Goal: Task Accomplishment & Management: Use online tool/utility

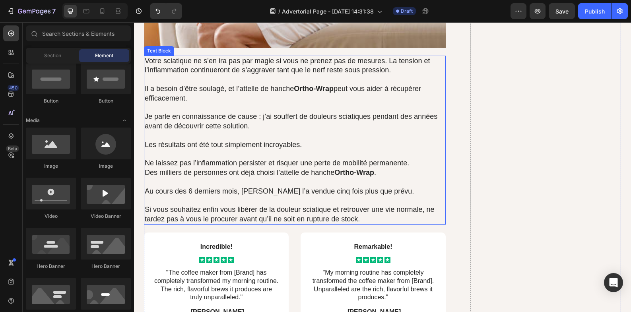
scroll to position [5501, 0]
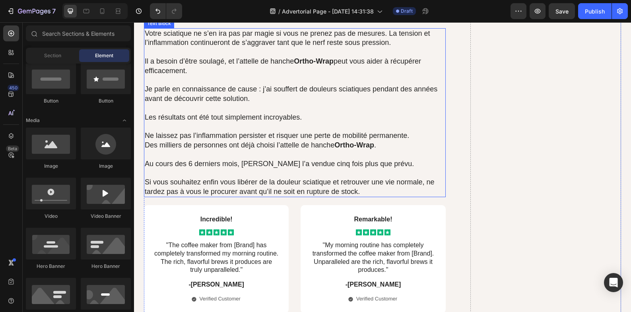
click at [366, 147] on strong "Ortho-Wrap" at bounding box center [355, 145] width 40 height 8
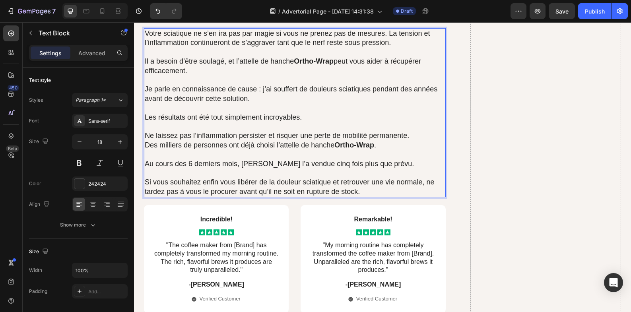
click at [373, 146] on strong "Ortho-Wrap" at bounding box center [355, 145] width 40 height 8
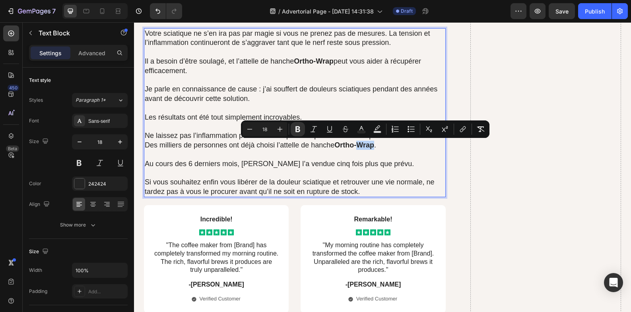
drag, startPoint x: 375, startPoint y: 146, endPoint x: 357, endPoint y: 146, distance: 17.5
click at [357, 146] on p "Des milliers de personnes ont déjà choisi l’attelle de hanche Ortho-Wrap ." at bounding box center [295, 145] width 300 height 9
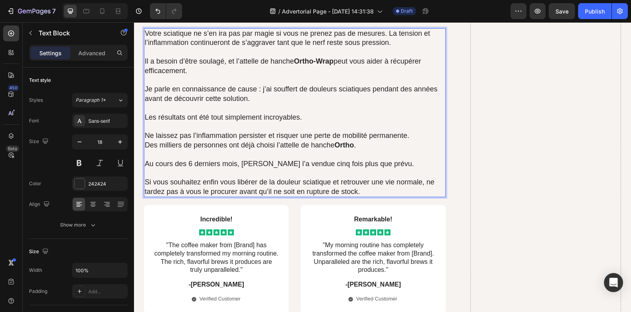
click at [294, 192] on p "Si vous souhaitez enfin vous libérer de la douleur sciatique et retrouver une v…" at bounding box center [295, 187] width 300 height 19
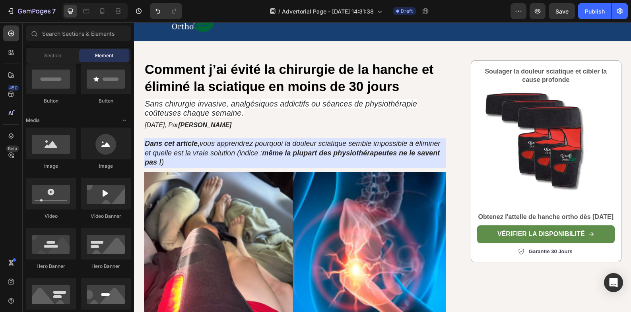
scroll to position [53, 0]
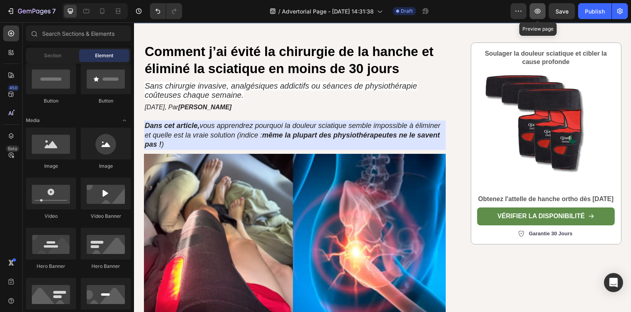
click at [541, 16] on button "button" at bounding box center [538, 11] width 16 height 16
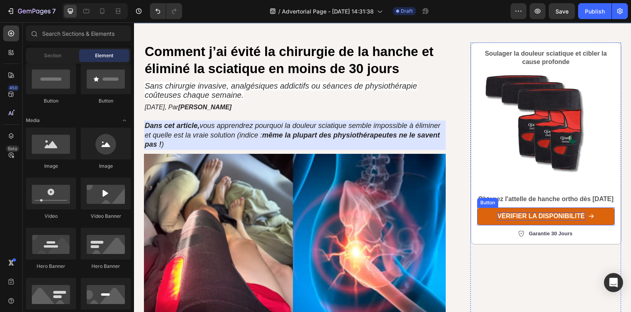
click at [498, 221] on p "vérifier la disponibilité" at bounding box center [542, 216] width 88 height 8
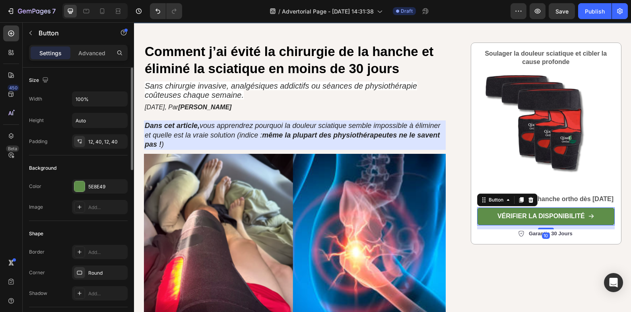
scroll to position [133, 0]
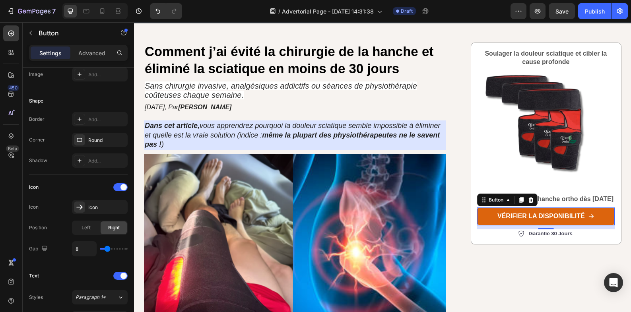
click at [486, 224] on link "vérifier la disponibilité" at bounding box center [546, 217] width 138 height 18
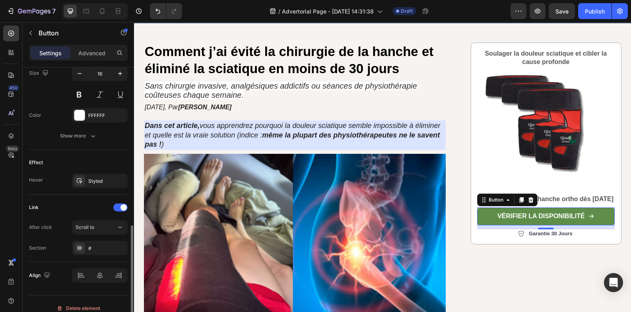
scroll to position [407, 0]
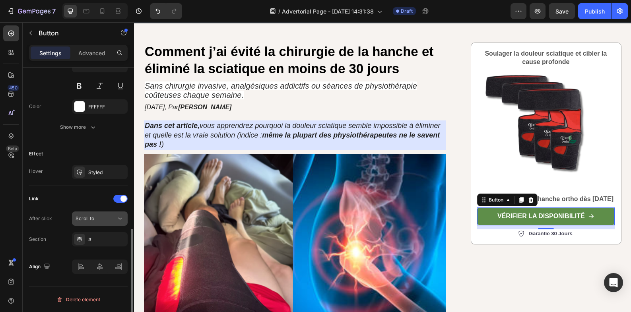
click at [108, 223] on button "Scroll to" at bounding box center [100, 219] width 56 height 14
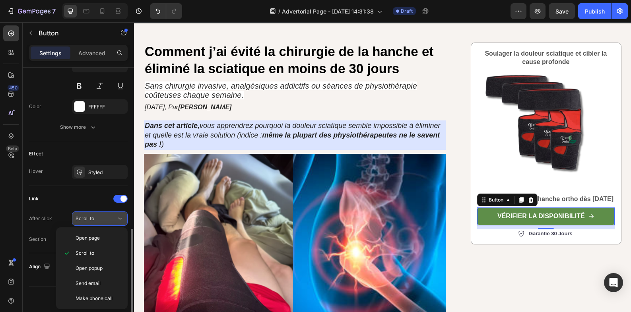
click at [111, 218] on div "Scroll to" at bounding box center [96, 218] width 41 height 7
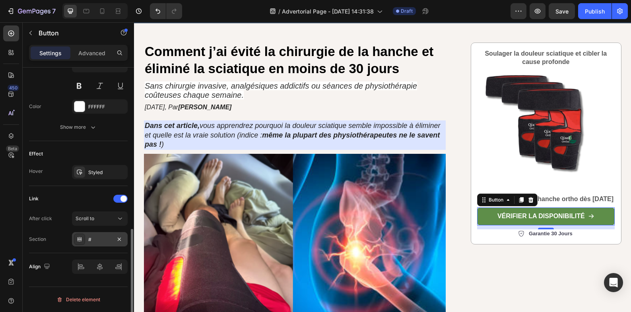
click at [101, 237] on div "#" at bounding box center [99, 239] width 23 height 7
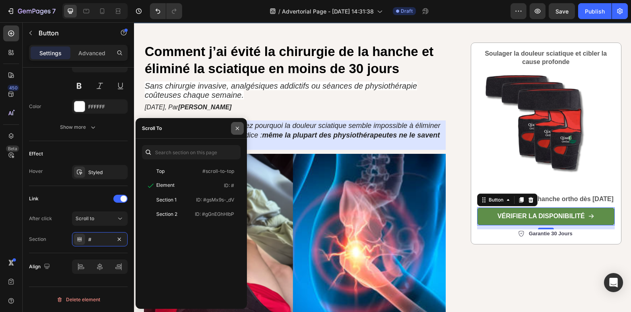
click at [237, 127] on icon "button" at bounding box center [237, 128] width 6 height 6
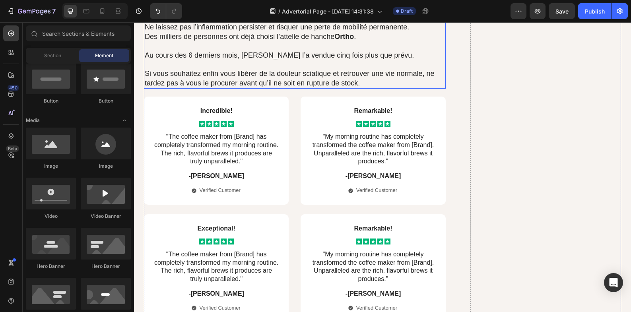
scroll to position [5492, 0]
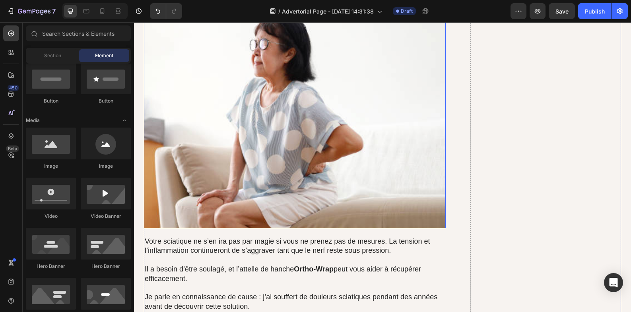
click at [290, 177] on img at bounding box center [295, 115] width 302 height 226
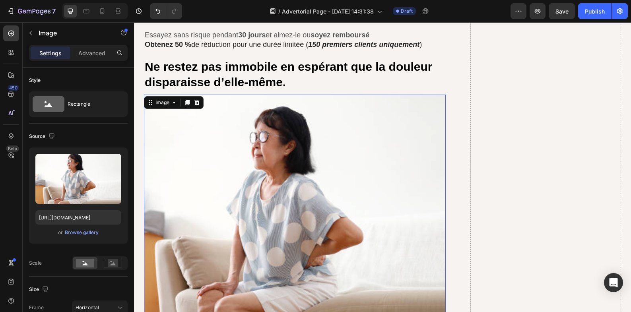
scroll to position [5160, 0]
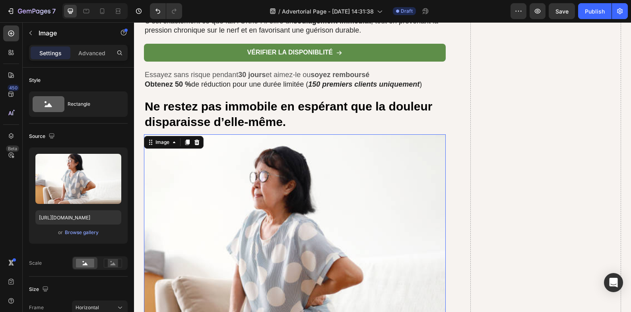
drag, startPoint x: 184, startPoint y: 146, endPoint x: 248, endPoint y: 181, distance: 73.3
click at [185, 146] on icon at bounding box center [187, 142] width 6 height 6
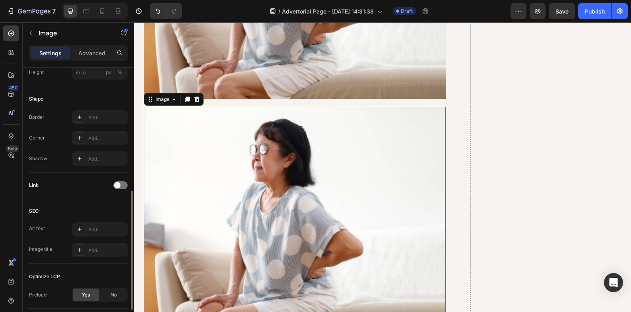
scroll to position [5479, 0]
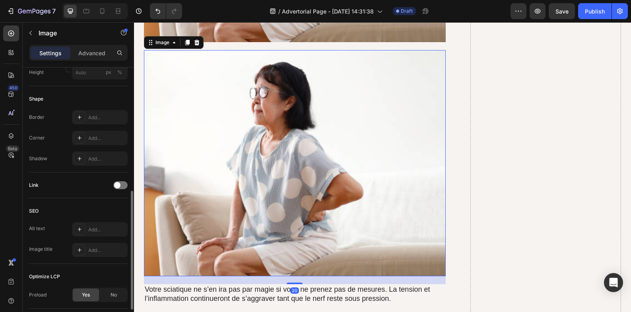
click at [185, 190] on img at bounding box center [295, 163] width 302 height 226
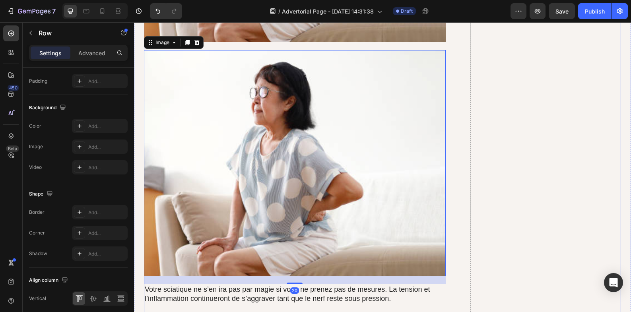
scroll to position [0, 0]
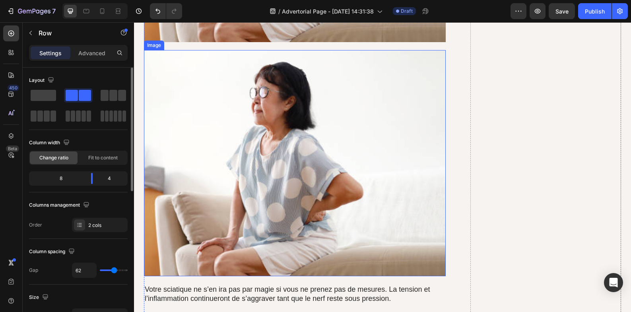
click at [342, 160] on img at bounding box center [295, 163] width 302 height 226
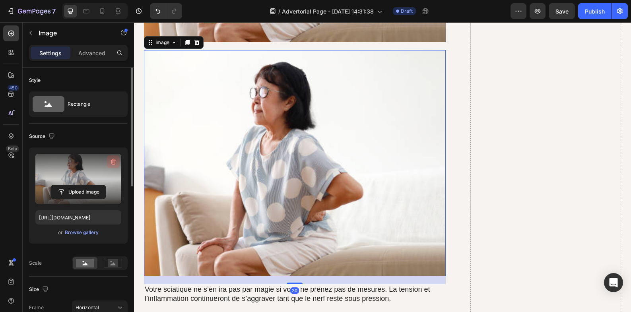
click at [115, 158] on icon "button" at bounding box center [113, 162] width 8 height 8
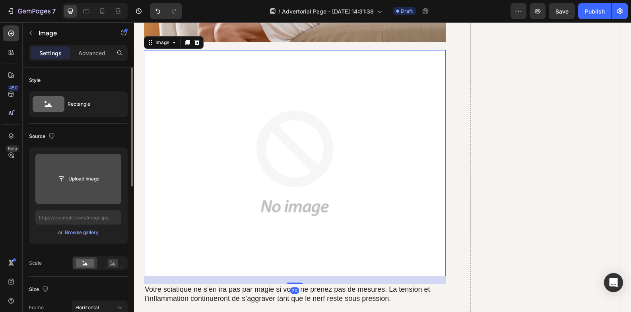
click at [77, 178] on input "file" at bounding box center [78, 179] width 55 height 14
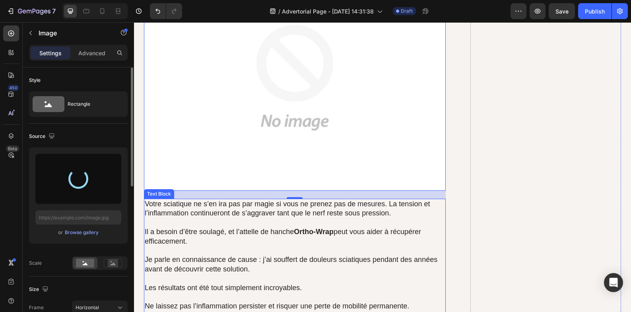
scroll to position [5545, 0]
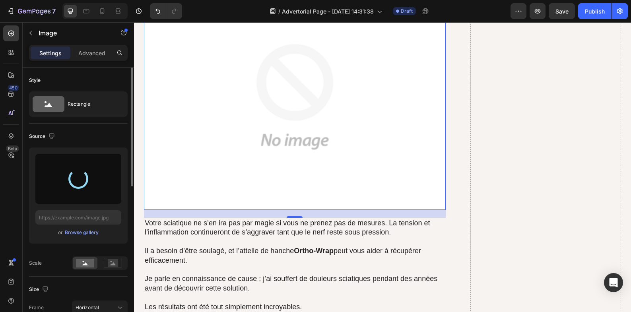
type input "[URL][DOMAIN_NAME]"
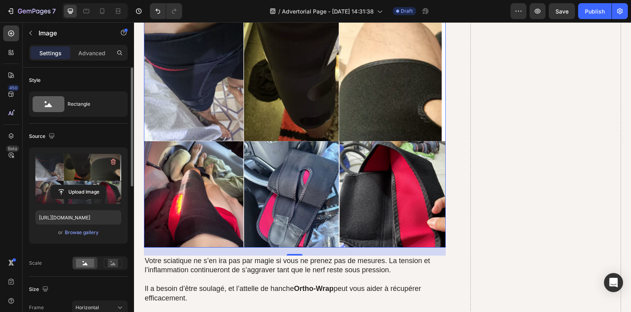
scroll to position [5479, 0]
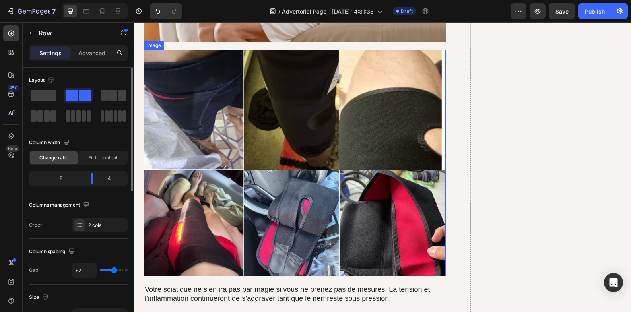
click at [325, 139] on img at bounding box center [295, 163] width 302 height 226
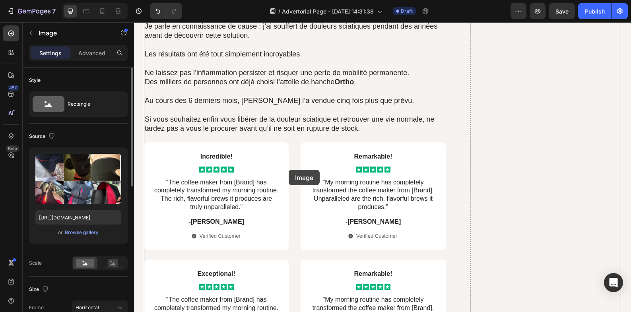
scroll to position [5877, 0]
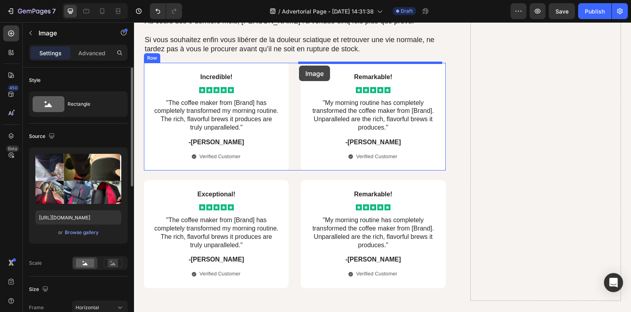
drag, startPoint x: 289, startPoint y: 147, endPoint x: 299, endPoint y: 66, distance: 81.7
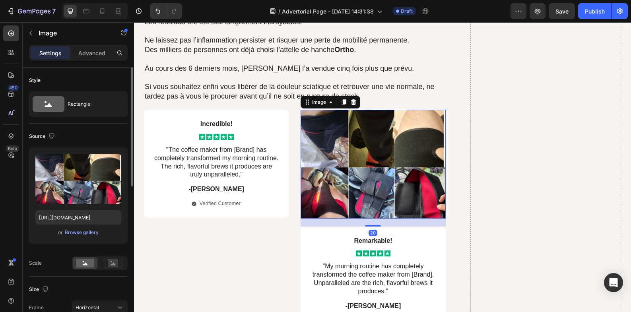
scroll to position [5577, 0]
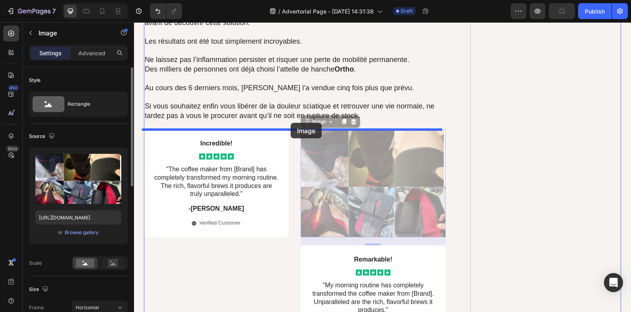
drag, startPoint x: 355, startPoint y: 171, endPoint x: 291, endPoint y: 123, distance: 79.9
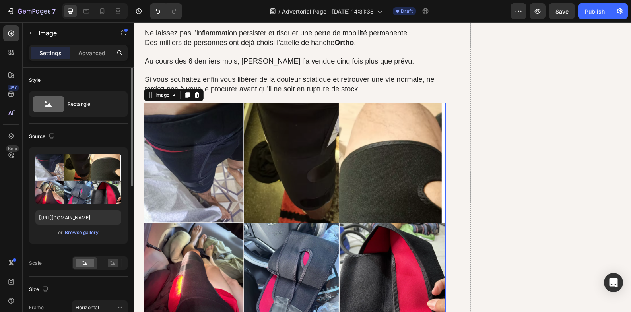
scroll to position [5776, 0]
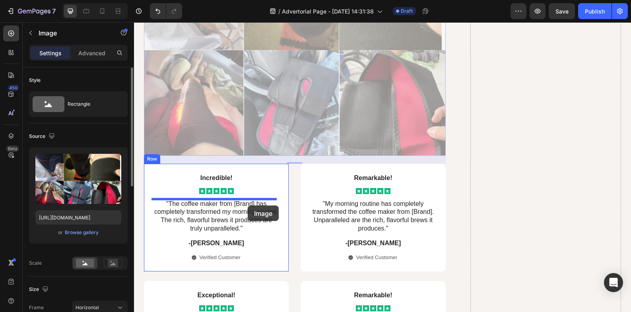
drag, startPoint x: 262, startPoint y: 163, endPoint x: 247, endPoint y: 206, distance: 45.0
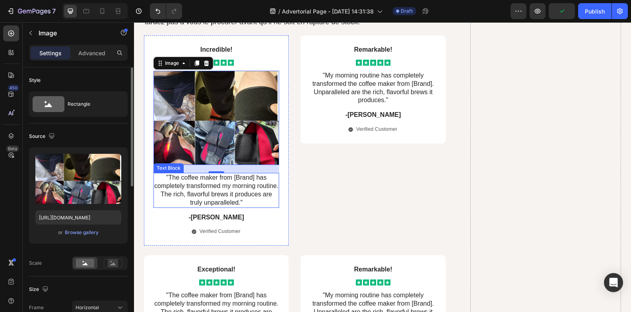
scroll to position [5609, 0]
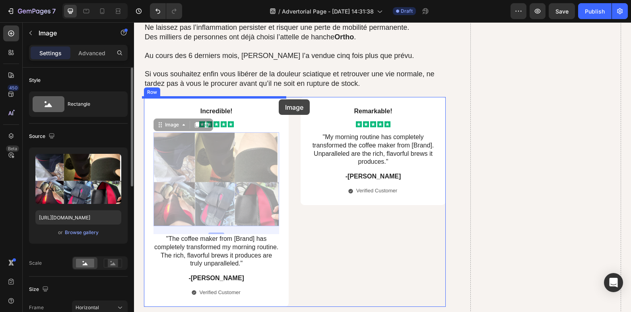
drag, startPoint x: 248, startPoint y: 192, endPoint x: 279, endPoint y: 99, distance: 97.7
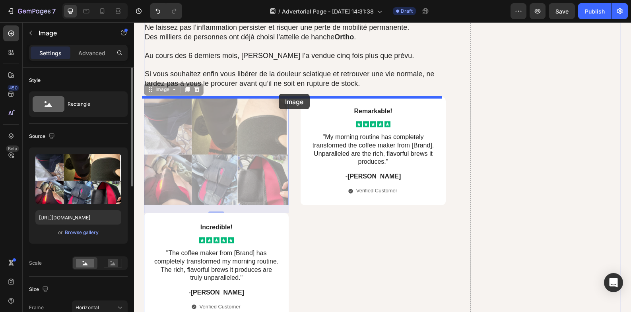
drag, startPoint x: 253, startPoint y: 153, endPoint x: 279, endPoint y: 94, distance: 64.3
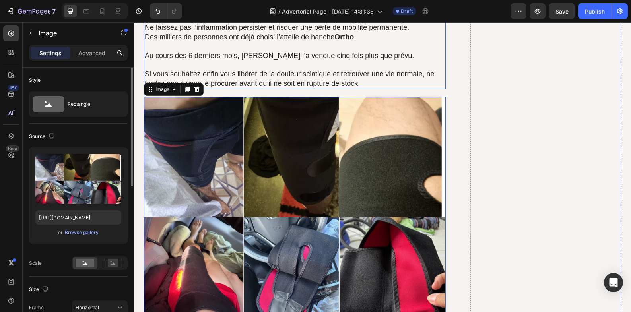
click at [286, 88] on p "Si vous souhaitez enfin vous libérer de la douleur sciatique et retrouver une v…" at bounding box center [295, 79] width 300 height 19
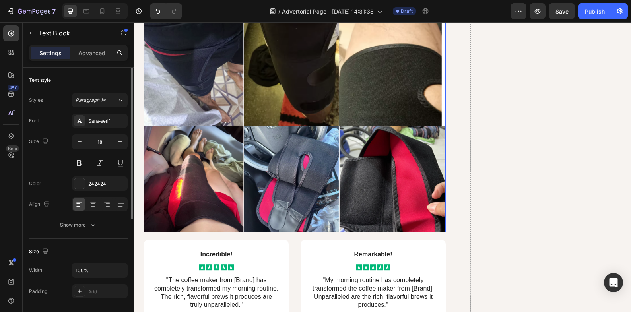
scroll to position [5742, 0]
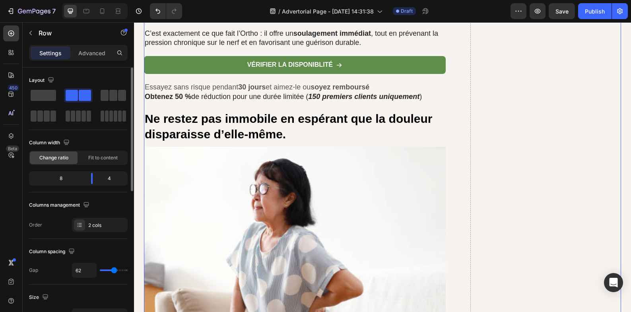
scroll to position [5145, 0]
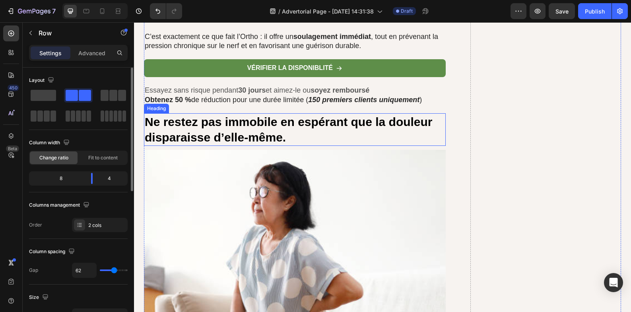
click at [307, 124] on h2 "Ne restez pas immobile en espérant que la douleur disparaisse d’elle-même." at bounding box center [295, 129] width 302 height 33
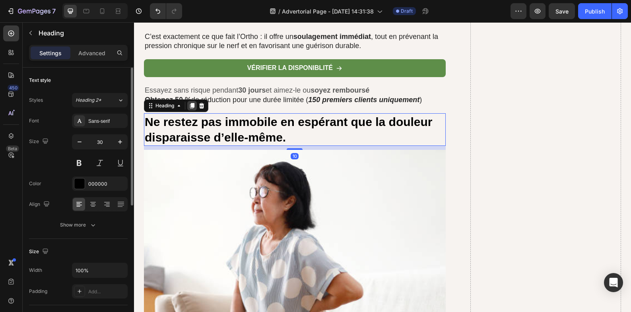
click at [189, 109] on icon at bounding box center [192, 106] width 6 height 6
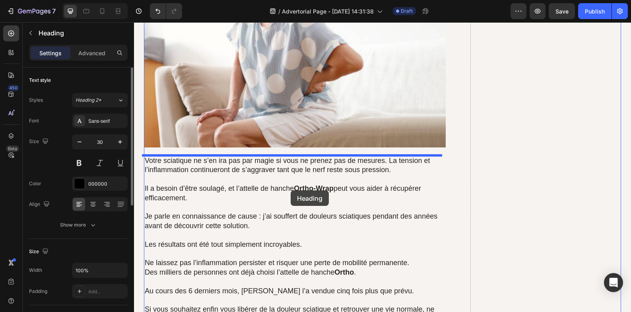
scroll to position [5543, 0]
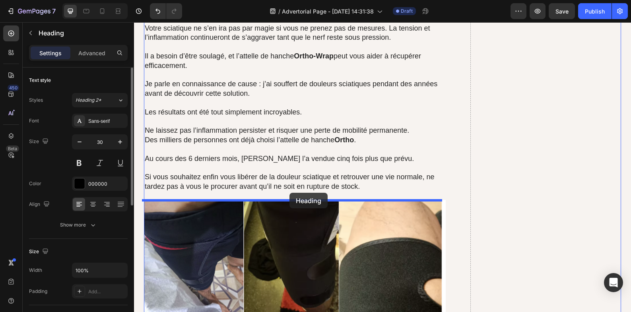
drag, startPoint x: 294, startPoint y: 165, endPoint x: 290, endPoint y: 193, distance: 27.8
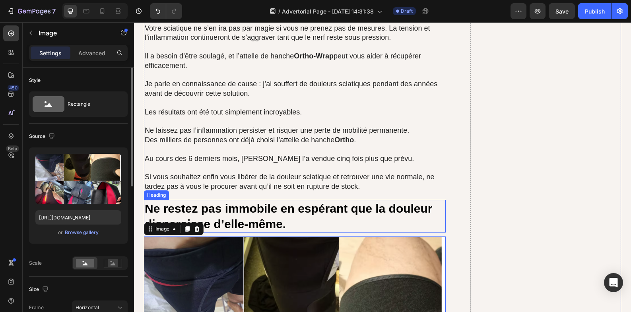
drag, startPoint x: 308, startPoint y: 219, endPoint x: 315, endPoint y: 215, distance: 7.3
click at [309, 219] on p "Ne restez pas immobile en espérant que la douleur disparaisse d’elle-même." at bounding box center [295, 216] width 300 height 31
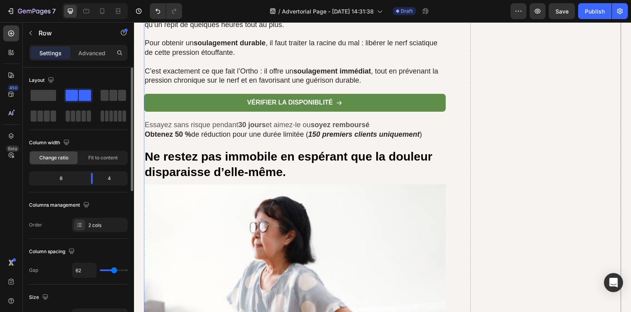
scroll to position [5042, 0]
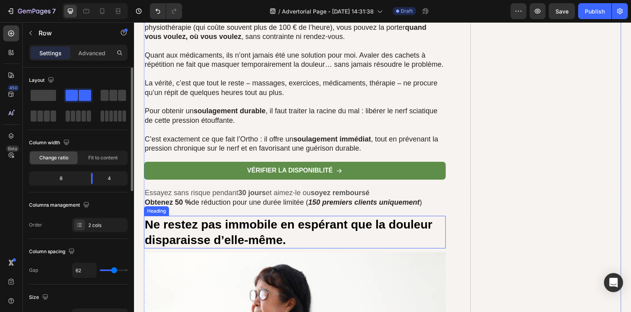
click at [297, 232] on h2 "Ne restez pas immobile en espérant que la douleur disparaisse d’elle-même." at bounding box center [295, 232] width 302 height 33
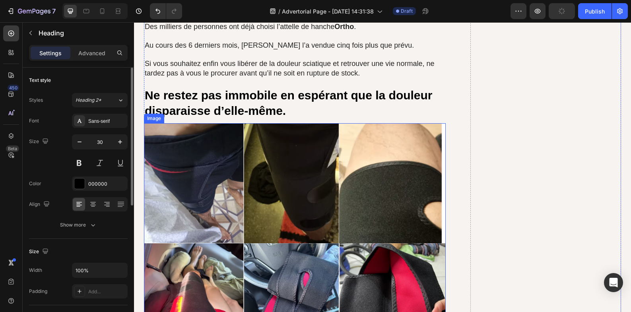
scroll to position [5639, 0]
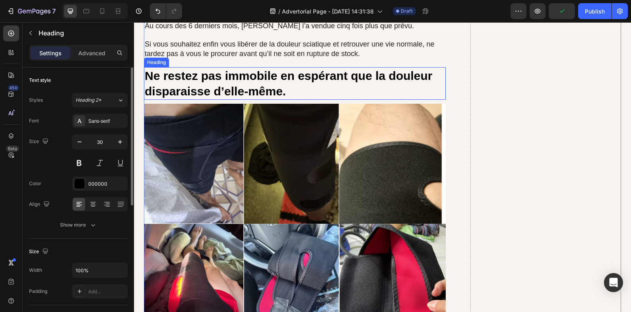
click at [265, 82] on p "Ne restez pas immobile en espérant que la douleur disparaisse d’elle-même." at bounding box center [295, 83] width 300 height 31
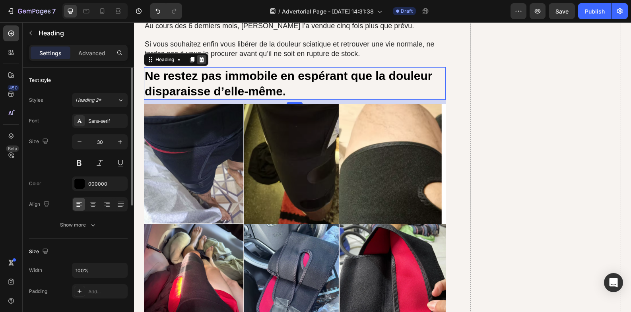
drag, startPoint x: 196, startPoint y: 60, endPoint x: 204, endPoint y: 54, distance: 9.6
click at [197, 60] on div at bounding box center [202, 60] width 10 height 10
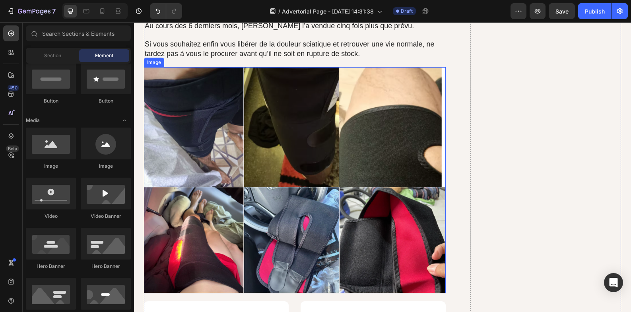
click at [280, 130] on img at bounding box center [295, 180] width 302 height 226
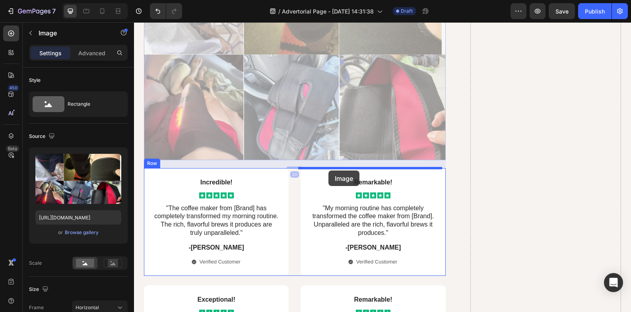
scroll to position [6000, 0]
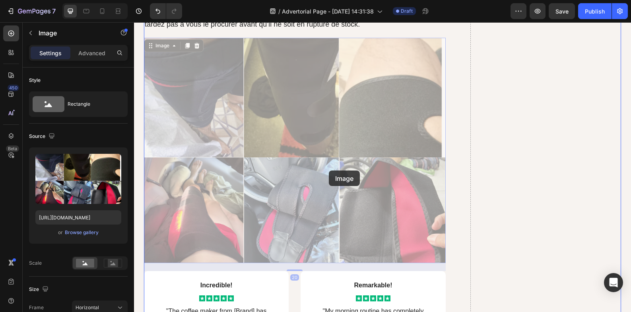
drag, startPoint x: 331, startPoint y: 132, endPoint x: 329, endPoint y: 171, distance: 38.6
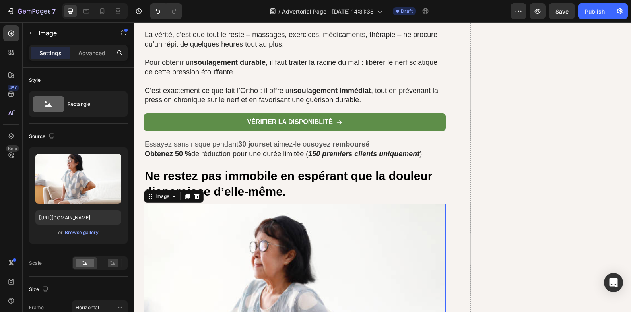
scroll to position [5072, 0]
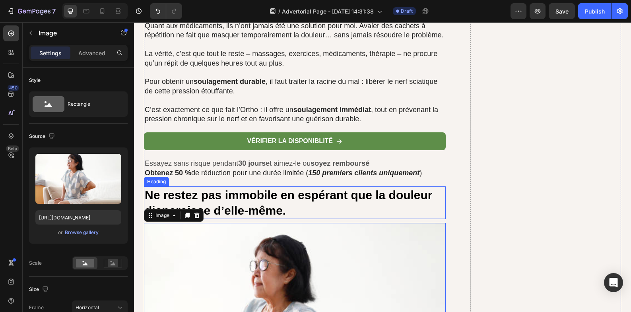
click at [311, 195] on h2 "Ne restez pas immobile en espérant que la douleur disparaisse d’elle-même." at bounding box center [295, 203] width 302 height 33
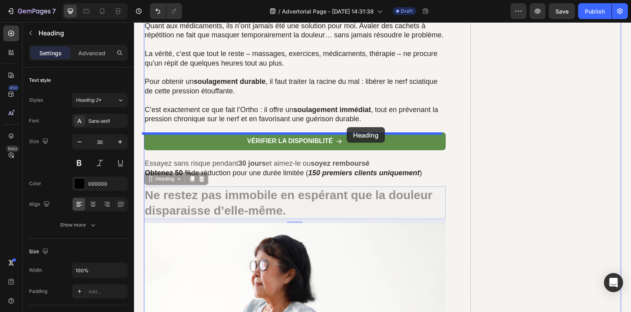
drag, startPoint x: 344, startPoint y: 208, endPoint x: 347, endPoint y: 127, distance: 80.4
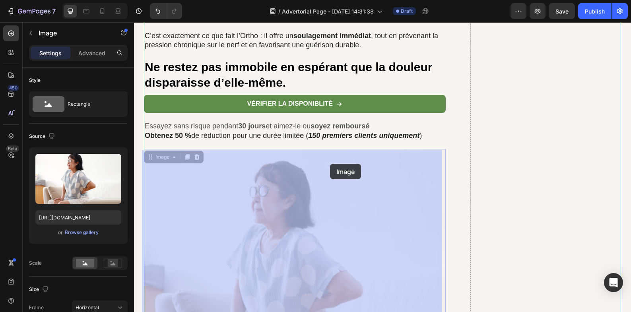
scroll to position [5138, 0]
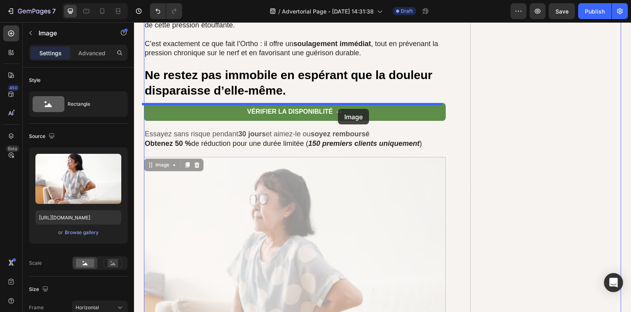
drag, startPoint x: 329, startPoint y: 183, endPoint x: 338, endPoint y: 109, distance: 74.9
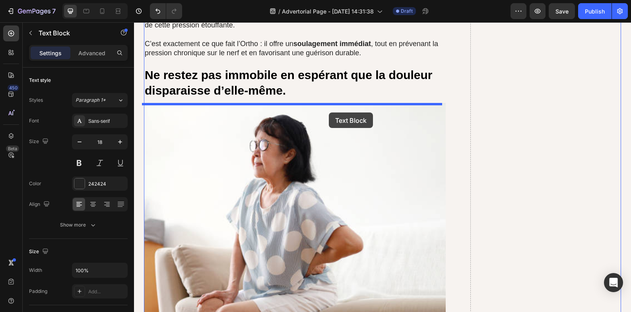
drag, startPoint x: 335, startPoint y: 185, endPoint x: 329, endPoint y: 113, distance: 72.2
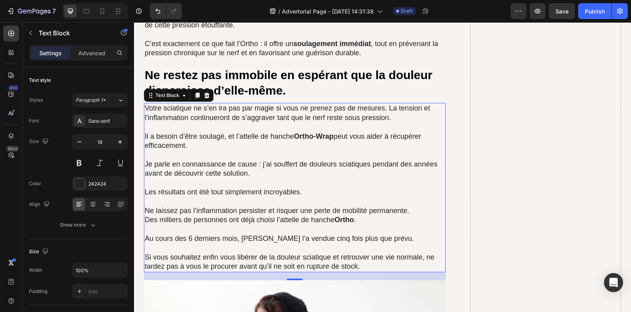
click at [333, 140] on strong "Ortho-Wrap" at bounding box center [314, 136] width 40 height 8
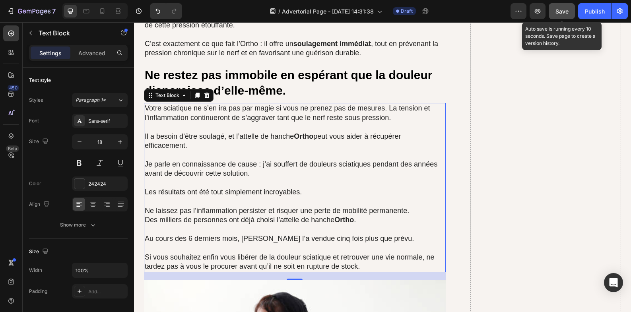
click at [553, 15] on button "Save" at bounding box center [562, 11] width 26 height 16
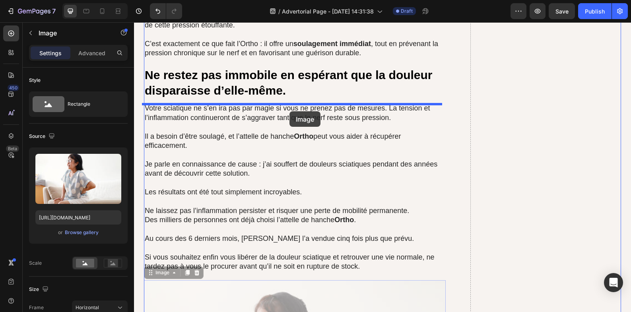
drag, startPoint x: 309, startPoint y: 244, endPoint x: 290, endPoint y: 111, distance: 134.3
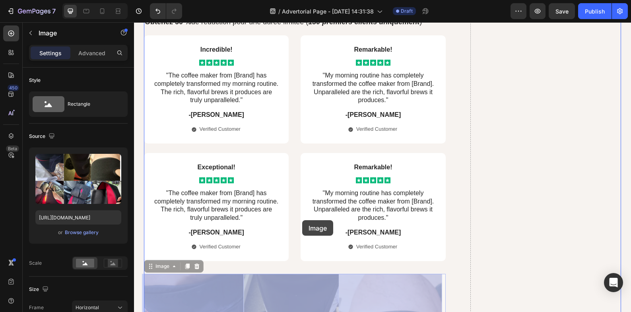
scroll to position [5602, 0]
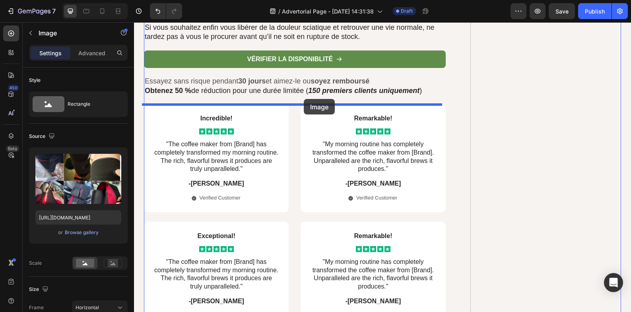
drag, startPoint x: 301, startPoint y: 249, endPoint x: 304, endPoint y: 99, distance: 150.4
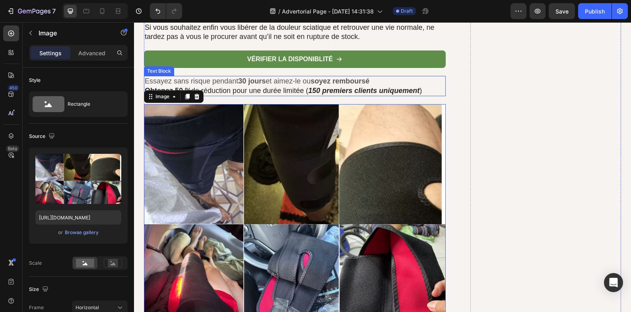
click at [327, 91] on strong "150 premiers clients uniquement" at bounding box center [363, 91] width 111 height 8
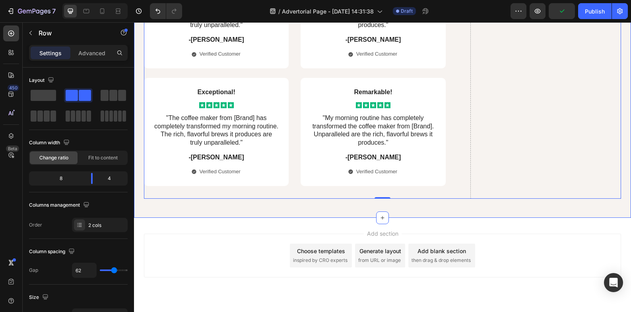
scroll to position [6000, 0]
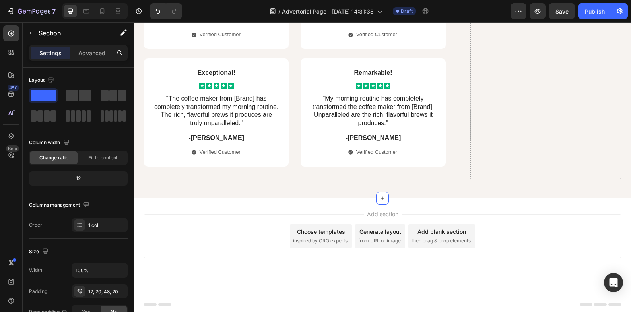
click at [368, 206] on div "Add section Choose templates inspired by CRO experts Generate layout from URL o…" at bounding box center [382, 247] width 497 height 98
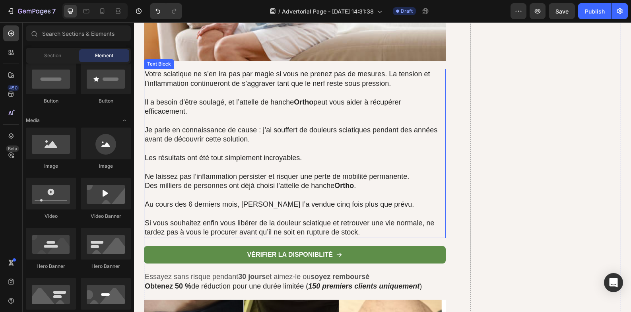
scroll to position [5469, 0]
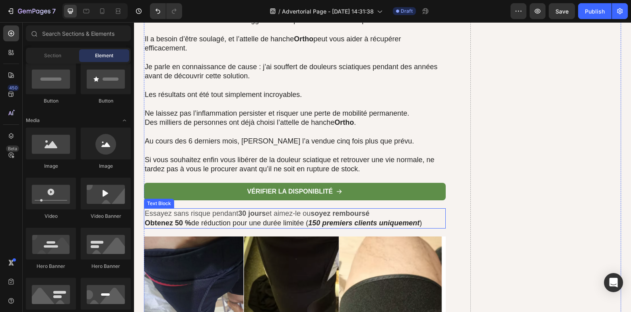
click at [348, 219] on p "Obtenez 50 % de réduction pour une durée limitée ( 150 premiers clients uniquem…" at bounding box center [295, 223] width 300 height 9
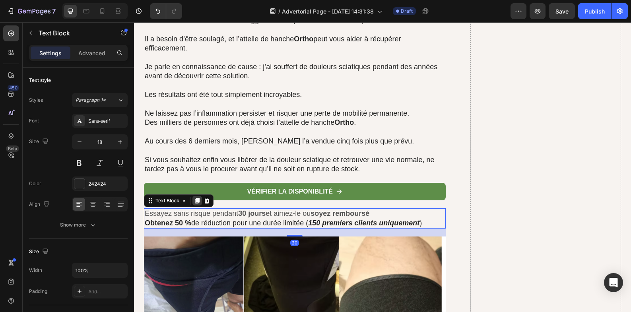
click at [199, 203] on div at bounding box center [198, 201] width 10 height 10
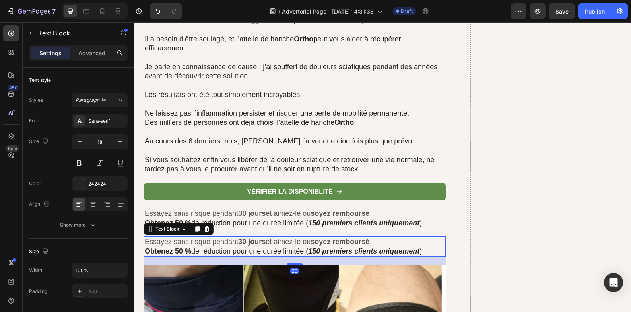
click at [422, 247] on p "Obtenez 50 % de réduction pour une durée limitée ( 150 premiers clients uniquem…" at bounding box center [295, 251] width 300 height 9
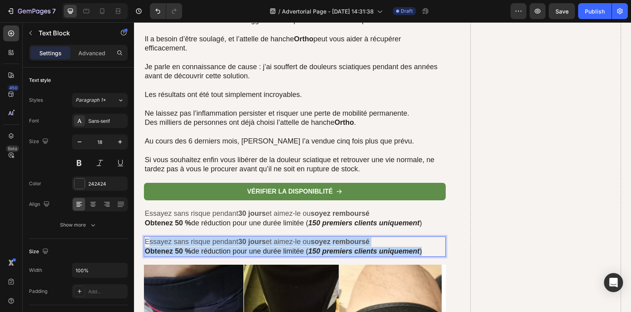
drag, startPoint x: 423, startPoint y: 252, endPoint x: 146, endPoint y: 245, distance: 277.3
click at [146, 245] on div "Essayez sans risque pendant 30 jours et aimez-le ou soyez remboursé Obtenez 50 …" at bounding box center [295, 247] width 302 height 20
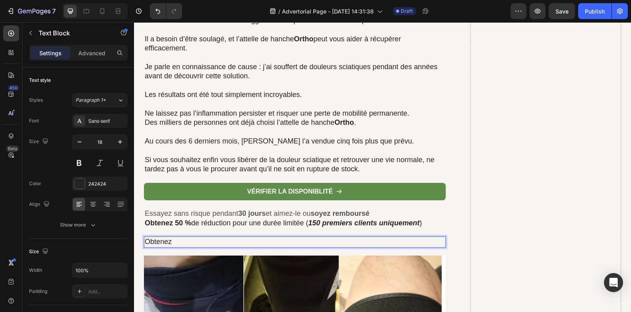
drag, startPoint x: 182, startPoint y: 244, endPoint x: 118, endPoint y: 238, distance: 64.0
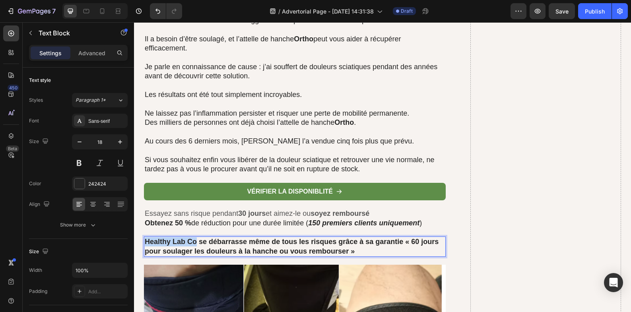
drag, startPoint x: 195, startPoint y: 244, endPoint x: 266, endPoint y: 266, distance: 74.6
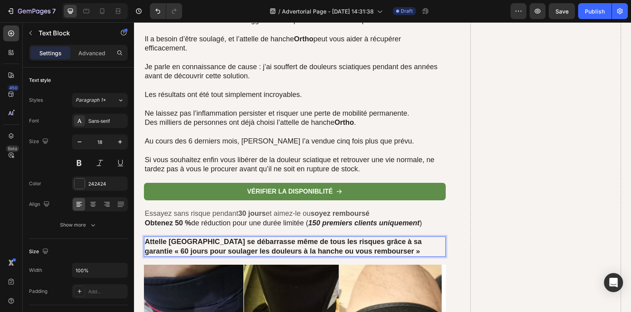
drag, startPoint x: 161, startPoint y: 243, endPoint x: 165, endPoint y: 243, distance: 4.8
click at [162, 243] on strong "Attelle [GEOGRAPHIC_DATA] se débarrasse même de tous les risques grâce à sa gar…" at bounding box center [283, 246] width 277 height 17
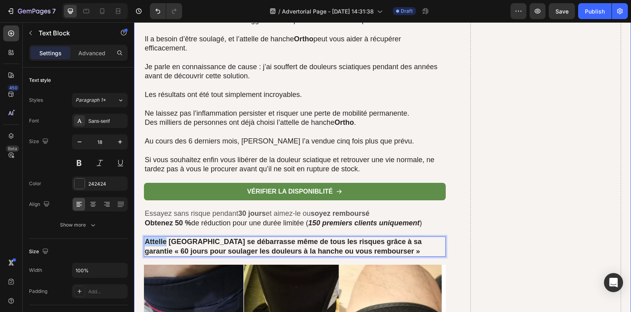
drag, startPoint x: 164, startPoint y: 241, endPoint x: 139, endPoint y: 242, distance: 25.1
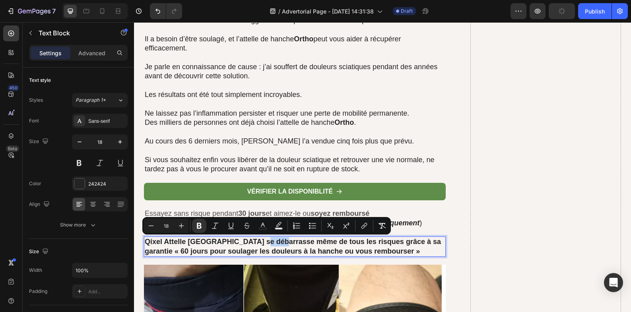
drag, startPoint x: 256, startPoint y: 244, endPoint x: 278, endPoint y: 244, distance: 22.3
click at [278, 244] on strong "Qixel Attelle [GEOGRAPHIC_DATA] se débarrasse même de tous les risques grâce à …" at bounding box center [293, 246] width 296 height 17
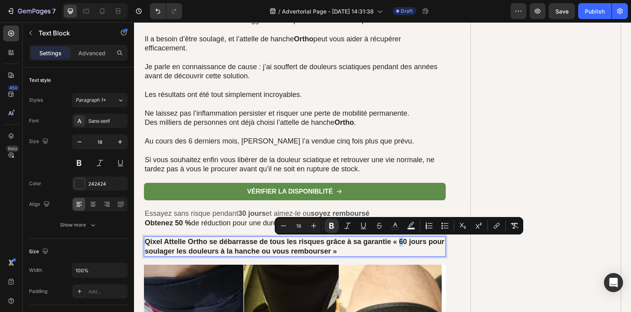
click at [400, 244] on strong "Qixel Attelle Ortho se débarrasse de tous les risques grâce à sa garantie « 60 …" at bounding box center [295, 246] width 300 height 17
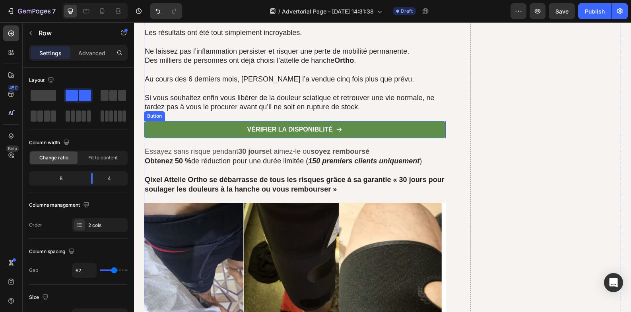
scroll to position [5536, 0]
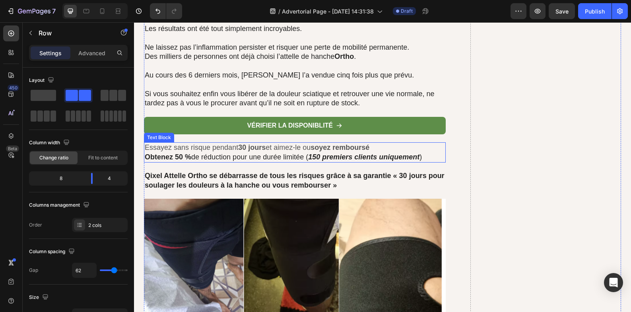
click at [222, 158] on span "Obtenez 50 % de réduction pour une durée limitée ( 150 premiers clients uniquem…" at bounding box center [283, 157] width 277 height 8
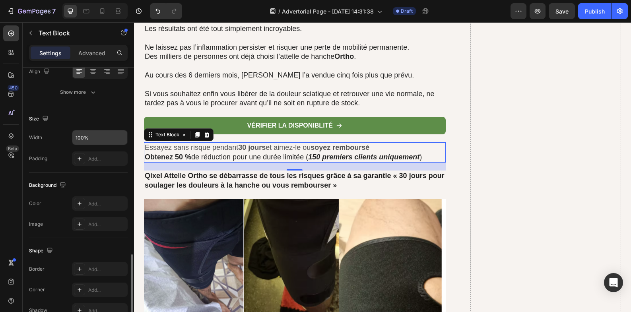
scroll to position [204, 0]
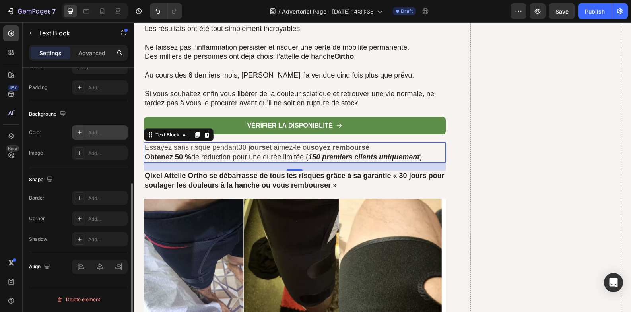
click at [80, 134] on icon at bounding box center [79, 132] width 6 height 6
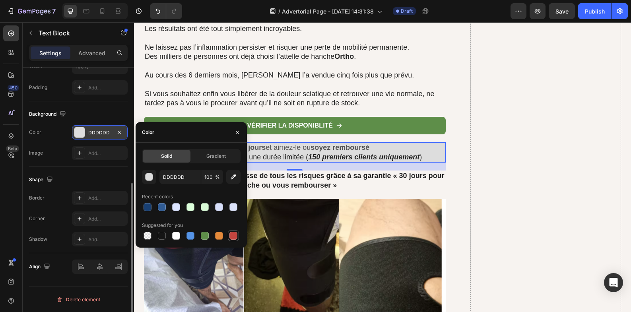
click at [230, 235] on div at bounding box center [234, 236] width 8 height 8
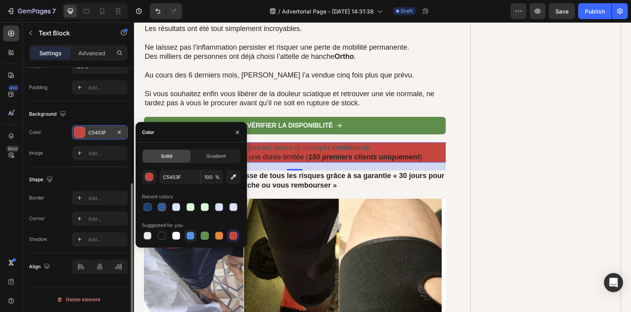
click at [187, 235] on div at bounding box center [191, 236] width 8 height 8
type input "5594E7"
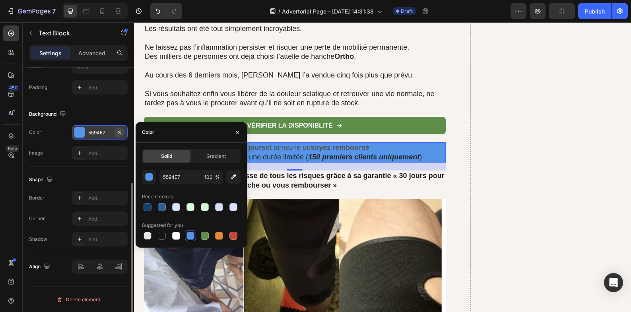
click at [119, 132] on icon "button" at bounding box center [119, 131] width 3 height 3
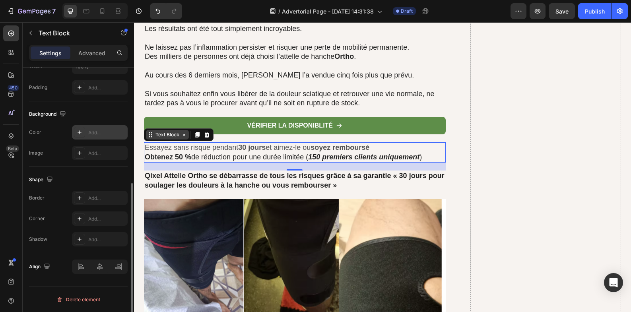
click at [182, 138] on icon at bounding box center [184, 135] width 6 height 6
click at [181, 149] on span "Essayez sans risque pendant 30 jours et aimez-le ou soyez remboursé" at bounding box center [257, 148] width 225 height 8
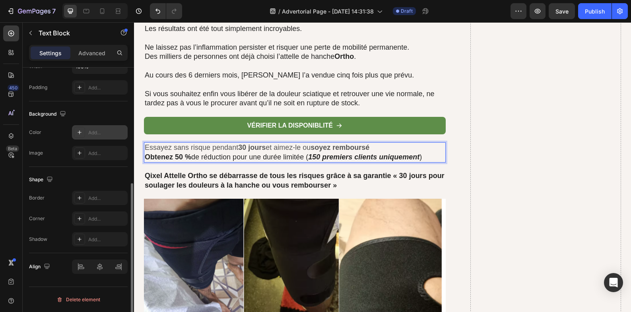
click at [178, 177] on strong "Qixel Attelle Ortho se débarrasse de tous les risques grâce à sa garantie « 30 …" at bounding box center [295, 180] width 300 height 17
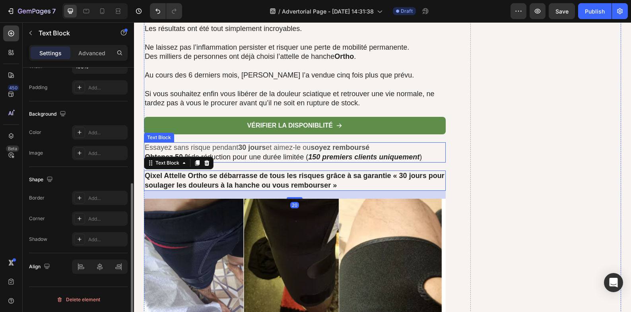
click at [220, 151] on span "Essayez sans risque pendant 30 jours et aimez-le ou soyez remboursé" at bounding box center [257, 148] width 225 height 8
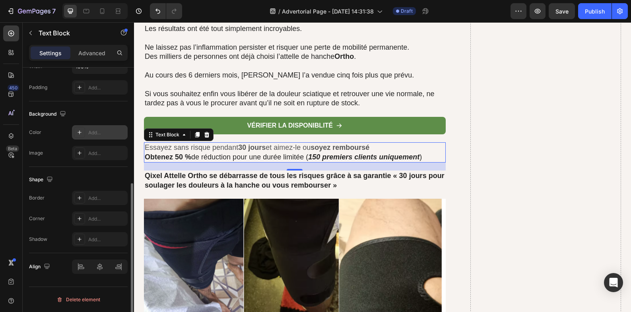
click at [92, 137] on div "Add..." at bounding box center [100, 132] width 56 height 14
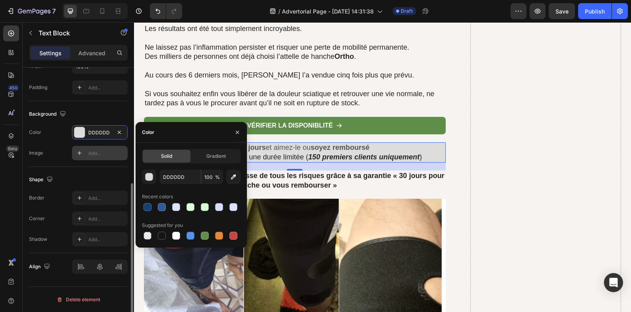
click at [99, 154] on div "Add..." at bounding box center [106, 153] width 37 height 7
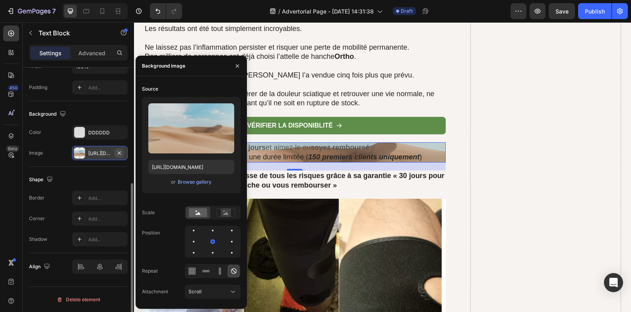
click at [120, 154] on icon "button" at bounding box center [119, 153] width 6 height 6
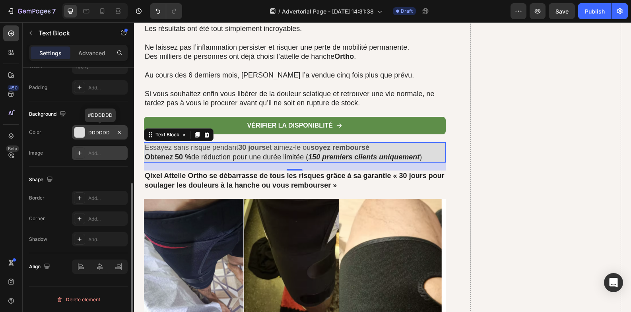
click at [100, 132] on div "DDDDDD" at bounding box center [99, 132] width 23 height 7
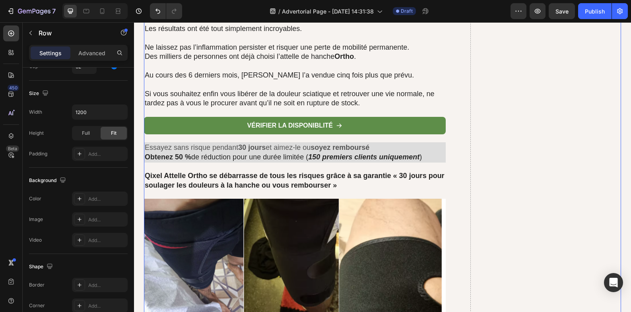
scroll to position [0, 0]
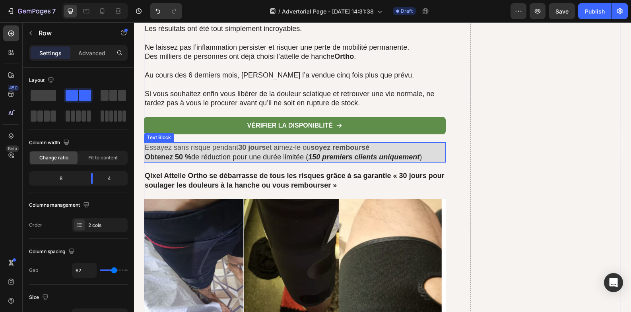
click at [254, 158] on span "Obtenez 50 % de réduction pour une durée limitée ( 150 premiers clients uniquem…" at bounding box center [283, 157] width 277 height 8
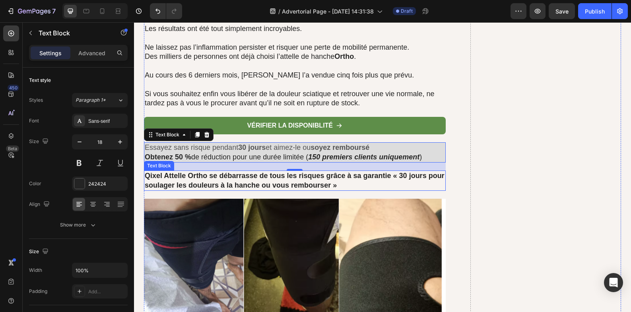
click at [180, 177] on strong "Qixel Attelle Ortho se débarrasse de tous les risques grâce à sa garantie « 30 …" at bounding box center [295, 180] width 300 height 17
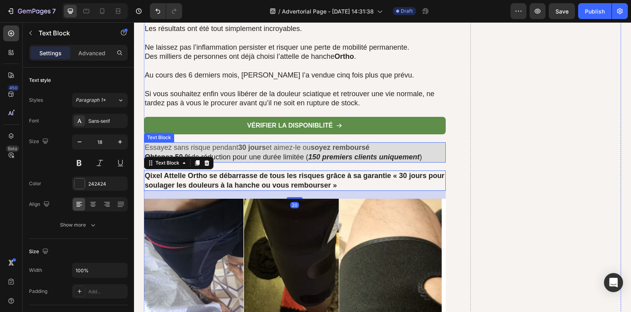
click at [210, 149] on span "Essayez sans risque pendant 30 jours et aimez-le ou soyez remboursé" at bounding box center [257, 148] width 225 height 8
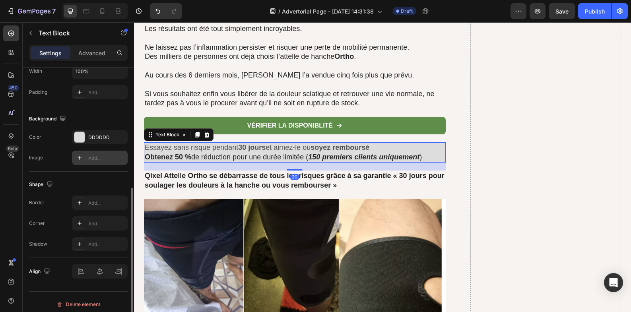
scroll to position [204, 0]
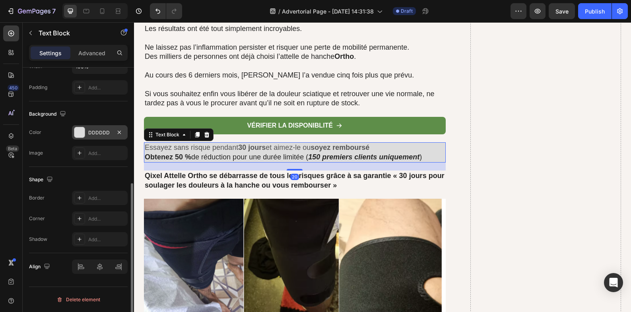
click at [88, 132] on div "DDDDDD" at bounding box center [100, 132] width 56 height 14
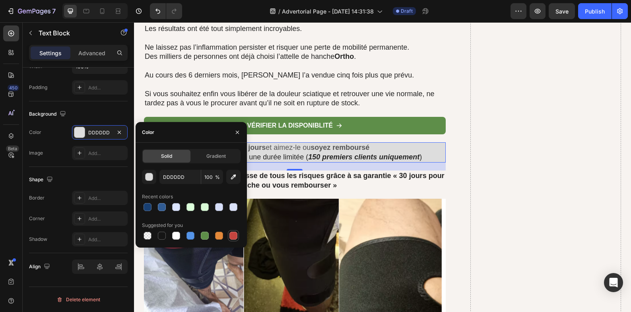
click at [230, 237] on div at bounding box center [234, 236] width 8 height 8
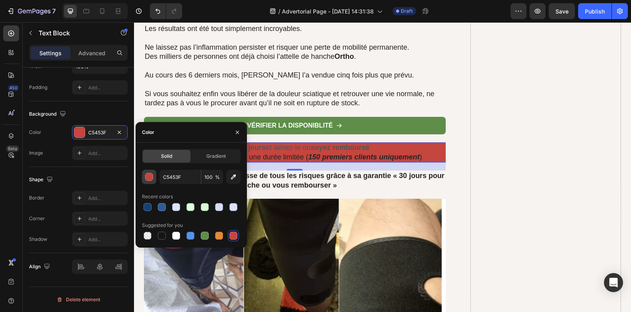
click at [153, 178] on button "button" at bounding box center [149, 177] width 14 height 14
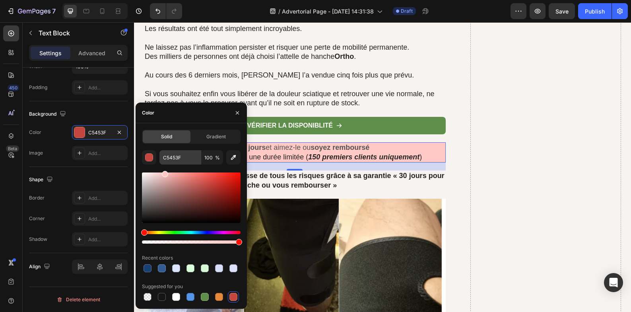
drag, startPoint x: 208, startPoint y: 185, endPoint x: 164, endPoint y: 151, distance: 55.9
click at [164, 151] on div "C5453F 100 % Recent colors Suggested for you" at bounding box center [191, 226] width 99 height 152
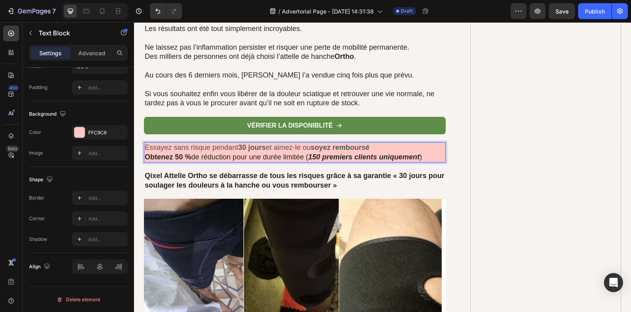
click at [325, 156] on strong "150 premiers clients uniquement" at bounding box center [363, 157] width 111 height 8
click at [241, 156] on span "Obtenez 50 % de réduction pour une durée limitée ( 150 premiers clients uniquem…" at bounding box center [283, 157] width 277 height 8
click at [97, 132] on div "FFC9C6" at bounding box center [99, 132] width 23 height 7
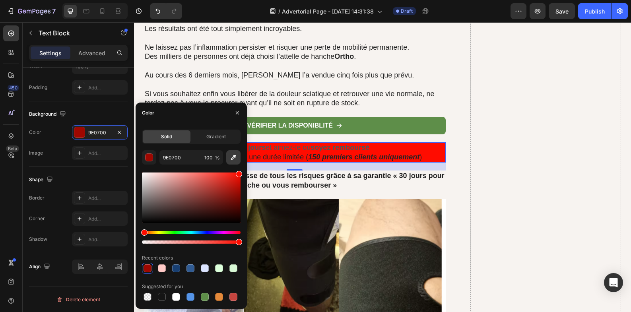
type input "FF0C00"
drag, startPoint x: 348, startPoint y: 199, endPoint x: 258, endPoint y: 156, distance: 99.8
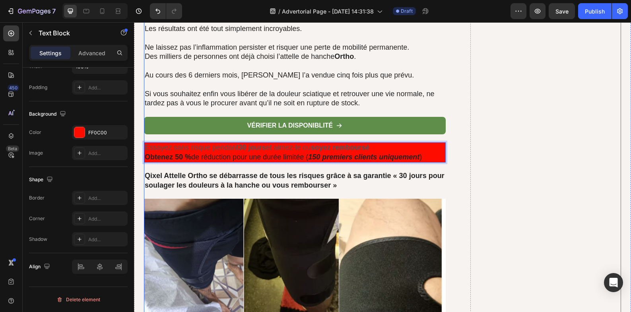
click at [403, 162] on div "Essayez sans risque pendant 30 jours et aimez-le ou soyez remboursé Obtenez 50 …" at bounding box center [295, 152] width 302 height 20
drag, startPoint x: 419, startPoint y: 158, endPoint x: 424, endPoint y: 158, distance: 4.8
click at [419, 158] on strong "150 premiers clients uniquement" at bounding box center [363, 157] width 111 height 8
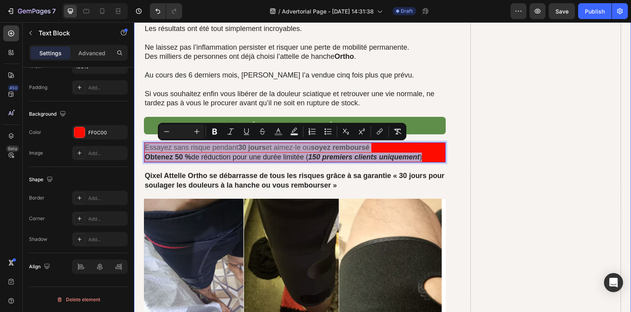
drag, startPoint x: 424, startPoint y: 157, endPoint x: 138, endPoint y: 150, distance: 286.1
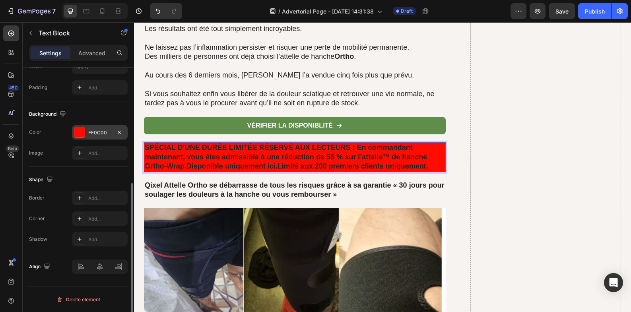
click at [86, 134] on div "FF0C00" at bounding box center [100, 132] width 56 height 14
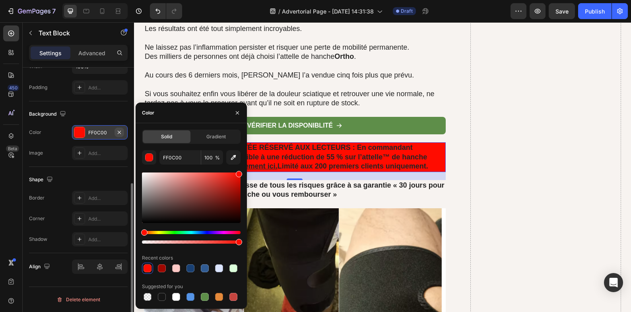
click at [120, 133] on icon "button" at bounding box center [119, 132] width 6 height 6
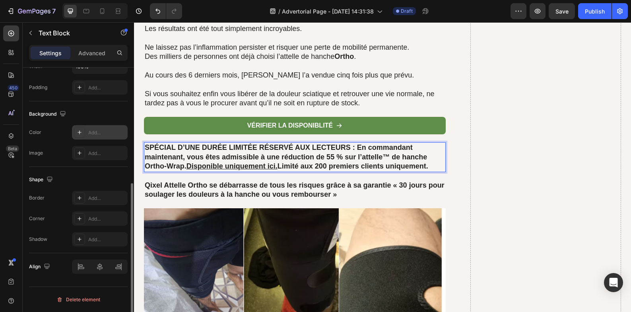
click at [333, 158] on strong "SPÉCIAL D’UNE DURÉE LIMITÉE RÉSERVÉ AUX LECTEURS : En commandant maintenant, vo…" at bounding box center [286, 157] width 282 height 27
click at [388, 160] on strong "SPÉCIAL D’UNE DURÉE LIMITÉE RÉSERVÉ AUX LECTEURS : En commandant maintenant, vo…" at bounding box center [286, 157] width 282 height 27
click at [185, 167] on strong "SPÉCIAL D’UNE DURÉE LIMITÉE RÉSERVÉ AUX LECTEURS : En commandant maintenant, vo…" at bounding box center [294, 157] width 299 height 27
click at [183, 168] on strong "SPÉCIAL D’UNE DURÉE LIMITÉE RÉSERVÉ AUX LECTEURS : En commandant maintenant, vo…" at bounding box center [294, 157] width 299 height 27
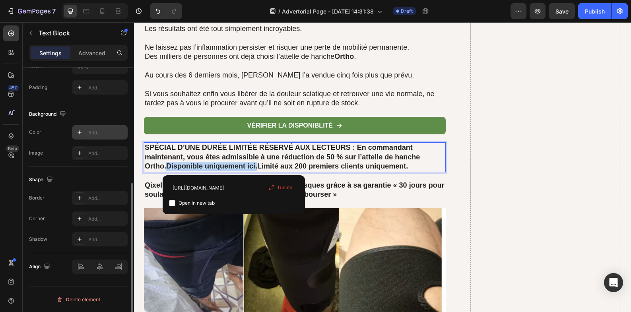
drag, startPoint x: 233, startPoint y: 167, endPoint x: 144, endPoint y: 166, distance: 89.1
click at [166, 166] on u "Disponible uniquement ici." at bounding box center [211, 166] width 91 height 8
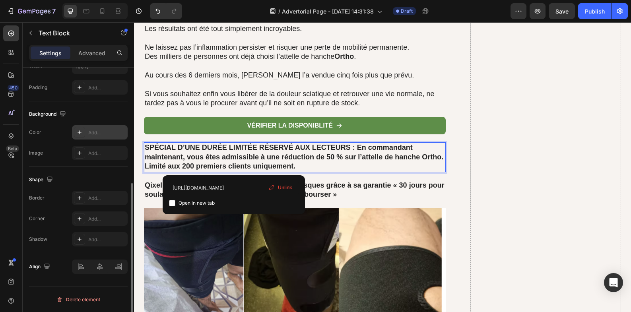
click at [183, 163] on p "SPÉCIAL D’UNE DURÉE LIMITÉE RÉSERVÉ AUX LECTEURS : En commandant maintenant, vo…" at bounding box center [295, 157] width 300 height 28
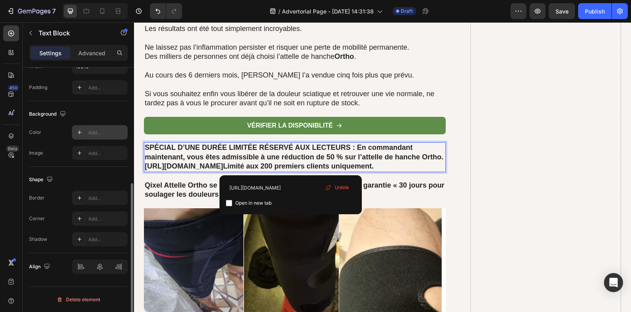
click at [291, 171] on p "SPÉCIAL D’UNE DURÉE LIMITÉE RÉSERVÉ AUX LECTEURS : En commandant maintenant, vo…" at bounding box center [295, 157] width 300 height 28
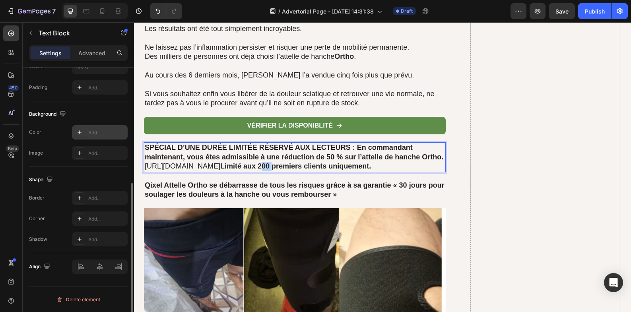
drag, startPoint x: 168, startPoint y: 175, endPoint x: 159, endPoint y: 175, distance: 9.6
click at [220, 170] on strong "Limité aux 200 premiers clients uniquement." at bounding box center [295, 166] width 151 height 8
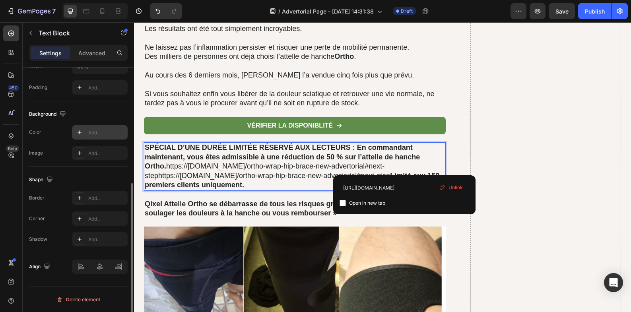
drag, startPoint x: 418, startPoint y: 167, endPoint x: 411, endPoint y: 167, distance: 7.2
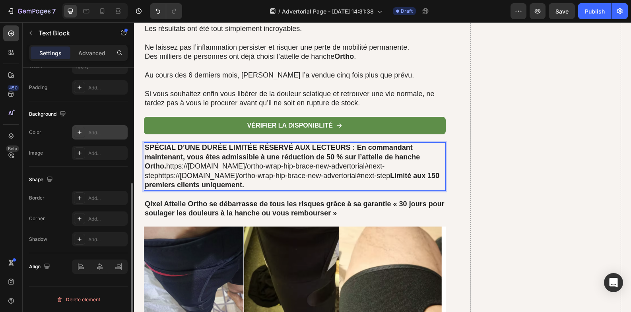
click at [278, 183] on p "SPÉCIAL D’UNE DURÉE LIMITÉE RÉSERVÉ AUX LECTEURS : En commandant maintenant, vo…" at bounding box center [295, 166] width 300 height 47
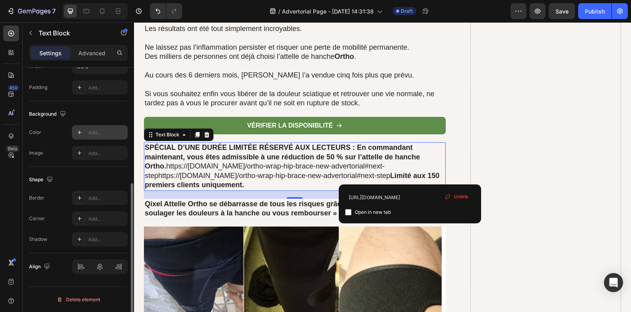
click at [452, 196] on div "Unlink" at bounding box center [457, 197] width 30 height 10
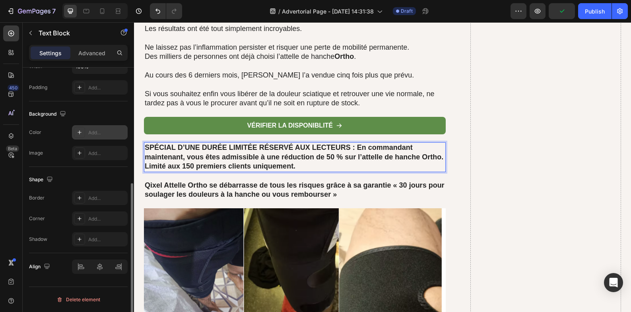
click at [300, 168] on p "SPÉCIAL D’UNE DURÉE LIMITÉE RÉSERVÉ AUX LECTEURS : En commandant maintenant, vo…" at bounding box center [295, 157] width 300 height 28
click at [303, 181] on strong "Qixel Attelle Ortho se débarrasse de tous les risques grâce à sa garantie « 30 …" at bounding box center [295, 189] width 300 height 17
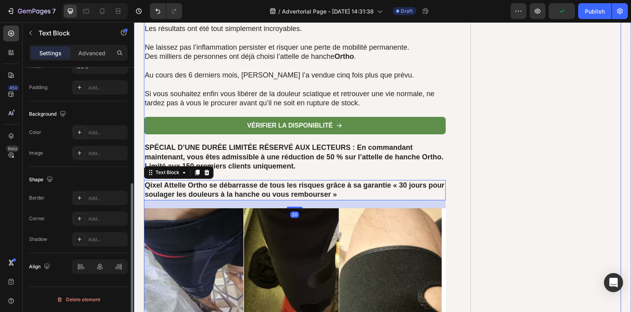
click at [318, 167] on p "SPÉCIAL D’UNE DURÉE LIMITÉE RÉSERVÉ AUX LECTEURS : En commandant maintenant, vo…" at bounding box center [295, 157] width 300 height 28
click at [317, 169] on p "SPÉCIAL D’UNE DURÉE LIMITÉE RÉSERVÉ AUX LECTEURS : En commandant maintenant, vo…" at bounding box center [295, 157] width 300 height 28
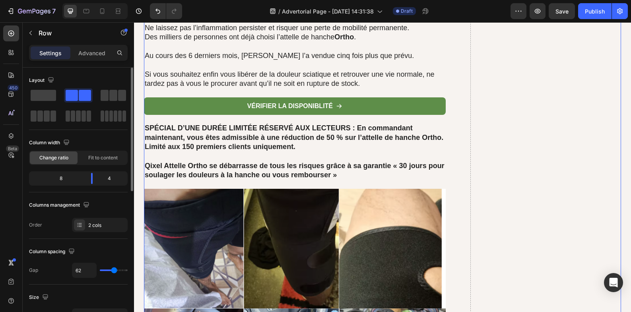
scroll to position [5536, 0]
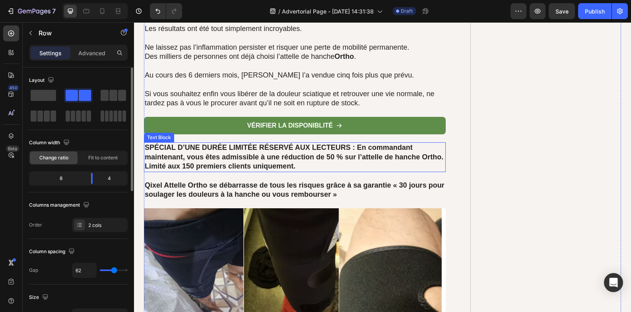
click at [348, 148] on strong "SPÉCIAL D’UNE DURÉE LIMITÉE RÉSERVÉ AUX LECTEURS : En commandant maintenant, vo…" at bounding box center [294, 157] width 299 height 27
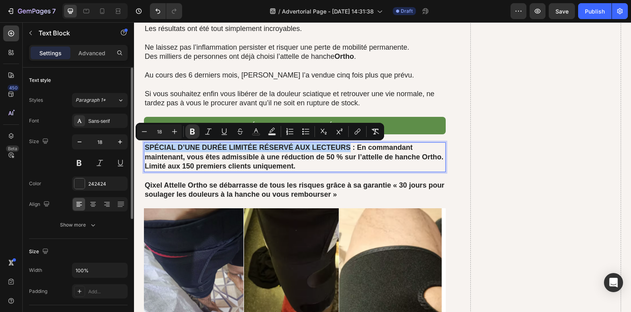
drag, startPoint x: 348, startPoint y: 148, endPoint x: 145, endPoint y: 145, distance: 203.7
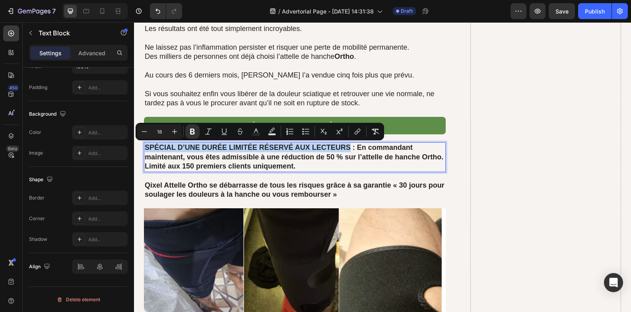
scroll to position [0, 0]
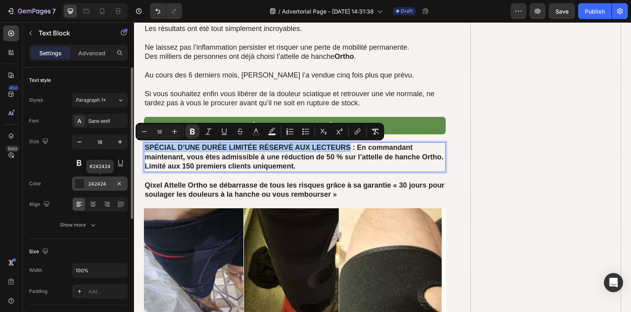
click at [81, 184] on div at bounding box center [79, 184] width 10 height 10
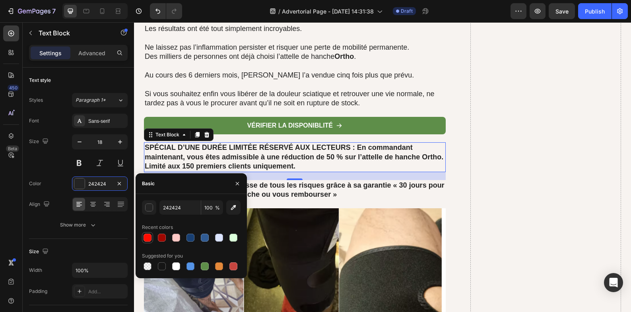
click at [152, 238] on div at bounding box center [148, 238] width 10 height 10
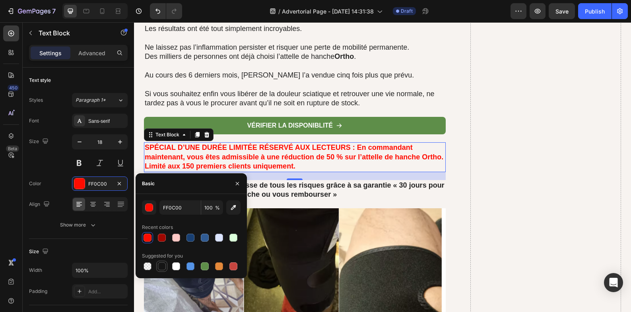
click at [160, 263] on div at bounding box center [162, 267] width 8 height 8
type input "151515"
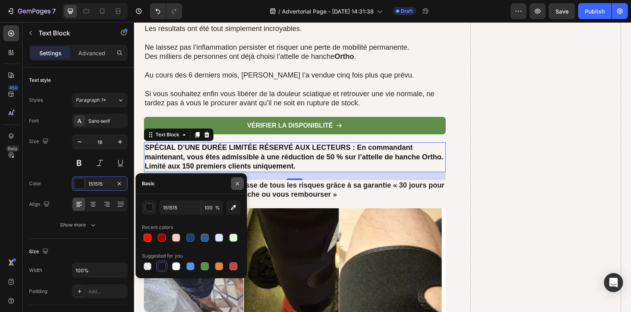
click at [240, 184] on icon "button" at bounding box center [237, 184] width 6 height 6
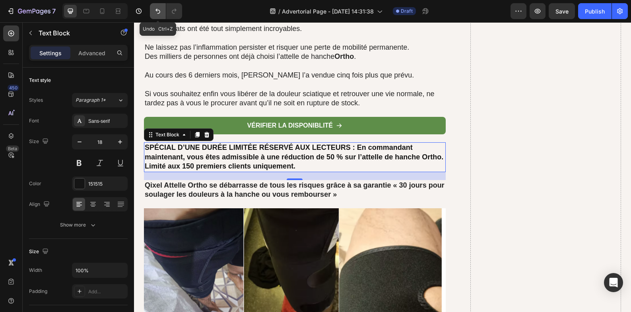
click at [155, 9] on icon "Undo/Redo" at bounding box center [158, 11] width 8 height 8
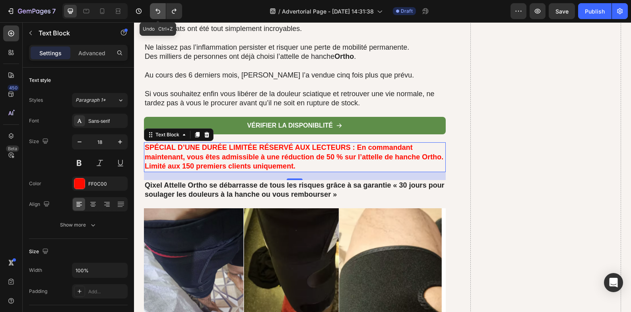
click at [156, 9] on icon "Undo/Redo" at bounding box center [158, 11] width 8 height 8
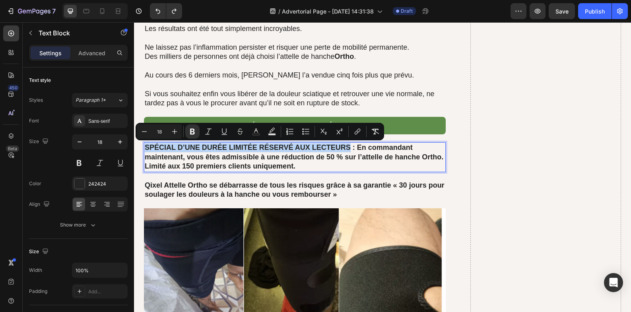
drag, startPoint x: 349, startPoint y: 147, endPoint x: 144, endPoint y: 146, distance: 204.8
click at [145, 146] on strong "SPÉCIAL D’UNE DURÉE LIMITÉE RÉSERVÉ AUX LECTEURS : En commandant maintenant, vo…" at bounding box center [294, 157] width 299 height 27
click at [271, 134] on rect "Editor contextual toolbar" at bounding box center [272, 135] width 8 height 2
type input "000000"
type input "77"
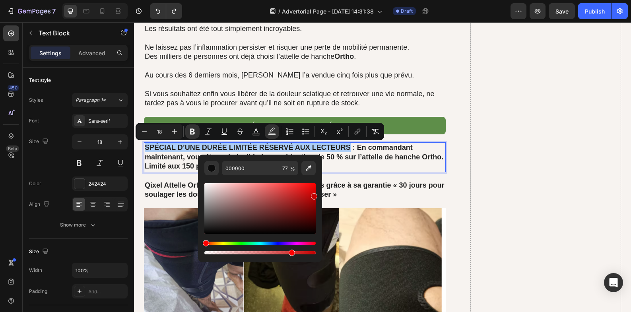
drag, startPoint x: 297, startPoint y: 208, endPoint x: 322, endPoint y: 183, distance: 35.4
click at [322, 183] on div "000000 77 %" at bounding box center [260, 205] width 124 height 101
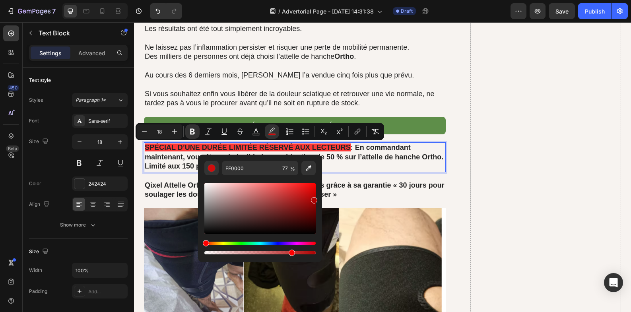
drag, startPoint x: 310, startPoint y: 191, endPoint x: 315, endPoint y: 199, distance: 9.6
click at [315, 199] on div "Editor contextual toolbar" at bounding box center [259, 208] width 111 height 51
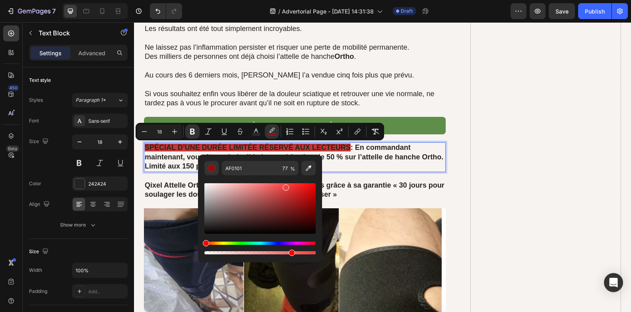
drag, startPoint x: 294, startPoint y: 191, endPoint x: 278, endPoint y: 182, distance: 18.0
click at [278, 183] on div "Editor contextual toolbar" at bounding box center [259, 208] width 111 height 51
type input "FF5656"
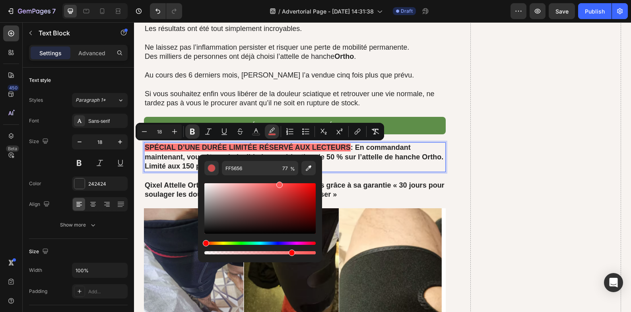
click at [357, 172] on div "SPÉCIAL D’UNE DURÉE LIMITÉE RÉSERVÉ AUX LECTEURS : En commandant maintenant, vo…" at bounding box center [295, 156] width 302 height 29
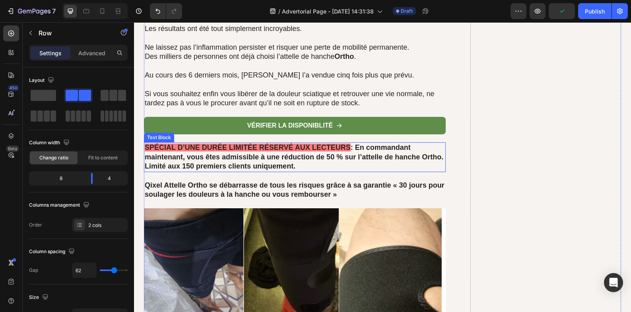
click at [301, 168] on p "SPÉCIAL D’UNE DURÉE LIMITÉE RÉSERVÉ AUX LECTEURS : En commandant maintenant, vo…" at bounding box center [295, 157] width 300 height 28
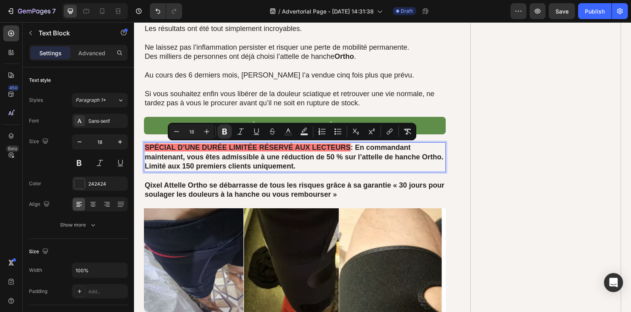
drag, startPoint x: 296, startPoint y: 168, endPoint x: 356, endPoint y: 150, distance: 62.4
click at [304, 132] on icon "Editor contextual toolbar" at bounding box center [304, 132] width 8 height 8
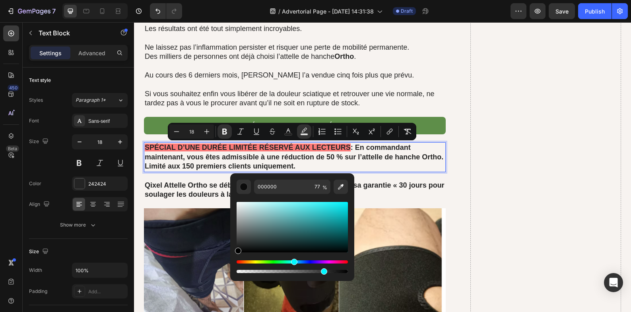
drag, startPoint x: 302, startPoint y: 262, endPoint x: 293, endPoint y: 261, distance: 8.8
click at [293, 261] on div "Hue" at bounding box center [292, 262] width 111 height 3
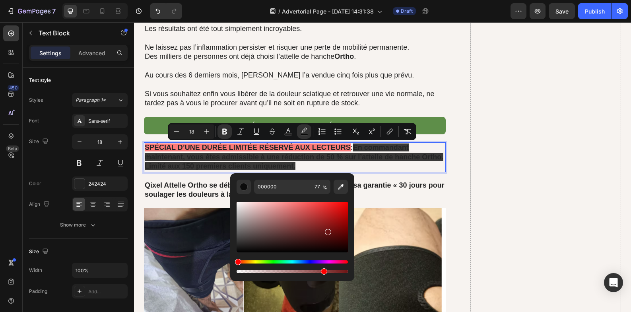
drag, startPoint x: 315, startPoint y: 228, endPoint x: 327, endPoint y: 231, distance: 13.0
click at [327, 231] on div "Editor contextual toolbar" at bounding box center [292, 227] width 111 height 51
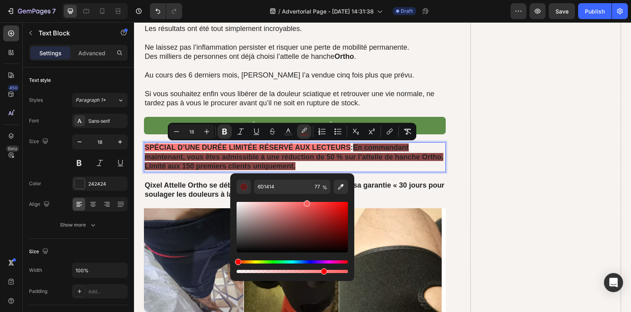
drag, startPoint x: 309, startPoint y: 205, endPoint x: 306, endPoint y: 200, distance: 5.9
click at [306, 200] on div "Editor contextual toolbar" at bounding box center [292, 237] width 111 height 74
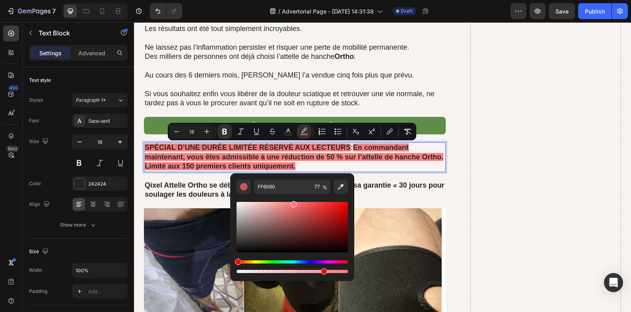
drag, startPoint x: 301, startPoint y: 203, endPoint x: 292, endPoint y: 203, distance: 9.2
click at [292, 203] on div "Editor contextual toolbar" at bounding box center [292, 227] width 111 height 51
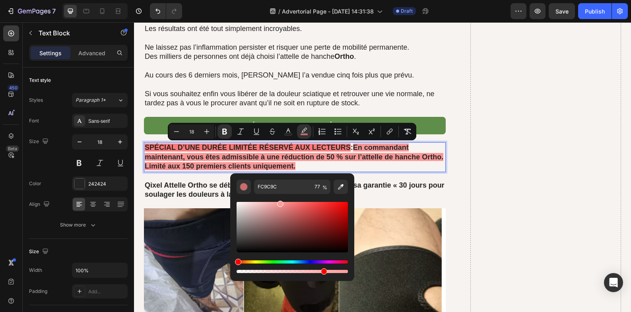
drag, startPoint x: 285, startPoint y: 203, endPoint x: 279, endPoint y: 202, distance: 5.6
click at [279, 202] on div "Editor contextual toolbar" at bounding box center [280, 204] width 6 height 6
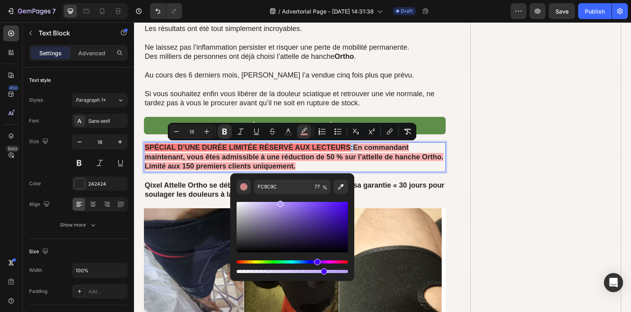
click at [316, 263] on div "Hue" at bounding box center [292, 262] width 111 height 3
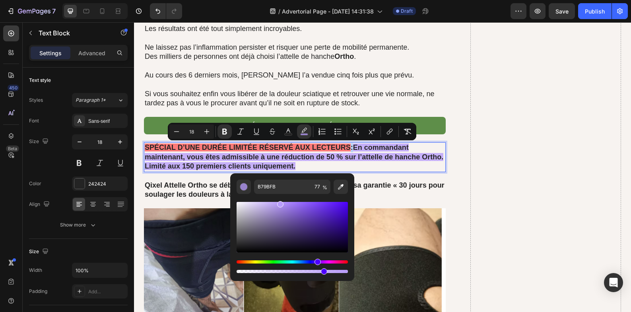
click at [311, 263] on div "Hue" at bounding box center [292, 262] width 111 height 3
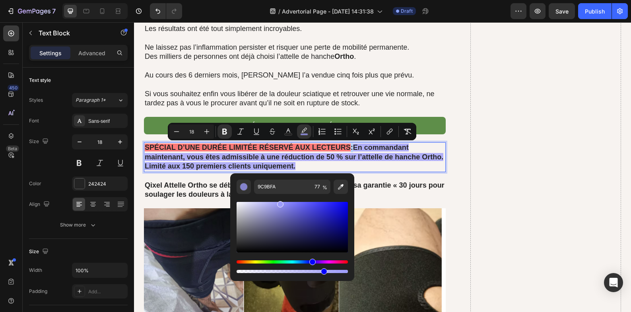
click at [303, 262] on div "Hue" at bounding box center [292, 262] width 111 height 3
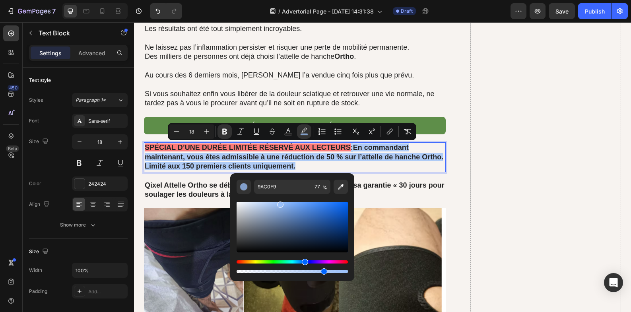
click at [300, 262] on div "Hue" at bounding box center [292, 262] width 111 height 3
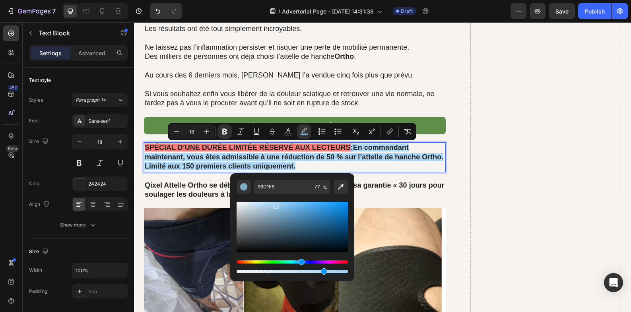
drag, startPoint x: 280, startPoint y: 206, endPoint x: 275, endPoint y: 204, distance: 5.5
click at [275, 204] on div "Editor contextual toolbar" at bounding box center [276, 206] width 6 height 6
drag, startPoint x: 275, startPoint y: 204, endPoint x: 270, endPoint y: 203, distance: 5.3
click at [270, 203] on div "Editor contextual toolbar" at bounding box center [270, 204] width 6 height 6
type input "B1DBF9"
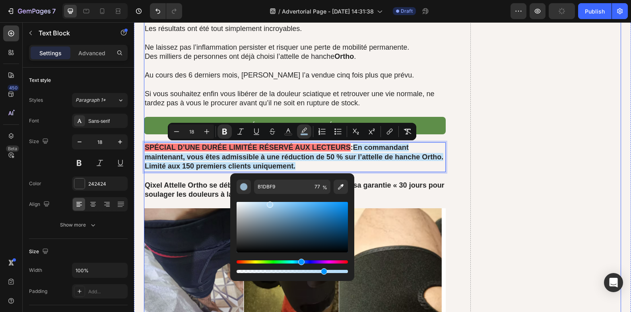
click at [432, 168] on p "SPÉCIAL D’UNE DURÉE LIMITÉE RÉSERVÉ AUX LECTEURS : En commandant maintenant, vo…" at bounding box center [295, 157] width 300 height 28
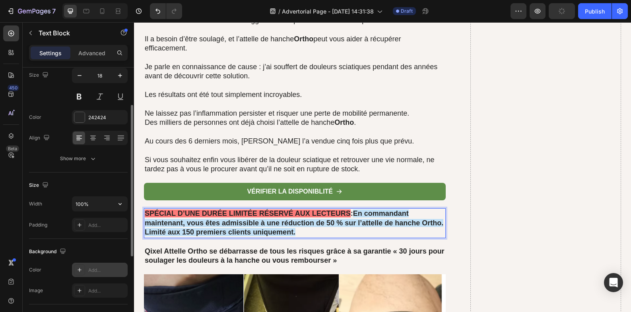
scroll to position [133, 0]
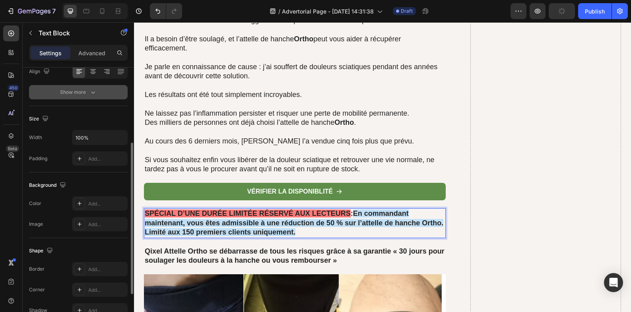
click at [92, 97] on button "Show more" at bounding box center [78, 92] width 99 height 14
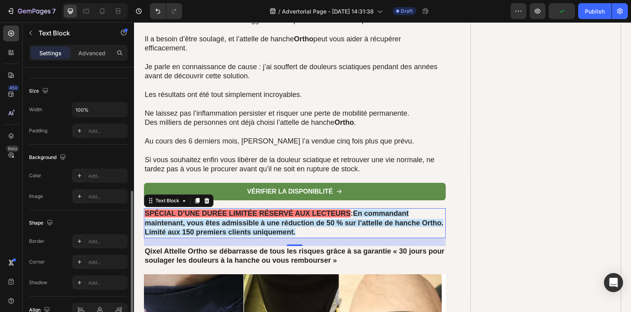
scroll to position [309, 0]
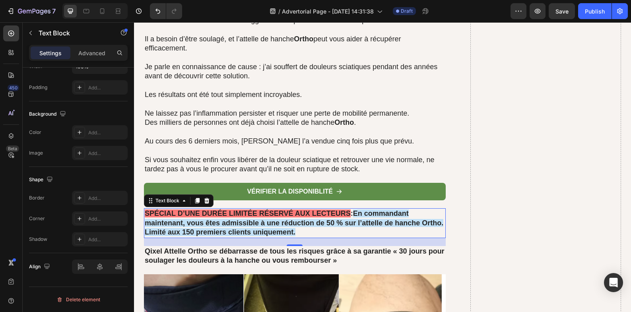
click at [93, 182] on div "Shape" at bounding box center [78, 179] width 99 height 13
click at [92, 166] on div "Background The changes might be hidden by the video. Color Add... Image Add..." at bounding box center [78, 134] width 99 height 66
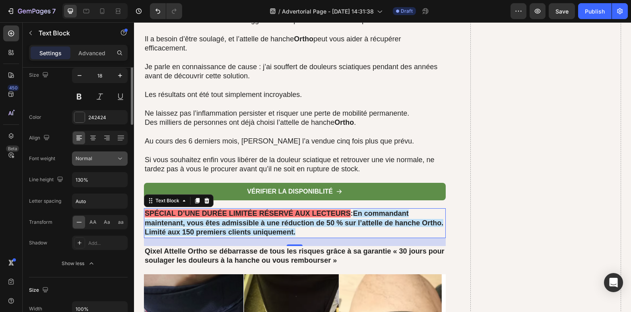
scroll to position [0, 0]
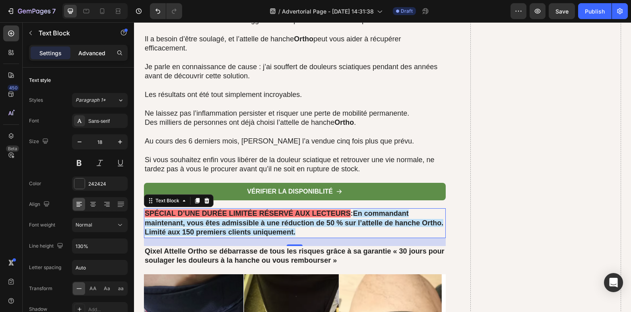
click at [95, 55] on p "Advanced" at bounding box center [91, 53] width 27 height 8
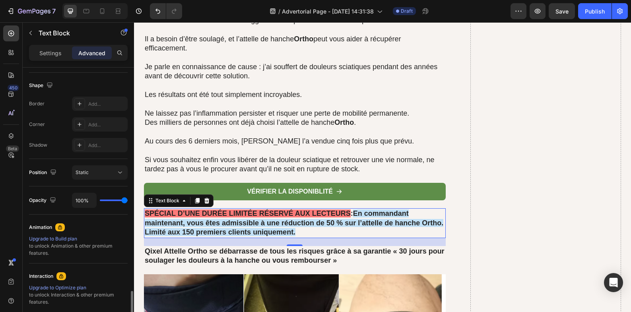
scroll to position [285, 0]
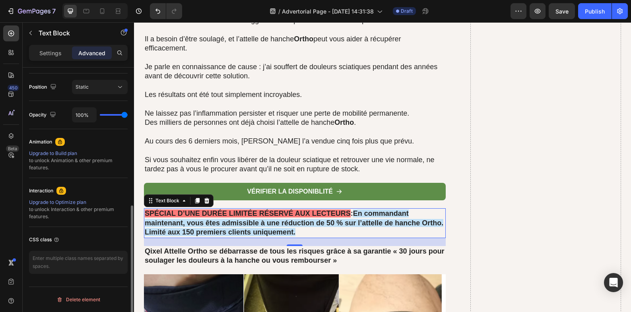
click at [106, 154] on div "Upgrade to Build plan" at bounding box center [78, 153] width 99 height 7
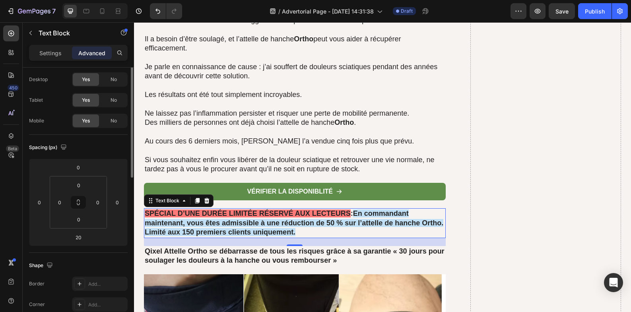
scroll to position [0, 0]
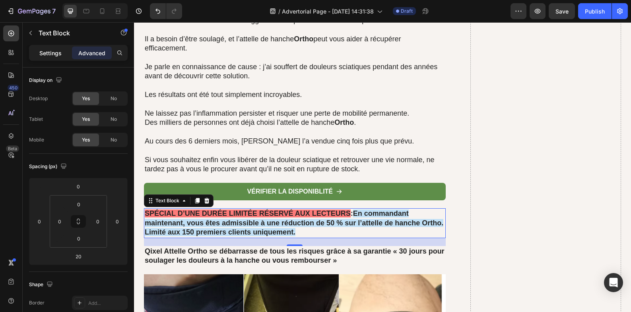
click at [51, 54] on p "Settings" at bounding box center [50, 53] width 22 height 8
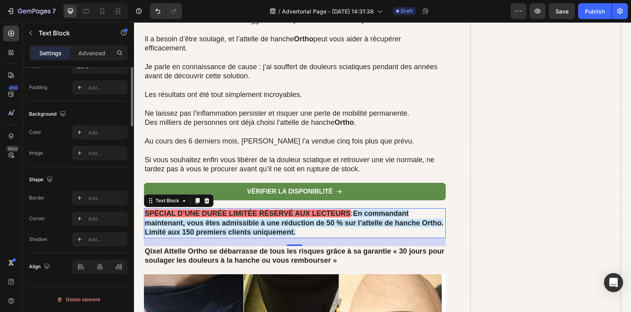
scroll to position [5, 0]
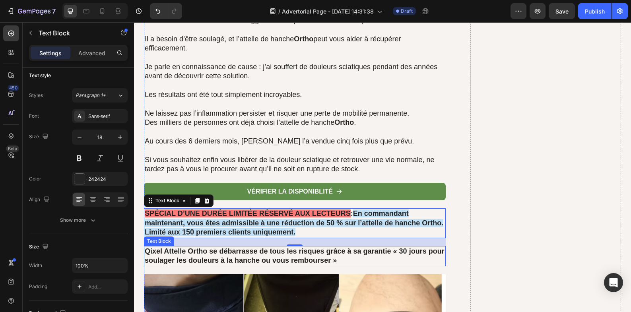
click at [338, 259] on strong "Qixel Attelle Ortho se débarrasse de tous les risques grâce à sa garantie « 30 …" at bounding box center [295, 255] width 300 height 17
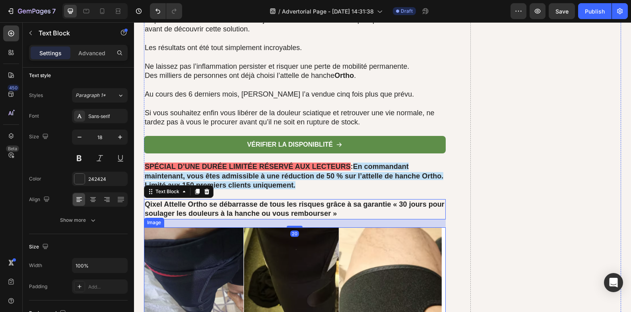
scroll to position [5536, 0]
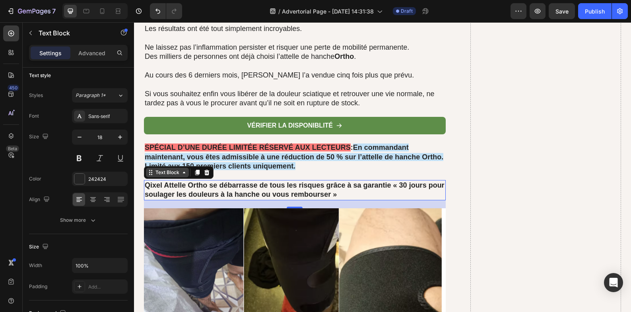
click at [183, 175] on icon at bounding box center [184, 172] width 6 height 6
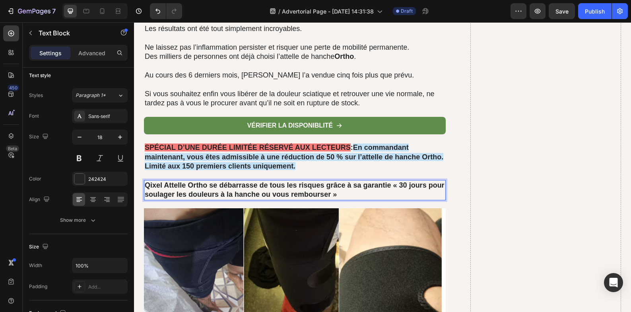
click at [207, 189] on strong "Qixel Attelle Ortho se débarrasse de tous les risques grâce à sa garantie « 30 …" at bounding box center [295, 189] width 300 height 17
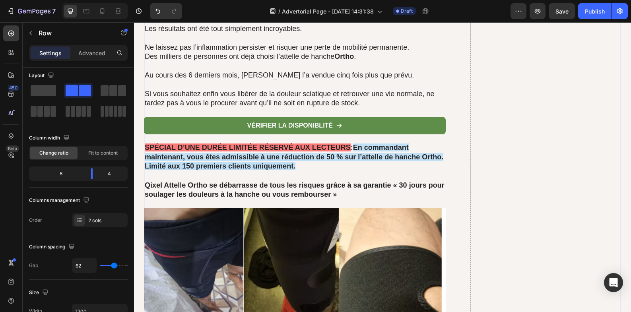
scroll to position [0, 0]
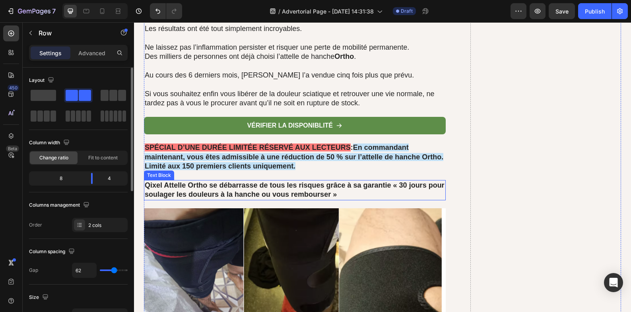
click at [259, 191] on strong "Qixel Attelle Ortho se débarrasse de tous les risques grâce à sa garantie « 30 …" at bounding box center [295, 189] width 300 height 17
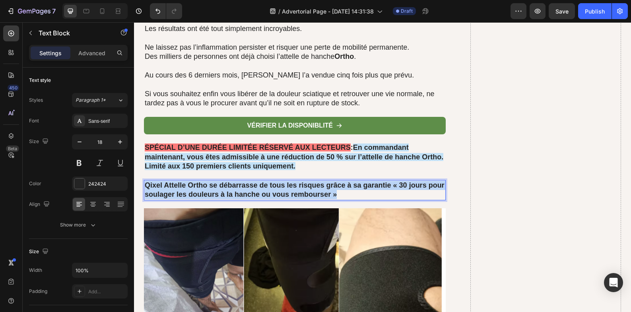
drag, startPoint x: 355, startPoint y: 195, endPoint x: 146, endPoint y: 184, distance: 209.5
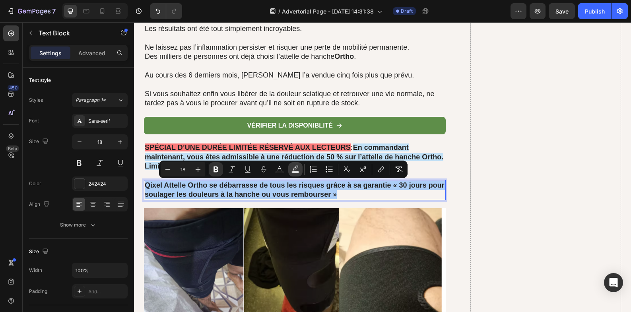
click at [299, 169] on icon "Editor contextual toolbar" at bounding box center [296, 169] width 8 height 8
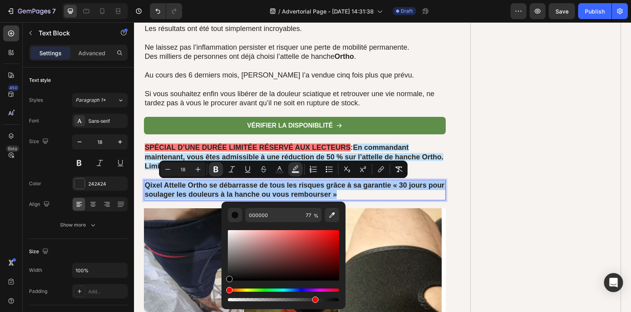
click at [245, 290] on div "Hue" at bounding box center [283, 290] width 111 height 3
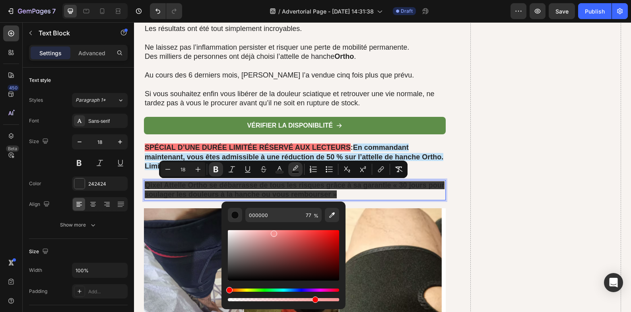
drag, startPoint x: 284, startPoint y: 241, endPoint x: 273, endPoint y: 232, distance: 14.4
click at [273, 232] on div "Editor contextual toolbar" at bounding box center [283, 255] width 111 height 51
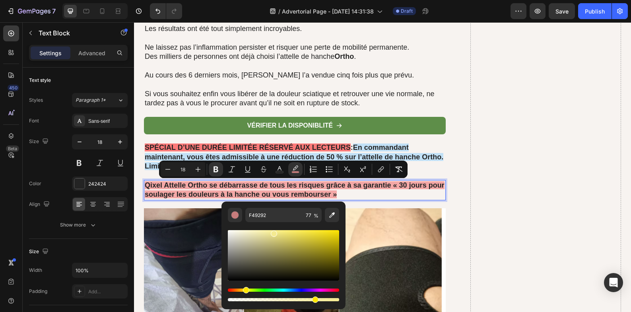
click at [245, 291] on div "Hue" at bounding box center [283, 290] width 111 height 3
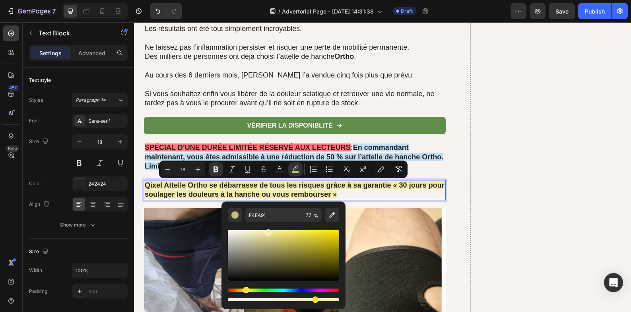
drag, startPoint x: 271, startPoint y: 233, endPoint x: 266, endPoint y: 231, distance: 5.0
click at [266, 231] on div "Editor contextual toolbar" at bounding box center [268, 233] width 6 height 6
type input "F9F1A4"
click at [403, 192] on p "Qixel Attelle Ortho se débarrasse de tous les risques grâce à sa garantie « 30 …" at bounding box center [295, 190] width 300 height 19
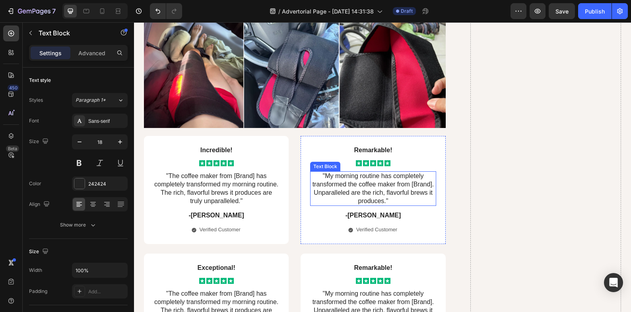
scroll to position [5867, 0]
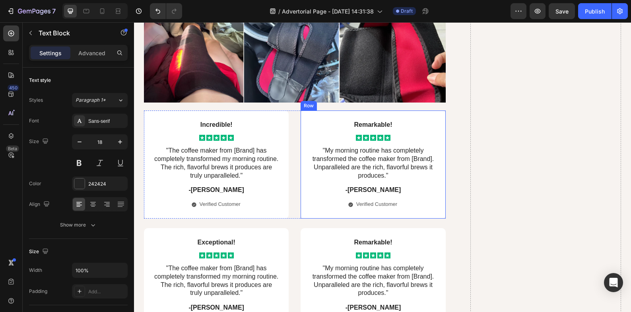
click at [301, 167] on div "Remarkable! Text Block Icon Icon Icon Icon Icon Icon List "My morning routine h…" at bounding box center [373, 165] width 145 height 108
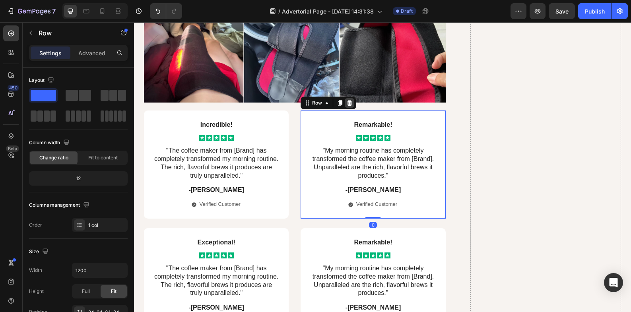
click at [348, 107] on div at bounding box center [350, 103] width 10 height 10
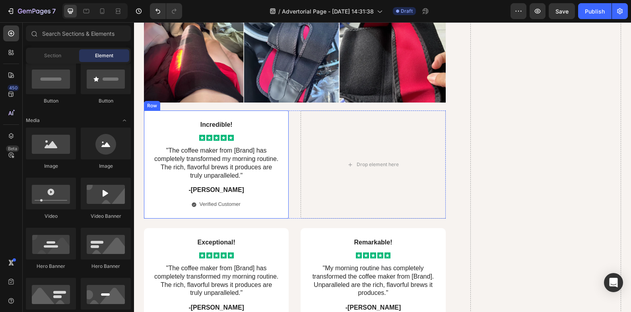
click at [276, 137] on div "Icon Icon Icon Icon Icon" at bounding box center [217, 138] width 126 height 6
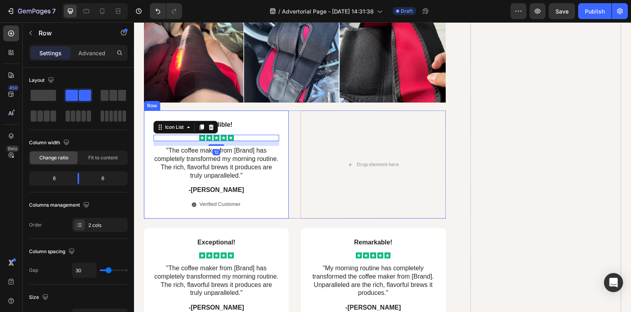
click at [327, 136] on div "Drop element here" at bounding box center [373, 165] width 145 height 108
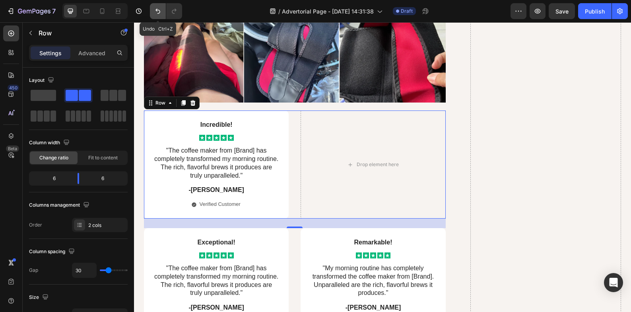
click at [157, 8] on icon "Undo/Redo" at bounding box center [158, 11] width 8 height 8
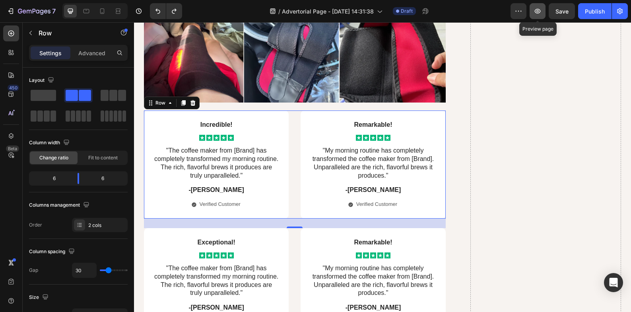
click at [543, 15] on button "button" at bounding box center [538, 11] width 16 height 16
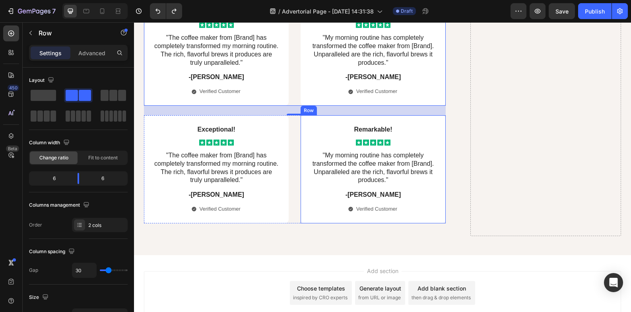
scroll to position [6000, 0]
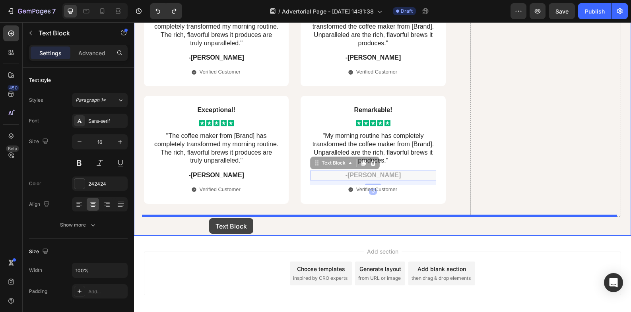
drag, startPoint x: 313, startPoint y: 178, endPoint x: 209, endPoint y: 218, distance: 111.3
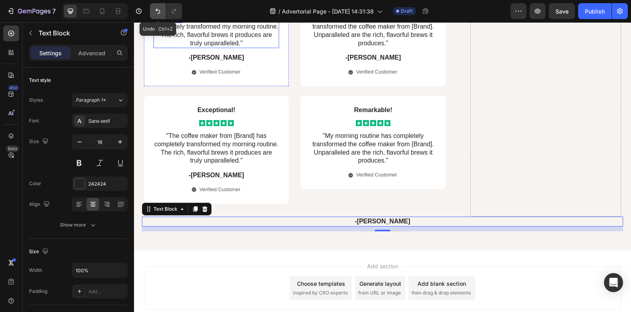
click at [163, 12] on button "Undo/Redo" at bounding box center [158, 11] width 16 height 16
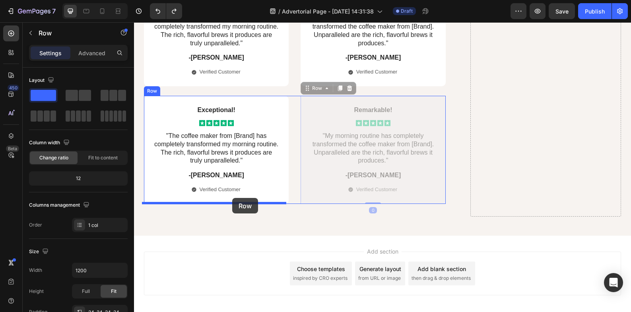
drag, startPoint x: 304, startPoint y: 99, endPoint x: 232, endPoint y: 199, distance: 123.1
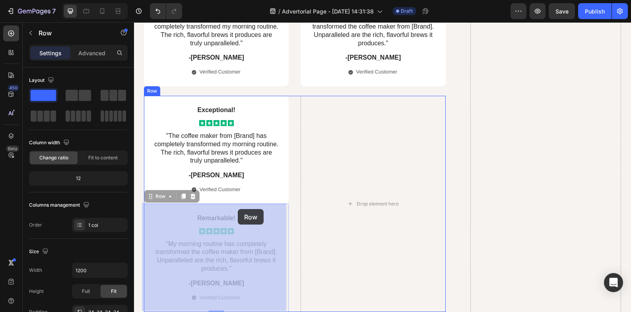
drag, startPoint x: 214, startPoint y: 205, endPoint x: 238, endPoint y: 209, distance: 24.7
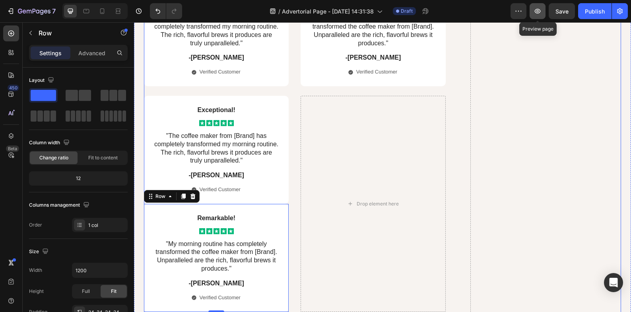
click at [534, 18] on button "button" at bounding box center [538, 11] width 16 height 16
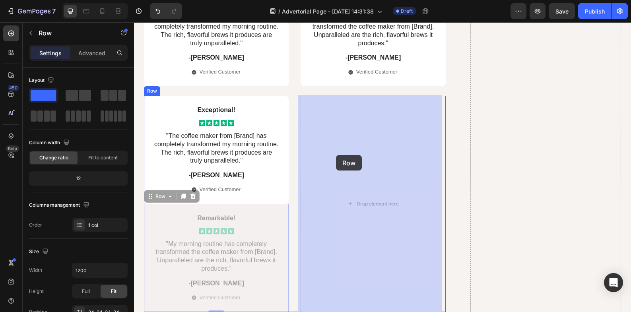
drag, startPoint x: 246, startPoint y: 206, endPoint x: 337, endPoint y: 154, distance: 104.5
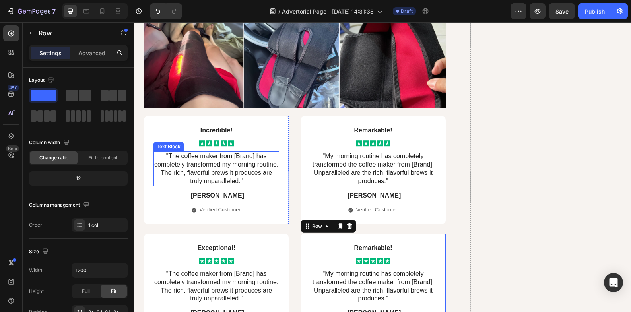
scroll to position [5781, 0]
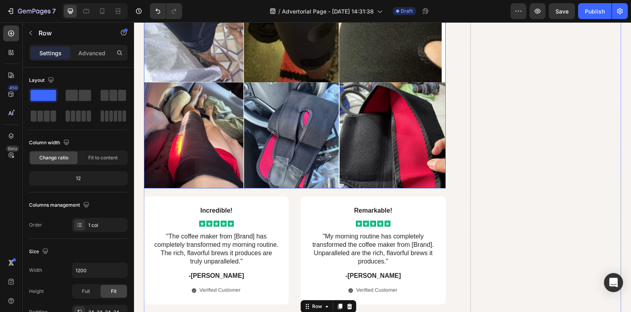
click at [249, 126] on img at bounding box center [295, 76] width 302 height 226
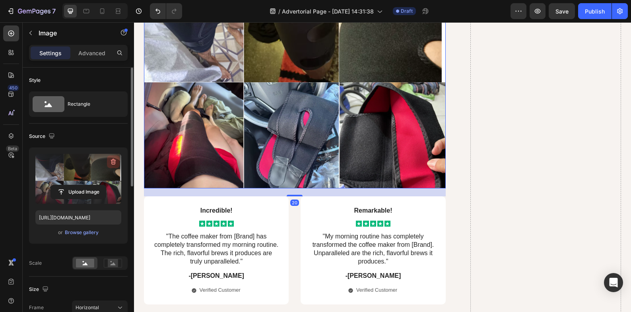
click at [114, 162] on icon "button" at bounding box center [114, 162] width 1 height 2
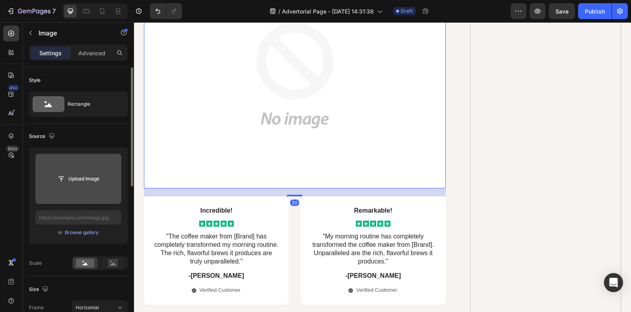
click at [91, 179] on input "file" at bounding box center [78, 179] width 55 height 14
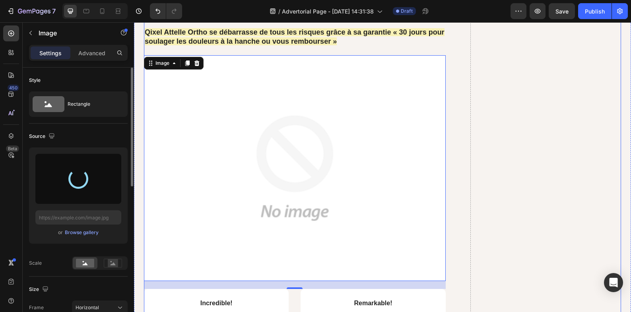
scroll to position [5648, 0]
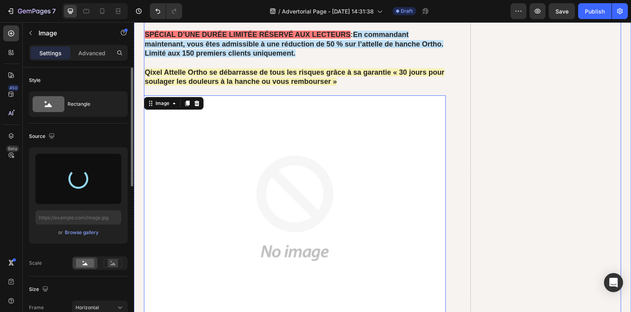
type input "[URL][DOMAIN_NAME]"
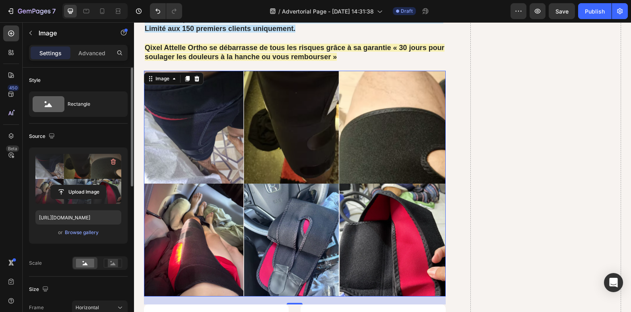
scroll to position [5715, 0]
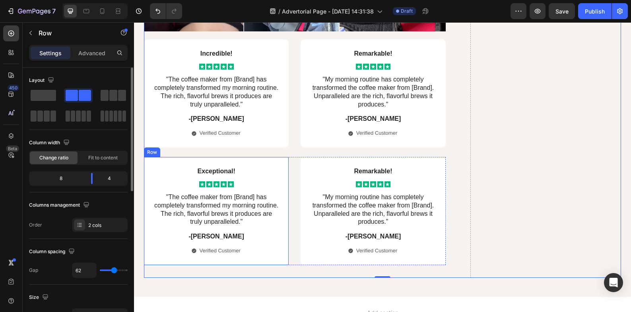
scroll to position [5980, 0]
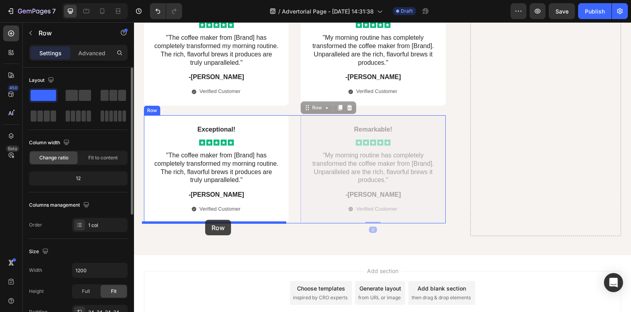
drag, startPoint x: 304, startPoint y: 126, endPoint x: 205, endPoint y: 220, distance: 136.4
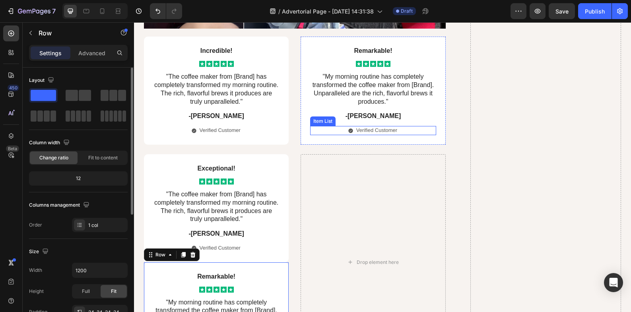
scroll to position [5914, 0]
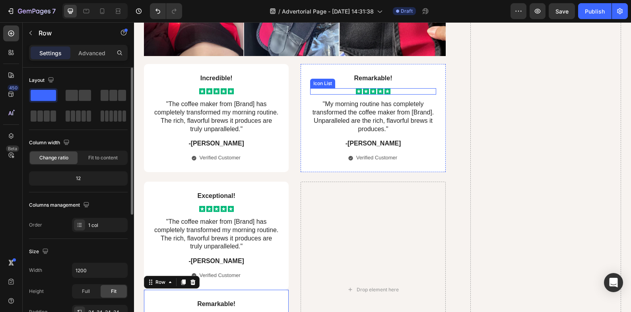
click at [408, 78] on p "Remarkable!" at bounding box center [373, 78] width 124 height 8
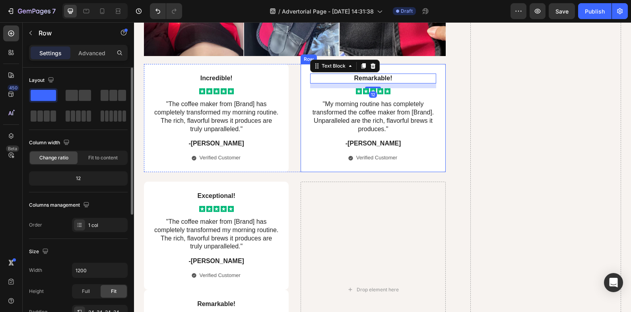
click at [404, 67] on div "Remarkable! Text Block 12 Icon Icon Icon Icon Icon Icon List "My morning routin…" at bounding box center [373, 118] width 145 height 108
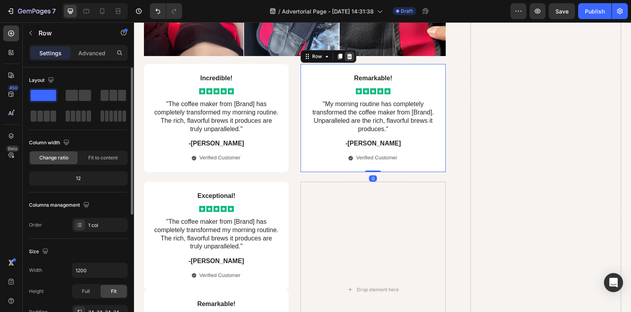
click at [350, 60] on div at bounding box center [350, 57] width 10 height 10
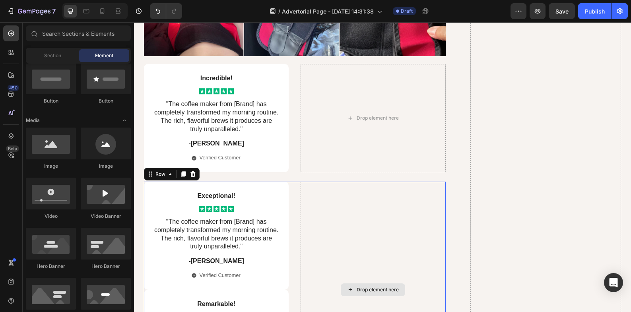
click at [412, 187] on div "Drop element here" at bounding box center [373, 290] width 145 height 216
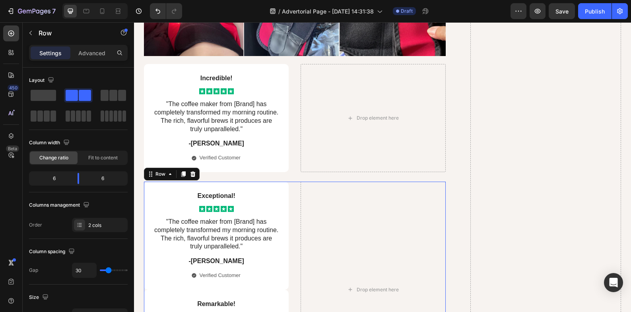
click at [196, 172] on div "Row" at bounding box center [172, 174] width 56 height 13
click at [193, 173] on icon at bounding box center [193, 174] width 6 height 6
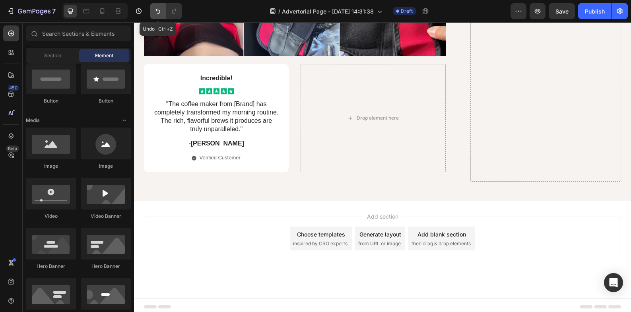
click at [161, 11] on icon "Undo/Redo" at bounding box center [158, 11] width 8 height 8
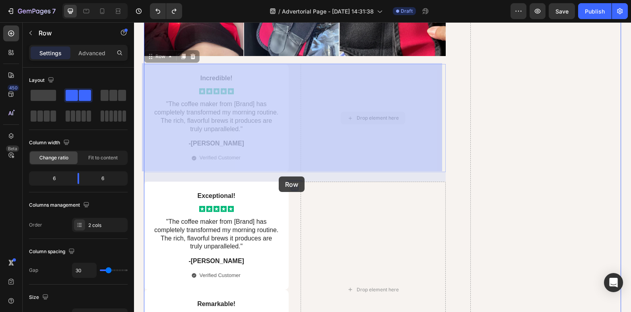
drag, startPoint x: 317, startPoint y: 114, endPoint x: 307, endPoint y: 162, distance: 49.0
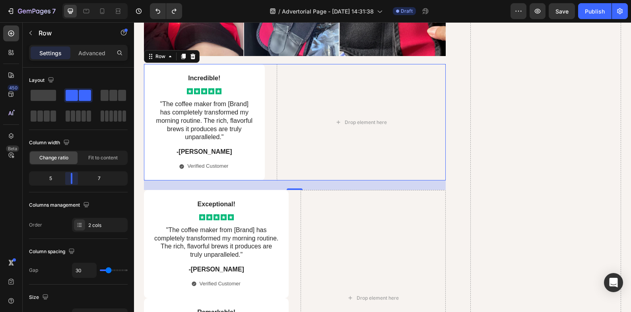
drag, startPoint x: 78, startPoint y: 181, endPoint x: 69, endPoint y: 181, distance: 8.8
click at [69, 0] on body "7 / Advertorial Page - [DATE] 14:31:38 Draft Preview Save Publish 450 Beta Sect…" at bounding box center [315, 0] width 631 height 0
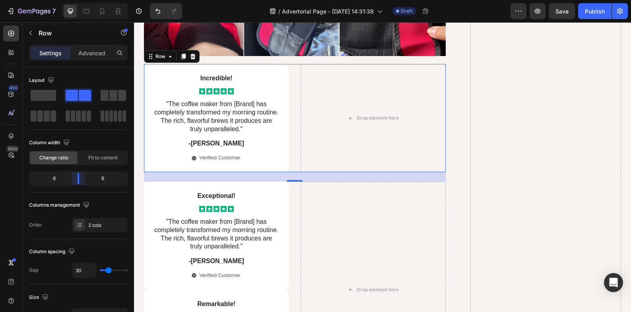
drag, startPoint x: 71, startPoint y: 181, endPoint x: 82, endPoint y: 180, distance: 11.5
click at [82, 0] on body "7 / Advertorial Page - [DATE] 14:31:38 Draft Preview Save Publish 450 Beta Sect…" at bounding box center [315, 0] width 631 height 0
click at [107, 229] on div "2 cols" at bounding box center [100, 225] width 56 height 14
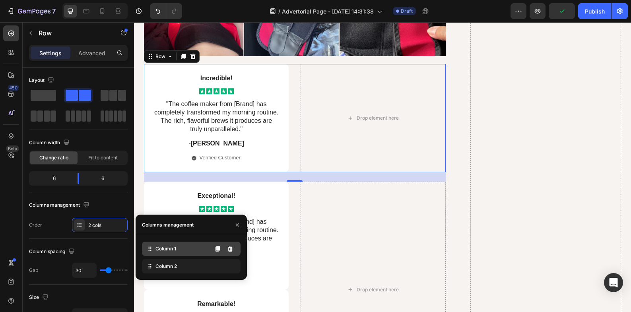
click at [163, 247] on span "Column 1" at bounding box center [166, 248] width 21 height 7
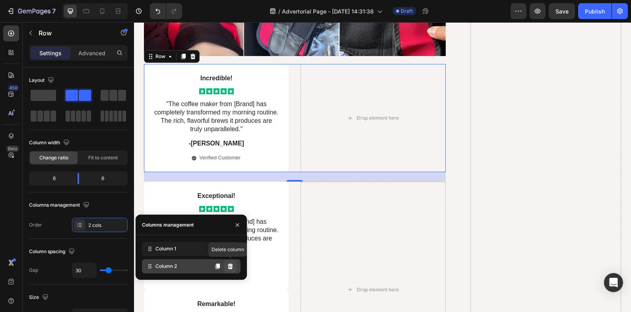
click at [231, 272] on button at bounding box center [230, 266] width 13 height 13
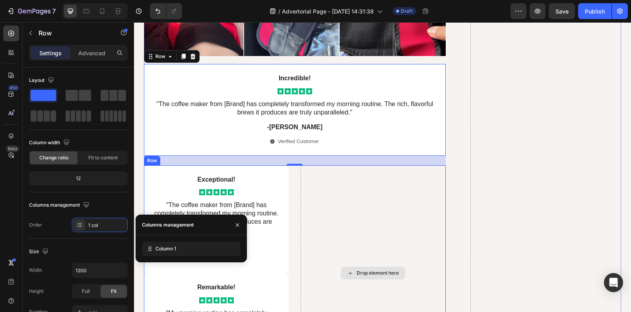
click at [304, 188] on div "Drop element here" at bounding box center [373, 273] width 145 height 216
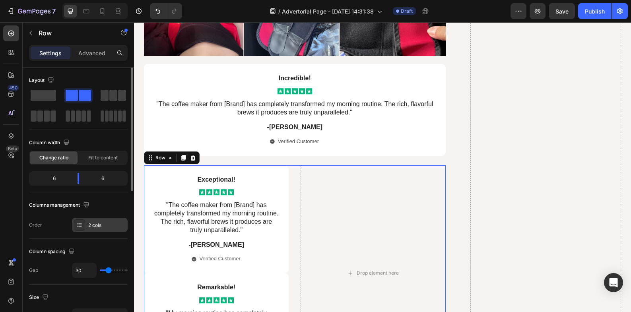
click at [103, 220] on div "2 cols" at bounding box center [100, 225] width 56 height 14
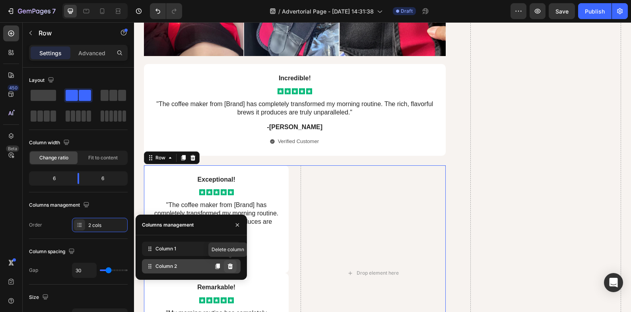
click at [230, 266] on icon at bounding box center [230, 267] width 5 height 6
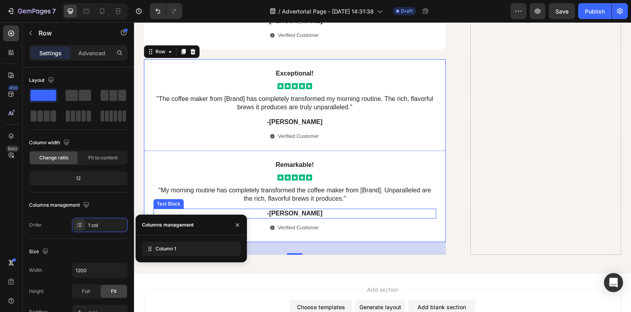
scroll to position [6046, 0]
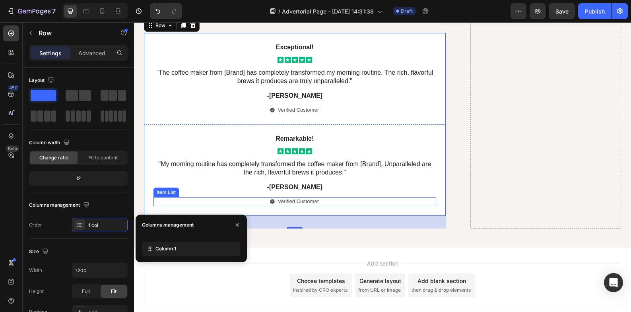
click at [353, 204] on div "Verified Customer" at bounding box center [295, 201] width 283 height 9
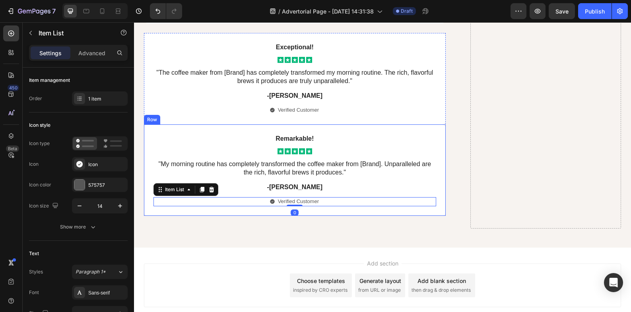
click at [345, 181] on div "Remarkable! Text Block Icon Icon Icon Icon Icon Icon List "My morning routine h…" at bounding box center [295, 170] width 283 height 72
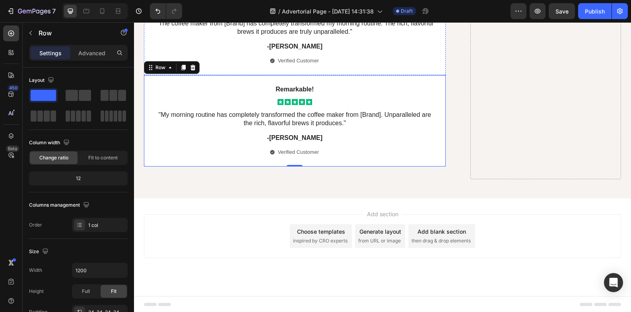
scroll to position [5897, 0]
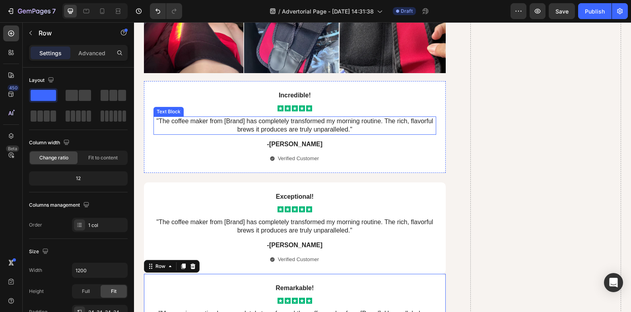
click at [285, 127] on p ""The coffee maker from [Brand] has completely transformed my morning routine. T…" at bounding box center [294, 125] width 281 height 17
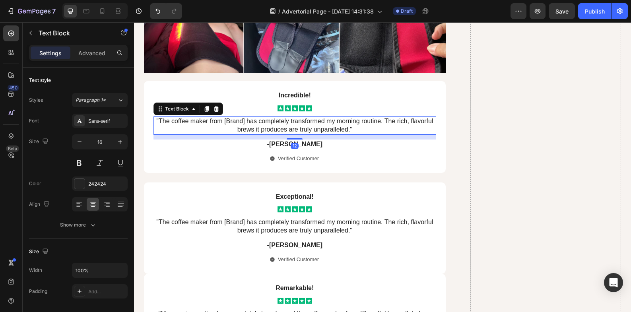
click at [352, 131] on p ""The coffee maker from [Brand] has completely transformed my morning routine. T…" at bounding box center [294, 125] width 281 height 17
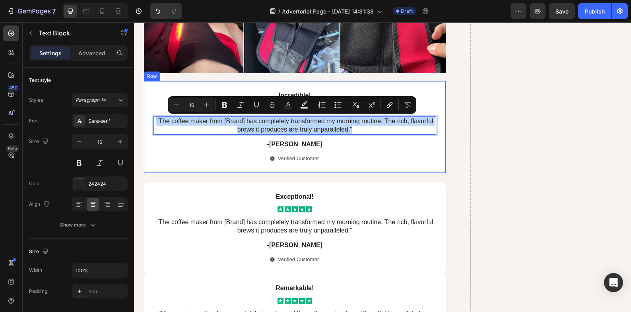
drag, startPoint x: 351, startPoint y: 130, endPoint x: 149, endPoint y: 109, distance: 202.8
click at [149, 109] on div "Incredible! Text Block Icon Icon Icon Icon Icon Icon List "The coffee maker fro…" at bounding box center [295, 126] width 302 height 91
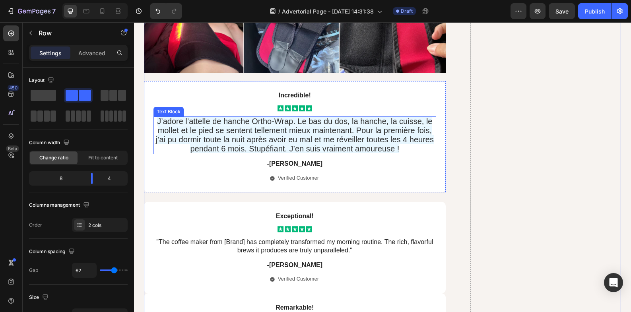
click at [292, 121] on span "J’adore l’attelle de hanche Ortho-Wrap. Le bas du dos, la hanche, la cuisse, le…" at bounding box center [295, 135] width 278 height 36
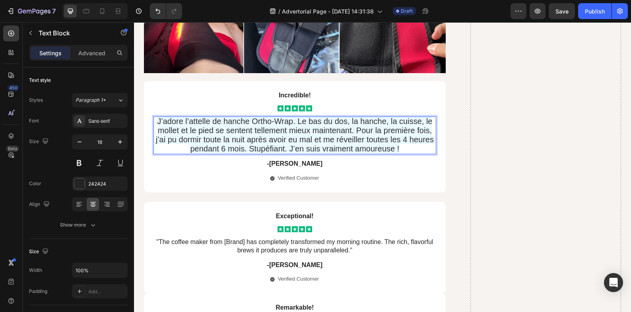
click at [290, 121] on span "J’adore l’attelle de hanche Ortho-Wrap. Le bas du dos, la hanche, la cuisse, le…" at bounding box center [295, 135] width 278 height 36
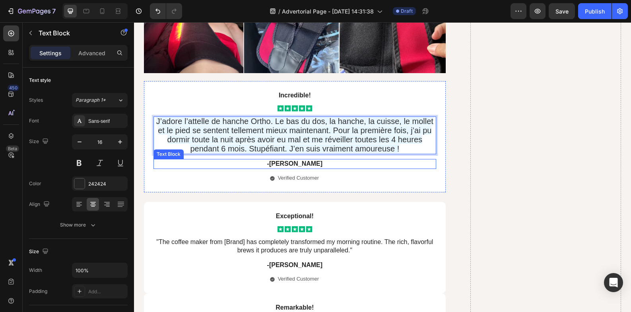
scroll to position [5963, 0]
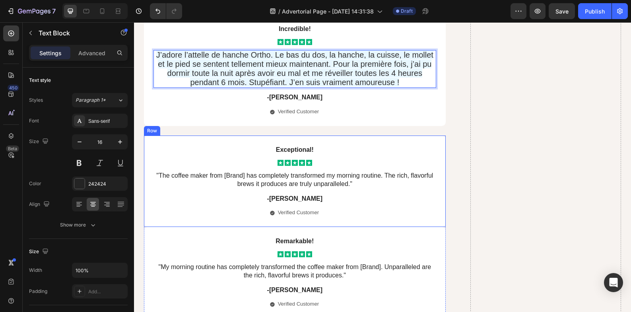
click at [328, 179] on p ""The coffee maker from [Brand] has completely transformed my morning routine. T…" at bounding box center [294, 180] width 281 height 17
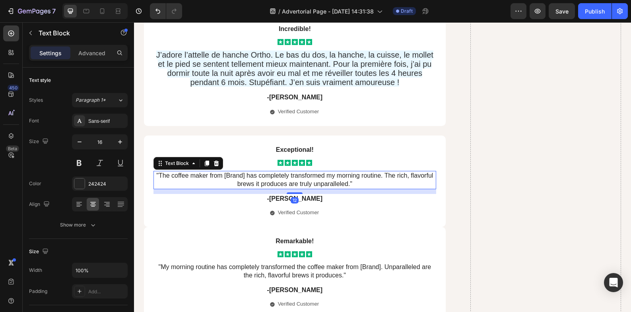
click at [337, 184] on p ""The coffee maker from [Brand] has completely transformed my morning routine. T…" at bounding box center [294, 180] width 281 height 17
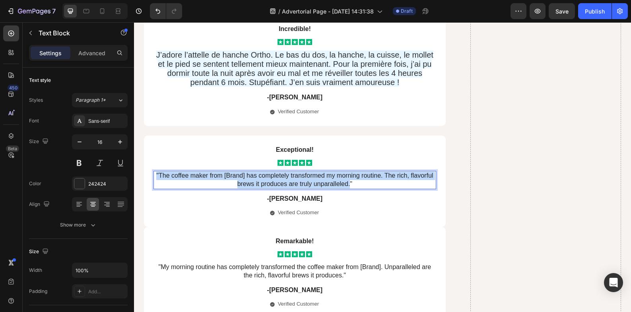
drag, startPoint x: 348, startPoint y: 185, endPoint x: 154, endPoint y: 173, distance: 194.0
click at [154, 173] on p ""The coffee maker from [Brand] has completely transformed my morning routine. T…" at bounding box center [294, 180] width 281 height 17
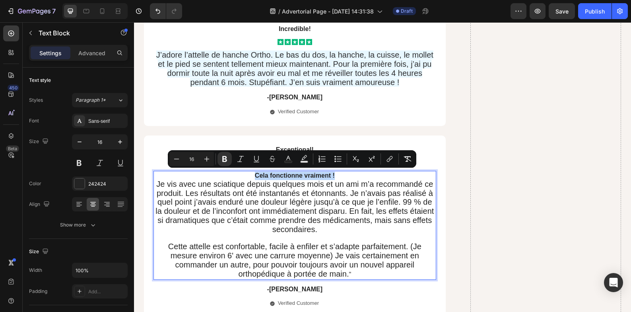
drag, startPoint x: 349, startPoint y: 175, endPoint x: 251, endPoint y: 176, distance: 97.5
click at [251, 176] on p "Cela fonctionne vraiment !" at bounding box center [294, 176] width 281 height 8
copy strong "Cela fonctionne vraiment !"
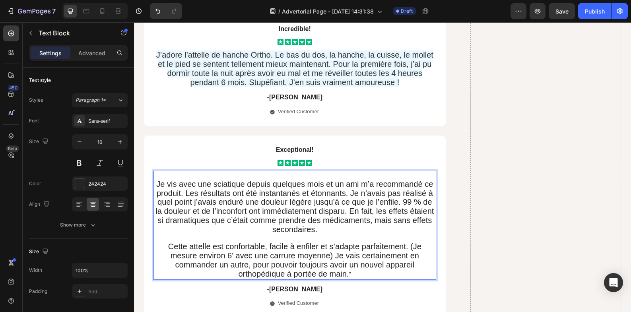
click at [156, 182] on span "Je vis avec une sciatique depuis quelques mois et un ami m’a recommandé ce prod…" at bounding box center [295, 207] width 278 height 54
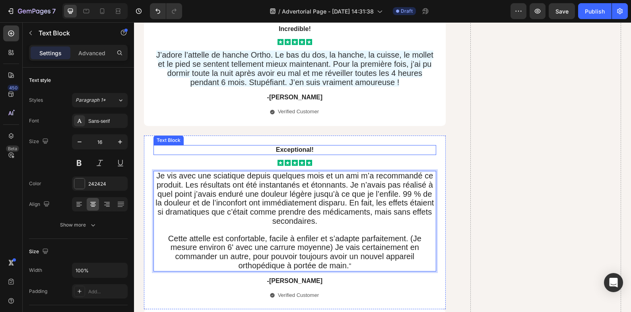
click at [293, 146] on p "Exceptional!" at bounding box center [294, 150] width 281 height 8
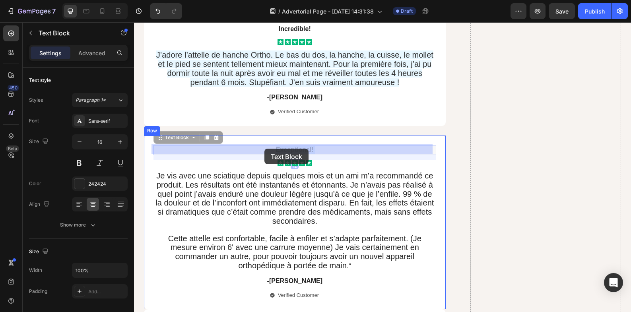
drag, startPoint x: 311, startPoint y: 149, endPoint x: 265, endPoint y: 149, distance: 46.1
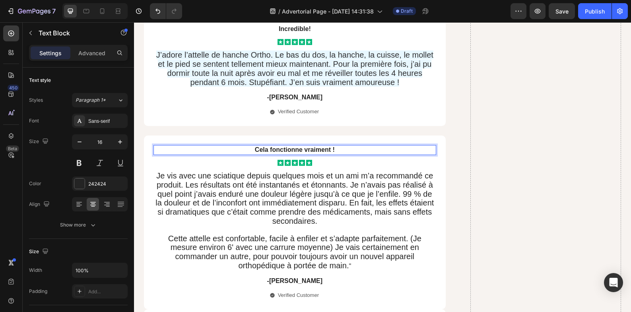
scroll to position [5830, 0]
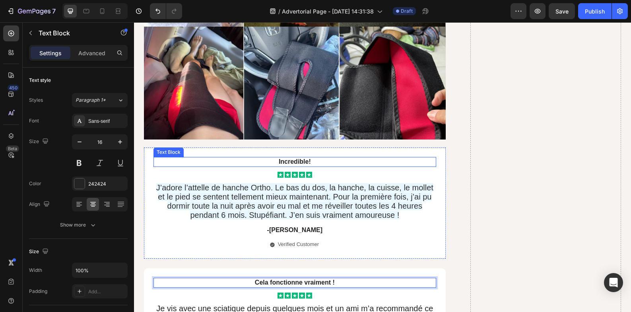
click at [298, 161] on p "Incredible!" at bounding box center [294, 162] width 281 height 8
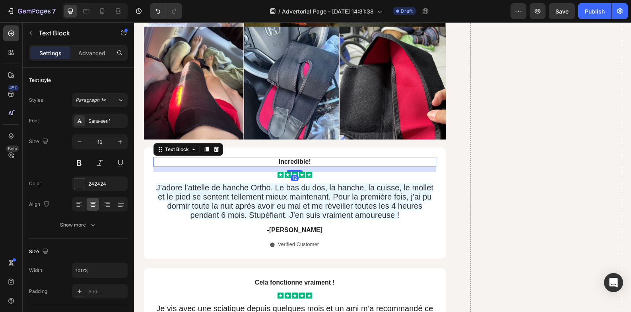
click at [307, 161] on p "Incredible!" at bounding box center [294, 162] width 281 height 8
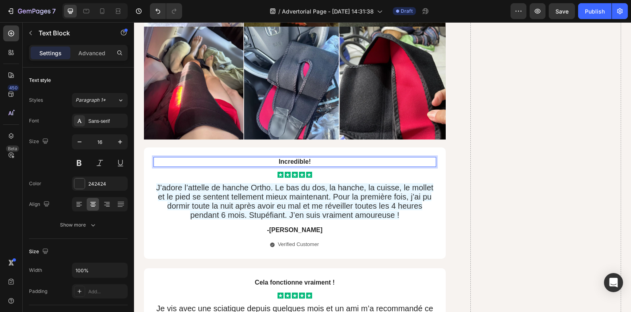
click at [308, 161] on p "Incredible!" at bounding box center [294, 162] width 281 height 8
click at [265, 160] on strong "Excellent produit ! 👍 Facile à utiliser et fonctionne très bien" at bounding box center [294, 161] width 183 height 7
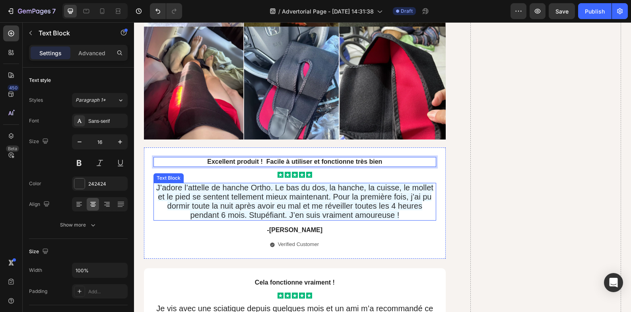
scroll to position [5897, 0]
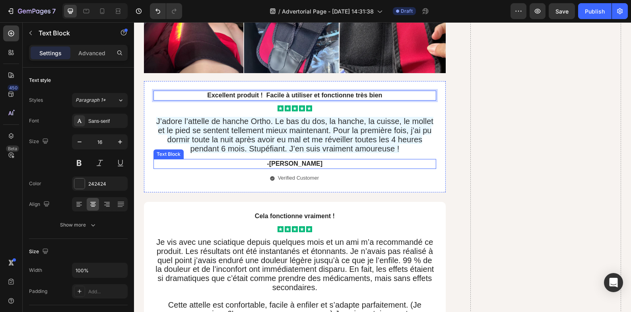
click at [293, 161] on p "-[PERSON_NAME]" at bounding box center [294, 164] width 281 height 8
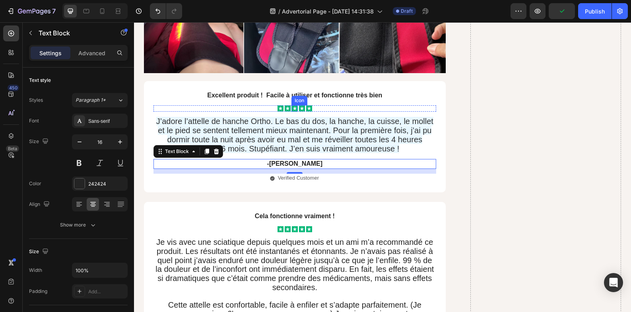
click at [294, 108] on rect at bounding box center [295, 108] width 6 height 6
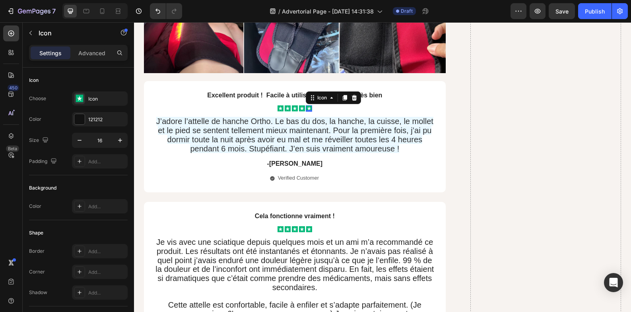
click at [306, 108] on div "Icon 0" at bounding box center [309, 108] width 6 height 6
click at [297, 165] on p "-[PERSON_NAME]" at bounding box center [294, 164] width 281 height 8
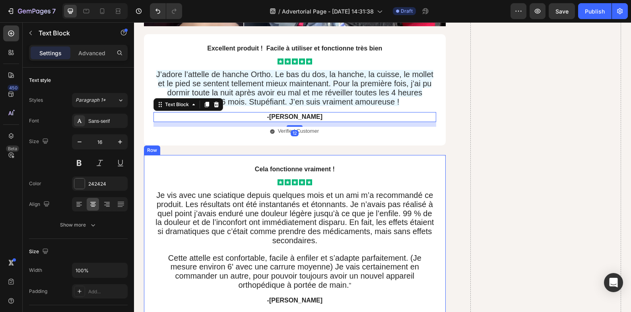
scroll to position [5963, 0]
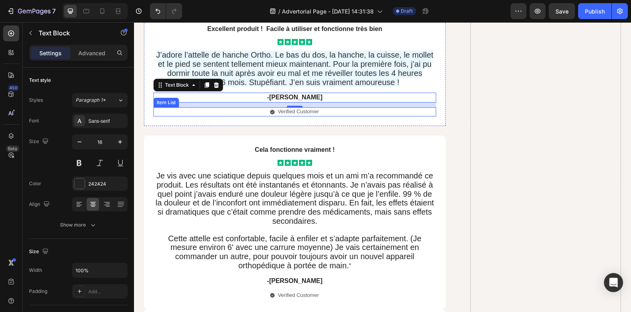
click at [305, 111] on p "Verified Customer" at bounding box center [298, 112] width 41 height 7
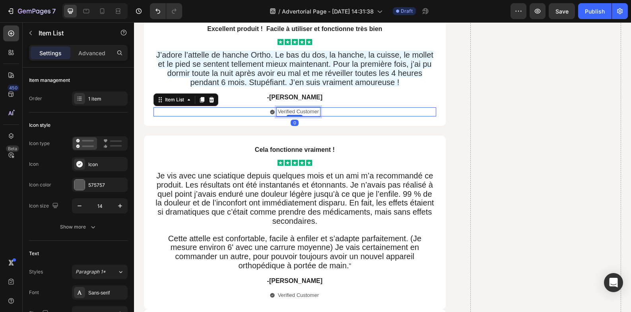
click at [315, 112] on p "Verified Customer" at bounding box center [298, 112] width 41 height 7
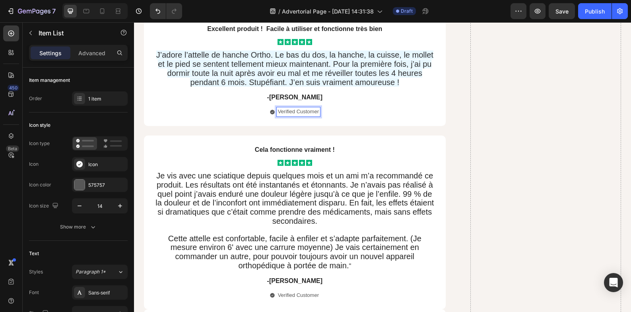
click at [316, 111] on p "Verified Customer" at bounding box center [298, 112] width 41 height 7
drag, startPoint x: 317, startPoint y: 110, endPoint x: 274, endPoint y: 110, distance: 42.6
click at [277, 110] on div "Verified Customer" at bounding box center [298, 111] width 43 height 9
click at [370, 158] on div "Cela fonctionne vraiment ! Text Block Icon Icon Icon Icon Icon Icon List Je vis…" at bounding box center [295, 222] width 283 height 155
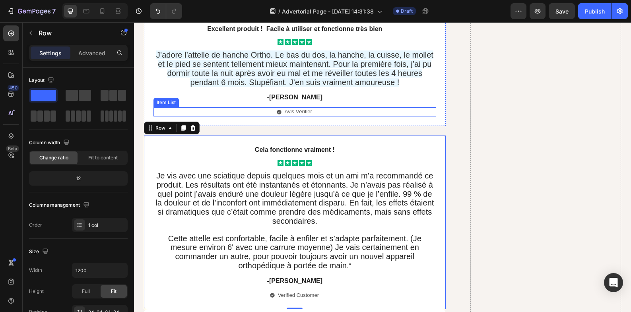
click at [277, 112] on icon at bounding box center [279, 112] width 4 height 4
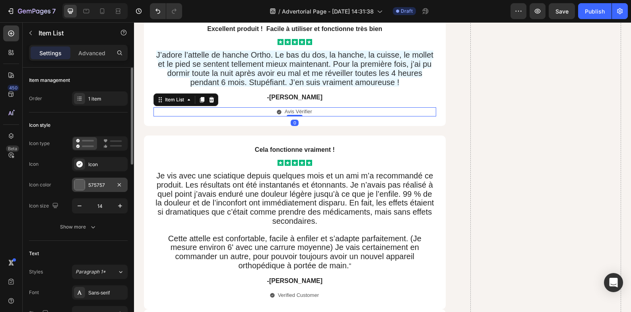
click at [84, 180] on div at bounding box center [79, 184] width 11 height 11
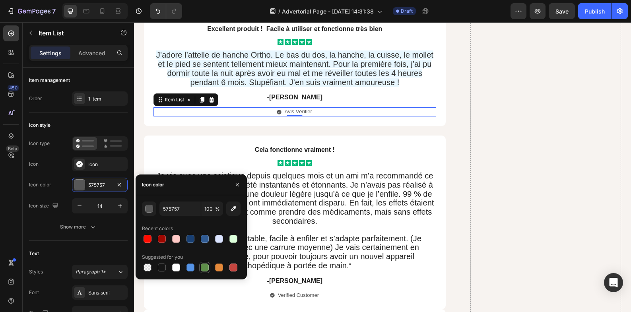
click at [204, 267] on div at bounding box center [205, 268] width 8 height 8
type input "5E8E49"
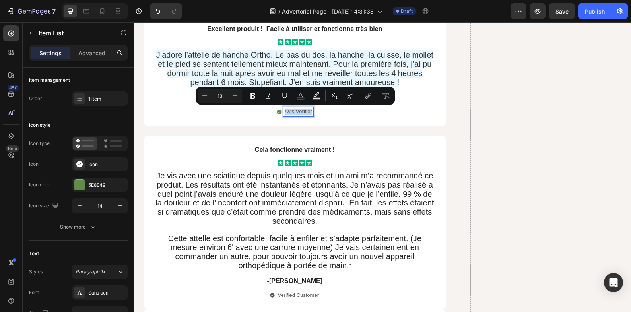
drag, startPoint x: 309, startPoint y: 110, endPoint x: 283, endPoint y: 111, distance: 26.7
click at [285, 111] on p "Avis Vérifier" at bounding box center [298, 112] width 27 height 7
copy p "Avis Vérifier"
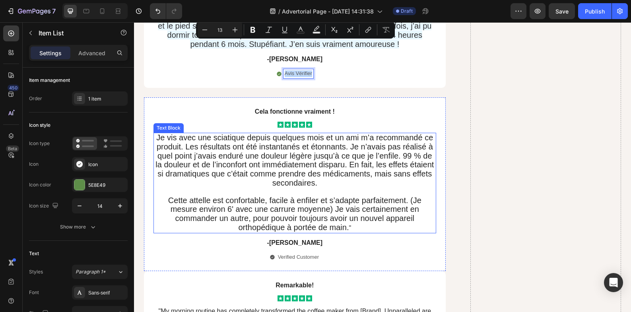
scroll to position [6029, 0]
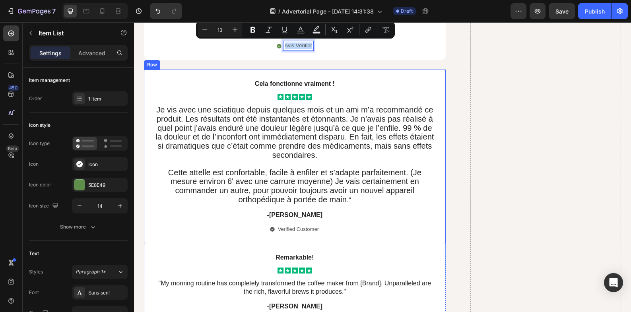
click at [279, 229] on p "Verified Customer" at bounding box center [298, 229] width 41 height 7
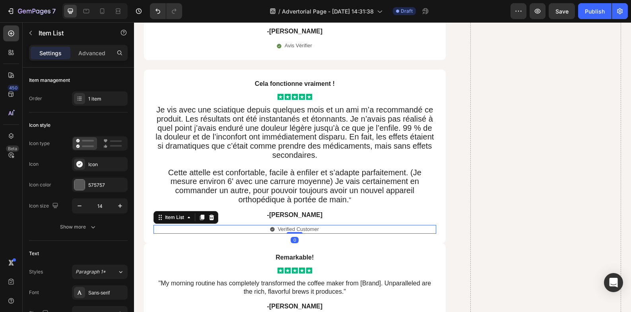
click at [316, 230] on p "Verified Customer" at bounding box center [298, 229] width 41 height 7
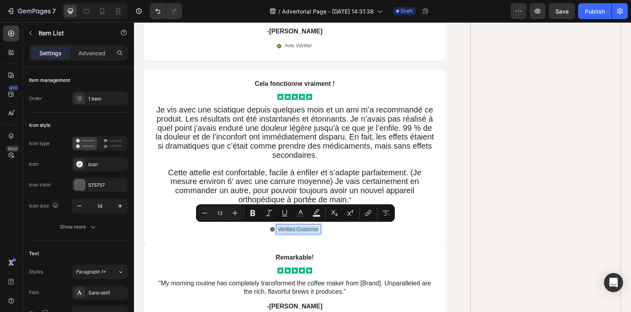
drag, startPoint x: 316, startPoint y: 230, endPoint x: 273, endPoint y: 229, distance: 43.0
click at [273, 229] on div "Verified Customer" at bounding box center [295, 229] width 51 height 9
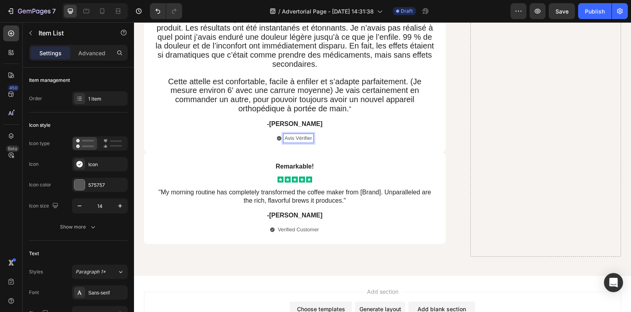
scroll to position [6162, 0]
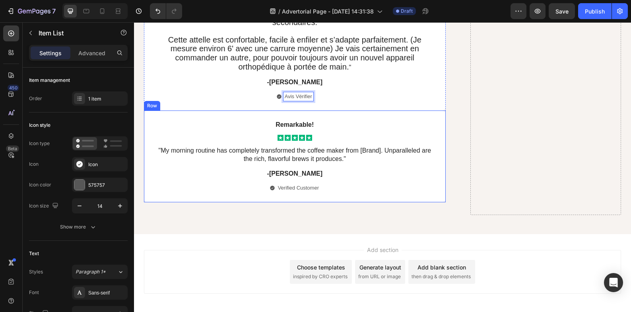
click at [297, 191] on p "Verified Customer" at bounding box center [298, 188] width 41 height 7
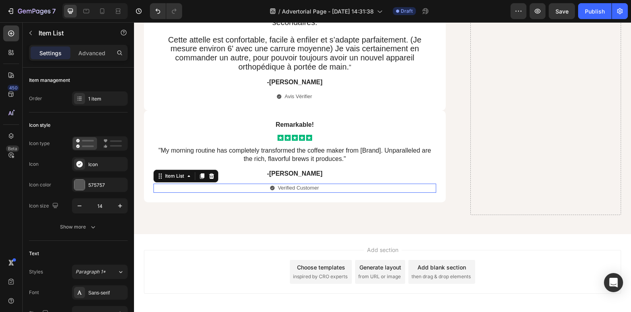
click at [303, 189] on p "Verified Customer" at bounding box center [298, 188] width 41 height 7
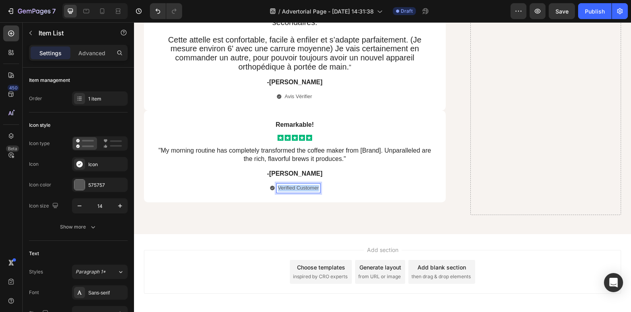
drag, startPoint x: 316, startPoint y: 187, endPoint x: 245, endPoint y: 187, distance: 71.2
click at [246, 187] on div "Verified Customer" at bounding box center [295, 188] width 283 height 9
click at [277, 189] on icon at bounding box center [279, 188] width 4 height 4
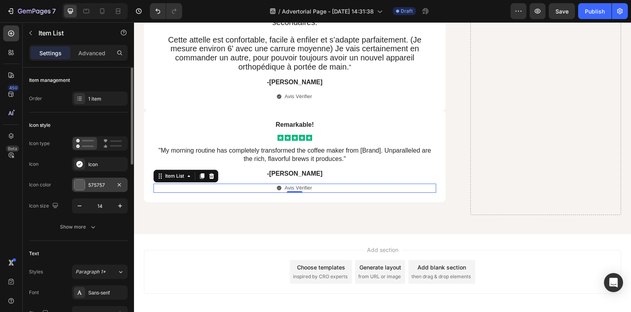
click at [91, 187] on div "575757" at bounding box center [99, 185] width 23 height 7
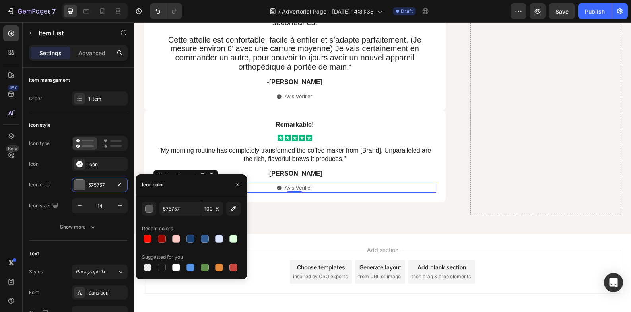
click at [204, 267] on div at bounding box center [205, 268] width 8 height 8
type input "5E8E49"
click at [278, 100] on div "Avis Vérifier" at bounding box center [294, 96] width 37 height 9
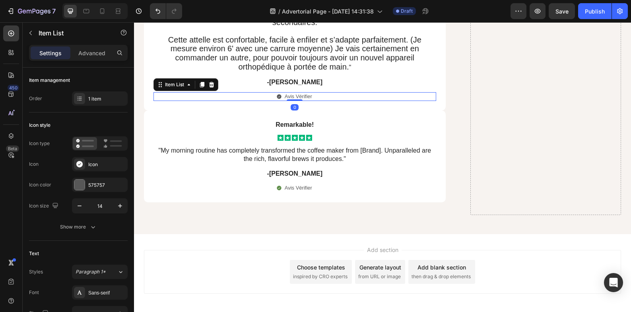
click at [278, 99] on div "Avis Vérifier" at bounding box center [294, 96] width 37 height 9
click at [108, 176] on div "Icon type Icon Icon Icon color 575757 Icon size 14" at bounding box center [78, 174] width 99 height 77
click at [109, 182] on div "575757" at bounding box center [99, 185] width 23 height 7
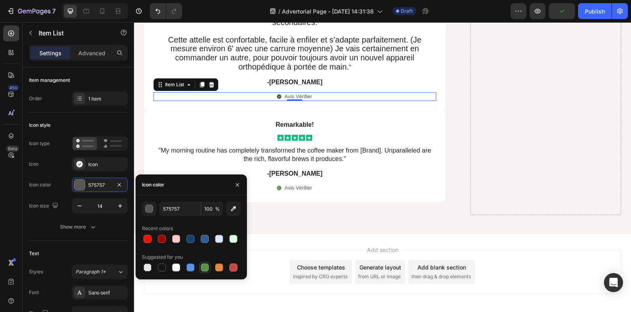
click at [204, 266] on div at bounding box center [205, 268] width 8 height 8
type input "5E8E49"
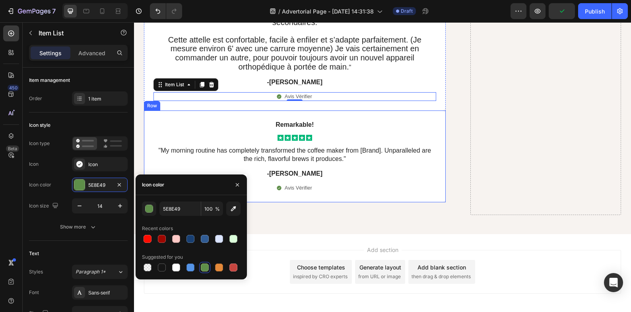
click at [342, 153] on p ""My morning routine has completely transformed the coffee maker from [Brand]. U…" at bounding box center [294, 155] width 281 height 17
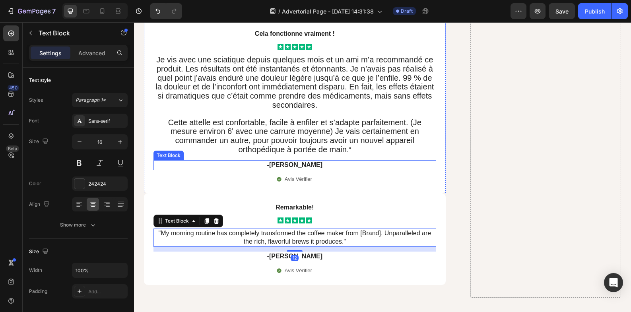
scroll to position [6096, 0]
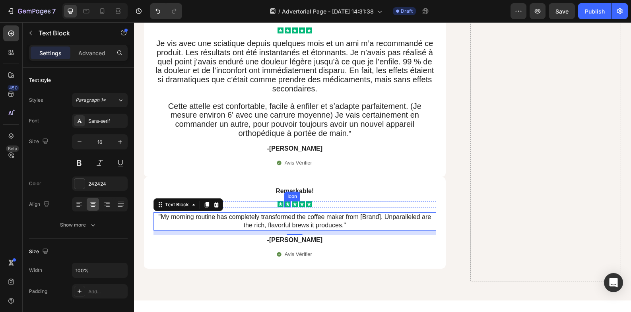
click at [290, 192] on div "Icon" at bounding box center [292, 197] width 16 height 10
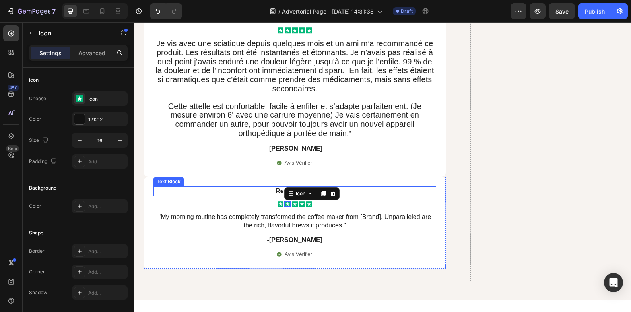
click at [277, 191] on p "Remarkable!" at bounding box center [294, 191] width 281 height 8
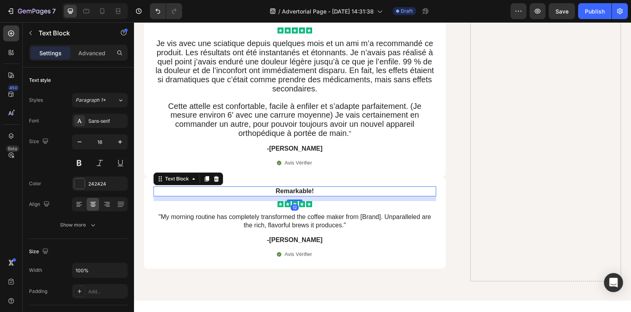
click at [277, 191] on p "Remarkable!" at bounding box center [294, 191] width 281 height 8
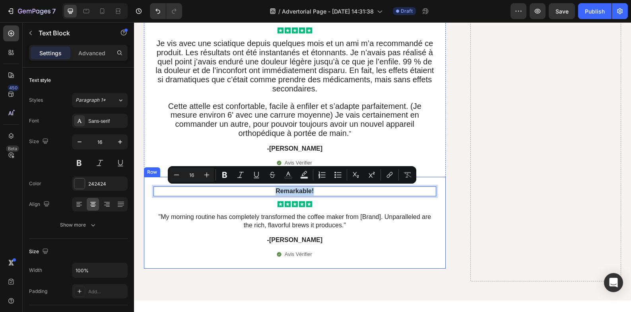
drag, startPoint x: 316, startPoint y: 190, endPoint x: 396, endPoint y: 205, distance: 81.3
click at [262, 183] on div "Remarkable! Text Block 12 Icon Icon Icon Icon Icon Icon List "My morning routin…" at bounding box center [295, 222] width 302 height 91
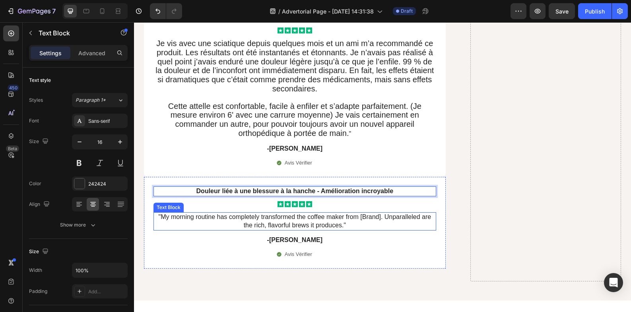
click at [282, 218] on p ""My morning routine has completely transformed the coffee maker from [Brand]. U…" at bounding box center [294, 221] width 281 height 17
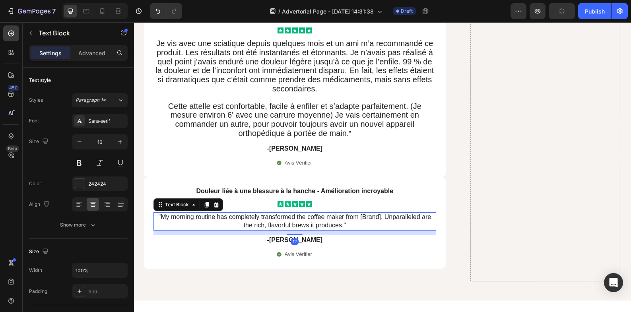
click at [290, 220] on p ""My morning routine has completely transformed the coffee maker from [Brand]. U…" at bounding box center [294, 221] width 281 height 17
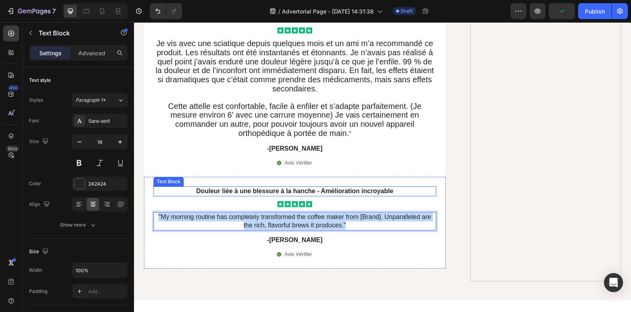
drag, startPoint x: 348, startPoint y: 224, endPoint x: 156, endPoint y: 196, distance: 195.0
click at [155, 194] on div "Douleur liée à une blessure à la hanche - Amélioration incroyable Text Block Ic…" at bounding box center [295, 223] width 283 height 72
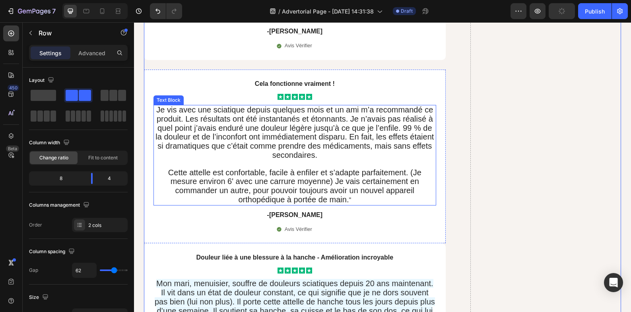
scroll to position [5897, 0]
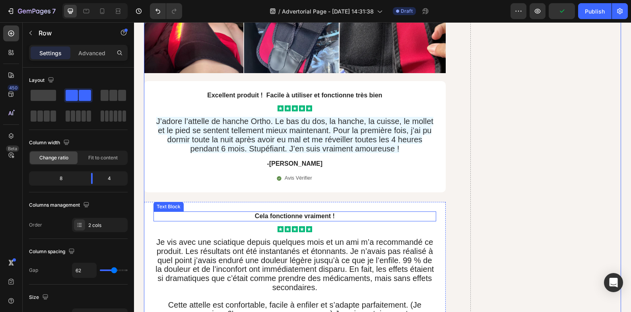
click at [314, 217] on strong "Cela fonctionne vraiment !" at bounding box center [295, 216] width 80 height 7
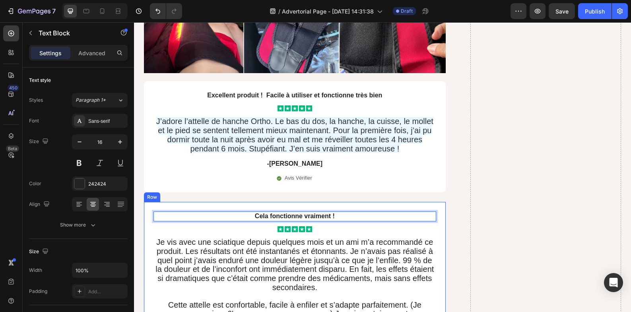
drag, startPoint x: 315, startPoint y: 216, endPoint x: 315, endPoint y: 233, distance: 16.7
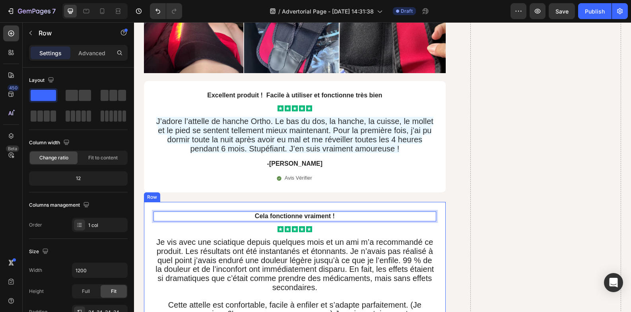
click at [326, 224] on div "Cela fonctionne vraiment ! Text Block 12 Icon Icon Icon Icon Icon Icon List Je …" at bounding box center [295, 289] width 283 height 155
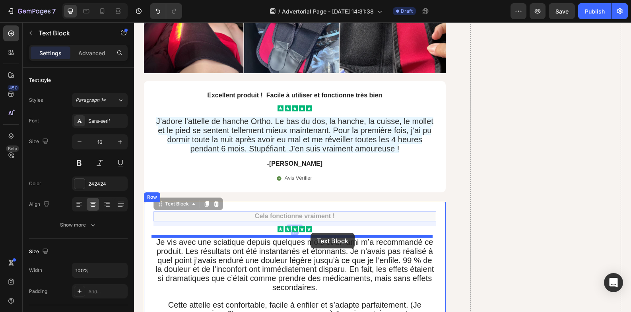
drag, startPoint x: 325, startPoint y: 214, endPoint x: 311, endPoint y: 233, distance: 24.4
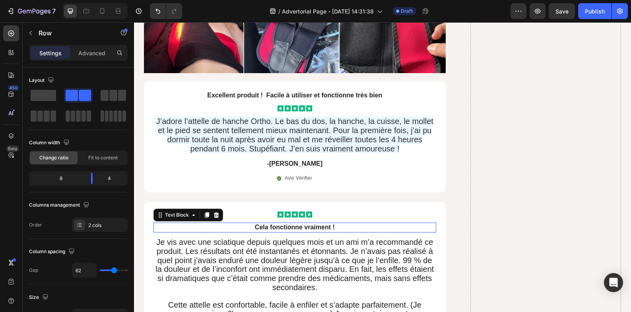
click at [331, 228] on strong "Cela fonctionne vraiment !" at bounding box center [295, 227] width 80 height 7
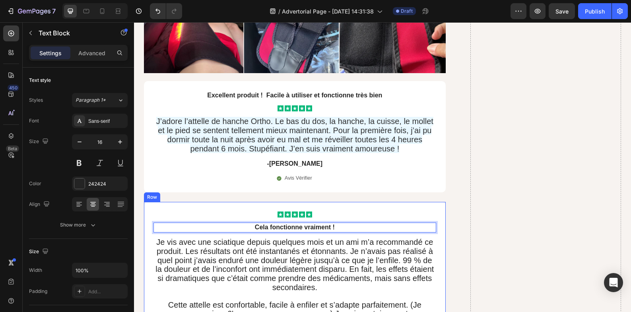
drag, startPoint x: 338, startPoint y: 228, endPoint x: 331, endPoint y: 210, distance: 19.6
click at [337, 210] on div "Icon Icon Icon Icon Icon Icon List Cela fonctionne vraiment ! Text Block 12 Je …" at bounding box center [295, 289] width 302 height 174
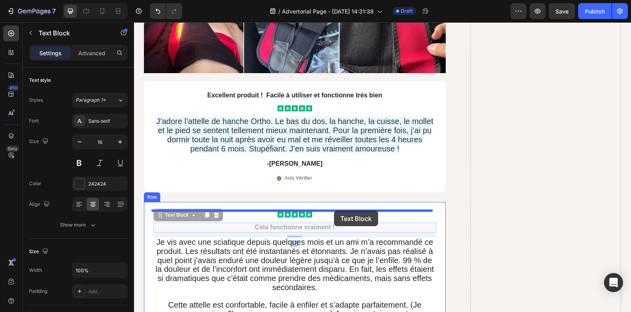
drag, startPoint x: 338, startPoint y: 229, endPoint x: 334, endPoint y: 212, distance: 16.7
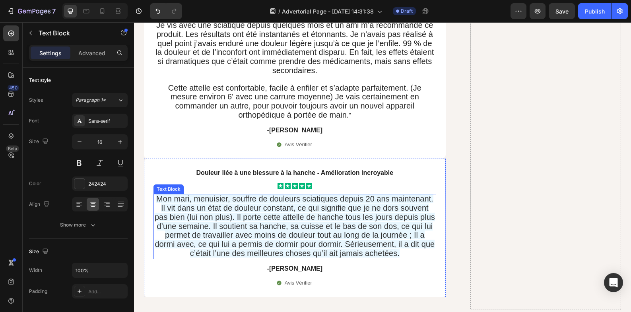
scroll to position [6162, 0]
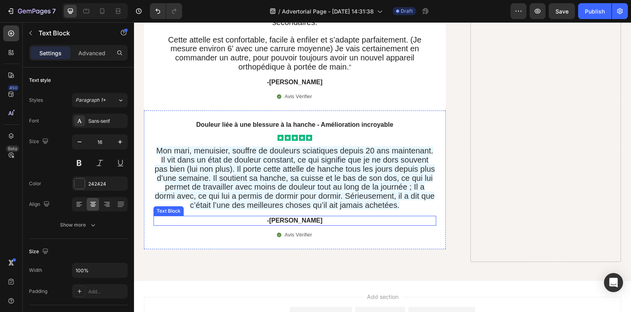
click at [307, 220] on p "-[PERSON_NAME]" at bounding box center [294, 221] width 281 height 8
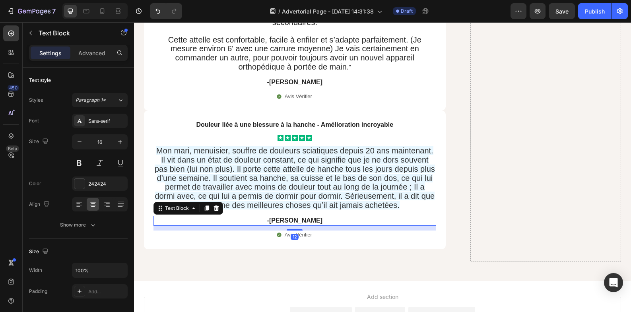
click at [307, 220] on p "-[PERSON_NAME]" at bounding box center [294, 221] width 281 height 8
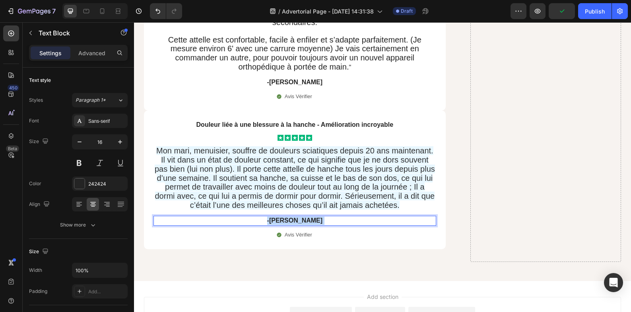
drag, startPoint x: 307, startPoint y: 220, endPoint x: 274, endPoint y: 218, distance: 32.7
click at [274, 218] on p "-[PERSON_NAME]" at bounding box center [294, 221] width 281 height 8
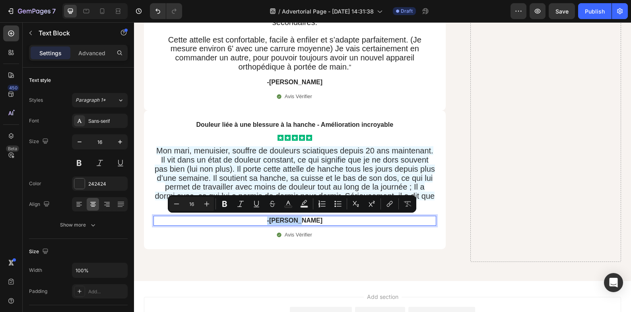
drag, startPoint x: 309, startPoint y: 222, endPoint x: 278, endPoint y: 219, distance: 30.4
click at [278, 219] on p "-[PERSON_NAME]" at bounding box center [294, 221] width 281 height 8
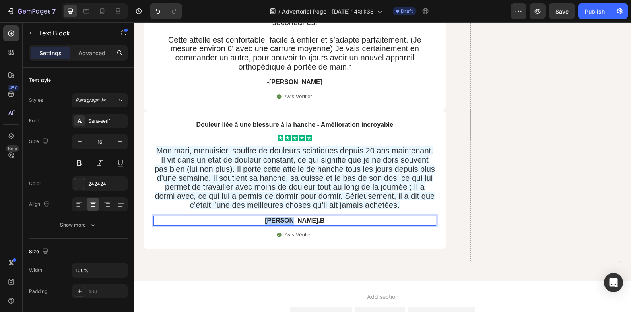
click at [279, 220] on p "[PERSON_NAME].B" at bounding box center [294, 221] width 281 height 8
click at [307, 222] on p "-[PERSON_NAME].B" at bounding box center [294, 221] width 281 height 8
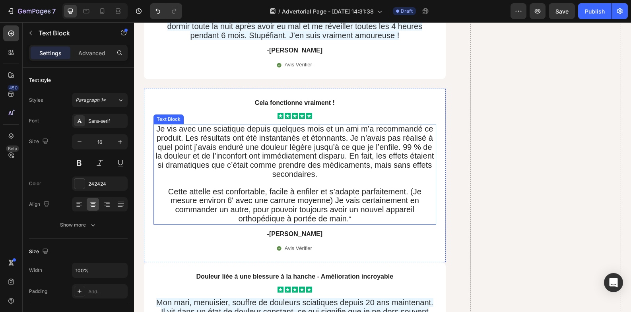
scroll to position [6029, 0]
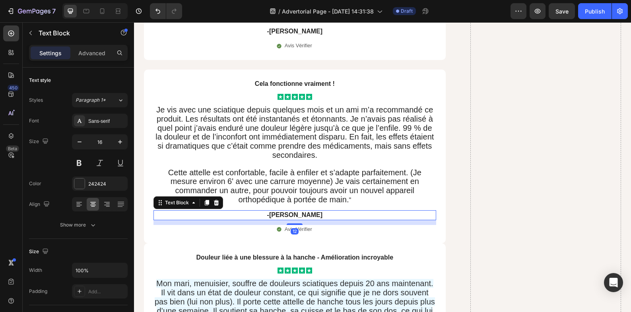
click at [311, 216] on p "-[PERSON_NAME]" at bounding box center [294, 215] width 281 height 8
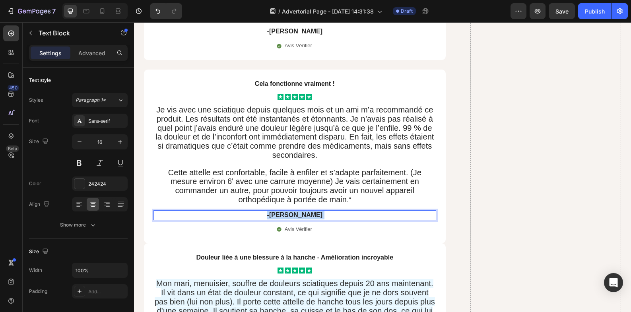
drag, startPoint x: 308, startPoint y: 214, endPoint x: 283, endPoint y: 214, distance: 25.1
click at [283, 214] on p "-[PERSON_NAME]" at bounding box center [294, 215] width 281 height 8
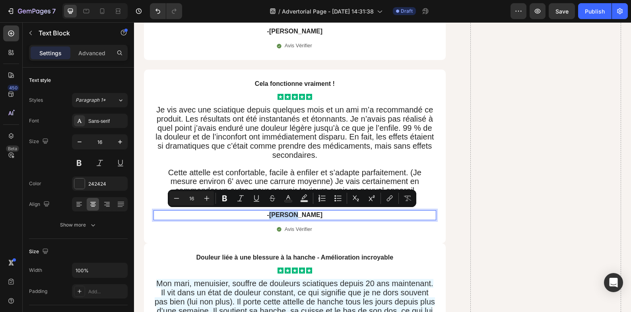
drag, startPoint x: 283, startPoint y: 214, endPoint x: 303, endPoint y: 214, distance: 20.3
click at [303, 214] on p "-[PERSON_NAME]" at bounding box center [294, 215] width 281 height 8
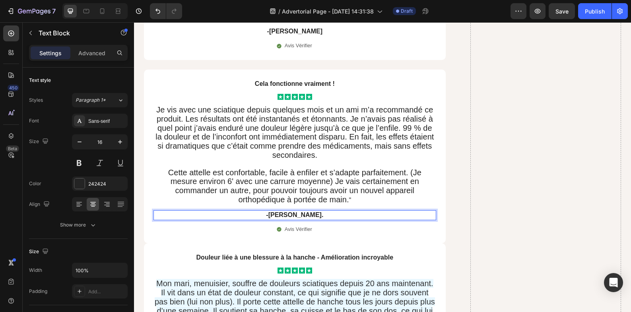
click at [314, 216] on p "-[PERSON_NAME]." at bounding box center [294, 215] width 281 height 8
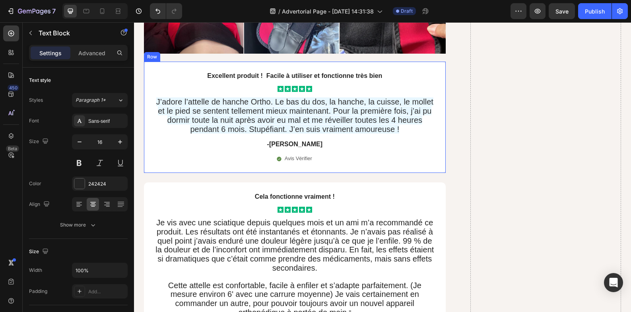
scroll to position [5897, 0]
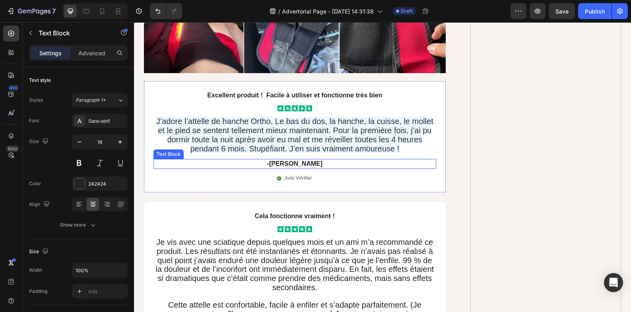
click at [296, 164] on p "-[PERSON_NAME]" at bounding box center [294, 164] width 281 height 8
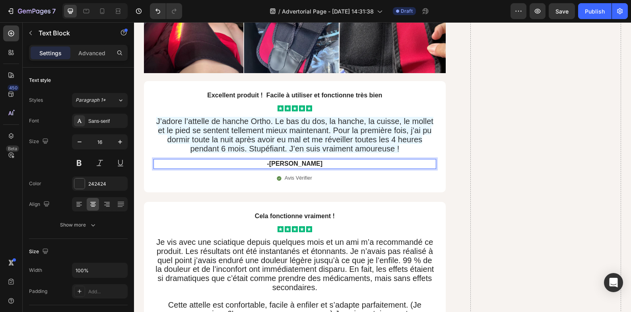
click at [303, 164] on p "-[PERSON_NAME]" at bounding box center [294, 164] width 281 height 8
click at [304, 164] on p "-[PERSON_NAME]" at bounding box center [294, 164] width 281 height 8
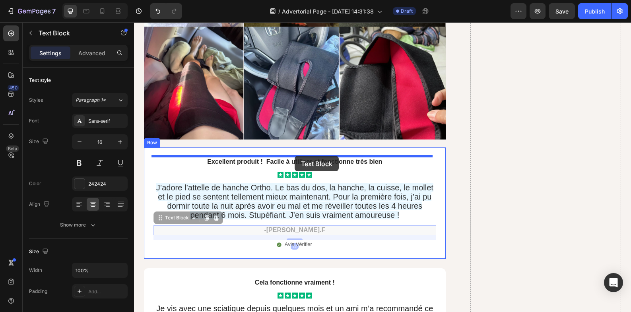
drag, startPoint x: 307, startPoint y: 229, endPoint x: 295, endPoint y: 156, distance: 73.8
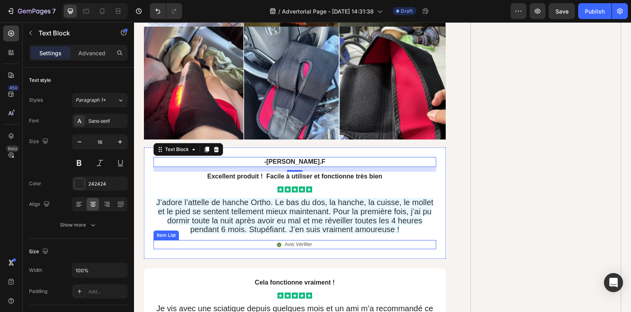
click at [297, 244] on p "Avis Vérifier" at bounding box center [298, 244] width 27 height 7
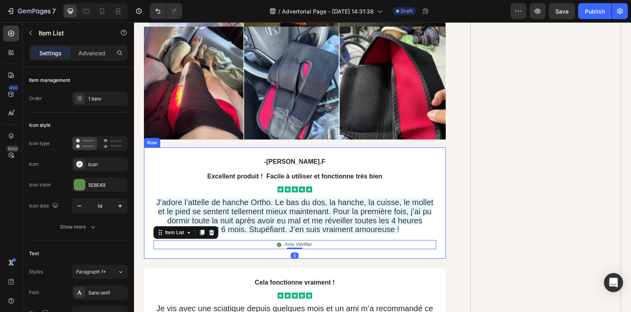
click at [311, 254] on div "-[PERSON_NAME].F Text Block Excellent produit ! Facile à utiliser et fonctionne…" at bounding box center [295, 203] width 302 height 111
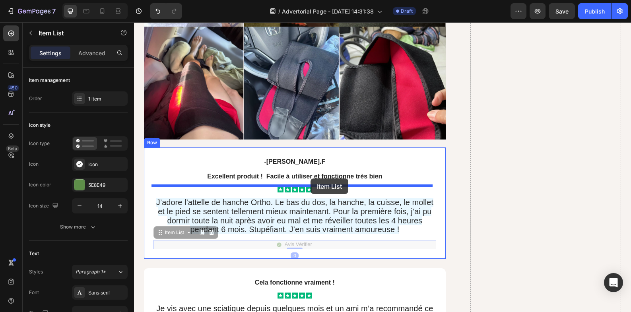
drag, startPoint x: 303, startPoint y: 243, endPoint x: 311, endPoint y: 179, distance: 65.3
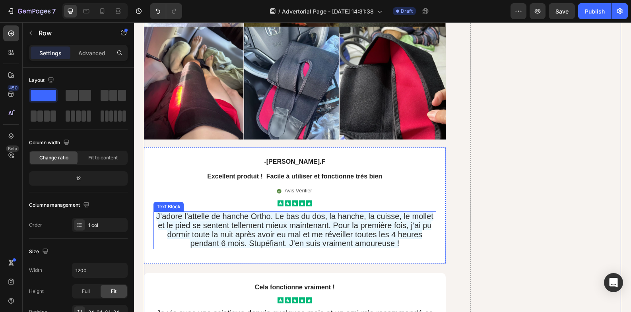
click at [329, 254] on div "-[PERSON_NAME].F Text Block Excellent produit ! Facile à utiliser et fonctionne…" at bounding box center [295, 206] width 302 height 116
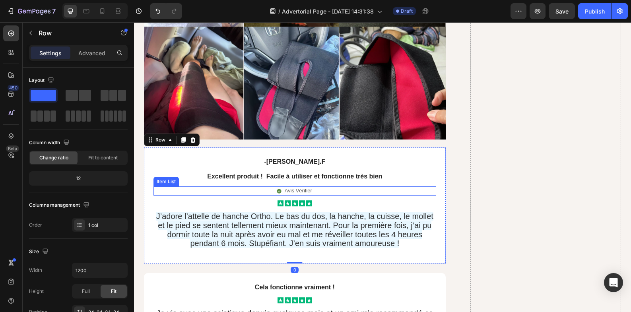
click at [311, 189] on div "Avis Vérifier" at bounding box center [295, 191] width 283 height 9
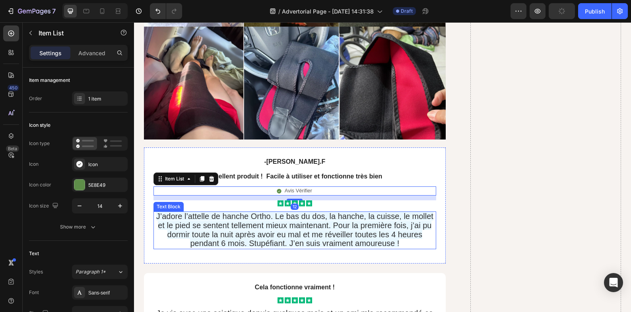
click at [316, 216] on span "J’adore l’attelle de hanche Ortho. Le bas du dos, la hanche, la cuisse, le moll…" at bounding box center [294, 230] width 277 height 36
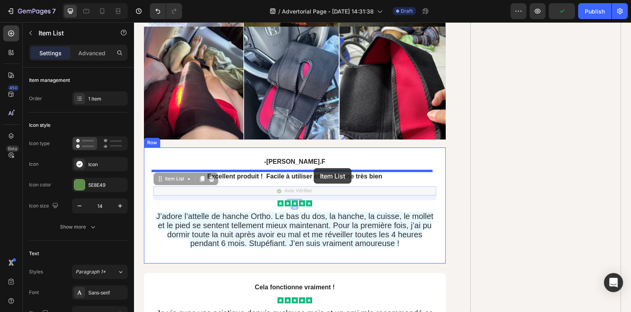
drag, startPoint x: 316, startPoint y: 190, endPoint x: 314, endPoint y: 168, distance: 22.0
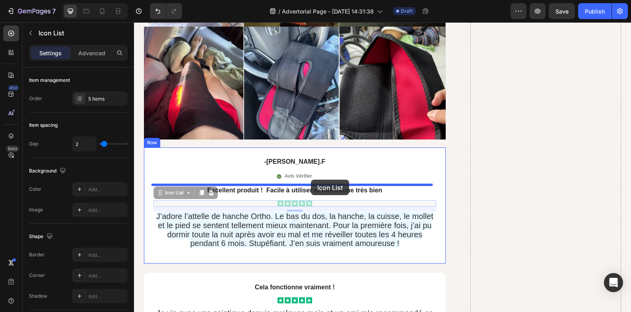
drag, startPoint x: 313, startPoint y: 204, endPoint x: 311, endPoint y: 180, distance: 24.4
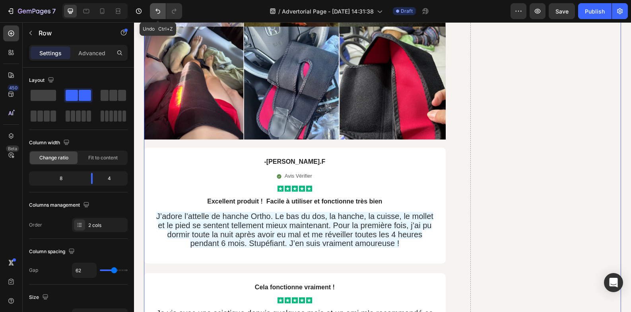
click at [155, 15] on icon "Undo/Redo" at bounding box center [158, 11] width 8 height 8
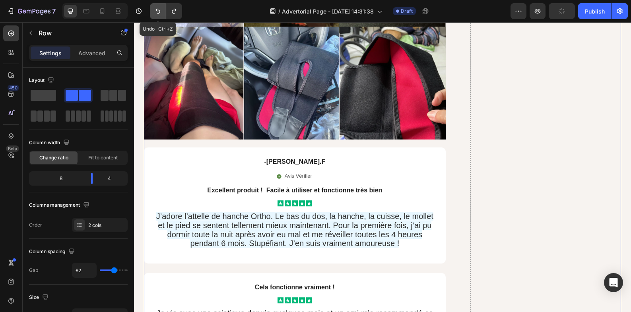
click at [155, 15] on icon "Undo/Redo" at bounding box center [158, 11] width 8 height 8
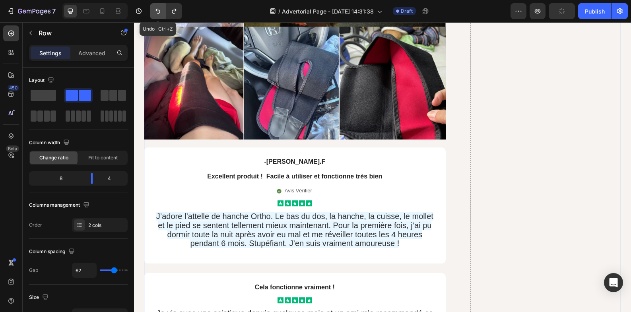
click at [155, 15] on icon "Undo/Redo" at bounding box center [158, 11] width 8 height 8
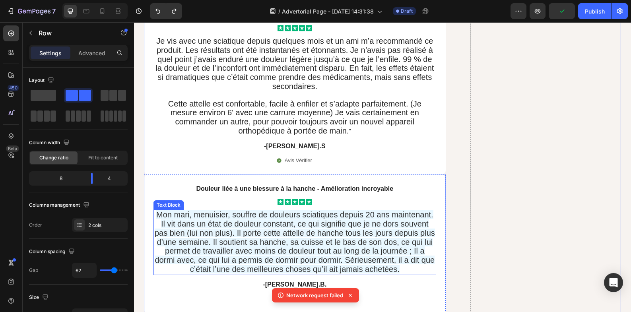
scroll to position [6162, 0]
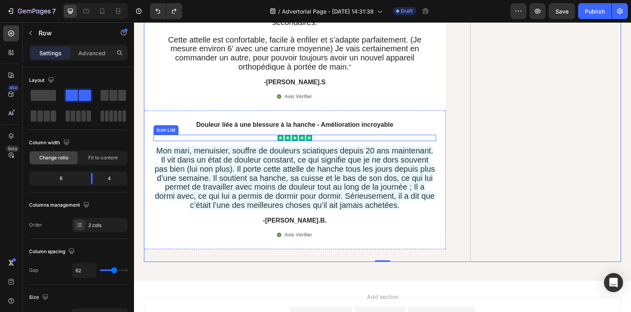
click at [246, 156] on span "Mon mari, menuisier, souffre de douleurs sciatiques depuis 20 ans maintenant. I…" at bounding box center [295, 177] width 280 height 63
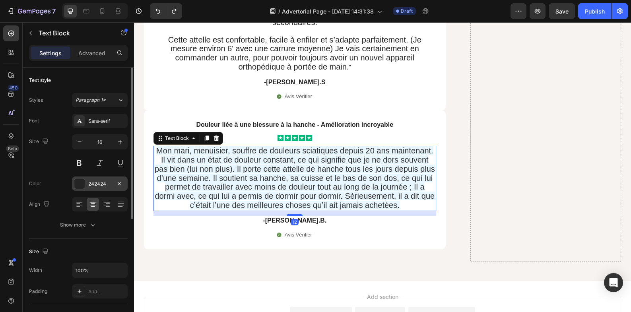
click at [83, 189] on div "242424" at bounding box center [100, 184] width 56 height 14
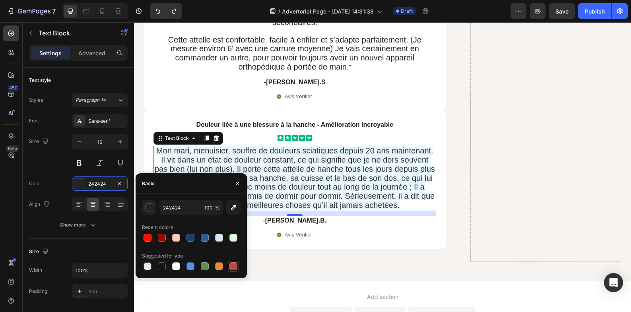
click at [231, 267] on div at bounding box center [234, 267] width 8 height 8
type input "C5453F"
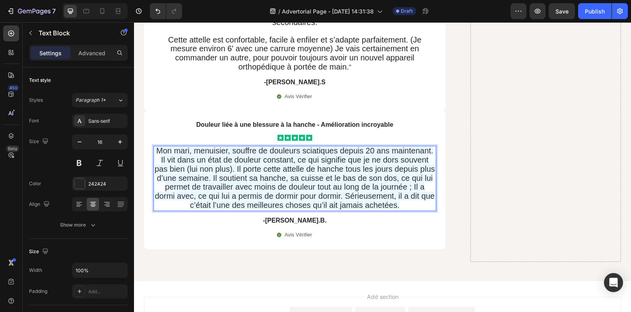
click at [185, 221] on p "-[PERSON_NAME].B." at bounding box center [294, 221] width 281 height 8
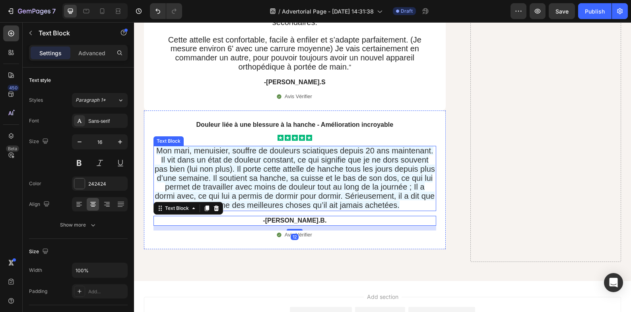
click at [206, 180] on span "Mon mari, menuisier, souffre de douleurs sciatiques depuis 20 ans maintenant. I…" at bounding box center [295, 177] width 280 height 63
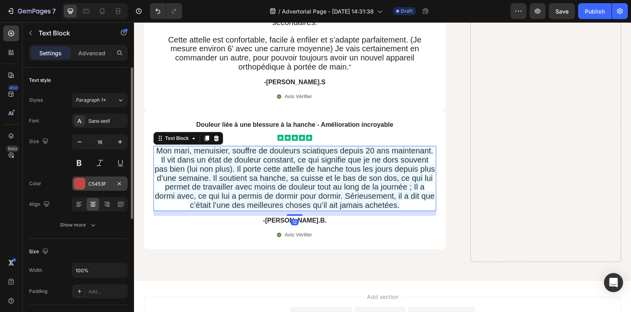
click at [79, 182] on div at bounding box center [79, 184] width 10 height 10
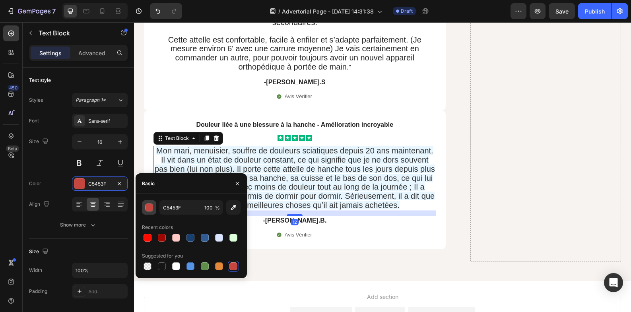
click at [150, 206] on div "button" at bounding box center [150, 208] width 8 height 8
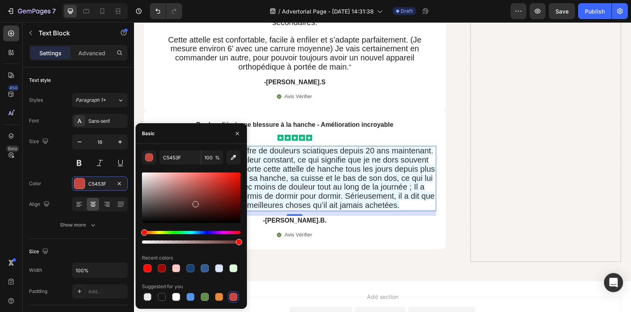
click at [197, 201] on div at bounding box center [191, 198] width 99 height 51
type input "6D3330"
click at [237, 136] on icon "button" at bounding box center [237, 133] width 6 height 6
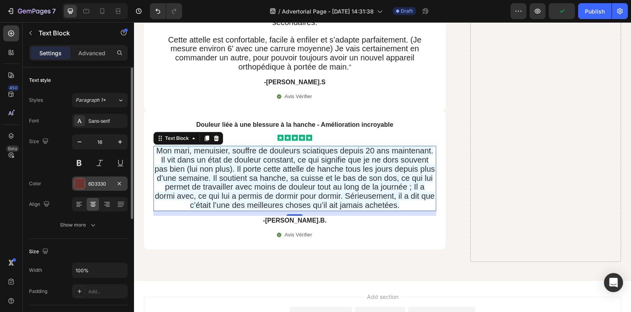
click at [79, 180] on div at bounding box center [79, 184] width 10 height 10
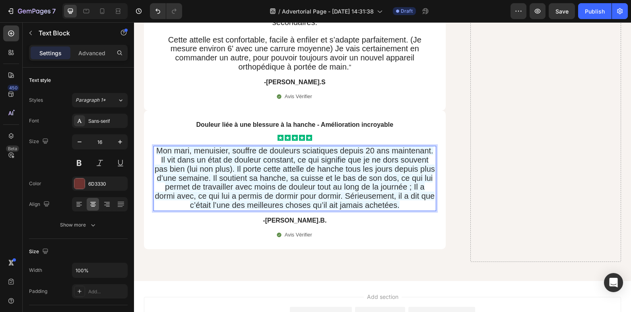
click at [261, 192] on span "Mon mari, menuisier, souffre de douleurs sciatiques depuis 20 ans maintenant. I…" at bounding box center [295, 177] width 280 height 63
click at [235, 196] on span "Mon mari, menuisier, souffre de douleurs sciatiques depuis 20 ans maintenant. I…" at bounding box center [295, 177] width 280 height 63
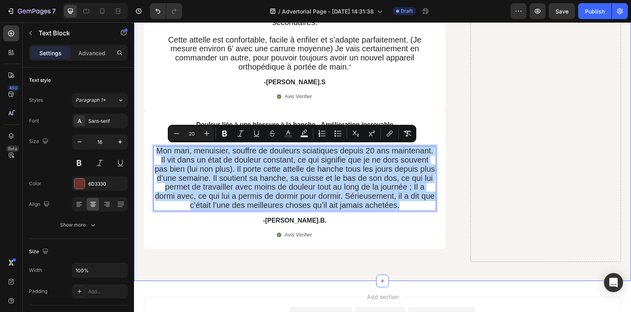
drag, startPoint x: 408, startPoint y: 207, endPoint x: 141, endPoint y: 140, distance: 274.7
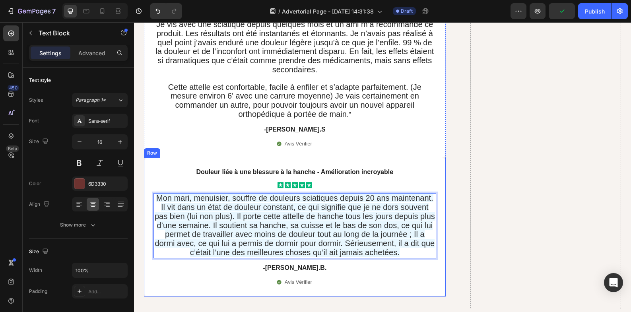
scroll to position [6096, 0]
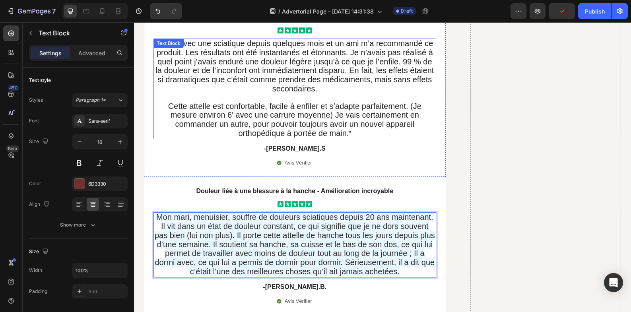
click at [294, 127] on span "Cette attelle est confortable, facile à enfiler et s’adapte parfaitement. (Je m…" at bounding box center [294, 120] width 253 height 36
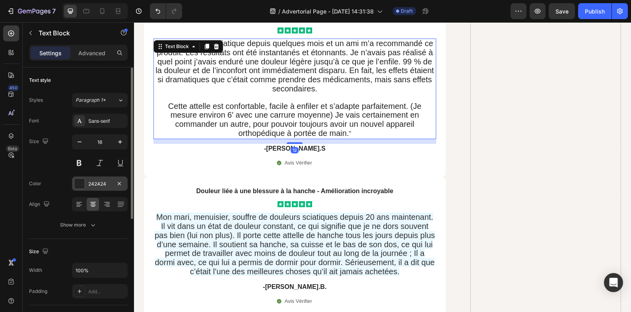
click at [83, 181] on div at bounding box center [79, 184] width 10 height 10
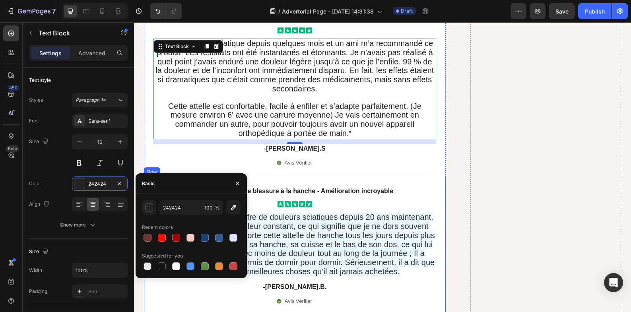
click at [392, 254] on span "Mon mari, menuisier, souffre de douleurs sciatiques depuis 20 ans maintenant. I…" at bounding box center [295, 244] width 280 height 63
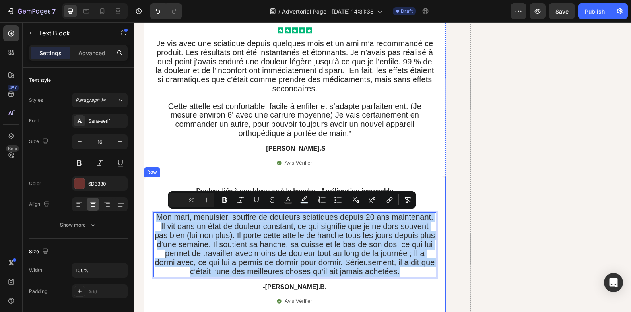
drag, startPoint x: 409, startPoint y: 272, endPoint x: 148, endPoint y: 220, distance: 266.9
click at [259, 129] on span "Cette attelle est confortable, facile à enfiler et s’adapte parfaitement. (Je m…" at bounding box center [294, 120] width 253 height 36
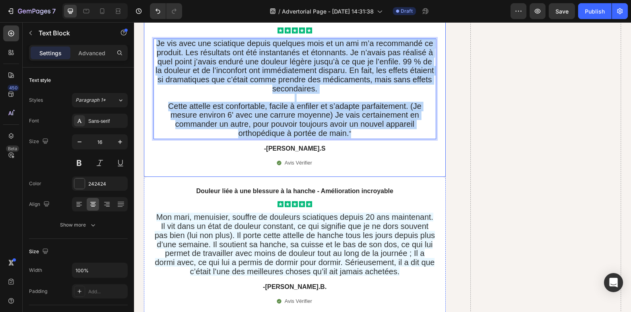
drag, startPoint x: 351, startPoint y: 132, endPoint x: 150, endPoint y: 47, distance: 218.5
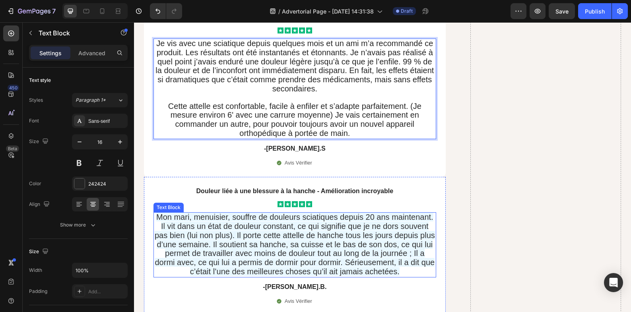
click at [343, 222] on span "Mon mari, menuisier, souffre de douleurs sciatiques depuis 20 ans maintenant. I…" at bounding box center [295, 244] width 280 height 63
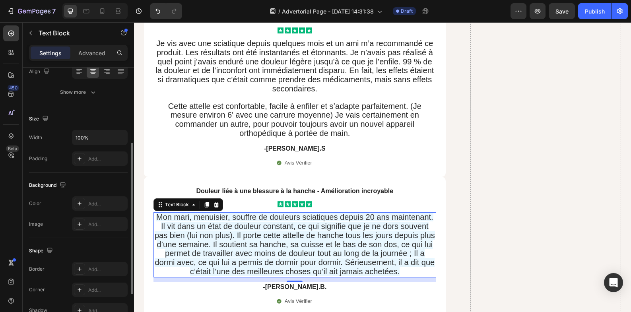
scroll to position [0, 0]
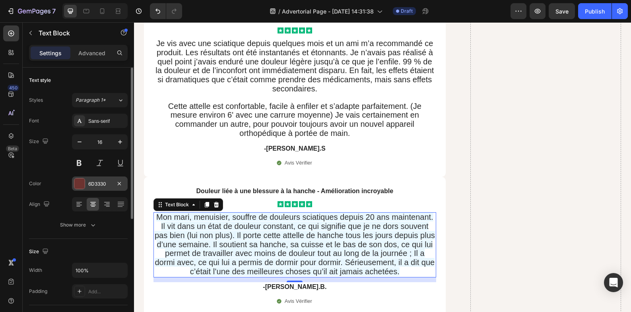
click at [78, 182] on div at bounding box center [79, 184] width 10 height 10
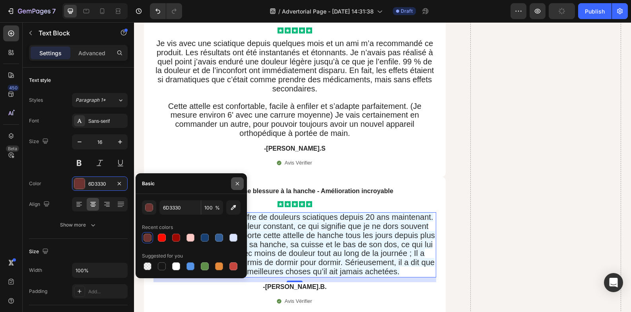
drag, startPoint x: 236, startPoint y: 185, endPoint x: 95, endPoint y: 156, distance: 144.2
click at [236, 185] on icon "button" at bounding box center [237, 183] width 3 height 3
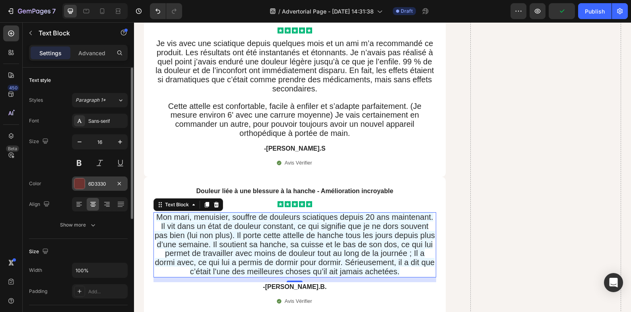
click at [79, 186] on div at bounding box center [79, 184] width 10 height 10
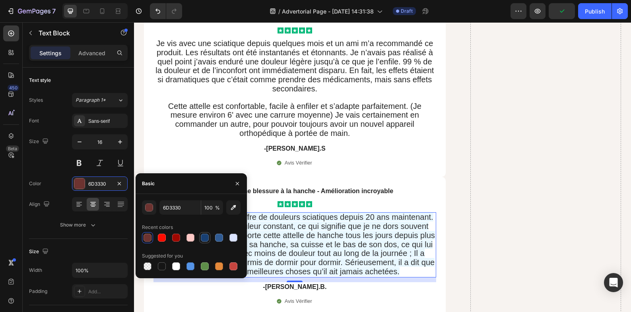
click at [207, 239] on div at bounding box center [205, 238] width 8 height 8
type input "183F72"
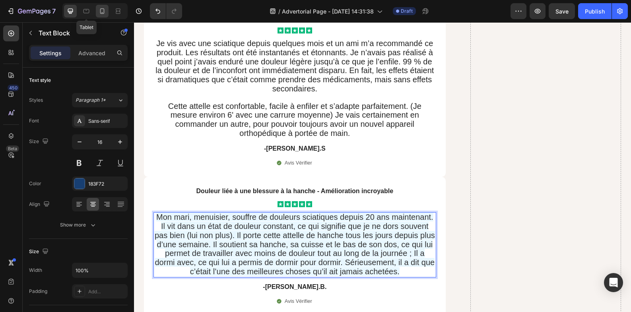
click at [108, 14] on div at bounding box center [102, 11] width 13 height 13
type input "14"
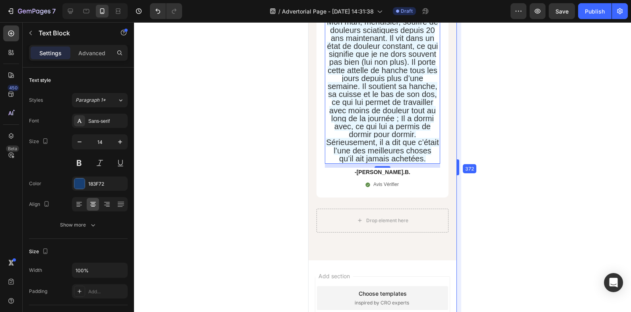
scroll to position [5429, 0]
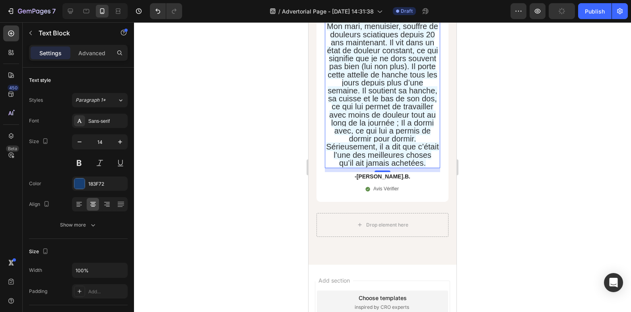
click at [512, 193] on div at bounding box center [382, 167] width 497 height 290
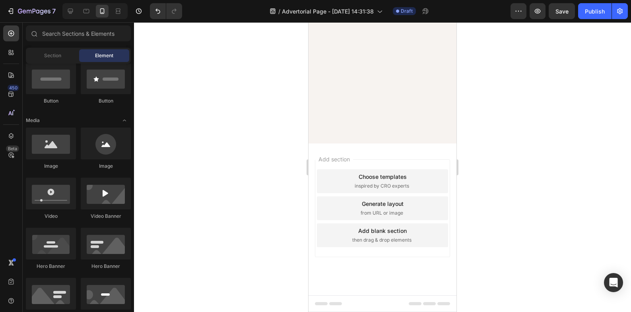
scroll to position [0, 0]
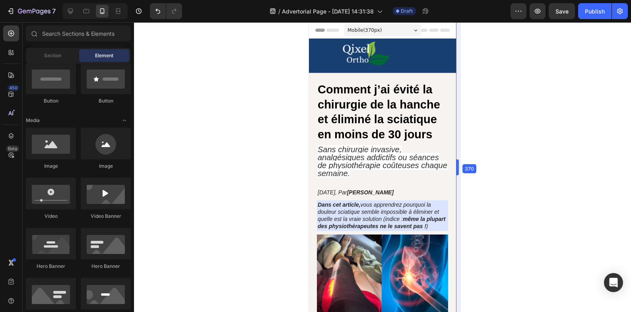
drag, startPoint x: 148, startPoint y: 24, endPoint x: 456, endPoint y: 47, distance: 309.5
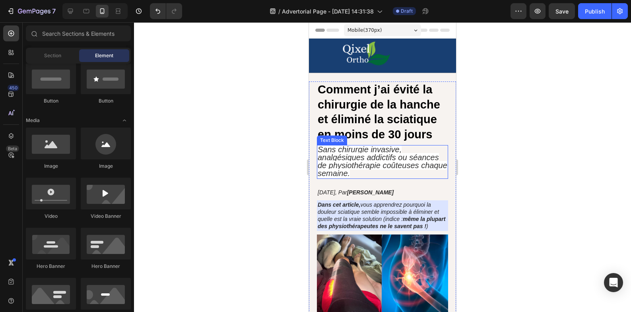
click at [349, 154] on icon "Sans chirurgie invasive, analgésiques addictifs ou séances de physiothérapie co…" at bounding box center [383, 161] width 130 height 33
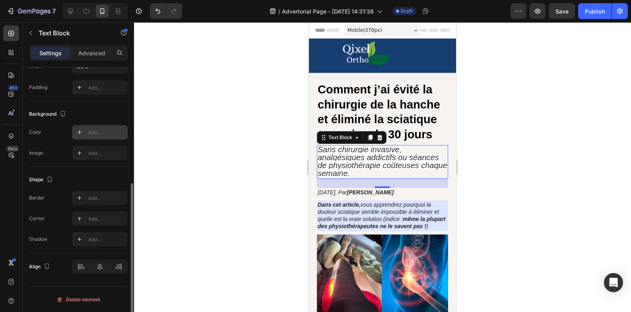
scroll to position [5, 0]
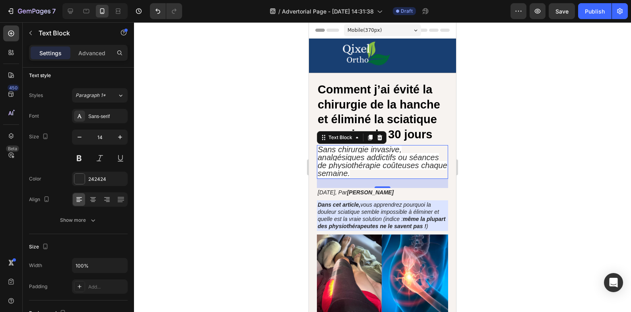
click at [97, 61] on div "Settings Advanced" at bounding box center [78, 56] width 111 height 23
click at [96, 56] on p "Advanced" at bounding box center [91, 53] width 27 height 8
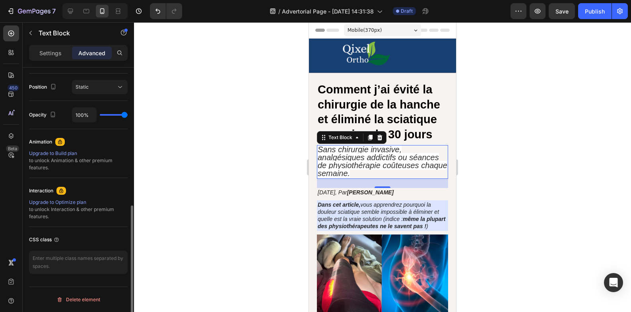
scroll to position [152, 0]
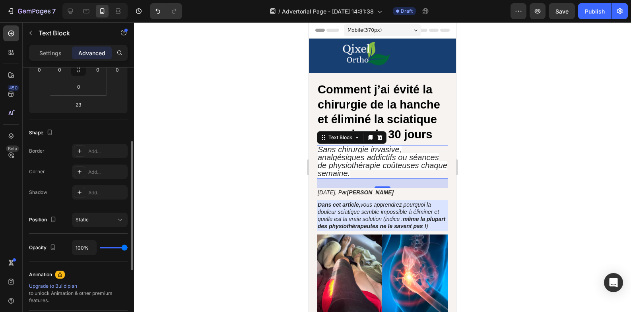
click at [53, 57] on div "Settings" at bounding box center [51, 53] width 40 height 13
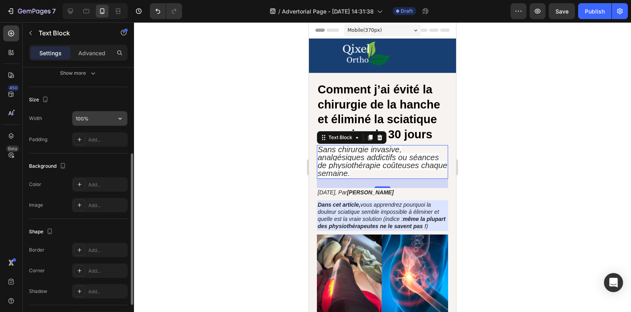
click at [97, 119] on input "100%" at bounding box center [99, 118] width 55 height 14
click at [113, 118] on div "100%" at bounding box center [99, 118] width 55 height 14
click at [119, 116] on icon "button" at bounding box center [120, 119] width 8 height 8
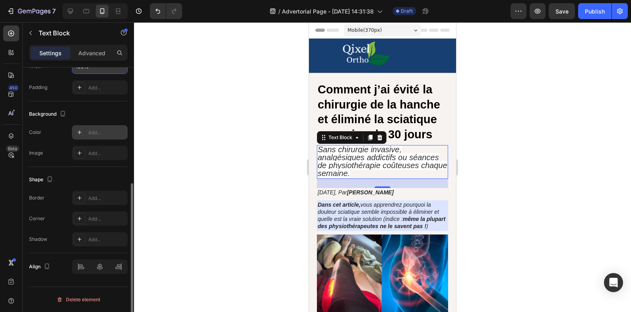
scroll to position [5, 0]
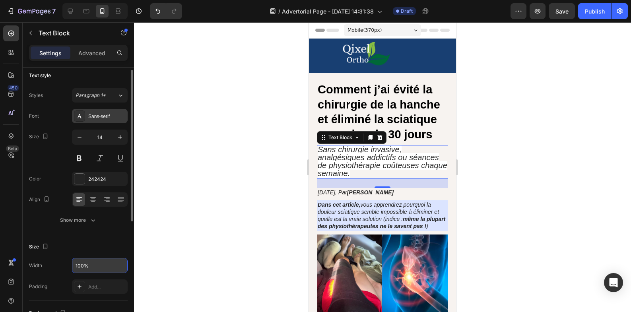
click at [97, 121] on div "Sans-serif" at bounding box center [100, 116] width 56 height 14
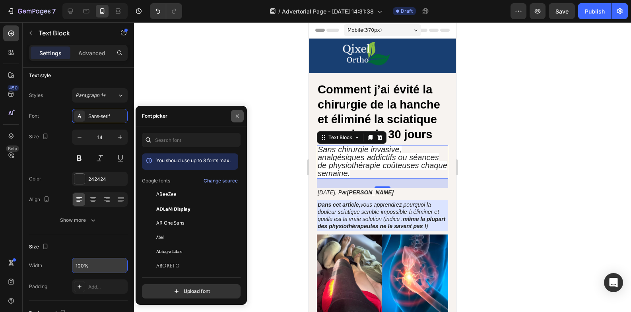
click at [239, 117] on icon "button" at bounding box center [237, 116] width 6 height 6
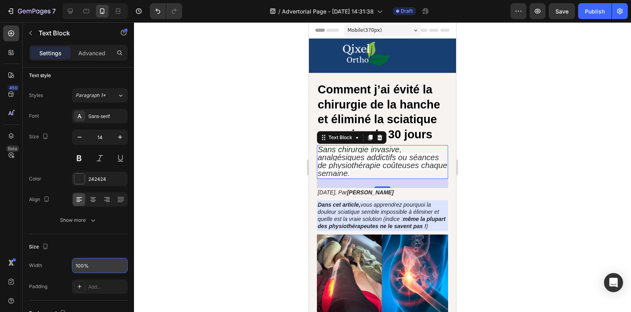
click at [375, 174] on icon "Sans chirurgie invasive, analgésiques addictifs ou séances de physiothérapie co…" at bounding box center [383, 161] width 130 height 33
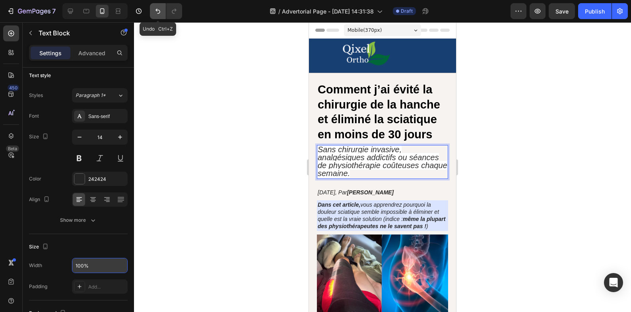
click at [156, 14] on icon "Undo/Redo" at bounding box center [158, 11] width 8 height 8
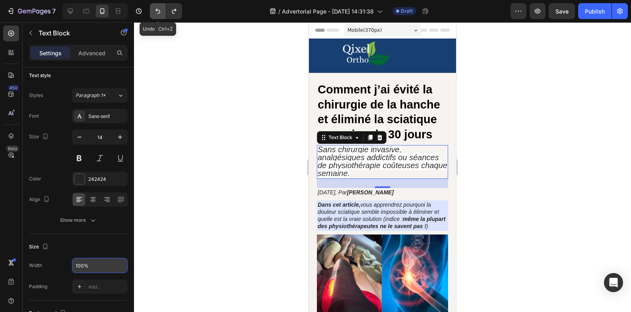
click at [156, 14] on icon "Undo/Redo" at bounding box center [158, 11] width 8 height 8
click at [177, 12] on icon "Undo/Redo" at bounding box center [174, 11] width 8 height 8
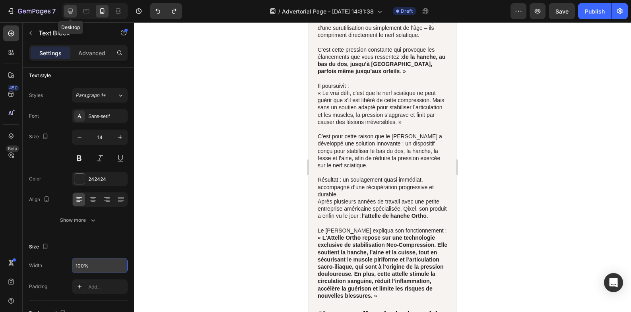
click at [74, 13] on icon at bounding box center [70, 11] width 8 height 8
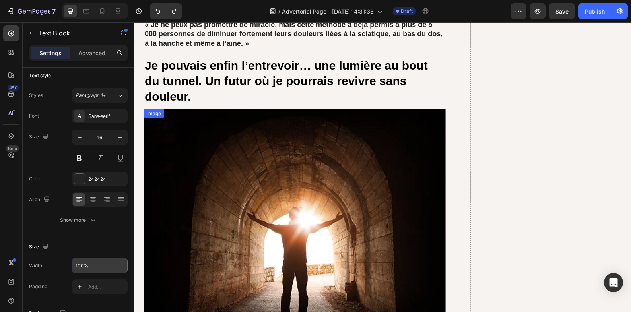
scroll to position [2018, 0]
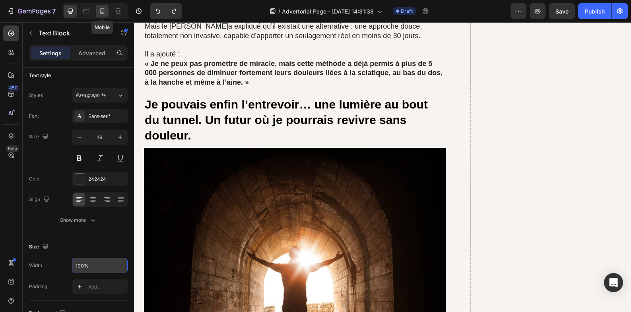
click at [103, 10] on icon at bounding box center [102, 11] width 8 height 8
type input "14"
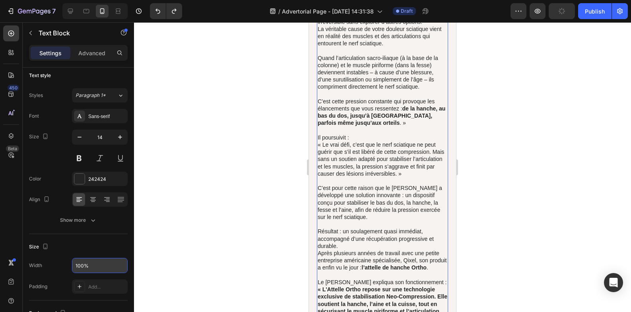
scroll to position [2221, 0]
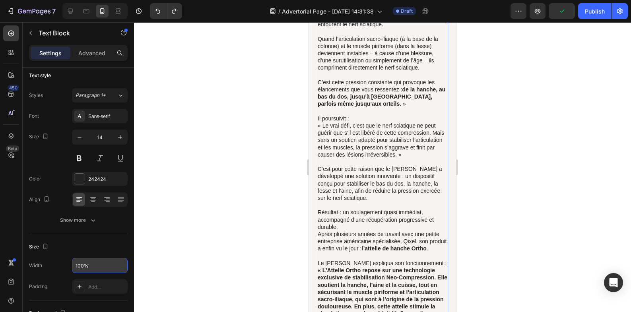
click at [364, 196] on p "C’est pour cette raison que le [PERSON_NAME] a développé une solution innovante…" at bounding box center [383, 183] width 130 height 36
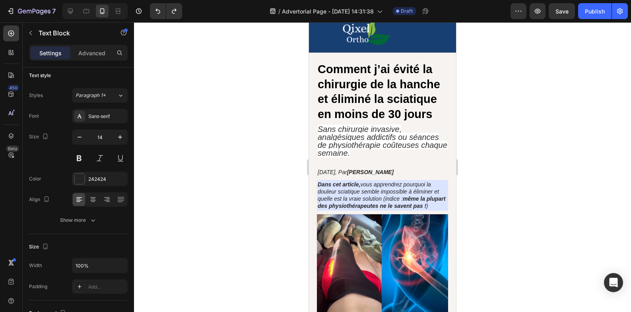
scroll to position [0, 0]
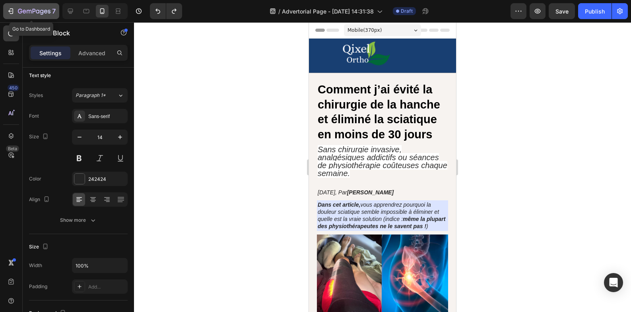
click at [14, 11] on icon "button" at bounding box center [11, 11] width 8 height 8
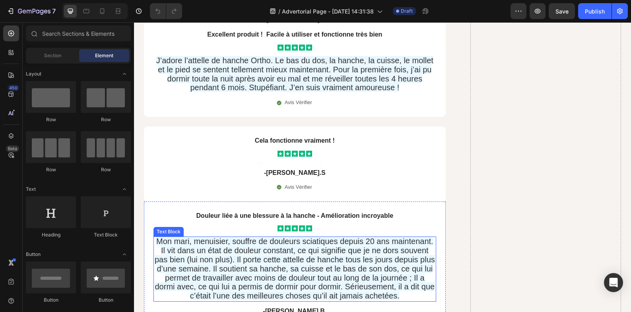
scroll to position [5992, 0]
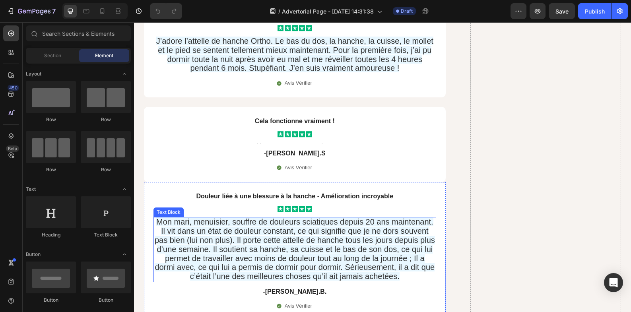
click at [332, 250] on span "Mon mari, menuisier, souffre de douleurs sciatiques depuis 20 ans maintenant. I…" at bounding box center [295, 249] width 280 height 63
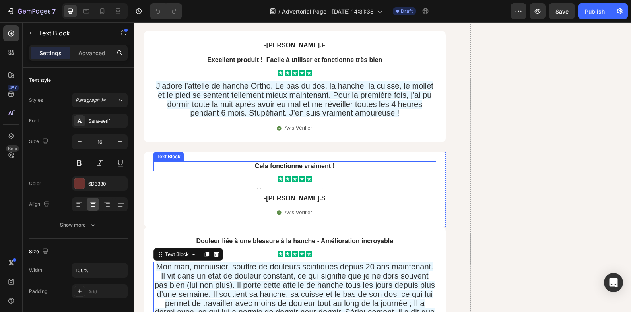
scroll to position [6013, 0]
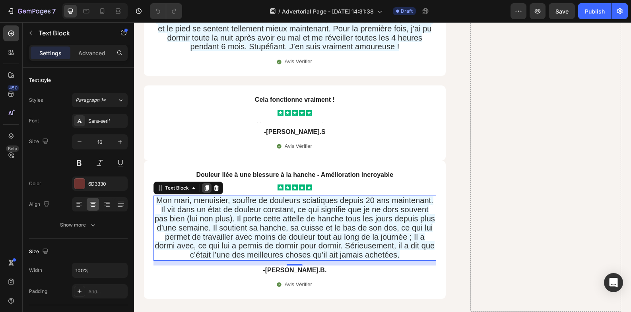
click at [207, 191] on icon at bounding box center [207, 188] width 6 height 6
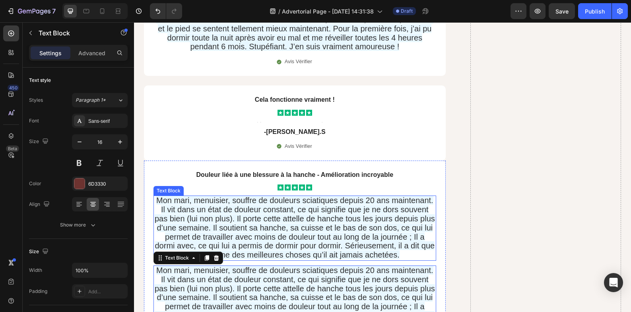
scroll to position [6079, 0]
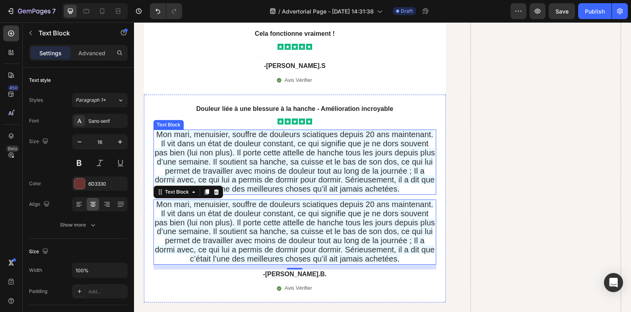
click at [259, 216] on span "Mon mari, menuisier, souffre de douleurs sciatiques depuis 20 ans maintenant. I…" at bounding box center [295, 231] width 280 height 63
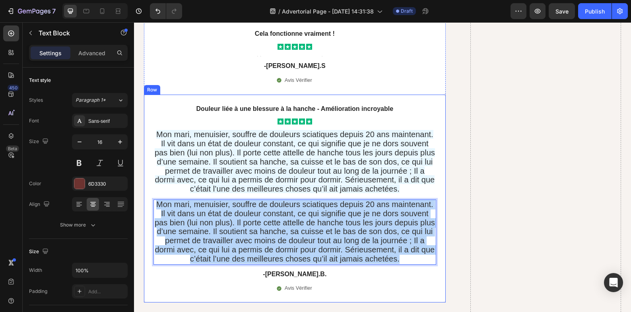
drag, startPoint x: 398, startPoint y: 259, endPoint x: 150, endPoint y: 207, distance: 252.7
click at [150, 207] on div "Douleur liée à une blessure à la hanche - Amélioration incroyable Text Block Ic…" at bounding box center [295, 199] width 302 height 208
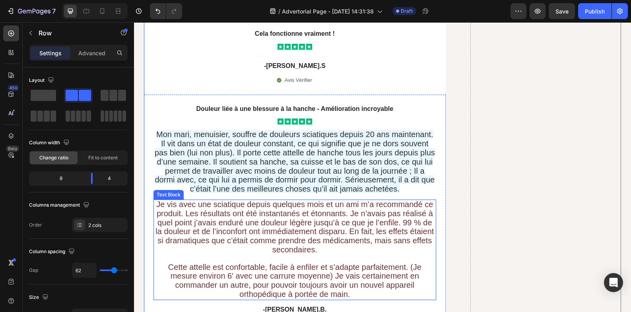
click at [381, 232] on span "Je vis avec une sciatique depuis quelques mois et un ami m’a recommandé ce prod…" at bounding box center [295, 227] width 278 height 54
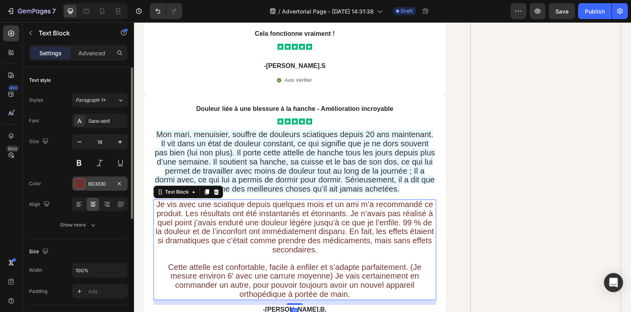
click at [84, 179] on div at bounding box center [79, 184] width 10 height 10
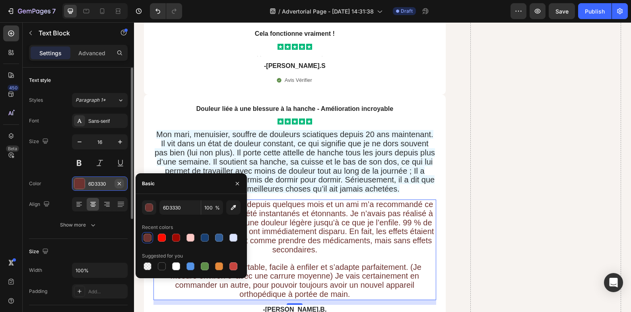
click at [119, 187] on button "button" at bounding box center [120, 184] width 10 height 10
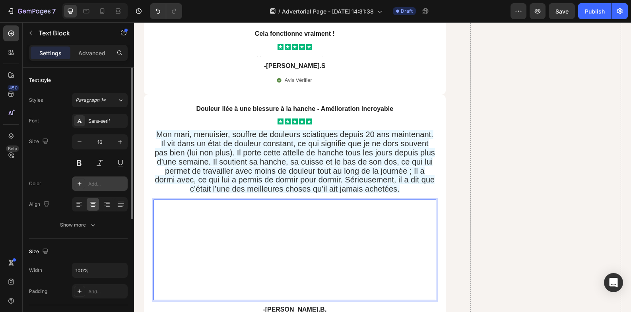
click at [95, 183] on div "Add..." at bounding box center [106, 184] width 37 height 7
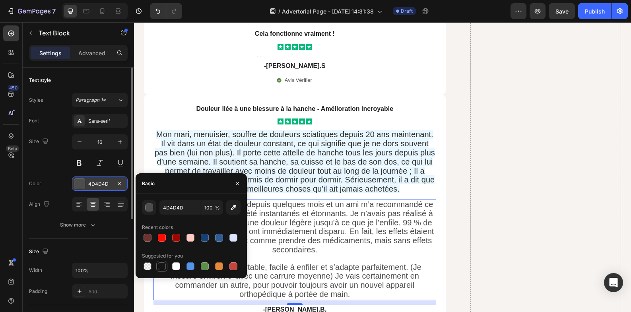
click at [162, 264] on div at bounding box center [162, 267] width 8 height 8
type input "151515"
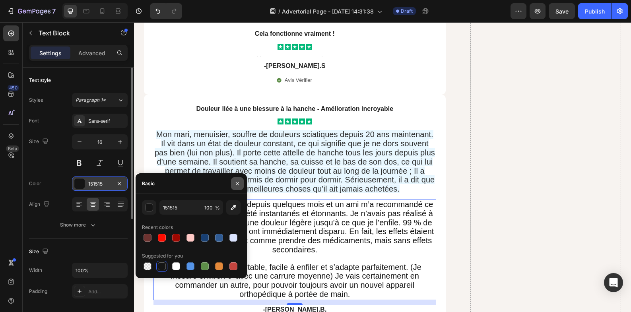
click at [237, 182] on icon "button" at bounding box center [237, 184] width 6 height 6
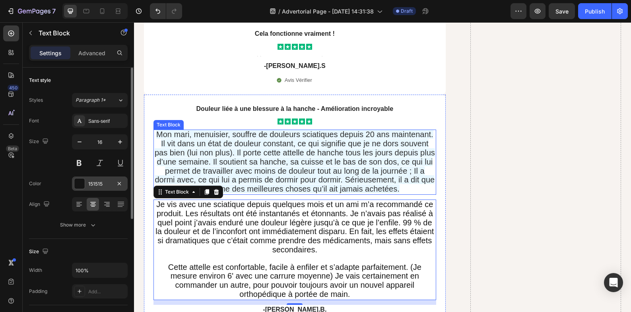
click at [246, 172] on span "Mon mari, menuisier, souffre de douleurs sciatiques depuis 20 ans maintenant. I…" at bounding box center [295, 161] width 280 height 63
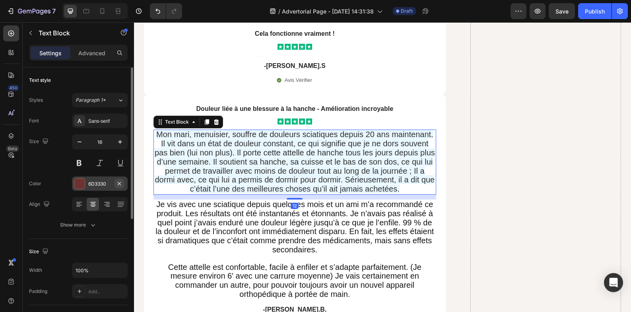
click at [117, 183] on icon "button" at bounding box center [119, 184] width 6 height 6
click at [243, 229] on span "Je vis avec une sciatique depuis quelques mois et un ami m’a recommandé ce prod…" at bounding box center [295, 227] width 278 height 54
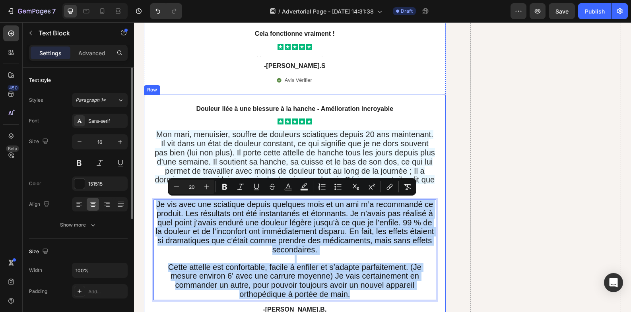
drag, startPoint x: 372, startPoint y: 295, endPoint x: 148, endPoint y: 207, distance: 240.9
drag, startPoint x: 353, startPoint y: 296, endPoint x: 148, endPoint y: 201, distance: 226.0
click at [148, 201] on div "Douleur liée à une blessure à la hanche - Amélioration incroyable Text Block Ic…" at bounding box center [295, 217] width 302 height 244
click at [299, 153] on span "Mon mari, menuisier, souffre de douleurs sciatiques depuis 20 ans maintenant. I…" at bounding box center [295, 161] width 280 height 63
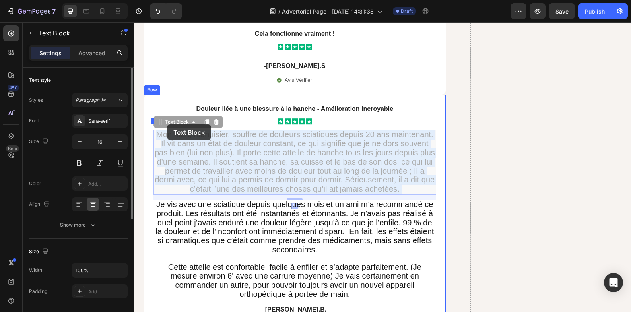
drag, startPoint x: 413, startPoint y: 190, endPoint x: 167, endPoint y: 124, distance: 254.8
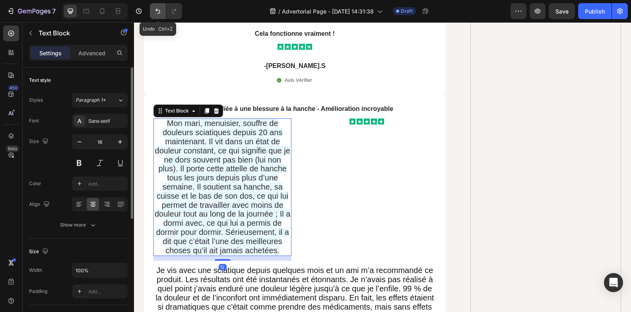
click at [157, 15] on button "Undo/Redo" at bounding box center [158, 11] width 16 height 16
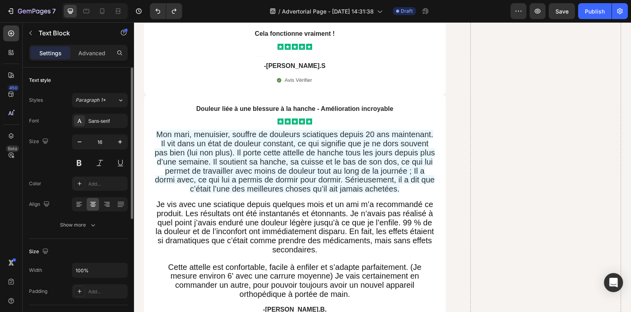
click at [350, 176] on span "Mon mari, menuisier, souffre de douleurs sciatiques depuis 20 ans maintenant. I…" at bounding box center [295, 161] width 280 height 63
click at [406, 187] on p "Mon mari, menuisier, souffre de douleurs sciatiques depuis 20 ans maintenant. I…" at bounding box center [294, 162] width 281 height 64
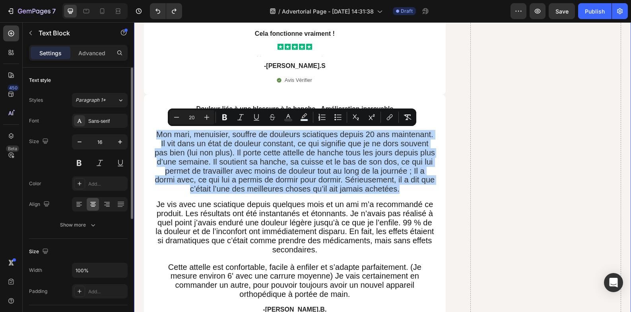
drag, startPoint x: 408, startPoint y: 189, endPoint x: 135, endPoint y: 131, distance: 279.1
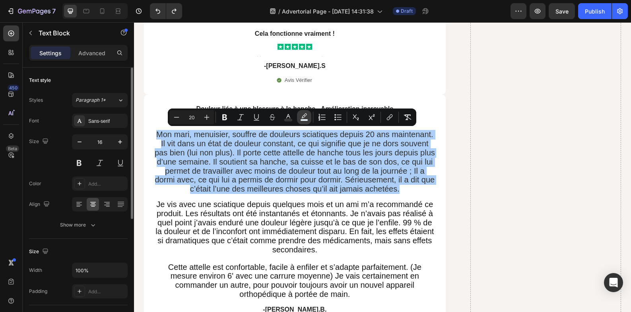
click at [303, 121] on rect "Editor contextual toolbar" at bounding box center [305, 120] width 8 height 2
type input "E8F7FF"
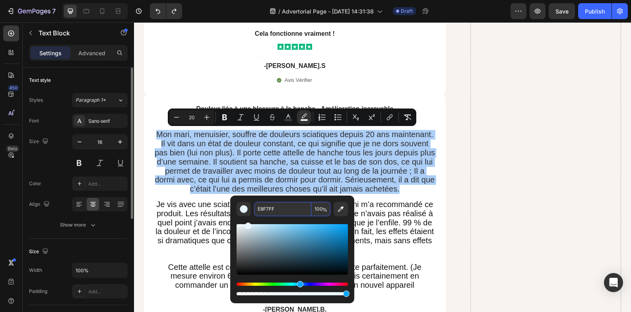
click at [277, 212] on input "E8F7FF" at bounding box center [282, 209] width 57 height 14
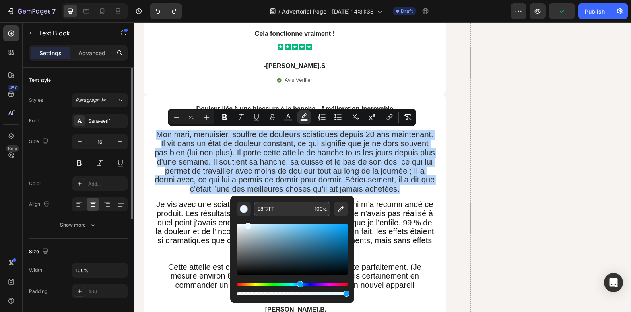
click at [407, 228] on span "Je vis avec une sciatique depuis quelques mois et un ami m’a recommandé ce prod…" at bounding box center [295, 227] width 278 height 54
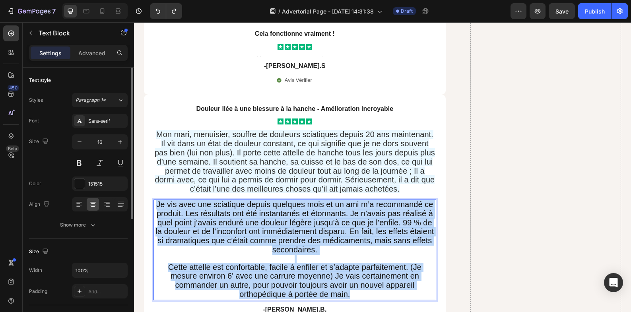
drag, startPoint x: 387, startPoint y: 291, endPoint x: 154, endPoint y: 198, distance: 251.6
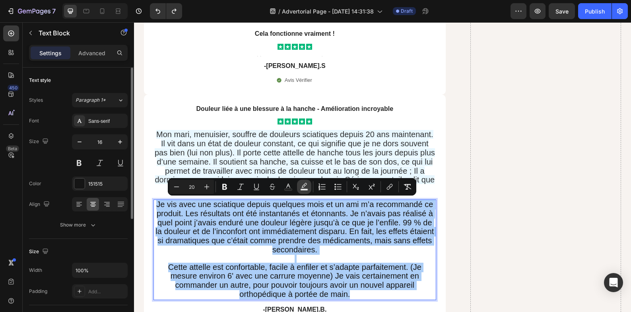
click at [303, 187] on icon "Editor contextual toolbar" at bounding box center [304, 187] width 8 height 8
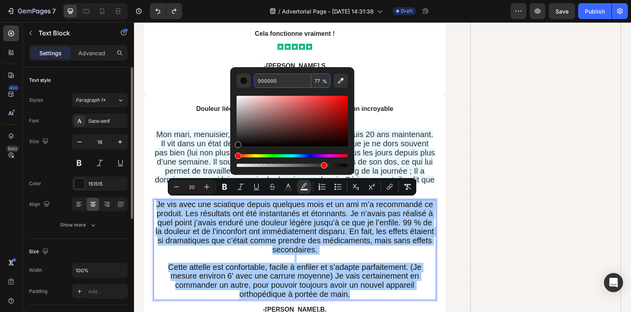
click at [268, 82] on input "000000" at bounding box center [282, 81] width 57 height 14
paste input "E8F7FF"
type input "E8F7FF"
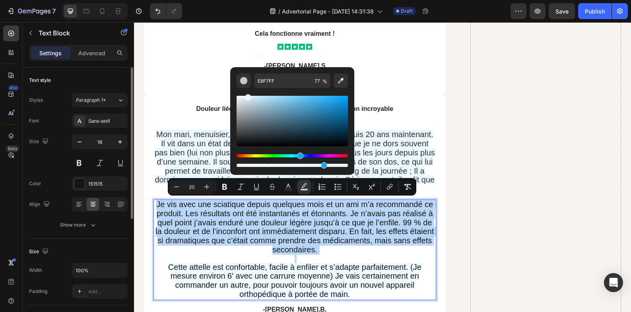
click at [377, 236] on span "Je vis avec une sciatique depuis quelques mois et un ami m’a recommandé ce prod…" at bounding box center [295, 227] width 278 height 54
click at [401, 255] on p "Rich Text Editor. Editing area: main" at bounding box center [294, 259] width 281 height 8
type input "16"
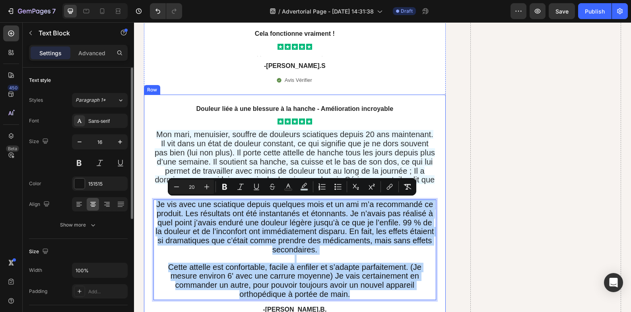
drag, startPoint x: 362, startPoint y: 293, endPoint x: 144, endPoint y: 202, distance: 236.4
click at [144, 202] on div "Douleur liée à une blessure à la hanche - Amélioration incroyable Text Block Ic…" at bounding box center [295, 217] width 302 height 244
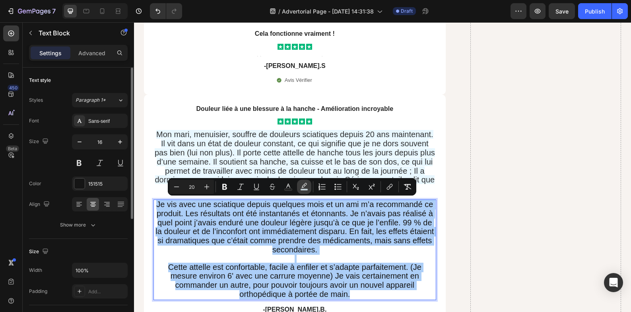
click at [303, 189] on rect "Editor contextual toolbar" at bounding box center [305, 190] width 8 height 2
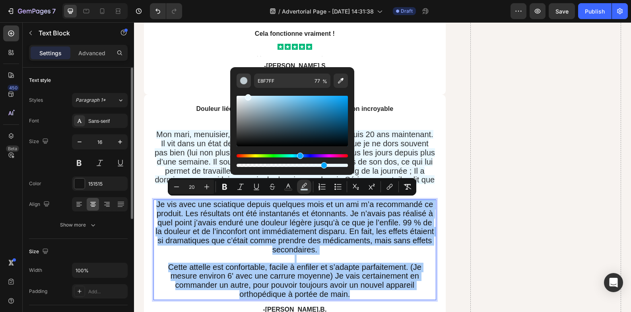
click at [247, 83] on div "Editor contextual toolbar" at bounding box center [244, 81] width 8 height 8
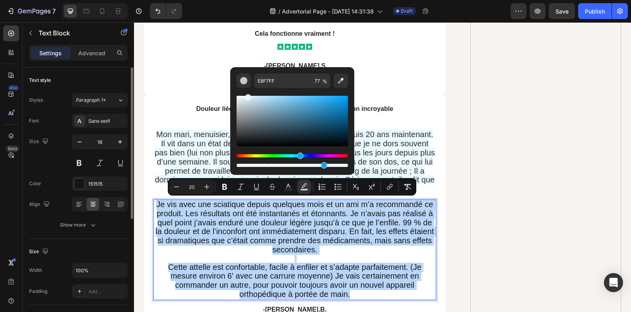
click at [333, 253] on div "Je vis avec une sciatique depuis quelques mois et un ami m’a recommandé ce prod…" at bounding box center [295, 250] width 283 height 101
click at [350, 257] on p "Rich Text Editor. Editing area: main" at bounding box center [294, 259] width 281 height 8
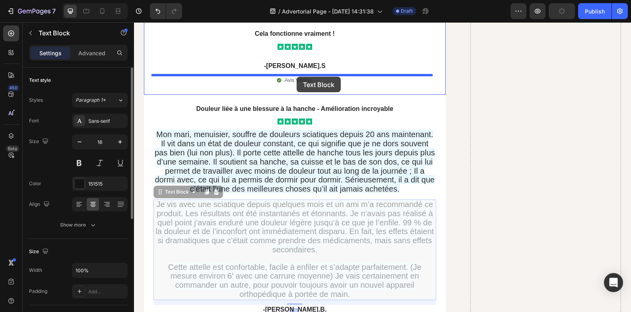
drag, startPoint x: 296, startPoint y: 235, endPoint x: 297, endPoint y: 77, distance: 158.3
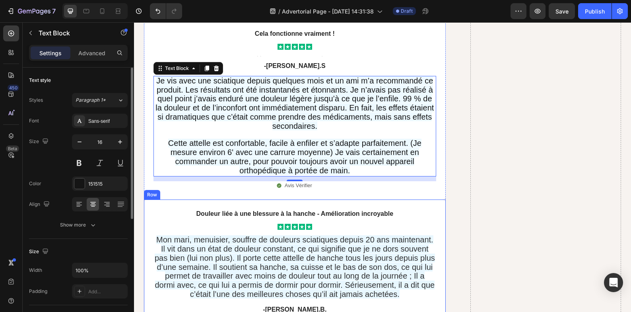
scroll to position [6013, 0]
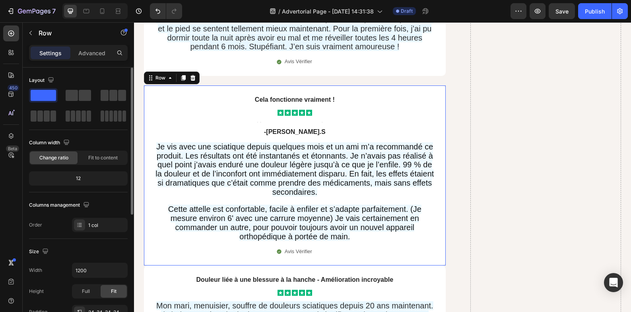
click at [375, 257] on div "Cela fonctionne vraiment ! Text Block Icon Icon Icon Icon Icon Icon List Text B…" at bounding box center [295, 176] width 302 height 180
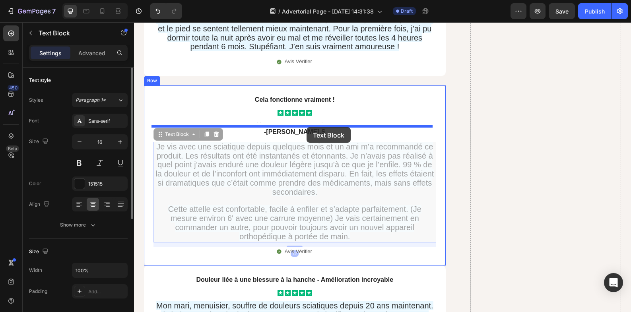
drag, startPoint x: 315, startPoint y: 199, endPoint x: 307, endPoint y: 128, distance: 72.0
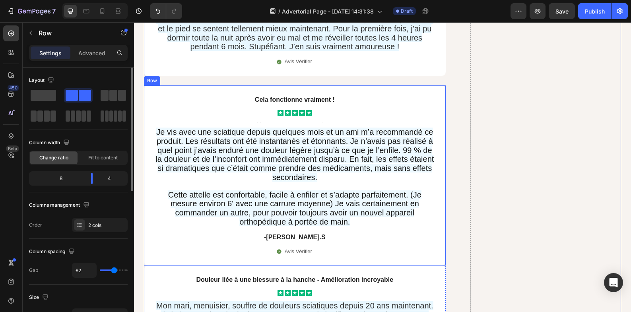
scroll to position [5947, 0]
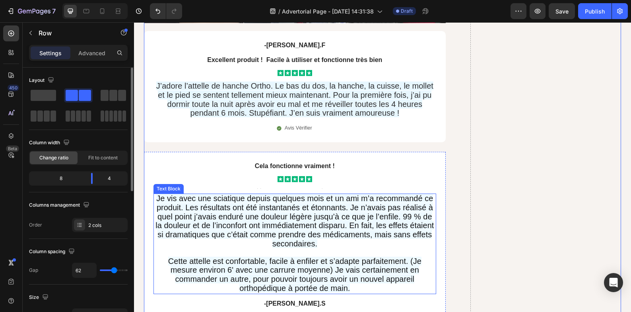
click at [383, 224] on span "Je vis avec une sciatique depuis quelques mois et un ami m’a recommandé ce prod…" at bounding box center [295, 221] width 278 height 54
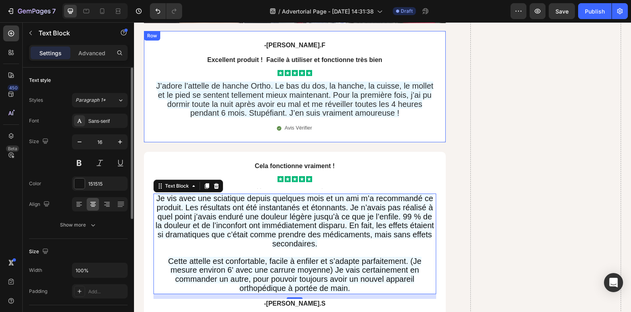
click at [376, 117] on p "J’adore l’attelle de hanche Ortho. Le bas du dos, la hanche, la cuisse, le moll…" at bounding box center [294, 100] width 281 height 36
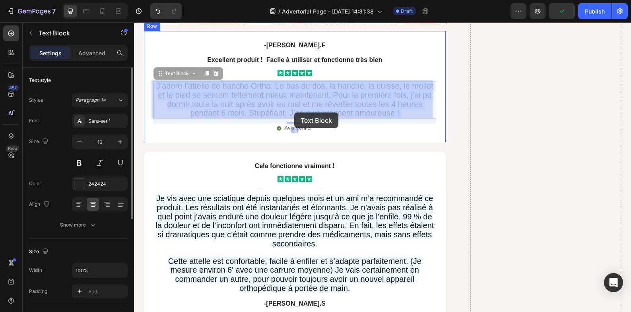
drag, startPoint x: 399, startPoint y: 113, endPoint x: 294, endPoint y: 113, distance: 104.6
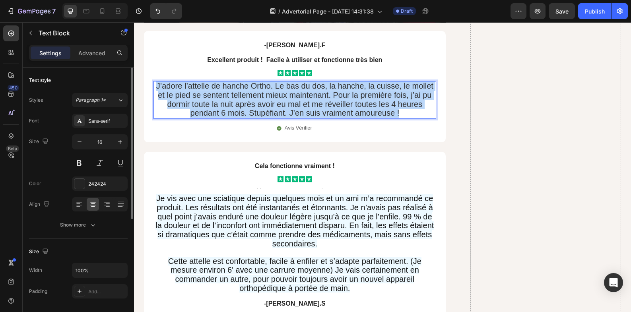
drag, startPoint x: 399, startPoint y: 113, endPoint x: 154, endPoint y: 84, distance: 247.5
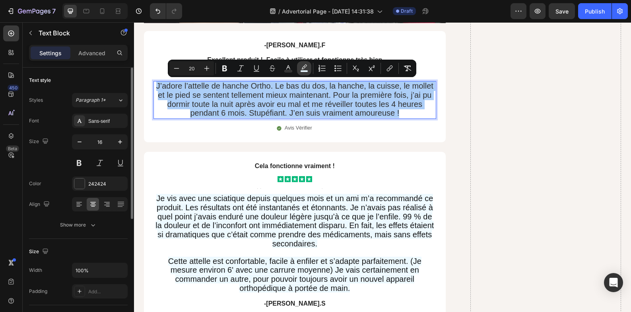
click at [301, 68] on icon "Editor contextual toolbar" at bounding box center [304, 68] width 8 height 8
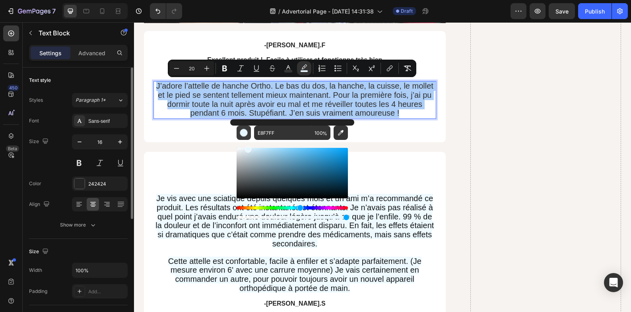
click at [246, 136] on div "Editor contextual toolbar" at bounding box center [244, 133] width 8 height 8
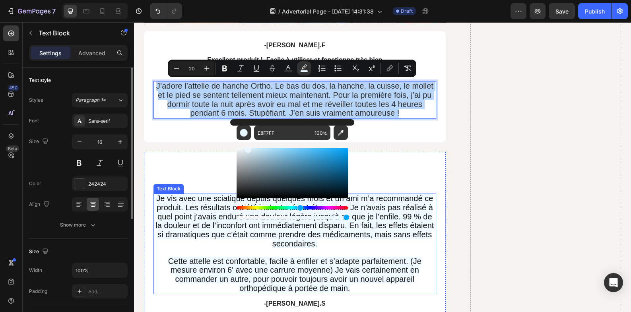
click at [383, 226] on span "Je vis avec une sciatique depuis quelques mois et un ami m’a recommandé ce prod…" at bounding box center [295, 221] width 278 height 54
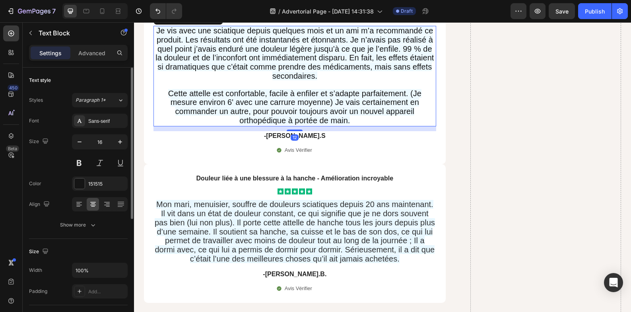
scroll to position [6146, 0]
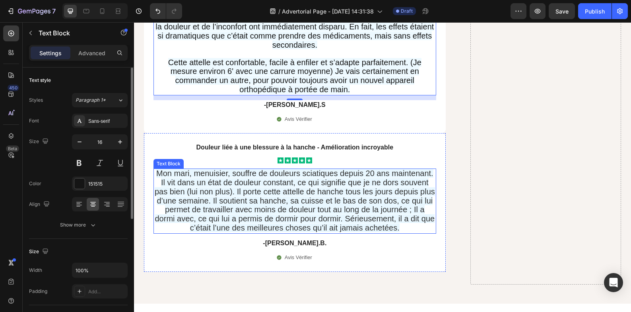
click at [398, 229] on span "Mon mari, menuisier, souffre de douleurs sciatiques depuis 20 ans maintenant. I…" at bounding box center [295, 200] width 280 height 63
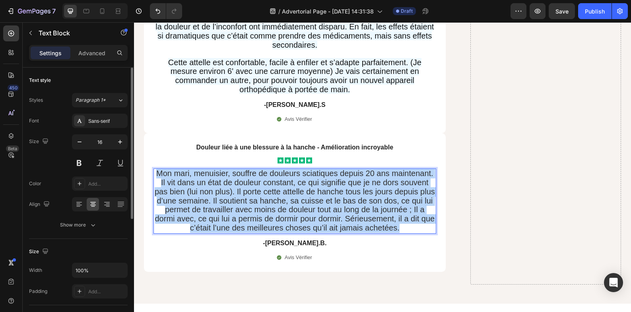
drag, startPoint x: 405, startPoint y: 229, endPoint x: 155, endPoint y: 173, distance: 255.9
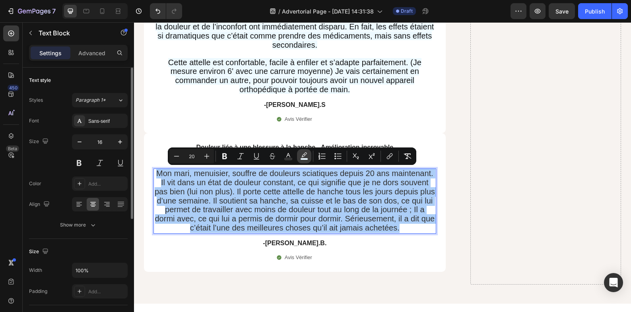
click at [301, 153] on icon "Editor contextual toolbar" at bounding box center [304, 156] width 8 height 8
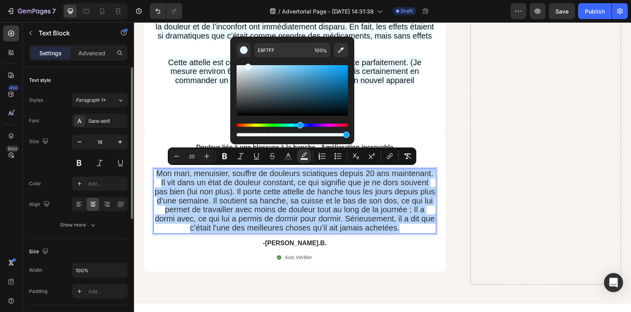
drag, startPoint x: 335, startPoint y: 202, endPoint x: 342, endPoint y: 201, distance: 8.0
click at [338, 202] on span "Mon mari, menuisier, souffre de douleurs sciatiques depuis 20 ans maintenant. I…" at bounding box center [295, 200] width 280 height 63
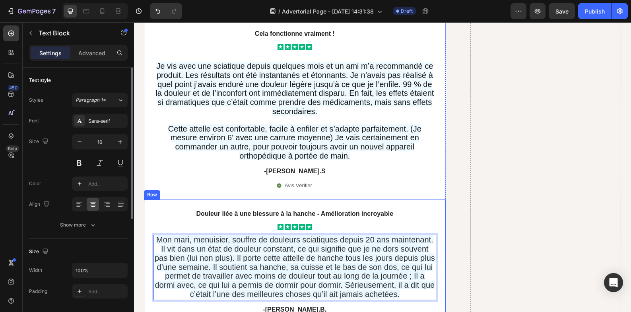
scroll to position [5947, 0]
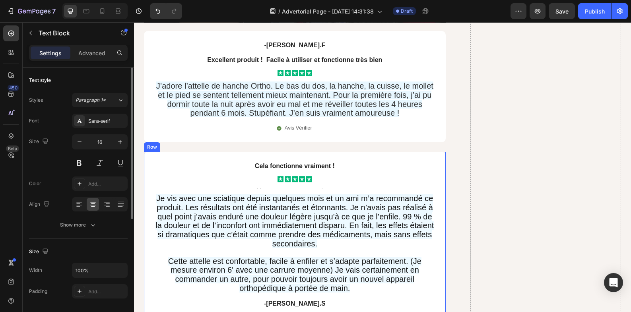
click at [306, 152] on div "Cela fonctionne vraiment ! Text Block Icon Icon Icon Icon Icon Icon List Text B…" at bounding box center [295, 242] width 302 height 180
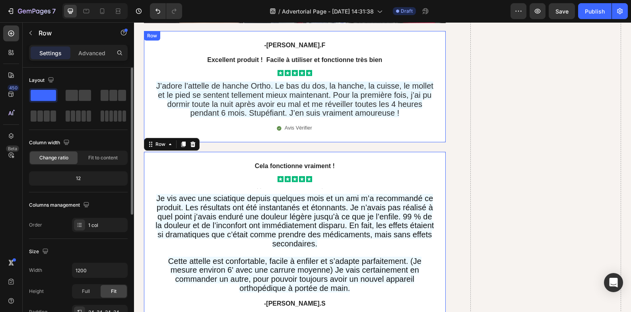
click at [330, 138] on div "-Marie.F Text Block Excellent produit ! Facile à utiliser et fonctionne très bi…" at bounding box center [295, 86] width 302 height 111
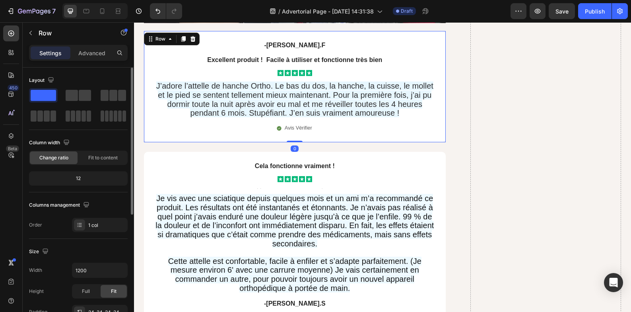
scroll to position [133, 0]
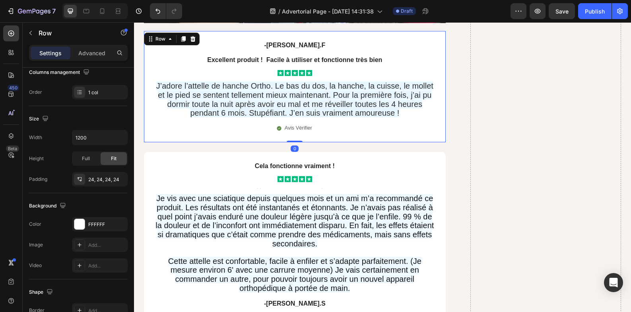
drag, startPoint x: 287, startPoint y: 141, endPoint x: 289, endPoint y: 130, distance: 11.3
click at [289, 130] on div "-Marie.F Text Block Excellent produit ! Facile à utiliser et fonctionne très bi…" at bounding box center [295, 86] width 302 height 111
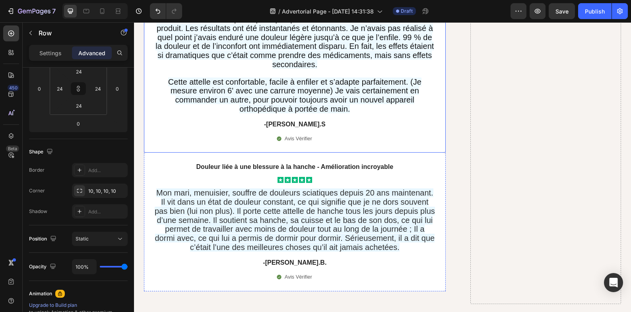
scroll to position [6146, 0]
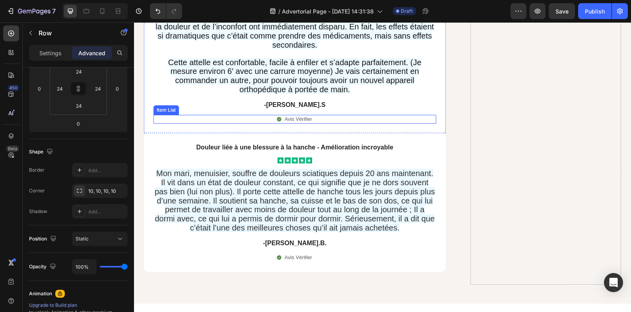
click at [340, 105] on p "-[PERSON_NAME].S" at bounding box center [294, 105] width 281 height 8
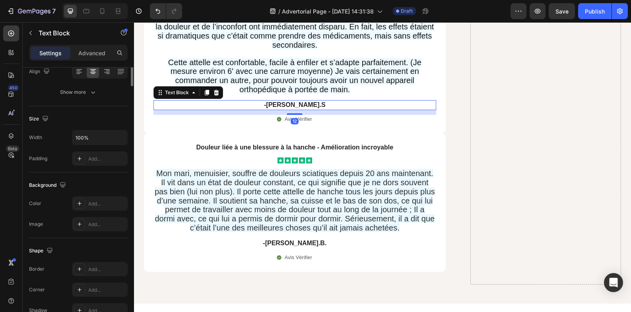
scroll to position [0, 0]
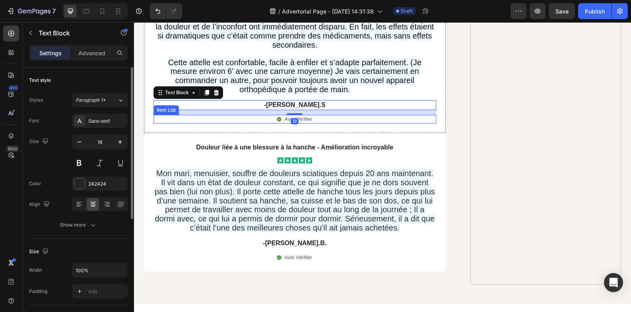
click at [335, 123] on div "Avis Vérifier" at bounding box center [295, 119] width 283 height 9
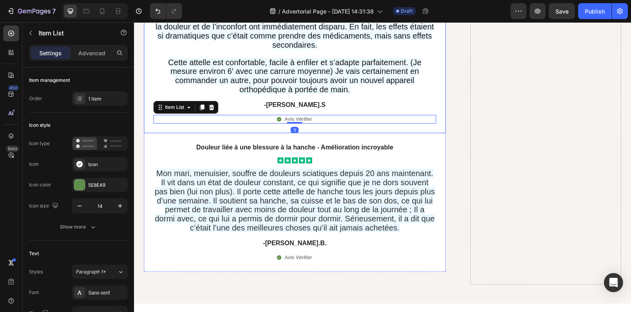
click at [344, 126] on div "Cela fonctionne vraiment ! Text Block Icon Icon Icon Icon Icon Icon List Text B…" at bounding box center [295, 43] width 302 height 180
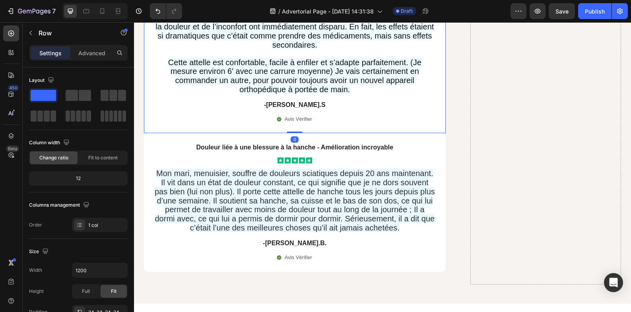
drag, startPoint x: 295, startPoint y: 131, endPoint x: 298, endPoint y: 119, distance: 11.9
click at [298, 119] on div "Cela fonctionne vraiment ! Text Block Icon Icon Icon Icon Icon Icon List Text B…" at bounding box center [295, 43] width 302 height 180
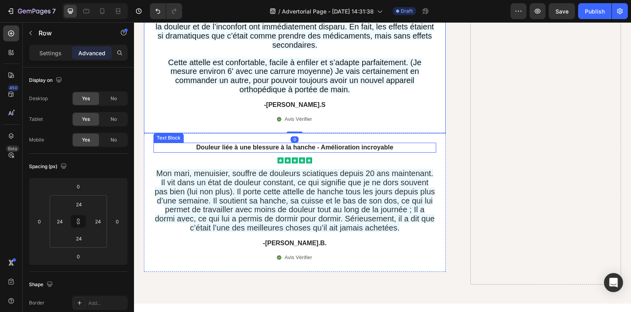
click at [366, 145] on strong "Douleur liée à une blessure à la hanche - Amélioration incroyable" at bounding box center [294, 147] width 197 height 7
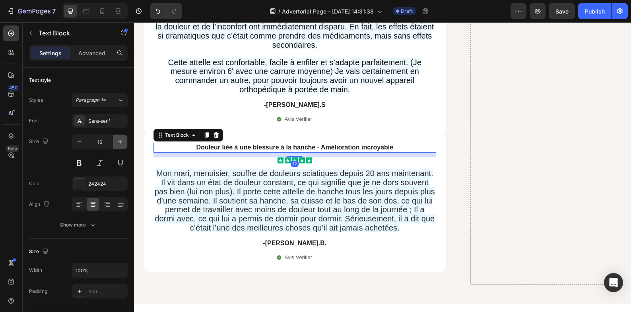
click at [120, 142] on icon "button" at bounding box center [120, 142] width 4 height 4
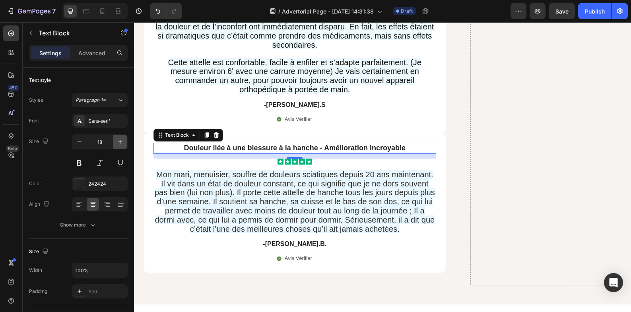
click at [120, 142] on icon "button" at bounding box center [120, 142] width 4 height 4
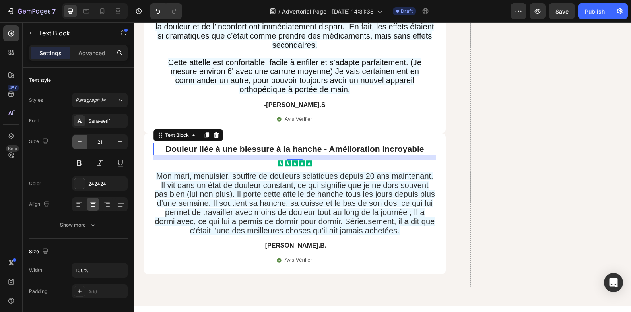
click at [76, 142] on icon "button" at bounding box center [80, 142] width 8 height 8
type input "20"
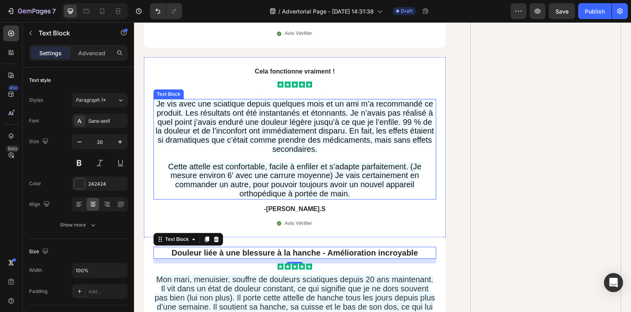
scroll to position [6013, 0]
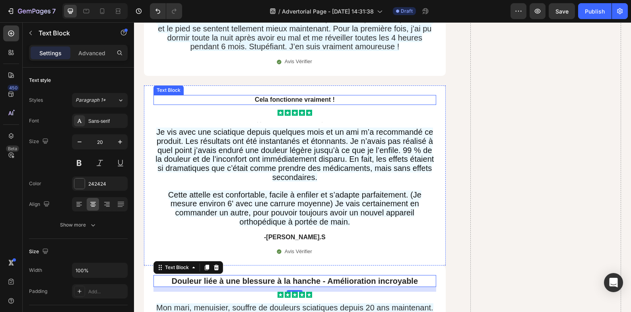
click at [317, 98] on strong "Cela fonctionne vraiment !" at bounding box center [295, 99] width 80 height 7
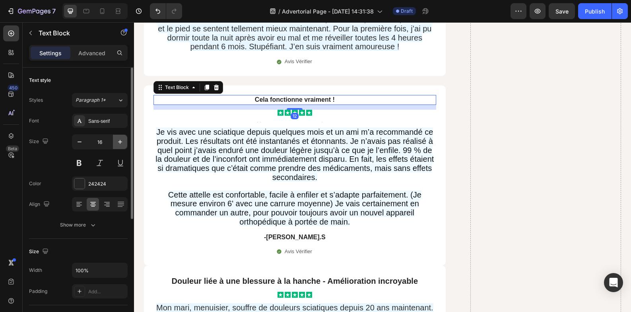
click at [123, 140] on icon "button" at bounding box center [120, 142] width 8 height 8
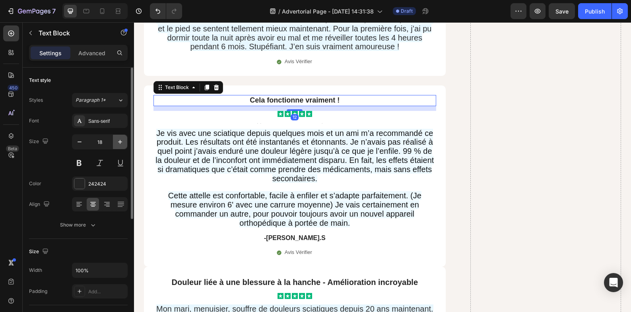
click at [123, 140] on icon "button" at bounding box center [120, 142] width 8 height 8
type input "20"
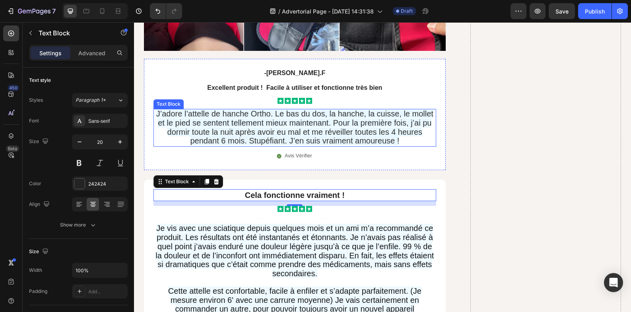
scroll to position [5814, 0]
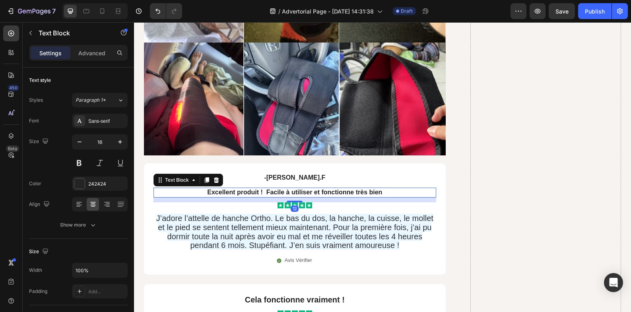
click at [306, 189] on p "Excellent produit ! Facile à utiliser et fonctionne très bien" at bounding box center [294, 193] width 281 height 8
click at [120, 140] on icon "button" at bounding box center [120, 142] width 4 height 4
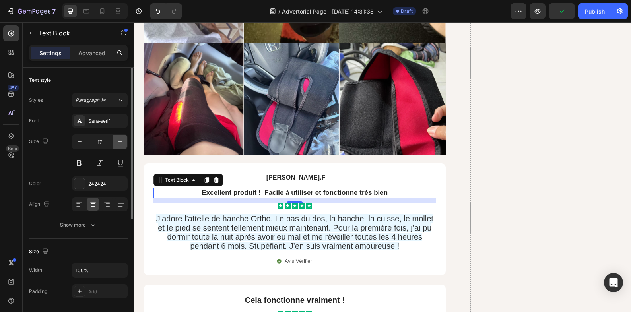
click at [120, 140] on icon "button" at bounding box center [120, 142] width 4 height 4
type input "20"
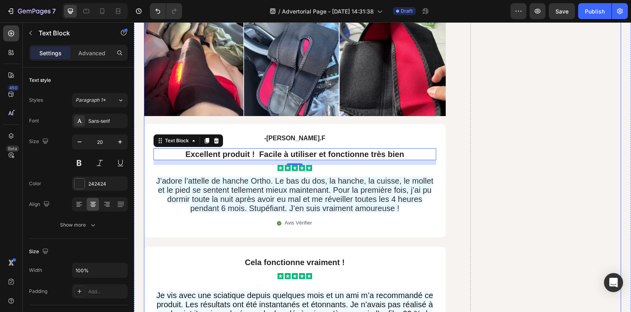
scroll to position [5880, 0]
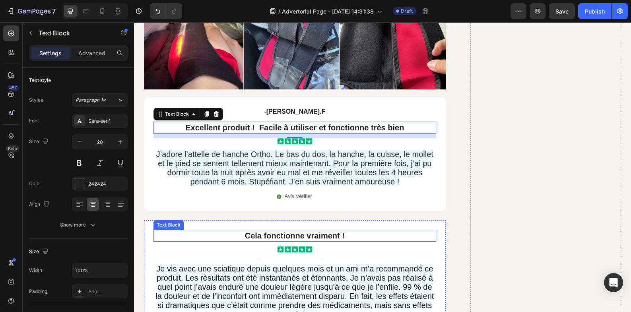
click at [268, 231] on strong "Cela fonctionne vraiment !" at bounding box center [295, 235] width 100 height 9
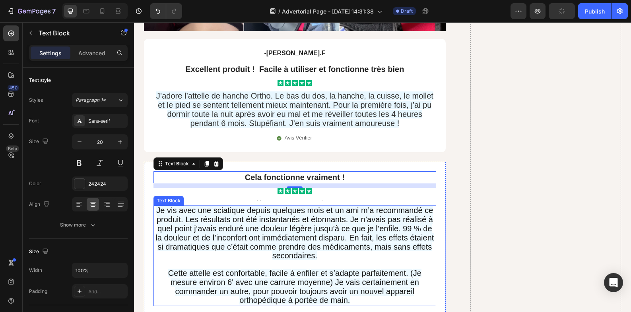
scroll to position [6013, 0]
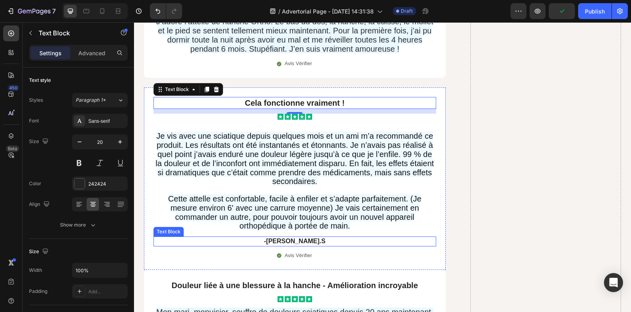
click at [307, 243] on p "-[PERSON_NAME].S" at bounding box center [294, 241] width 281 height 8
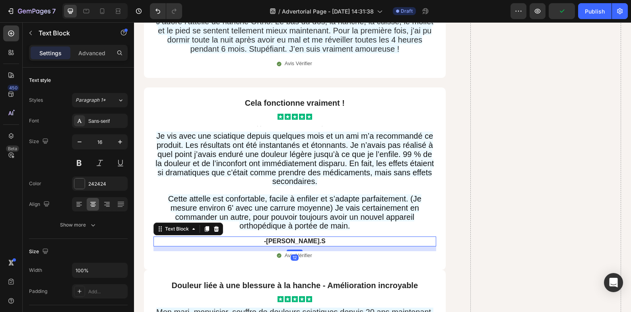
click at [309, 242] on p "-[PERSON_NAME].S" at bounding box center [294, 241] width 281 height 8
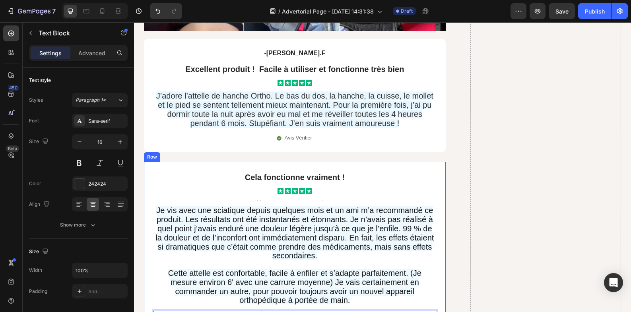
scroll to position [5880, 0]
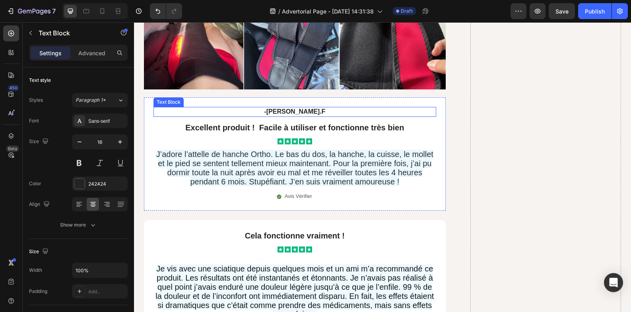
click at [302, 112] on p "-[PERSON_NAME].F" at bounding box center [294, 112] width 281 height 8
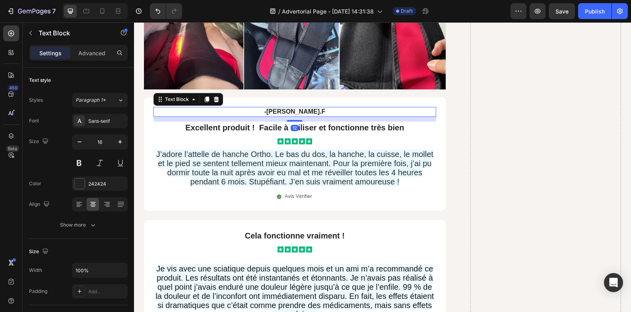
click at [309, 111] on p "-[PERSON_NAME].F" at bounding box center [294, 112] width 281 height 8
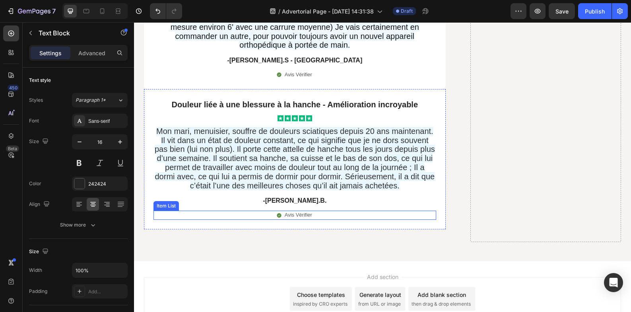
scroll to position [6191, 0]
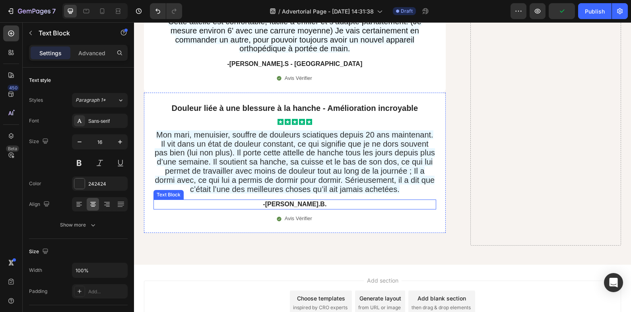
click at [313, 206] on p "-[PERSON_NAME].B." at bounding box center [294, 204] width 281 height 8
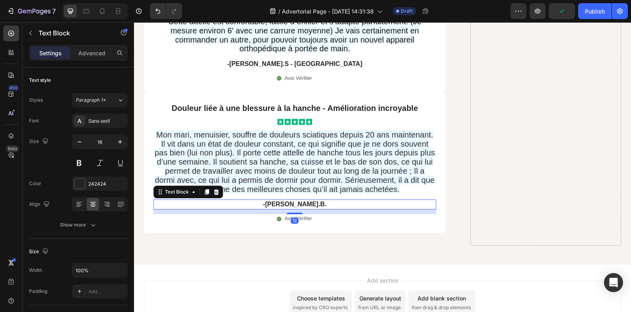
click at [311, 204] on p "-[PERSON_NAME].B." at bounding box center [294, 204] width 281 height 8
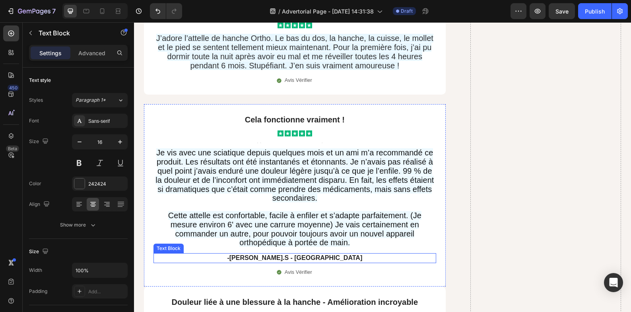
scroll to position [5926, 0]
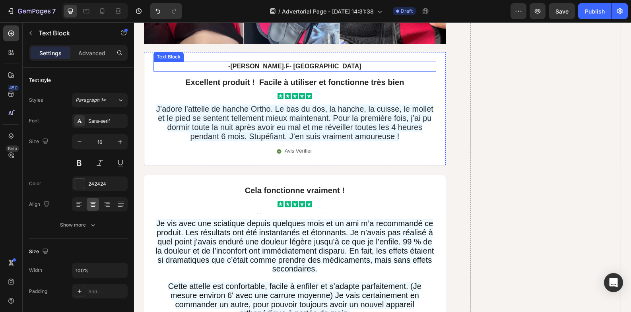
click at [293, 66] on p "-Marie.F- Avignon" at bounding box center [294, 66] width 281 height 8
click at [291, 66] on p "-Marie.F- Avignon" at bounding box center [294, 66] width 281 height 8
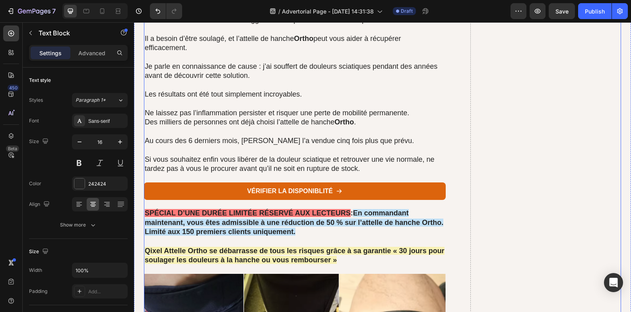
scroll to position [5462, 0]
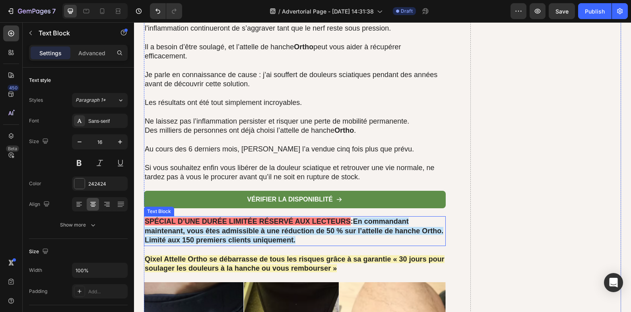
click at [346, 224] on strong "SPÉCIAL D’UNE DURÉE LIMITÉE RÉSERVÉ AUX LECTEURS" at bounding box center [248, 222] width 206 height 8
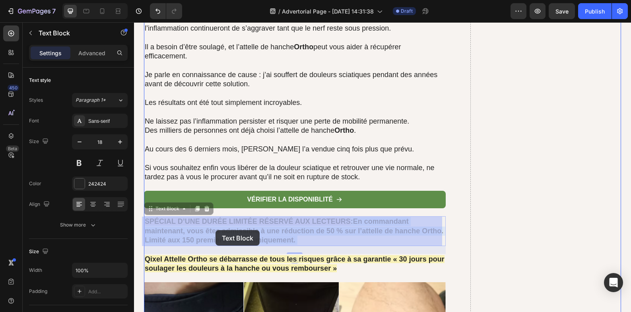
drag, startPoint x: 296, startPoint y: 239, endPoint x: 248, endPoint y: 237, distance: 47.8
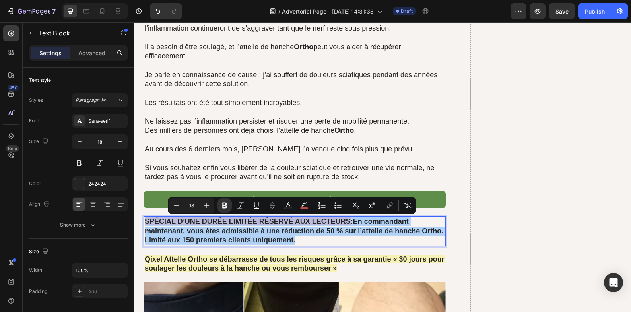
drag, startPoint x: 294, startPoint y: 240, endPoint x: 321, endPoint y: 236, distance: 27.8
click at [310, 208] on button "color" at bounding box center [304, 205] width 14 height 14
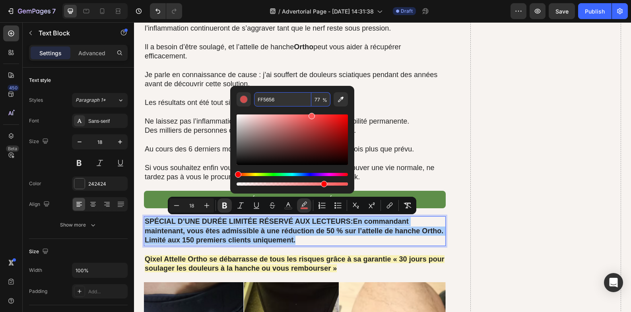
click at [287, 103] on input "FF5656" at bounding box center [282, 99] width 57 height 14
type input "FF5656"
click at [338, 237] on p "SPÉCIAL D’UNE DURÉE LIMITÉE RÉSERVÉ AUX LECTEURS : En commandant maintenant, vo…" at bounding box center [295, 231] width 300 height 28
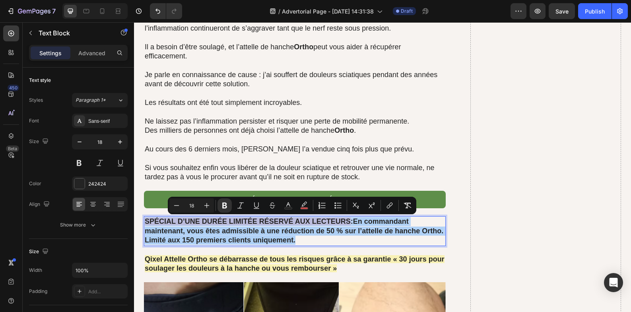
drag, startPoint x: 293, startPoint y: 240, endPoint x: 144, endPoint y: 221, distance: 150.7
click at [145, 221] on p "SPÉCIAL D’UNE DURÉE LIMITÉE RÉSERVÉ AUX LECTEURS : En commandant maintenant, vo…" at bounding box center [295, 231] width 300 height 28
click at [301, 207] on icon "Editor contextual toolbar" at bounding box center [304, 206] width 8 height 8
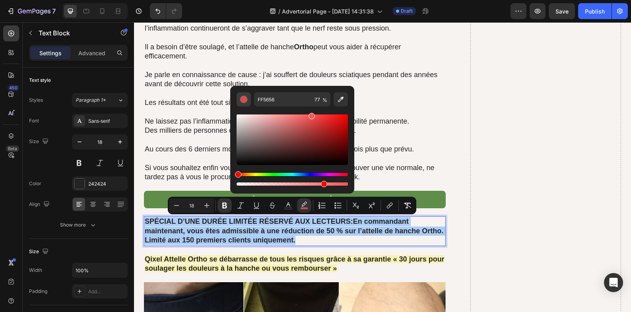
click at [247, 102] on button "Editor contextual toolbar" at bounding box center [244, 99] width 14 height 14
click at [302, 231] on strong "En commandant maintenant, vous êtes admissible à une réduction de 50 % sur l’at…" at bounding box center [294, 231] width 299 height 27
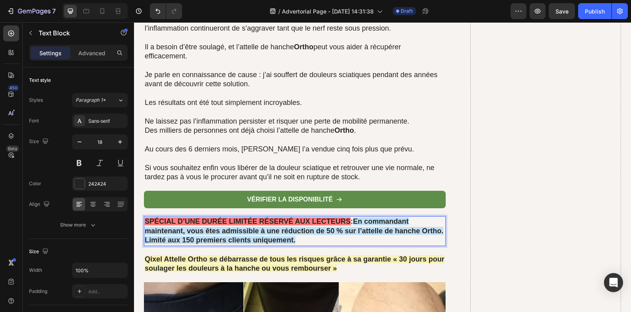
click at [292, 241] on strong "En commandant maintenant, vous êtes admissible à une réduction de 50 % sur l’at…" at bounding box center [294, 231] width 299 height 27
click at [293, 224] on strong "SPÉCIAL D’UNE DURÉE LIMITÉE RÉSERVÉ AUX LECTEURS" at bounding box center [248, 222] width 206 height 8
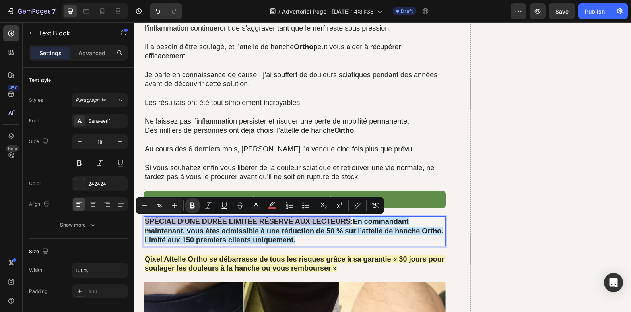
drag, startPoint x: 349, startPoint y: 222, endPoint x: 144, endPoint y: 220, distance: 204.5
click at [270, 208] on rect "Editor contextual toolbar" at bounding box center [272, 209] width 8 height 2
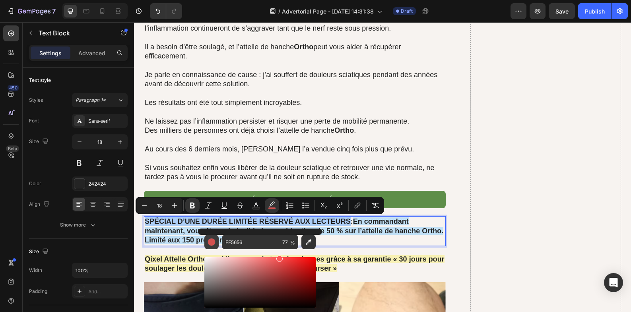
click at [205, 240] on button "Editor contextual toolbar" at bounding box center [211, 242] width 14 height 14
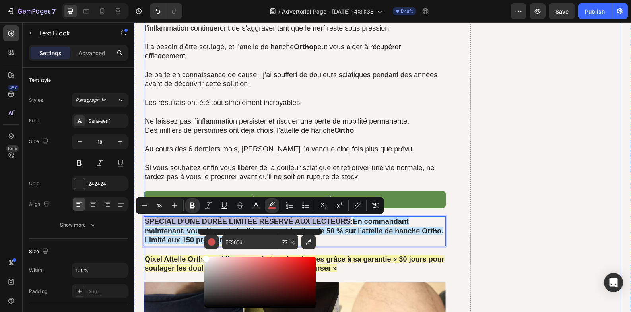
type input "FFFFFF"
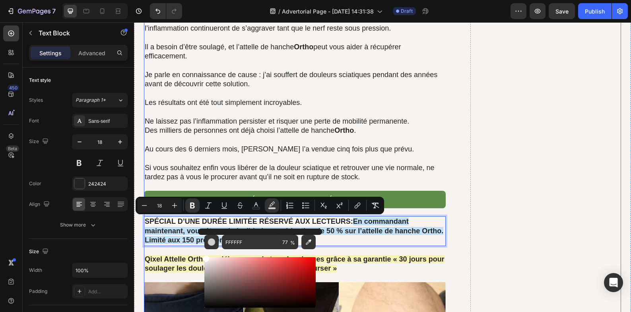
drag, startPoint x: 349, startPoint y: 283, endPoint x: 196, endPoint y: 253, distance: 155.7
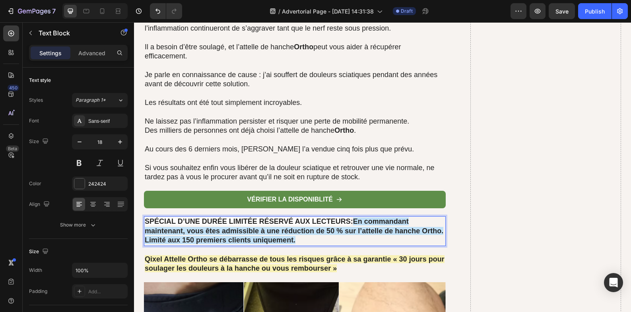
click at [370, 228] on strong "En commandant maintenant, vous êtes admissible à une réduction de 50 % sur l’at…" at bounding box center [294, 231] width 299 height 27
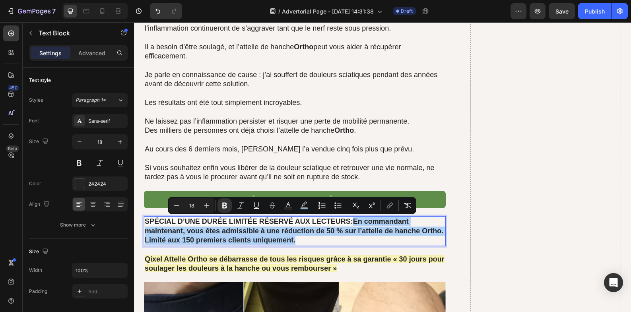
drag, startPoint x: 317, startPoint y: 241, endPoint x: 356, endPoint y: 223, distance: 43.1
click at [356, 223] on p "SPÉCIAL D’UNE DURÉE LIMITÉE RÉSERVÉ AUX LECTEURS : En commandant maintenant, vo…" at bounding box center [295, 231] width 300 height 28
click at [307, 206] on icon "Editor contextual toolbar" at bounding box center [304, 206] width 8 height 8
type input "B1DBF9"
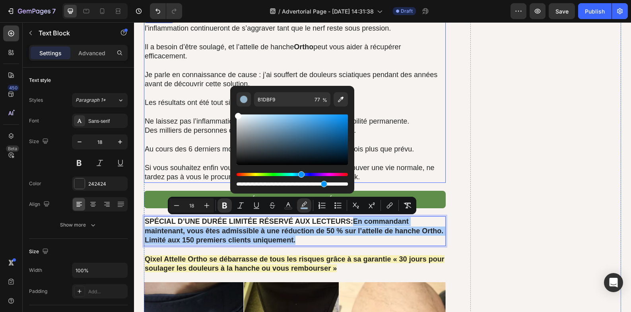
drag, startPoint x: 397, startPoint y: 141, endPoint x: 208, endPoint y: 106, distance: 192.5
type input "FFFFFF"
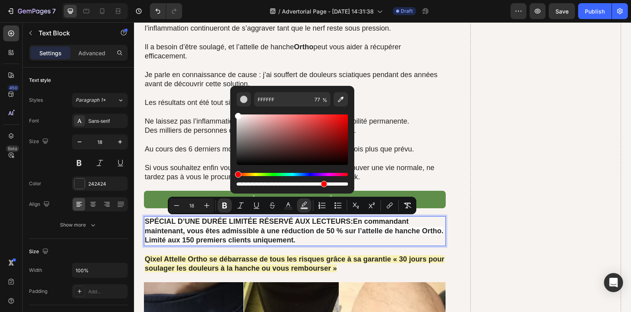
click at [324, 233] on strong "En commandant maintenant, vous êtes admissible à une réduction de 50 % sur l’at…" at bounding box center [294, 231] width 299 height 27
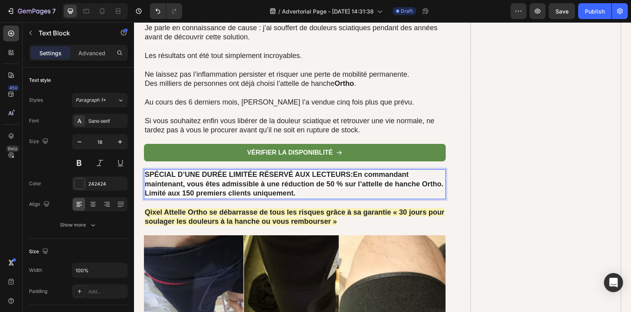
scroll to position [5528, 0]
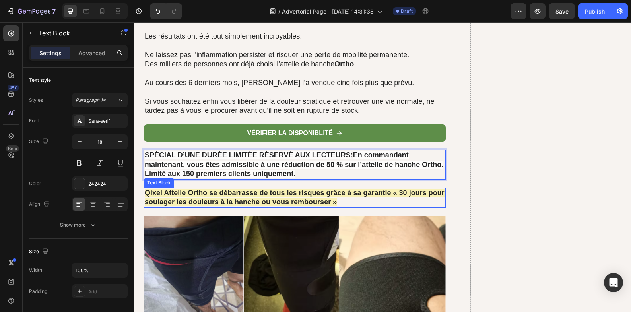
click at [345, 200] on strong "Qixel Attelle Ortho se débarrasse de tous les risques grâce à sa garantie « 30 …" at bounding box center [295, 197] width 300 height 17
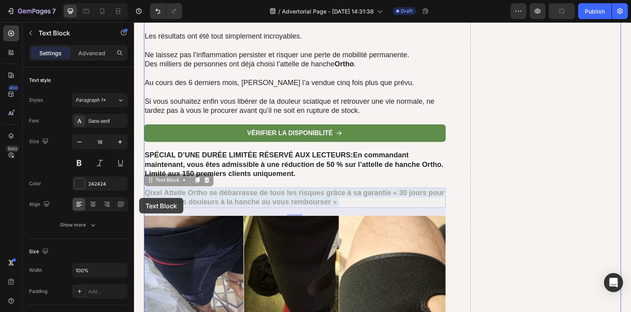
drag, startPoint x: 352, startPoint y: 202, endPoint x: 156, endPoint y: 198, distance: 196.1
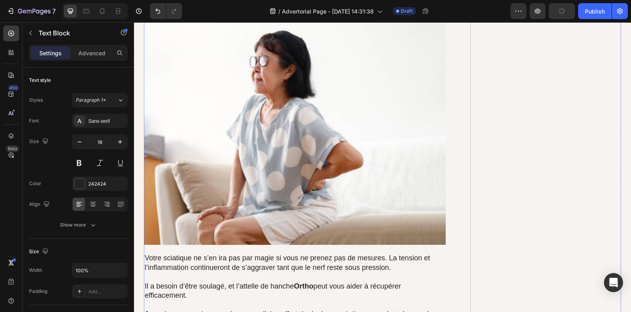
scroll to position [5806, 0]
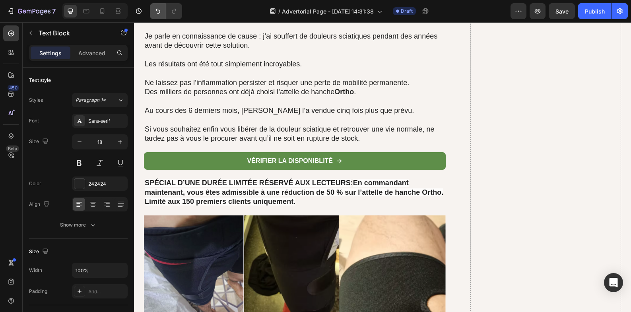
click at [154, 9] on button "Undo/Redo" at bounding box center [158, 11] width 16 height 16
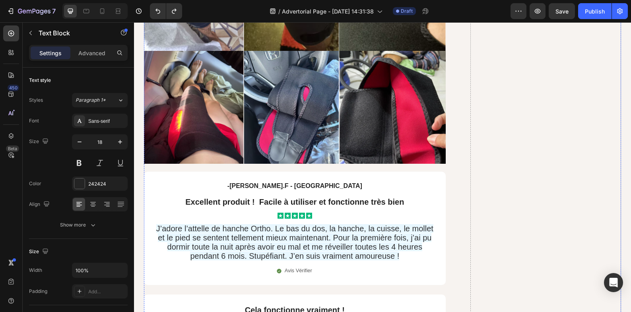
scroll to position [5528, 0]
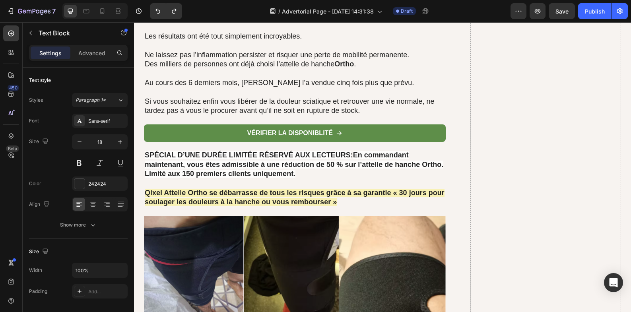
click at [329, 195] on strong "Qixel Attelle Ortho se débarrasse de tous les risques grâce à sa garantie « 30 …" at bounding box center [295, 197] width 300 height 17
click at [354, 205] on p "Qixel Attelle Ortho se débarrasse de tous les risques grâce à sa garantie « 30 …" at bounding box center [295, 198] width 300 height 19
click at [354, 203] on p "Qixel Attelle Ortho se débarrasse de tous les risques grâce à sa garantie « 30 …" at bounding box center [295, 198] width 300 height 19
click at [353, 202] on p "Qixel Attelle Ortho se débarrasse de tous les risques grâce à sa garantie « 30 …" at bounding box center [295, 198] width 300 height 19
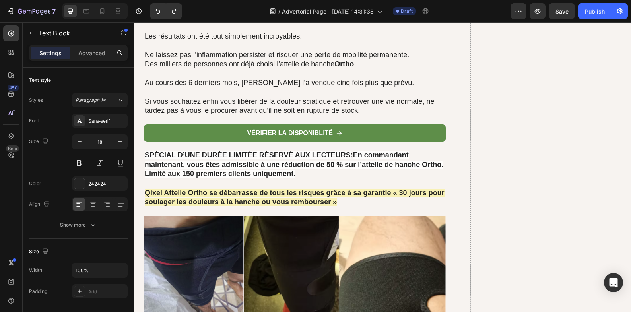
click at [353, 202] on p "Qixel Attelle Ortho se débarrasse de tous les risques grâce à sa garantie « 30 …" at bounding box center [295, 198] width 300 height 19
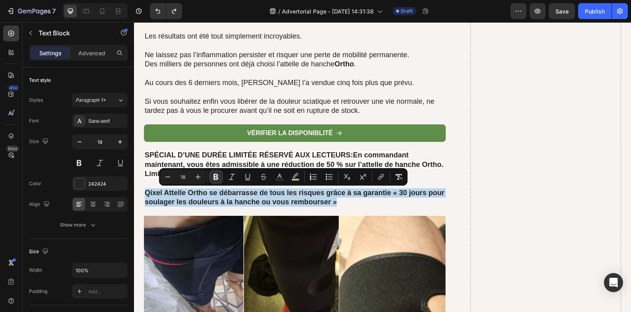
drag, startPoint x: 353, startPoint y: 203, endPoint x: 144, endPoint y: 191, distance: 209.2
click at [145, 191] on strong "Qixel Attelle Ortho se débarrasse de tous les risques grâce à sa garantie « 30 …" at bounding box center [295, 197] width 300 height 17
click at [298, 181] on button "color" at bounding box center [295, 177] width 14 height 14
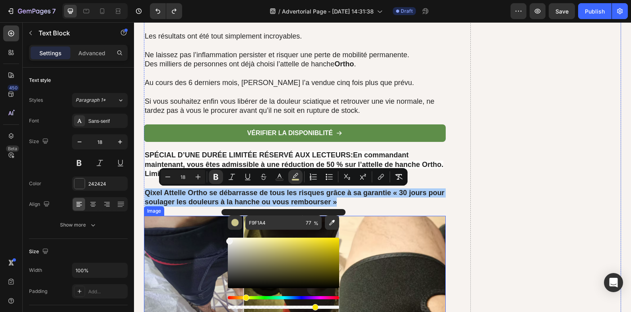
drag, startPoint x: 366, startPoint y: 264, endPoint x: 217, endPoint y: 238, distance: 150.6
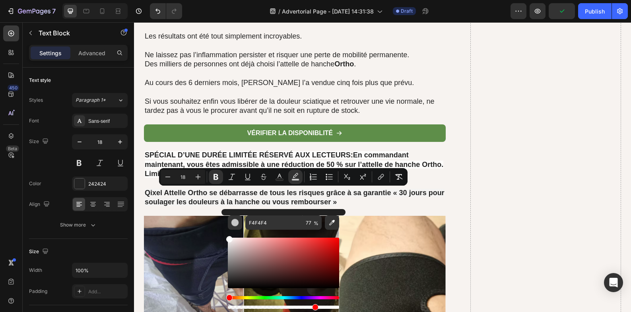
type input "FFFFFF"
drag, startPoint x: 228, startPoint y: 244, endPoint x: 238, endPoint y: 228, distance: 19.5
click at [226, 237] on div "FFFFFF 77 %" at bounding box center [284, 259] width 124 height 101
click at [330, 195] on strong "Qixel Attelle Ortho se débarrasse de tous les risques grâce à sa garantie « 30 …" at bounding box center [295, 197] width 300 height 17
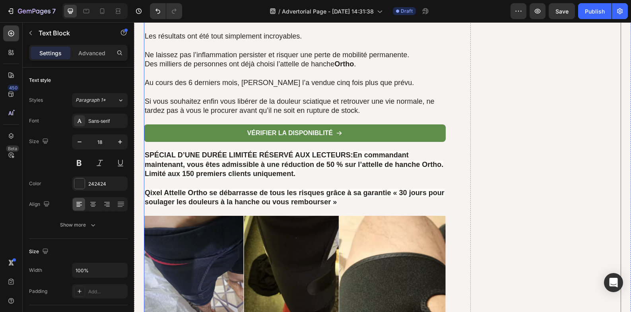
scroll to position [5462, 0]
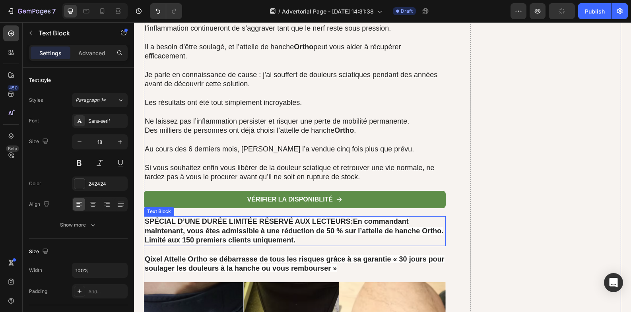
click at [372, 230] on strong "En commandant maintenant, vous êtes admissible à une réduction de 50 % sur l’at…" at bounding box center [294, 231] width 299 height 27
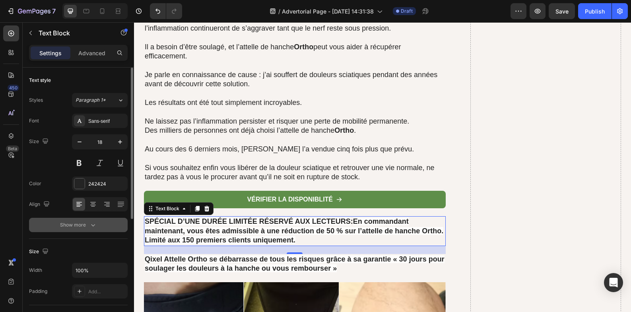
click at [92, 226] on icon "button" at bounding box center [93, 225] width 4 height 2
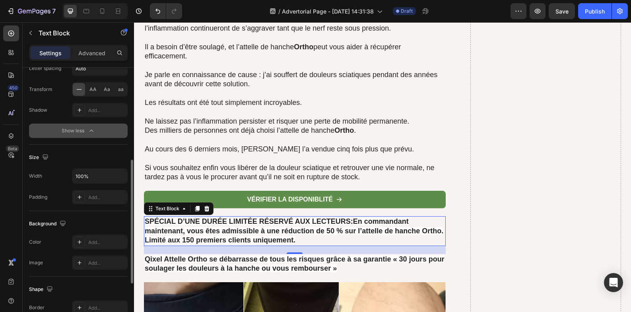
scroll to position [309, 0]
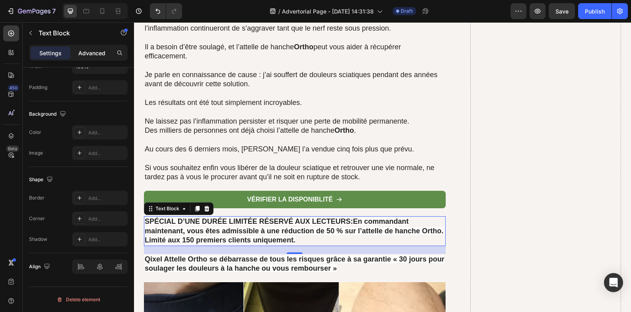
click at [92, 53] on p "Advanced" at bounding box center [91, 53] width 27 height 8
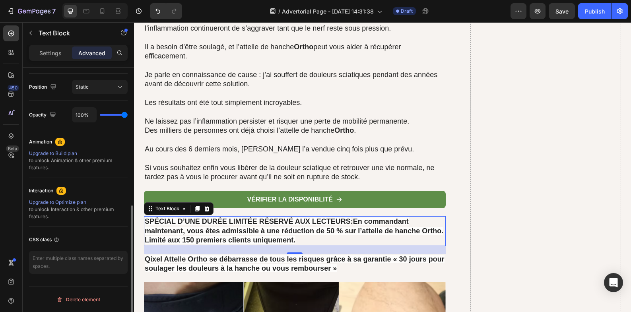
scroll to position [152, 0]
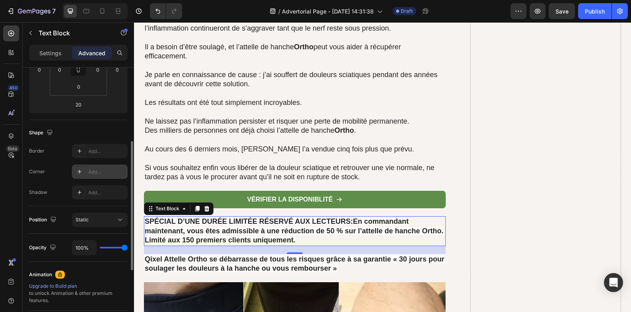
click at [101, 171] on div "Add..." at bounding box center [106, 172] width 37 height 7
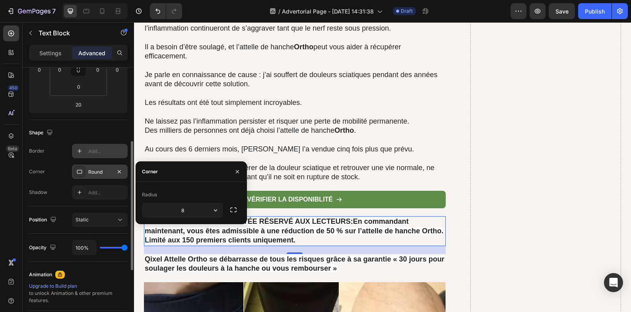
click at [104, 154] on div "Add..." at bounding box center [106, 151] width 37 height 7
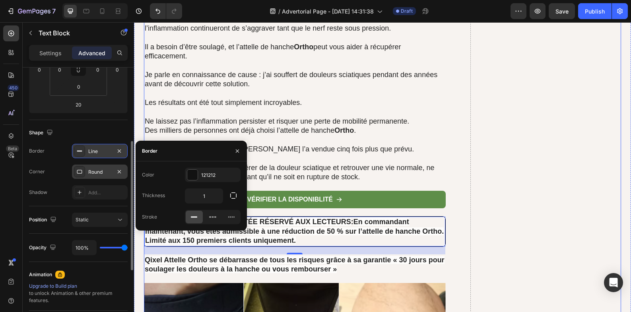
click at [277, 216] on div "vérifier la disponiblité Button" at bounding box center [295, 204] width 302 height 26
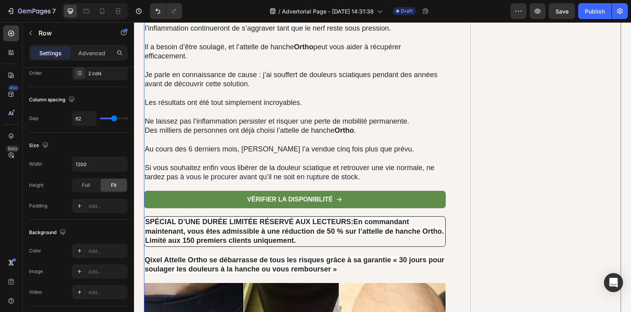
scroll to position [0, 0]
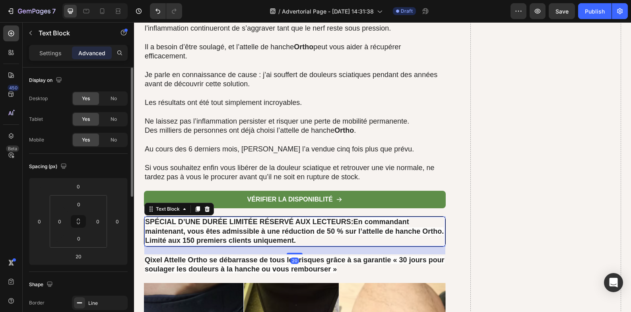
click at [344, 243] on p "SPÉCIAL D’UNE DURÉE LIMITÉE RÉSERVÉ AUX LECTEURS : En commandant maintenant, vo…" at bounding box center [295, 232] width 300 height 28
click at [64, 54] on div "Settings" at bounding box center [51, 53] width 40 height 13
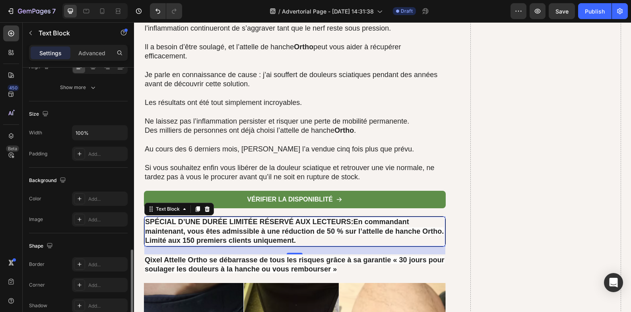
scroll to position [204, 0]
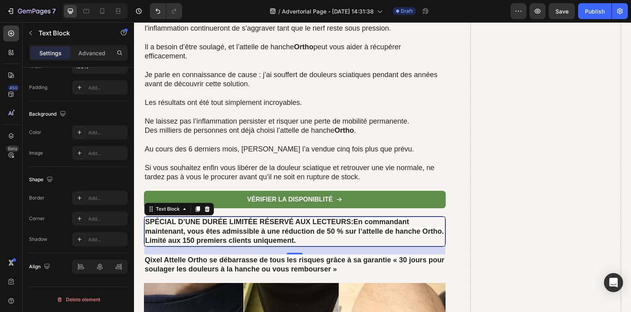
click at [76, 45] on div "Settings Advanced" at bounding box center [78, 53] width 99 height 16
click at [79, 49] on p "Advanced" at bounding box center [91, 53] width 27 height 8
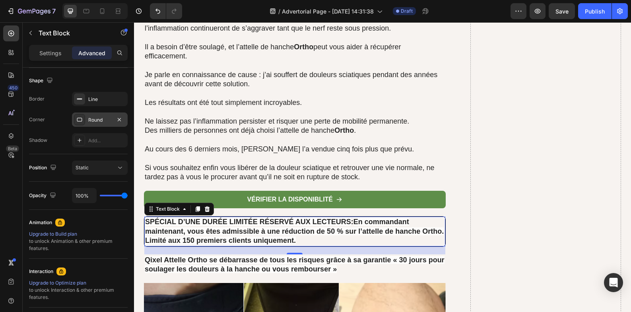
click at [101, 118] on div "Round" at bounding box center [99, 120] width 23 height 7
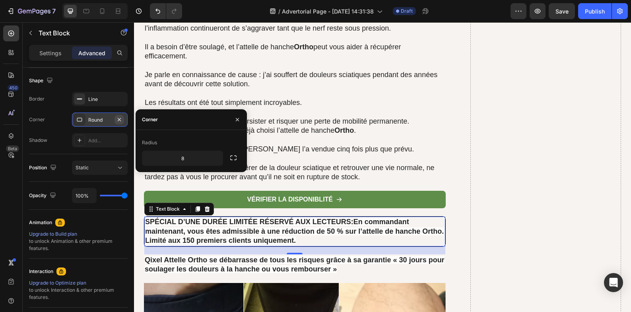
click at [121, 121] on icon "button" at bounding box center [119, 119] width 3 height 3
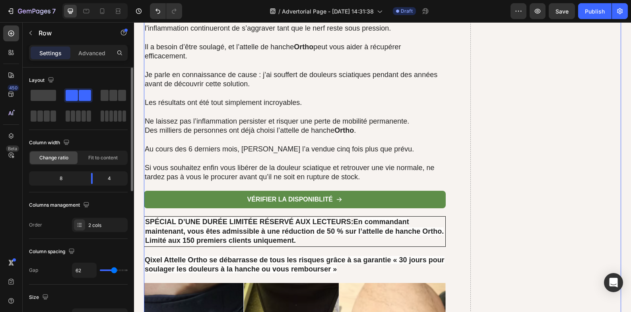
click at [320, 235] on strong "En commandant maintenant, vous êtes admissible à une réduction de 50 % sur l’at…" at bounding box center [294, 231] width 299 height 27
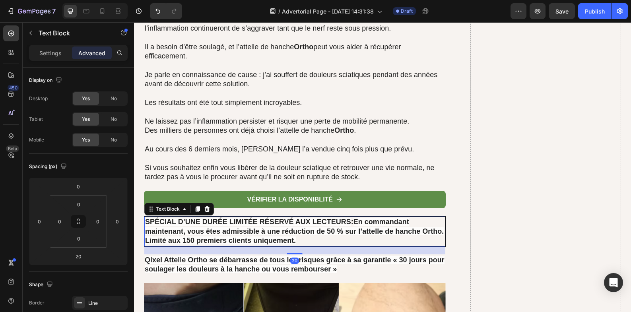
scroll to position [199, 0]
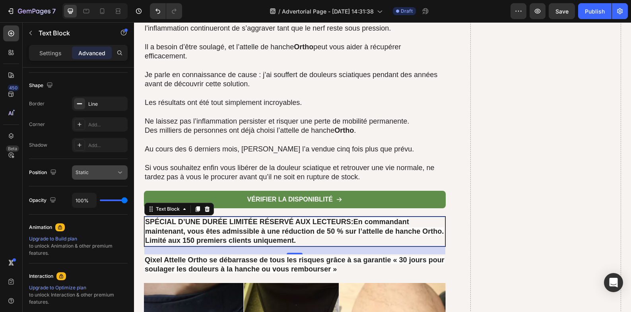
click at [104, 172] on div "Static" at bounding box center [96, 172] width 41 height 7
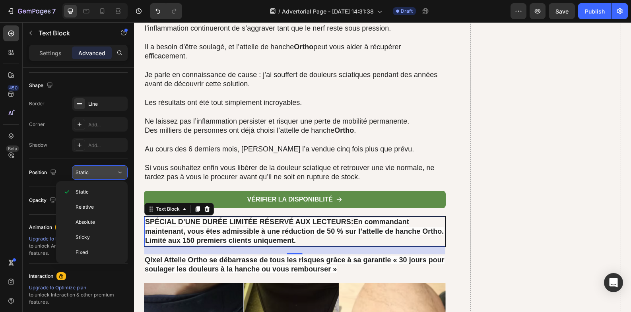
click at [104, 172] on div "Static" at bounding box center [96, 172] width 41 height 7
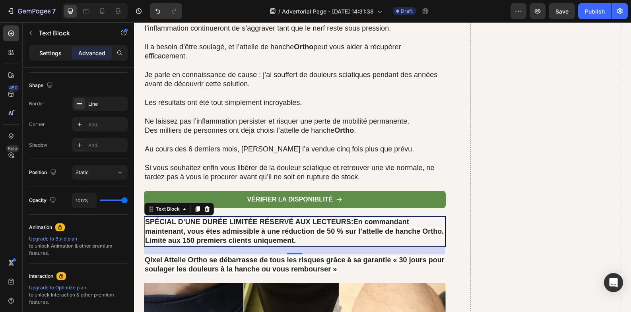
click at [42, 59] on div "Settings" at bounding box center [51, 53] width 40 height 13
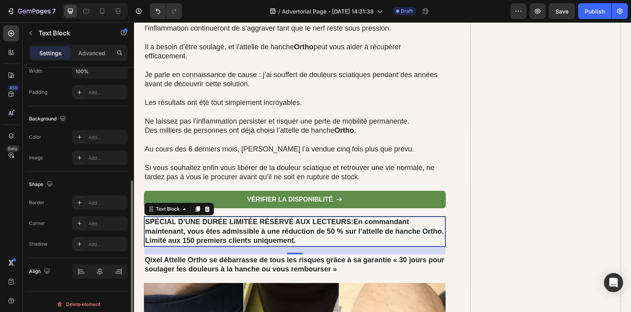
scroll to position [133, 0]
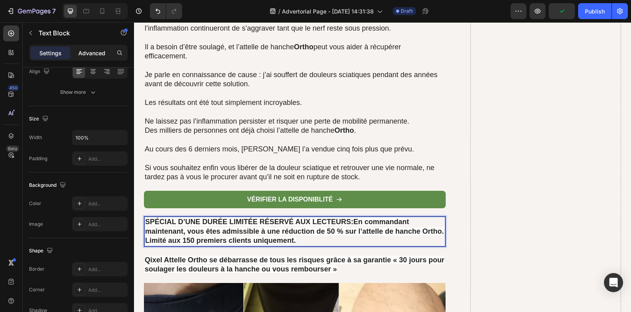
click at [98, 50] on p "Advanced" at bounding box center [91, 53] width 27 height 8
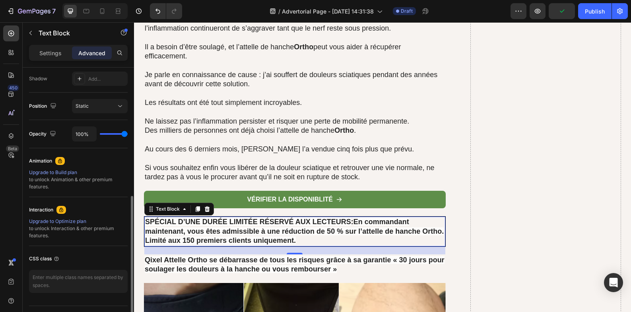
scroll to position [199, 0]
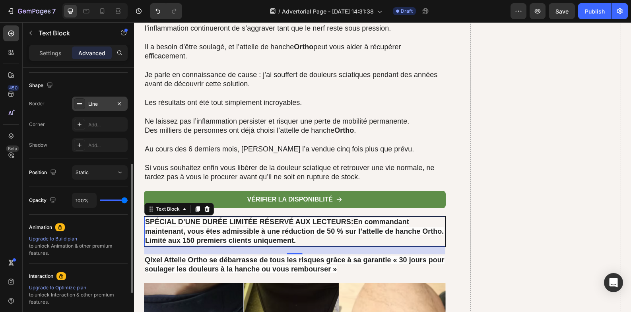
click at [95, 105] on div "Line" at bounding box center [99, 104] width 23 height 7
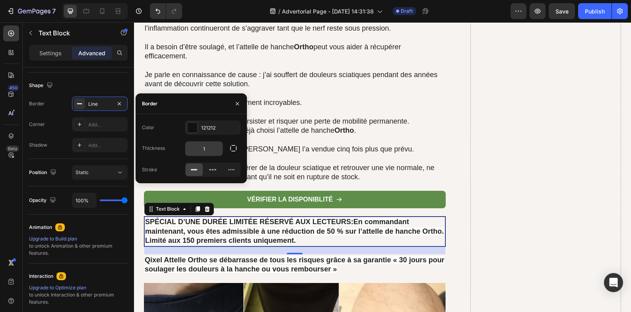
click at [212, 149] on input "1" at bounding box center [203, 149] width 37 height 14
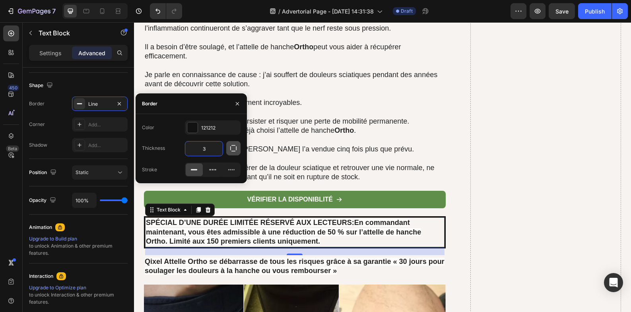
type input "3"
click at [231, 148] on icon "button" at bounding box center [234, 148] width 8 height 8
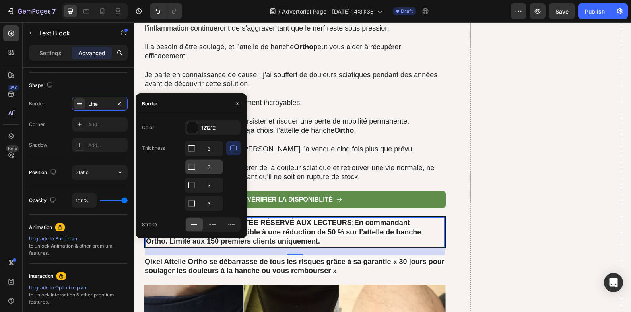
click at [197, 156] on div at bounding box center [191, 149] width 13 height 14
click at [193, 153] on icon at bounding box center [192, 149] width 8 height 8
click at [205, 156] on input "3" at bounding box center [203, 149] width 37 height 14
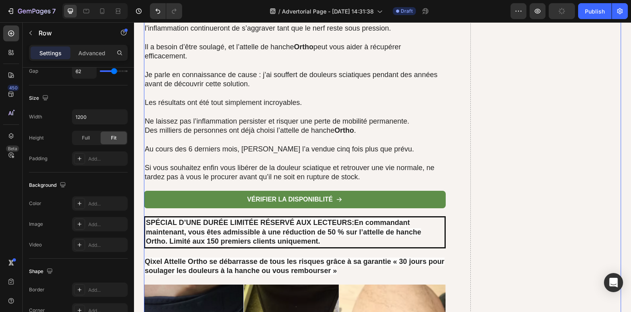
scroll to position [0, 0]
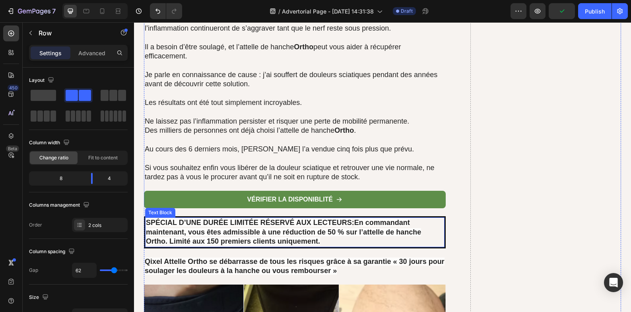
click at [427, 233] on p "SPÉCIAL D’UNE DURÉE LIMITÉE RÉSERVÉ AUX LECTEURS : En commandant maintenant, vo…" at bounding box center [295, 232] width 298 height 28
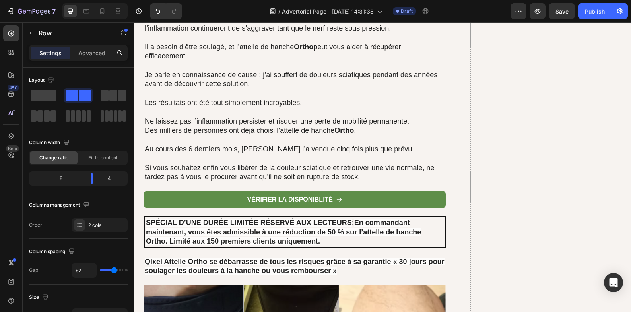
scroll to position [5528, 0]
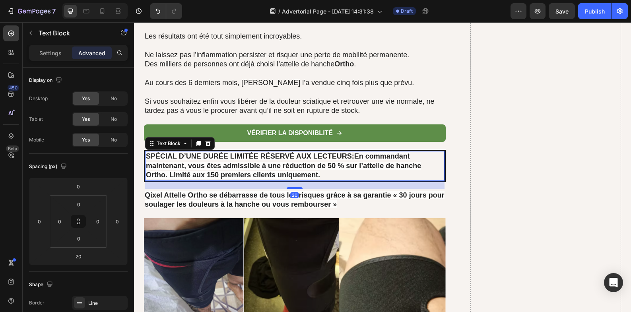
click at [321, 177] on p "SPÉCIAL D’UNE DURÉE LIMITÉE RÉSERVÉ AUX LECTEURS : En commandant maintenant, vo…" at bounding box center [295, 166] width 298 height 28
click at [62, 50] on div "Settings" at bounding box center [51, 53] width 40 height 13
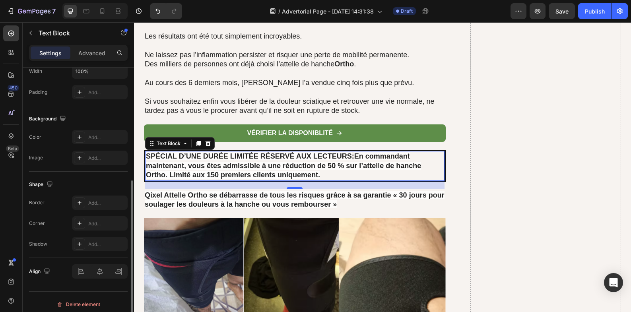
scroll to position [204, 0]
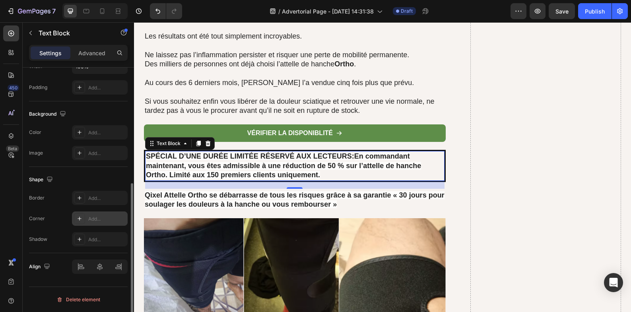
click at [90, 218] on div "Add..." at bounding box center [106, 219] width 37 height 7
click at [91, 198] on div "Add..." at bounding box center [106, 198] width 37 height 7
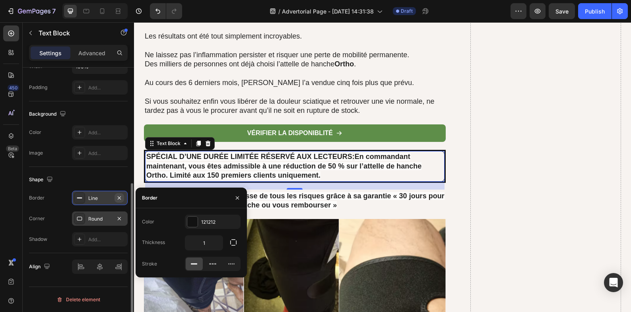
click at [120, 199] on icon "button" at bounding box center [119, 198] width 6 height 6
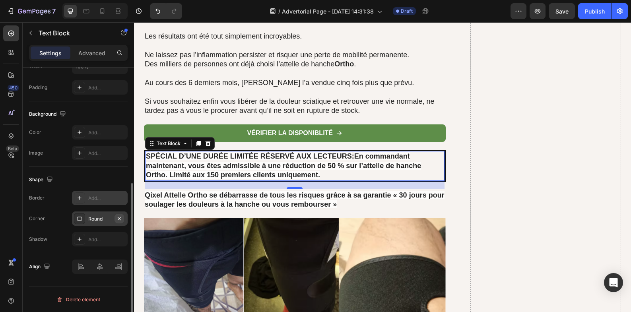
click at [122, 217] on icon "button" at bounding box center [119, 219] width 6 height 6
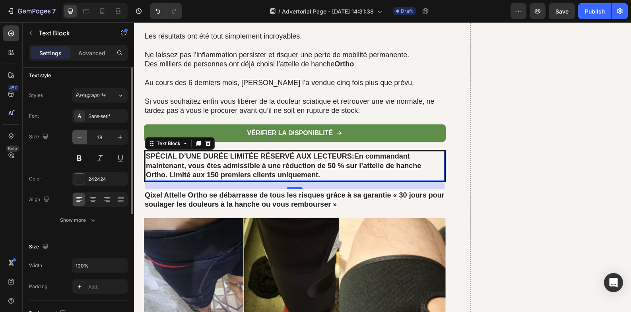
scroll to position [0, 0]
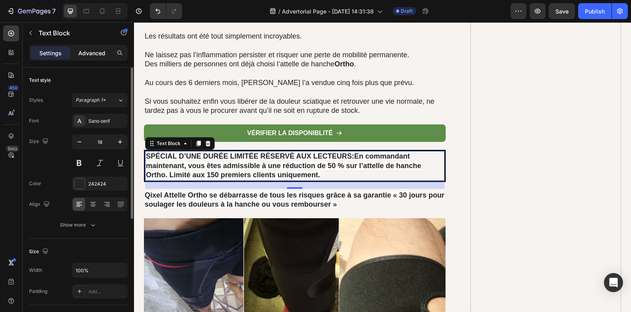
click at [86, 53] on p "Advanced" at bounding box center [91, 53] width 27 height 8
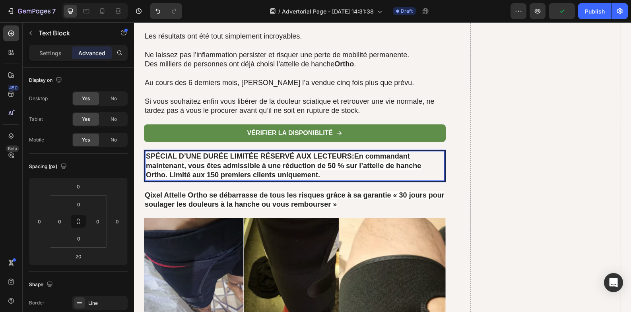
drag, startPoint x: 438, startPoint y: 177, endPoint x: 346, endPoint y: 178, distance: 91.9
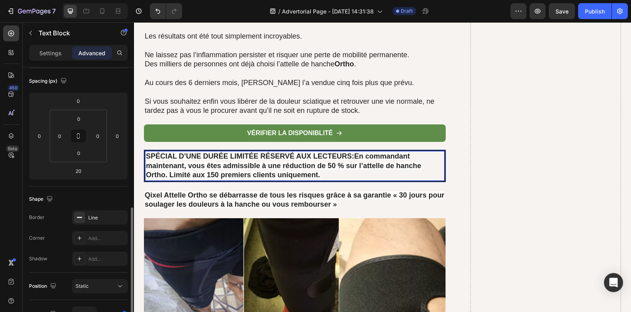
scroll to position [152, 0]
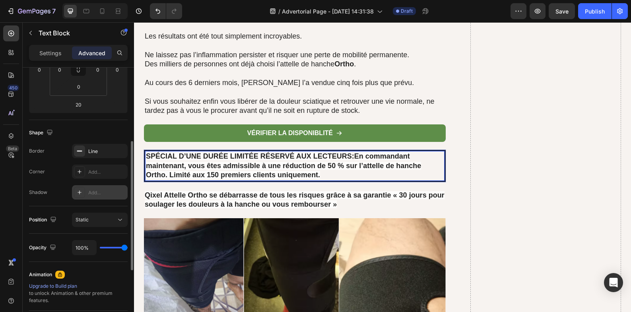
click at [107, 193] on div "Add..." at bounding box center [106, 192] width 37 height 7
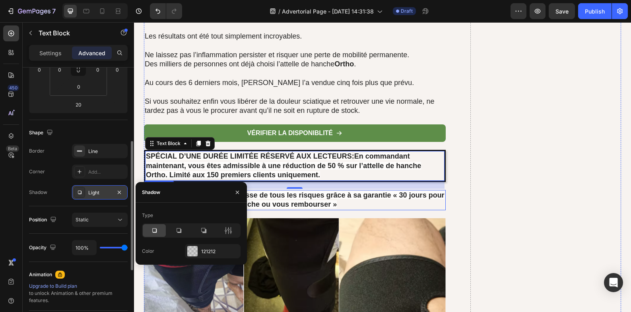
click at [400, 204] on p "Qixel Attelle Ortho se débarrasse de tous les risques grâce à sa garantie « 30 …" at bounding box center [295, 200] width 300 height 19
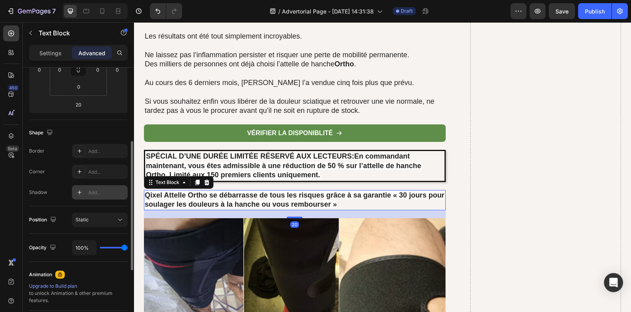
click at [106, 196] on div "Add..." at bounding box center [106, 192] width 37 height 7
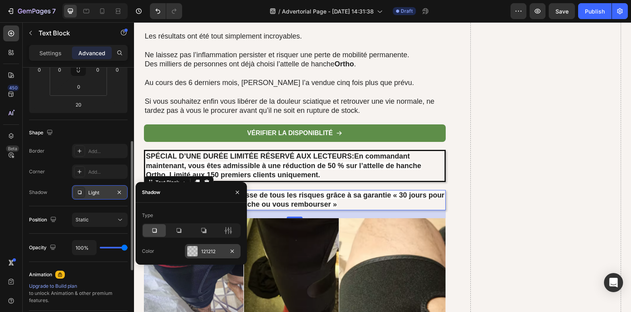
click at [194, 252] on div at bounding box center [192, 251] width 10 height 10
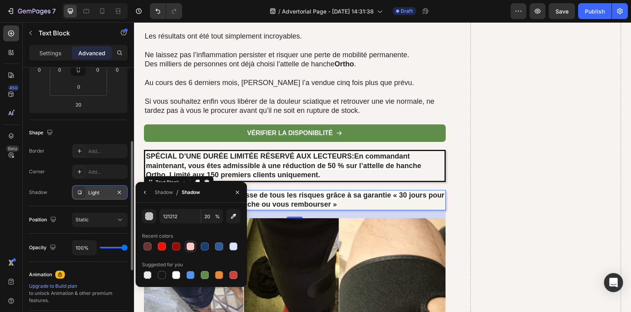
click at [193, 247] on div at bounding box center [191, 247] width 8 height 8
type input "FFC9C6"
type input "100"
click at [199, 246] on div at bounding box center [204, 246] width 11 height 11
type input "183F72"
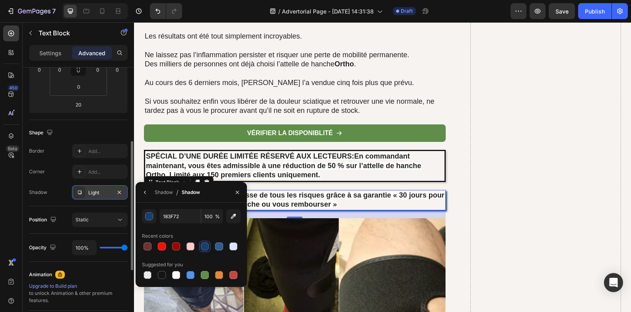
click at [304, 179] on p "SPÉCIAL D’UNE DURÉE LIMITÉE RÉSERVÉ AUX LECTEURS : En commandant maintenant, vo…" at bounding box center [295, 166] width 298 height 28
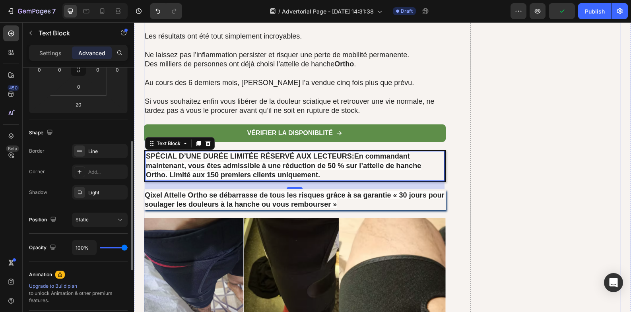
click at [432, 208] on p "Qixel Attelle Ortho se débarrasse de tous les risques grâce à sa garantie « 30 …" at bounding box center [295, 200] width 300 height 19
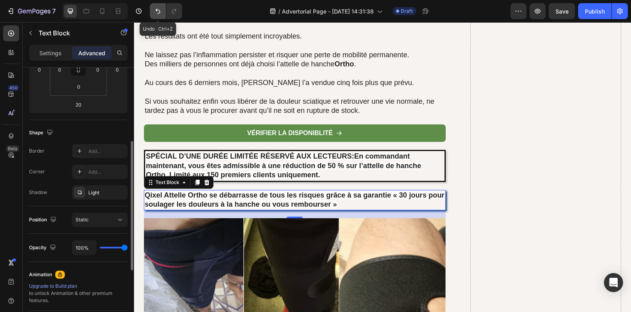
click at [157, 14] on icon "Undo/Redo" at bounding box center [158, 11] width 8 height 8
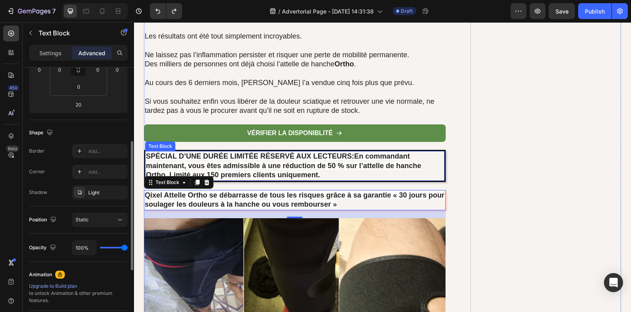
click at [227, 158] on strong "SPÉCIAL D’UNE DURÉE LIMITÉE RÉSERVÉ AUX LECTEURS" at bounding box center [249, 156] width 206 height 8
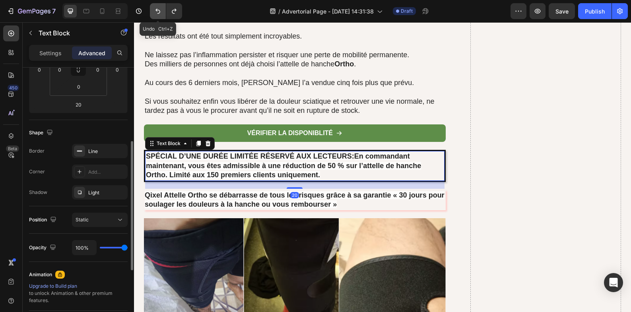
click at [157, 17] on button "Undo/Redo" at bounding box center [158, 11] width 16 height 16
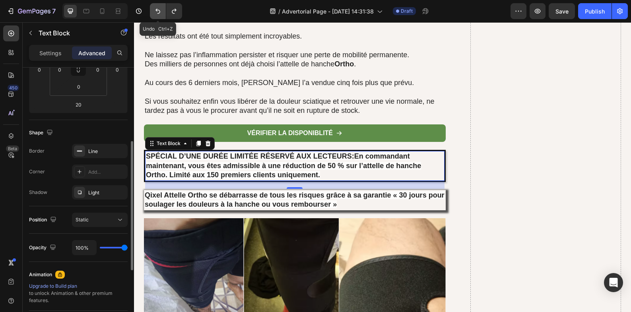
click at [157, 17] on button "Undo/Redo" at bounding box center [158, 11] width 16 height 16
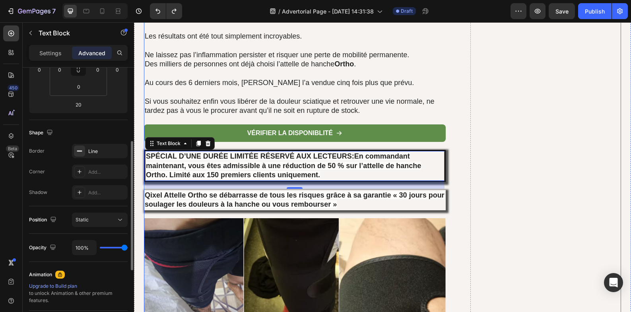
click at [348, 148] on div "vérifier la disponiblité Button" at bounding box center [295, 137] width 302 height 26
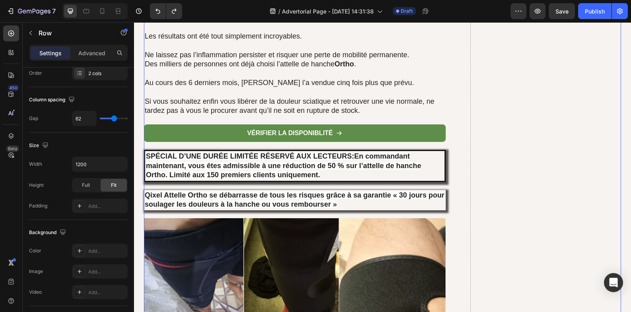
scroll to position [0, 0]
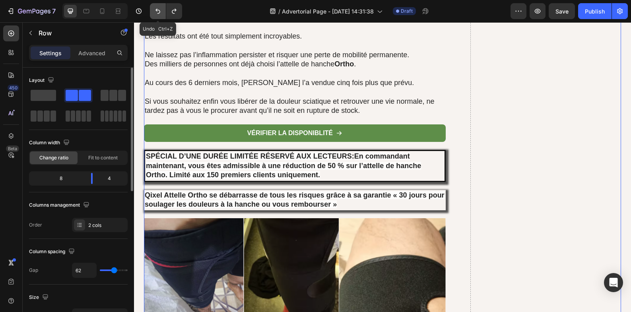
click at [157, 13] on icon "Undo/Redo" at bounding box center [158, 11] width 8 height 8
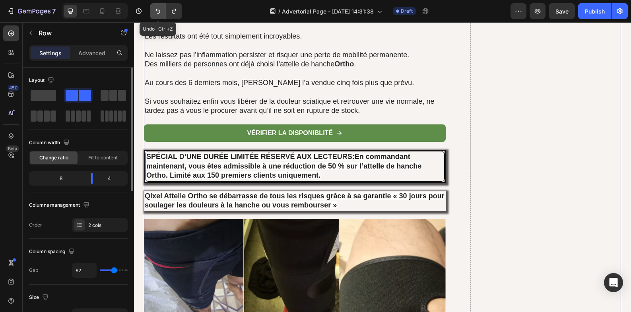
click at [157, 13] on icon "Undo/Redo" at bounding box center [158, 11] width 8 height 8
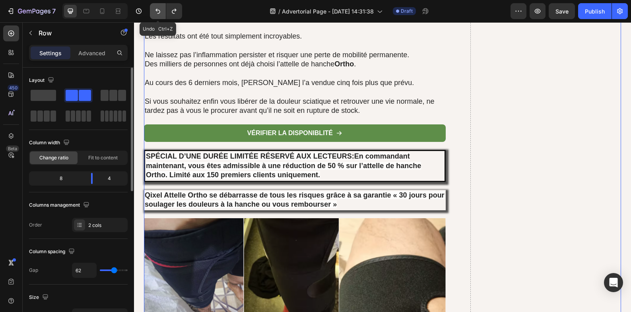
click at [157, 13] on icon "Undo/Redo" at bounding box center [158, 11] width 8 height 8
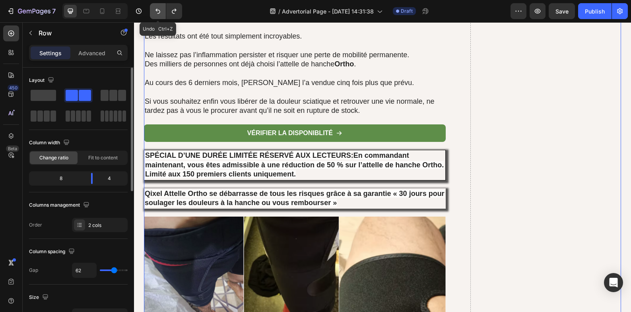
click at [157, 13] on icon "Undo/Redo" at bounding box center [158, 11] width 8 height 8
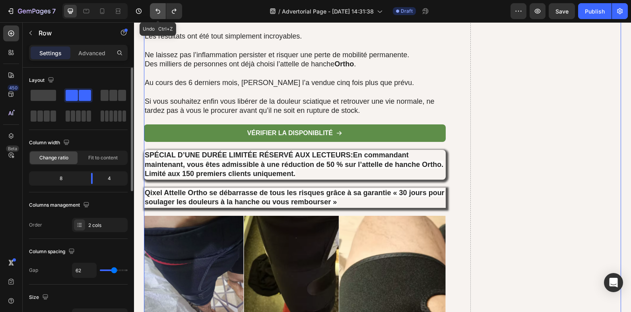
click at [157, 13] on icon "Undo/Redo" at bounding box center [158, 11] width 8 height 8
click at [169, 12] on button "Undo/Redo" at bounding box center [174, 11] width 16 height 16
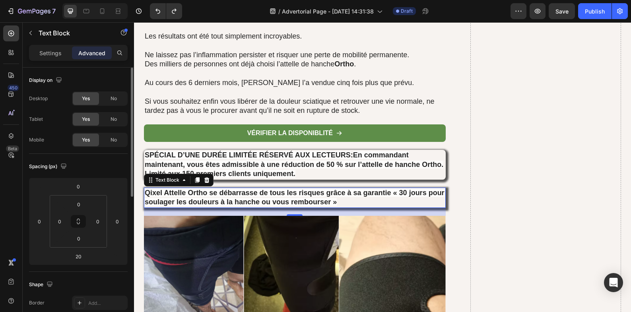
click at [438, 202] on p "Qixel Attelle Ortho se débarrasse de tous les risques grâce à sa garantie « 30 …" at bounding box center [295, 198] width 300 height 19
click at [61, 49] on p "Settings" at bounding box center [50, 53] width 22 height 8
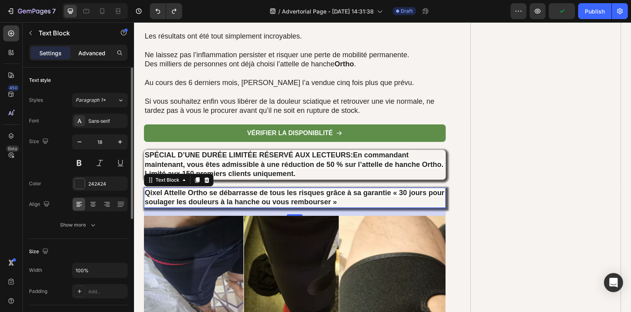
click at [94, 56] on p "Advanced" at bounding box center [91, 53] width 27 height 8
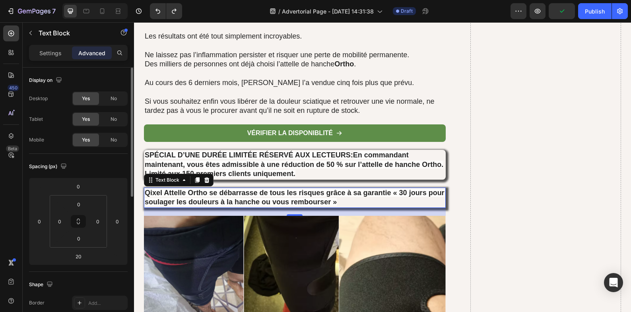
scroll to position [199, 0]
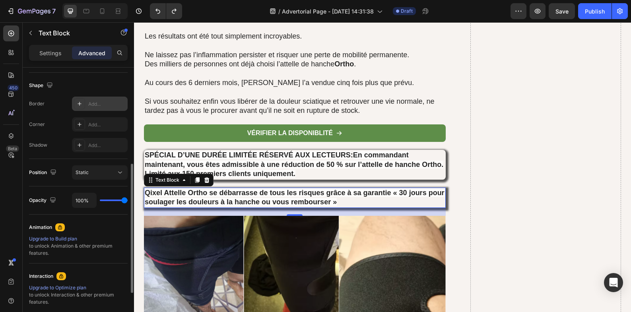
click at [103, 109] on div "Add..." at bounding box center [100, 104] width 56 height 14
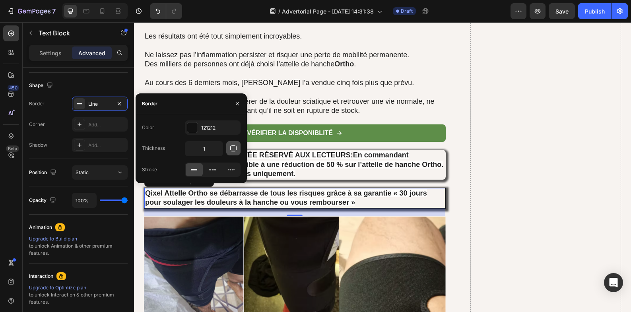
click at [233, 150] on icon "button" at bounding box center [234, 148] width 8 height 8
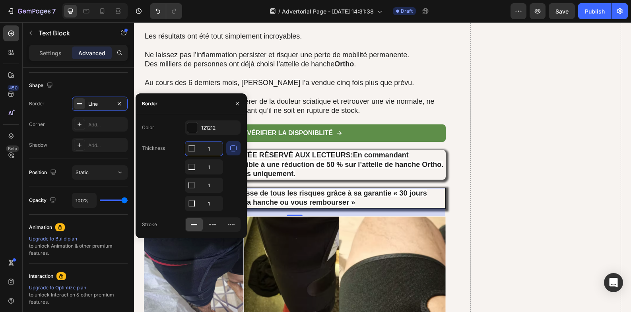
click at [209, 148] on input "1" at bounding box center [203, 149] width 37 height 14
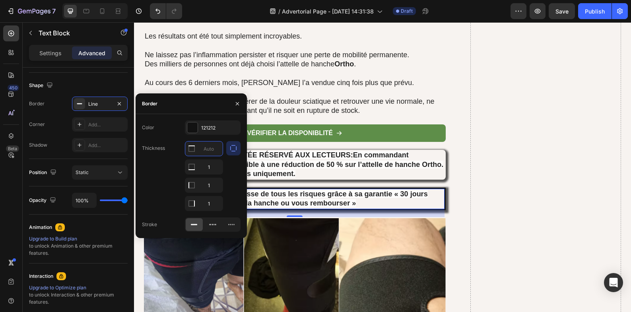
type input """
type input "'"
type input "é"
type input "3"
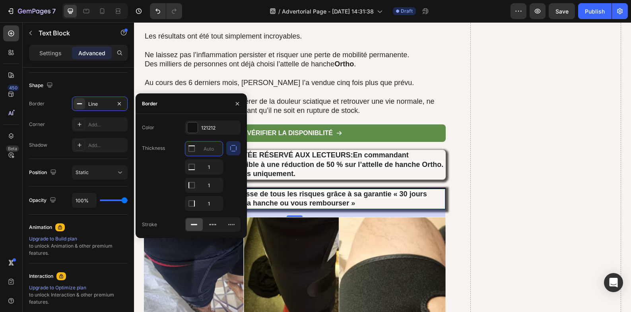
type input "2"
type input "1"
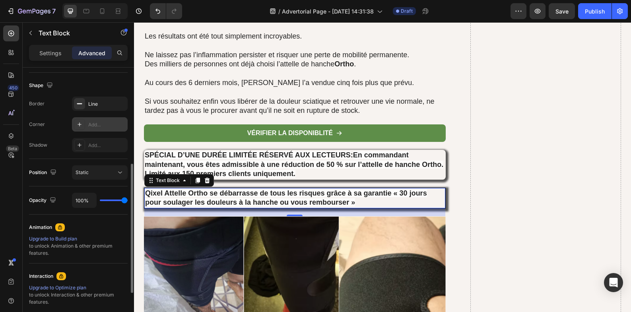
click at [103, 127] on div "Add..." at bounding box center [106, 124] width 37 height 7
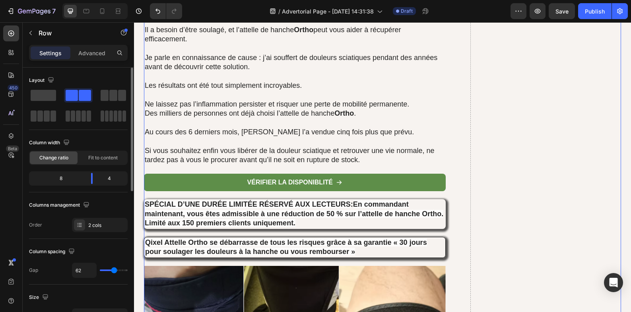
scroll to position [5462, 0]
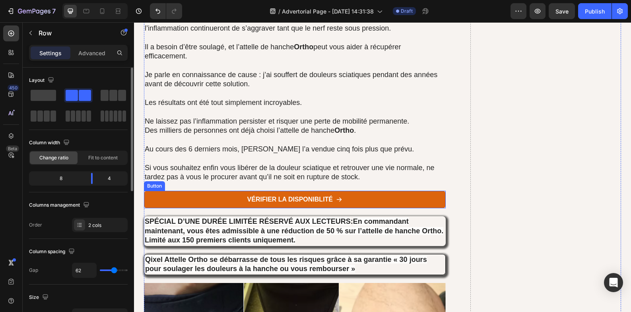
click at [196, 199] on link "vérifier la disponiblité" at bounding box center [295, 200] width 302 height 18
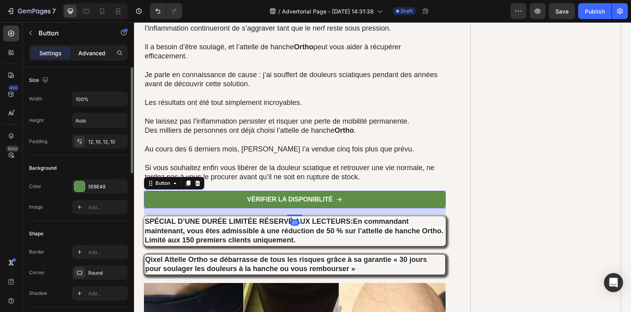
click at [93, 53] on p "Advanced" at bounding box center [91, 53] width 27 height 8
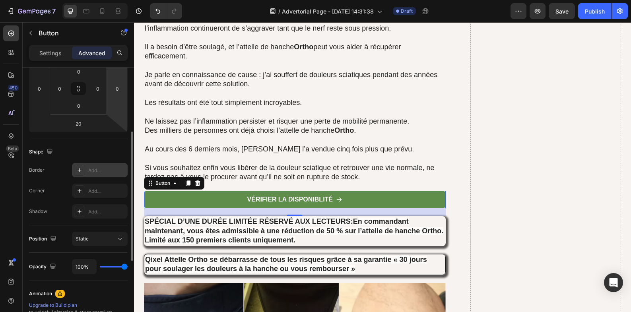
scroll to position [199, 0]
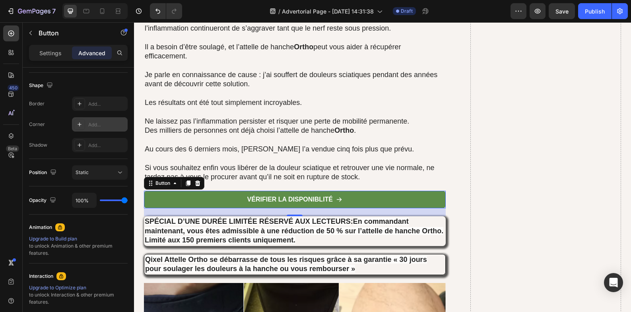
click at [107, 121] on div "Add..." at bounding box center [106, 124] width 37 height 7
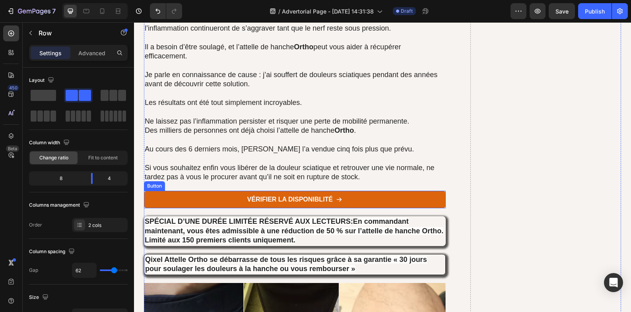
click at [220, 200] on link "vérifier la disponiblité" at bounding box center [295, 200] width 302 height 18
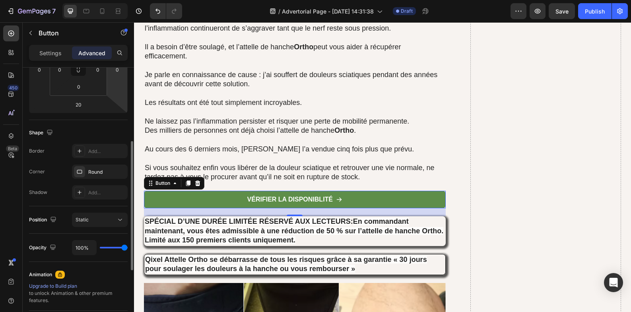
scroll to position [86, 0]
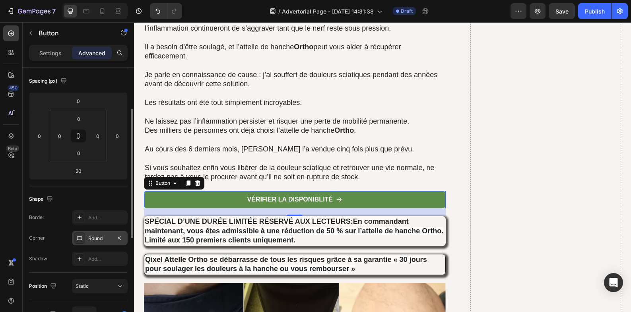
click at [103, 242] on div "Round" at bounding box center [99, 238] width 23 height 7
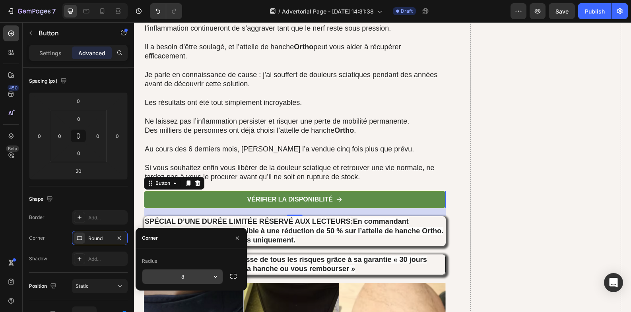
click at [194, 275] on input "8" at bounding box center [182, 277] width 80 height 14
click at [212, 275] on icon "button" at bounding box center [216, 277] width 8 height 8
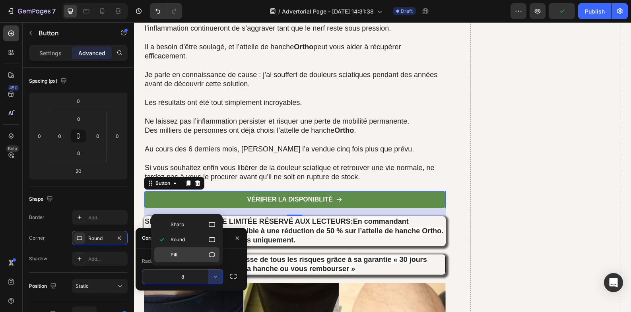
click at [190, 255] on p "Pill" at bounding box center [193, 255] width 45 height 8
type input "9999"
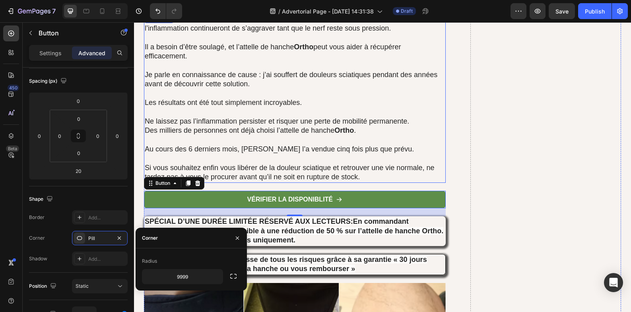
click at [420, 177] on p "Si vous souhaitez enfin vous libérer de la douleur sciatique et retrouver une v…" at bounding box center [295, 172] width 300 height 19
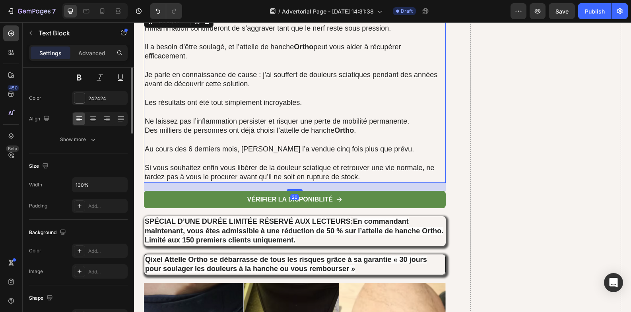
scroll to position [0, 0]
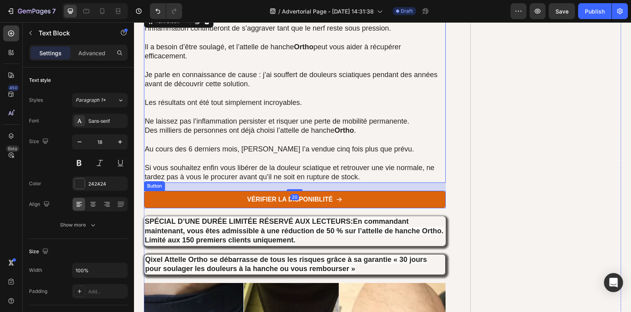
click at [410, 205] on link "vérifier la disponiblité" at bounding box center [295, 200] width 302 height 18
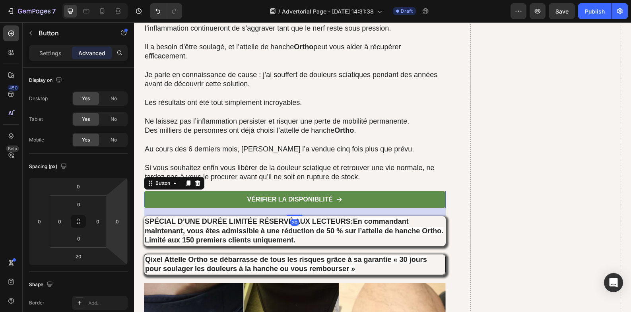
scroll to position [199, 0]
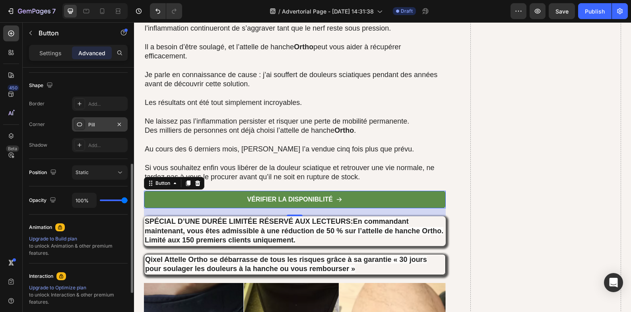
click at [99, 129] on div "Pill" at bounding box center [100, 124] width 56 height 14
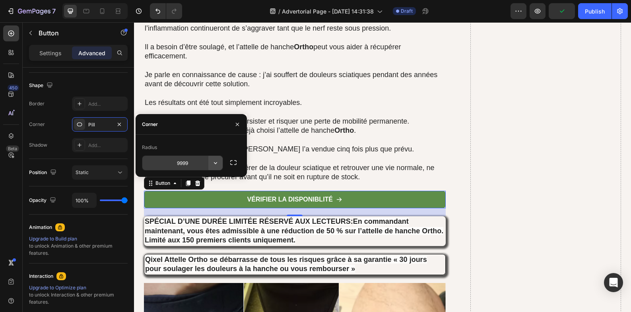
click at [217, 164] on icon "button" at bounding box center [216, 163] width 8 height 8
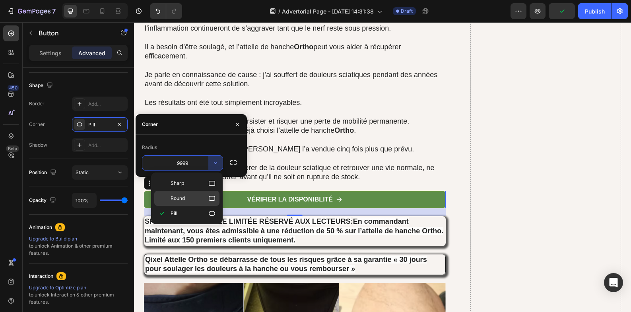
click at [197, 195] on p "Round" at bounding box center [193, 199] width 45 height 8
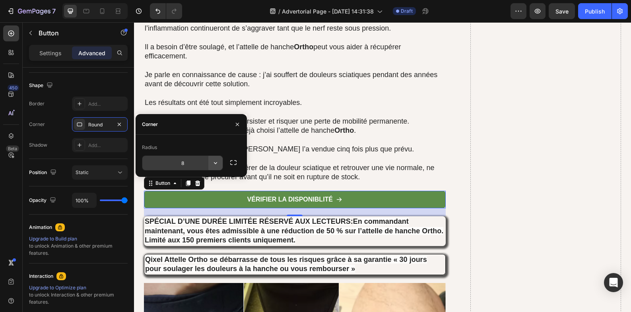
click at [213, 159] on button "button" at bounding box center [215, 163] width 14 height 14
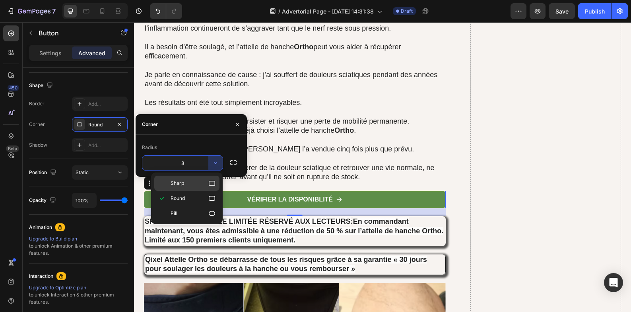
click at [198, 181] on p "Sharp" at bounding box center [193, 183] width 45 height 8
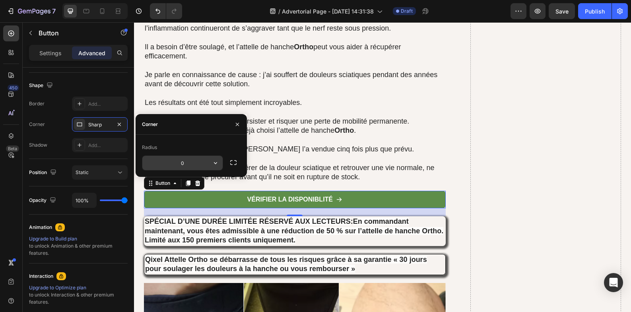
click at [211, 165] on button "button" at bounding box center [215, 163] width 14 height 14
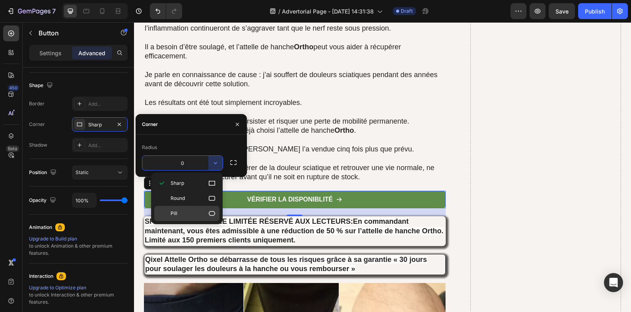
click at [195, 210] on p "Pill" at bounding box center [193, 214] width 45 height 8
type input "9999"
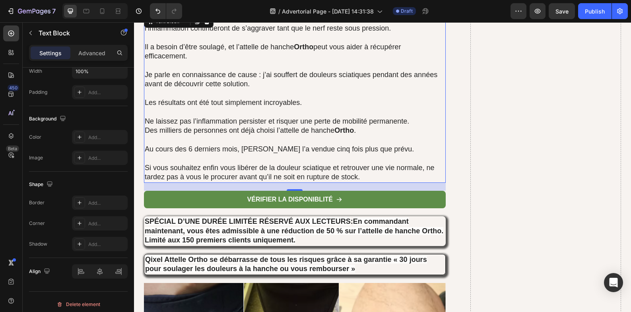
click at [288, 170] on p "Si vous souhaitez enfin vous libérer de la douleur sciatique et retrouver une v…" at bounding box center [295, 172] width 300 height 19
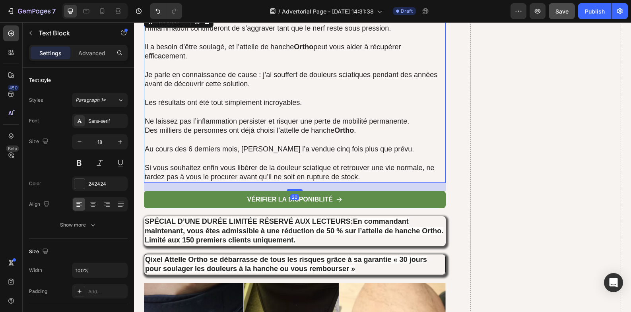
click at [553, 12] on button "Save" at bounding box center [562, 11] width 26 height 16
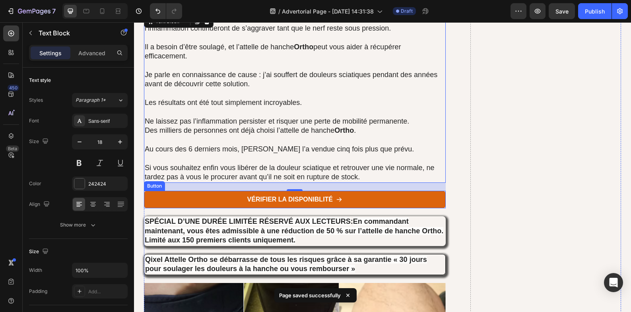
click at [206, 200] on link "vérifier la disponiblité" at bounding box center [295, 200] width 302 height 18
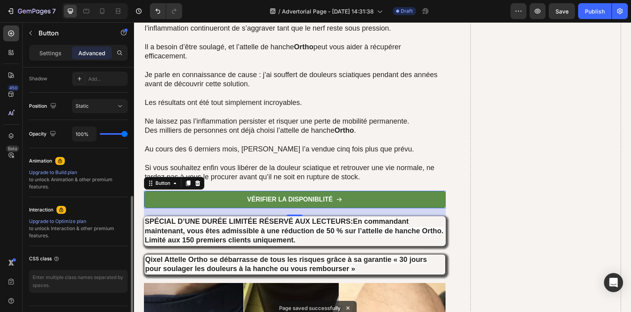
scroll to position [133, 0]
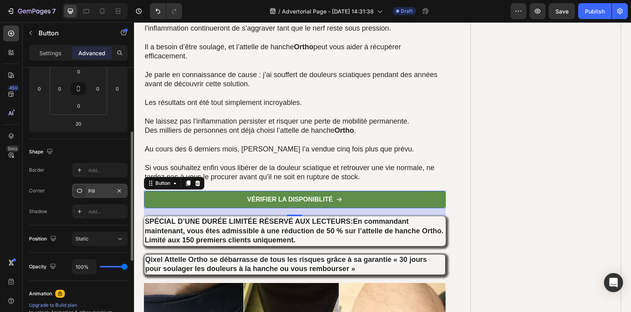
click at [104, 194] on div "Pill" at bounding box center [99, 191] width 23 height 7
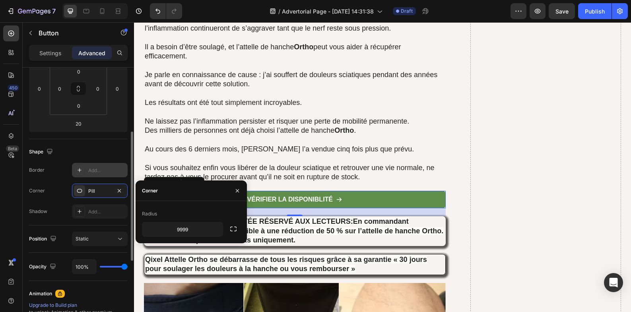
click at [98, 173] on div "Add..." at bounding box center [106, 170] width 37 height 7
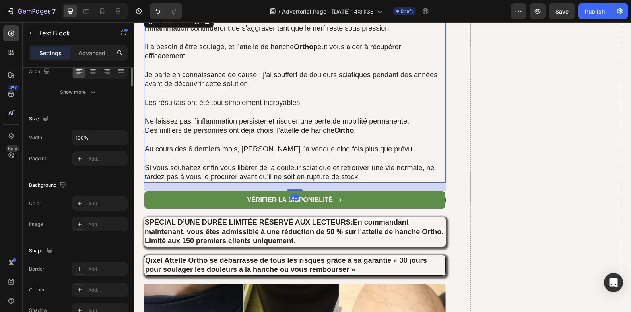
click at [316, 159] on p at bounding box center [295, 158] width 300 height 9
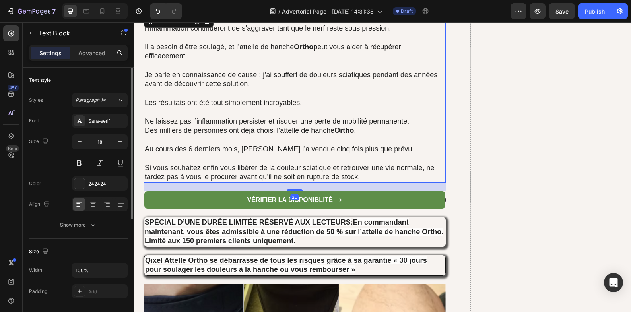
click at [389, 174] on p "Si vous souhaitez enfin vous libérer de la douleur sciatique et retrouver une v…" at bounding box center [295, 172] width 300 height 19
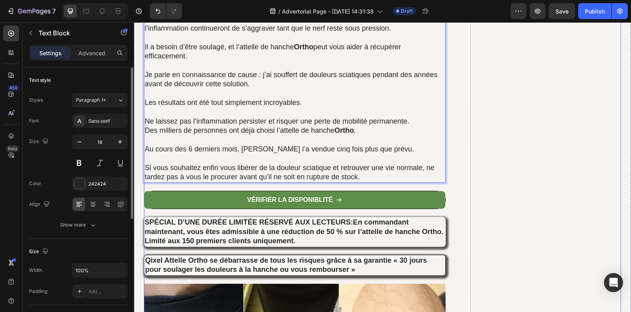
click at [442, 193] on div "vérifier la disponiblité Button" at bounding box center [295, 204] width 302 height 27
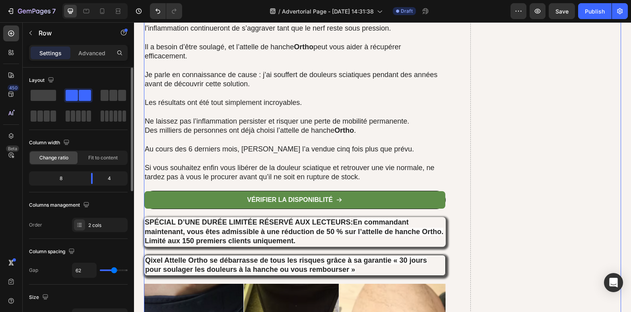
click at [541, 16] on button "button" at bounding box center [538, 11] width 16 height 16
drag, startPoint x: 153, startPoint y: 194, endPoint x: 160, endPoint y: 189, distance: 8.8
click at [153, 194] on link "vérifier la disponiblité" at bounding box center [294, 200] width 301 height 18
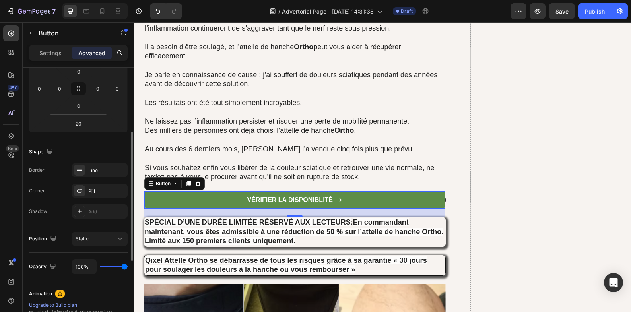
scroll to position [199, 0]
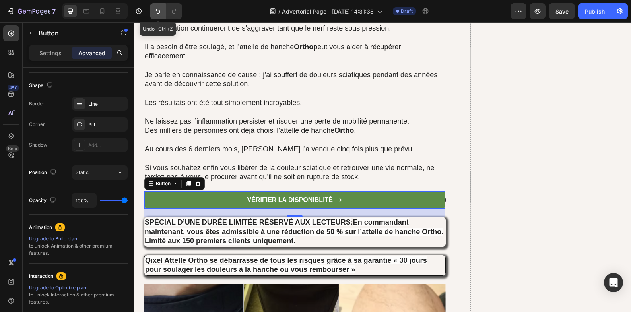
click at [159, 15] on button "Undo/Redo" at bounding box center [158, 11] width 16 height 16
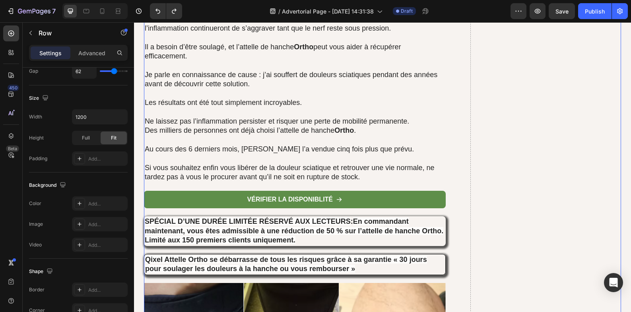
scroll to position [0, 0]
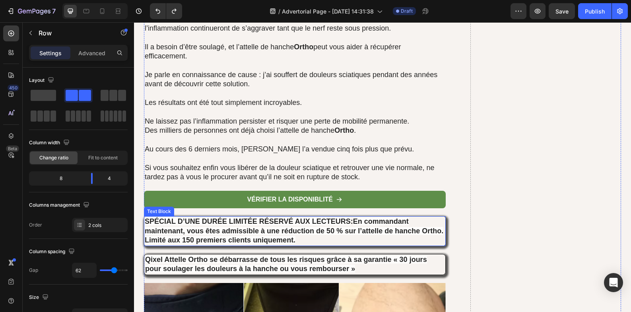
click at [294, 239] on p "SPÉCIAL D’UNE DURÉE LIMITÉE RÉSERVÉ AUX LECTEURS : En commandant maintenant, vo…" at bounding box center [295, 231] width 300 height 28
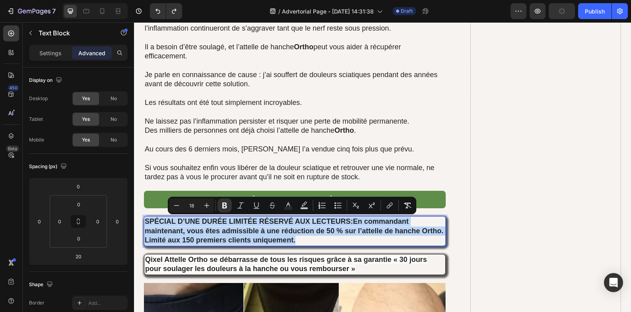
drag, startPoint x: 294, startPoint y: 241, endPoint x: 145, endPoint y: 220, distance: 151.1
drag, startPoint x: 302, startPoint y: 242, endPoint x: 301, endPoint y: 238, distance: 4.1
click at [303, 242] on p "SPÉCIAL D’UNE DURÉE LIMITÉE RÉSERVÉ AUX LECTEURS : En commandant maintenant, vo…" at bounding box center [295, 231] width 300 height 28
click at [303, 244] on p "SPÉCIAL D’UNE DURÉE LIMITÉE RÉSERVÉ AUX LECTEURS : En commandant maintenant, vo…" at bounding box center [295, 231] width 300 height 28
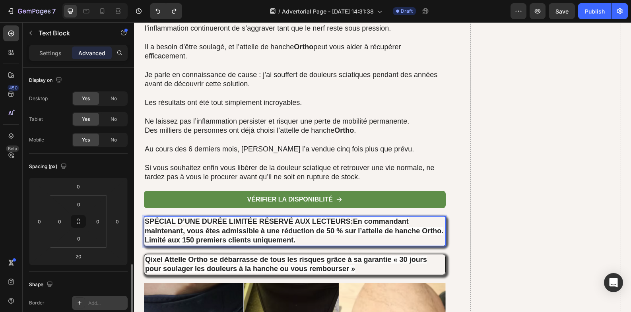
scroll to position [133, 0]
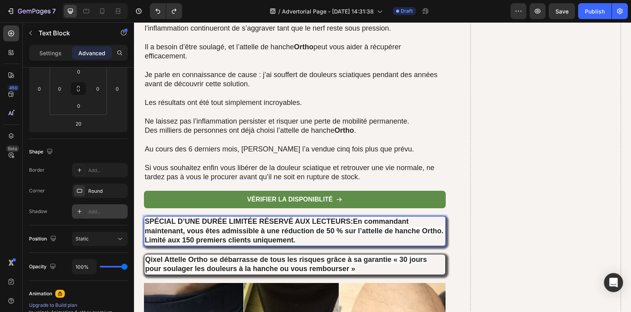
click at [98, 209] on div "Add..." at bounding box center [106, 211] width 37 height 7
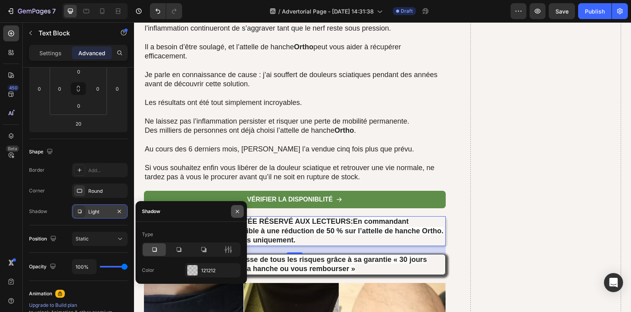
click at [239, 215] on button "button" at bounding box center [237, 211] width 13 height 13
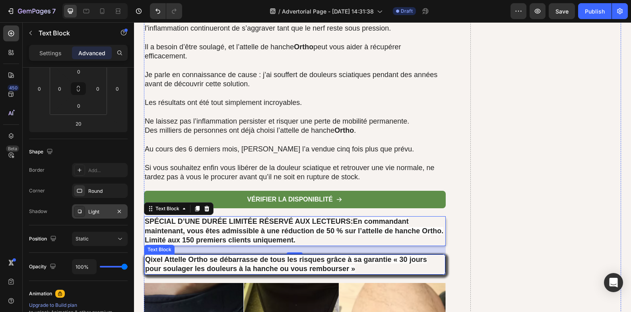
click at [253, 267] on strong "Qixel Attelle Ortho se débarrasse de tous les risques grâce à sa garantie « 30 …" at bounding box center [286, 264] width 282 height 17
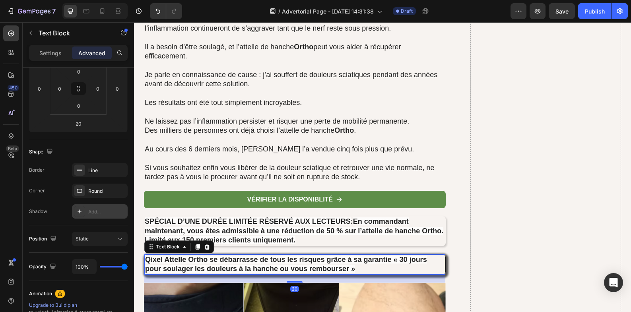
click at [105, 216] on div "Add..." at bounding box center [100, 211] width 56 height 14
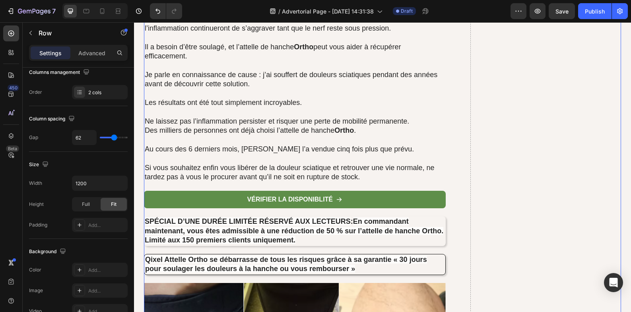
scroll to position [0, 0]
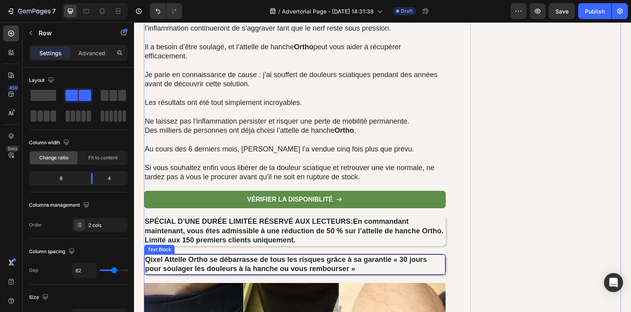
click at [428, 263] on p "Qixel Attelle Ortho se débarrasse de tous les risques grâce à sa garantie « 30 …" at bounding box center [295, 264] width 300 height 19
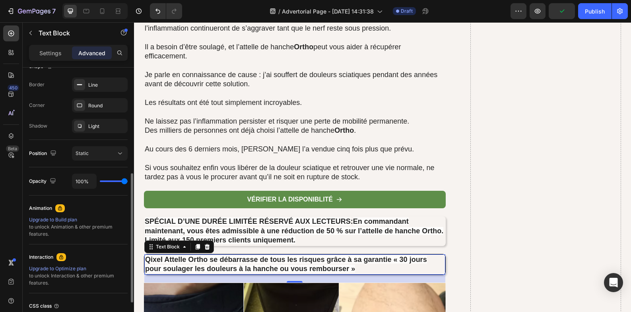
scroll to position [152, 0]
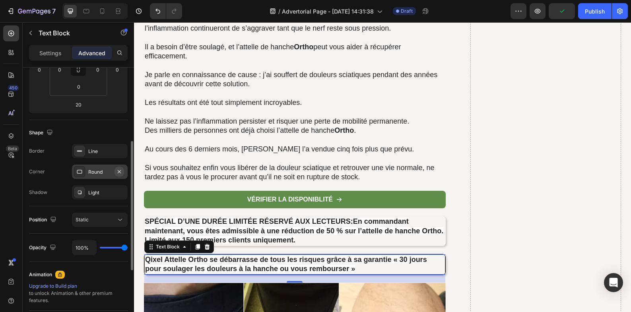
click at [119, 171] on icon "button" at bounding box center [119, 171] width 3 height 3
click at [118, 152] on icon "button" at bounding box center [119, 150] width 3 height 3
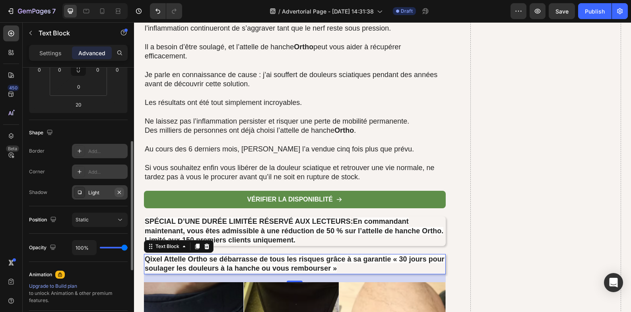
click at [124, 193] on button "button" at bounding box center [120, 193] width 10 height 10
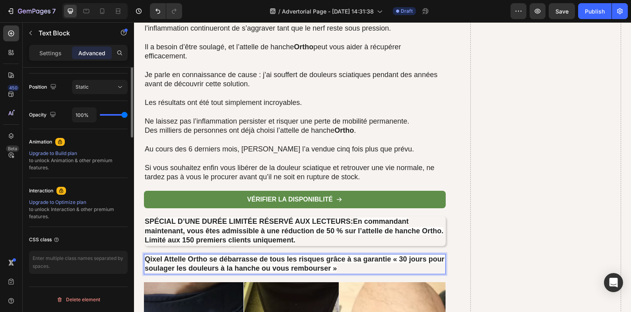
scroll to position [86, 0]
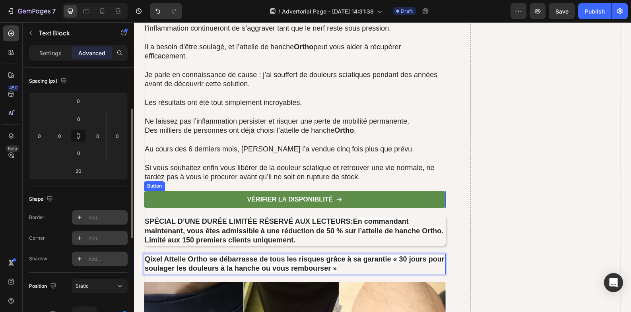
click at [200, 235] on strong "En commandant maintenant, vous êtes admissible à une réduction de 50 % sur l’at…" at bounding box center [294, 231] width 299 height 27
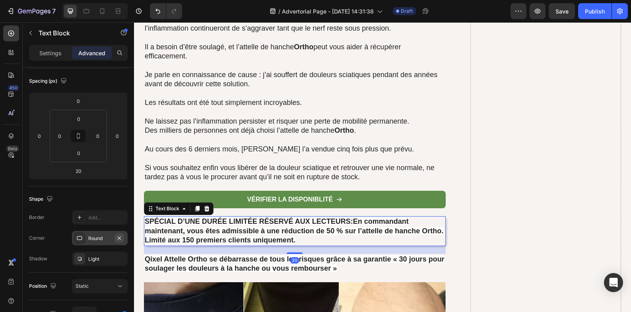
click at [123, 238] on button "button" at bounding box center [120, 238] width 10 height 10
click at [121, 256] on button "button" at bounding box center [120, 259] width 10 height 10
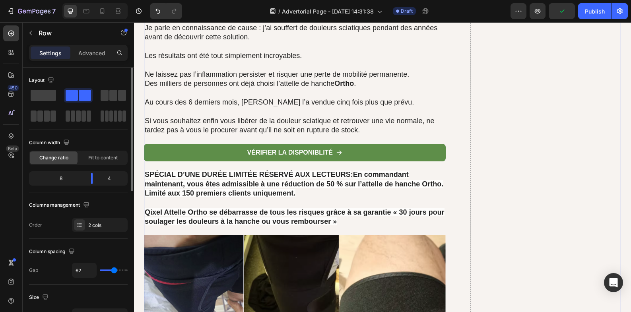
scroll to position [5528, 0]
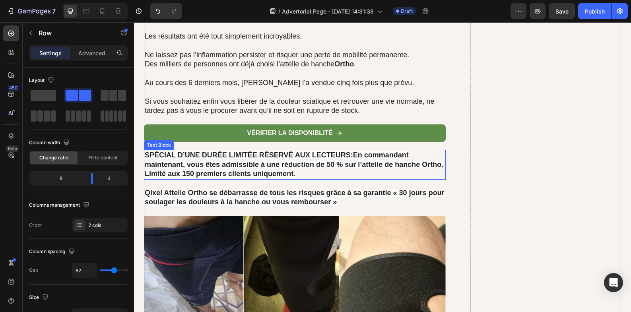
click at [331, 172] on p "SPÉCIAL D’UNE DURÉE LIMITÉE RÉSERVÉ AUX LECTEURS : En commandant maintenant, vo…" at bounding box center [295, 165] width 300 height 28
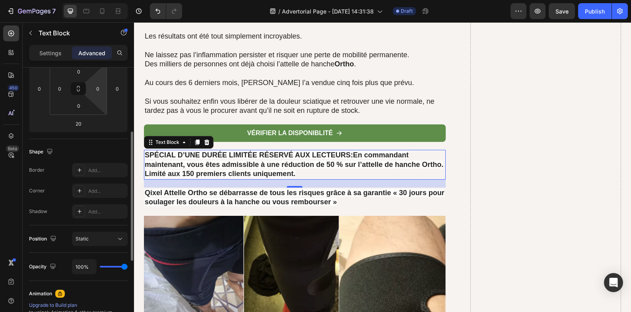
scroll to position [0, 0]
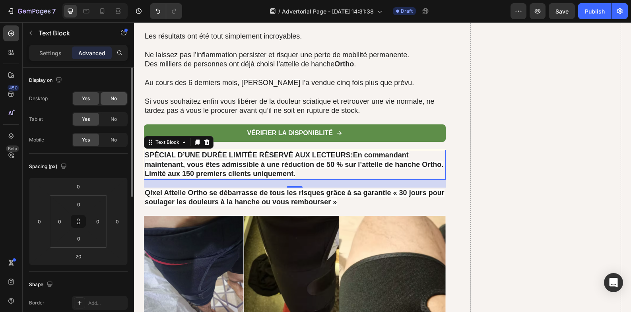
click at [106, 104] on div "No" at bounding box center [114, 98] width 26 height 13
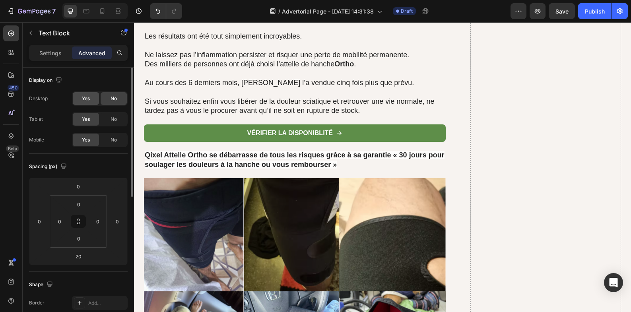
click at [88, 103] on div "Yes" at bounding box center [86, 98] width 26 height 13
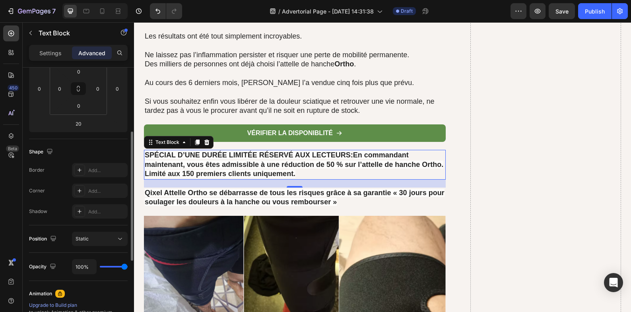
scroll to position [199, 0]
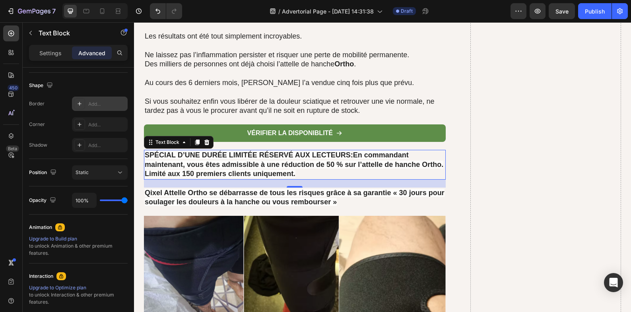
click at [100, 109] on div "Add..." at bounding box center [100, 104] width 56 height 14
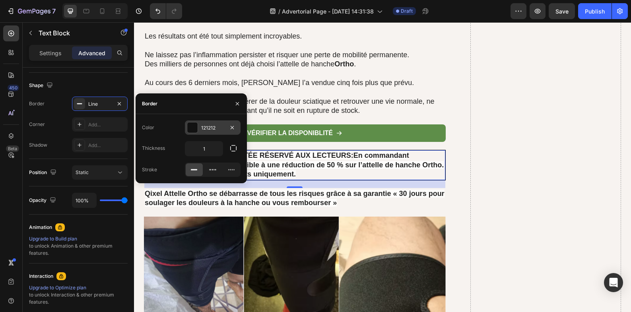
click at [194, 128] on div at bounding box center [192, 128] width 10 height 10
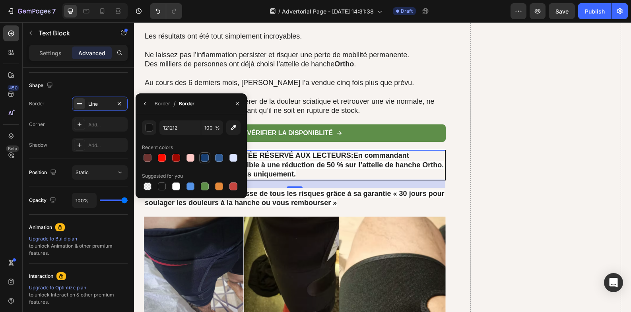
click at [205, 159] on div at bounding box center [205, 158] width 8 height 8
type input "183F72"
click at [151, 105] on button "button" at bounding box center [145, 103] width 13 height 13
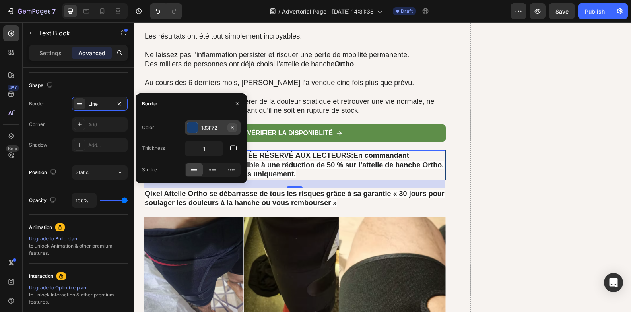
click at [233, 128] on icon "button" at bounding box center [232, 127] width 6 height 6
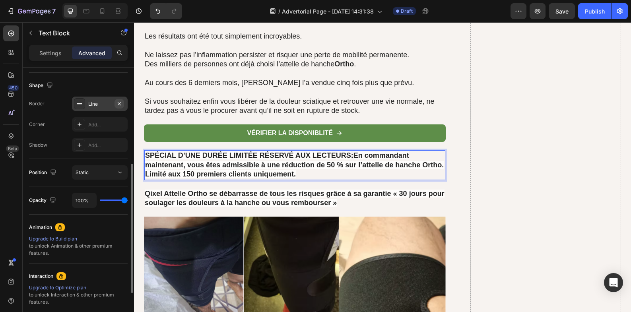
click at [122, 104] on icon "button" at bounding box center [119, 104] width 6 height 6
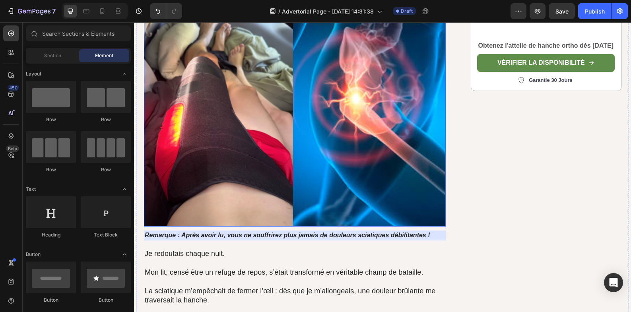
scroll to position [265, 0]
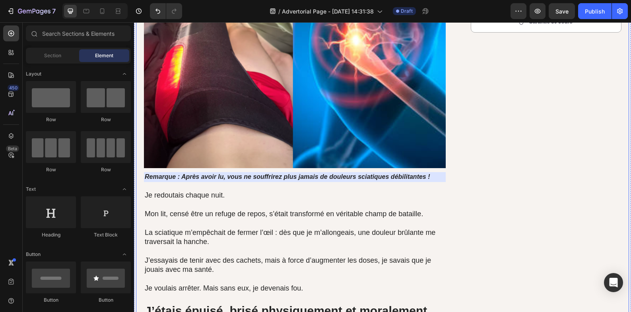
click at [172, 177] on icon "Remarque : Après avoir lu, vous ne souffrirez plus jamais de douleurs sciatique…" at bounding box center [288, 176] width 286 height 7
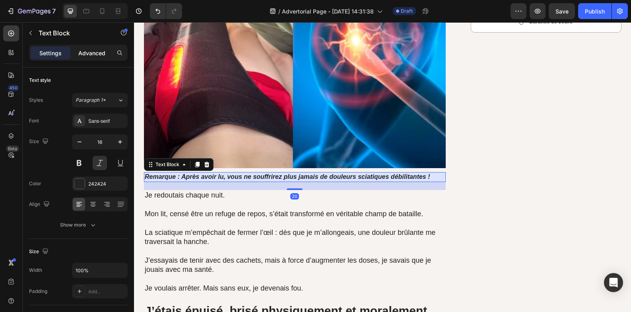
click at [95, 53] on p "Advanced" at bounding box center [91, 53] width 27 height 8
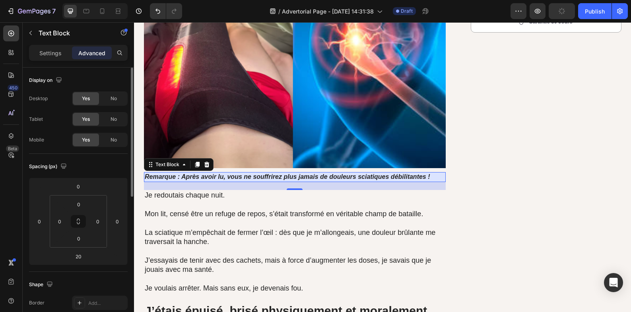
scroll to position [199, 0]
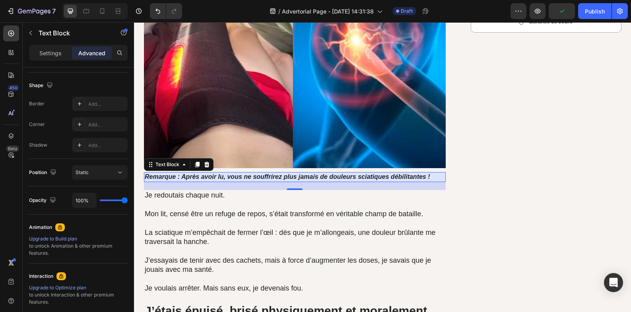
click at [147, 177] on icon "Remarque : Après avoir lu, vous ne souffrirez plus jamais de douleurs sciatique…" at bounding box center [288, 176] width 286 height 7
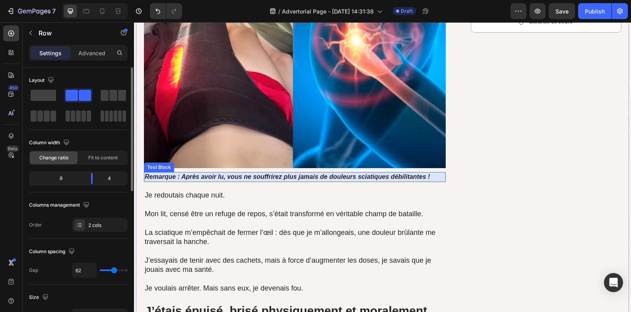
click at [221, 177] on icon "Remarque : Après avoir lu, vous ne souffrirez plus jamais de douleurs sciatique…" at bounding box center [288, 176] width 286 height 7
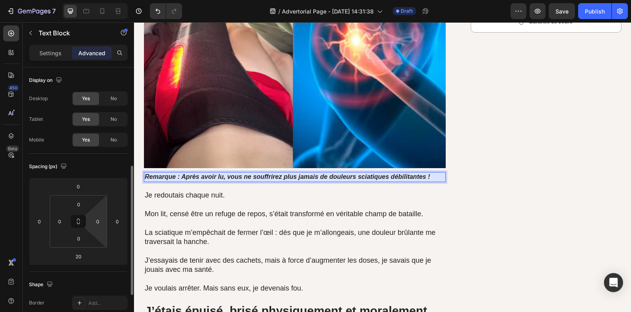
scroll to position [199, 0]
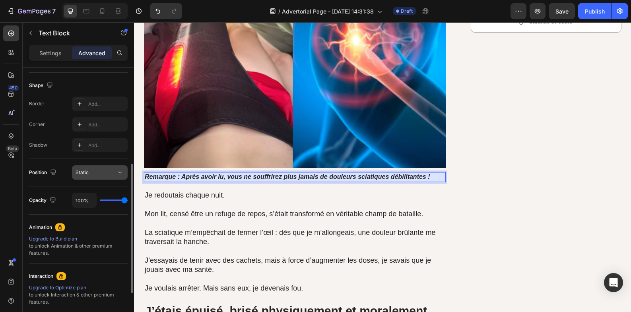
click at [112, 170] on div "Static" at bounding box center [96, 172] width 41 height 7
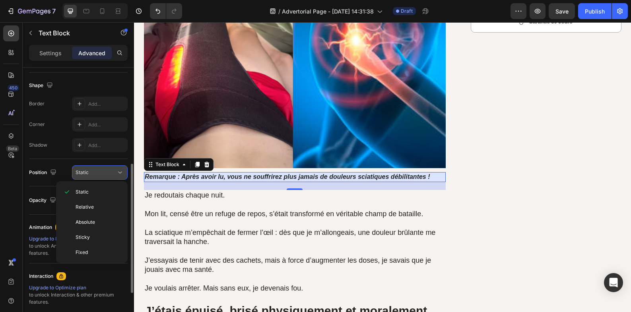
click at [112, 170] on div "Static" at bounding box center [96, 172] width 41 height 7
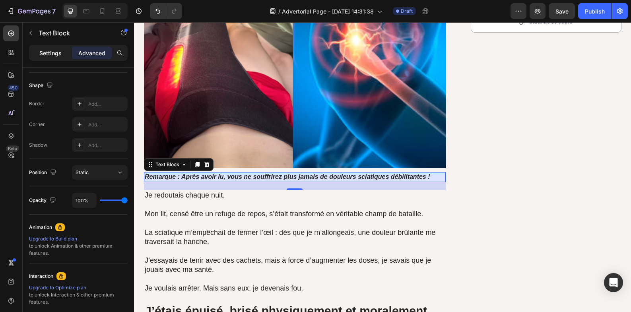
click at [50, 54] on p "Settings" at bounding box center [50, 53] width 22 height 8
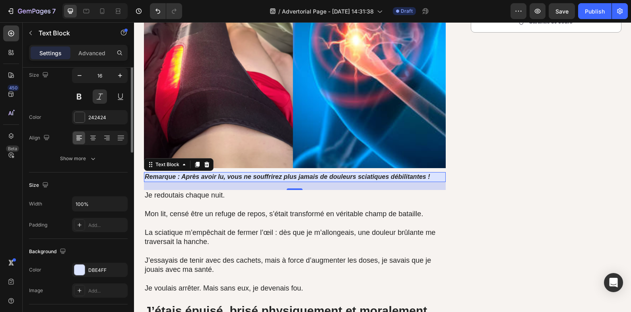
scroll to position [0, 0]
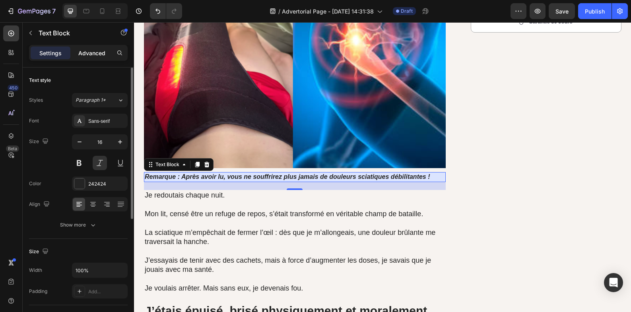
drag, startPoint x: 89, startPoint y: 51, endPoint x: 95, endPoint y: 45, distance: 9.6
click at [89, 51] on p "Advanced" at bounding box center [91, 53] width 27 height 8
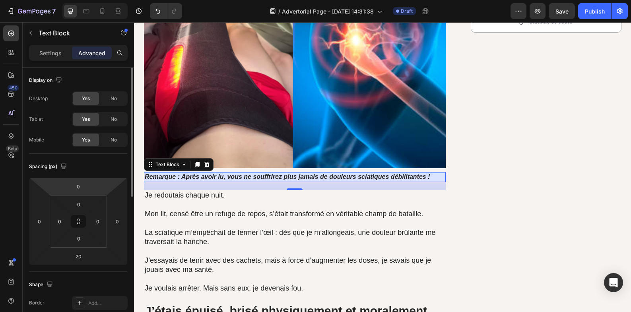
scroll to position [199, 0]
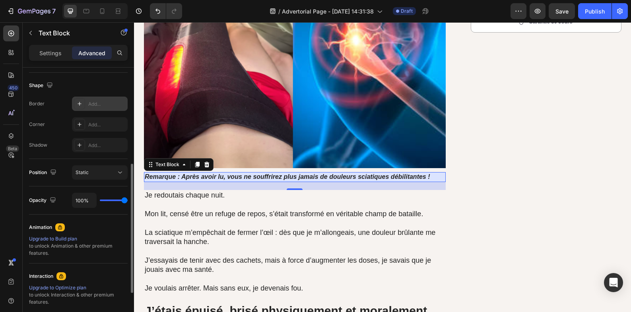
click at [98, 108] on div "Add..." at bounding box center [100, 104] width 56 height 14
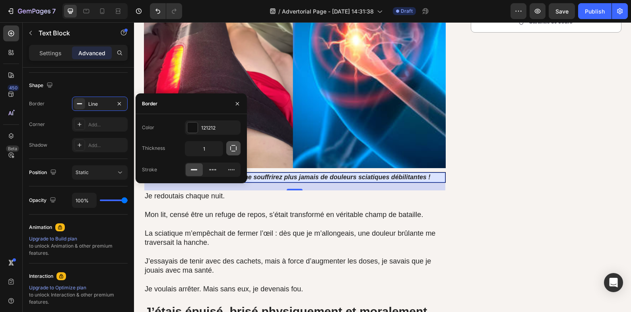
click at [238, 154] on button "button" at bounding box center [233, 148] width 14 height 14
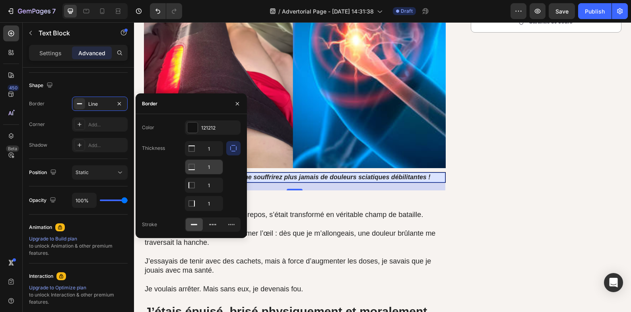
click at [212, 156] on input "1" at bounding box center [203, 149] width 37 height 14
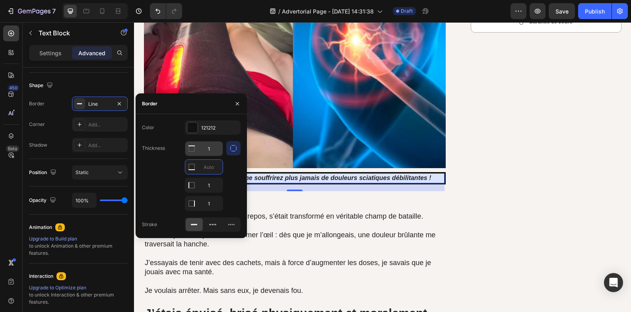
click at [212, 152] on input "1" at bounding box center [203, 149] width 37 height 14
type input "0"
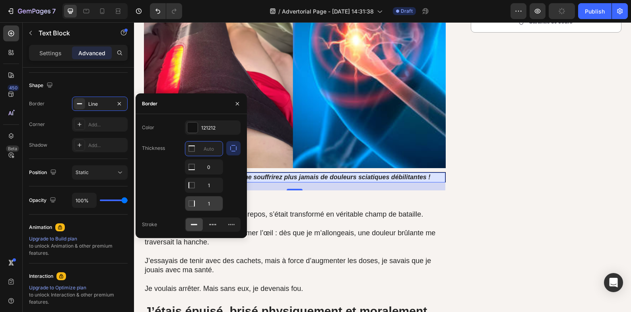
click at [210, 174] on input "1" at bounding box center [203, 167] width 37 height 14
type input "0"
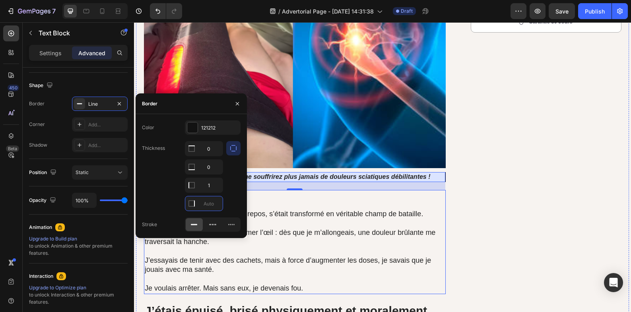
click at [292, 216] on p "Mon lit, censé être un refuge de repos, s’était transformé en véritable champ d…" at bounding box center [295, 214] width 300 height 9
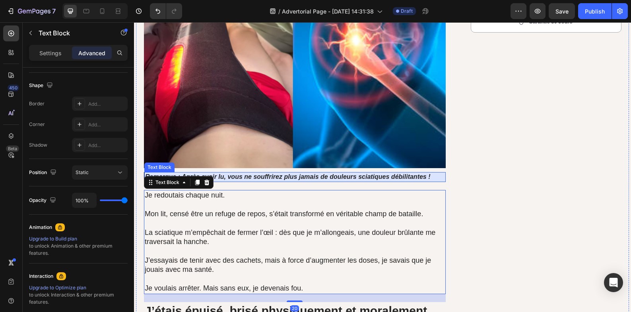
click at [260, 177] on icon "Remarque : Après avoir lu, vous ne souffrirez plus jamais de douleurs sciatique…" at bounding box center [288, 176] width 286 height 7
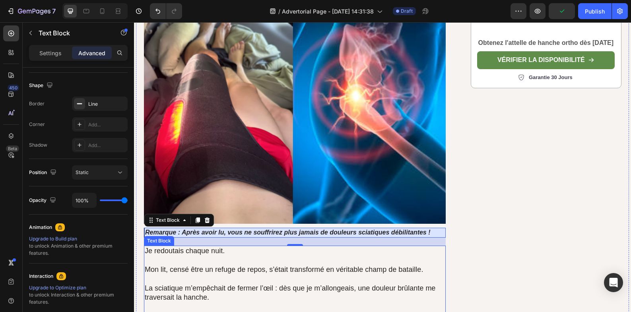
scroll to position [199, 0]
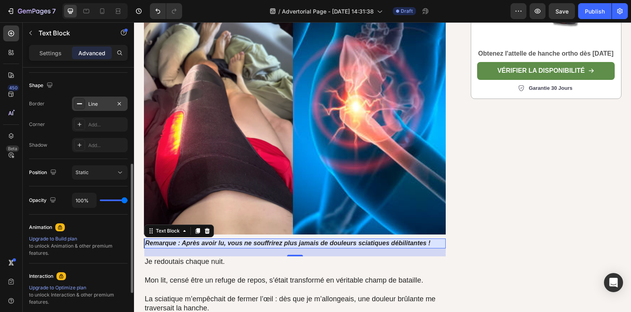
click at [103, 105] on div "Line" at bounding box center [99, 104] width 23 height 7
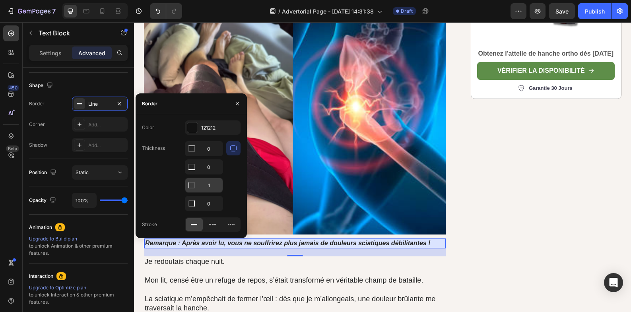
click at [203, 156] on input "1" at bounding box center [203, 149] width 37 height 14
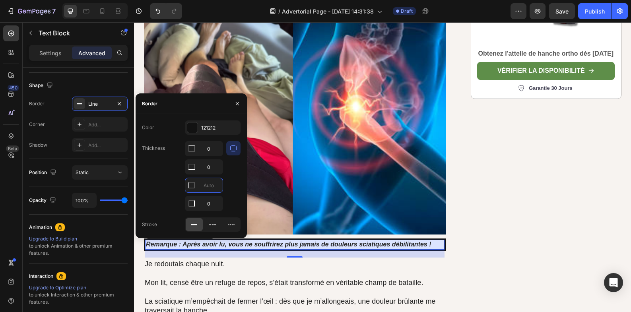
type input """
type input "3"
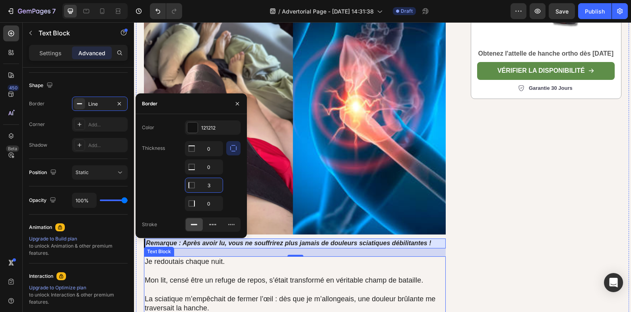
click at [292, 271] on p "Je redoutais chaque nuit." at bounding box center [295, 266] width 300 height 19
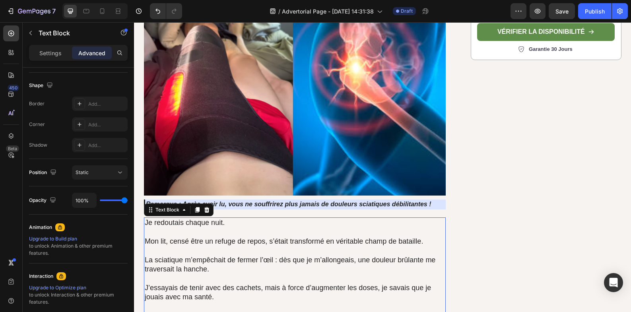
scroll to position [265, 0]
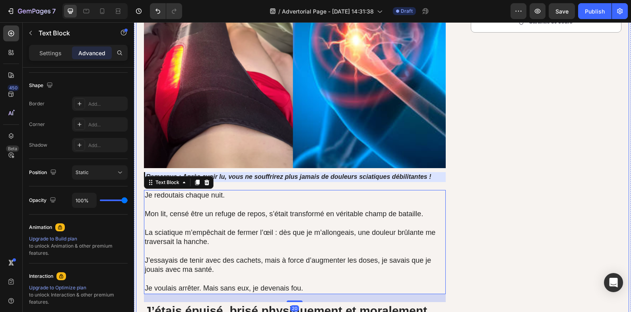
drag, startPoint x: 478, startPoint y: 241, endPoint x: 424, endPoint y: 243, distance: 54.1
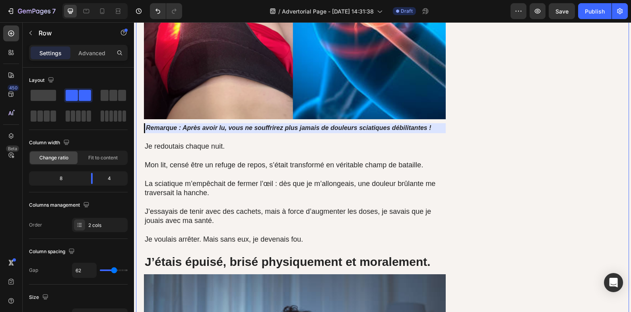
scroll to position [331, 0]
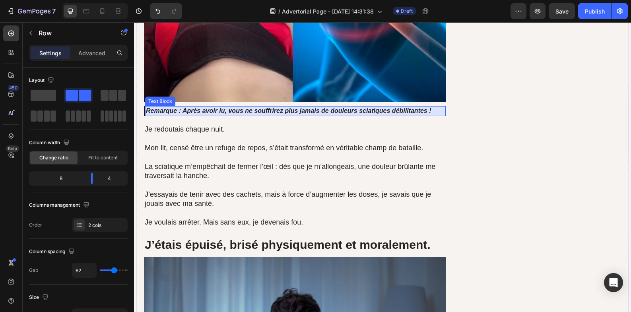
click at [259, 114] on p "Remarque : Après avoir lu, vous ne souffrirez plus jamais de douleurs sciatique…" at bounding box center [295, 111] width 299 height 8
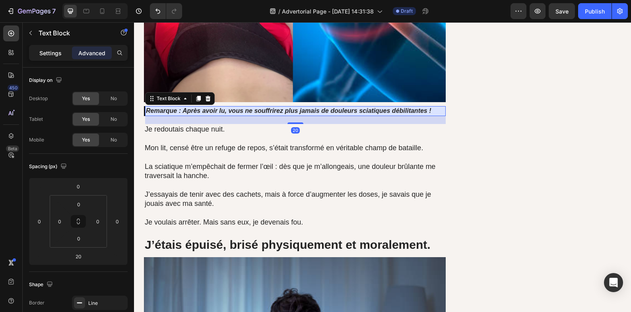
click at [59, 53] on p "Settings" at bounding box center [50, 53] width 22 height 8
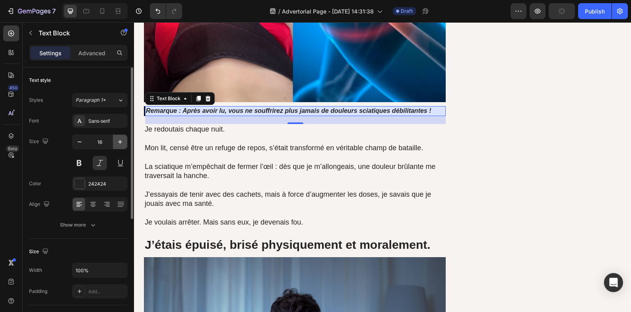
click at [121, 147] on button "button" at bounding box center [120, 142] width 14 height 14
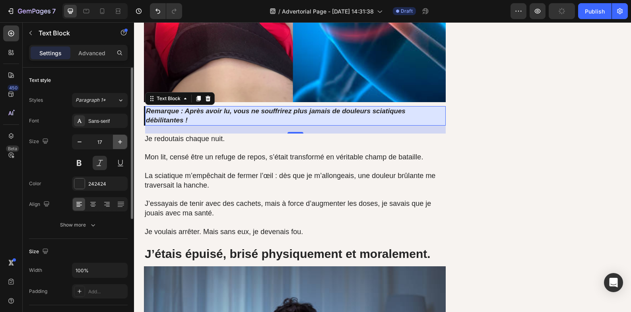
click at [121, 147] on button "button" at bounding box center [120, 142] width 14 height 14
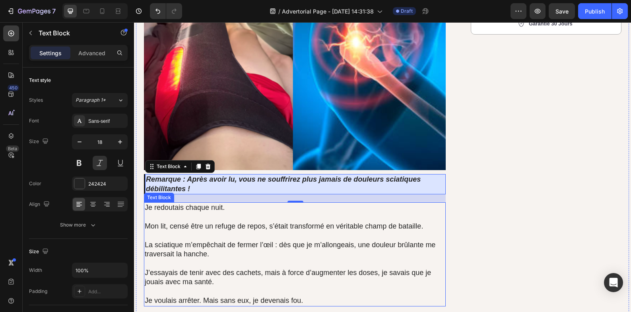
scroll to position [199, 0]
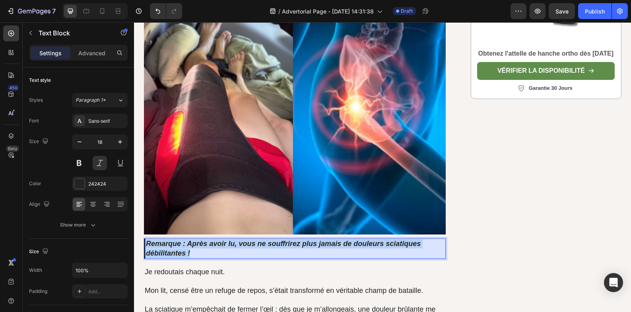
drag, startPoint x: 190, startPoint y: 249, endPoint x: 146, endPoint y: 243, distance: 44.6
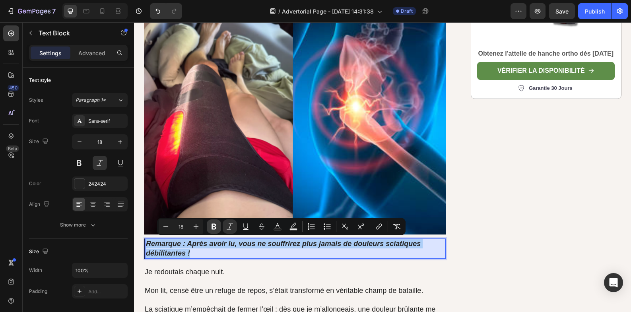
click at [214, 226] on icon "Editor contextual toolbar" at bounding box center [214, 227] width 8 height 8
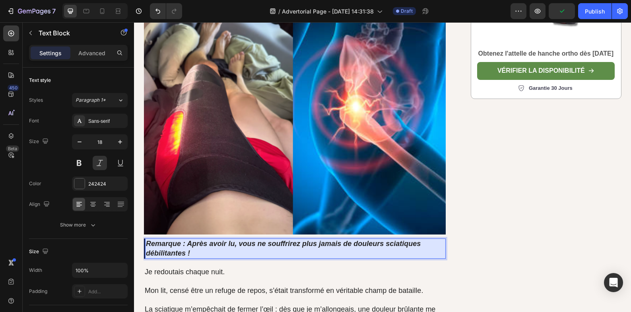
click at [221, 246] on strong "Remarque : Après avoir lu, vous ne souffrirez plus jamais de douleurs sciatique…" at bounding box center [283, 248] width 275 height 17
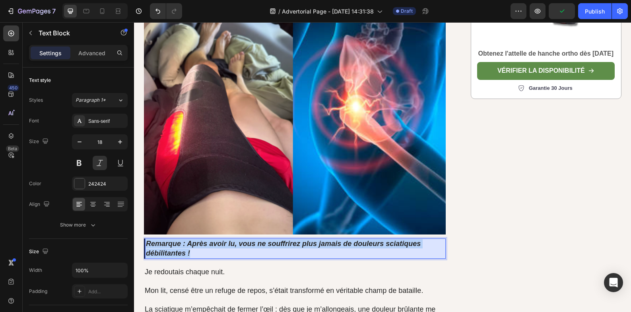
drag, startPoint x: 190, startPoint y: 255, endPoint x: 146, endPoint y: 245, distance: 45.3
click at [146, 245] on p "Remarque : Après avoir lu, vous ne souffrirez plus jamais de douleurs sciatique…" at bounding box center [295, 248] width 299 height 19
click at [87, 163] on div at bounding box center [100, 163] width 56 height 14
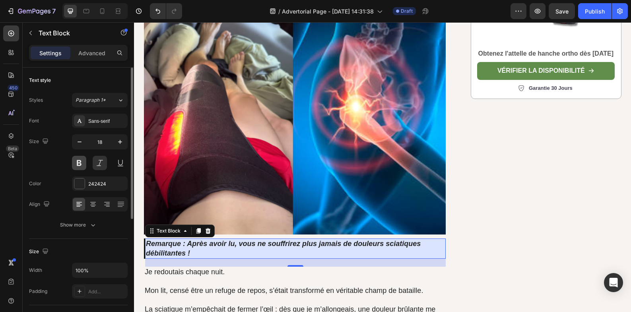
click at [84, 163] on button at bounding box center [79, 163] width 14 height 14
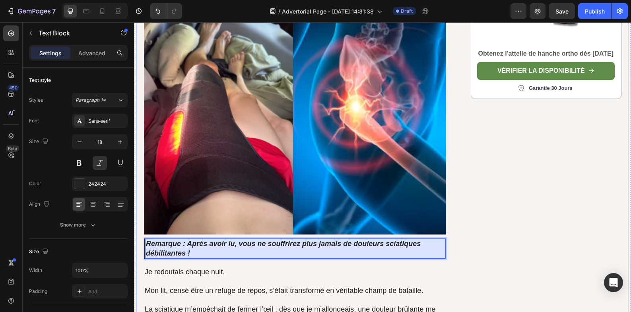
scroll to position [132, 0]
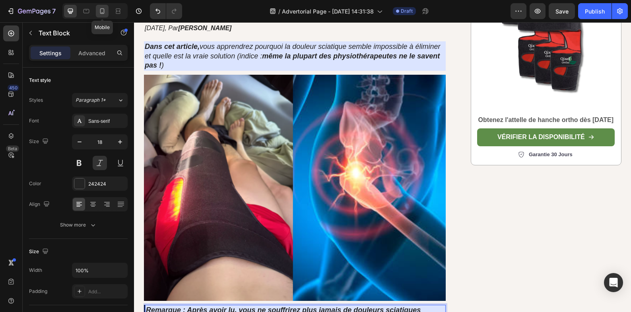
click at [101, 14] on icon at bounding box center [102, 11] width 4 height 6
type input "14"
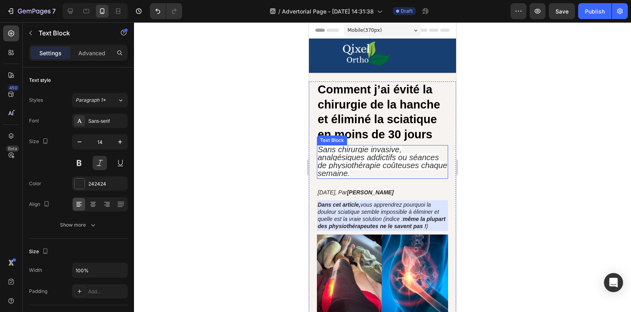
click at [423, 175] on p "Sans chirurgie invasive, analgésiques addictifs ou séances de physiothérapie co…" at bounding box center [383, 162] width 130 height 32
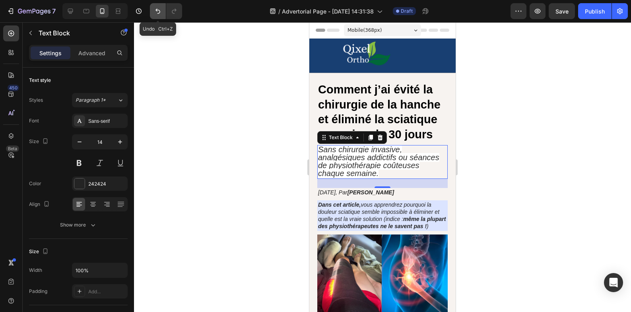
click at [154, 12] on icon "Undo/Redo" at bounding box center [158, 11] width 8 height 8
click at [172, 14] on icon "Undo/Redo" at bounding box center [174, 11] width 8 height 8
click at [260, 91] on div at bounding box center [382, 167] width 497 height 290
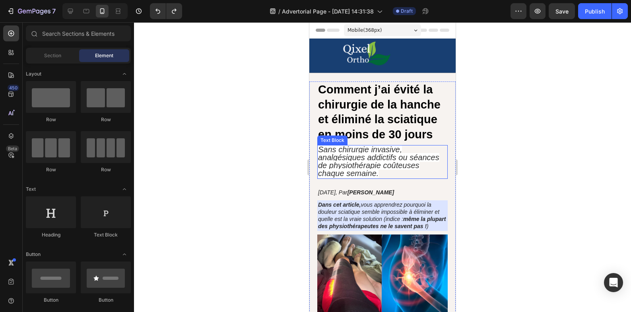
click at [363, 170] on icon "Sans chirurgie invasive, analgésiques addictifs ou séances de physiothérapie co…" at bounding box center [378, 161] width 121 height 33
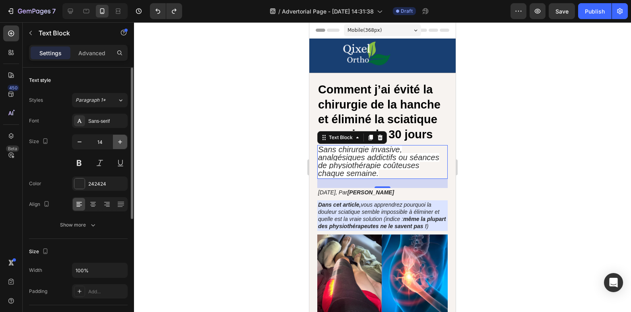
click at [118, 142] on icon "button" at bounding box center [120, 142] width 8 height 8
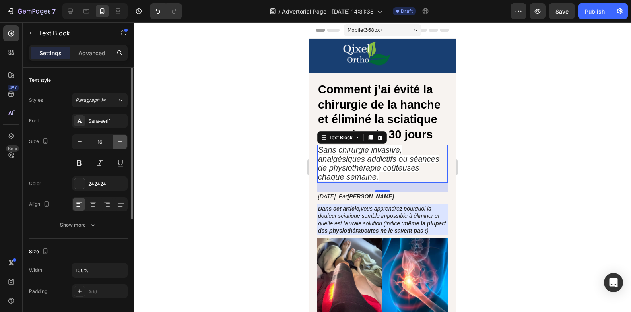
click at [118, 142] on icon "button" at bounding box center [120, 142] width 8 height 8
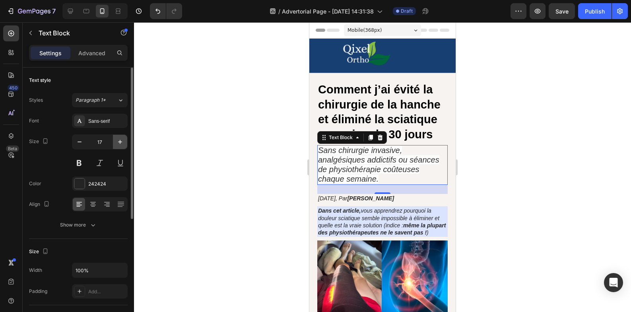
click at [123, 146] on button "button" at bounding box center [120, 142] width 14 height 14
type input "18"
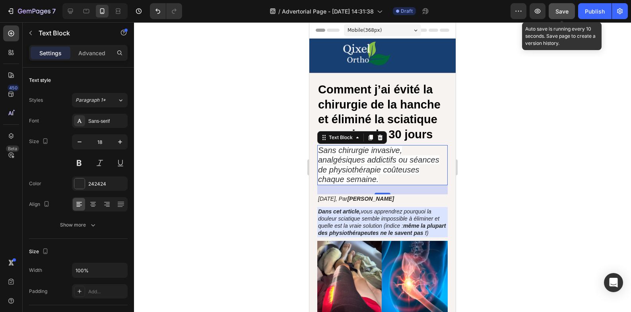
click at [559, 15] on div "Save" at bounding box center [562, 11] width 13 height 8
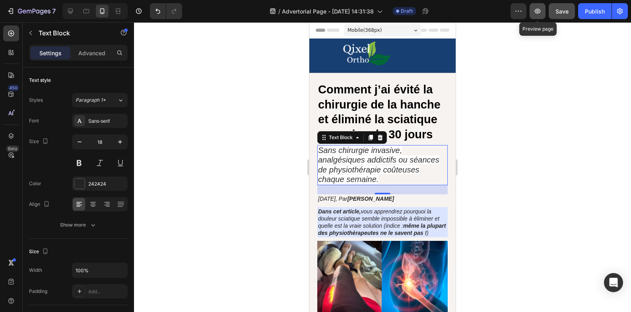
click at [540, 13] on icon "button" at bounding box center [538, 11] width 8 height 8
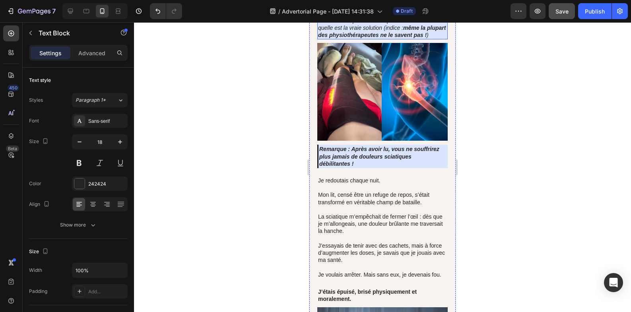
scroll to position [199, 0]
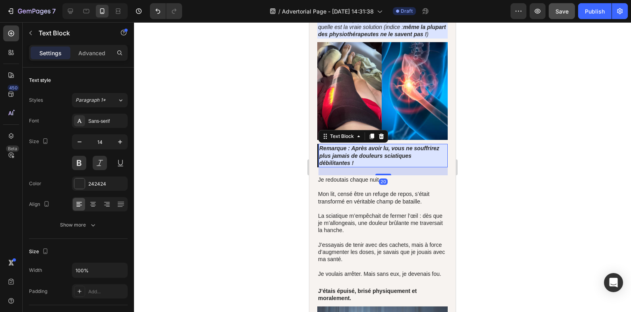
click at [320, 155] on p "Remarque : Après avoir lu, vous ne souffrirez plus jamais de douleurs sciatique…" at bounding box center [383, 156] width 128 height 22
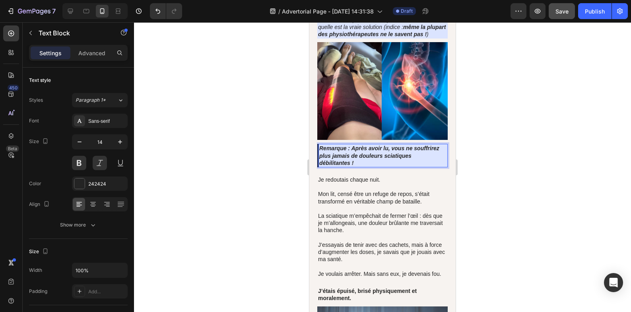
click at [320, 159] on strong "Remarque : Après avoir lu, vous ne souffrirez plus jamais de douleurs sciatique…" at bounding box center [379, 155] width 120 height 21
click at [321, 166] on strong "Remarque : Après avoir lu, vous ne souffrirez plus jamais de douleurs sciatique…" at bounding box center [379, 155] width 120 height 21
click at [70, 13] on icon at bounding box center [70, 11] width 5 height 5
type input "18"
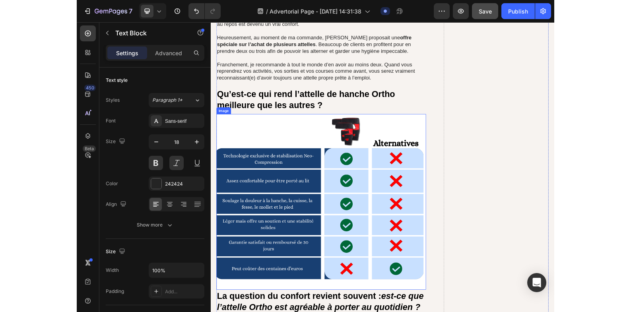
scroll to position [3814, 0]
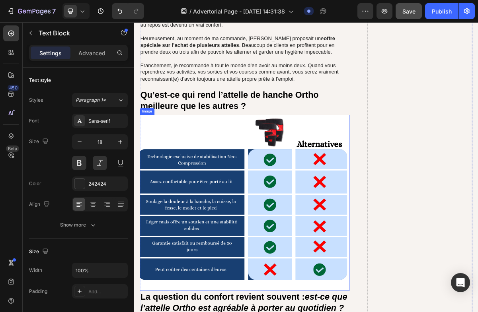
click at [329, 159] on img at bounding box center [287, 273] width 291 height 244
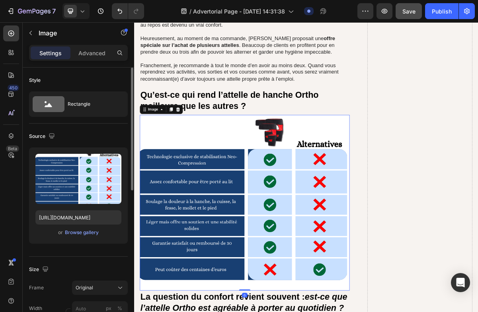
click at [115, 158] on button "button" at bounding box center [113, 162] width 13 height 13
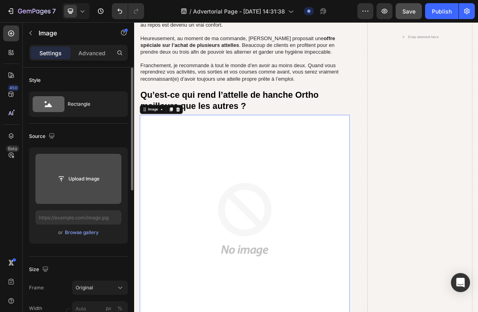
click at [95, 181] on input "file" at bounding box center [78, 179] width 55 height 14
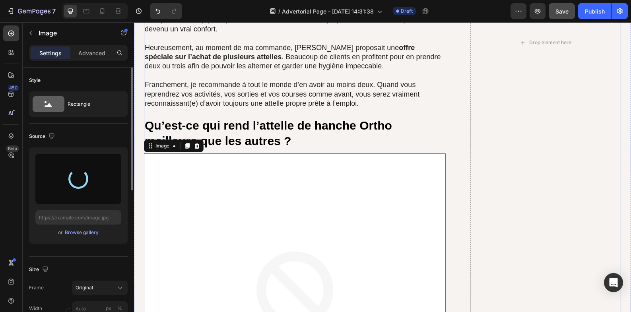
scroll to position [3845, 0]
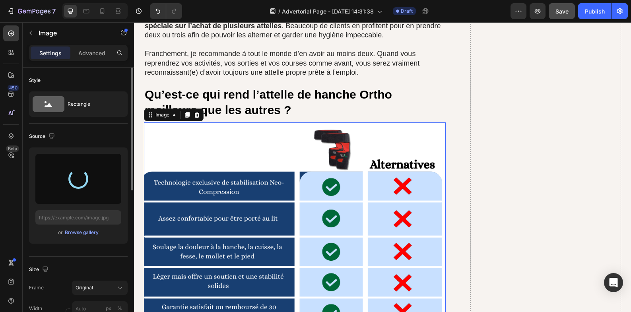
type input "https://cdn.shopify.com/s/files/1/0963/4994/6197/files/gempages_581778190033224…"
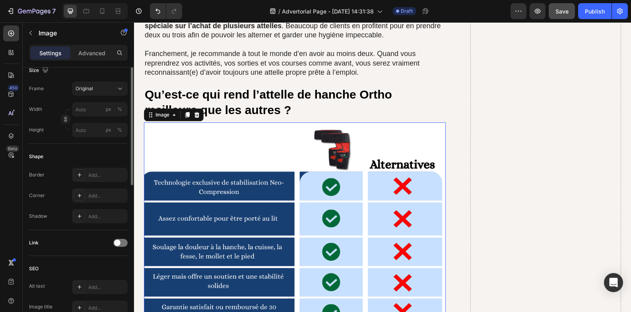
scroll to position [133, 0]
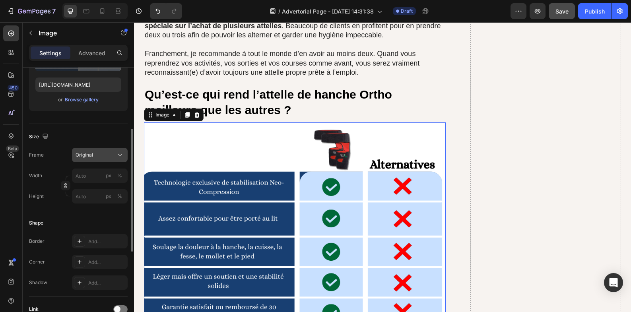
click at [109, 158] on div "Original" at bounding box center [95, 155] width 39 height 7
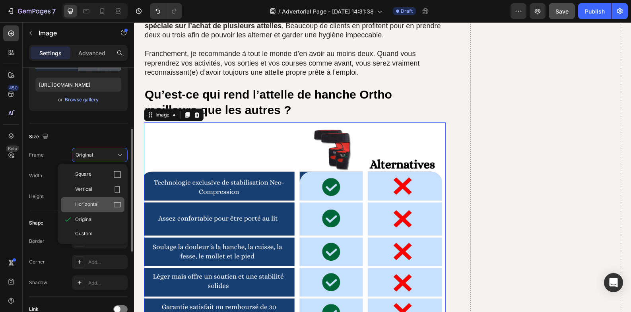
click at [100, 202] on div "Horizontal" at bounding box center [98, 205] width 46 height 8
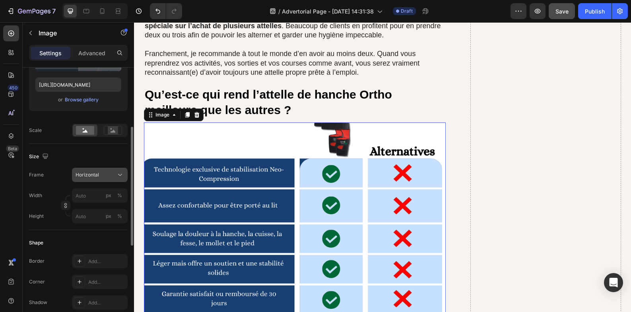
click at [107, 170] on button "Horizontal" at bounding box center [100, 175] width 56 height 14
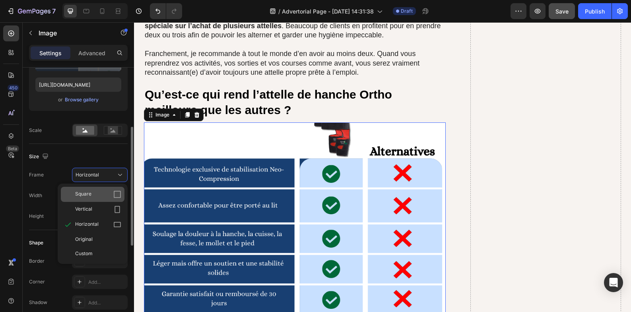
drag, startPoint x: 103, startPoint y: 193, endPoint x: 134, endPoint y: 182, distance: 32.1
click at [103, 193] on div "Square" at bounding box center [98, 195] width 46 height 8
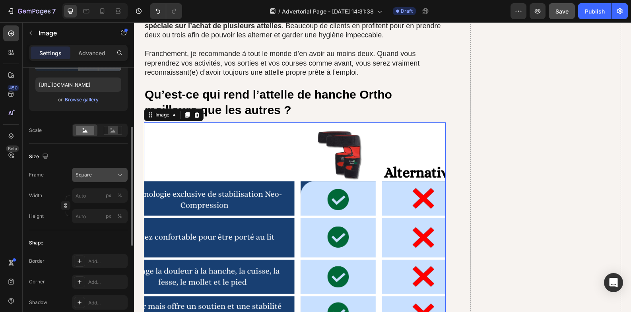
click at [109, 176] on div "Square" at bounding box center [95, 174] width 39 height 7
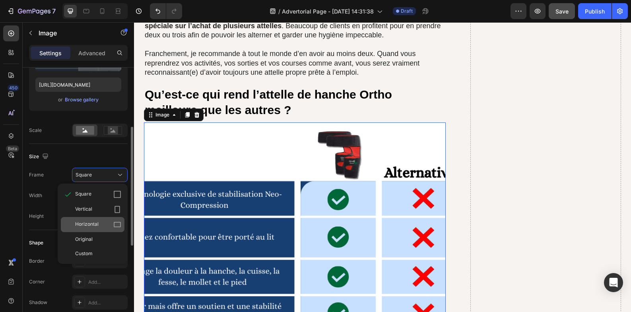
click at [105, 231] on div "Horizontal" at bounding box center [93, 224] width 64 height 15
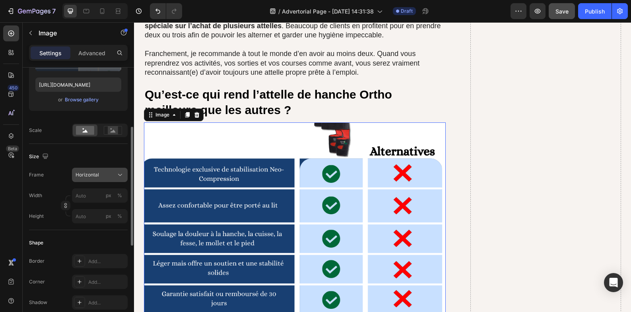
click at [113, 173] on div "Horizontal" at bounding box center [95, 174] width 39 height 7
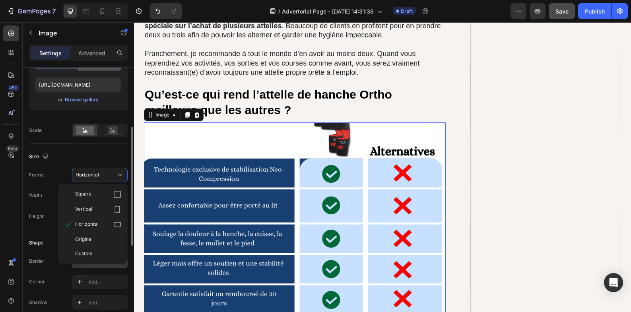
click at [96, 239] on div "Original" at bounding box center [98, 239] width 46 height 7
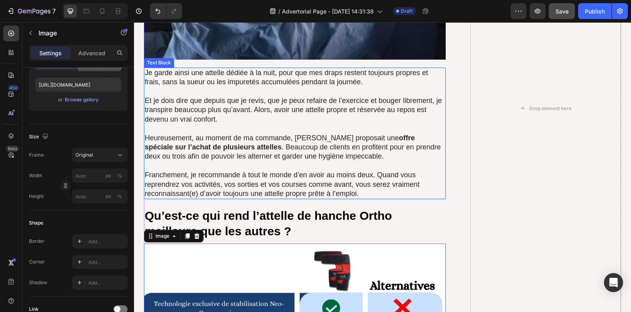
scroll to position [3646, 0]
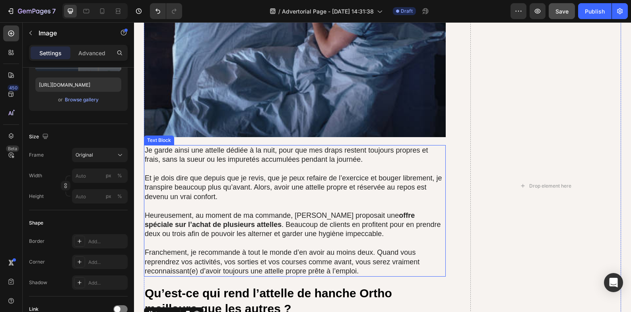
click at [213, 146] on p "Je garde ainsi une attelle dédiée à la nuit, pour que mes draps restent toujour…" at bounding box center [295, 155] width 300 height 19
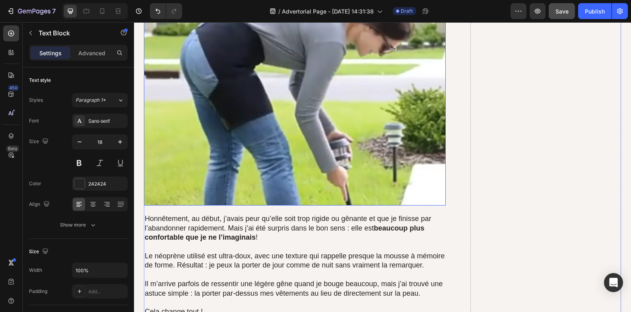
scroll to position [4309, 0]
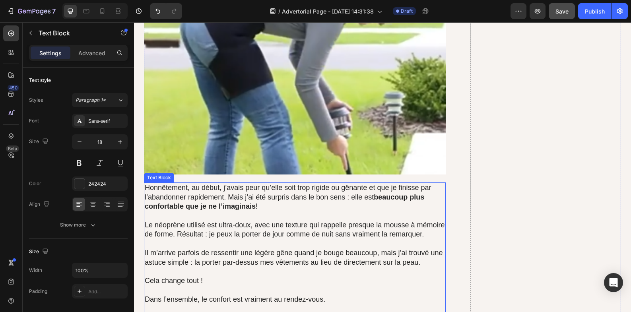
click at [222, 193] on strong "beaucoup plus confortable que je ne l’imaginais" at bounding box center [285, 201] width 280 height 17
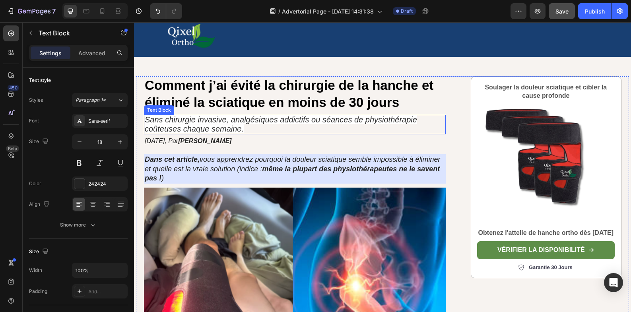
scroll to position [0, 0]
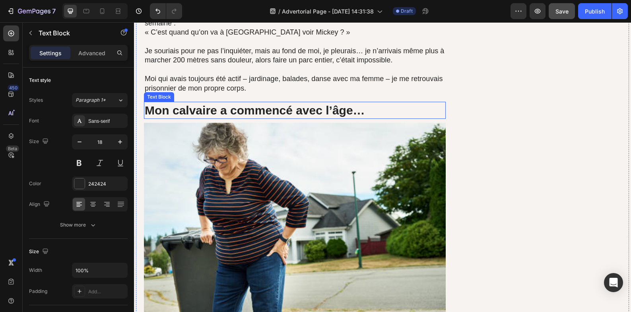
click at [286, 123] on img at bounding box center [295, 236] width 302 height 226
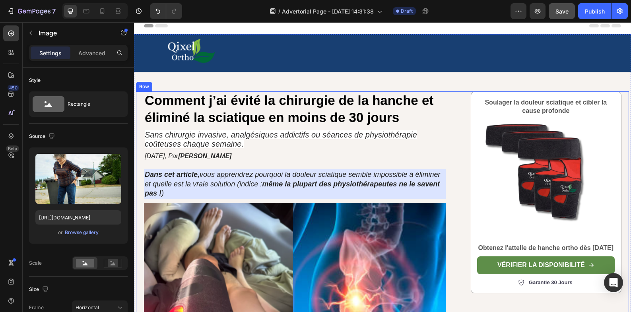
scroll to position [66, 0]
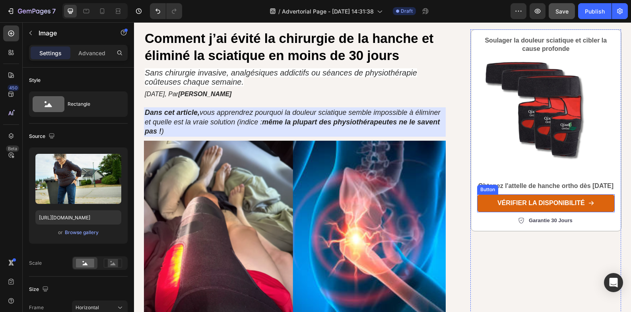
click at [480, 212] on link "vérifier la disponibilité" at bounding box center [546, 204] width 138 height 18
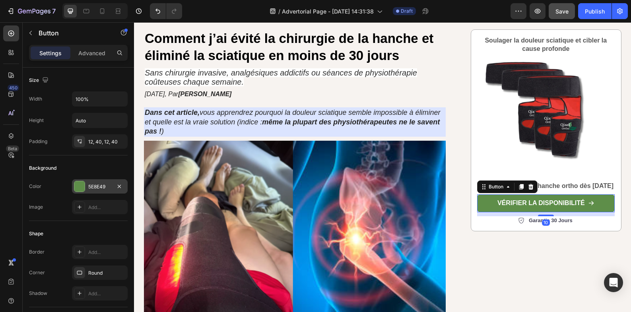
click at [85, 185] on div at bounding box center [79, 186] width 11 height 11
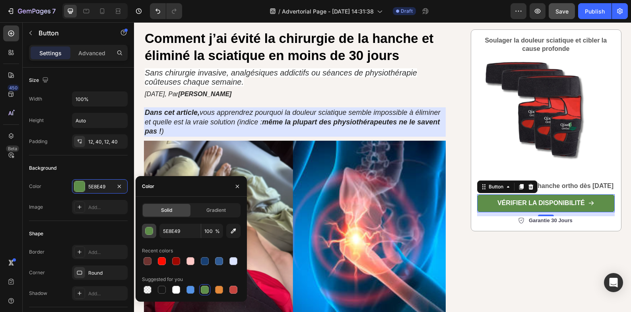
click at [151, 227] on button "button" at bounding box center [149, 231] width 14 height 14
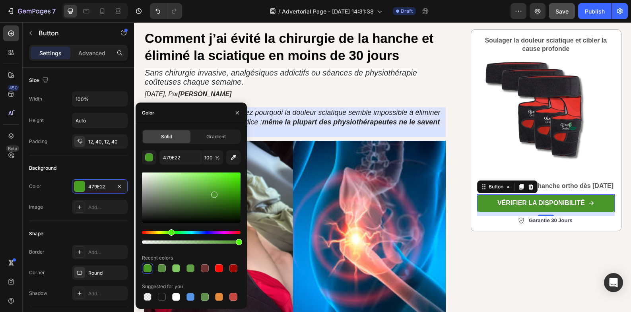
drag, startPoint x: 193, startPoint y: 196, endPoint x: 212, endPoint y: 193, distance: 20.2
click at [213, 193] on div at bounding box center [214, 195] width 6 height 6
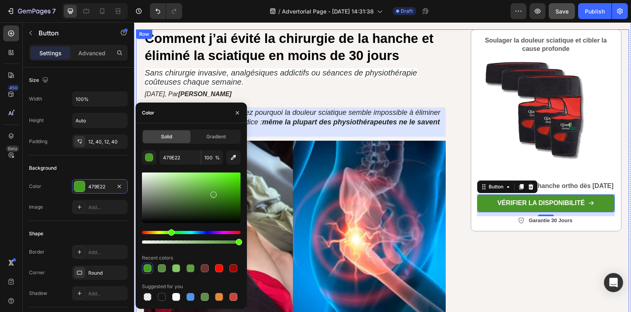
type input "4B962B"
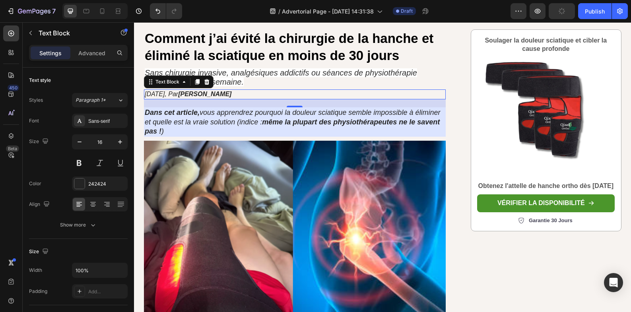
click at [257, 96] on p "01/02/2024, Par Mickael Akbiyik" at bounding box center [295, 94] width 300 height 8
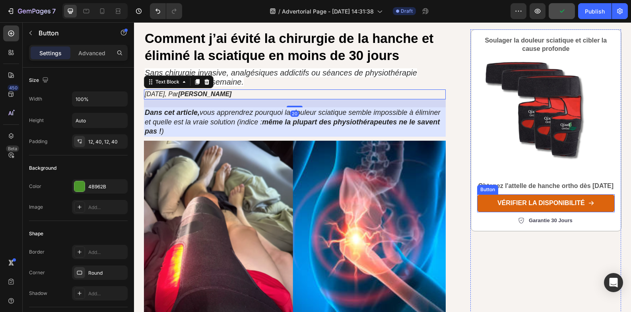
click at [481, 212] on link "vérifier la disponibilité" at bounding box center [546, 204] width 138 height 18
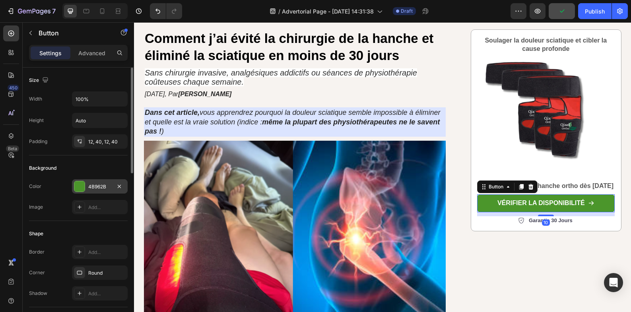
click at [84, 184] on div at bounding box center [79, 186] width 10 height 10
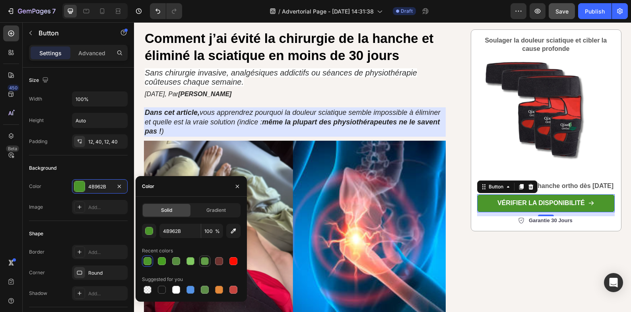
click at [204, 266] on div at bounding box center [205, 262] width 10 height 10
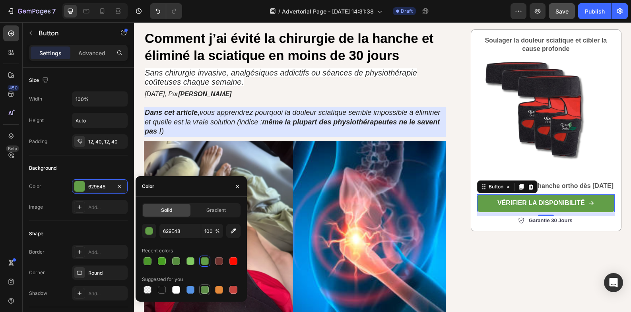
click at [204, 291] on div at bounding box center [205, 290] width 8 height 8
type input "5E8E49"
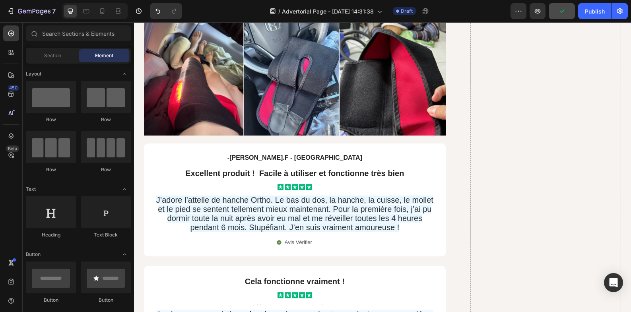
scroll to position [5730, 0]
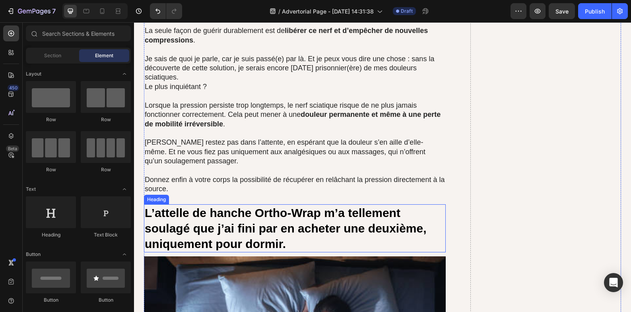
scroll to position [3342, 0]
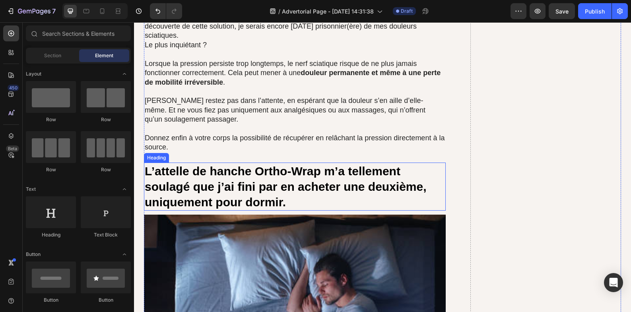
click at [315, 163] on h2 "L’attelle de hanche Ortho-Wrap m’a tellement soulagé que j’ai fini par en achet…" at bounding box center [295, 187] width 302 height 48
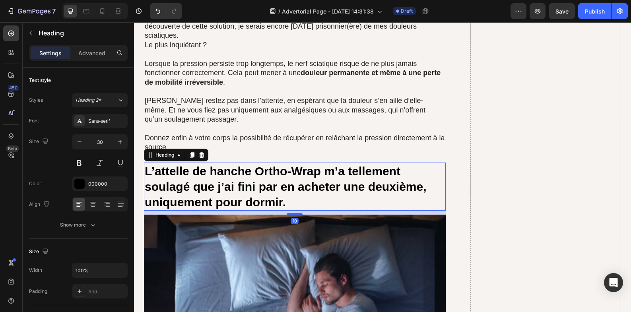
click at [317, 163] on h2 "L’attelle de hanche Ortho-Wrap m’a tellement soulagé que j’ai fini par en achet…" at bounding box center [295, 187] width 302 height 48
click at [317, 163] on p "L’attelle de hanche Ortho-Wrap m’a tellement soulagé que j’ai fini par en achet…" at bounding box center [295, 186] width 300 height 47
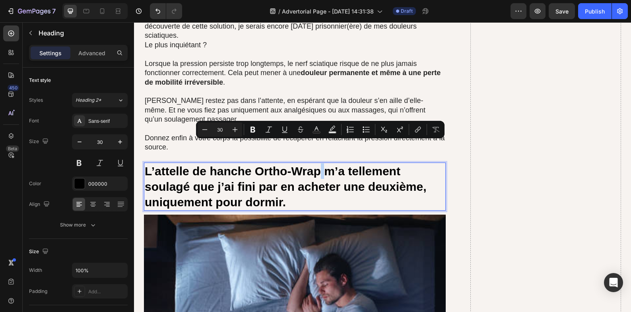
click at [317, 163] on p "L’attelle de hanche Ortho-Wrap m’a tellement soulagé que j’ai fini par en achet…" at bounding box center [295, 186] width 300 height 47
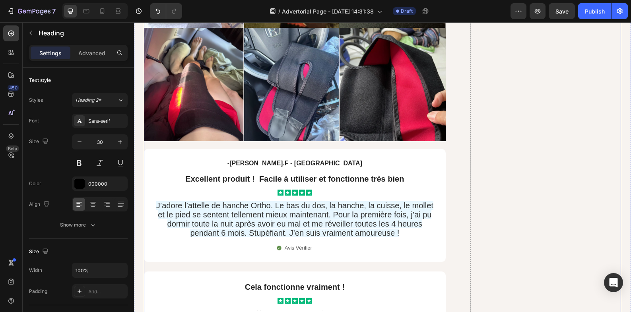
scroll to position [5803, 0]
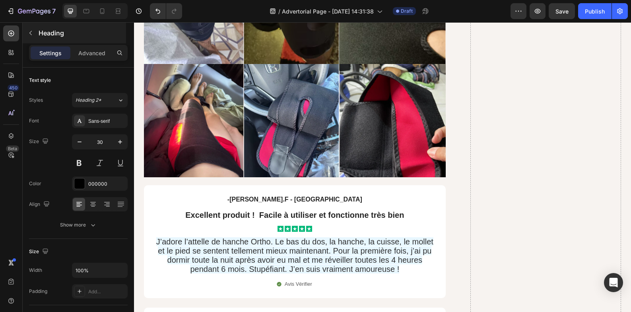
click at [103, 10] on icon at bounding box center [102, 11] width 8 height 8
type input "20"
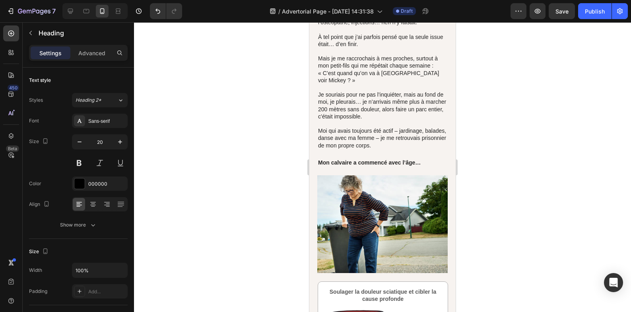
scroll to position [600, 0]
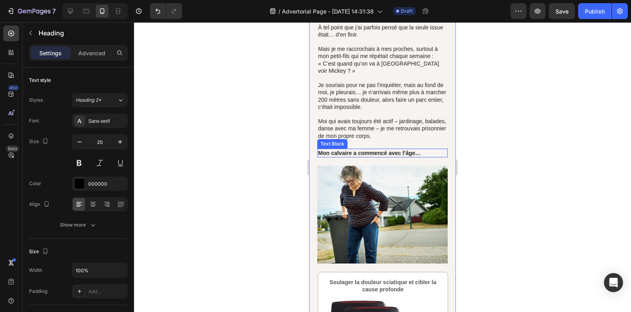
click at [339, 156] on strong "Mon calvaire a commencé avec l’âge…" at bounding box center [369, 153] width 103 height 6
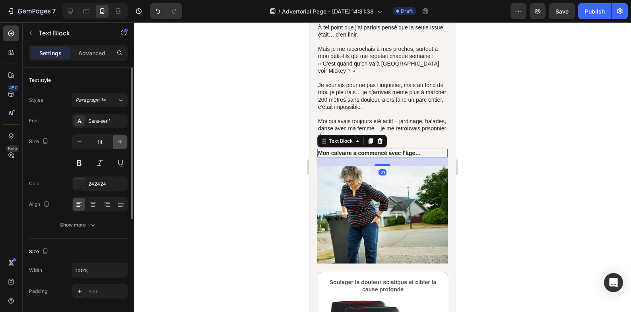
click at [119, 143] on icon "button" at bounding box center [120, 142] width 8 height 8
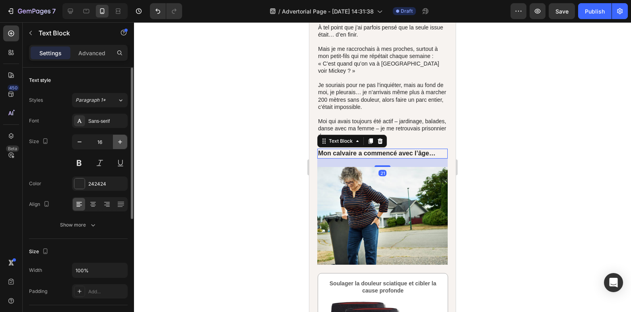
click at [119, 143] on icon "button" at bounding box center [120, 142] width 8 height 8
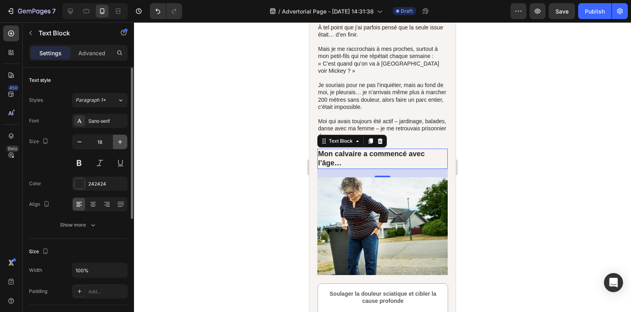
click at [119, 143] on icon "button" at bounding box center [120, 142] width 8 height 8
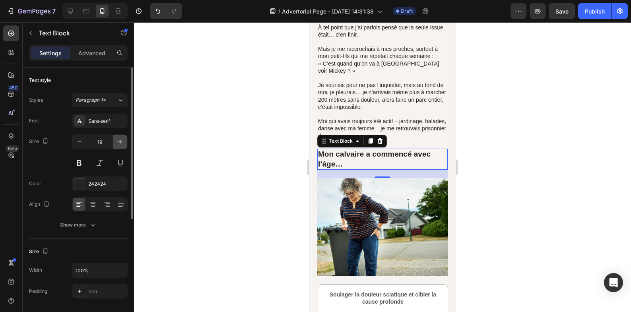
click at [119, 143] on icon "button" at bounding box center [120, 142] width 8 height 8
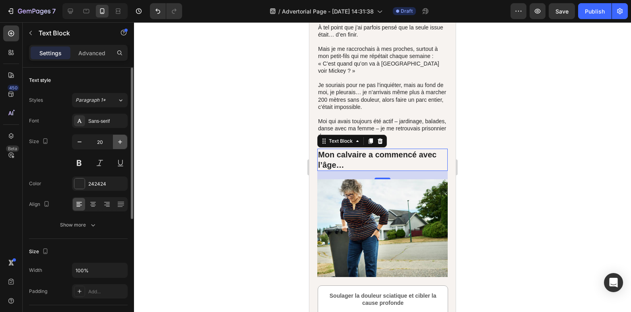
click at [119, 143] on icon "button" at bounding box center [120, 142] width 8 height 8
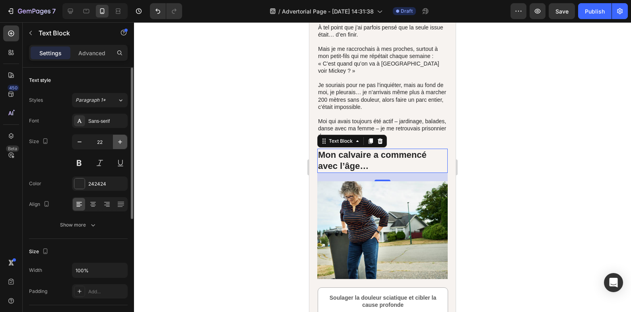
click at [119, 143] on icon "button" at bounding box center [120, 142] width 8 height 8
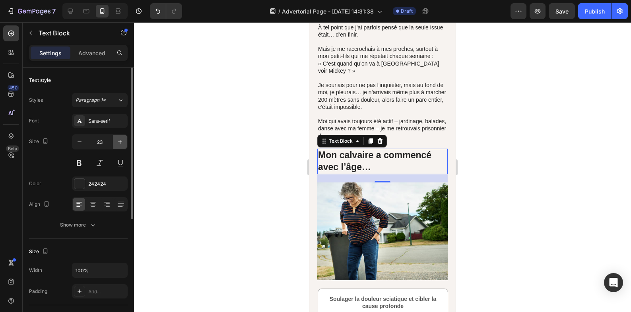
click at [119, 143] on icon "button" at bounding box center [120, 142] width 8 height 8
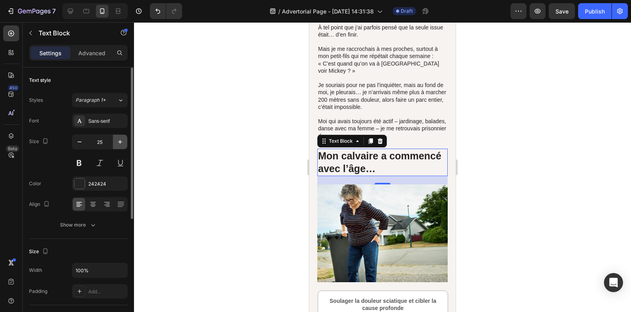
click at [119, 143] on icon "button" at bounding box center [120, 142] width 8 height 8
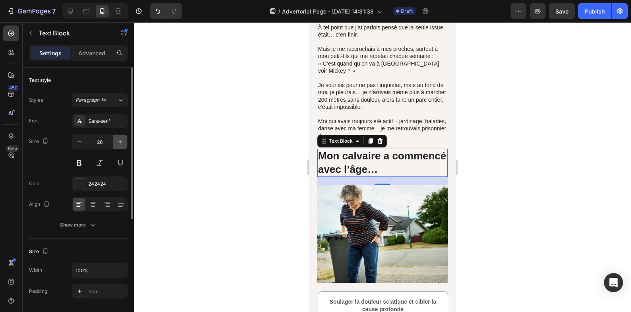
click at [119, 143] on icon "button" at bounding box center [120, 142] width 8 height 8
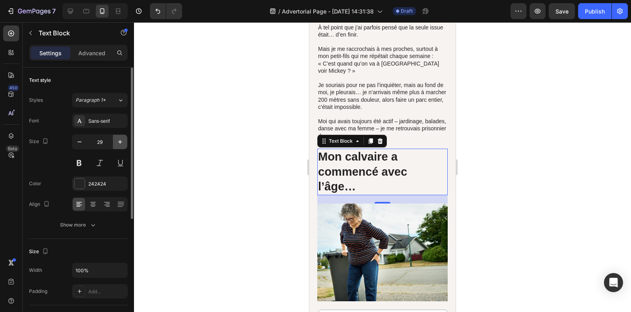
click at [119, 143] on icon "button" at bounding box center [120, 142] width 8 height 8
type input "30"
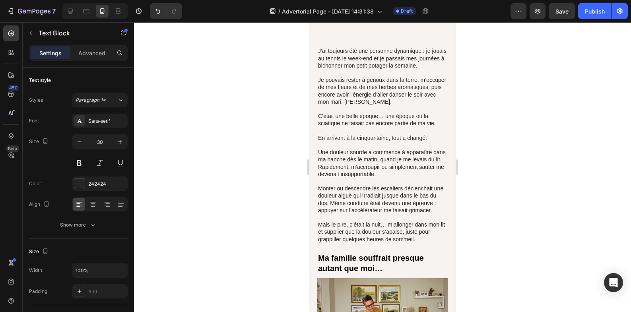
scroll to position [1130, 0]
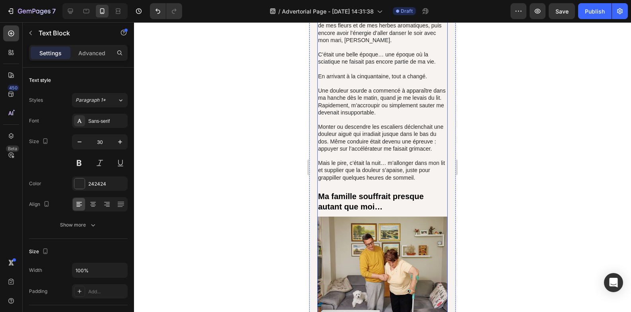
click at [366, 201] on h2 "Ma famille souffrait presque autant que moi…" at bounding box center [382, 202] width 130 height 22
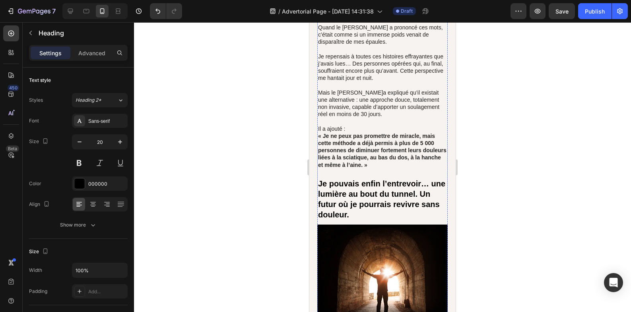
scroll to position [1594, 0]
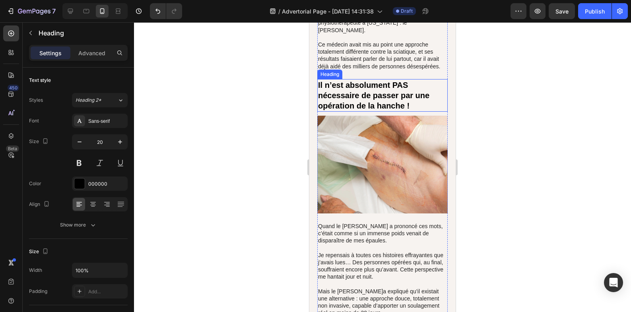
click at [362, 109] on h2 "Il n’est absolument PAS nécessaire de passer par une opération de la hanche !" at bounding box center [382, 95] width 130 height 33
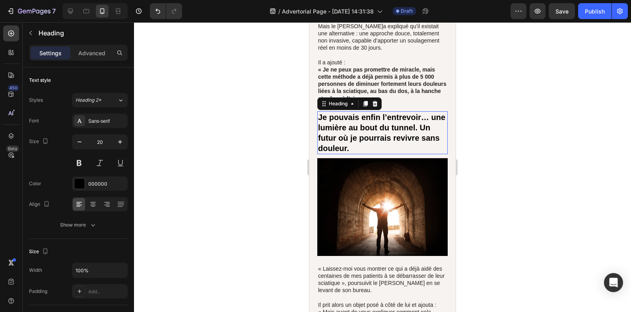
click at [363, 147] on h2 "Je pouvais enfin l’entrevoir… une lumière au bout du tunnel. Un futur où je pou…" at bounding box center [382, 132] width 130 height 43
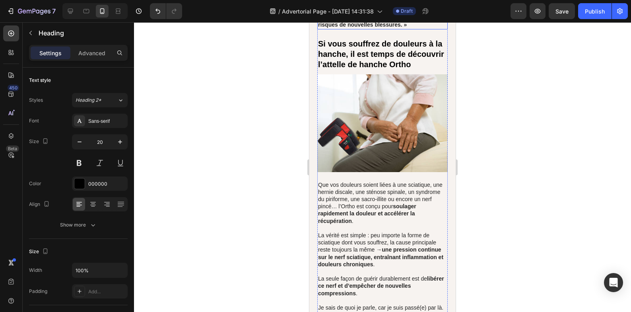
scroll to position [2456, 0]
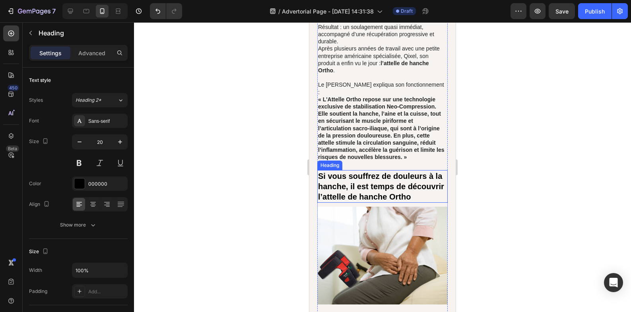
click at [362, 178] on h2 "Si vous souffrez de douleurs à la hanche, il est temps de découvrir l’attelle d…" at bounding box center [382, 186] width 130 height 33
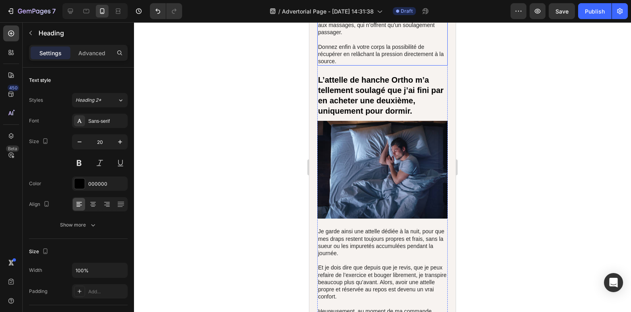
scroll to position [2986, 0]
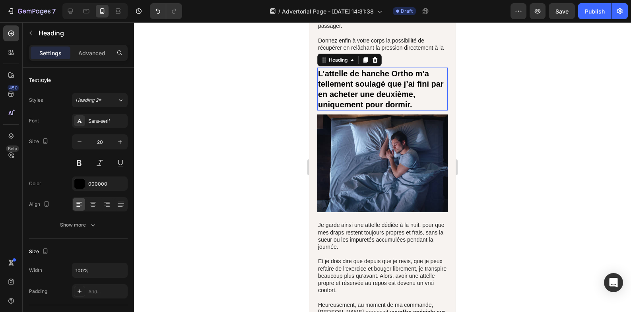
click at [381, 111] on h2 "L’attelle de hanche Ortho m’a tellement soulagé que j’ai fini par en acheter un…" at bounding box center [382, 89] width 130 height 43
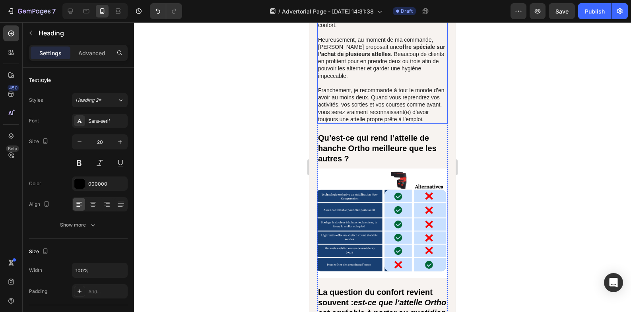
click at [358, 165] on h2 "Qu’est-ce qui rend l’attelle de hanche Ortho meilleure que les autres ?" at bounding box center [382, 148] width 130 height 33
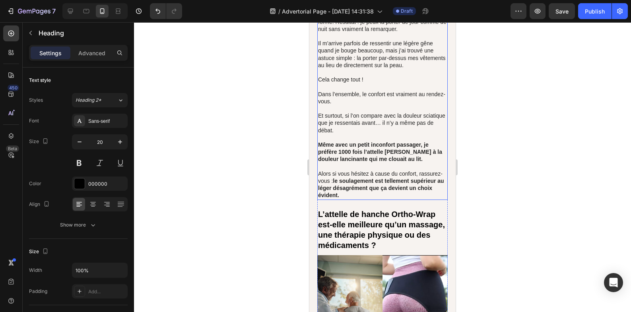
scroll to position [3782, 0]
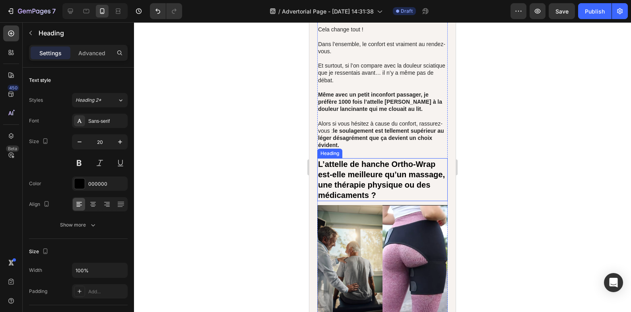
click at [362, 187] on h2 "L’attelle de hanche Ortho-Wrap est-elle meilleure qu’un massage, une thérapie p…" at bounding box center [382, 179] width 130 height 43
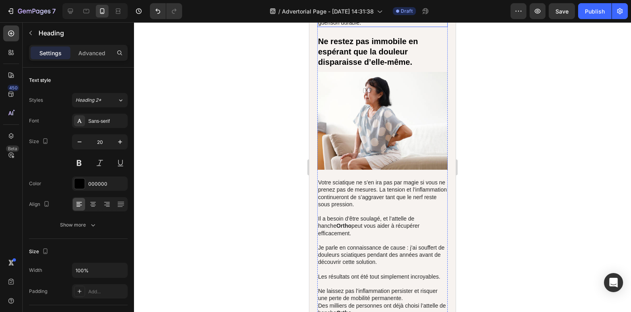
scroll to position [4312, 0]
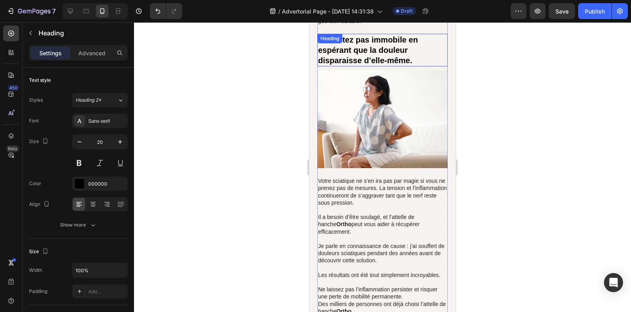
click at [374, 60] on h2 "Ne restez pas immobile en espérant que la douleur disparaisse d’elle-même." at bounding box center [382, 50] width 130 height 33
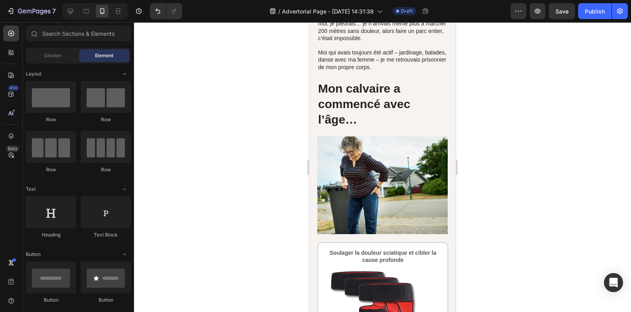
scroll to position [660, 0]
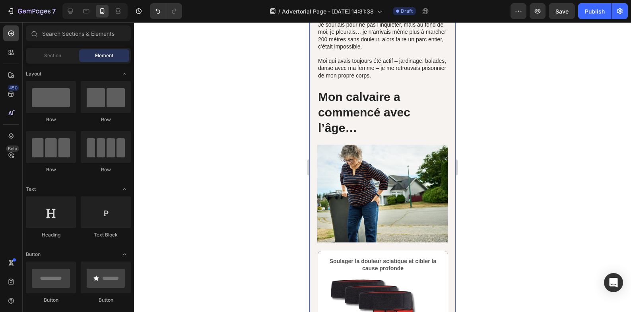
click at [375, 106] on strong "Mon calvaire a commencé avec l’âge…" at bounding box center [364, 112] width 92 height 44
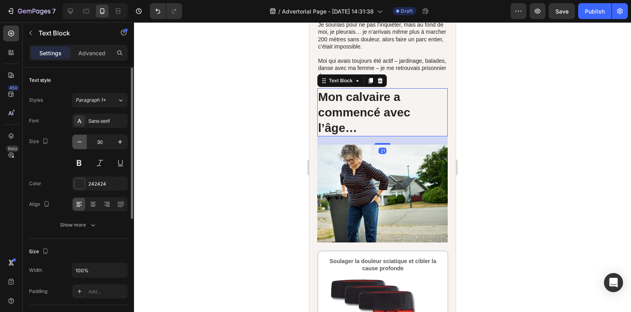
click at [79, 142] on icon "button" at bounding box center [80, 142] width 4 height 1
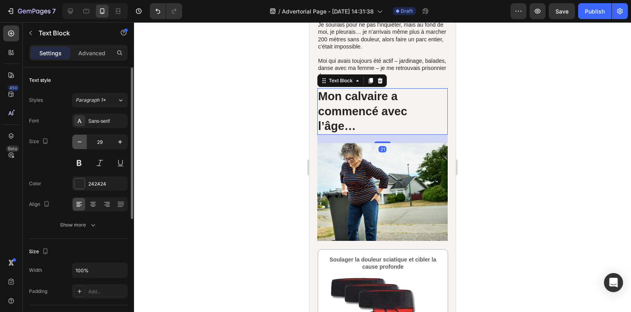
click at [79, 142] on icon "button" at bounding box center [80, 142] width 4 height 1
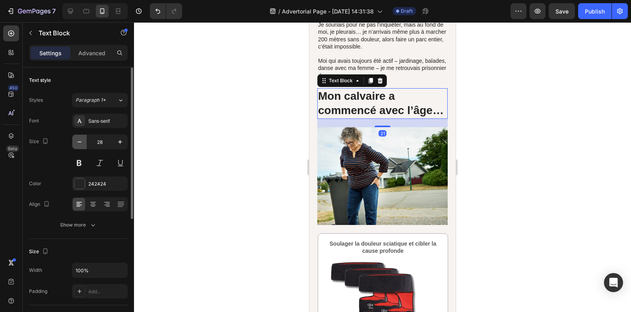
click at [79, 142] on icon "button" at bounding box center [80, 142] width 4 height 1
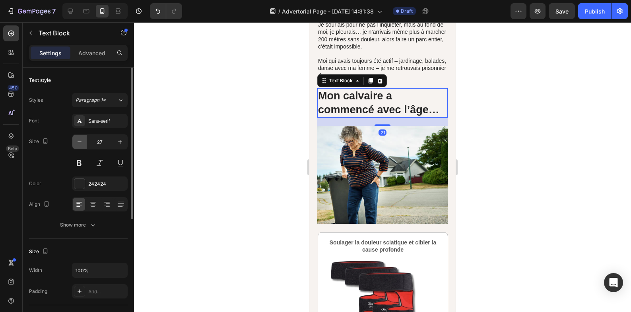
click at [79, 142] on icon "button" at bounding box center [80, 142] width 4 height 1
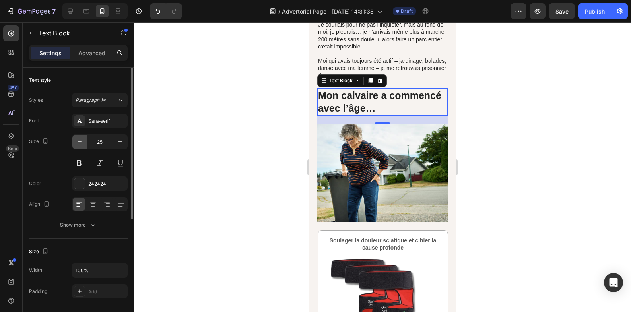
click at [79, 142] on icon "button" at bounding box center [80, 142] width 4 height 1
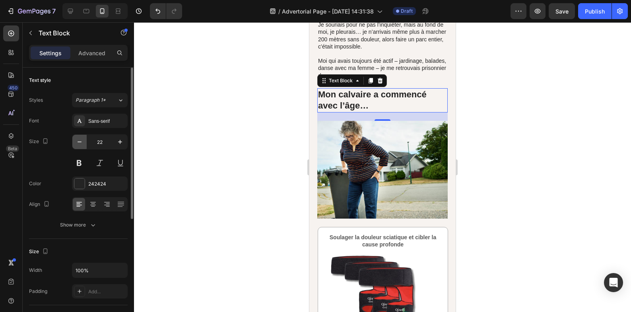
click at [79, 142] on icon "button" at bounding box center [80, 142] width 4 height 1
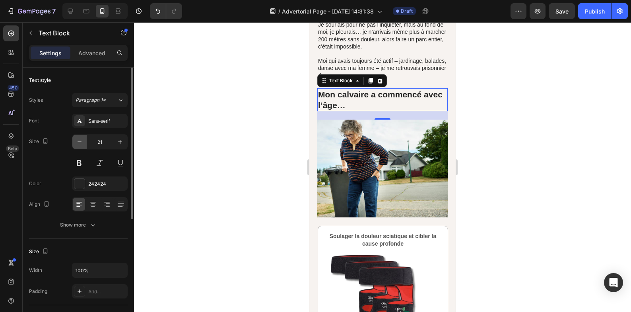
click at [79, 142] on icon "button" at bounding box center [80, 142] width 4 height 1
type input "20"
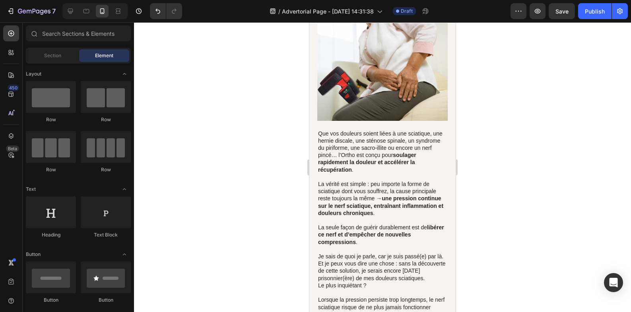
scroll to position [2538, 0]
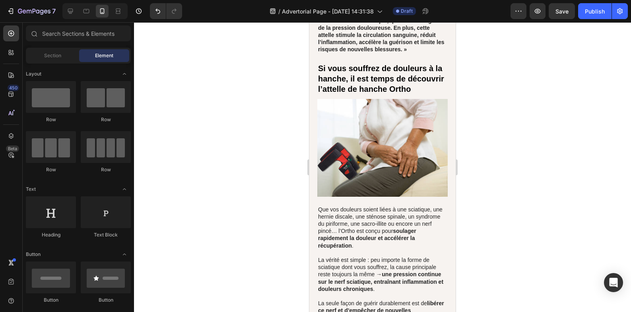
drag, startPoint x: 454, startPoint y: 70, endPoint x: 765, endPoint y: 179, distance: 329.6
click at [373, 80] on h2 "Si vous souffrez de douleurs à la hanche, il est temps de découvrir l’attelle d…" at bounding box center [382, 78] width 130 height 33
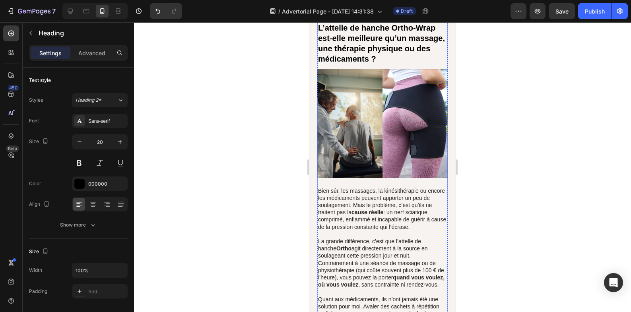
scroll to position [3864, 0]
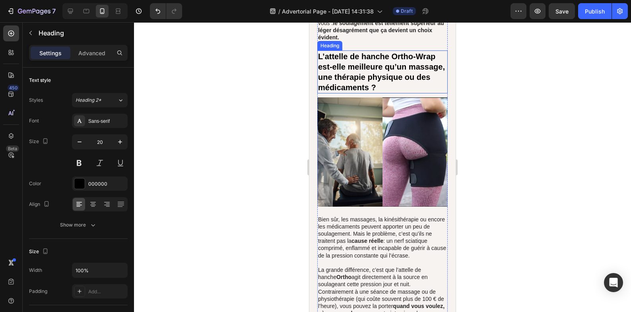
click at [423, 68] on h2 "L’attelle de hanche Ortho-Wrap est-elle meilleure qu’un massage, une thérapie p…" at bounding box center [382, 72] width 130 height 43
click at [434, 64] on h2 "L’attelle de hanche Ortho-Wrap est-elle meilleure qu’un massage, une thérapie p…" at bounding box center [382, 72] width 130 height 43
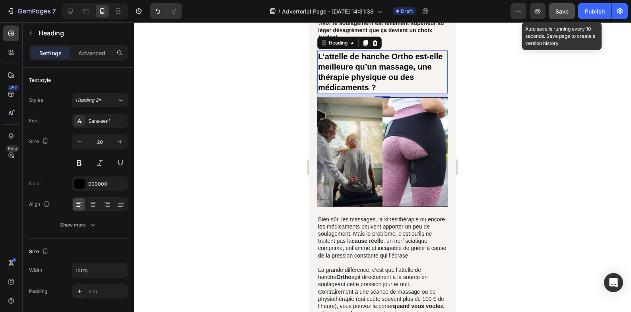
click at [550, 14] on button "Save" at bounding box center [562, 11] width 26 height 16
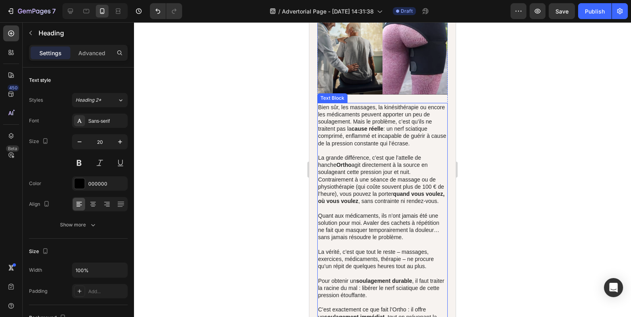
scroll to position [4063, 0]
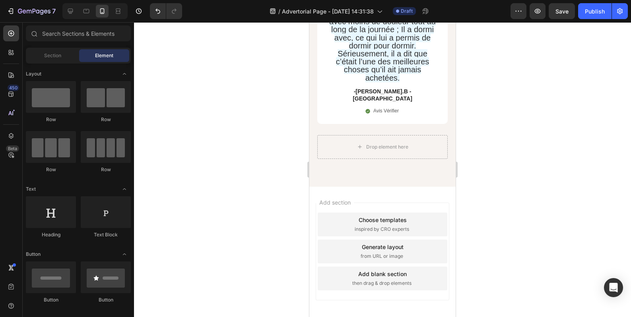
drag, startPoint x: 452, startPoint y: 230, endPoint x: 769, endPoint y: 307, distance: 326.3
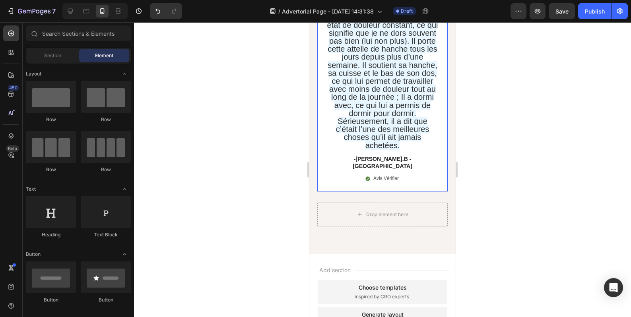
scroll to position [5343, 0]
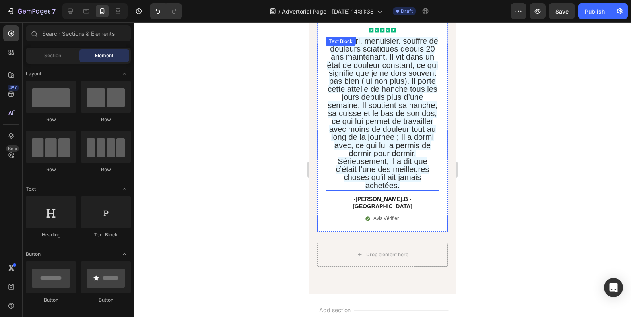
click at [403, 183] on span "Mon mari, menuisier, souffre de douleurs sciatiques depuis 20 ans maintenant. I…" at bounding box center [382, 114] width 111 height 154
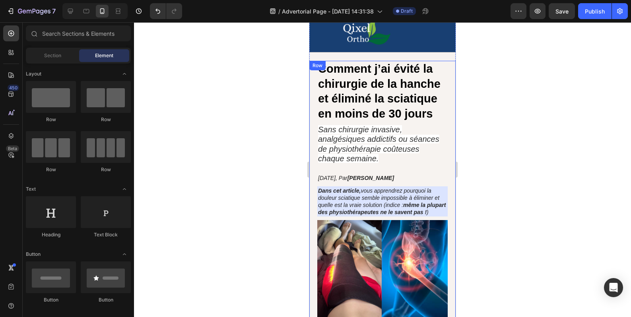
scroll to position [14, 0]
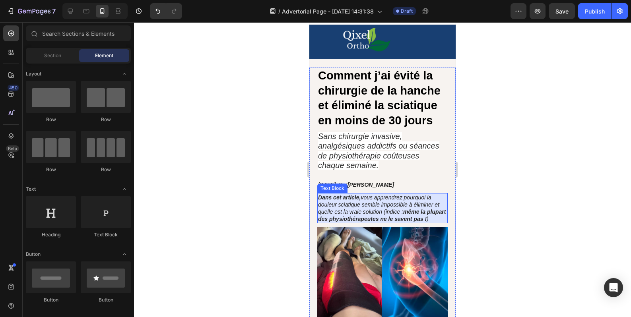
click at [361, 199] on strong "Dans cet article," at bounding box center [339, 198] width 43 height 6
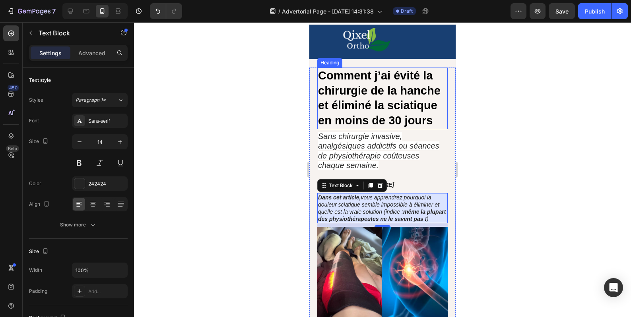
click at [342, 96] on strong "Comment j’ai évité la chirurgie de la hanche et éliminé la sciatique en moins d…" at bounding box center [379, 98] width 123 height 58
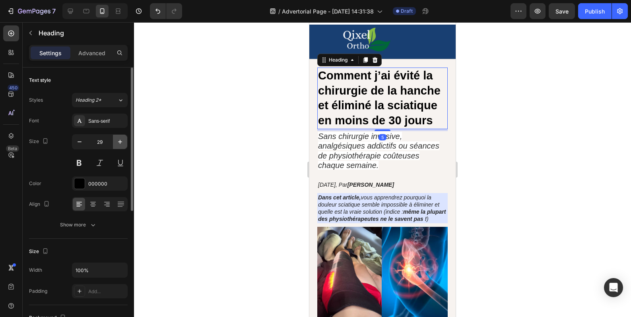
click at [123, 144] on icon "button" at bounding box center [120, 142] width 8 height 8
type input "30"
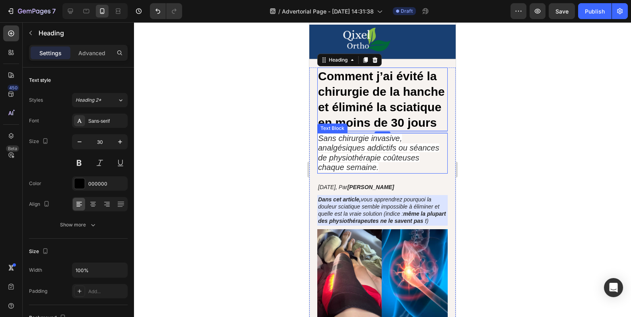
drag, startPoint x: 362, startPoint y: 179, endPoint x: 368, endPoint y: 178, distance: 5.7
click at [363, 172] on icon "Sans chirurgie invasive, analgésiques addictifs ou séances de physiothérapie co…" at bounding box center [378, 153] width 121 height 38
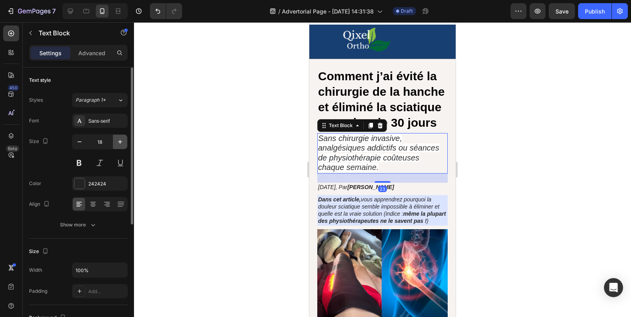
click at [119, 146] on button "button" at bounding box center [120, 142] width 14 height 14
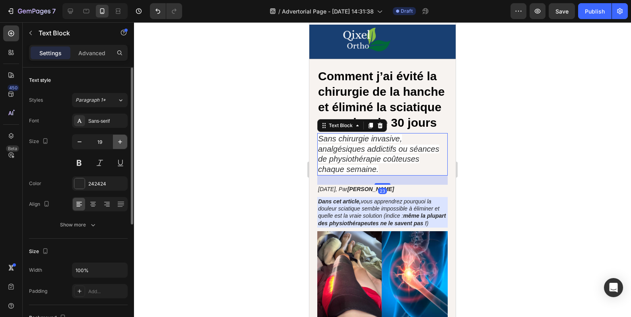
type input "20"
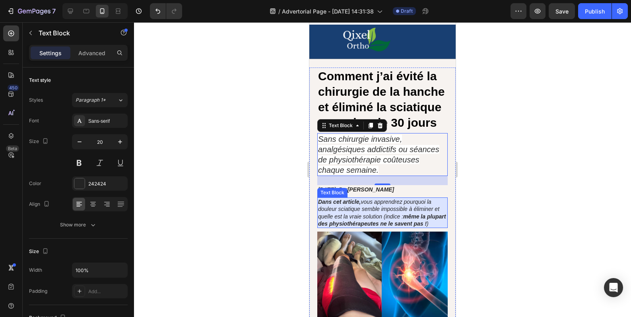
click at [329, 227] on icon "Dans cet article, vous apprendrez pourquoi la douleur sciatique semble impossib…" at bounding box center [382, 213] width 128 height 28
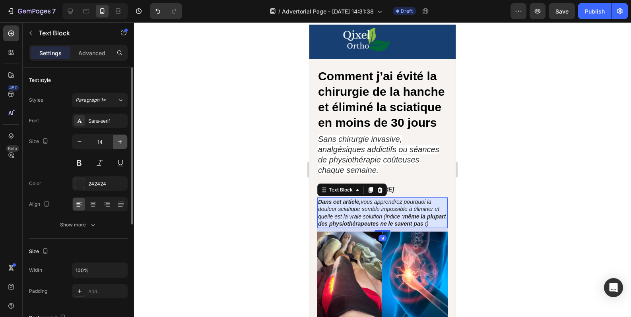
click at [123, 144] on icon "button" at bounding box center [120, 142] width 8 height 8
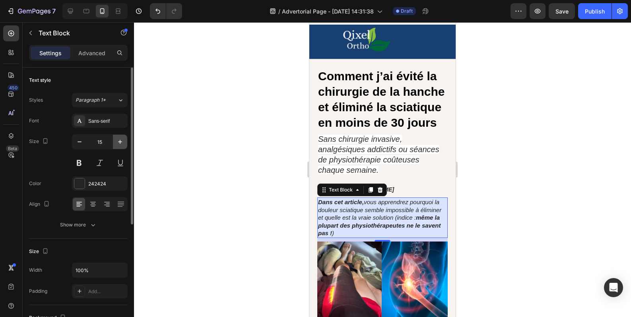
click at [123, 144] on icon "button" at bounding box center [120, 142] width 8 height 8
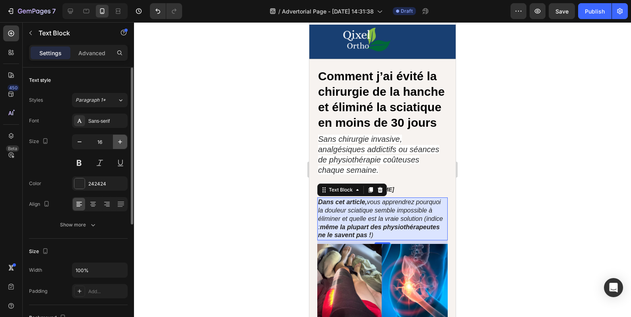
click at [123, 144] on icon "button" at bounding box center [120, 142] width 8 height 8
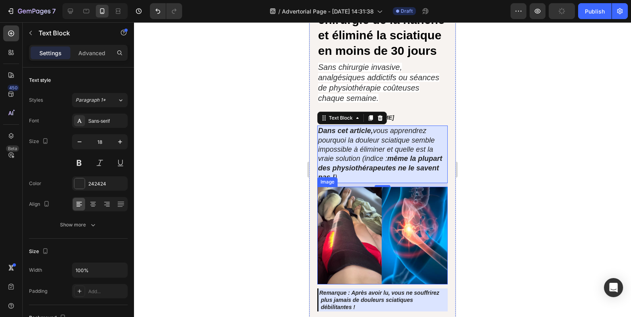
scroll to position [147, 0]
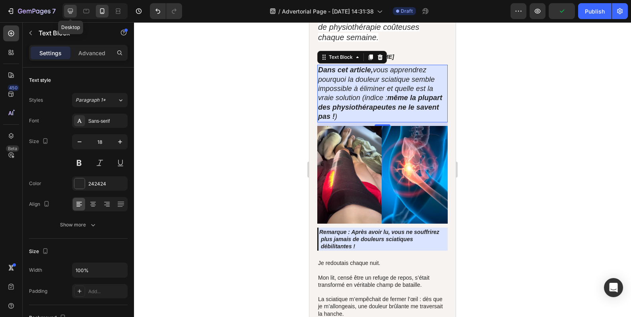
click at [71, 14] on icon at bounding box center [70, 11] width 8 height 8
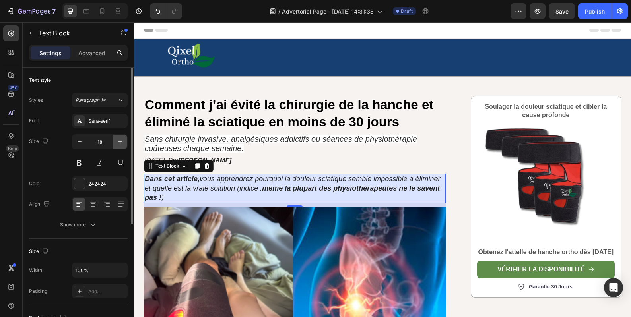
click at [121, 144] on icon "button" at bounding box center [120, 142] width 8 height 8
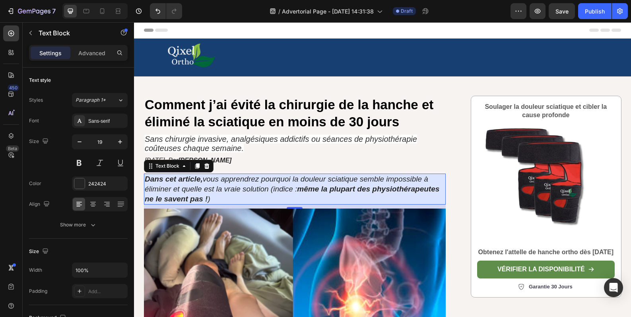
type input "20"
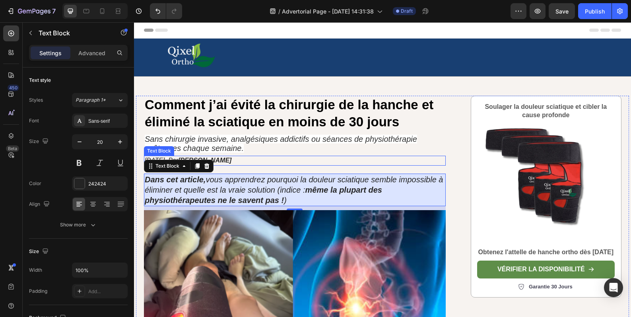
click at [304, 159] on p "01/02/2024, Par Mickael Akbiyik" at bounding box center [295, 161] width 300 height 8
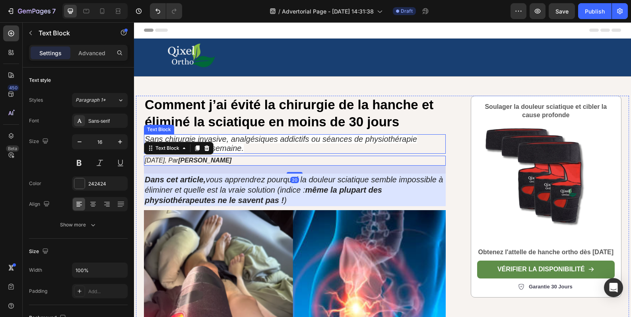
click at [265, 146] on p "Sans chirurgie invasive, analgésiques addictifs ou séances de physiothérapie co…" at bounding box center [295, 144] width 300 height 18
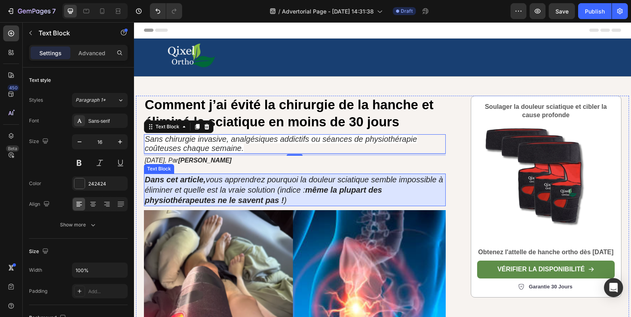
click at [360, 187] on strong "même la plupart des physiothérapeutes ne le savent pas !" at bounding box center [263, 195] width 237 height 19
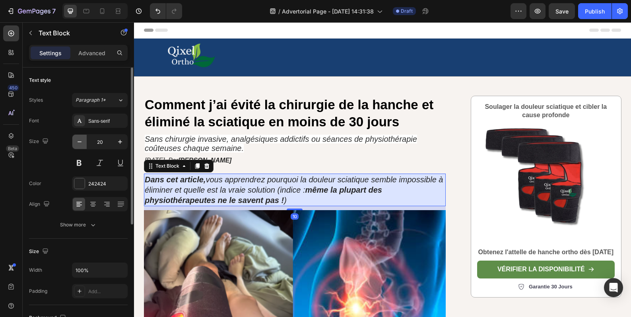
click at [82, 146] on button "button" at bounding box center [79, 142] width 14 height 14
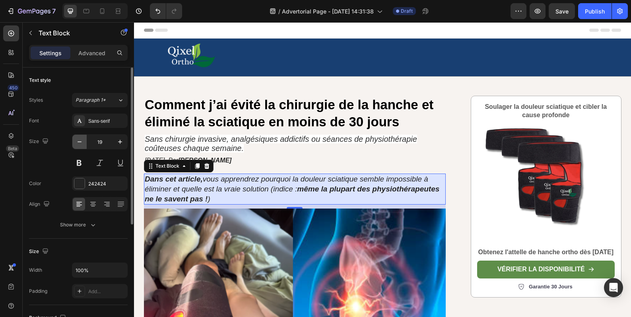
click at [82, 146] on button "button" at bounding box center [79, 142] width 14 height 14
type input "18"
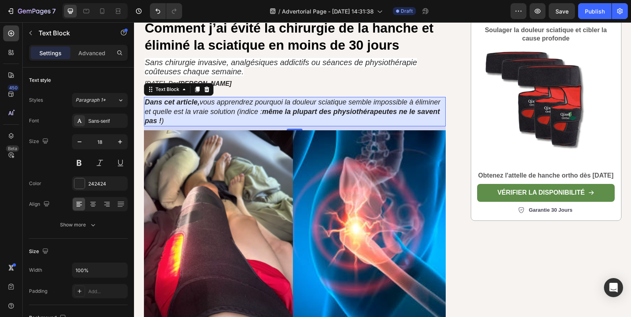
scroll to position [265, 0]
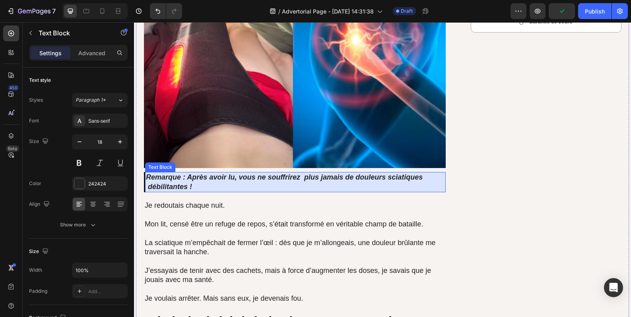
click at [374, 188] on p "Remarque : Après avoir lu, vous ne souffrirez plus jamais de douleurs sciatique…" at bounding box center [295, 182] width 299 height 19
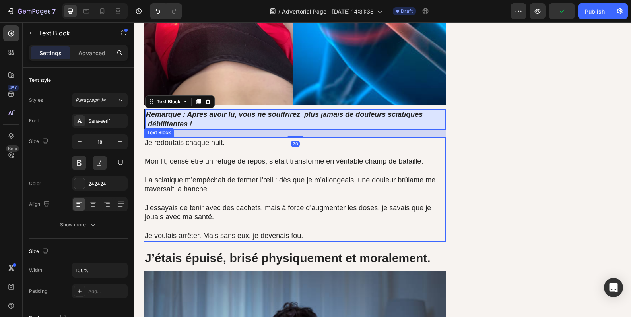
scroll to position [331, 0]
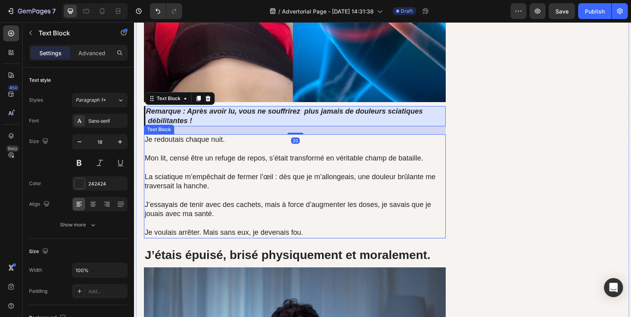
click at [218, 144] on p "Je redoutais chaque nuit." at bounding box center [295, 144] width 300 height 19
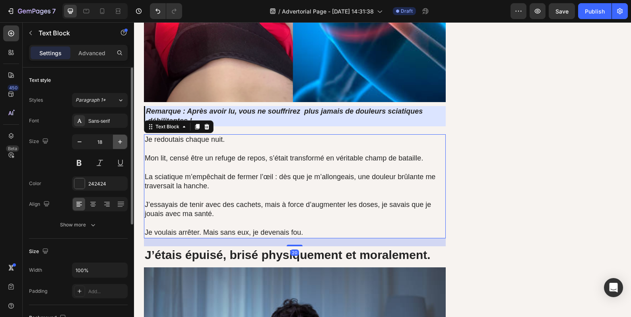
click at [123, 142] on icon "button" at bounding box center [120, 142] width 8 height 8
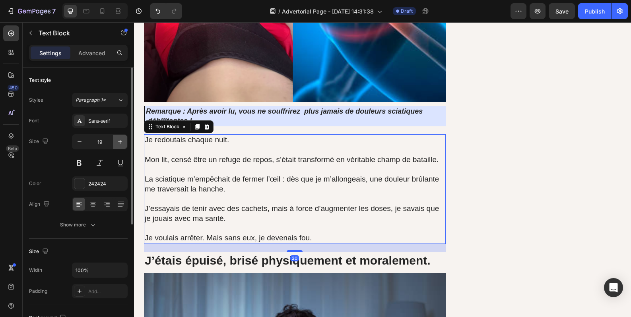
click at [123, 142] on icon "button" at bounding box center [120, 142] width 8 height 8
type input "20"
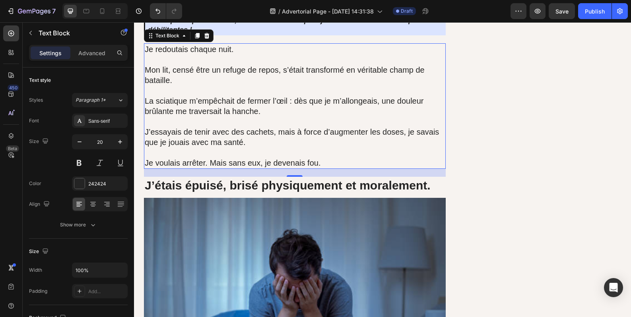
scroll to position [464, 0]
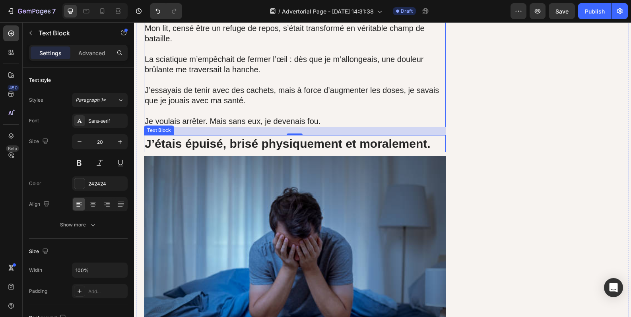
click at [321, 148] on strong "J’étais épuisé, brisé physiquement et moralement." at bounding box center [288, 143] width 286 height 13
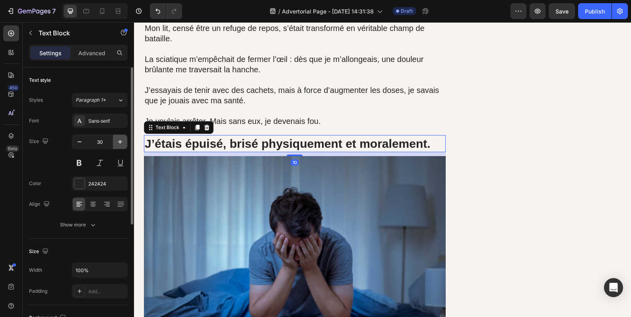
click at [121, 141] on icon "button" at bounding box center [120, 142] width 8 height 8
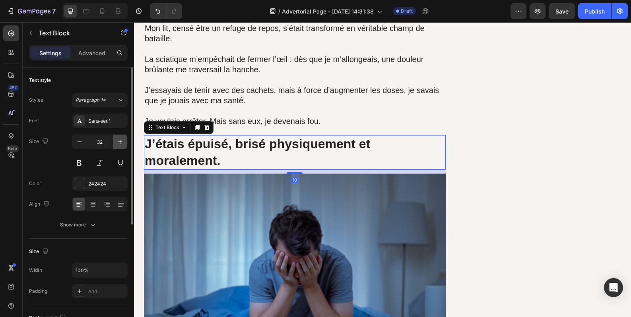
click at [121, 141] on icon "button" at bounding box center [120, 142] width 8 height 8
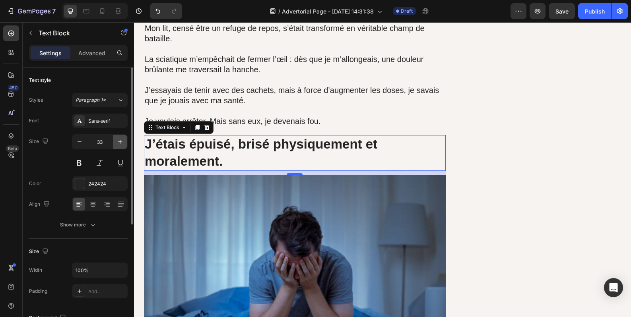
click at [121, 141] on icon "button" at bounding box center [120, 142] width 8 height 8
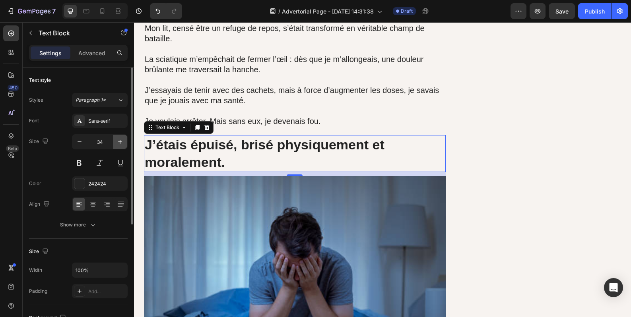
click at [121, 141] on icon "button" at bounding box center [120, 142] width 8 height 8
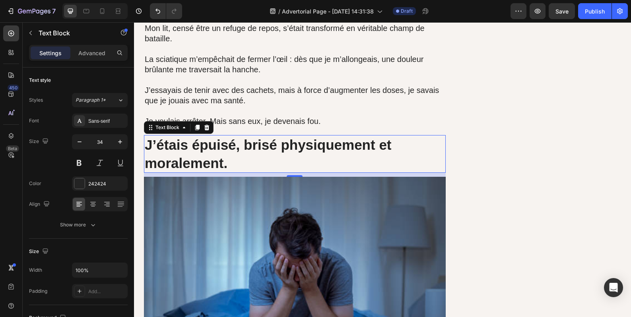
type input "35"
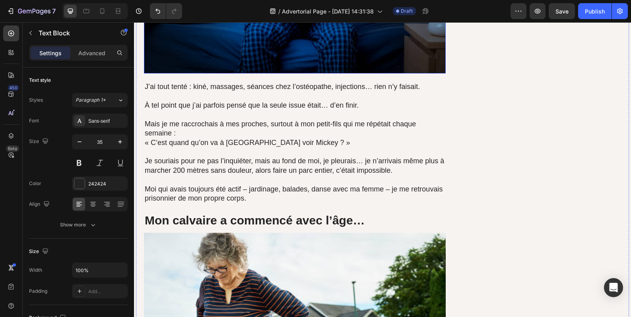
scroll to position [796, 0]
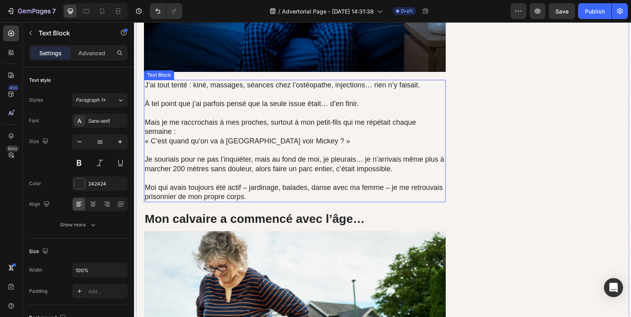
click at [345, 192] on p "Moi qui avais toujours été actif – jardinage, balades, danse avec ma femme – je…" at bounding box center [295, 192] width 300 height 19
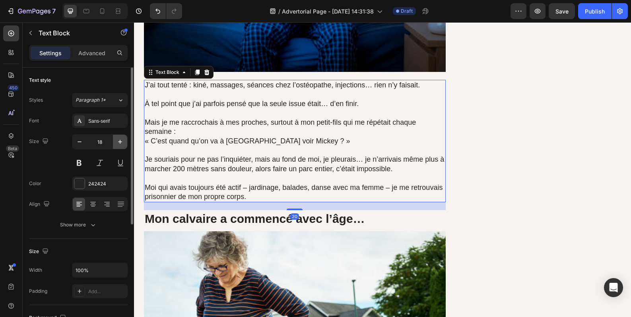
click at [124, 143] on button "button" at bounding box center [120, 142] width 14 height 14
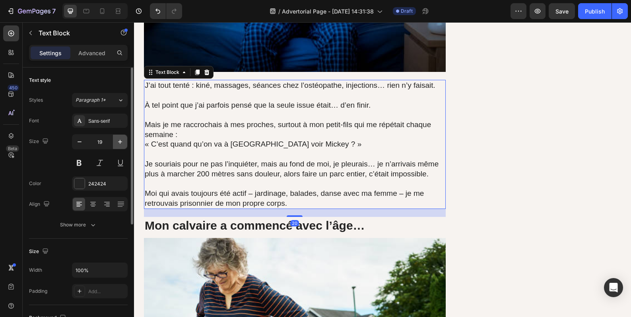
type input "20"
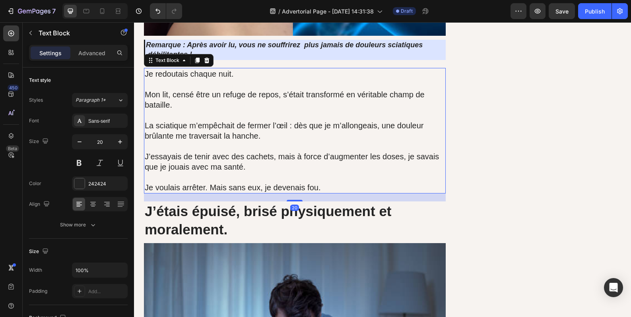
click at [252, 121] on p "La sciatique m’empêchait de fermer l’œil : dès que je m’allongeais, une douleur…" at bounding box center [295, 136] width 300 height 31
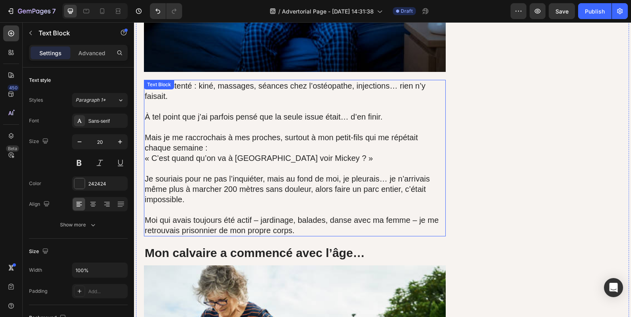
click at [272, 147] on p "Mais je me raccrochais à mes proches, surtout à mon petit-fils qui me répétait …" at bounding box center [295, 147] width 300 height 31
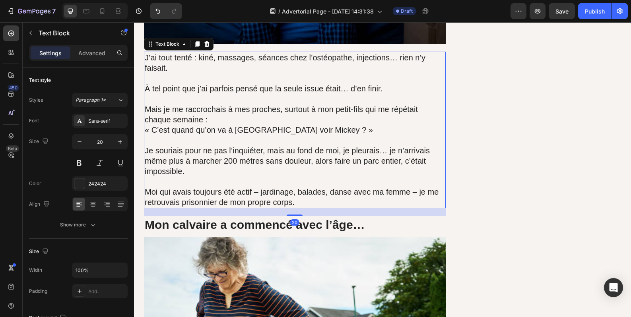
scroll to position [862, 0]
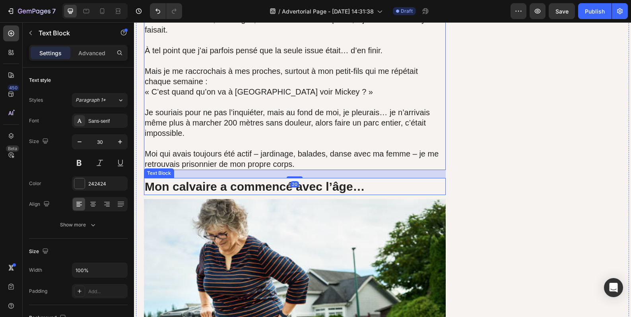
click at [239, 185] on strong "Mon calvaire a commencé avec l’âge…" at bounding box center [255, 186] width 220 height 13
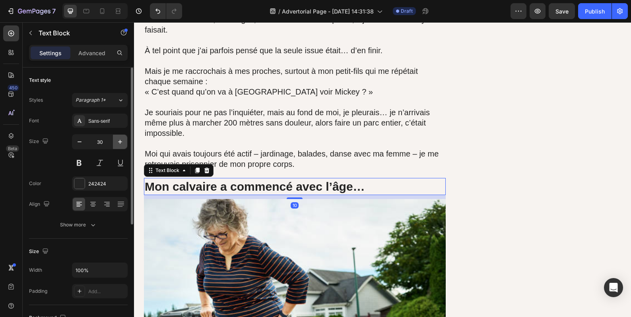
click at [116, 144] on icon "button" at bounding box center [120, 142] width 8 height 8
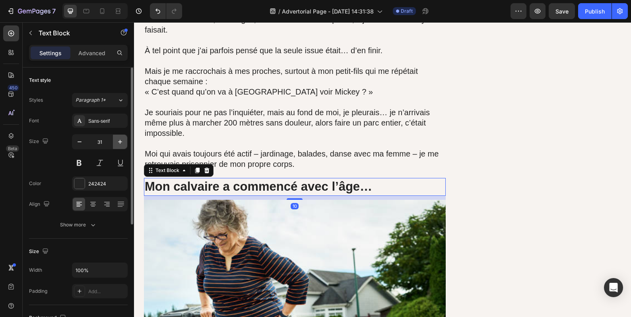
click at [116, 144] on icon "button" at bounding box center [120, 142] width 8 height 8
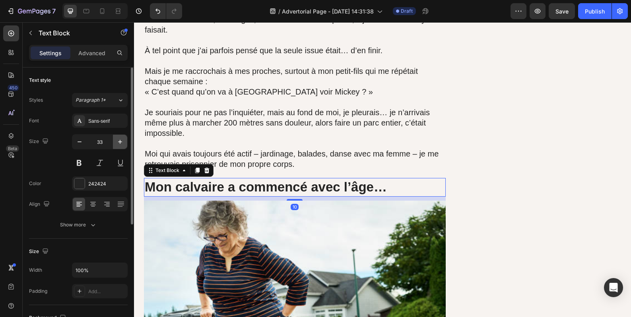
click at [116, 144] on icon "button" at bounding box center [120, 142] width 8 height 8
type input "35"
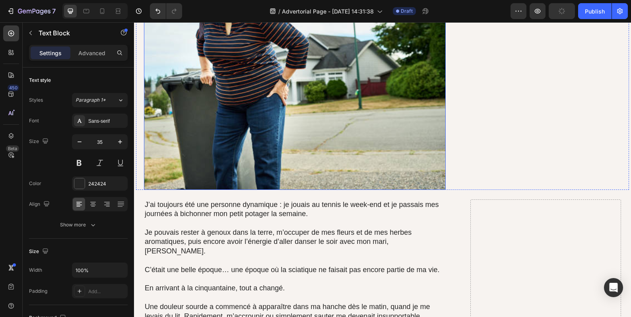
scroll to position [1127, 0]
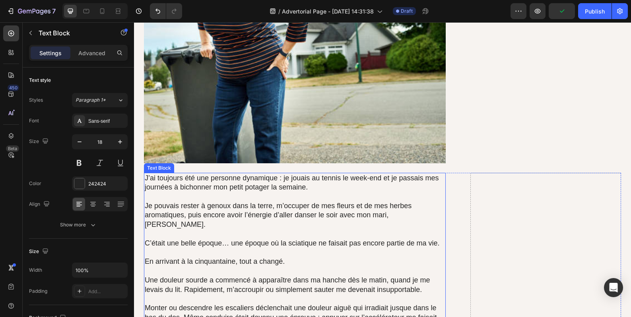
click at [272, 202] on p "Je pouvais rester à genoux dans la terre, m’occuper de mes fleurs et de mes her…" at bounding box center [295, 216] width 300 height 28
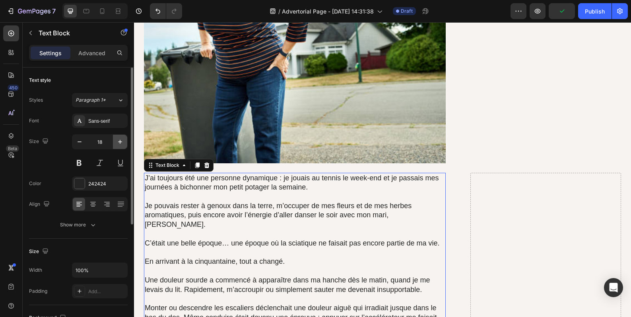
click at [119, 146] on icon "button" at bounding box center [120, 142] width 8 height 8
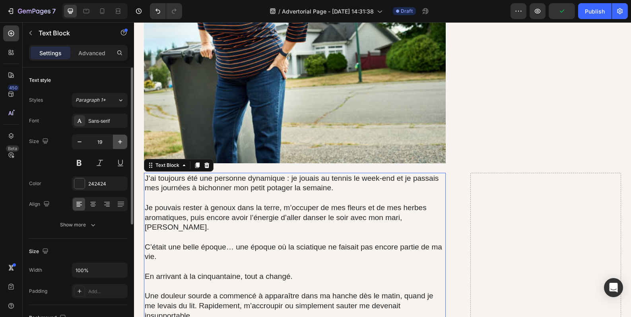
type input "20"
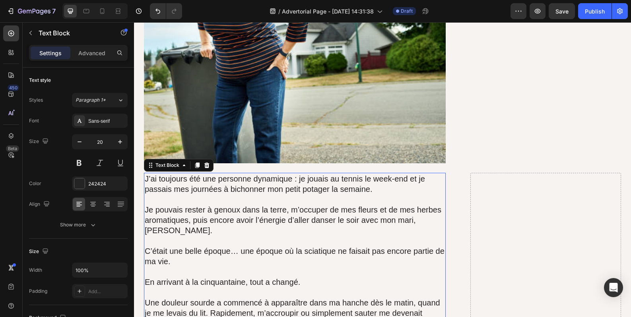
scroll to position [1326, 0]
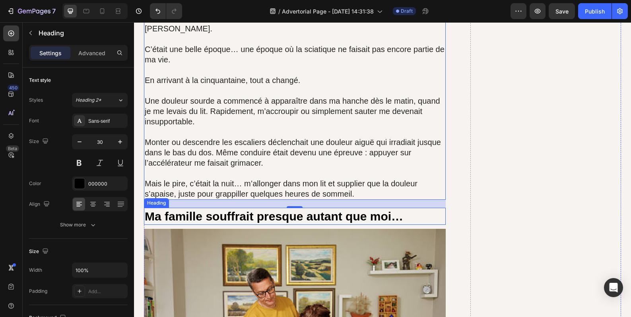
click at [276, 220] on h2 "Ma famille souffrait presque autant que moi…" at bounding box center [295, 216] width 302 height 17
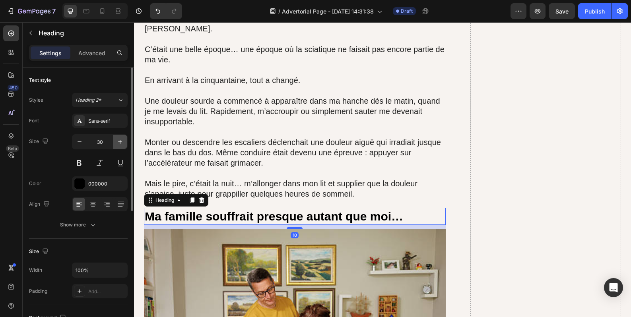
click at [118, 141] on icon "button" at bounding box center [120, 142] width 8 height 8
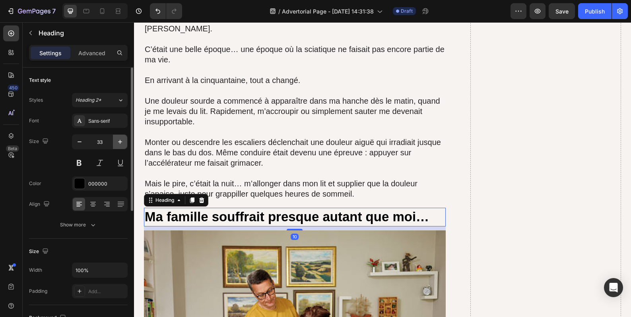
click at [118, 141] on icon "button" at bounding box center [120, 142] width 8 height 8
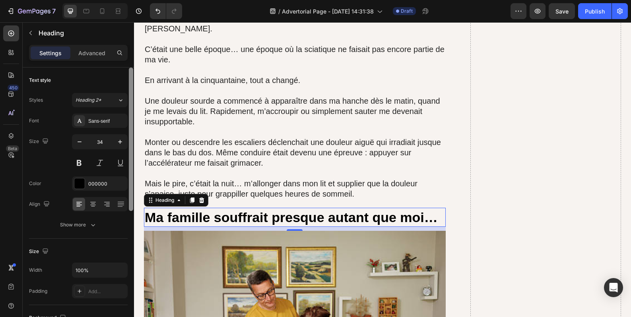
type input "35"
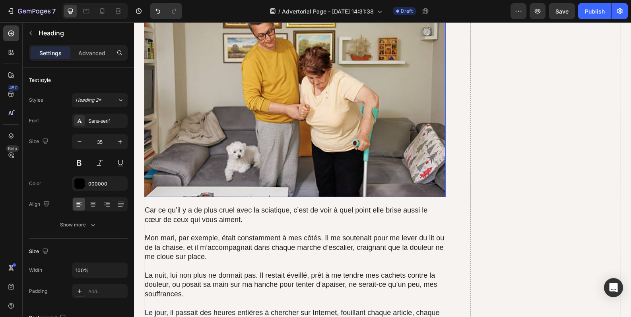
scroll to position [1657, 0]
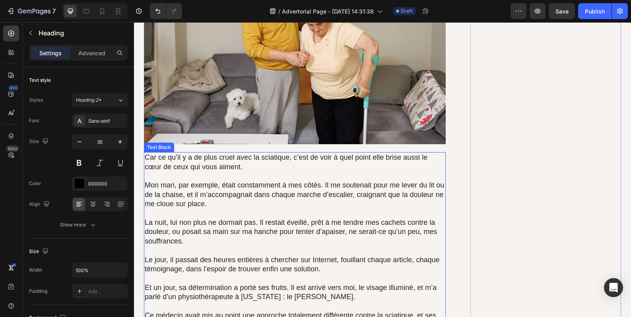
click at [222, 226] on p "La nuit, lui non plus ne dormait pas. Il restait éveillé, prêt à me tendre mes …" at bounding box center [295, 232] width 300 height 28
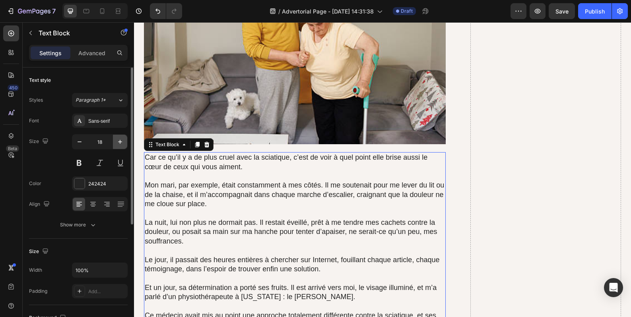
click at [115, 143] on button "button" at bounding box center [120, 142] width 14 height 14
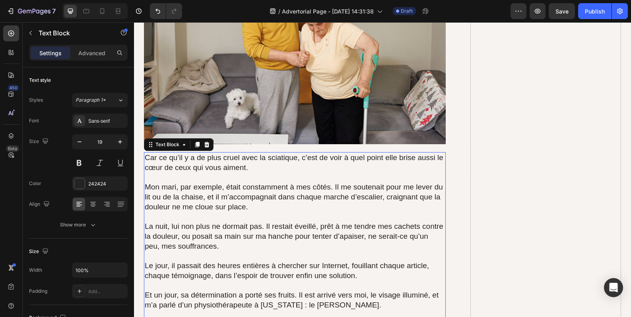
type input "20"
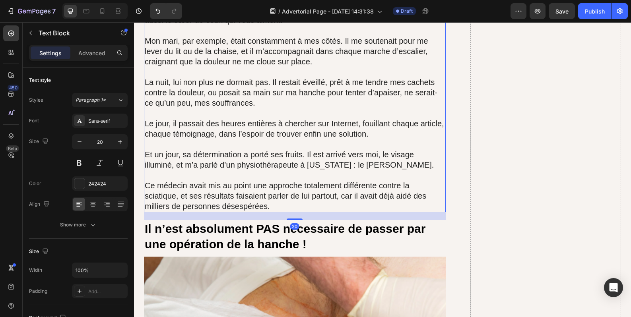
scroll to position [1856, 0]
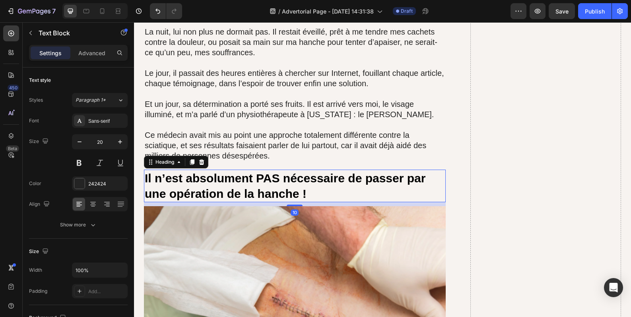
click at [275, 194] on h2 "Il n’est absolument PAS nécessaire de passer par une opération de la hanche !" at bounding box center [295, 186] width 302 height 33
click at [121, 140] on icon "button" at bounding box center [120, 142] width 8 height 8
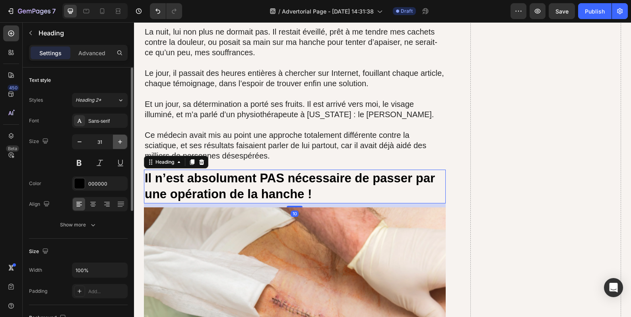
click at [121, 140] on icon "button" at bounding box center [120, 142] width 8 height 8
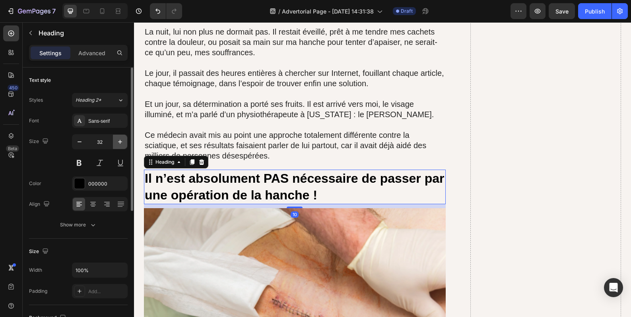
click at [121, 140] on icon "button" at bounding box center [120, 142] width 8 height 8
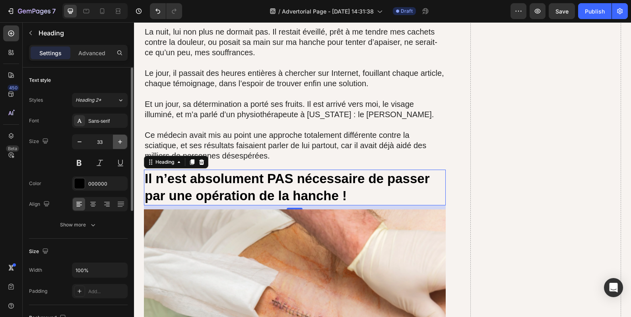
click at [121, 140] on icon "button" at bounding box center [120, 142] width 8 height 8
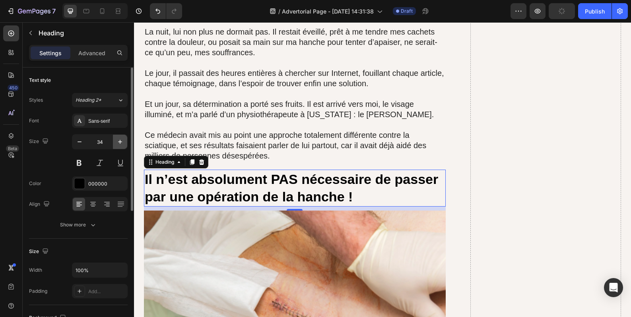
click at [121, 140] on icon "button" at bounding box center [120, 142] width 8 height 8
type input "35"
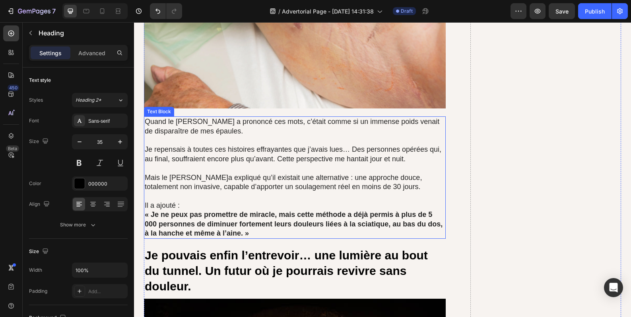
scroll to position [2188, 0]
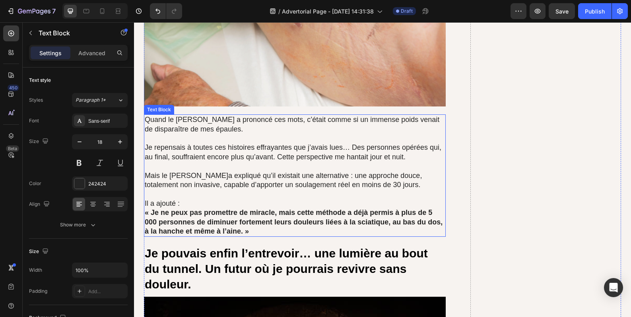
click at [273, 209] on strong "« Je ne peux pas promettre de miracle, mais cette méthode a déjà permis à plus …" at bounding box center [294, 222] width 298 height 27
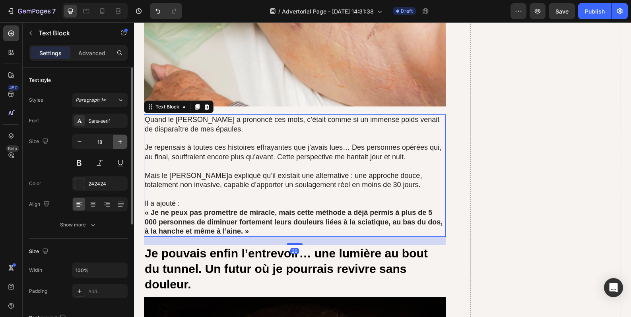
click at [123, 143] on icon "button" at bounding box center [120, 142] width 8 height 8
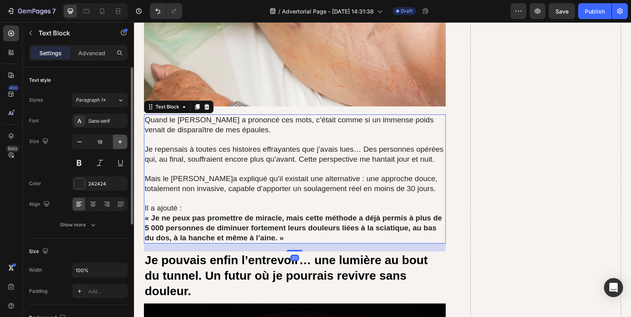
click at [123, 143] on icon "button" at bounding box center [120, 142] width 8 height 8
type input "20"
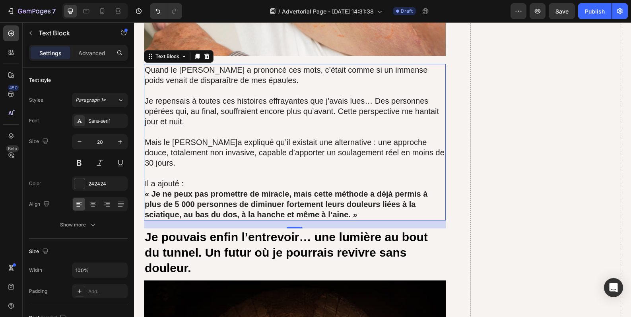
scroll to position [2254, 0]
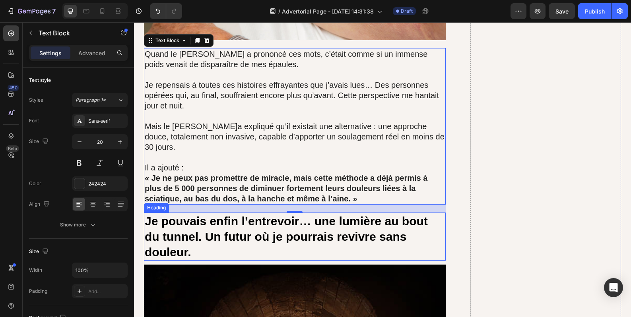
click at [284, 219] on h2 "Je pouvais enfin l’entrevoir… une lumière au bout du tunnel. Un futur où je pou…" at bounding box center [295, 237] width 302 height 48
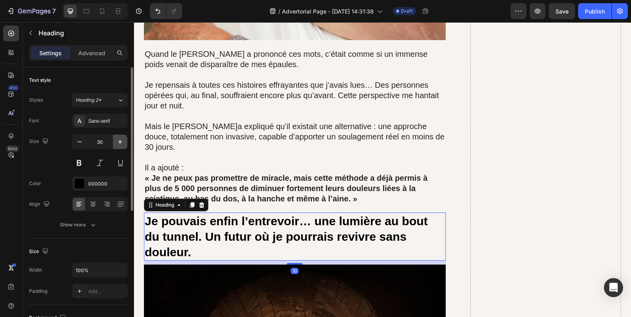
click at [119, 142] on icon "button" at bounding box center [120, 142] width 8 height 8
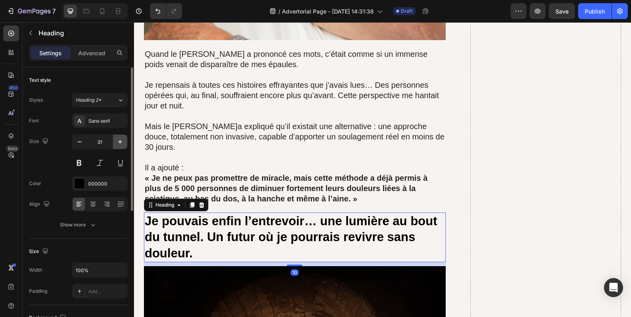
click at [119, 142] on icon "button" at bounding box center [120, 142] width 8 height 8
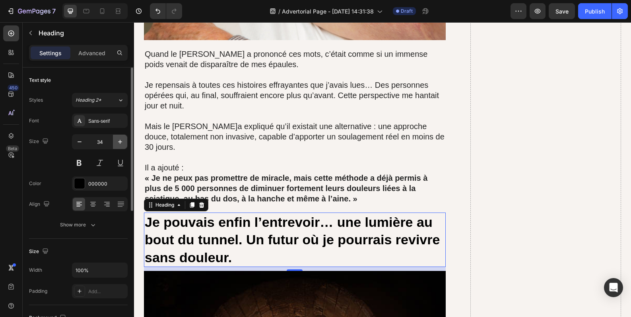
click at [119, 142] on icon "button" at bounding box center [120, 142] width 8 height 8
type input "35"
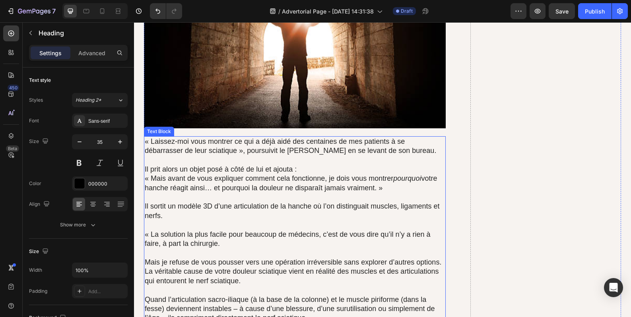
scroll to position [2652, 0]
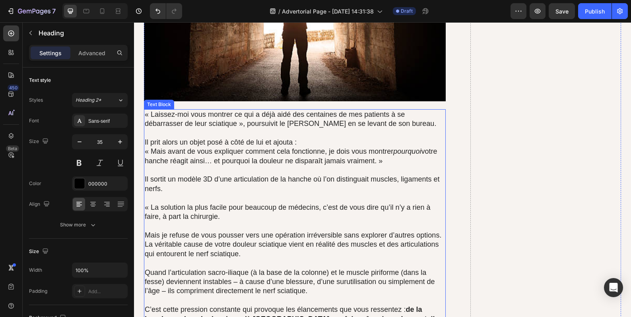
click at [237, 185] on p "Il sortit un modèle 3D d’une articulation de la hanche où l’on distinguait musc…" at bounding box center [295, 184] width 300 height 19
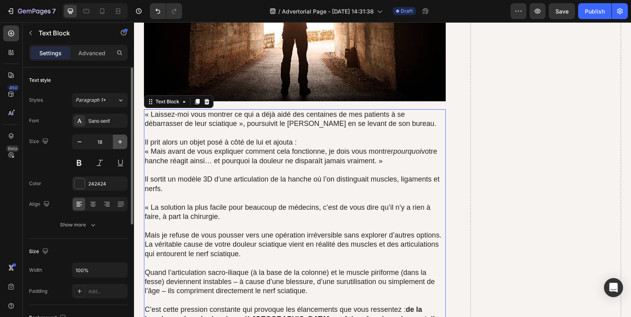
click at [125, 142] on button "button" at bounding box center [120, 142] width 14 height 14
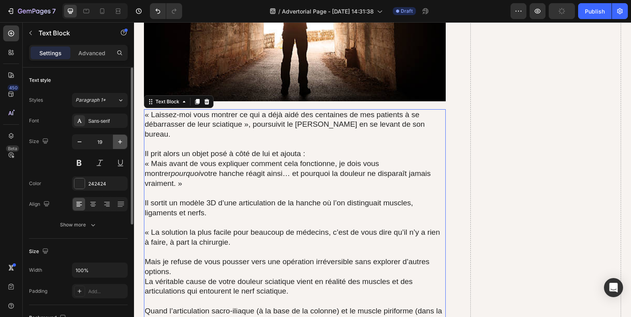
click at [125, 142] on button "button" at bounding box center [120, 142] width 14 height 14
type input "20"
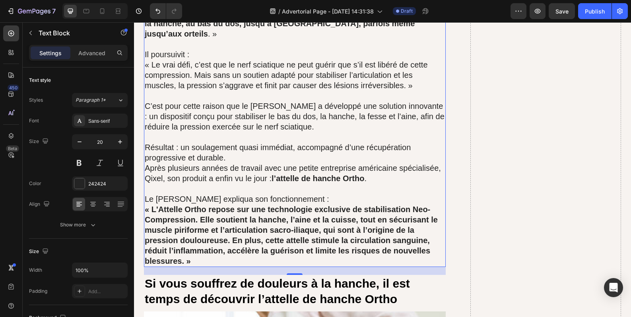
scroll to position [3050, 0]
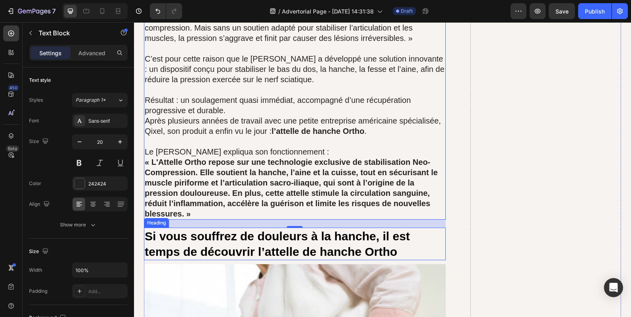
click at [293, 228] on h2 "Si vous souffrez de douleurs à la hanche, il est temps de découvrir l’attelle d…" at bounding box center [295, 244] width 302 height 33
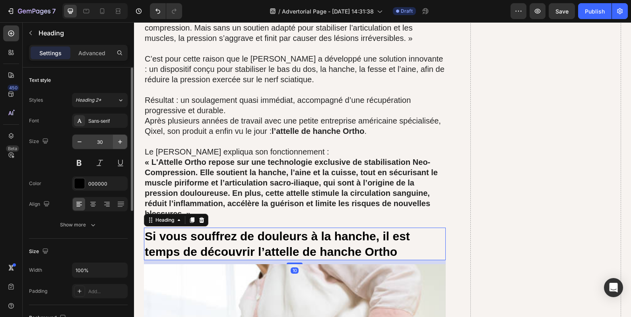
click at [120, 143] on icon "button" at bounding box center [120, 142] width 8 height 8
click at [120, 143] on icon "button" at bounding box center [120, 142] width 4 height 4
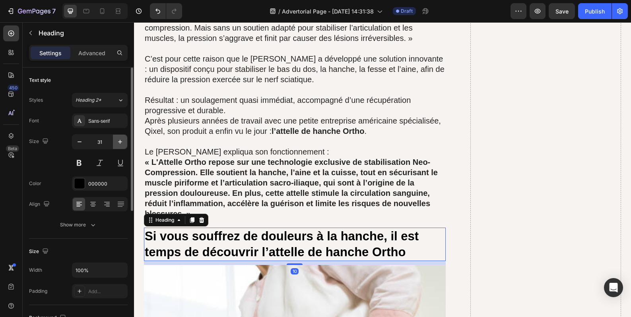
click at [120, 143] on icon "button" at bounding box center [120, 142] width 4 height 4
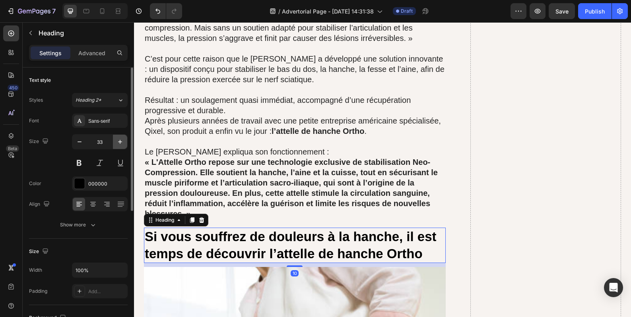
click at [120, 143] on icon "button" at bounding box center [120, 142] width 4 height 4
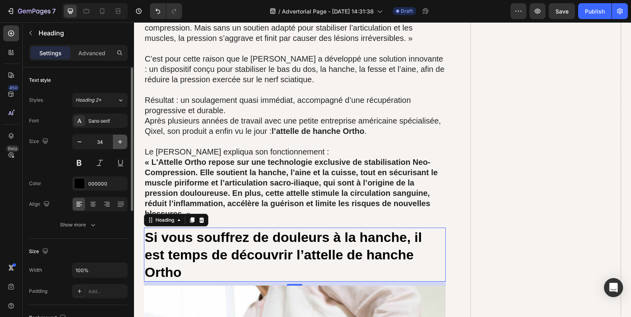
type input "35"
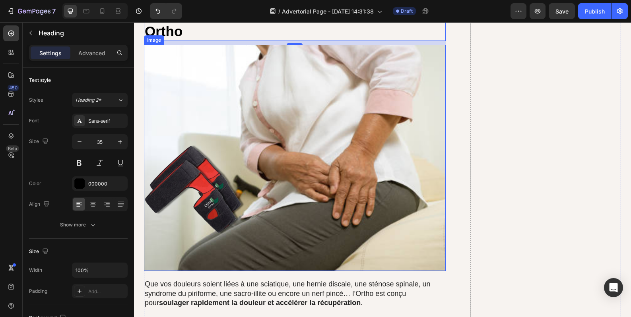
scroll to position [3381, 0]
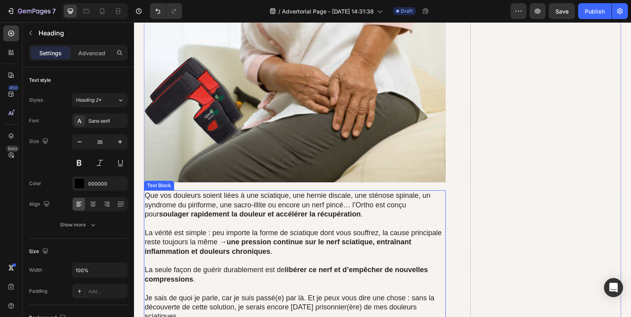
click at [273, 219] on p at bounding box center [295, 223] width 300 height 9
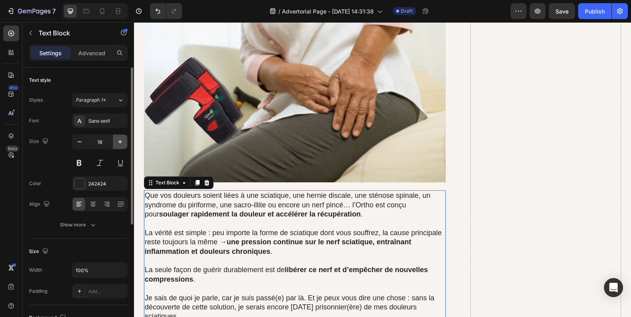
click at [124, 145] on button "button" at bounding box center [120, 142] width 14 height 14
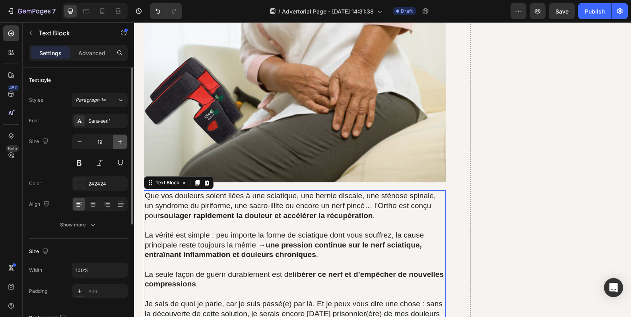
type input "20"
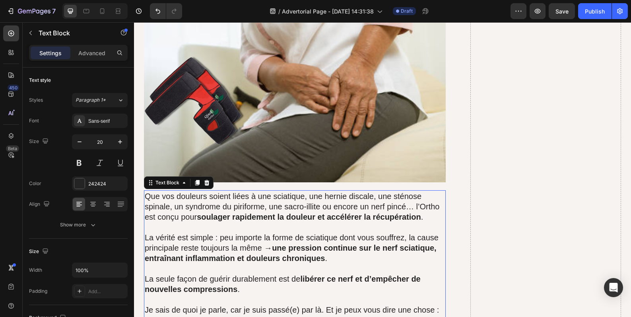
scroll to position [3646, 0]
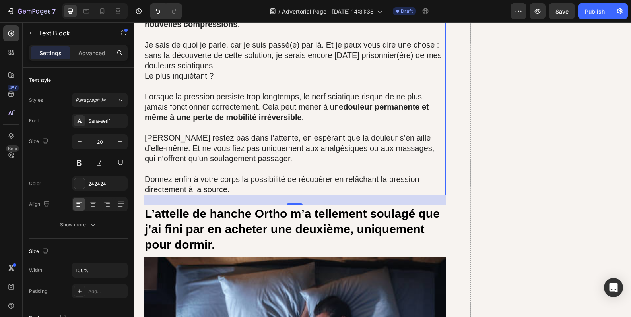
click at [303, 208] on h2 "L’attelle de hanche Ortho m’a tellement soulagé que j’ai fini par en acheter un…" at bounding box center [295, 229] width 302 height 48
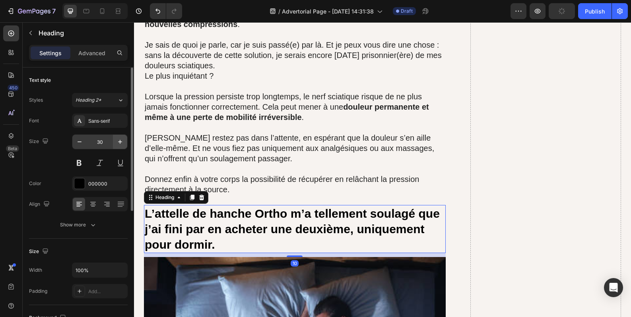
click at [123, 141] on icon "button" at bounding box center [120, 142] width 8 height 8
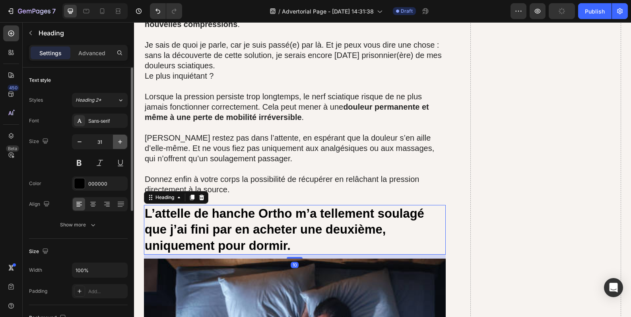
click at [123, 141] on icon "button" at bounding box center [120, 142] width 8 height 8
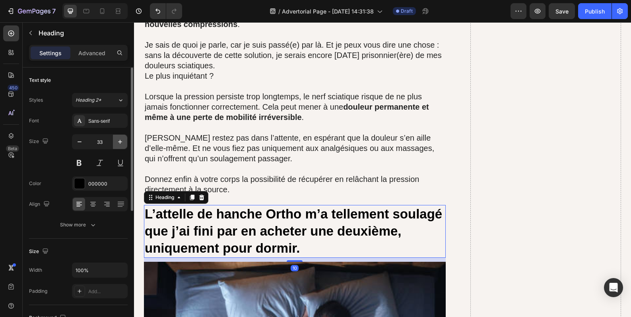
click at [123, 141] on icon "button" at bounding box center [120, 142] width 8 height 8
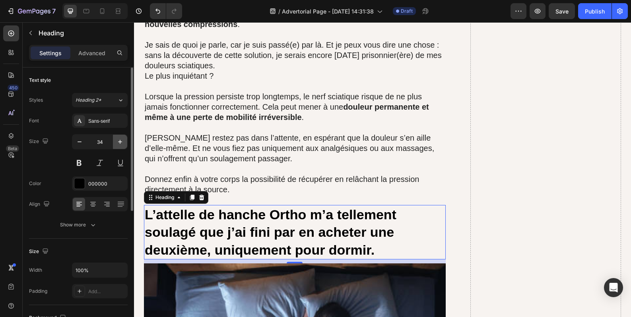
click at [123, 141] on icon "button" at bounding box center [120, 142] width 8 height 8
type input "35"
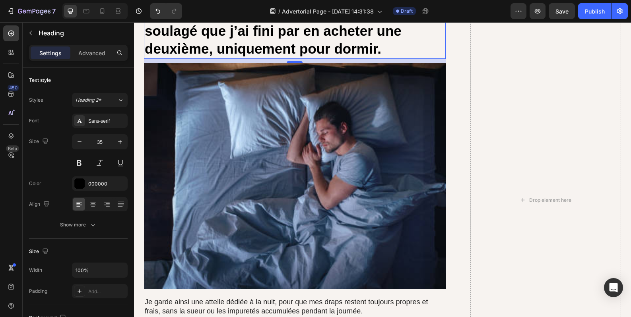
scroll to position [3978, 0]
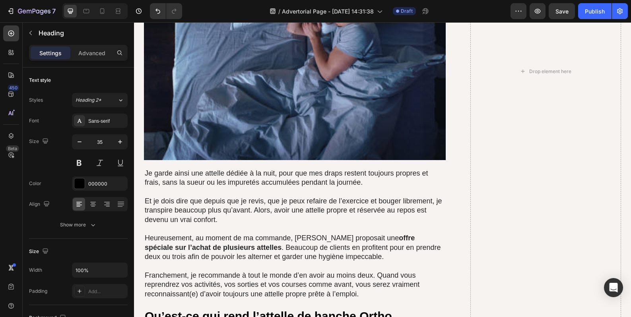
click at [300, 225] on p at bounding box center [295, 229] width 300 height 9
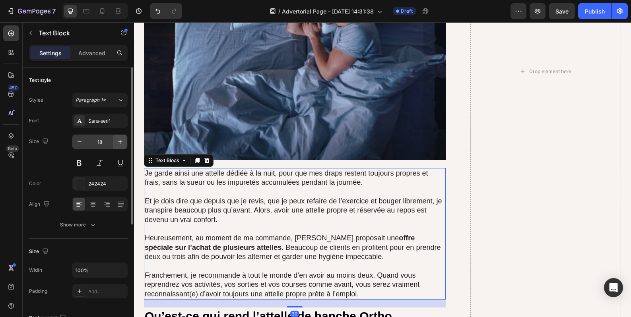
click at [125, 144] on button "button" at bounding box center [120, 142] width 14 height 14
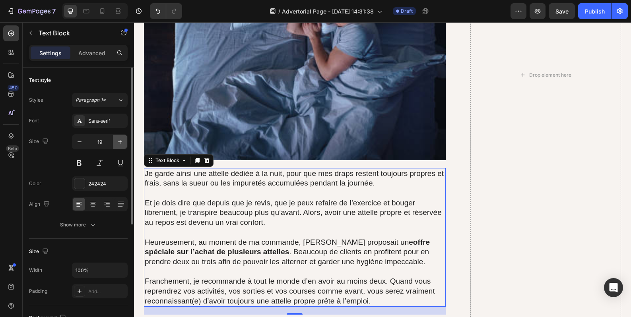
type input "20"
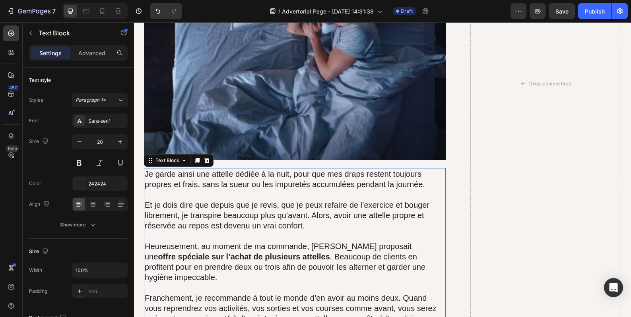
scroll to position [4176, 0]
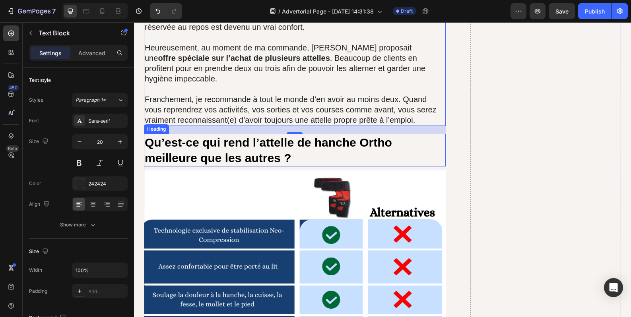
click at [269, 134] on h2 "Qu’est-ce qui rend l’attelle de hanche Ortho meilleure que les autres ?" at bounding box center [295, 150] width 302 height 33
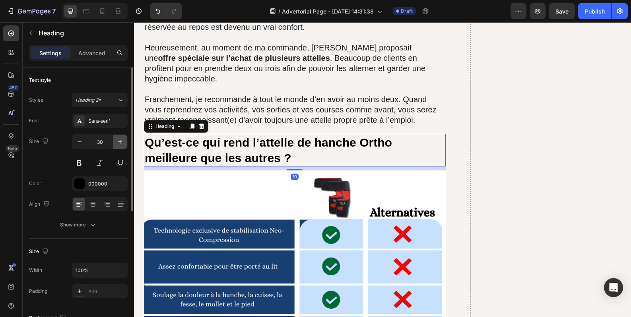
click at [123, 138] on icon "button" at bounding box center [120, 142] width 8 height 8
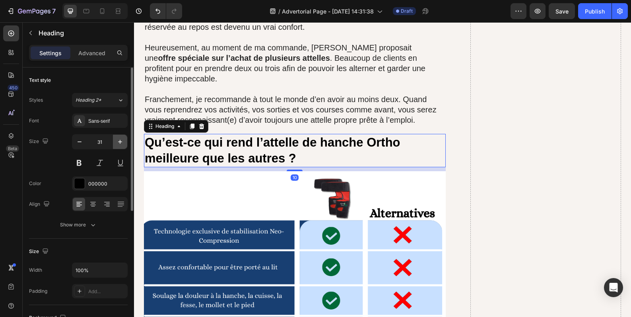
click at [123, 138] on icon "button" at bounding box center [120, 142] width 8 height 8
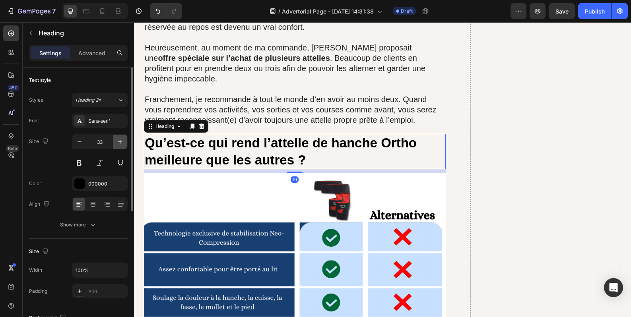
click at [123, 138] on icon "button" at bounding box center [120, 142] width 8 height 8
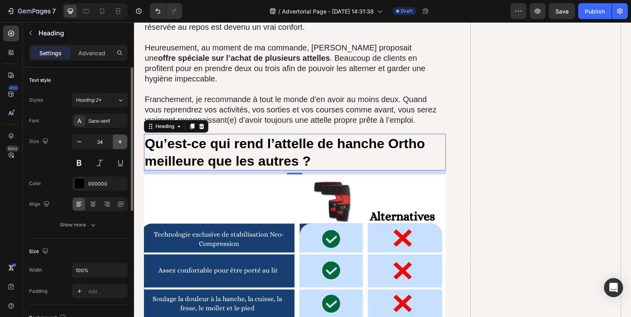
click at [123, 138] on icon "button" at bounding box center [120, 142] width 8 height 8
type input "35"
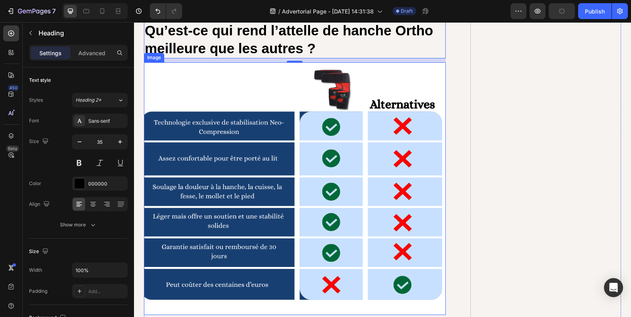
scroll to position [4309, 0]
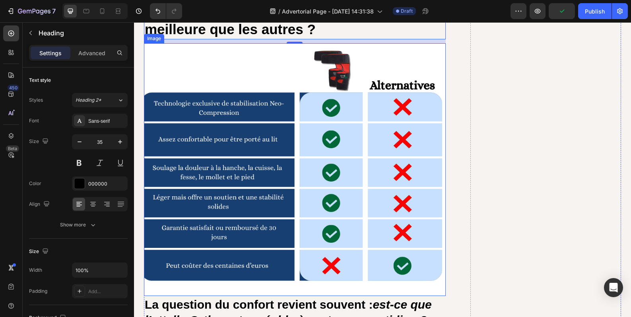
click at [300, 182] on img at bounding box center [295, 169] width 302 height 253
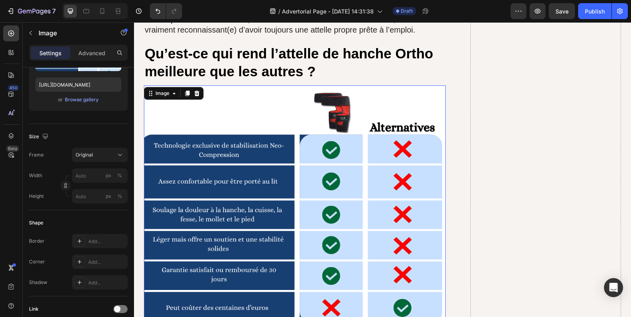
scroll to position [4375, 0]
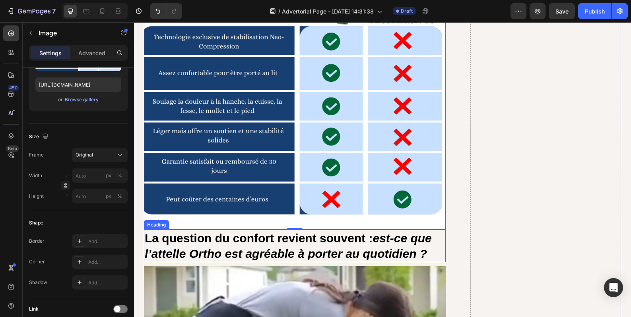
click at [260, 230] on h2 "La question du confort revient souvent : est-ce que l’attelle Ortho est agréabl…" at bounding box center [295, 246] width 302 height 33
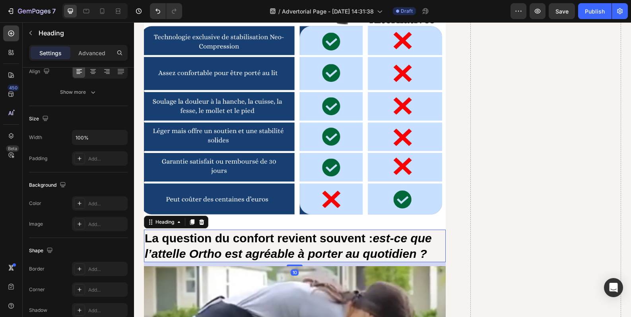
scroll to position [0, 0]
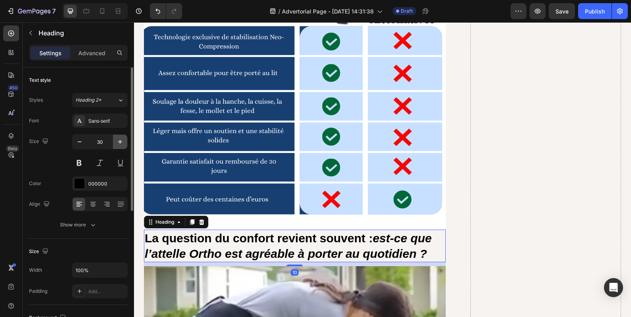
click at [118, 145] on icon "button" at bounding box center [120, 142] width 8 height 8
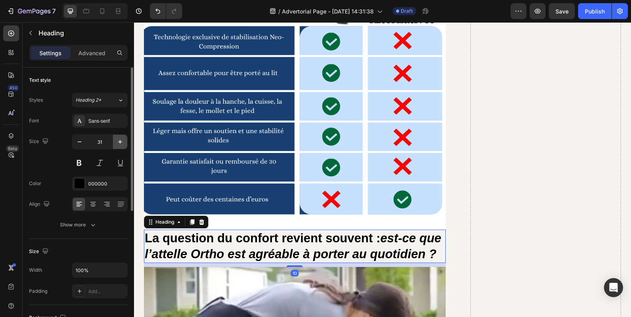
click at [118, 145] on icon "button" at bounding box center [120, 142] width 8 height 8
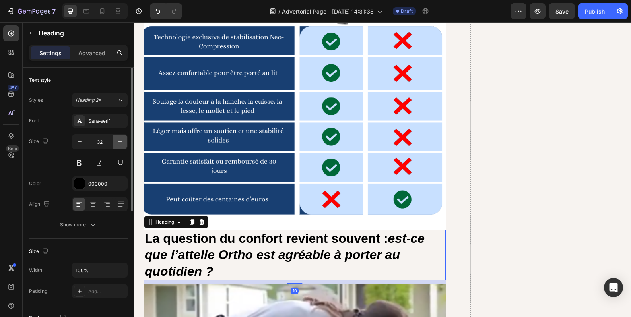
click at [118, 145] on icon "button" at bounding box center [120, 142] width 8 height 8
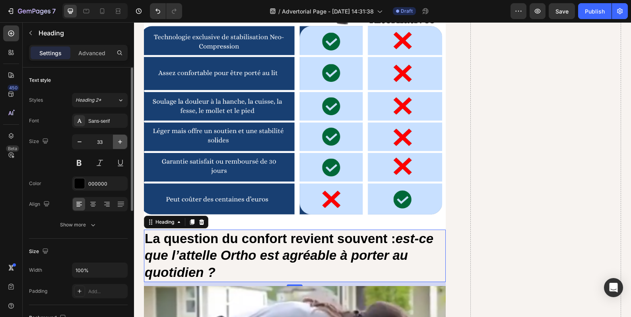
click at [118, 145] on icon "button" at bounding box center [120, 142] width 8 height 8
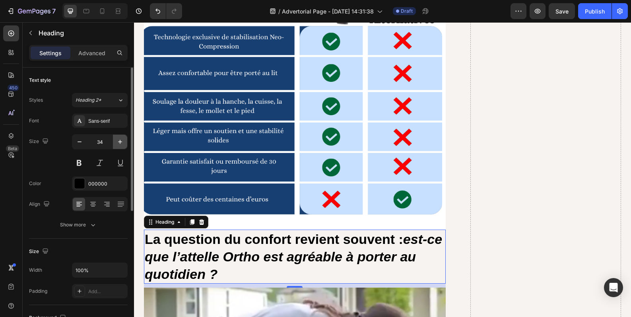
click at [118, 145] on icon "button" at bounding box center [120, 142] width 8 height 8
type input "35"
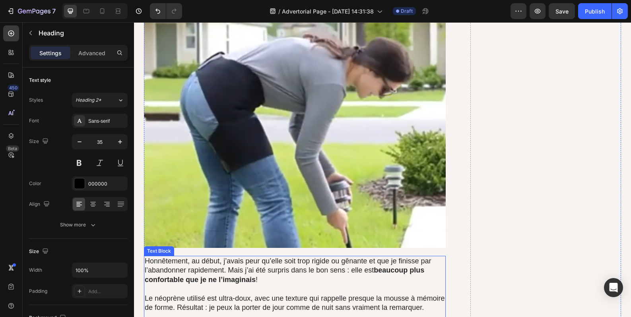
scroll to position [4707, 0]
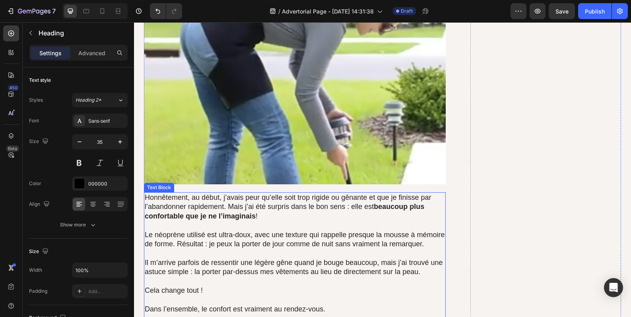
click at [263, 231] on p "Le néoprène utilisé est ultra-doux, avec une texture qui rappelle presque la mo…" at bounding box center [295, 240] width 300 height 19
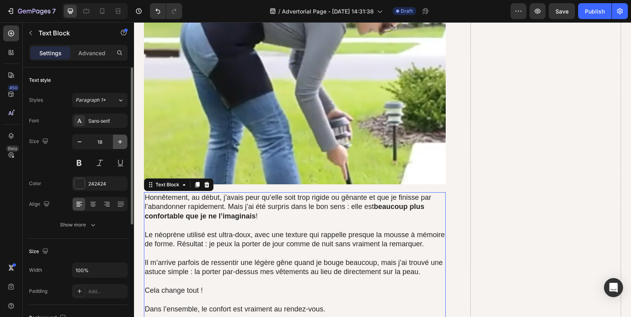
click at [122, 144] on icon "button" at bounding box center [120, 142] width 8 height 8
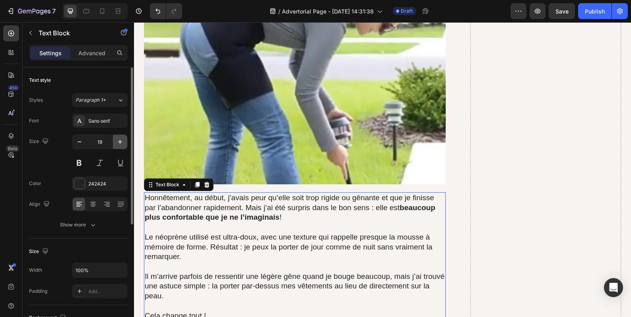
type input "20"
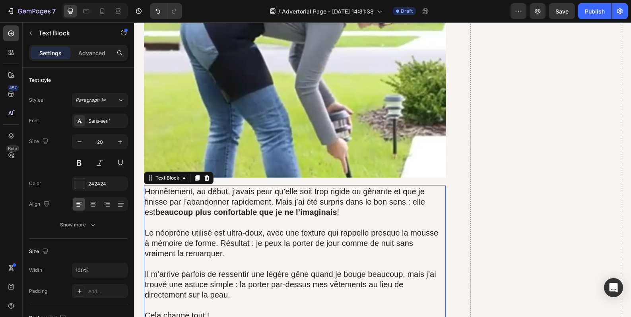
scroll to position [4905, 0]
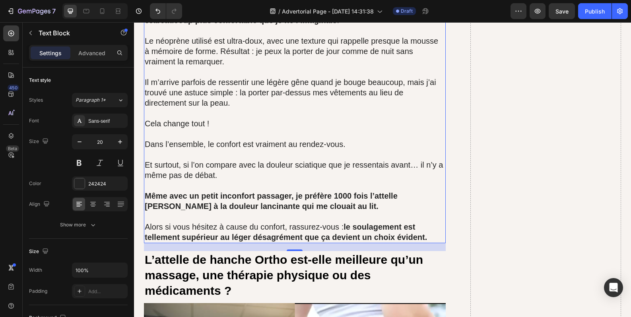
click at [283, 251] on h2 "L’attelle de hanche Ortho est-elle meilleure qu’un massage, une thérapie physiq…" at bounding box center [295, 275] width 302 height 48
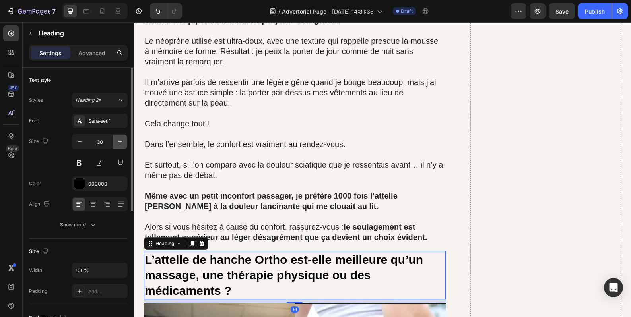
click at [122, 144] on icon "button" at bounding box center [120, 142] width 8 height 8
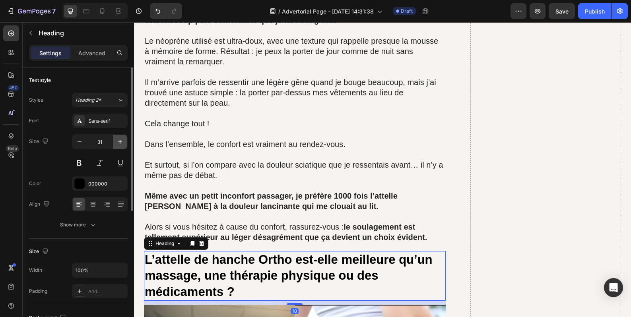
click at [122, 144] on icon "button" at bounding box center [120, 142] width 8 height 8
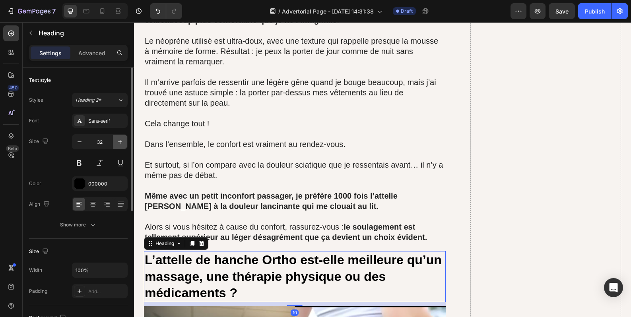
click at [122, 144] on icon "button" at bounding box center [120, 142] width 8 height 8
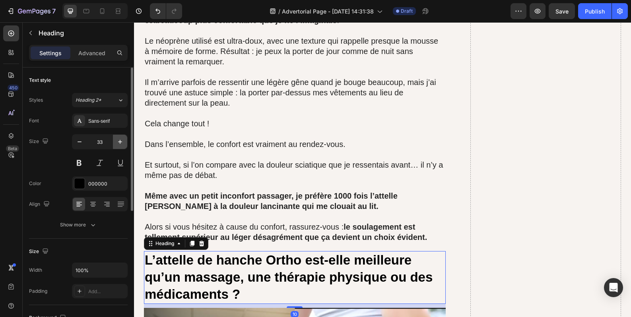
click at [122, 144] on icon "button" at bounding box center [120, 142] width 8 height 8
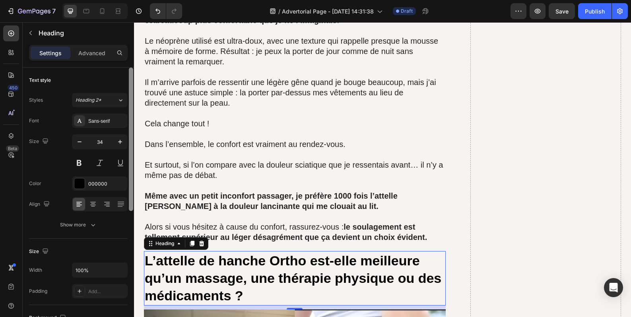
type input "35"
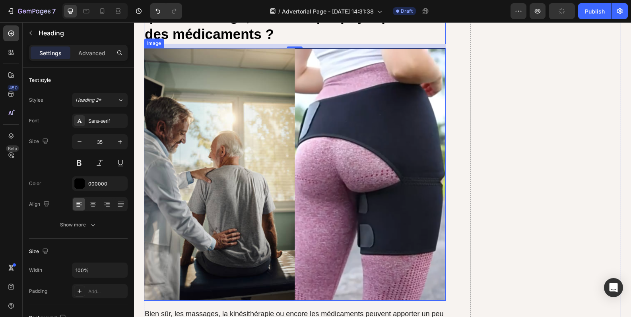
scroll to position [5303, 0]
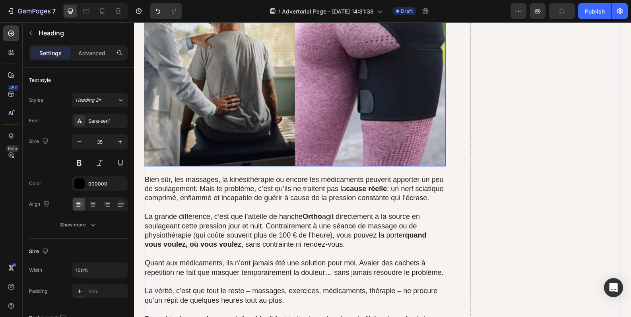
click at [286, 212] on p "La grande différence, c’est que l’attelle de hanche Ortho agit directement à la…" at bounding box center [295, 230] width 300 height 37
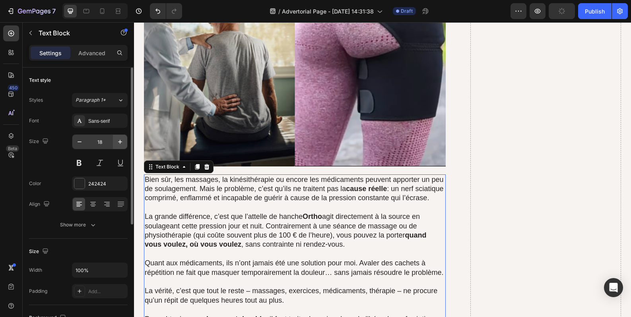
click at [119, 142] on icon "button" at bounding box center [120, 142] width 4 height 4
type input "20"
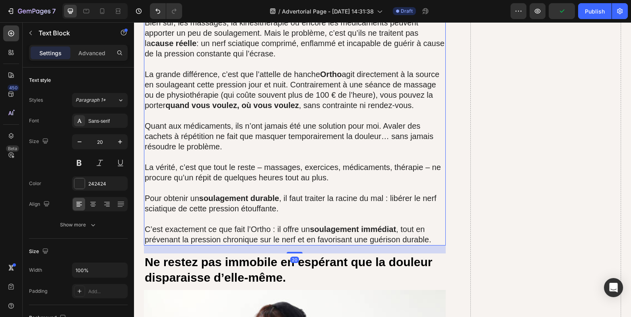
scroll to position [5502, 0]
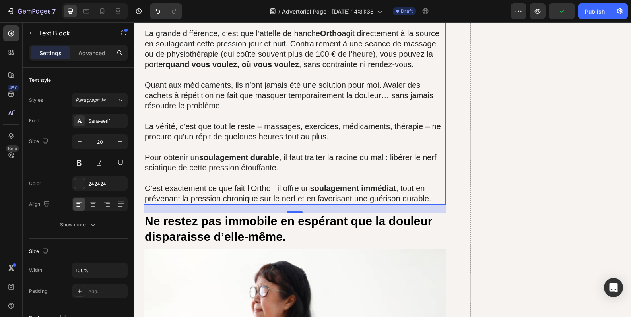
click at [264, 213] on h2 "Ne restez pas immobile en espérant que la douleur disparaisse d’elle-même." at bounding box center [295, 229] width 302 height 33
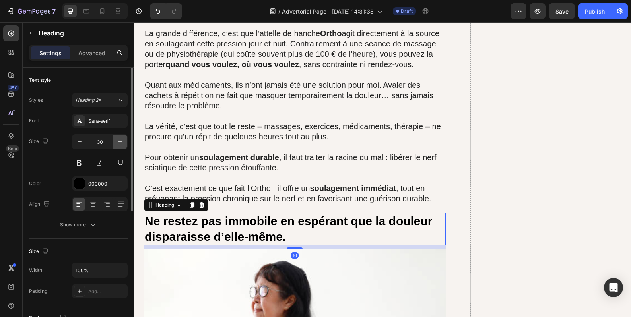
click at [123, 143] on icon "button" at bounding box center [120, 142] width 8 height 8
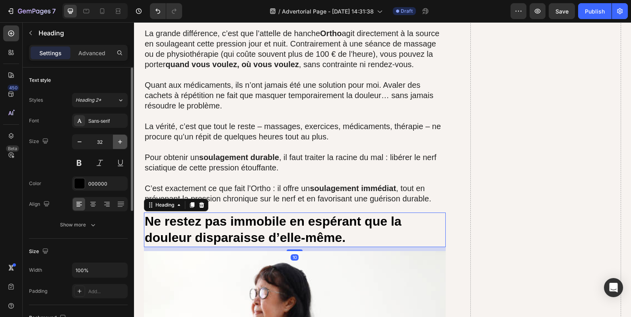
click at [123, 143] on icon "button" at bounding box center [120, 142] width 8 height 8
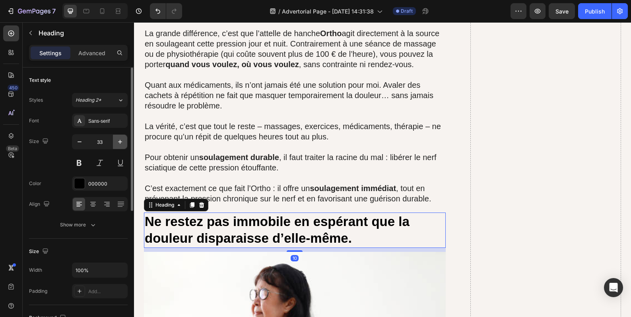
click at [123, 143] on icon "button" at bounding box center [120, 142] width 8 height 8
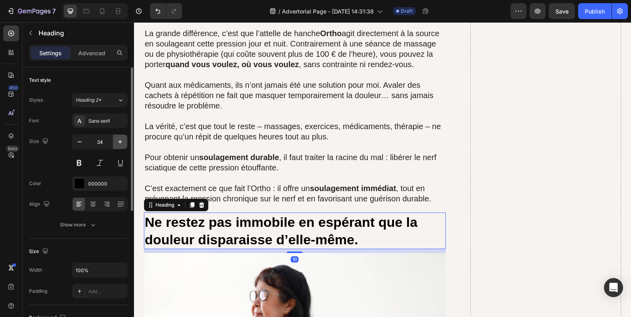
type input "35"
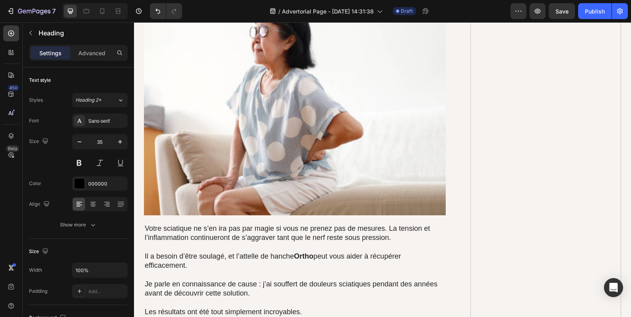
scroll to position [5900, 0]
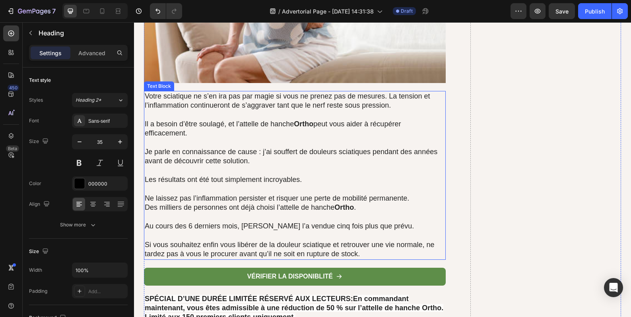
click at [259, 213] on p at bounding box center [295, 217] width 300 height 9
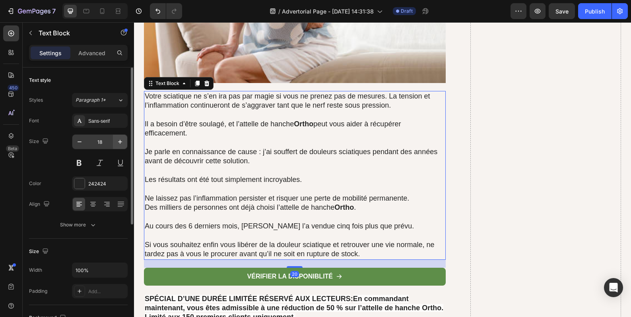
click at [122, 136] on button "button" at bounding box center [120, 142] width 14 height 14
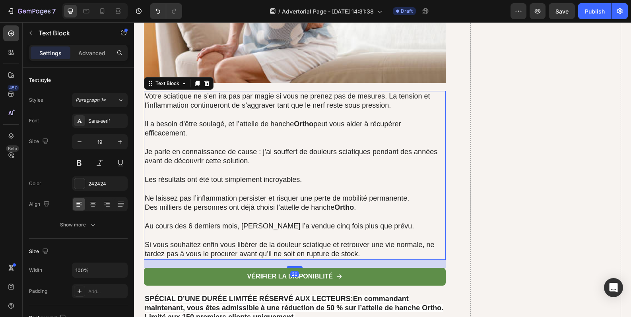
type input "20"
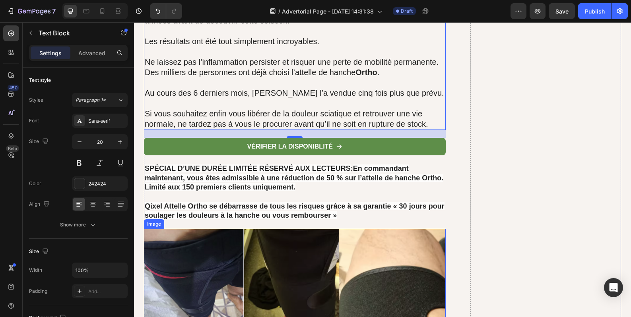
scroll to position [6099, 0]
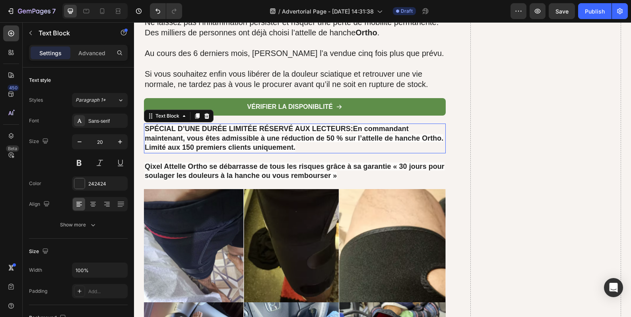
click at [256, 124] on p "SPÉCIAL D’UNE DURÉE LIMITÉE RÉSERVÉ AUX LECTEURS : En commandant maintenant, vo…" at bounding box center [295, 138] width 300 height 28
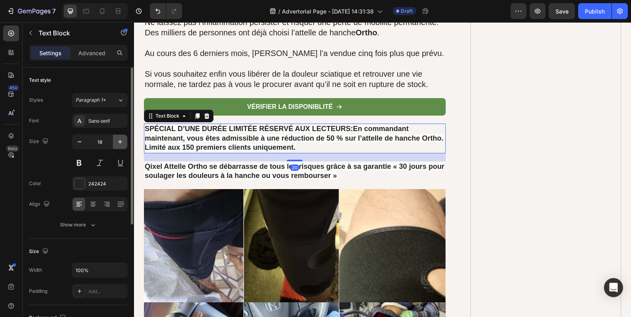
click at [124, 144] on button "button" at bounding box center [120, 142] width 14 height 14
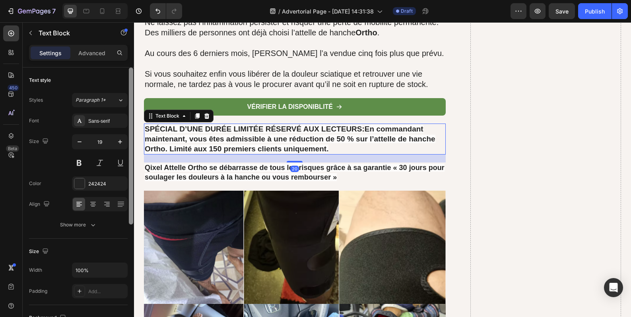
type input "20"
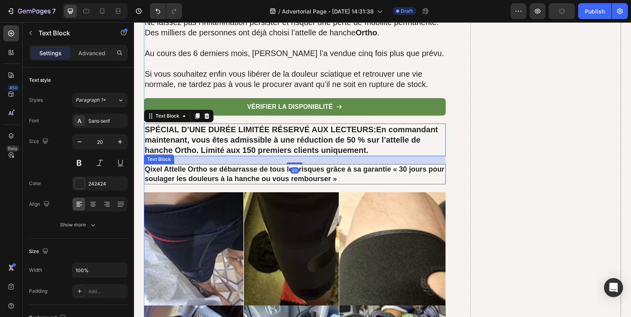
click at [204, 165] on strong "Qixel Attelle Ortho se débarrasse de tous les risques grâce à sa garantie « 30 …" at bounding box center [295, 173] width 300 height 17
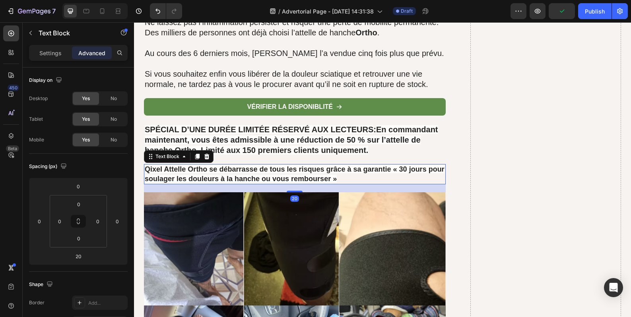
click at [181, 165] on strong "Qixel Attelle Ortho se débarrasse de tous les risques grâce à sa garantie « 30 …" at bounding box center [295, 173] width 300 height 17
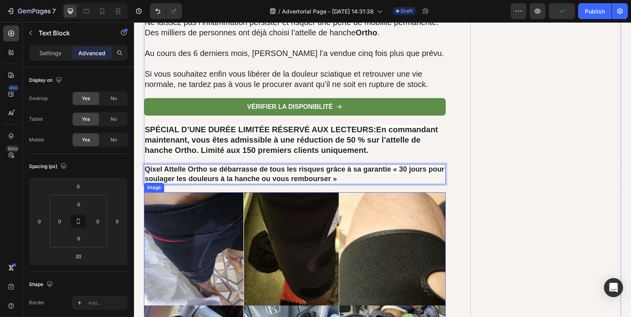
click at [185, 193] on img at bounding box center [295, 306] width 302 height 226
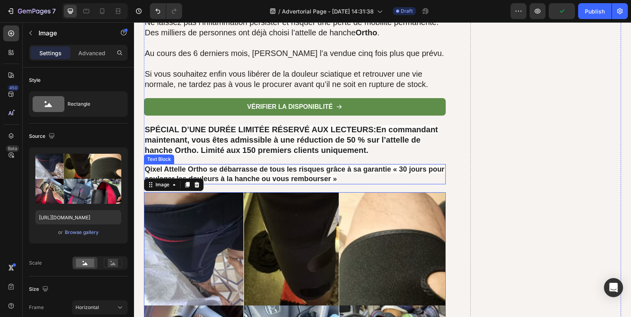
click at [280, 165] on strong "Qixel Attelle Ortho se débarrasse de tous les risques grâce à sa garantie « 30 …" at bounding box center [295, 173] width 300 height 17
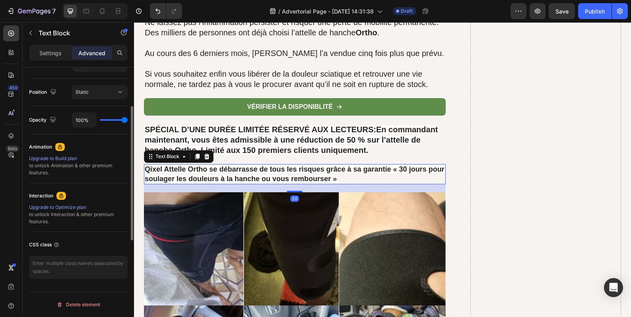
scroll to position [0, 0]
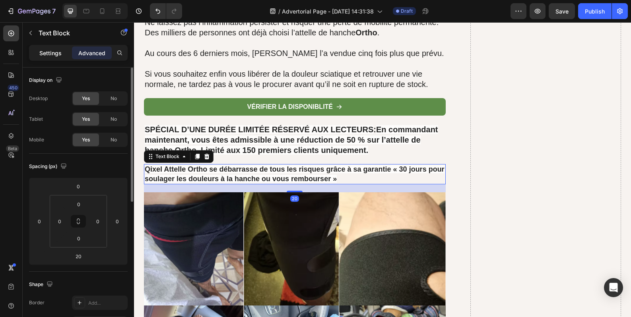
click at [46, 56] on p "Settings" at bounding box center [50, 53] width 22 height 8
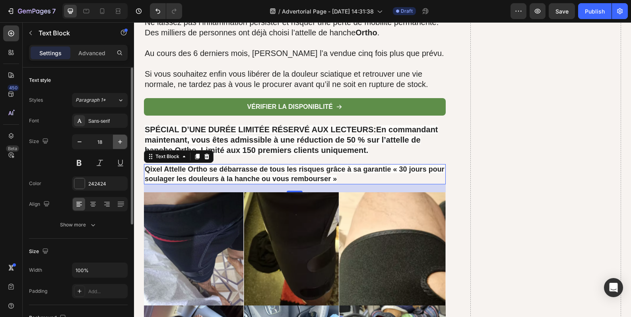
click at [115, 145] on button "button" at bounding box center [120, 142] width 14 height 14
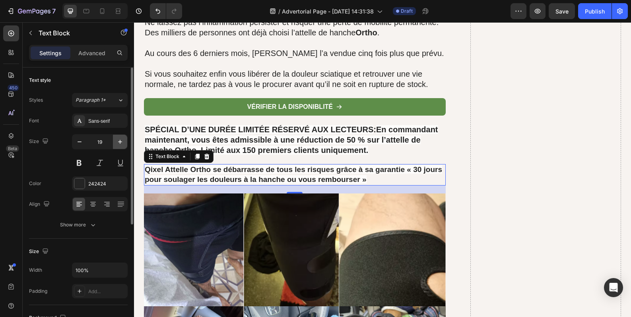
click at [115, 145] on button "button" at bounding box center [120, 142] width 14 height 14
type input "20"
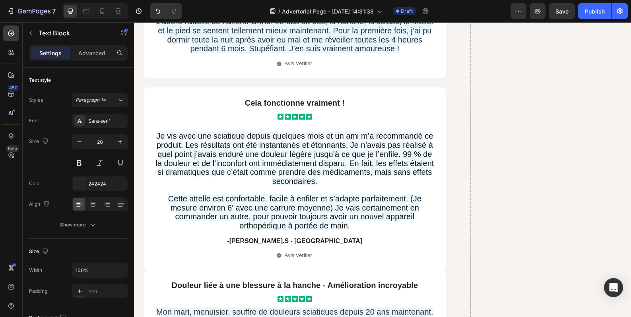
scroll to position [6364, 0]
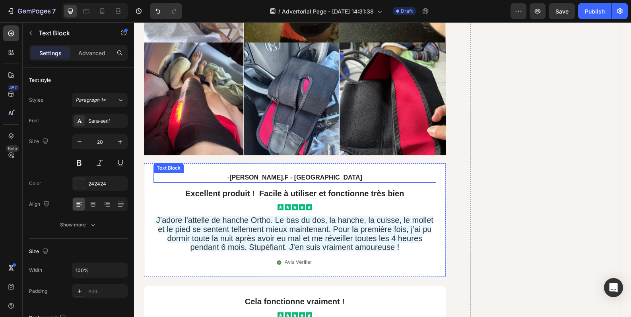
click at [288, 174] on p "-Marie.F - Avignon" at bounding box center [294, 178] width 281 height 8
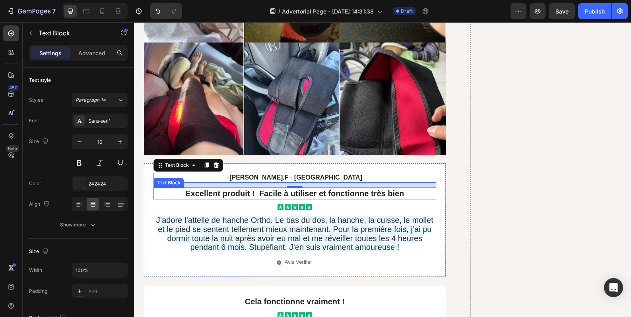
click at [286, 189] on strong "Excellent produit ! Facile à utiliser et fonctionne très bien" at bounding box center [294, 193] width 219 height 9
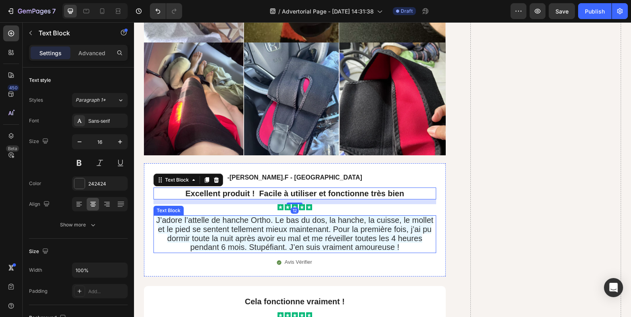
click at [251, 216] on span "J’adore l’attelle de hanche Ortho. Le bas du dos, la hanche, la cuisse, le moll…" at bounding box center [294, 234] width 277 height 36
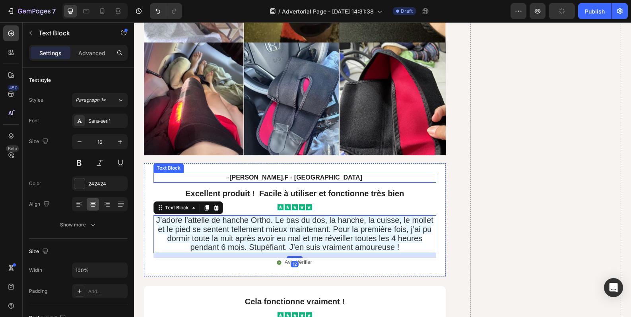
click at [275, 174] on p "-Marie.F - Avignon" at bounding box center [294, 178] width 281 height 8
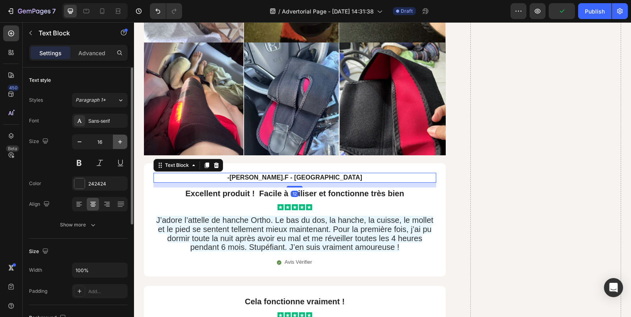
click at [118, 142] on icon "button" at bounding box center [120, 142] width 8 height 8
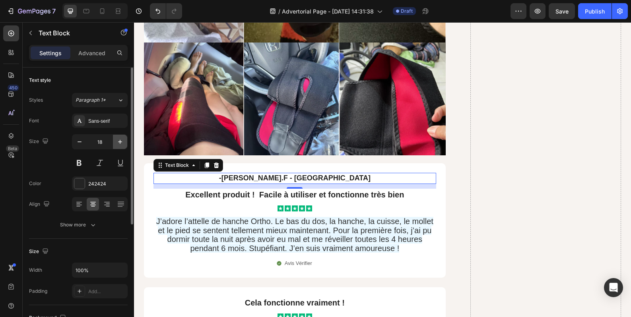
click at [117, 144] on icon "button" at bounding box center [120, 142] width 8 height 8
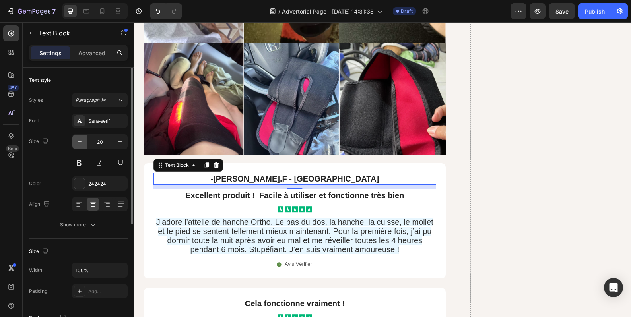
click at [82, 144] on icon "button" at bounding box center [80, 142] width 8 height 8
type input "18"
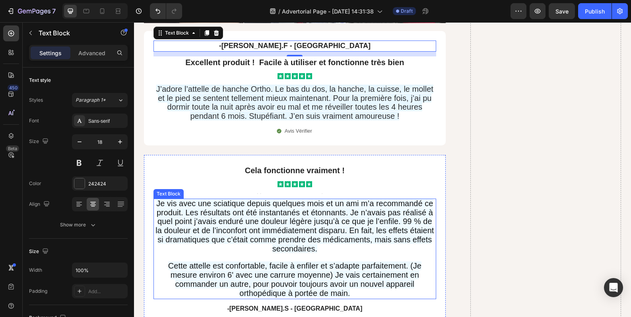
scroll to position [6563, 0]
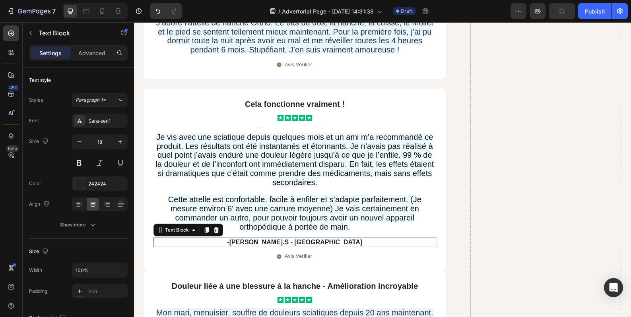
click at [305, 239] on p "-Jérémie.S - Marseille" at bounding box center [294, 243] width 281 height 8
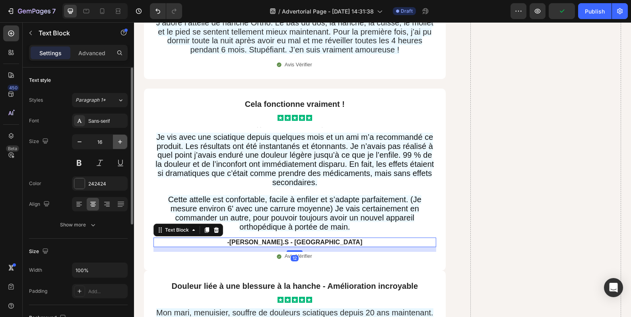
click at [117, 144] on icon "button" at bounding box center [120, 142] width 8 height 8
type input "18"
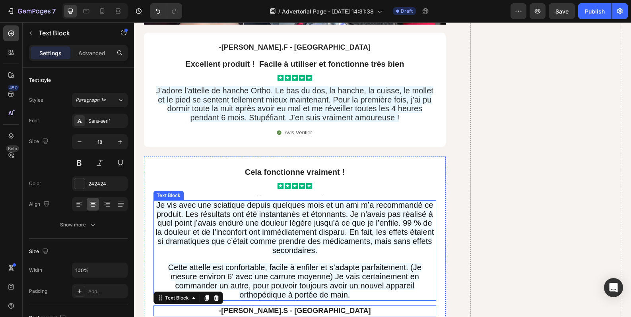
scroll to position [6430, 0]
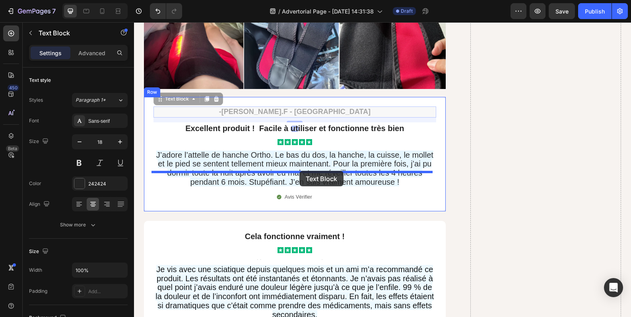
drag, startPoint x: 303, startPoint y: 90, endPoint x: 300, endPoint y: 171, distance: 81.2
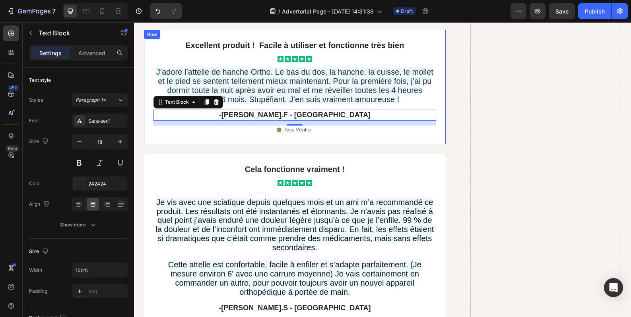
scroll to position [6496, 0]
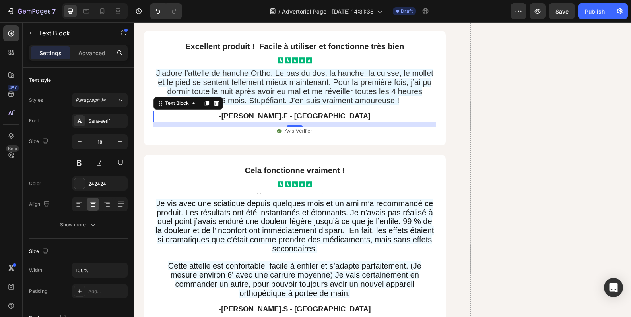
click at [267, 112] on p "-Marie.F - Avignon" at bounding box center [294, 116] width 281 height 9
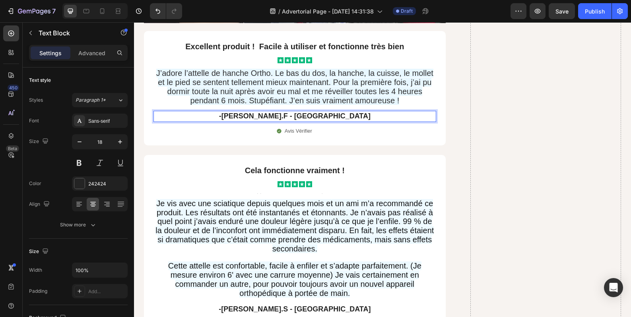
click at [264, 112] on p "-Marie.F - Avignon" at bounding box center [294, 116] width 281 height 9
click at [261, 112] on p "~Marie.F - Avignon" at bounding box center [294, 116] width 281 height 9
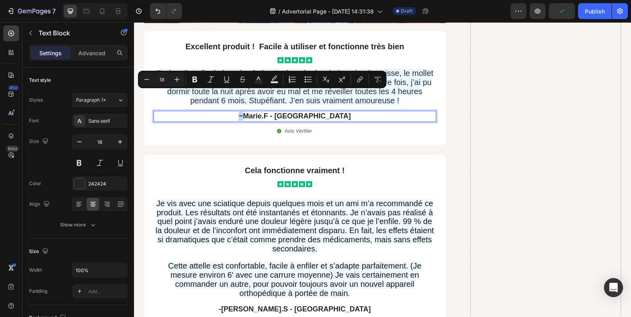
copy p "~"
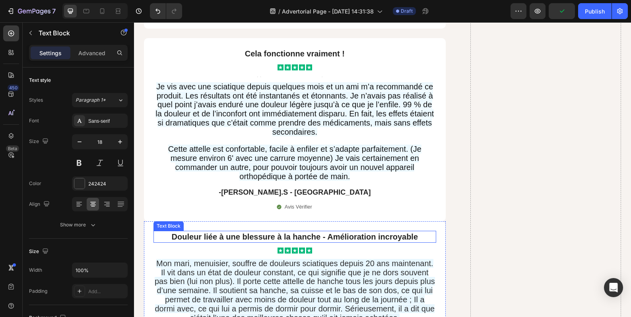
scroll to position [6695, 0]
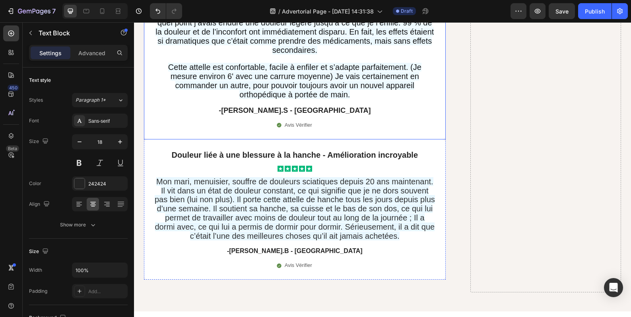
click at [290, 106] on p "-Jérémie.S - Marseille" at bounding box center [294, 110] width 281 height 9
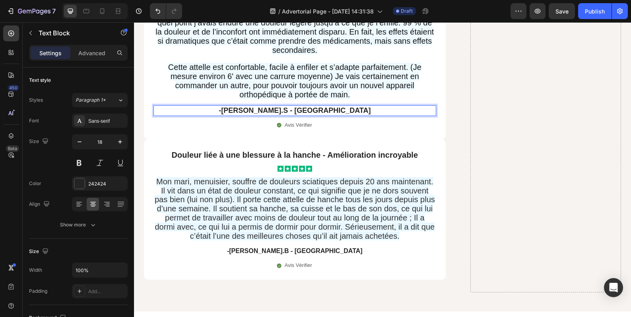
click at [259, 106] on p "-Jérémie.S - Marseille" at bounding box center [294, 110] width 281 height 9
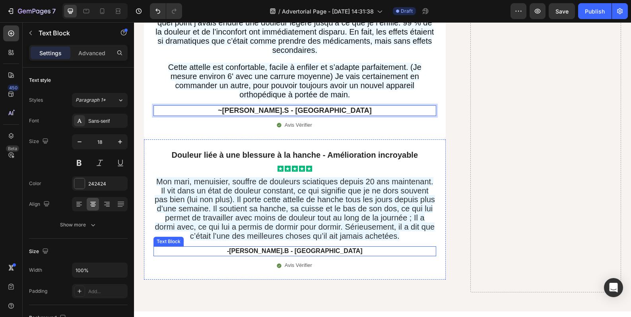
click at [289, 247] on p "-Emillie.B - Paris" at bounding box center [294, 251] width 281 height 8
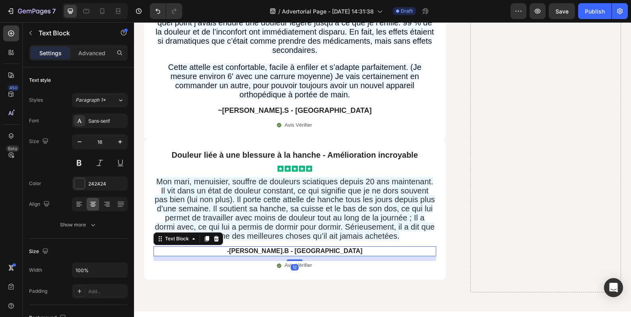
click at [270, 247] on p "-Emillie.B - Paris" at bounding box center [294, 251] width 281 height 8
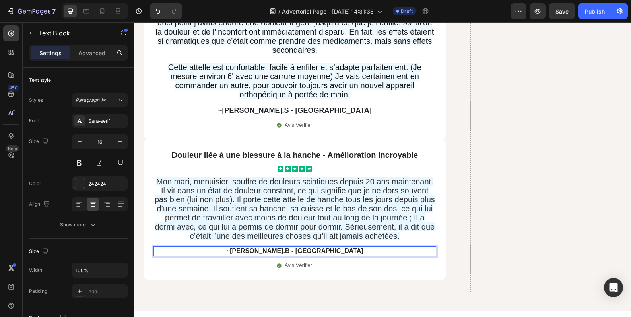
click at [305, 247] on p "~Emillie.B - Paris" at bounding box center [294, 251] width 281 height 8
click at [329, 214] on span "Mon mari, menuisier, souffre de douleurs sciatiques depuis 20 ans maintenant. I…" at bounding box center [295, 208] width 280 height 63
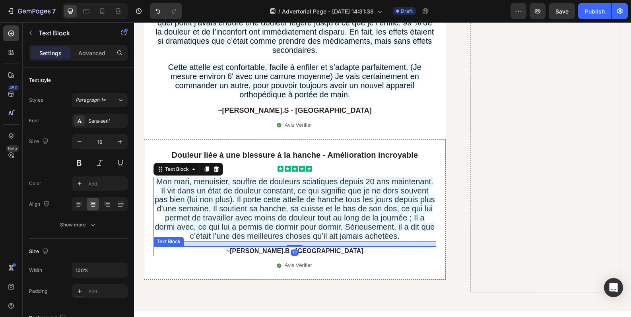
click at [325, 247] on p "~Emillie.B - Paris" at bounding box center [294, 251] width 281 height 8
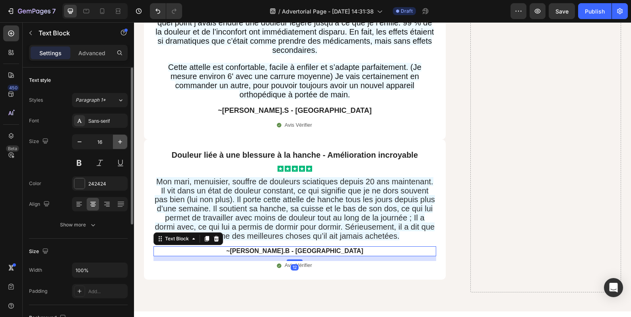
click at [124, 139] on icon "button" at bounding box center [120, 142] width 8 height 8
type input "18"
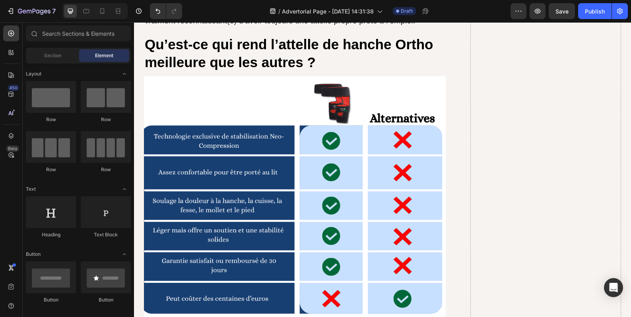
scroll to position [4306, 0]
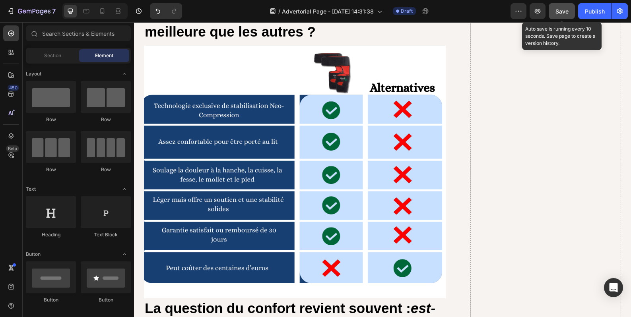
click at [558, 12] on span "Save" at bounding box center [562, 11] width 13 height 7
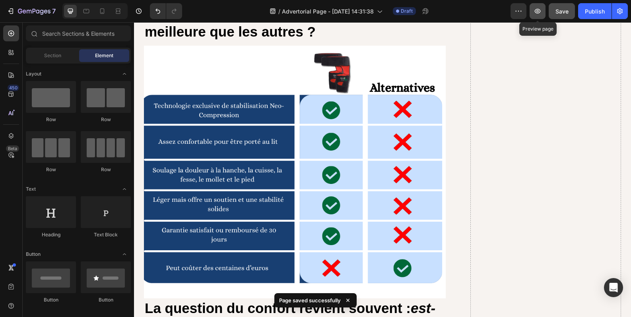
click at [537, 14] on icon "button" at bounding box center [538, 11] width 8 height 8
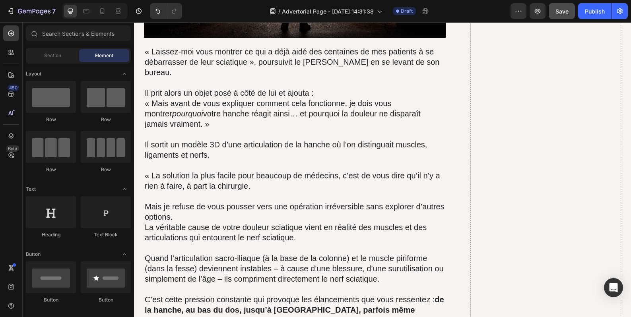
scroll to position [0, 0]
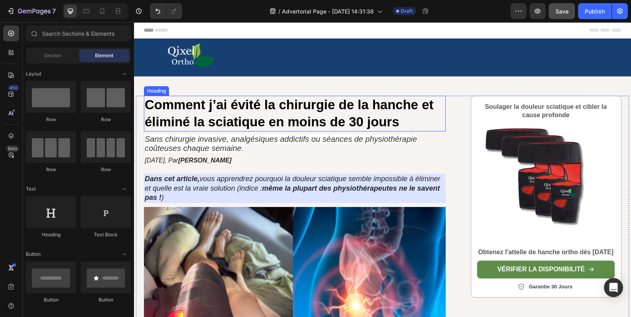
click at [299, 121] on strong "Comment j’ai évité la chirurgie de la hanche et éliminé la sciatique en moins d…" at bounding box center [289, 113] width 289 height 32
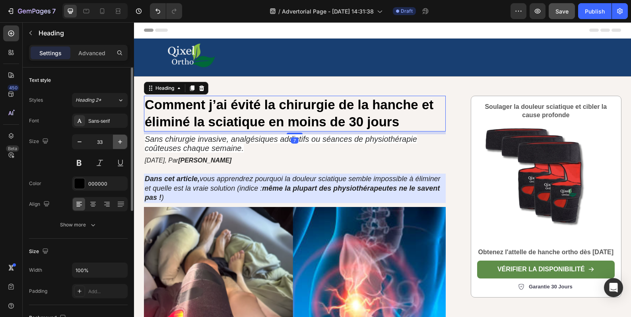
click at [120, 138] on icon "button" at bounding box center [120, 142] width 8 height 8
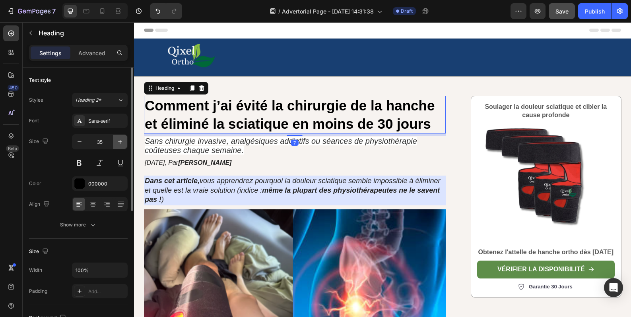
click at [120, 138] on icon "button" at bounding box center [120, 142] width 8 height 8
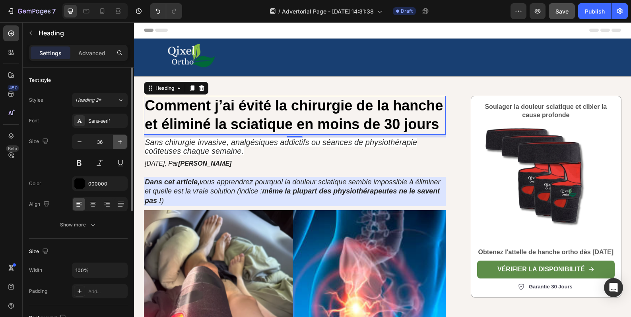
click at [120, 138] on icon "button" at bounding box center [120, 142] width 8 height 8
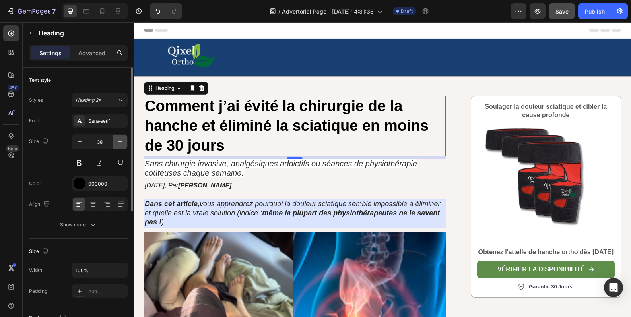
click at [120, 138] on icon "button" at bounding box center [120, 142] width 8 height 8
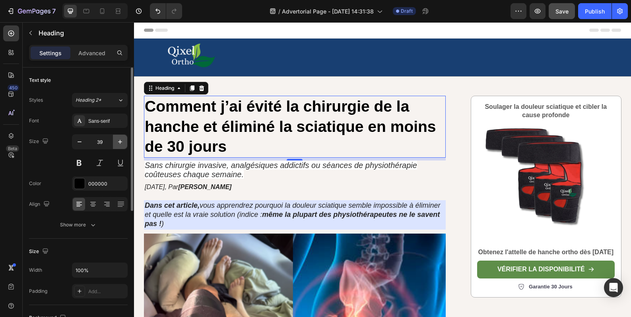
type input "40"
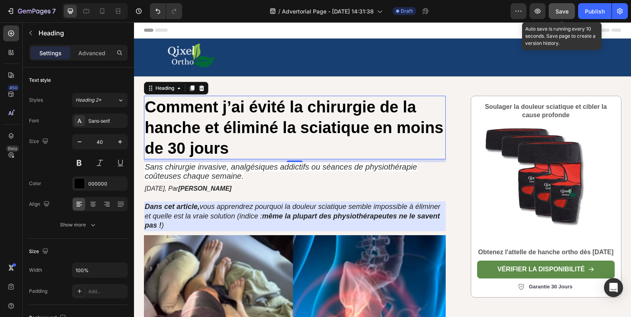
click at [556, 14] on span "Save" at bounding box center [562, 11] width 13 height 7
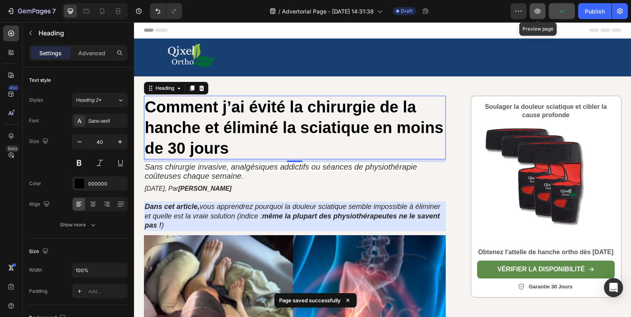
click at [539, 18] on button "button" at bounding box center [538, 11] width 16 height 16
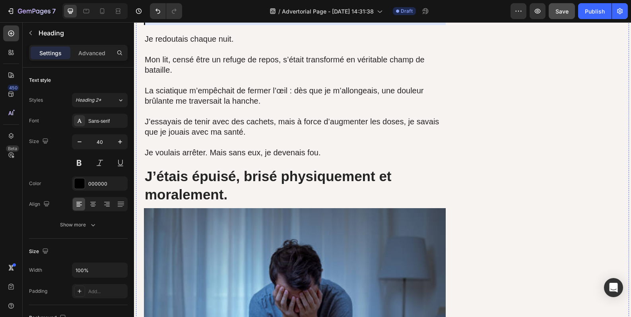
scroll to position [464, 0]
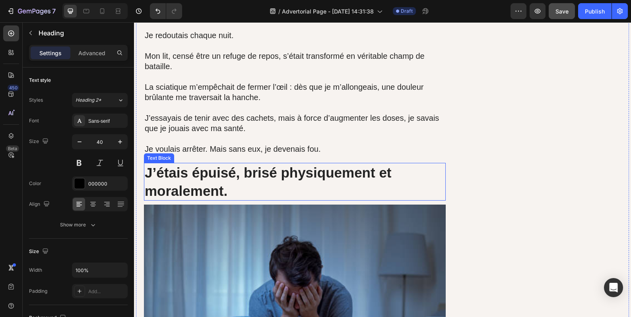
click at [298, 174] on strong "J’étais épuisé, brisé physiquement et moralement." at bounding box center [268, 182] width 247 height 34
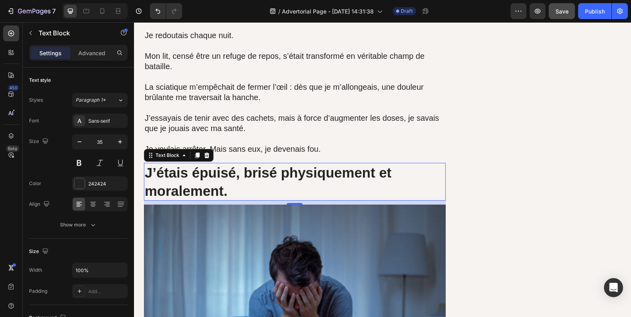
click at [568, 17] on button "Save" at bounding box center [562, 11] width 26 height 16
click at [102, 15] on icon at bounding box center [102, 11] width 8 height 8
type input "14"
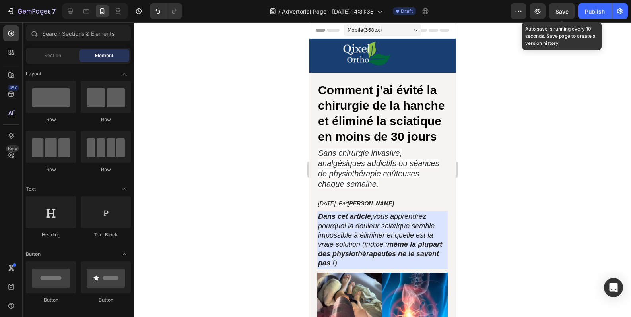
click at [561, 15] on div "Save" at bounding box center [562, 11] width 13 height 8
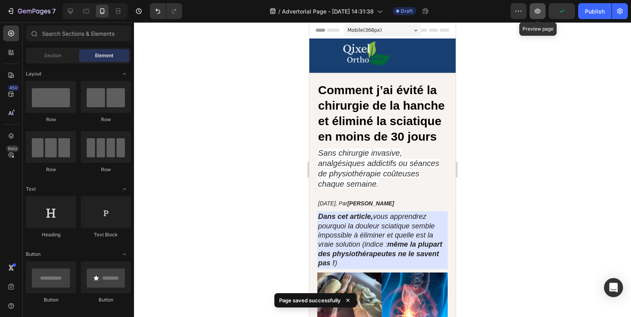
click at [536, 15] on icon "button" at bounding box center [538, 11] width 8 height 8
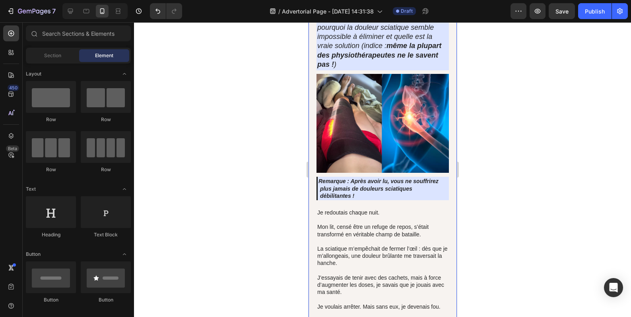
scroll to position [331, 0]
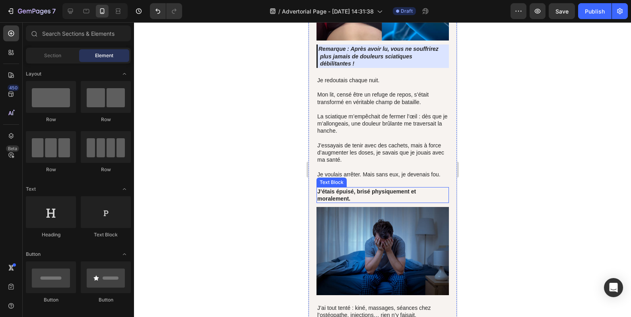
click at [389, 202] on strong "J’étais épuisé, brisé physiquement et moralement." at bounding box center [366, 196] width 99 height 14
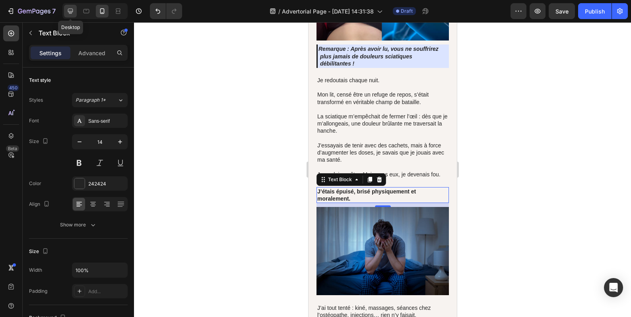
click at [72, 9] on icon at bounding box center [70, 11] width 5 height 5
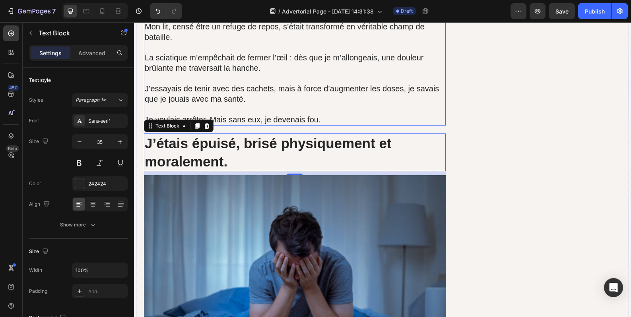
scroll to position [576, 0]
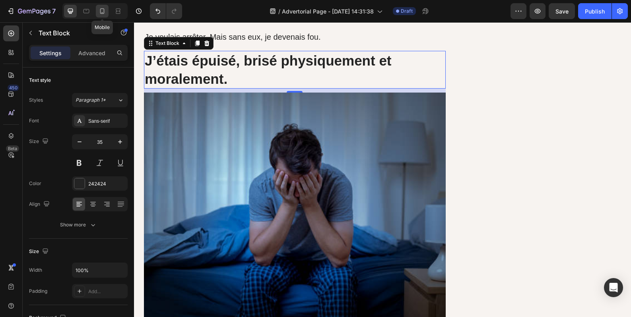
click at [100, 12] on icon at bounding box center [102, 11] width 8 height 8
type input "14"
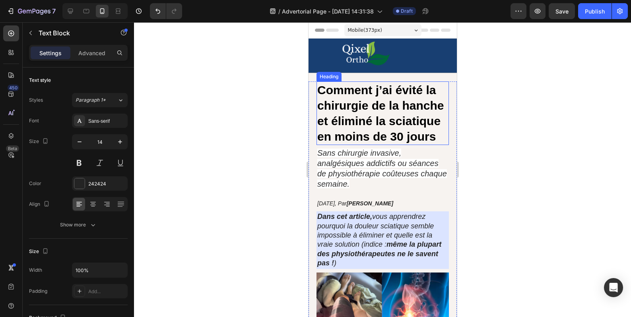
click at [347, 133] on strong "Comment j’ai évité la chirurgie de la hanche et éliminé la sciatique en moins d…" at bounding box center [380, 114] width 126 height 60
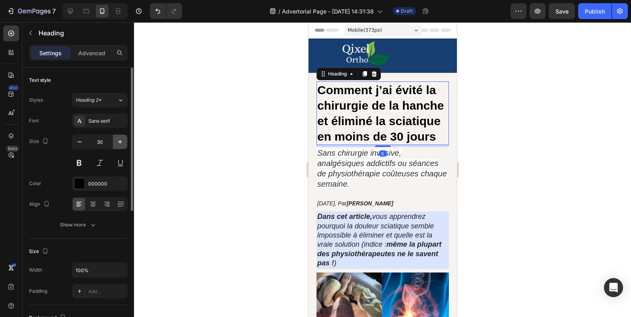
click at [121, 140] on icon "button" at bounding box center [120, 142] width 8 height 8
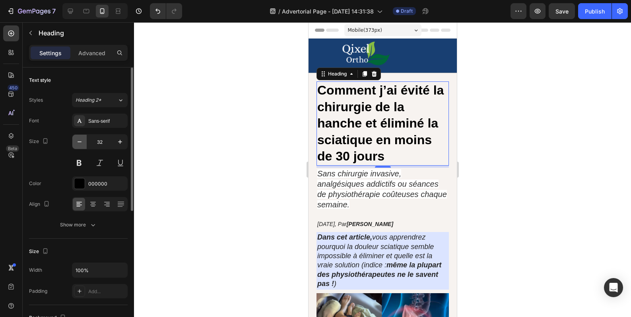
click at [81, 142] on icon "button" at bounding box center [80, 142] width 8 height 8
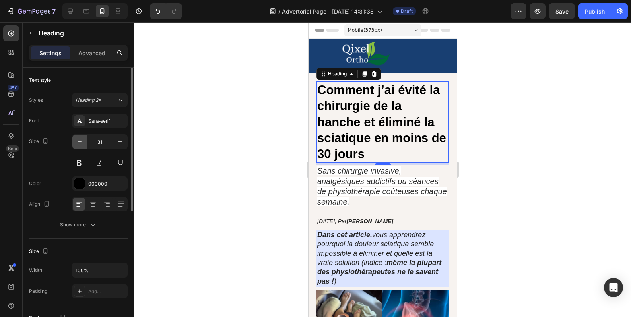
type input "30"
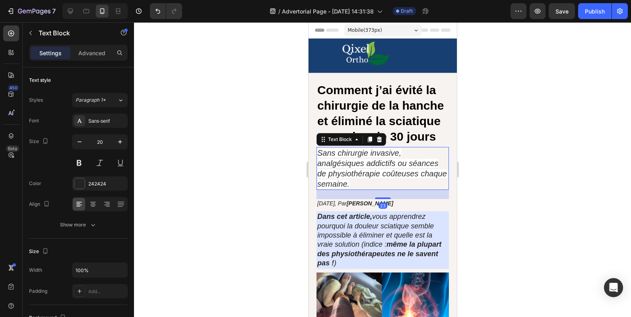
click at [377, 180] on icon "Sans chirurgie invasive, analgésiques addictifs ou séances de physiothérapie co…" at bounding box center [382, 169] width 130 height 40
click at [354, 239] on icon "Dans cet article, vous apprendrez pourquoi la douleur sciatique semble impossib…" at bounding box center [379, 240] width 124 height 54
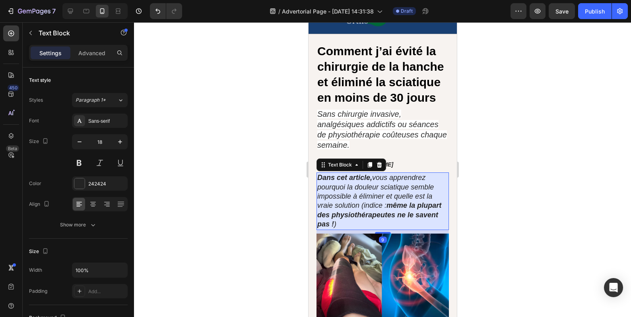
scroll to position [66, 0]
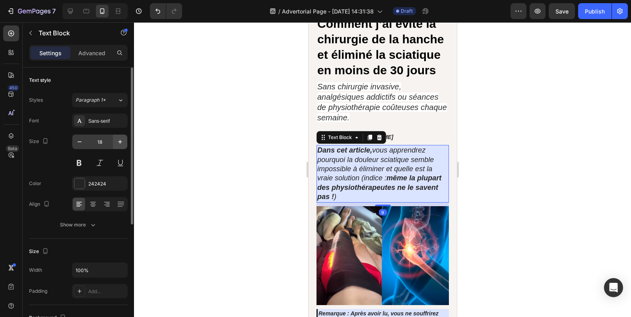
click at [121, 145] on icon "button" at bounding box center [120, 142] width 8 height 8
type input "20"
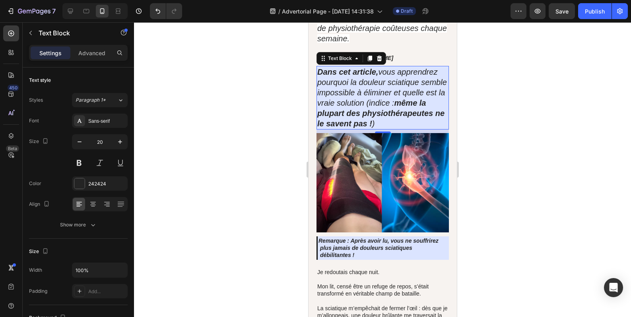
scroll to position [265, 0]
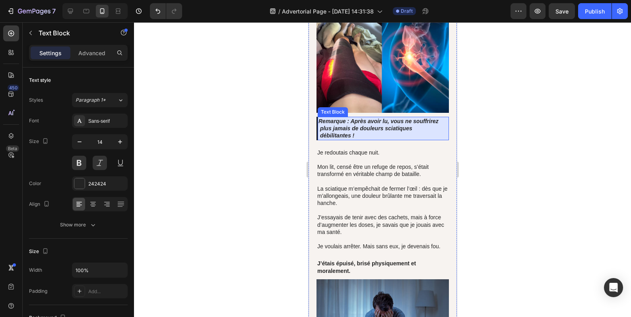
click at [366, 140] on p "Remarque : Après avoir lu, vous ne souffrirez plus jamais de douleurs sciatique…" at bounding box center [383, 129] width 130 height 22
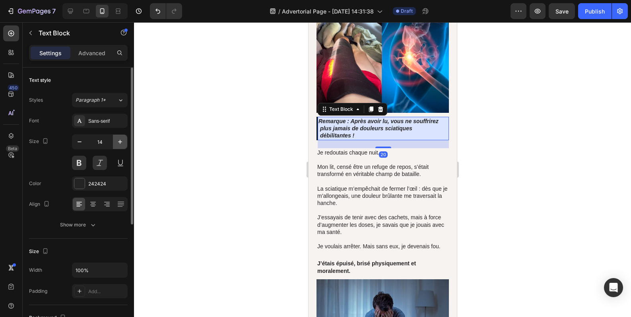
click at [120, 145] on icon "button" at bounding box center [120, 142] width 8 height 8
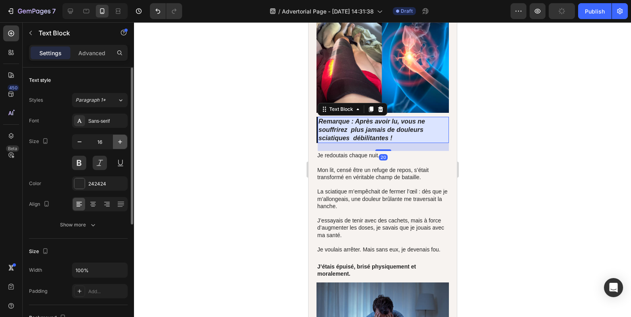
click at [120, 145] on icon "button" at bounding box center [120, 142] width 8 height 8
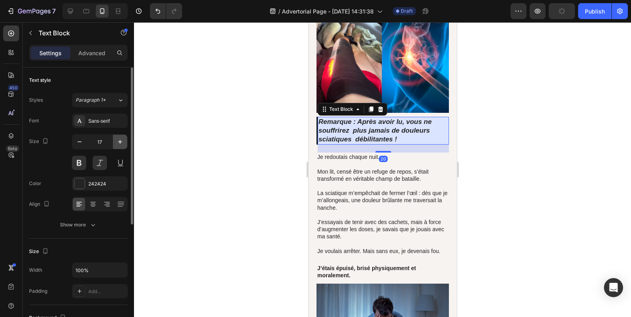
click at [120, 145] on icon "button" at bounding box center [120, 142] width 8 height 8
type input "18"
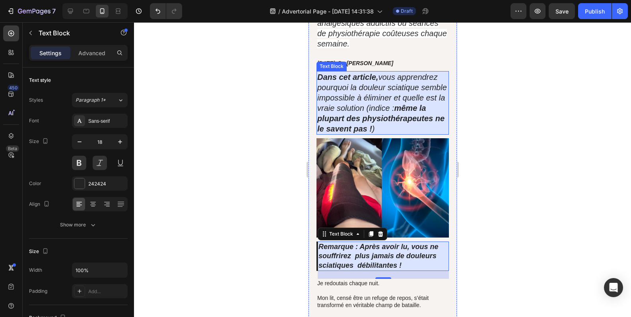
scroll to position [66, 0]
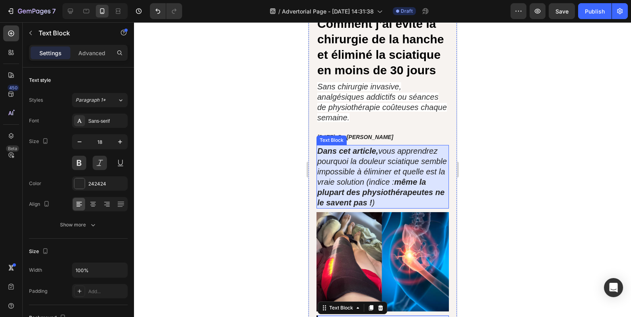
click at [348, 187] on icon "Dans cet article, vous apprendrez pourquoi la douleur sciatique semble impossib…" at bounding box center [382, 177] width 130 height 60
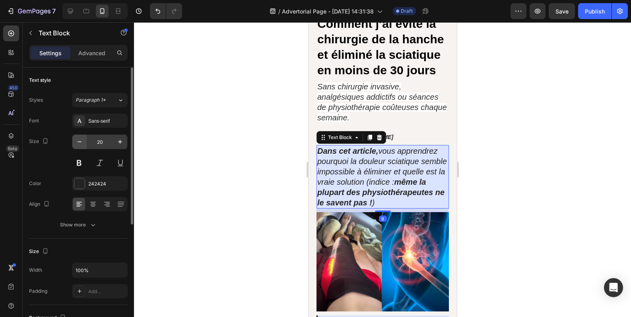
click at [80, 144] on icon "button" at bounding box center [80, 142] width 8 height 8
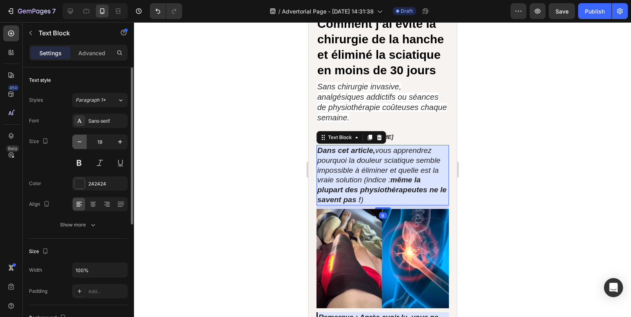
type input "18"
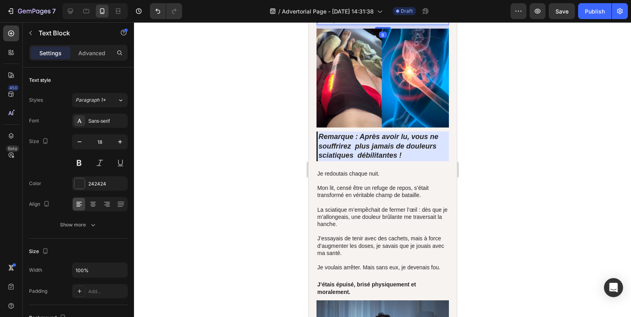
scroll to position [265, 0]
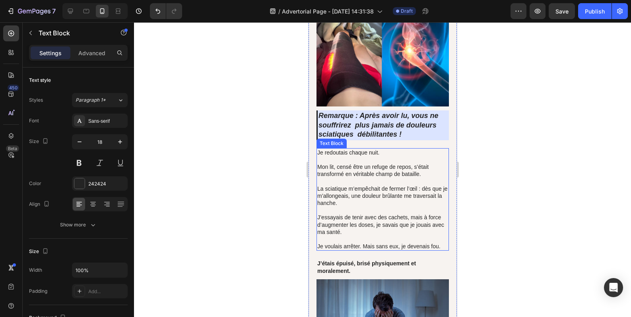
click at [352, 203] on p "La sciatique m’empêchait de fermer l’œil : dès que je m’allongeais, une douleur…" at bounding box center [382, 199] width 131 height 29
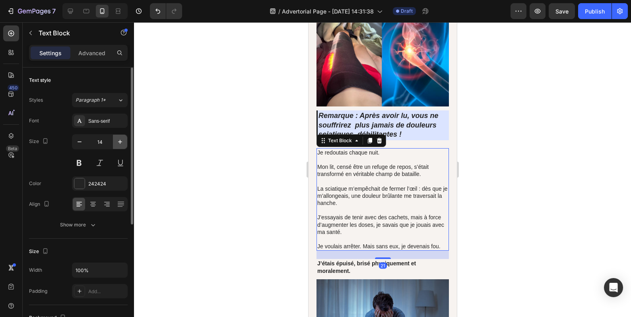
click at [121, 139] on icon "button" at bounding box center [120, 142] width 8 height 8
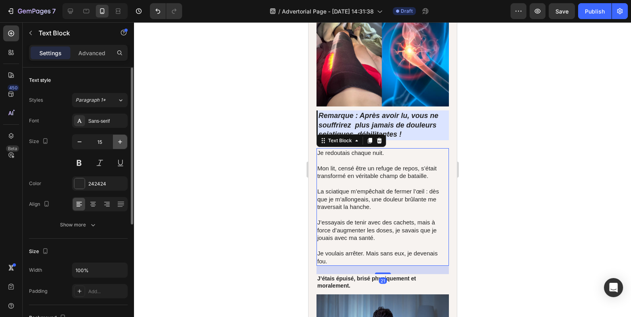
click at [121, 139] on icon "button" at bounding box center [120, 142] width 8 height 8
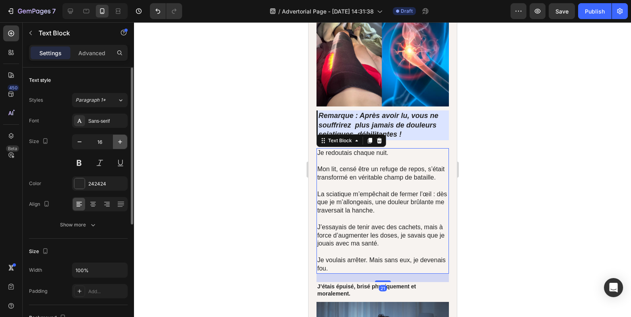
click at [121, 139] on icon "button" at bounding box center [120, 142] width 8 height 8
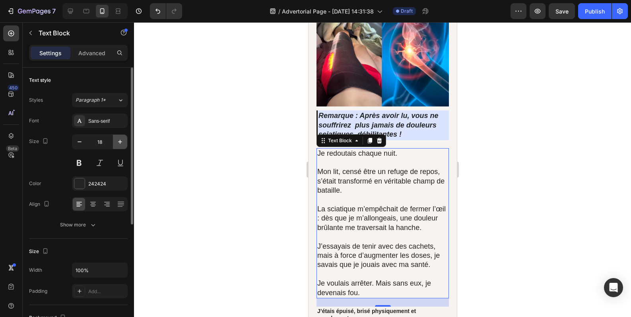
click at [119, 139] on icon "button" at bounding box center [120, 142] width 8 height 8
type input "20"
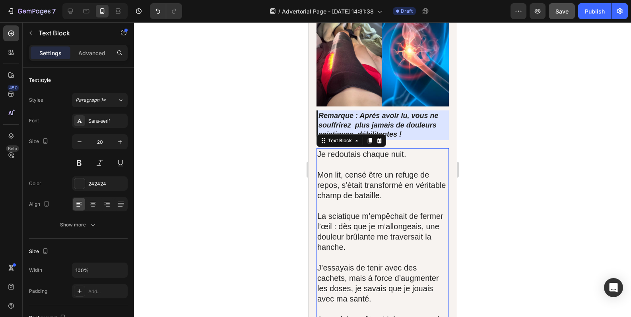
click at [572, 16] on button "Save" at bounding box center [562, 11] width 26 height 16
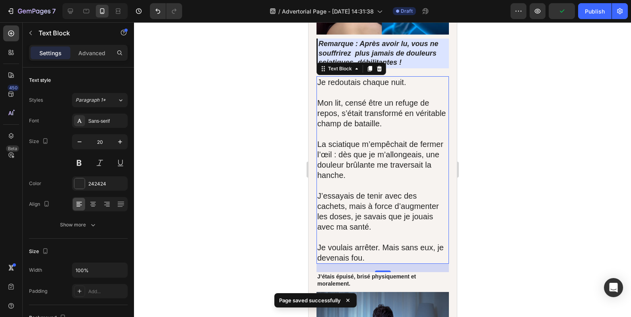
scroll to position [398, 0]
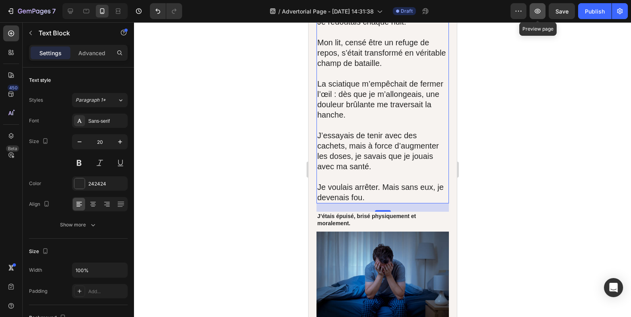
click at [541, 15] on icon "button" at bounding box center [538, 11] width 8 height 8
click at [534, 9] on icon "button" at bounding box center [538, 11] width 8 height 8
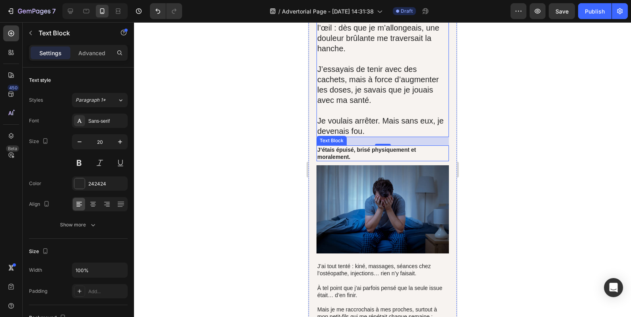
click at [351, 161] on p "J’étais épuisé, brisé physiquement et moralement." at bounding box center [382, 153] width 131 height 14
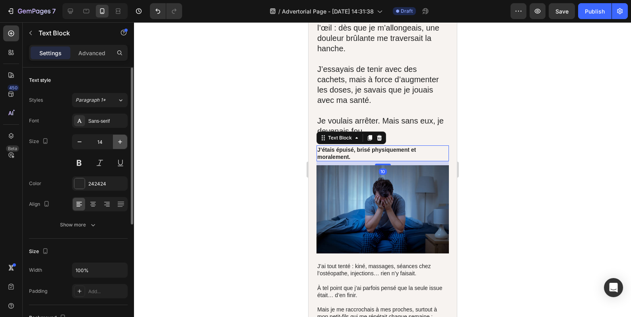
click at [121, 143] on icon "button" at bounding box center [120, 142] width 8 height 8
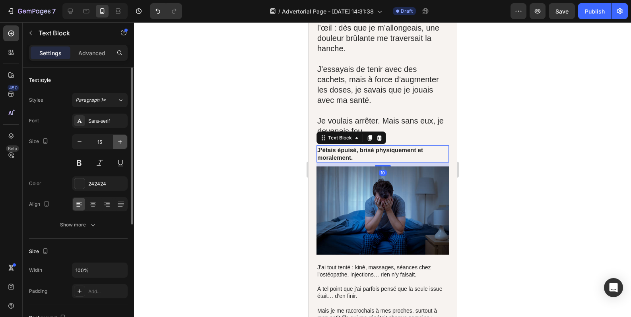
click at [121, 143] on icon "button" at bounding box center [120, 142] width 8 height 8
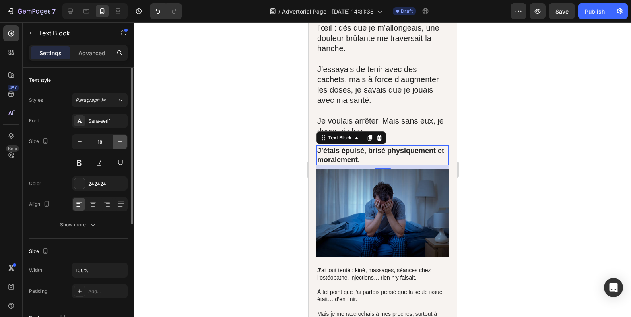
click at [121, 143] on icon "button" at bounding box center [120, 142] width 8 height 8
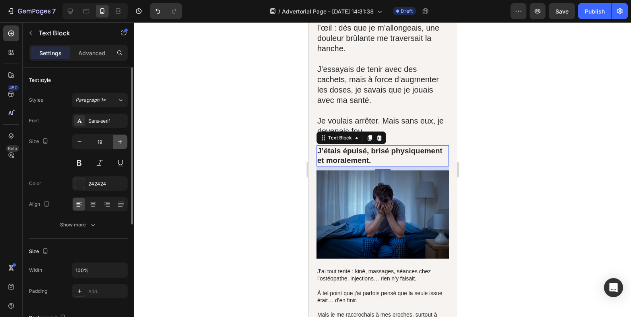
click at [120, 143] on icon "button" at bounding box center [120, 142] width 4 height 4
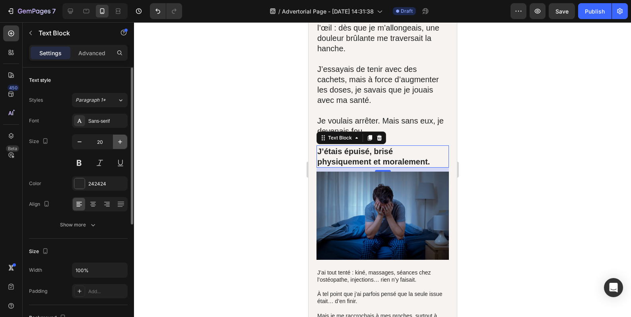
click at [120, 143] on icon "button" at bounding box center [120, 142] width 4 height 4
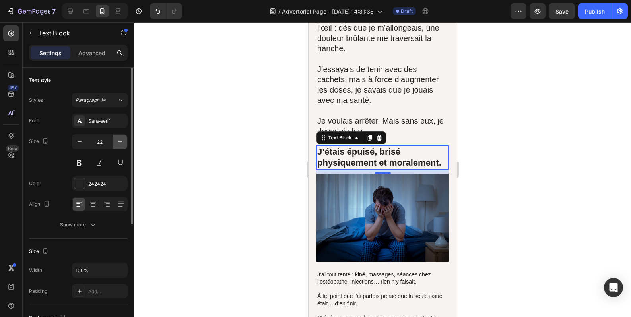
click at [120, 143] on icon "button" at bounding box center [120, 142] width 4 height 4
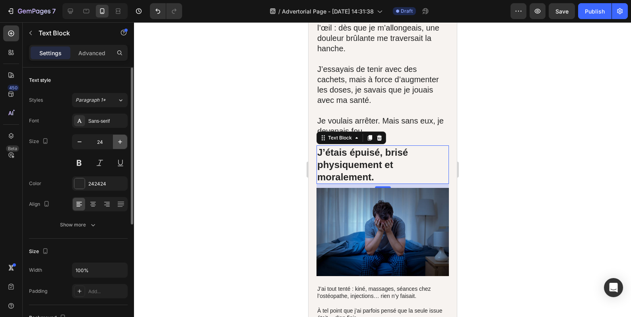
click at [120, 143] on icon "button" at bounding box center [120, 142] width 4 height 4
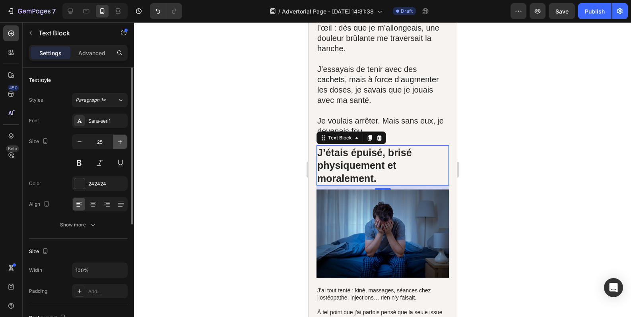
click at [120, 143] on icon "button" at bounding box center [120, 142] width 4 height 4
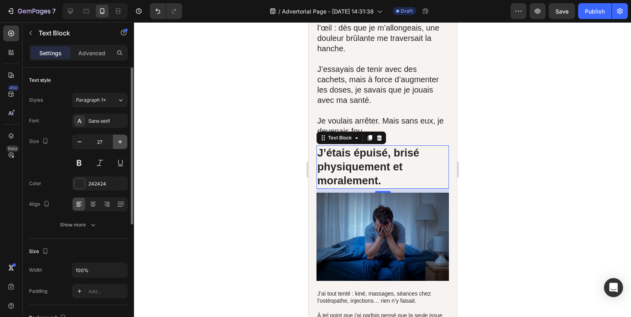
click at [119, 142] on icon "button" at bounding box center [120, 142] width 8 height 8
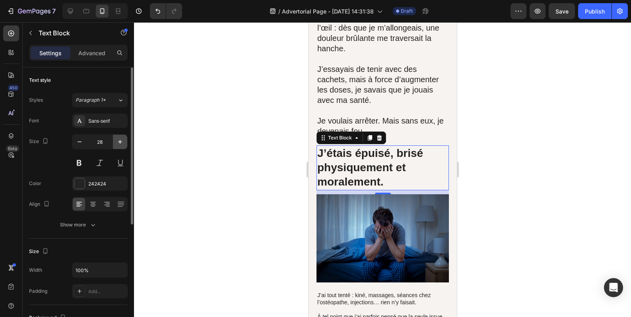
click at [119, 142] on icon "button" at bounding box center [120, 142] width 8 height 8
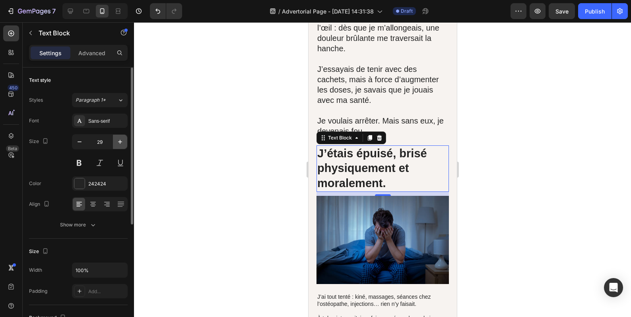
click at [119, 142] on icon "button" at bounding box center [120, 142] width 8 height 8
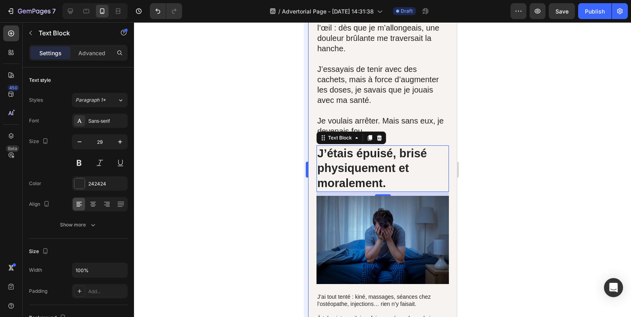
type input "30"
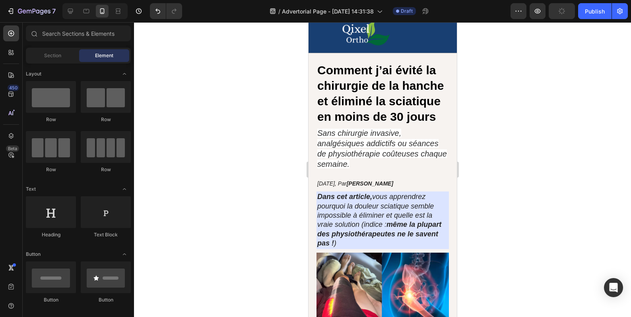
scroll to position [0, 0]
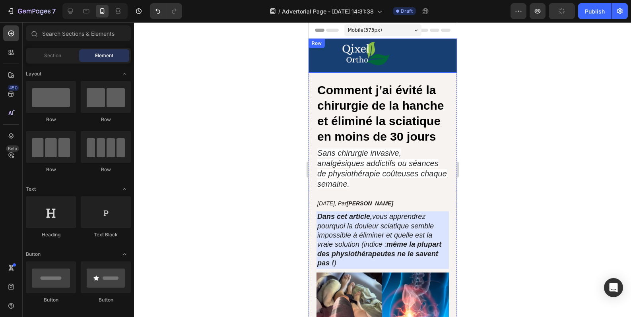
click at [403, 95] on strong "Comment j’ai évité la chirurgie de la hanche et éliminé la sciatique en moins d…" at bounding box center [380, 114] width 126 height 60
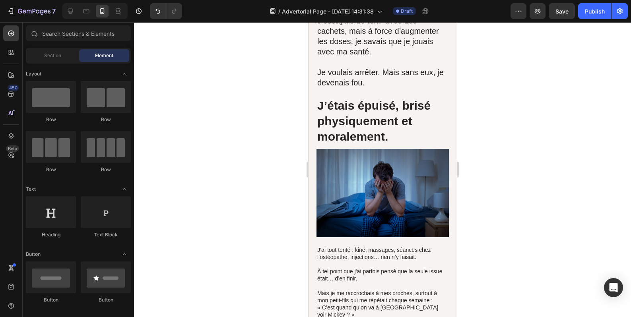
scroll to position [521, 0]
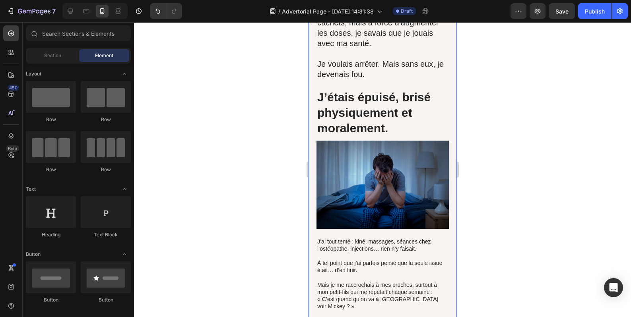
click at [374, 126] on strong "J’étais épuisé, brisé physiquement et moralement." at bounding box center [373, 113] width 113 height 44
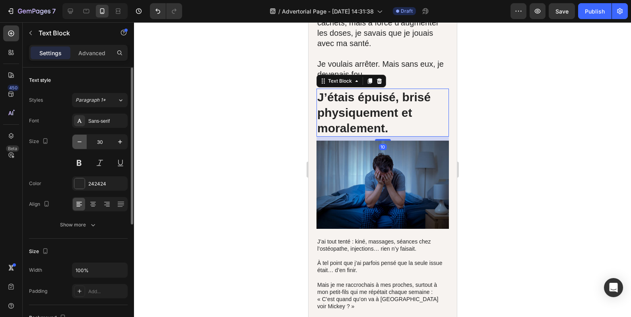
click at [78, 143] on icon "button" at bounding box center [80, 142] width 8 height 8
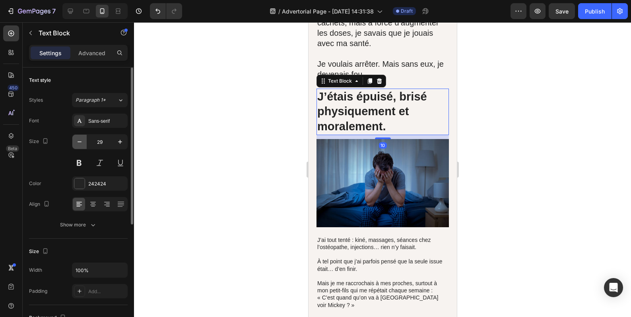
click at [78, 143] on icon "button" at bounding box center [80, 142] width 8 height 8
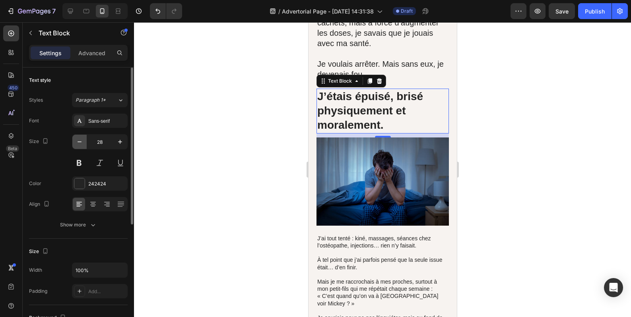
click at [78, 143] on icon "button" at bounding box center [80, 142] width 8 height 8
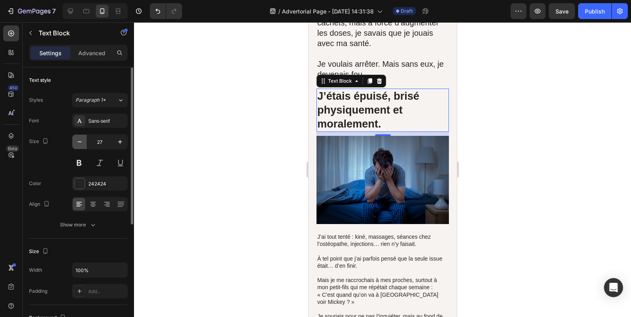
click at [78, 143] on icon "button" at bounding box center [80, 142] width 8 height 8
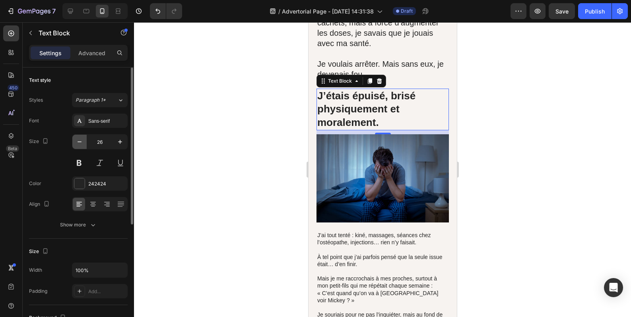
click at [78, 143] on icon "button" at bounding box center [80, 142] width 8 height 8
type input "25"
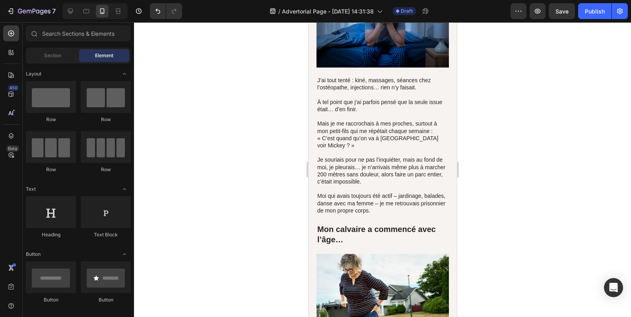
scroll to position [692, 0]
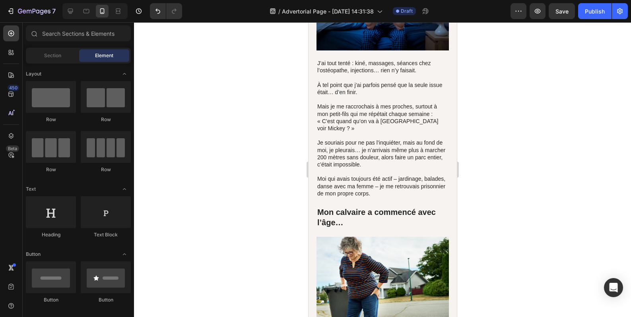
click at [399, 103] on p at bounding box center [382, 99] width 131 height 7
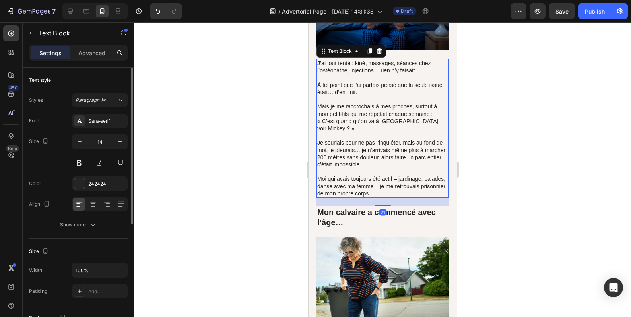
click at [125, 150] on div "14" at bounding box center [100, 152] width 56 height 36
click at [120, 143] on icon "button" at bounding box center [120, 142] width 8 height 8
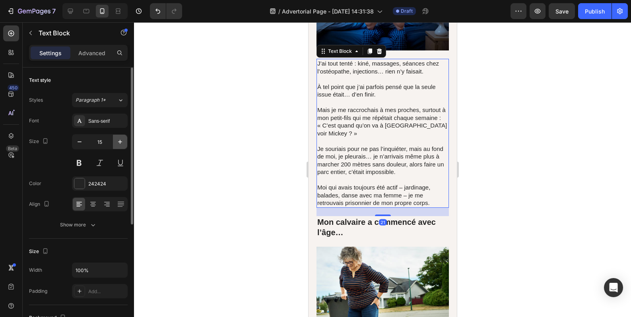
click at [120, 143] on icon "button" at bounding box center [120, 142] width 8 height 8
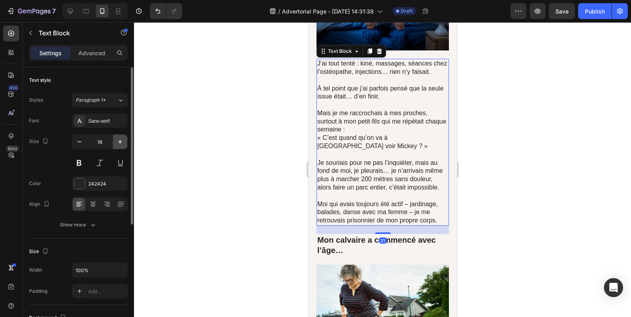
click at [120, 143] on icon "button" at bounding box center [120, 142] width 8 height 8
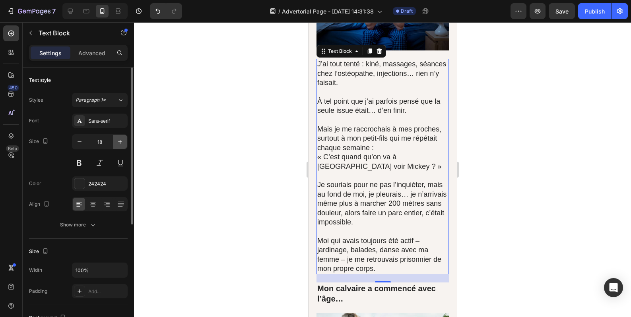
click at [120, 143] on icon "button" at bounding box center [120, 142] width 8 height 8
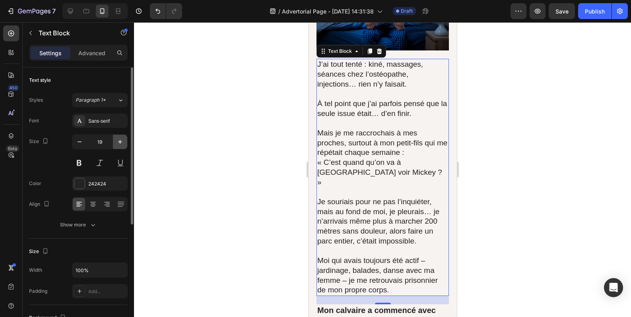
click at [120, 143] on icon "button" at bounding box center [120, 142] width 8 height 8
type input "20"
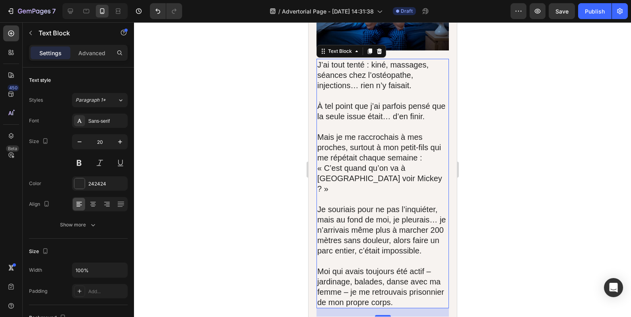
scroll to position [824, 0]
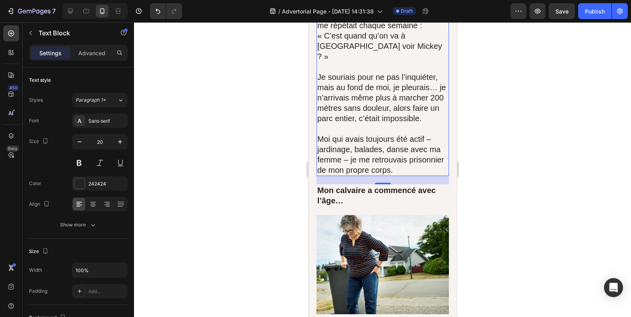
click at [383, 194] on div "21" at bounding box center [383, 191] width 8 height 6
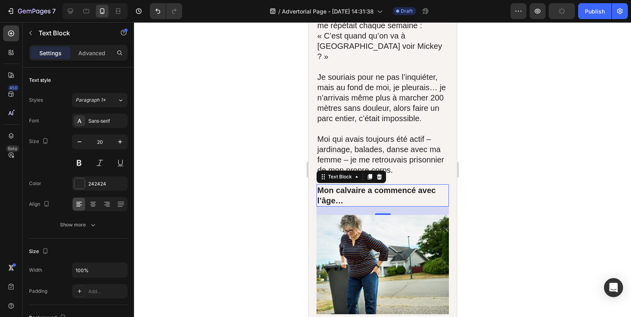
click at [344, 199] on strong "Mon calvaire a commencé avec l’âge…" at bounding box center [376, 195] width 119 height 19
click at [124, 144] on button "button" at bounding box center [120, 142] width 14 height 14
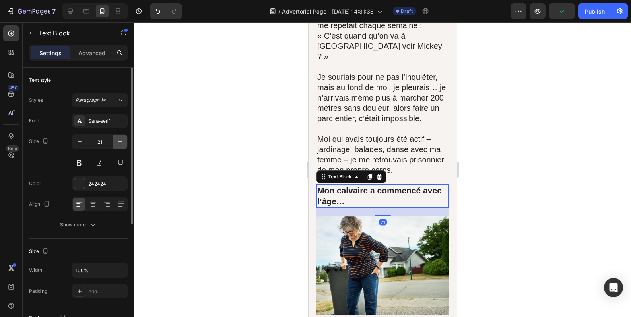
click at [124, 144] on button "button" at bounding box center [120, 142] width 14 height 14
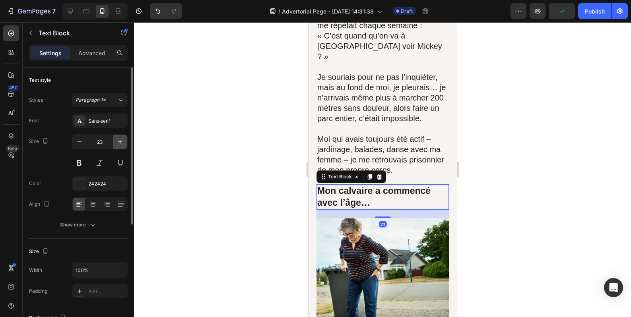
click at [124, 144] on button "button" at bounding box center [120, 142] width 14 height 14
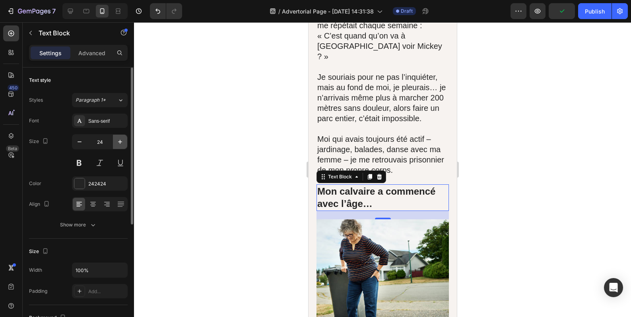
click at [124, 144] on button "button" at bounding box center [120, 142] width 14 height 14
type input "25"
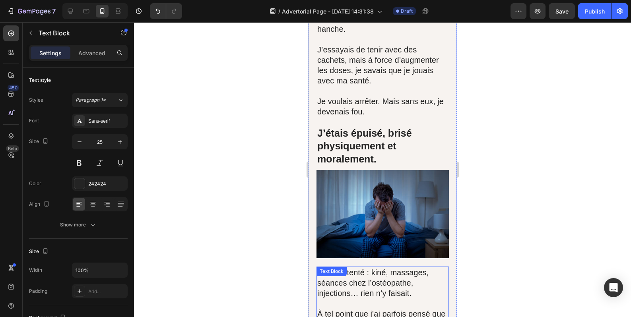
scroll to position [426, 0]
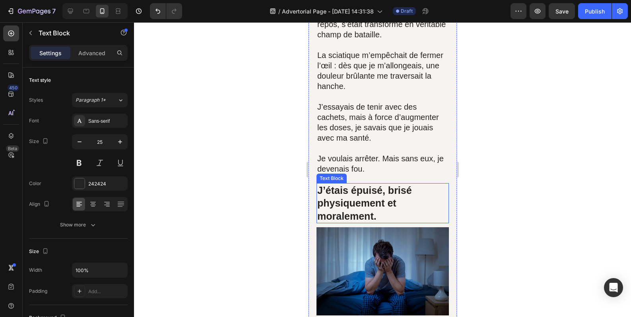
click at [378, 206] on strong "J’étais épuisé, brisé physiquement et moralement." at bounding box center [364, 203] width 95 height 37
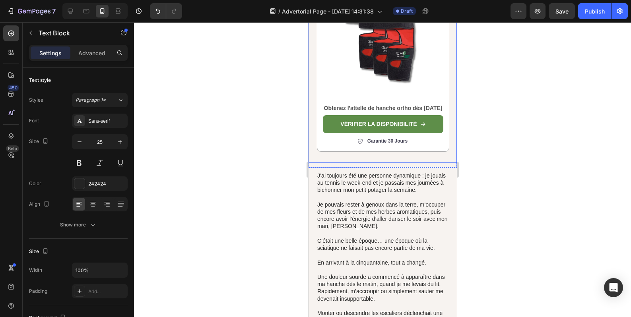
scroll to position [1222, 0]
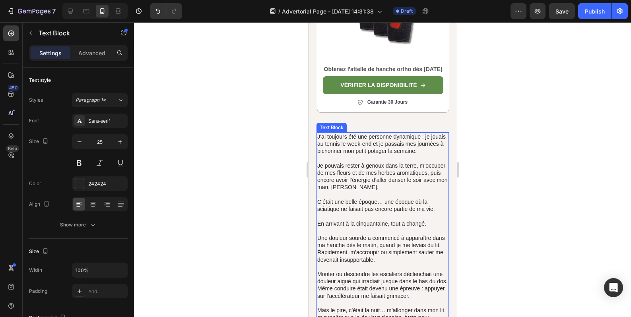
click at [375, 188] on p "Je pouvais rester à genoux dans la terre, m’occuper de mes fleurs et de mes her…" at bounding box center [382, 176] width 131 height 29
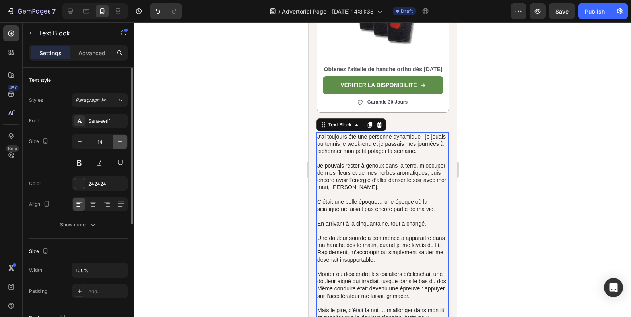
click at [123, 143] on icon "button" at bounding box center [120, 142] width 8 height 8
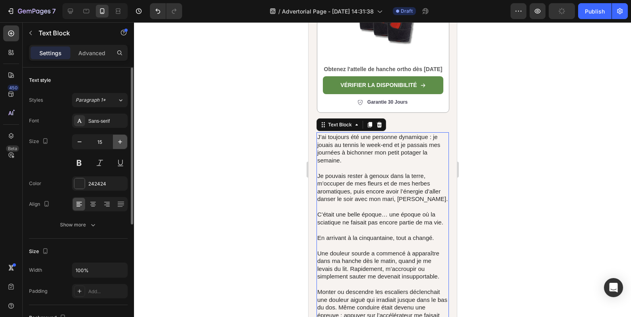
click at [123, 143] on icon "button" at bounding box center [120, 142] width 8 height 8
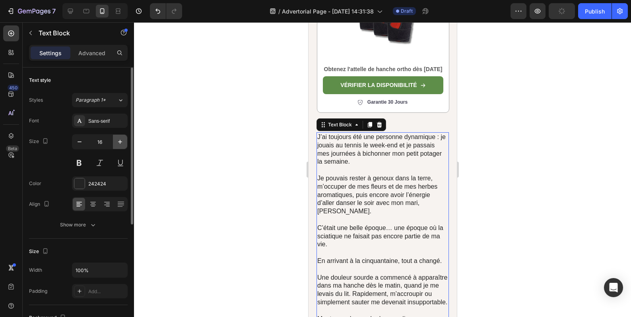
click at [123, 143] on icon "button" at bounding box center [120, 142] width 8 height 8
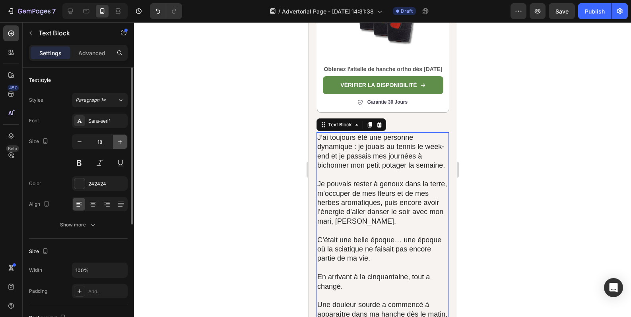
click at [122, 143] on icon "button" at bounding box center [120, 142] width 8 height 8
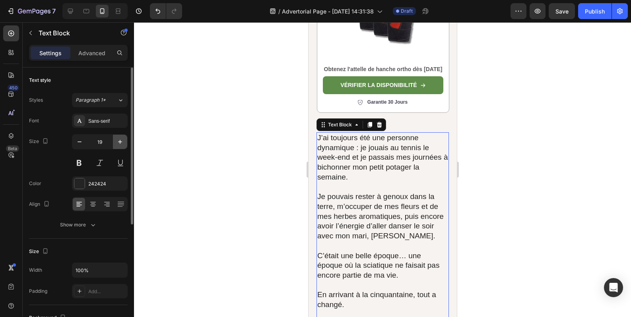
click at [122, 143] on icon "button" at bounding box center [120, 142] width 8 height 8
type input "20"
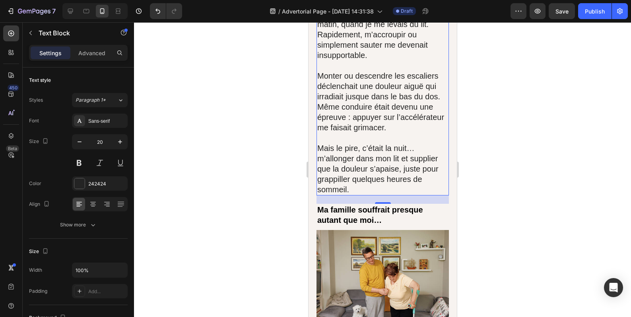
scroll to position [1686, 0]
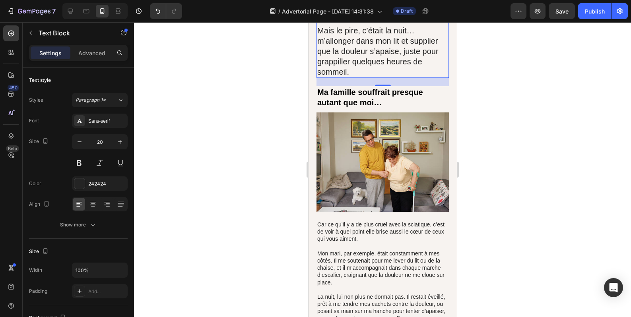
click at [370, 86] on div "21" at bounding box center [382, 82] width 132 height 8
click at [366, 96] on h2 "Ma famille souffrait presque autant que moi…" at bounding box center [382, 97] width 132 height 22
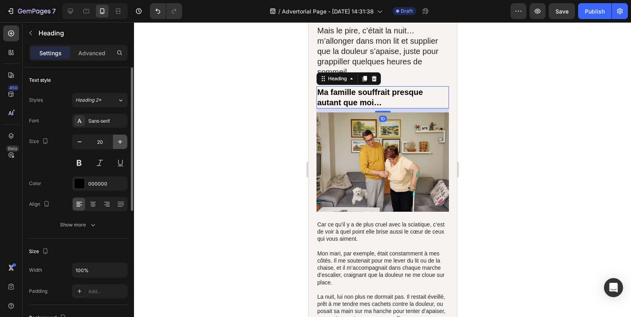
click at [122, 140] on icon "button" at bounding box center [120, 142] width 8 height 8
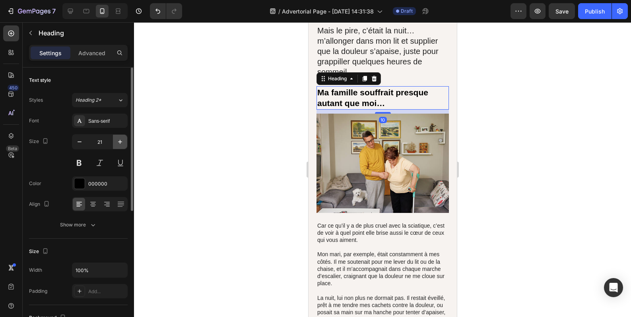
click at [122, 140] on icon "button" at bounding box center [120, 142] width 8 height 8
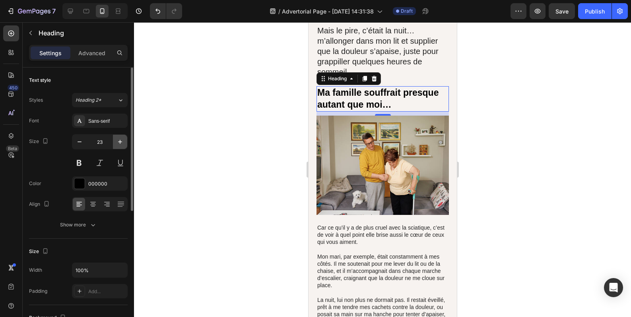
click at [122, 140] on icon "button" at bounding box center [120, 142] width 8 height 8
click at [121, 140] on icon "button" at bounding box center [120, 142] width 8 height 8
type input "25"
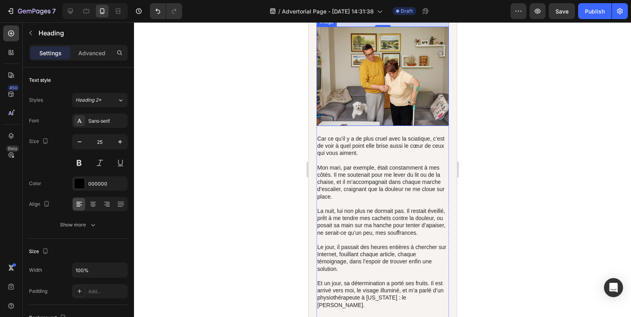
scroll to position [1819, 0]
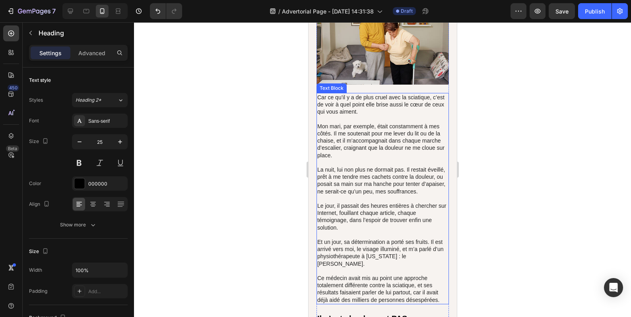
click at [352, 173] on p "La nuit, lui non plus ne dormait pas. Il restait éveillé, prêt à me tendre mes …" at bounding box center [382, 180] width 131 height 29
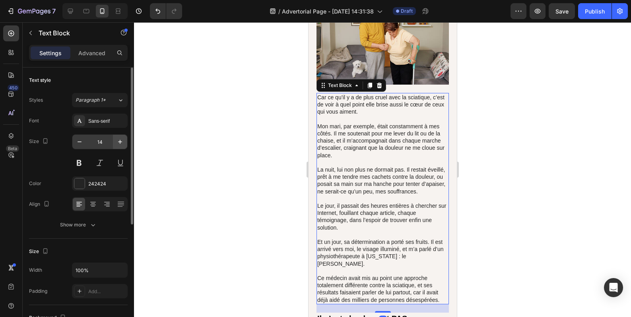
click at [127, 143] on div "14" at bounding box center [100, 141] width 56 height 15
click at [126, 143] on button "button" at bounding box center [120, 142] width 14 height 14
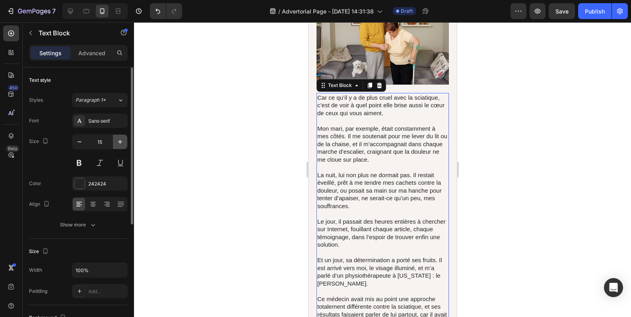
click at [123, 143] on icon "button" at bounding box center [120, 142] width 8 height 8
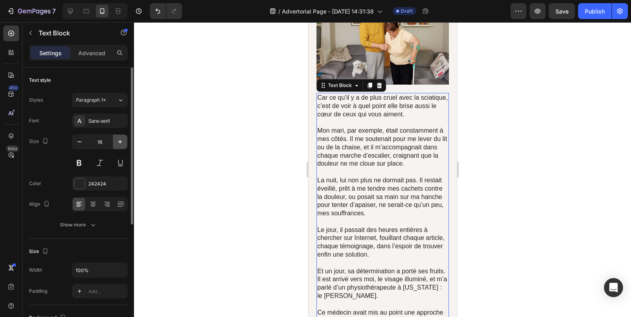
click at [123, 143] on icon "button" at bounding box center [120, 142] width 8 height 8
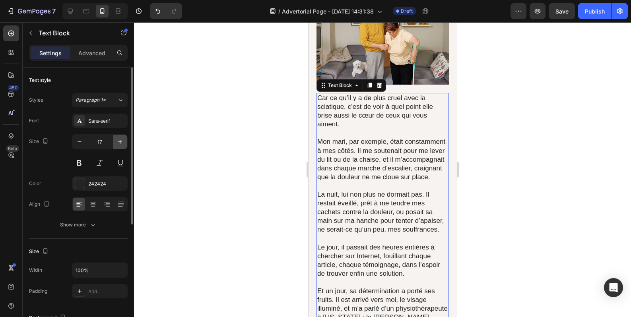
click at [123, 143] on icon "button" at bounding box center [120, 142] width 8 height 8
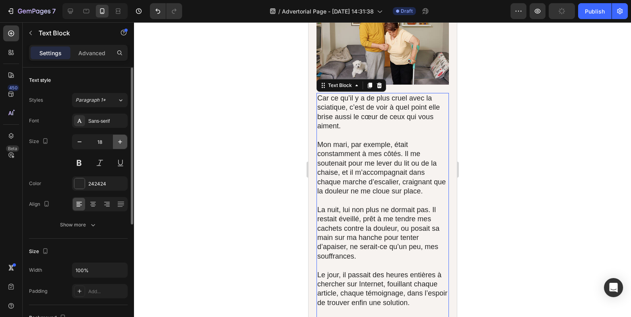
click at [123, 143] on icon "button" at bounding box center [120, 142] width 8 height 8
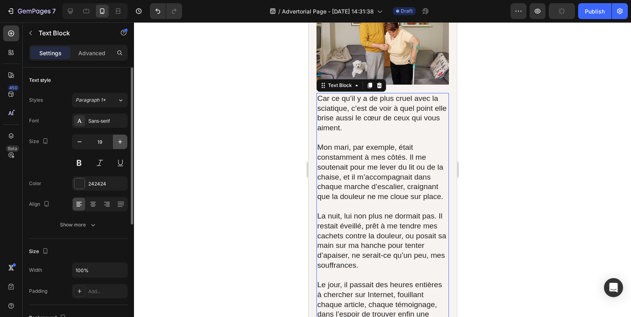
click at [123, 143] on icon "button" at bounding box center [120, 142] width 8 height 8
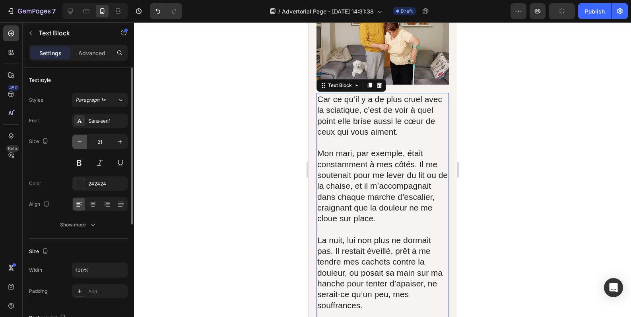
click at [82, 145] on icon "button" at bounding box center [80, 142] width 8 height 8
type input "20"
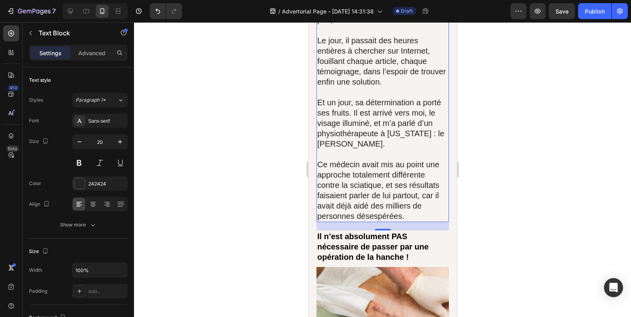
scroll to position [2216, 0]
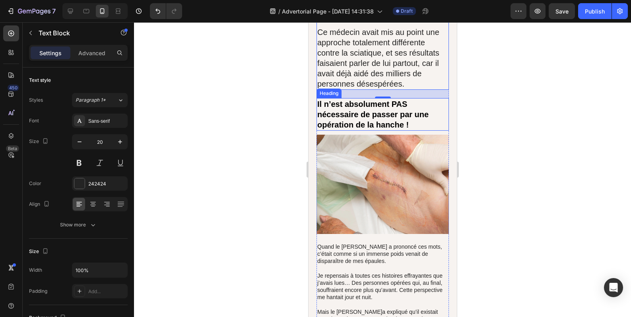
click at [366, 131] on h2 "Il n’est absolument PAS nécessaire de passer par une opération de la hanche !" at bounding box center [382, 114] width 132 height 33
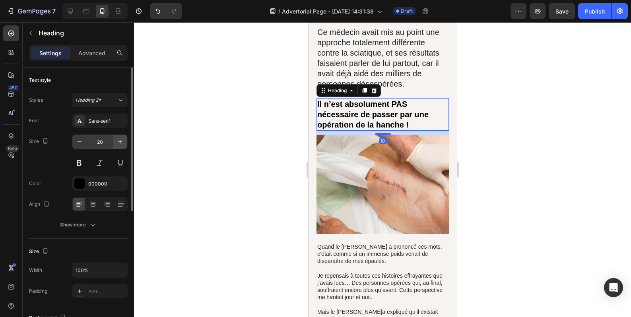
click at [114, 144] on button "button" at bounding box center [120, 142] width 14 height 14
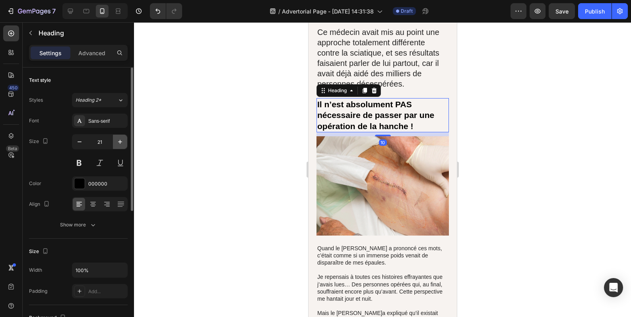
click at [114, 144] on button "button" at bounding box center [120, 142] width 14 height 14
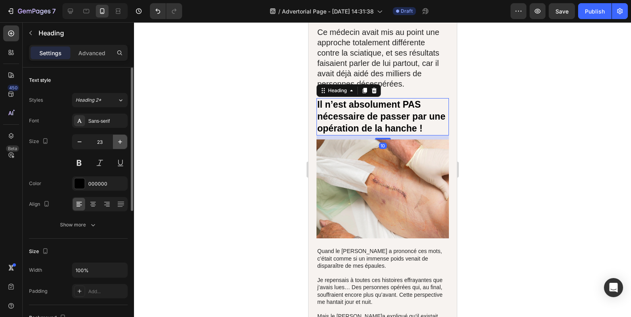
click at [116, 144] on icon "button" at bounding box center [120, 142] width 8 height 8
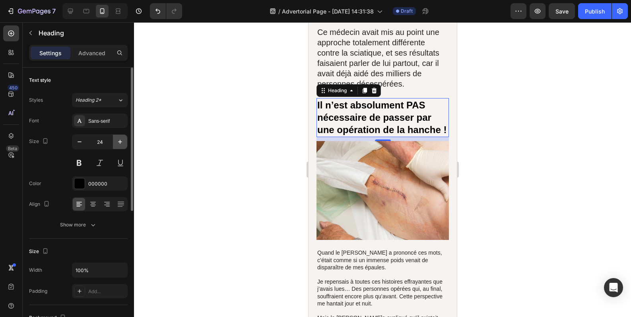
click at [119, 144] on icon "button" at bounding box center [120, 142] width 8 height 8
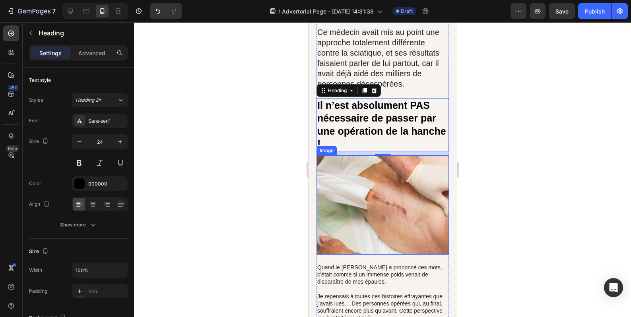
type input "25"
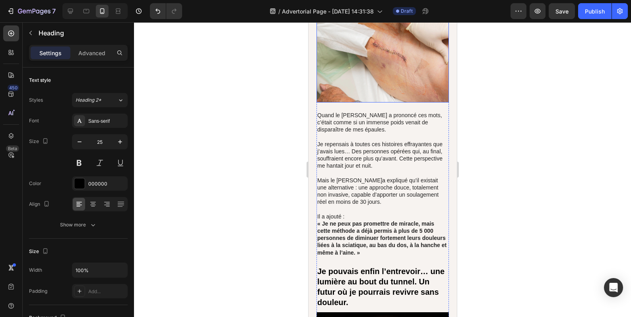
scroll to position [2415, 0]
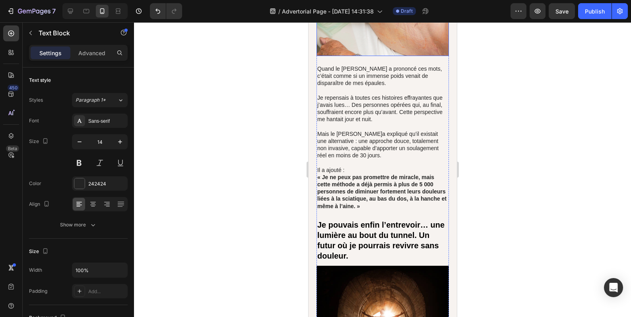
click at [387, 200] on strong "« Je ne peux pas promettre de miracle, mais cette méthode a déjà permis à plus …" at bounding box center [381, 191] width 129 height 35
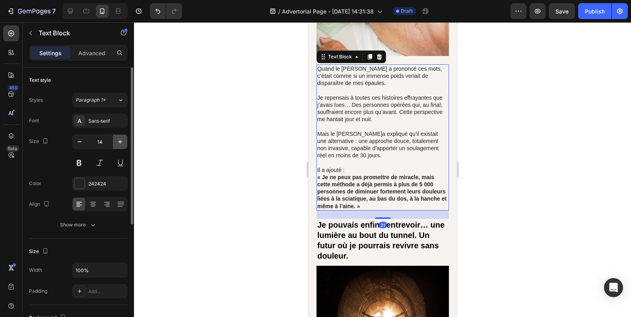
click at [120, 142] on icon "button" at bounding box center [120, 142] width 8 height 8
click at [119, 142] on icon "button" at bounding box center [120, 142] width 8 height 8
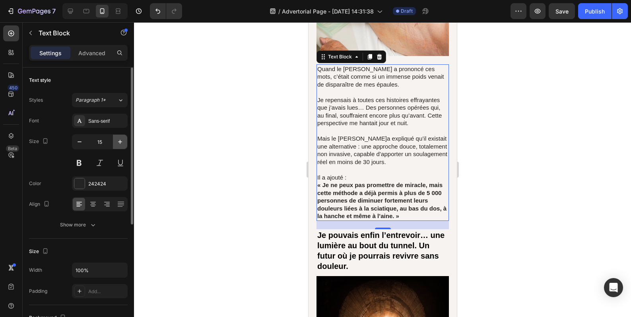
click at [119, 142] on icon "button" at bounding box center [120, 142] width 8 height 8
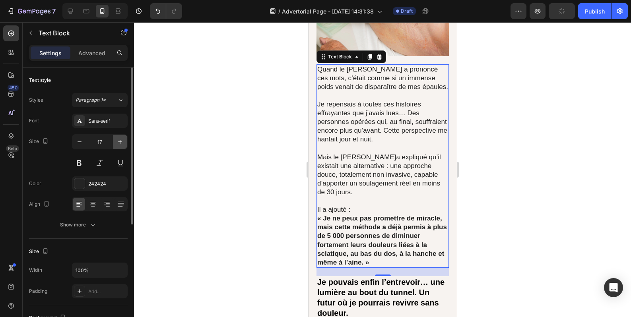
click at [119, 142] on icon "button" at bounding box center [120, 142] width 8 height 8
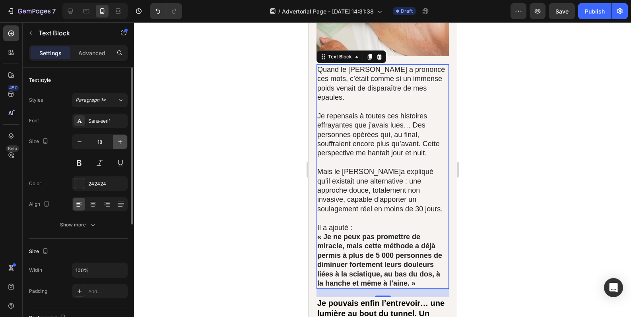
click at [119, 142] on icon "button" at bounding box center [120, 142] width 8 height 8
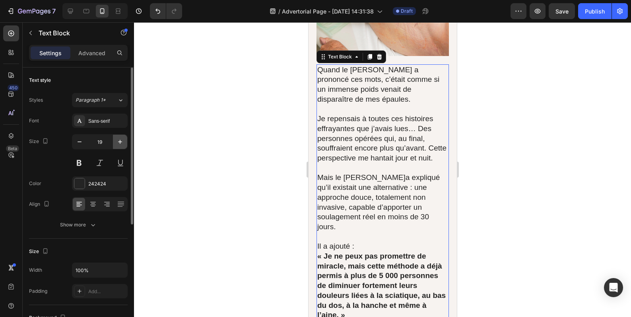
click at [119, 142] on icon "button" at bounding box center [120, 142] width 8 height 8
type input "20"
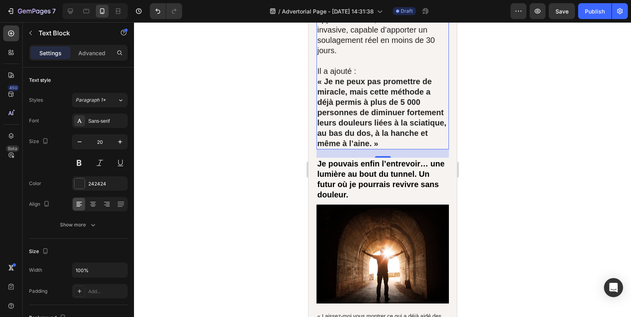
scroll to position [2614, 0]
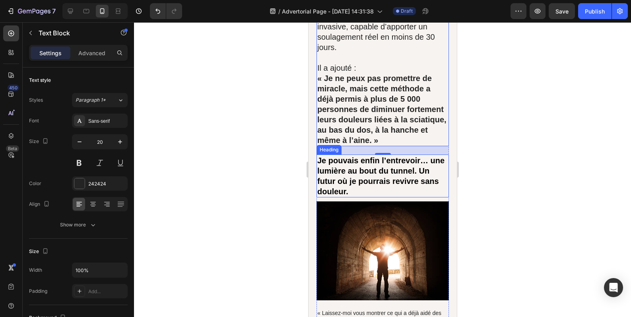
click at [361, 181] on h2 "Je pouvais enfin l’entrevoir… une lumière au bout du tunnel. Un futur où je pou…" at bounding box center [382, 176] width 132 height 43
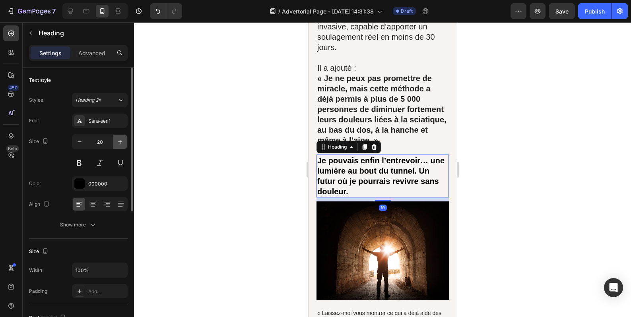
click at [121, 144] on icon "button" at bounding box center [120, 142] width 8 height 8
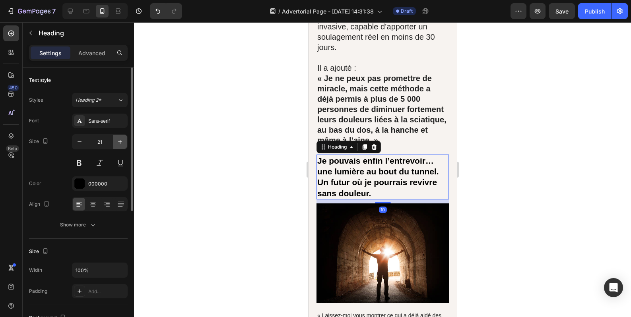
click at [121, 144] on icon "button" at bounding box center [120, 142] width 8 height 8
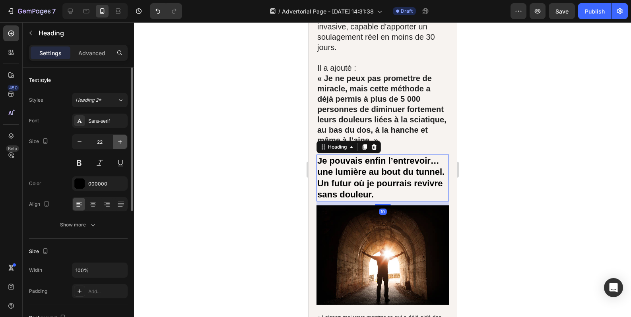
click at [121, 144] on icon "button" at bounding box center [120, 142] width 8 height 8
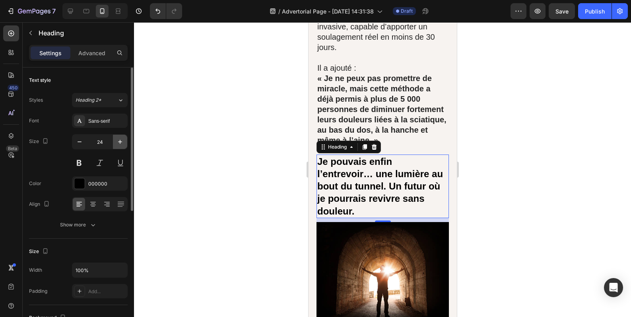
click at [121, 144] on icon "button" at bounding box center [120, 142] width 8 height 8
type input "25"
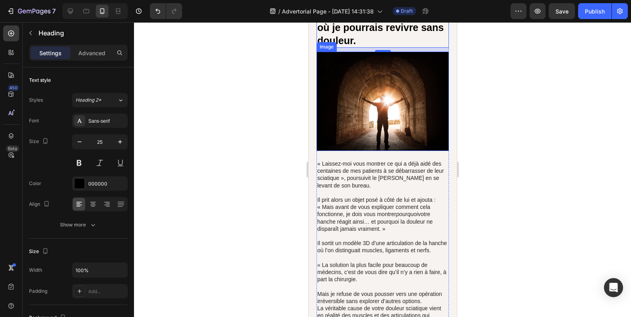
scroll to position [2813, 0]
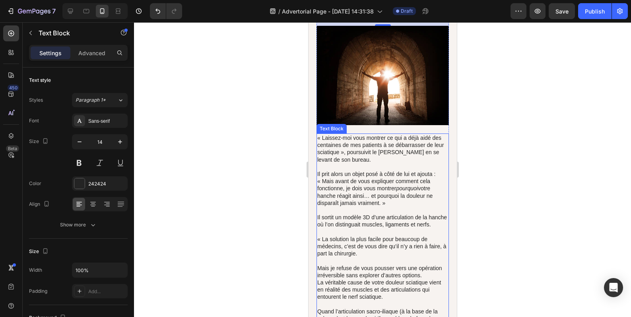
click at [378, 201] on p "Il prit alors un objet posé à côté de lui et ajouta : « Mais avant de vous expl…" at bounding box center [382, 189] width 131 height 36
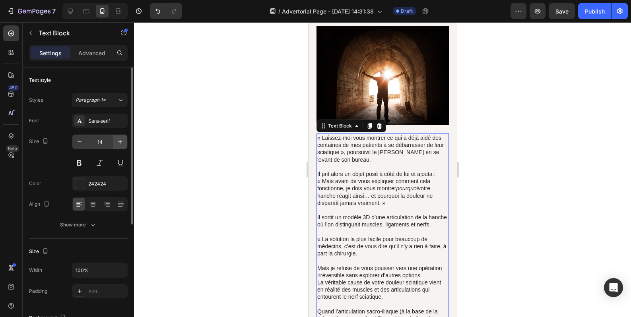
click at [120, 142] on icon "button" at bounding box center [120, 142] width 8 height 8
click at [120, 142] on icon "button" at bounding box center [120, 142] width 4 height 4
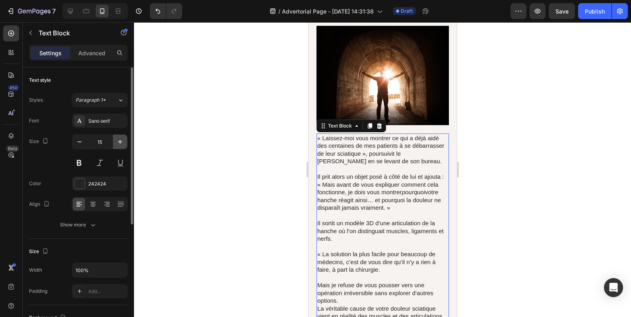
click at [120, 142] on icon "button" at bounding box center [120, 142] width 4 height 4
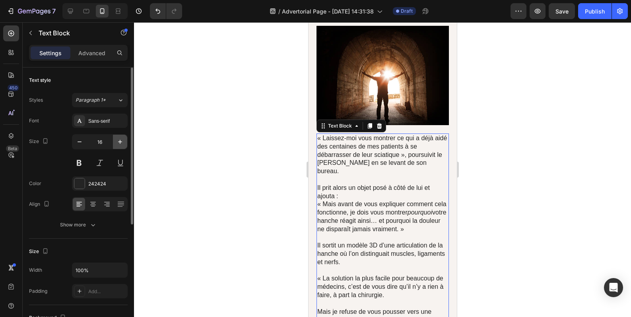
click at [120, 142] on icon "button" at bounding box center [120, 142] width 4 height 4
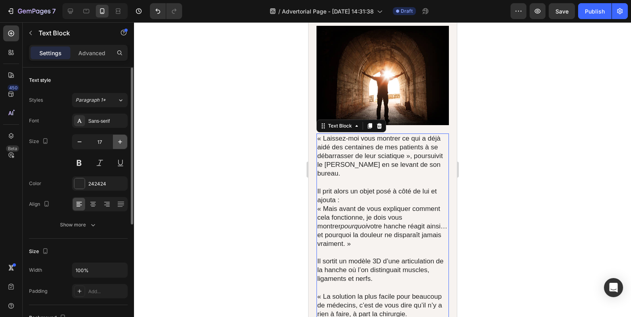
click at [120, 142] on icon "button" at bounding box center [120, 142] width 4 height 4
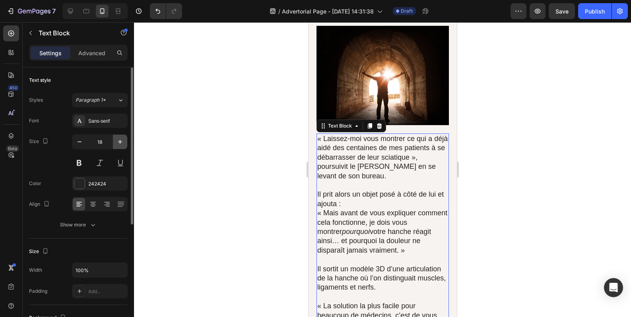
click at [120, 142] on icon "button" at bounding box center [120, 142] width 4 height 4
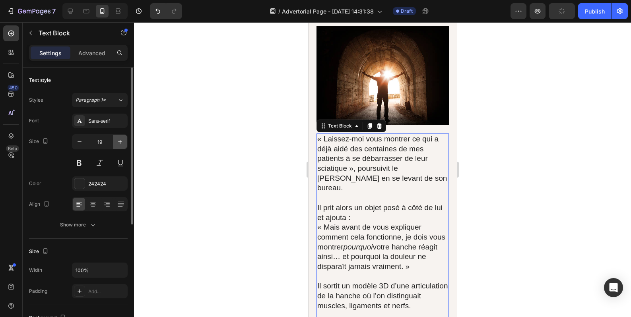
click at [120, 142] on icon "button" at bounding box center [120, 142] width 4 height 4
type input "20"
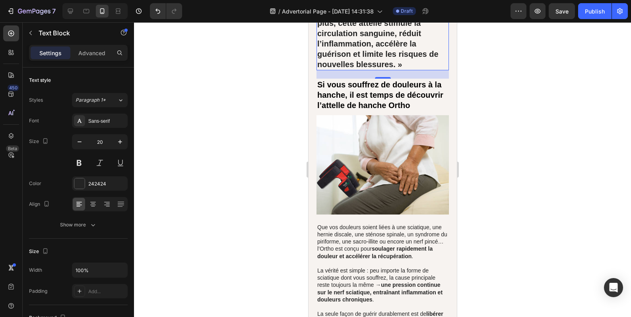
scroll to position [3807, 0]
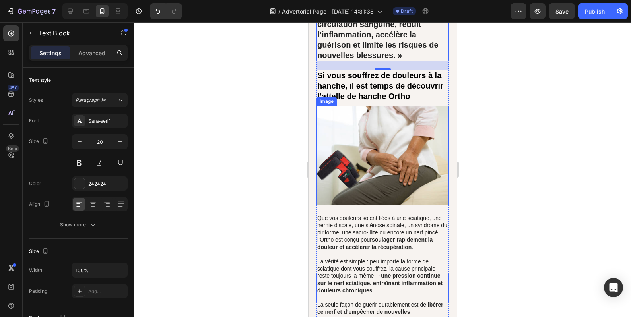
click at [372, 204] on img at bounding box center [382, 155] width 132 height 99
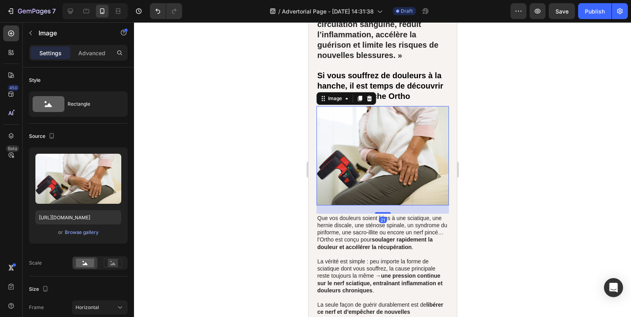
click at [381, 102] on h2 "Si vous souffrez de douleurs à la hanche, il est temps de découvrir l’attelle d…" at bounding box center [382, 86] width 132 height 33
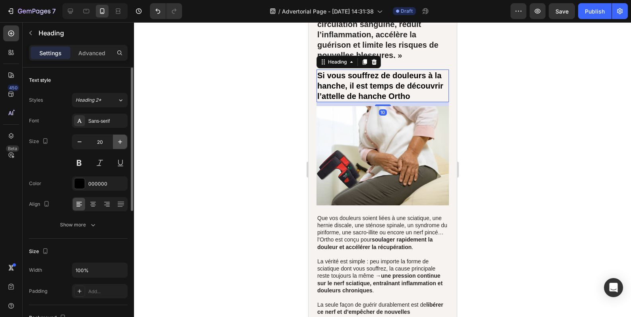
click at [120, 139] on icon "button" at bounding box center [120, 142] width 8 height 8
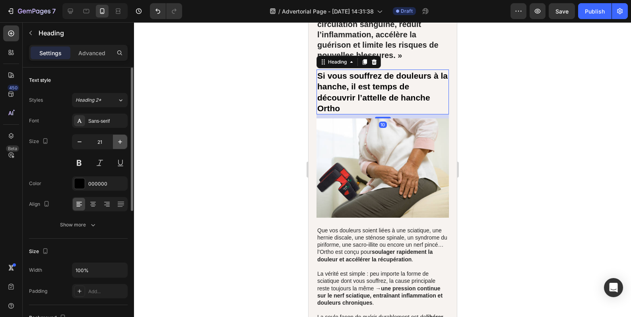
click at [120, 139] on icon "button" at bounding box center [120, 142] width 8 height 8
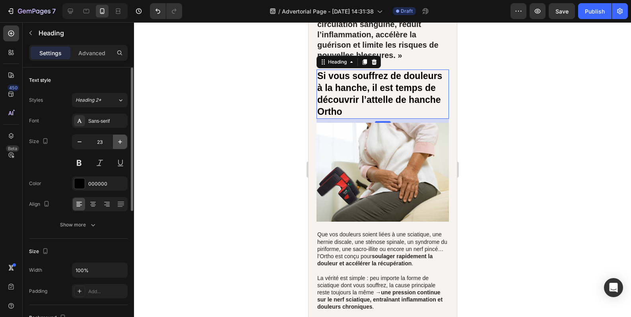
click at [120, 139] on icon "button" at bounding box center [120, 142] width 8 height 8
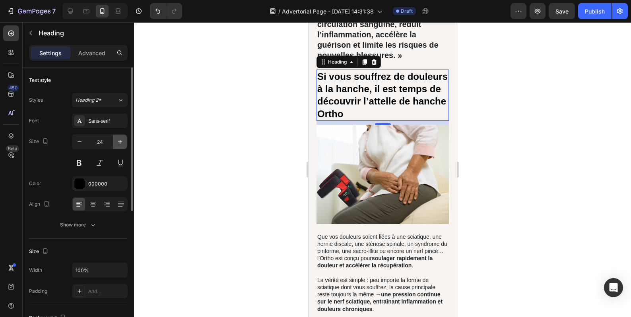
type input "25"
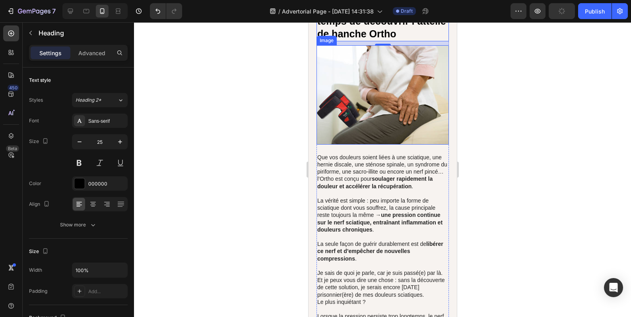
scroll to position [3940, 0]
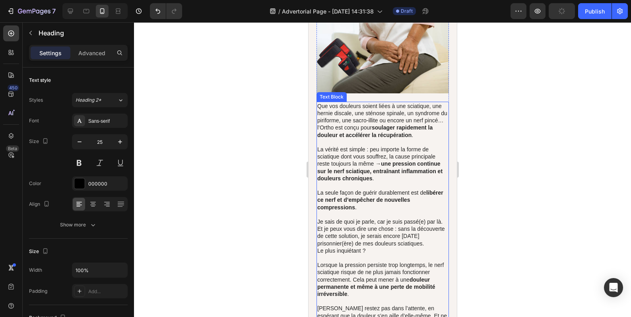
click at [399, 181] on strong "une pression continue sur le nerf sciatique, entraînant inflammation et douleur…" at bounding box center [379, 171] width 125 height 21
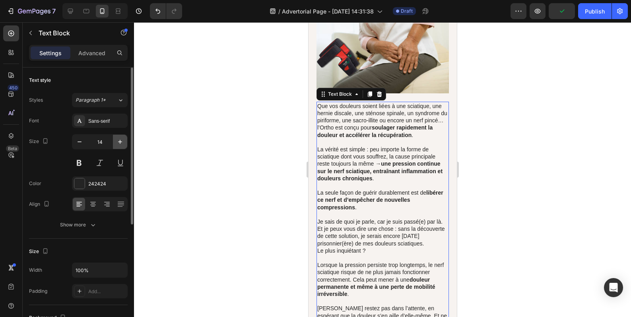
click at [123, 145] on icon "button" at bounding box center [120, 142] width 8 height 8
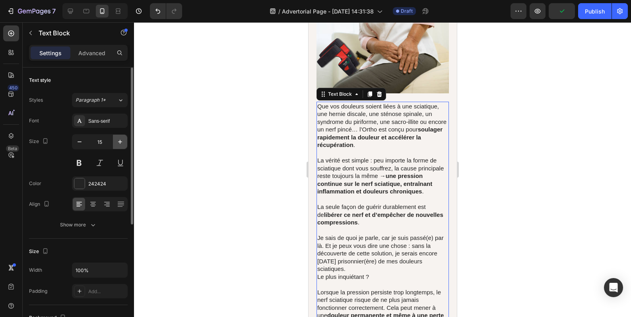
click at [123, 145] on icon "button" at bounding box center [120, 142] width 8 height 8
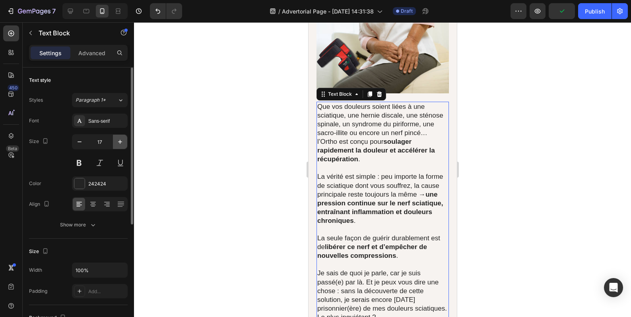
click at [123, 145] on icon "button" at bounding box center [120, 142] width 8 height 8
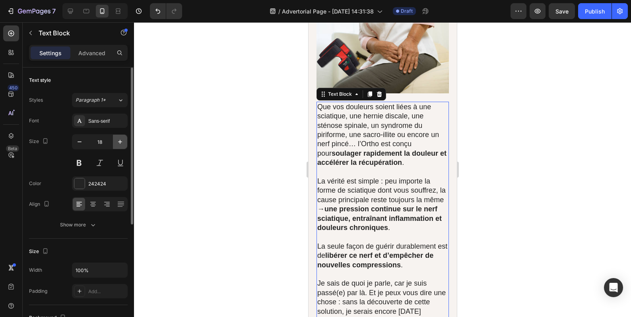
click at [123, 145] on icon "button" at bounding box center [120, 142] width 8 height 8
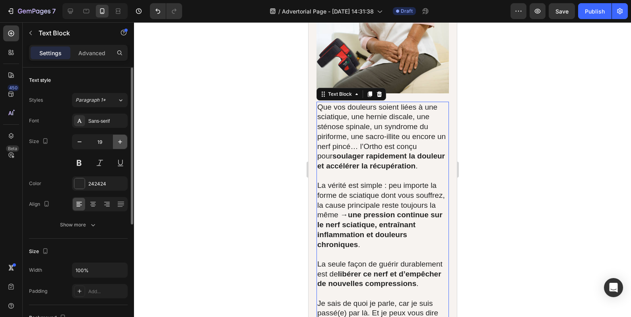
click at [125, 144] on button "button" at bounding box center [120, 142] width 14 height 14
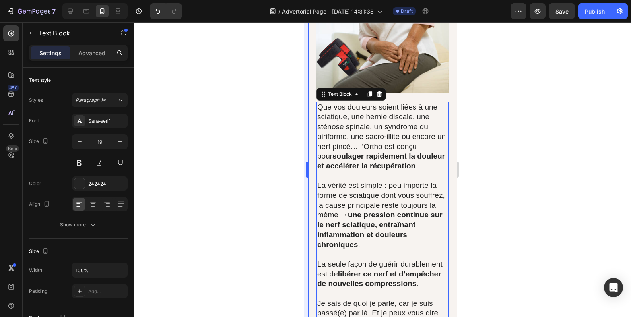
type input "20"
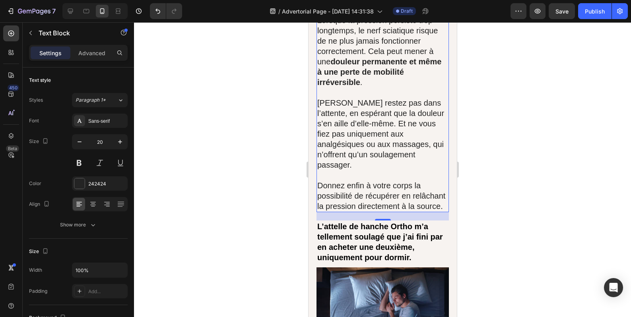
scroll to position [4404, 0]
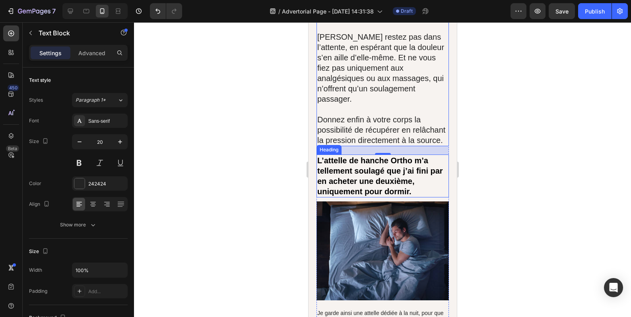
click at [361, 198] on h2 "L’attelle de hanche Ortho m’a tellement soulagé que j’ai fini par en acheter un…" at bounding box center [382, 176] width 132 height 43
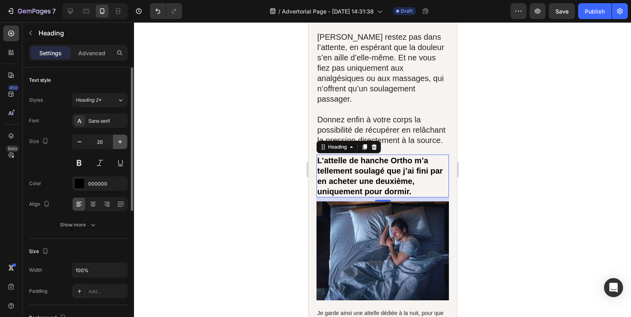
click at [119, 143] on icon "button" at bounding box center [120, 142] width 8 height 8
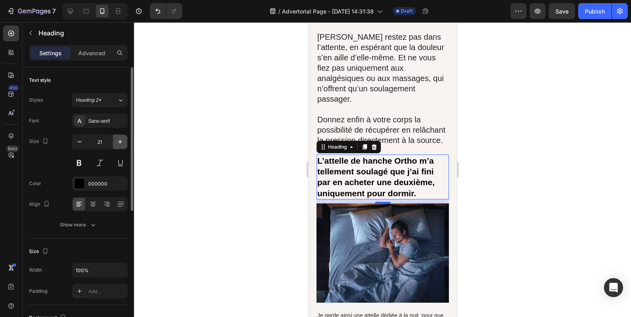
click at [119, 143] on icon "button" at bounding box center [120, 142] width 8 height 8
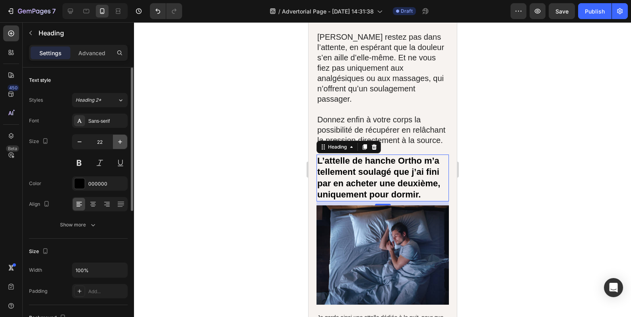
click at [119, 143] on icon "button" at bounding box center [120, 142] width 8 height 8
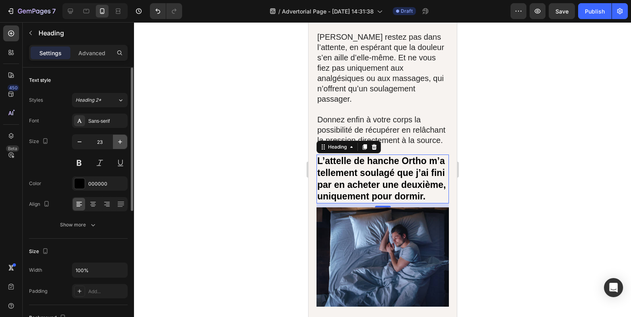
click at [119, 143] on icon "button" at bounding box center [120, 142] width 8 height 8
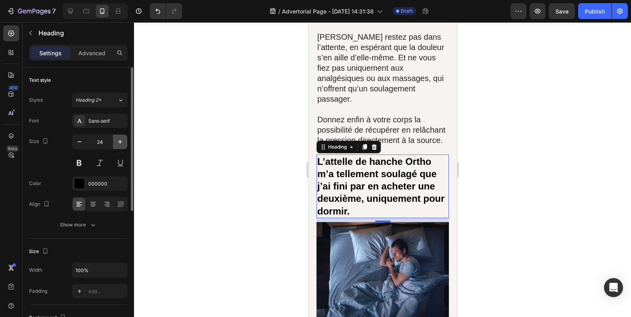
click at [119, 143] on icon "button" at bounding box center [120, 142] width 8 height 8
type input "25"
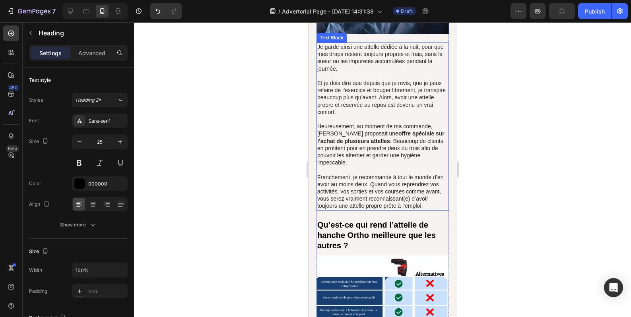
scroll to position [4736, 0]
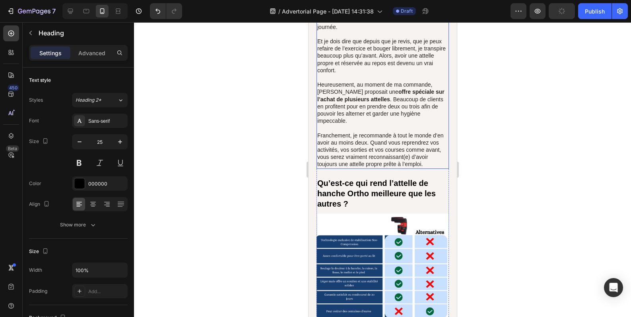
click at [370, 168] on p "Franchement, je recommande à tout le monde d’en avoir au moins deux. Quand vous…" at bounding box center [382, 150] width 131 height 36
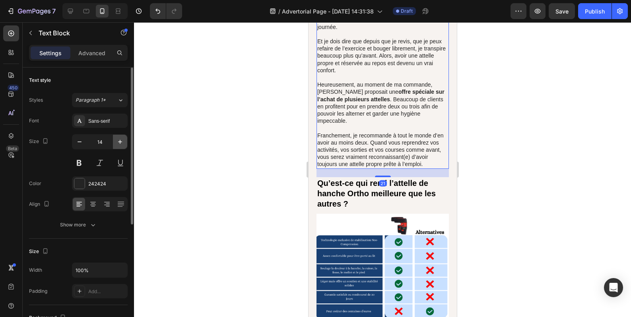
click at [124, 145] on button "button" at bounding box center [120, 142] width 14 height 14
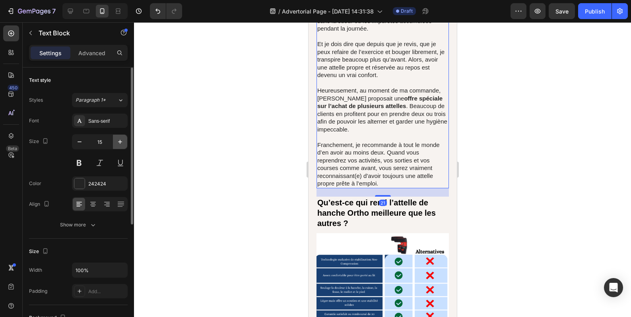
click at [124, 145] on button "button" at bounding box center [120, 142] width 14 height 14
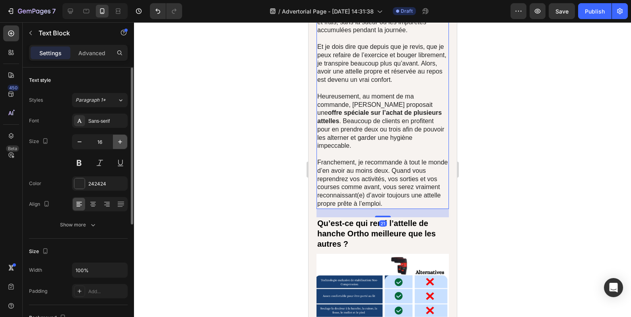
click at [124, 145] on button "button" at bounding box center [120, 142] width 14 height 14
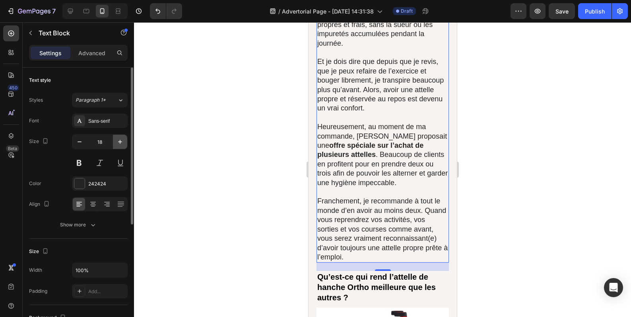
click at [124, 145] on button "button" at bounding box center [120, 142] width 14 height 14
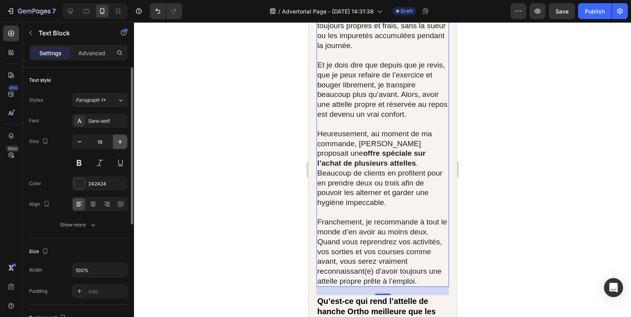
click at [124, 145] on button "button" at bounding box center [120, 142] width 14 height 14
type input "20"
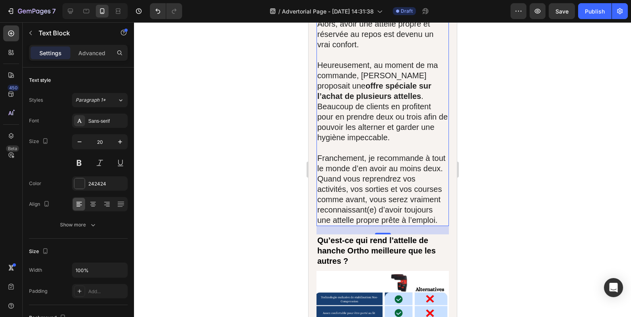
scroll to position [4935, 0]
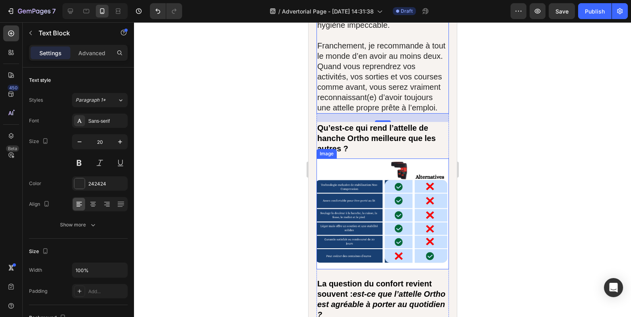
click at [352, 218] on img at bounding box center [382, 214] width 132 height 111
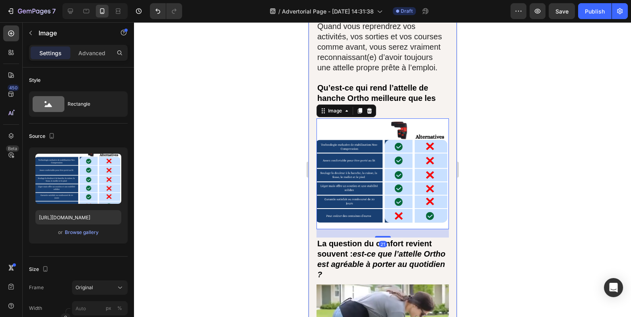
scroll to position [5001, 0]
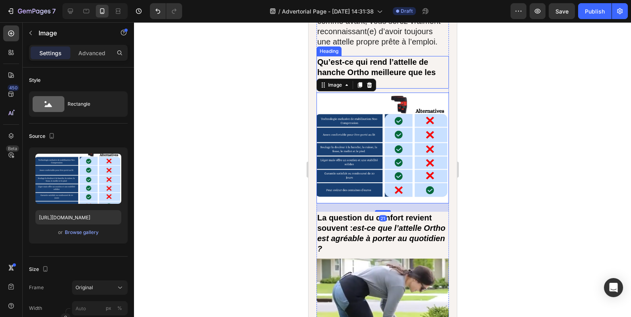
click at [399, 89] on h2 "Qu’est-ce qui rend l’attelle de hanche Ortho meilleure que les autres ?" at bounding box center [382, 72] width 132 height 33
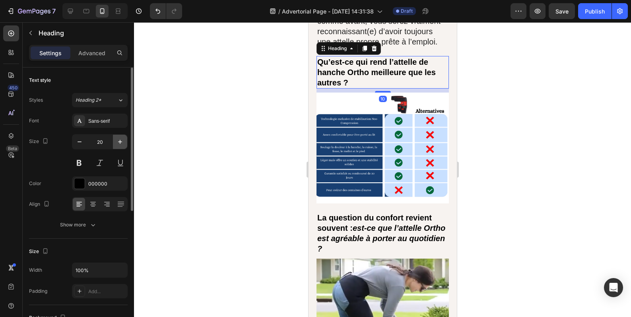
click at [121, 141] on icon "button" at bounding box center [120, 142] width 8 height 8
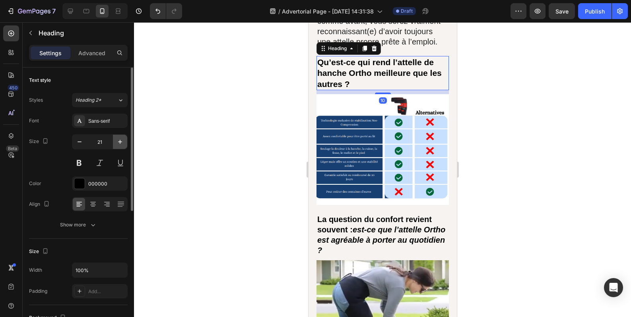
click at [121, 141] on icon "button" at bounding box center [120, 142] width 8 height 8
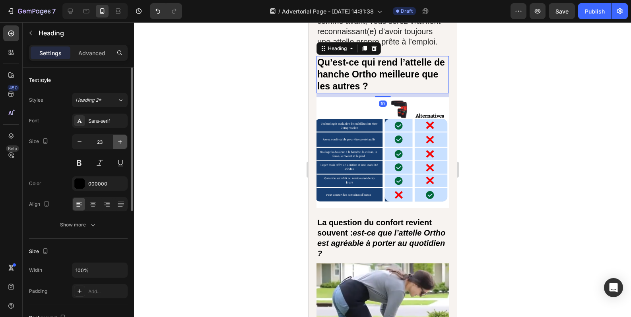
click at [121, 141] on icon "button" at bounding box center [120, 142] width 8 height 8
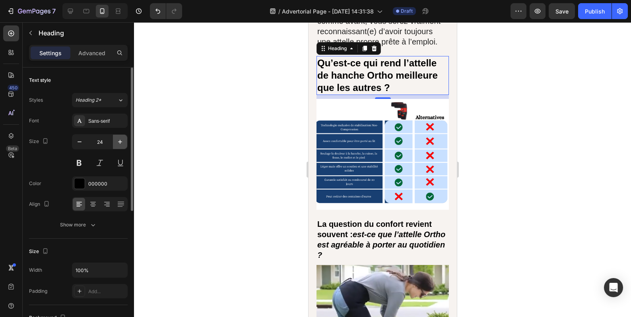
click at [120, 141] on icon "button" at bounding box center [120, 142] width 8 height 8
type input "25"
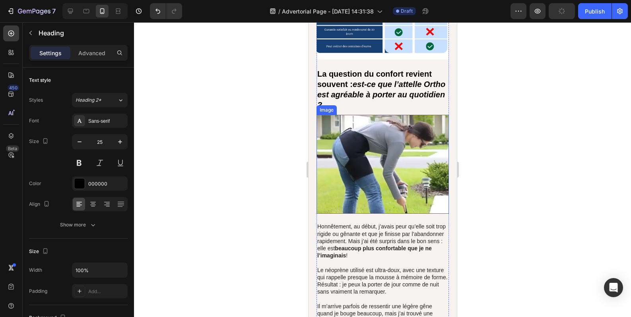
scroll to position [5133, 0]
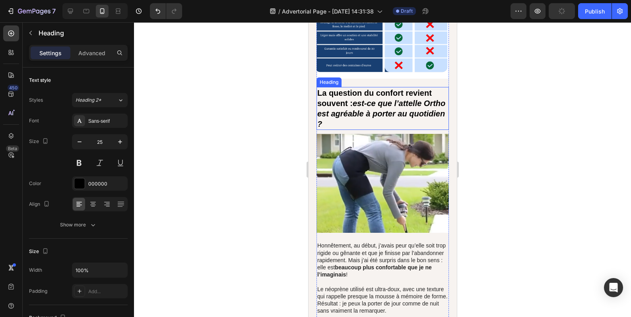
click at [358, 128] on icon "est-ce que l’attelle Ortho est agréable à porter au quotidien ?" at bounding box center [381, 113] width 128 height 29
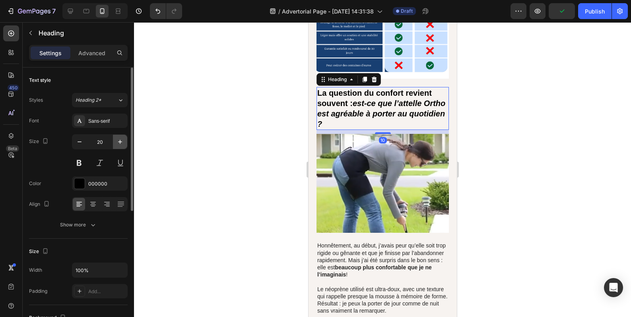
click at [122, 144] on icon "button" at bounding box center [120, 142] width 8 height 8
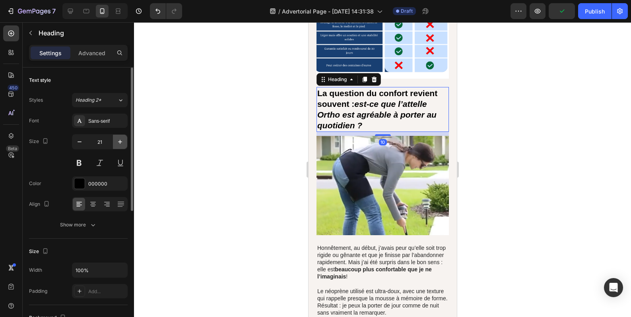
click at [122, 144] on icon "button" at bounding box center [120, 142] width 8 height 8
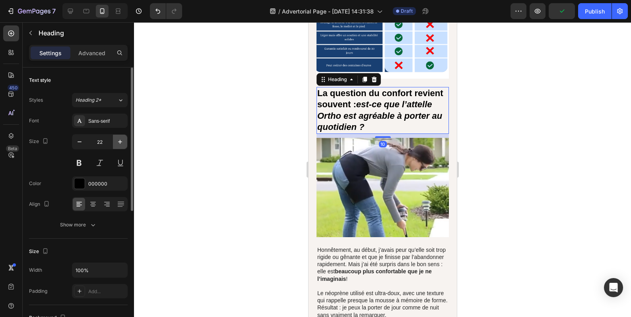
click at [122, 144] on icon "button" at bounding box center [120, 142] width 8 height 8
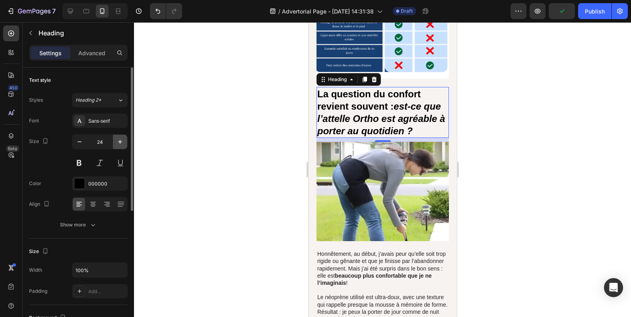
click at [122, 144] on icon "button" at bounding box center [120, 142] width 8 height 8
type input "25"
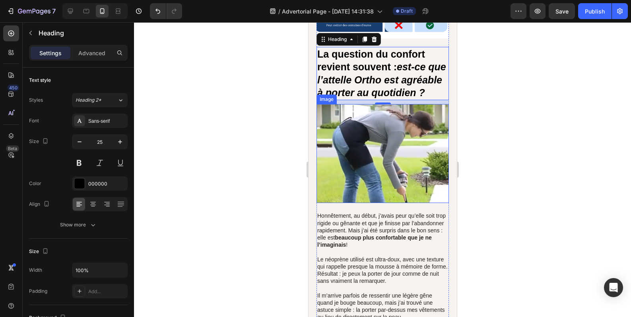
scroll to position [5199, 0]
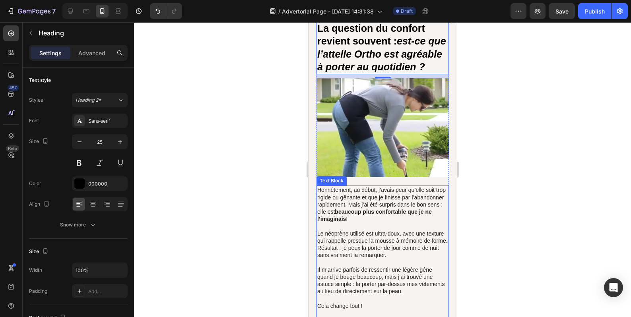
click at [370, 223] on p "Honnêtement, au début, j’avais peur qu’elle soit trop rigide ou gênante et que …" at bounding box center [382, 205] width 131 height 36
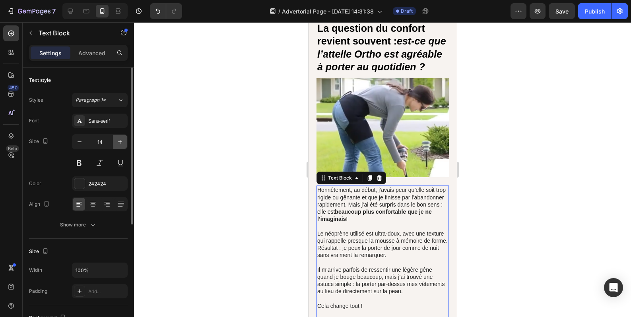
click at [123, 141] on icon "button" at bounding box center [120, 142] width 8 height 8
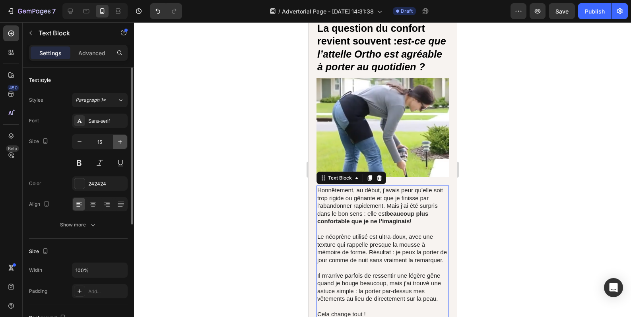
click at [123, 141] on icon "button" at bounding box center [120, 142] width 8 height 8
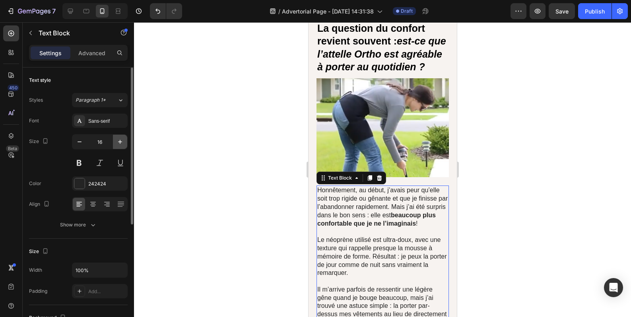
click at [123, 141] on icon "button" at bounding box center [120, 142] width 8 height 8
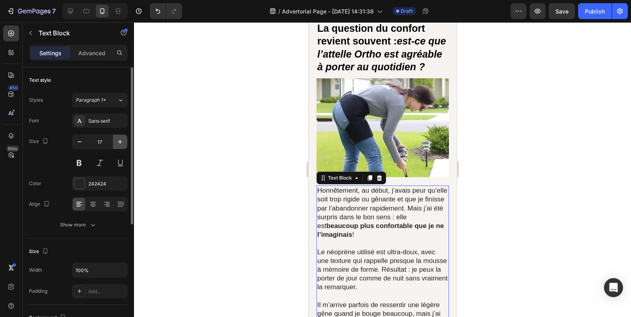
click at [123, 141] on icon "button" at bounding box center [120, 142] width 8 height 8
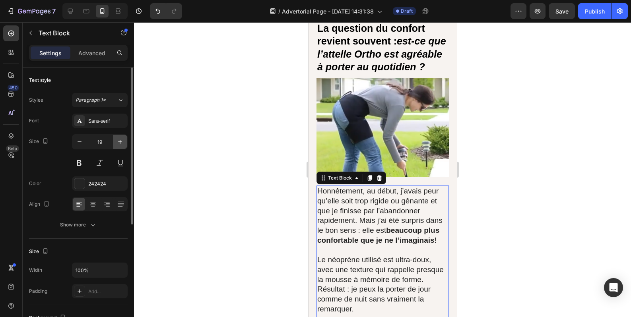
type input "20"
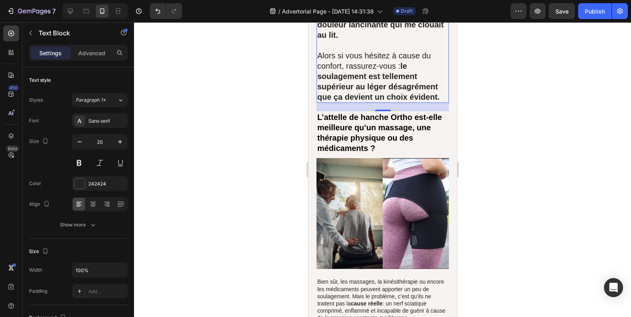
scroll to position [5730, 0]
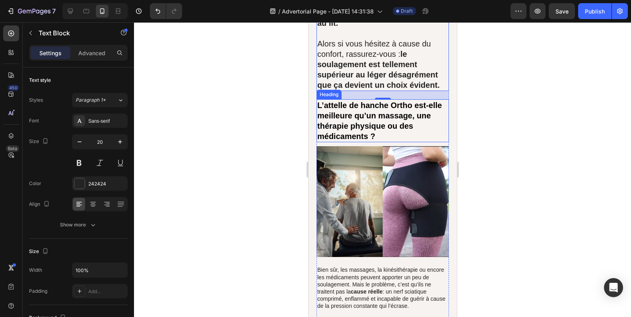
click at [377, 142] on h2 "L’attelle de hanche Ortho est-elle meilleure qu’un massage, une thérapie physiq…" at bounding box center [382, 120] width 132 height 43
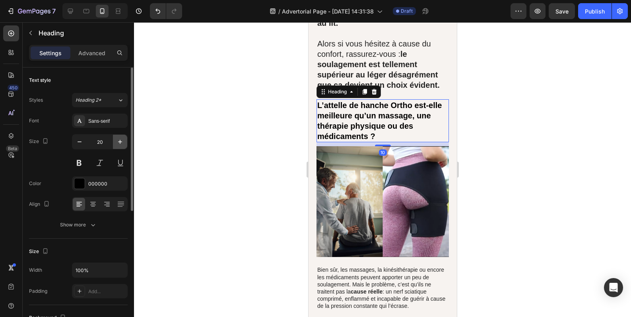
click at [120, 144] on icon "button" at bounding box center [120, 142] width 4 height 4
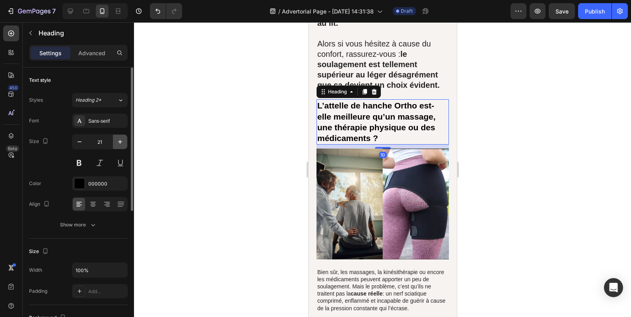
click at [120, 144] on icon "button" at bounding box center [120, 142] width 4 height 4
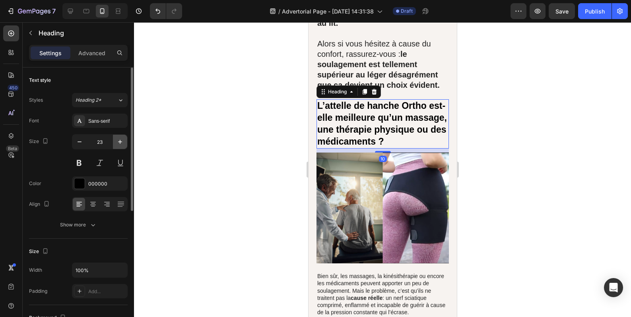
click at [120, 144] on icon "button" at bounding box center [120, 142] width 4 height 4
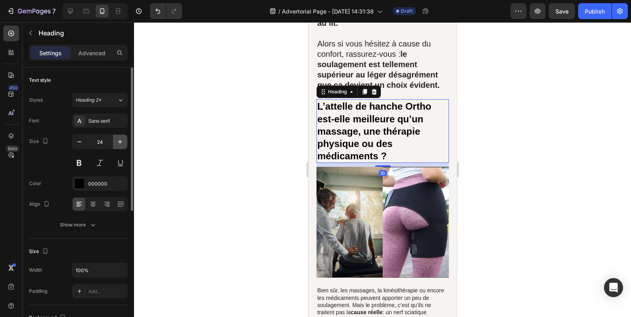
type input "25"
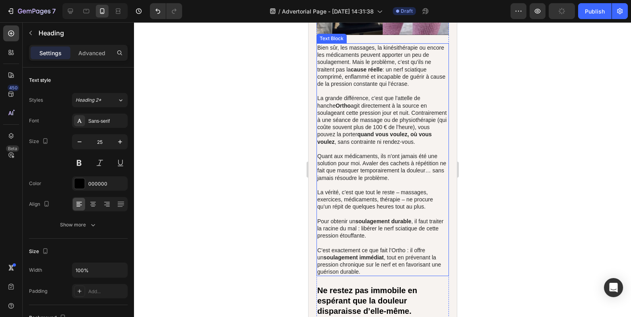
scroll to position [5995, 0]
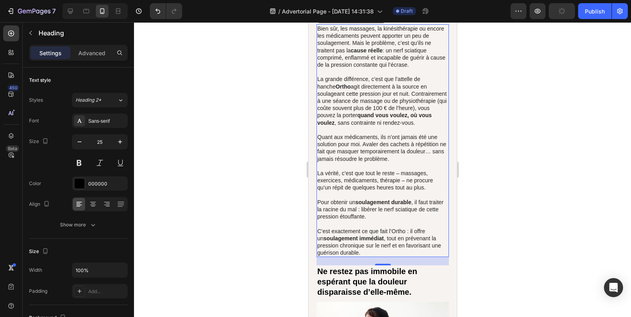
click at [366, 199] on p "La vérité, c’est que tout le reste – massages, exercices, médicaments, thérapie…" at bounding box center [382, 184] width 131 height 29
click at [123, 138] on icon "button" at bounding box center [120, 142] width 8 height 8
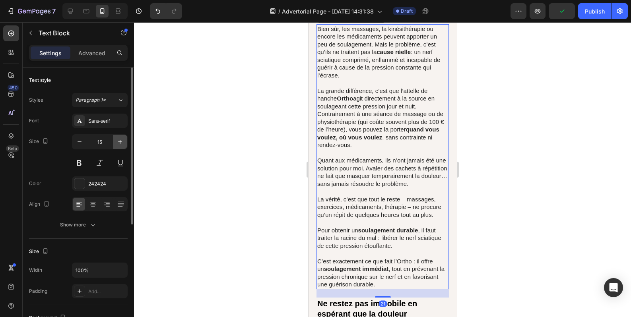
click at [123, 138] on icon "button" at bounding box center [120, 142] width 8 height 8
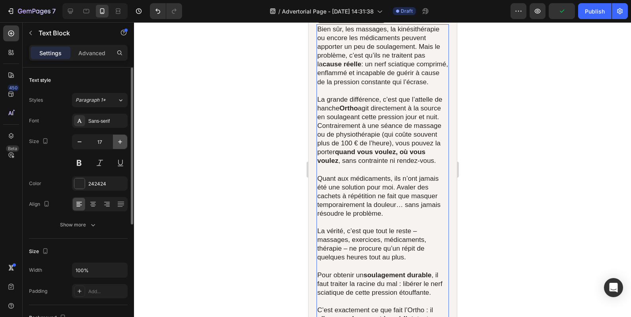
click at [123, 138] on icon "button" at bounding box center [120, 142] width 8 height 8
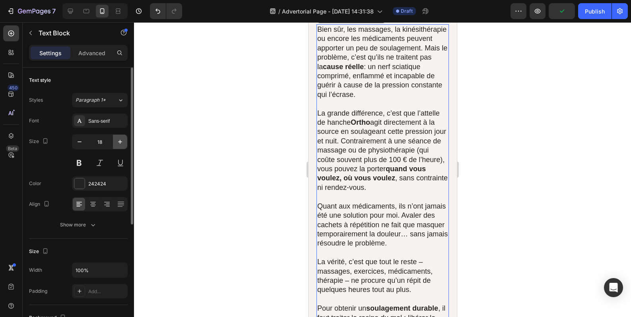
click at [123, 138] on icon "button" at bounding box center [120, 142] width 8 height 8
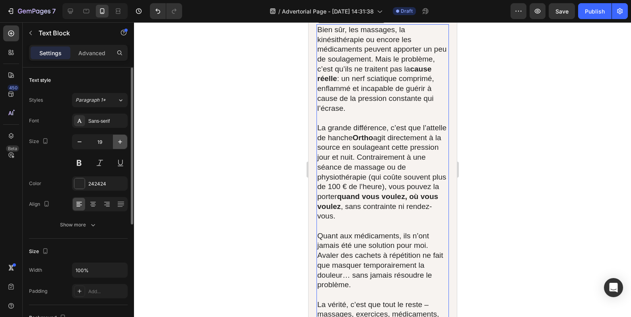
click at [123, 138] on icon "button" at bounding box center [120, 142] width 8 height 8
type input "20"
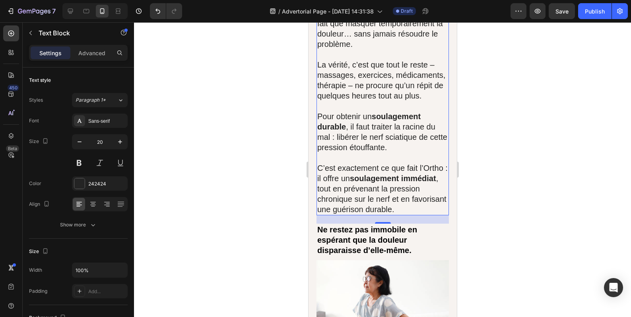
scroll to position [6393, 0]
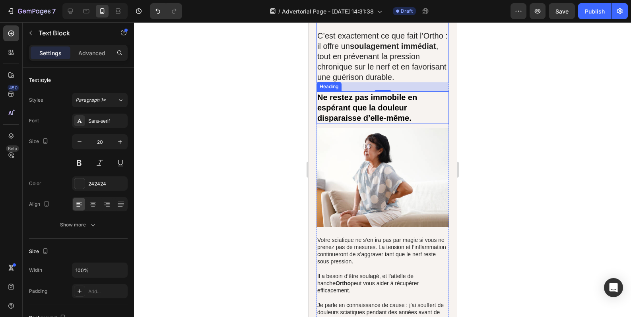
click at [362, 124] on h2 "Ne restez pas immobile en espérant que la douleur disparaisse d’elle-même." at bounding box center [382, 107] width 132 height 33
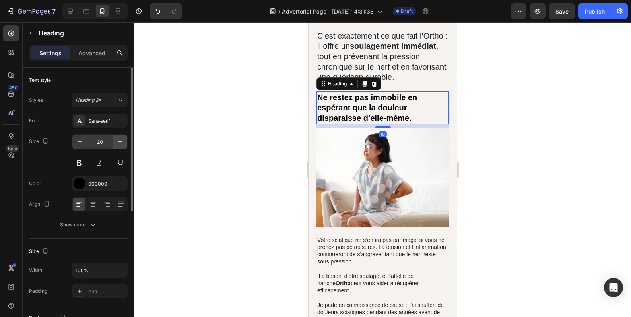
click at [120, 140] on icon "button" at bounding box center [120, 142] width 8 height 8
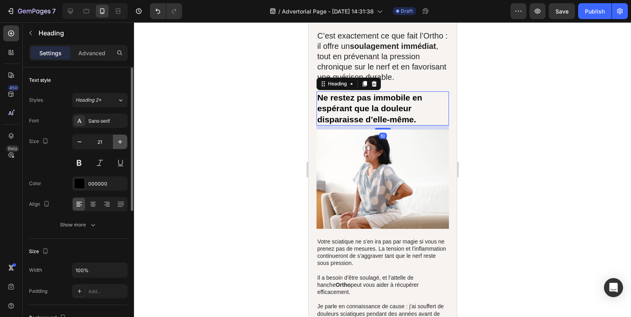
click at [120, 140] on icon "button" at bounding box center [120, 142] width 8 height 8
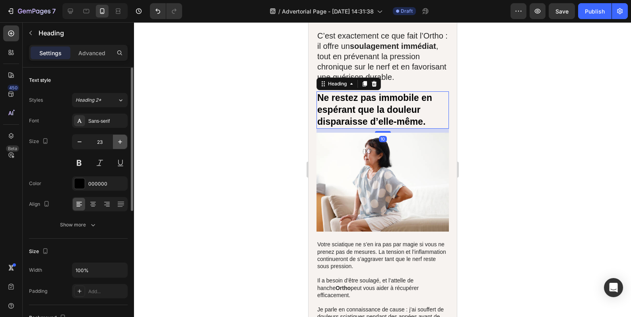
click at [120, 140] on icon "button" at bounding box center [120, 142] width 8 height 8
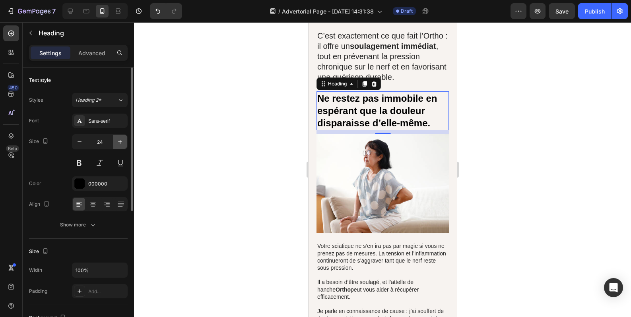
click at [120, 140] on icon "button" at bounding box center [120, 142] width 8 height 8
type input "25"
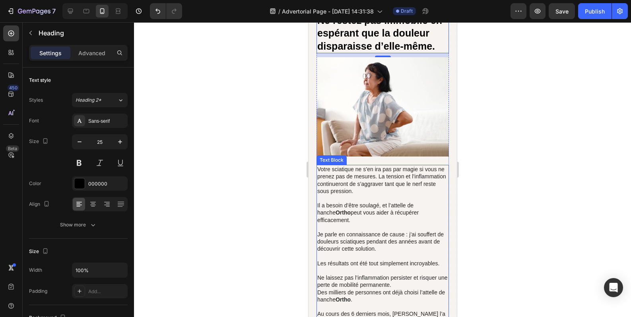
scroll to position [6526, 0]
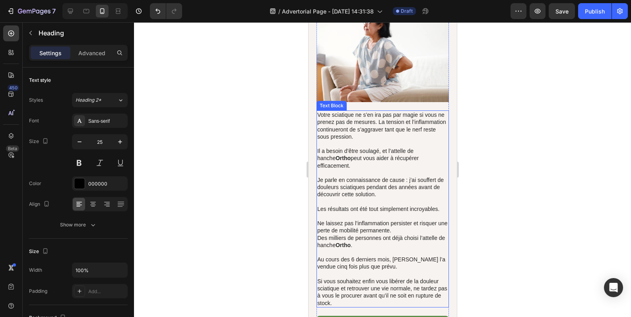
click at [376, 198] on p "Je parle en connaissance de cause : j’ai souffert de douleurs sciatiques pendan…" at bounding box center [382, 188] width 131 height 22
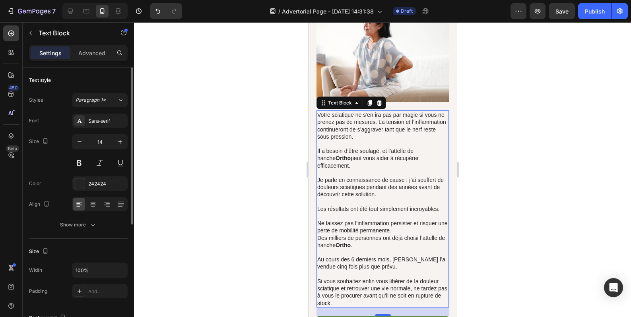
click at [128, 142] on div "Text style Styles Paragraph 1* Font Sans-serif Size 14 Color 242424 Align Show …" at bounding box center [78, 303] width 111 height 471
drag, startPoint x: 128, startPoint y: 142, endPoint x: 122, endPoint y: 142, distance: 5.6
click at [126, 142] on div "Text style Styles Paragraph 1* Font Sans-serif Size 14 Color 242424 Align Show …" at bounding box center [78, 303] width 111 height 471
click at [122, 142] on icon "button" at bounding box center [120, 142] width 8 height 8
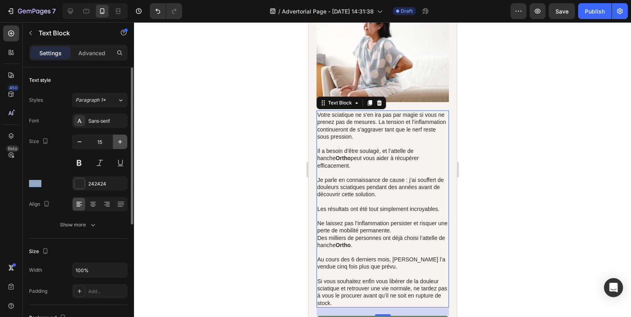
click at [122, 142] on icon "button" at bounding box center [120, 142] width 8 height 8
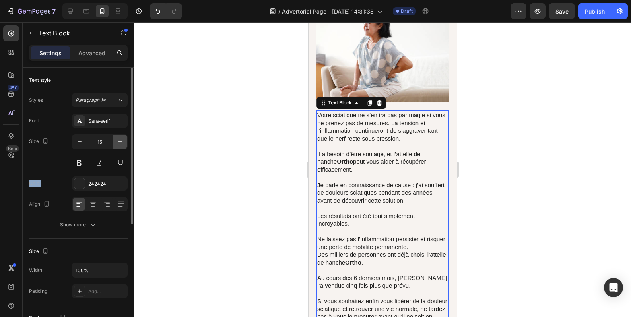
click at [122, 142] on icon "button" at bounding box center [120, 142] width 8 height 8
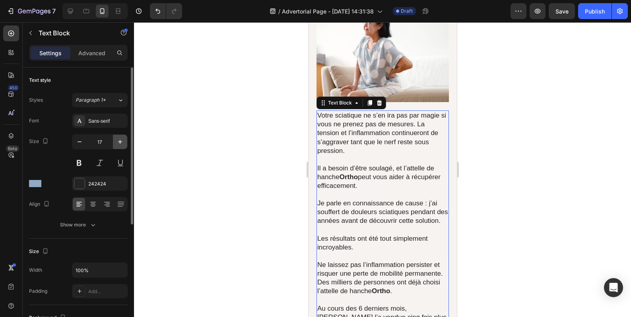
click at [122, 142] on icon "button" at bounding box center [120, 142] width 8 height 8
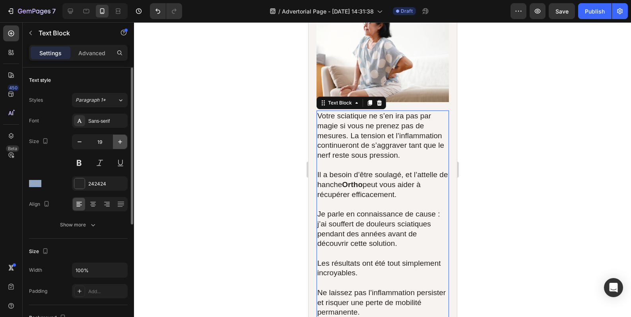
click at [122, 142] on icon "button" at bounding box center [120, 142] width 8 height 8
type input "20"
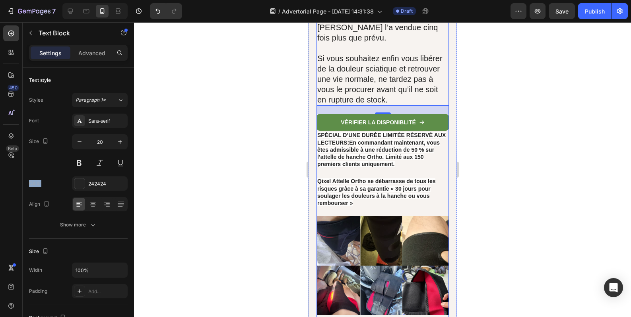
scroll to position [6923, 0]
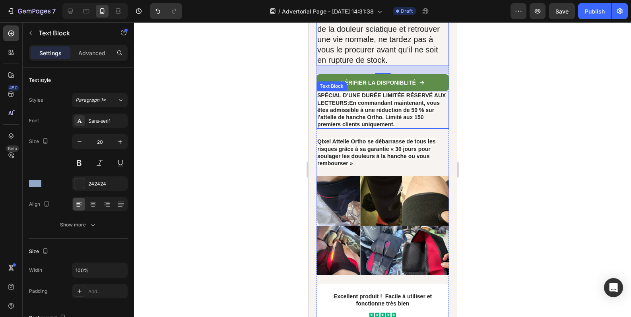
click at [374, 128] on strong "En commandant maintenant, vous êtes admissible à une réduction de 50 % sur l’at…" at bounding box center [378, 114] width 123 height 28
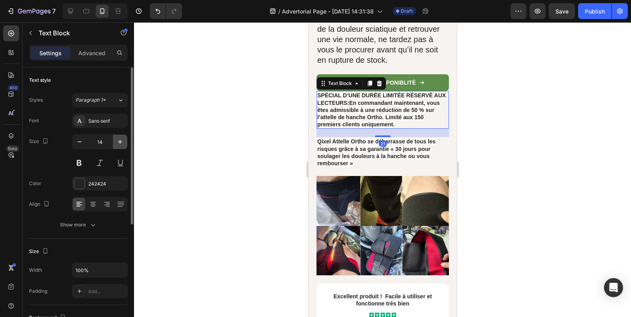
click at [123, 143] on icon "button" at bounding box center [120, 142] width 8 height 8
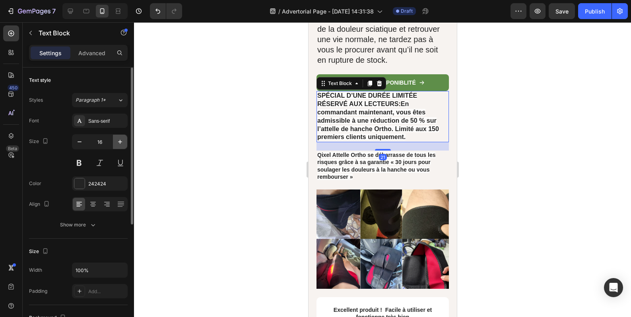
click at [123, 143] on icon "button" at bounding box center [120, 142] width 8 height 8
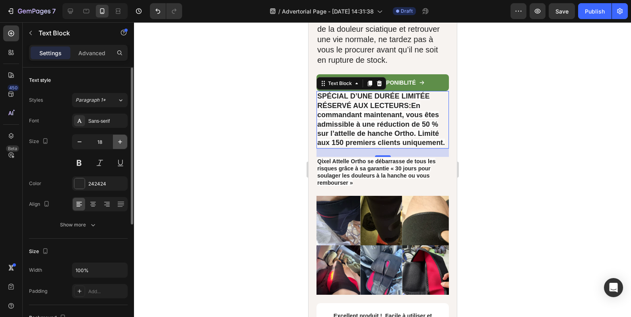
click at [123, 143] on icon "button" at bounding box center [120, 142] width 8 height 8
type input "19"
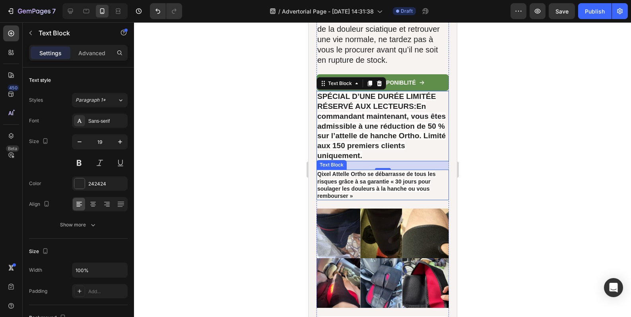
click at [340, 199] on strong "Qixel Attelle Ortho se débarrasse de tous les risques grâce à sa garantie « 30 …" at bounding box center [376, 185] width 118 height 28
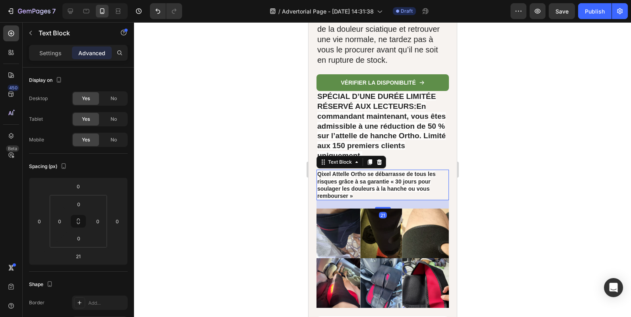
click at [323, 161] on p "SPÉCIAL D’UNE DURÉE LIMITÉE RÉSERVÉ AUX LECTEURS : En commandant maintenant, vo…" at bounding box center [382, 126] width 131 height 69
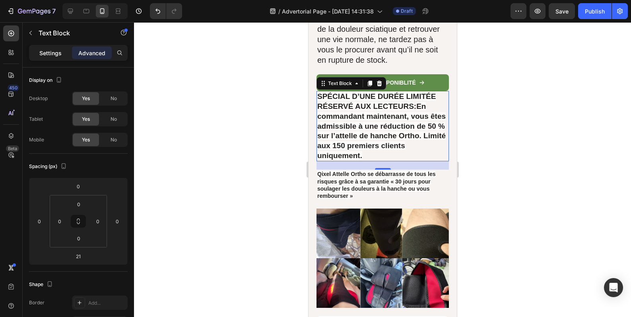
click at [63, 56] on div "Settings" at bounding box center [51, 53] width 40 height 13
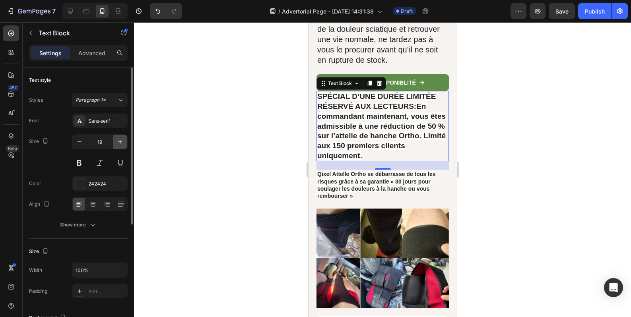
click at [121, 144] on icon "button" at bounding box center [120, 142] width 8 height 8
type input "20"
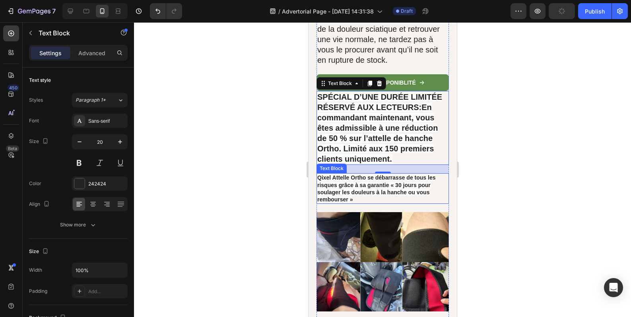
click at [343, 203] on strong "Qixel Attelle Ortho se débarrasse de tous les risques grâce à sa garantie « 30 …" at bounding box center [376, 189] width 118 height 28
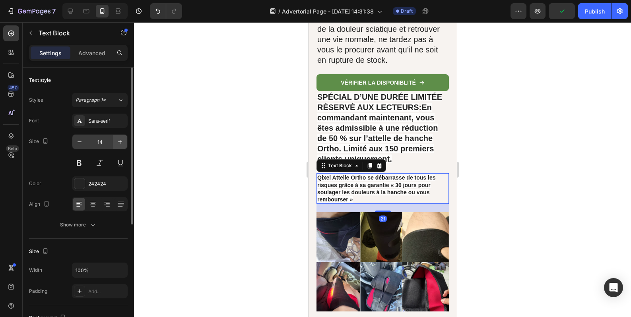
click at [119, 140] on icon "button" at bounding box center [120, 142] width 8 height 8
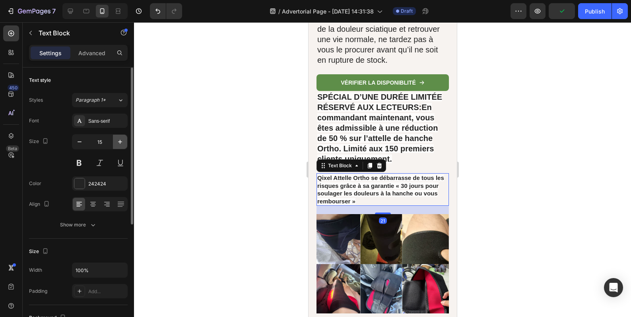
click at [119, 140] on icon "button" at bounding box center [120, 142] width 8 height 8
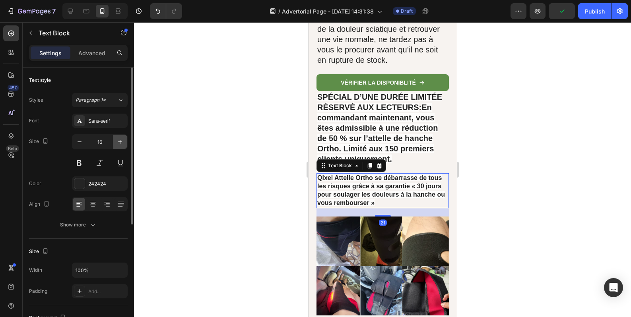
click at [119, 140] on icon "button" at bounding box center [120, 142] width 8 height 8
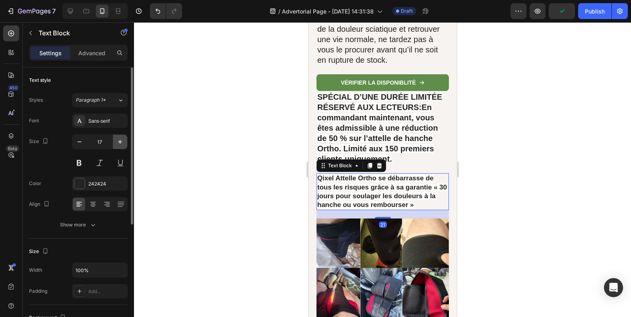
click at [119, 140] on icon "button" at bounding box center [120, 142] width 8 height 8
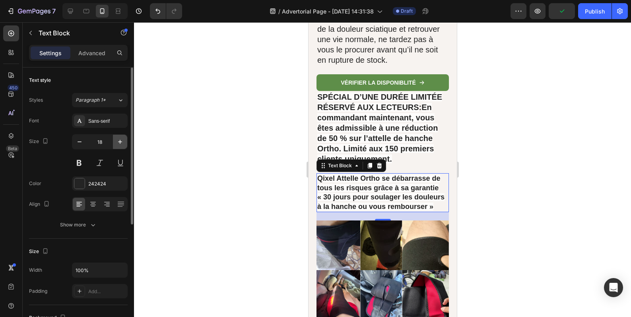
click at [119, 140] on icon "button" at bounding box center [120, 142] width 8 height 8
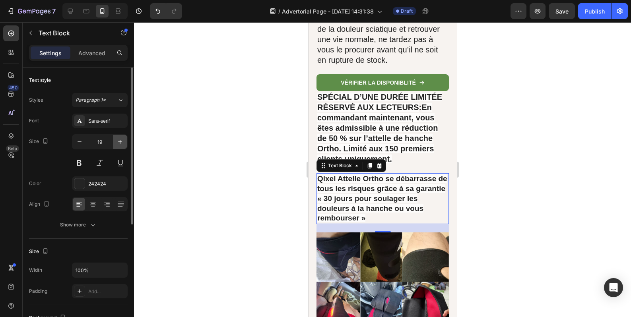
click at [119, 140] on icon "button" at bounding box center [120, 142] width 8 height 8
type input "20"
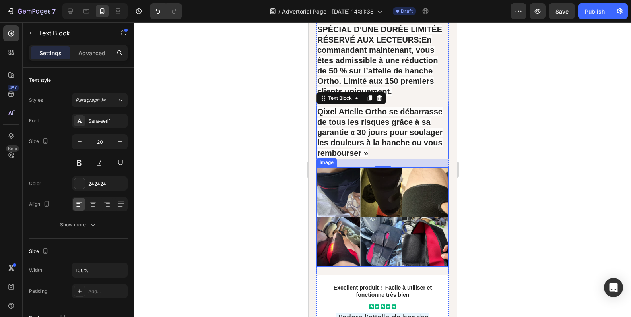
scroll to position [6989, 0]
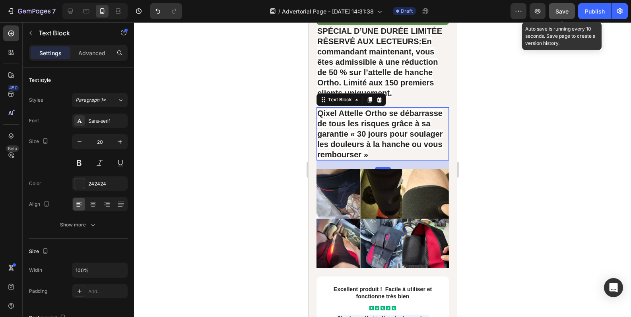
click at [558, 16] on button "Save" at bounding box center [562, 11] width 26 height 16
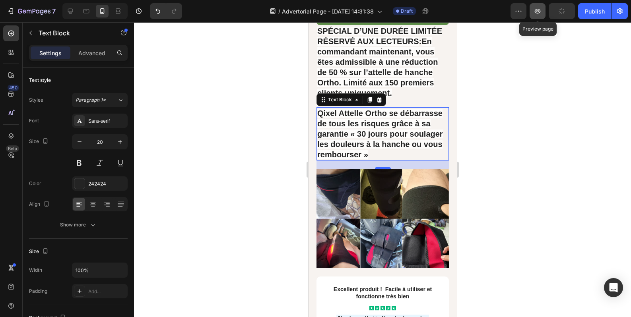
click at [535, 17] on button "button" at bounding box center [538, 11] width 16 height 16
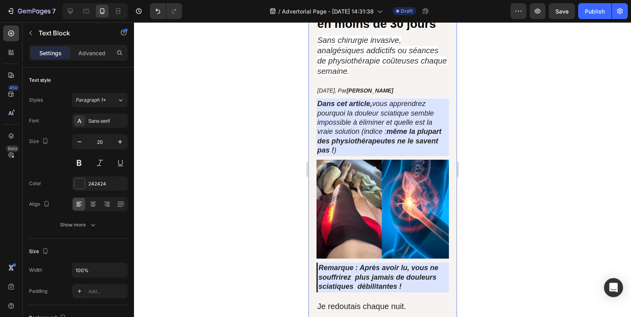
scroll to position [0, 0]
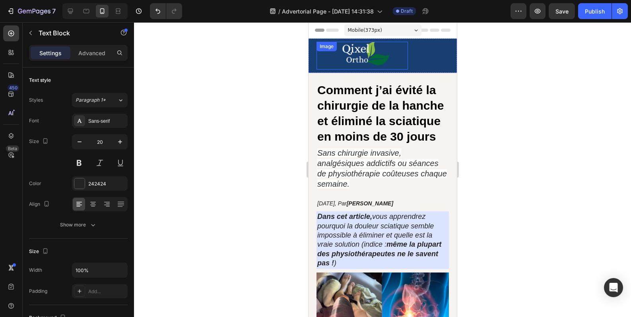
click at [368, 53] on img at bounding box center [361, 56] width 91 height 28
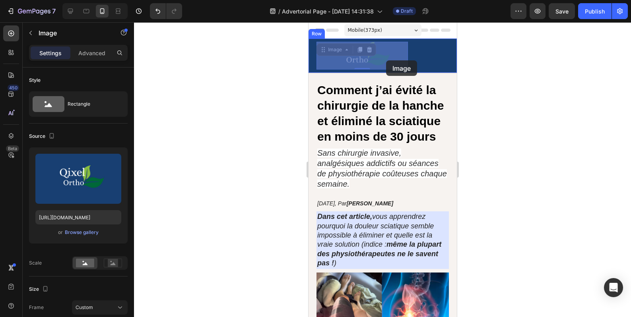
drag, startPoint x: 356, startPoint y: 62, endPoint x: 389, endPoint y: 60, distance: 32.7
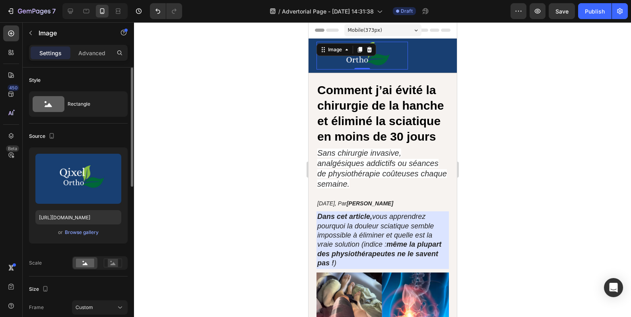
scroll to position [133, 0]
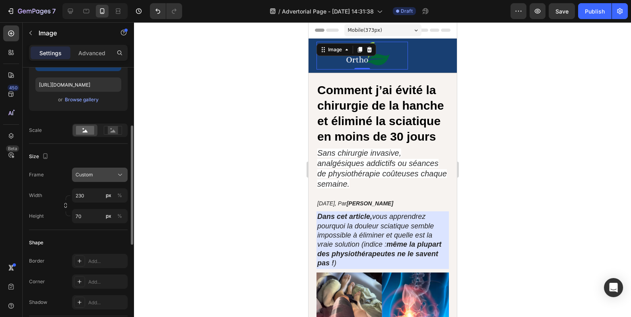
click at [123, 177] on icon at bounding box center [120, 175] width 8 height 8
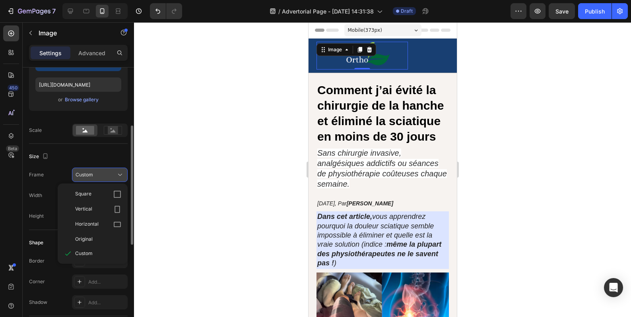
click at [123, 177] on icon at bounding box center [120, 175] width 8 height 8
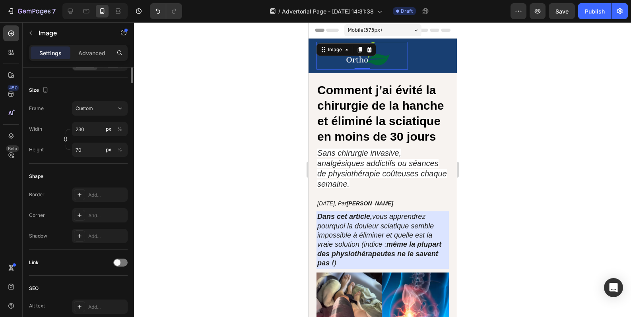
scroll to position [66, 0]
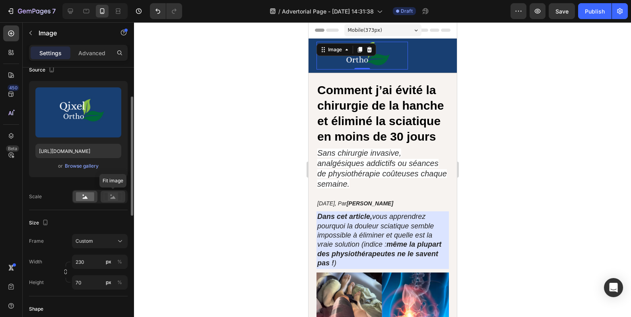
click at [109, 197] on rect at bounding box center [113, 197] width 10 height 8
click at [91, 197] on rect at bounding box center [85, 197] width 18 height 9
click at [101, 50] on p "Advanced" at bounding box center [91, 53] width 27 height 8
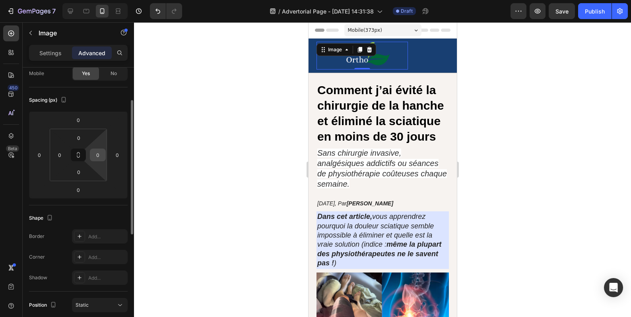
click at [100, 154] on input "0" at bounding box center [98, 155] width 12 height 12
click at [103, 156] on input "0" at bounding box center [98, 155] width 12 height 12
type input "5"
type input "6"
click at [97, 218] on div "Shape" at bounding box center [78, 218] width 99 height 13
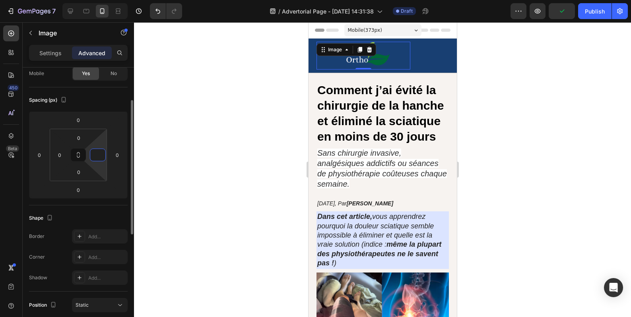
type input "0"
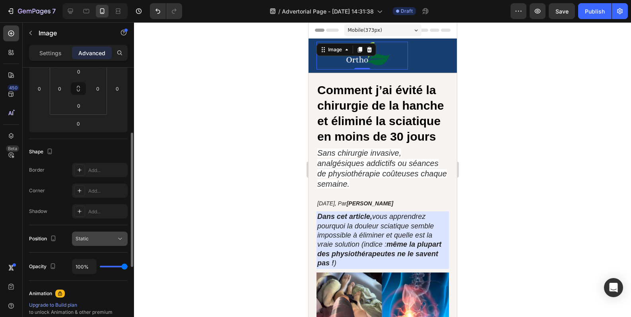
click at [119, 238] on icon at bounding box center [120, 239] width 8 height 8
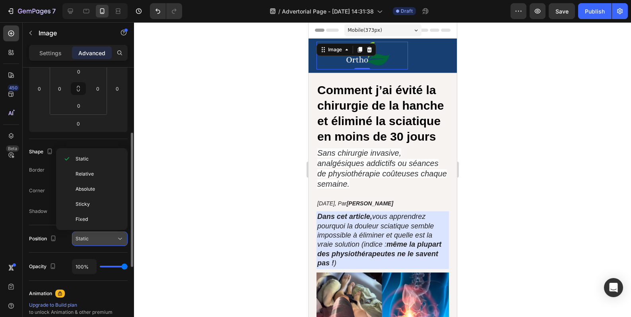
click at [119, 238] on icon at bounding box center [120, 239] width 8 height 8
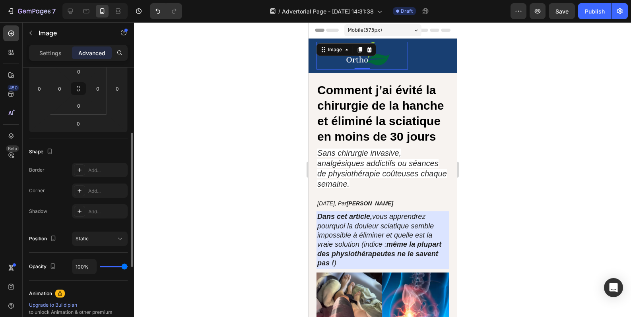
scroll to position [0, 0]
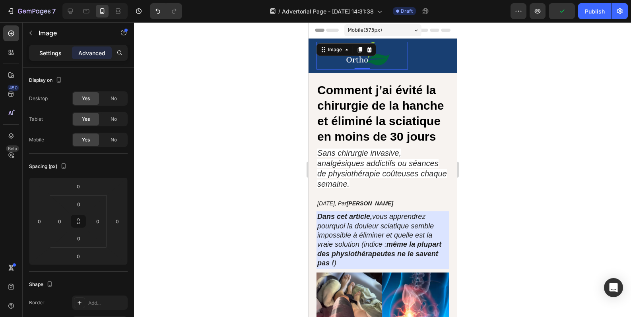
click at [59, 50] on p "Settings" at bounding box center [50, 53] width 22 height 8
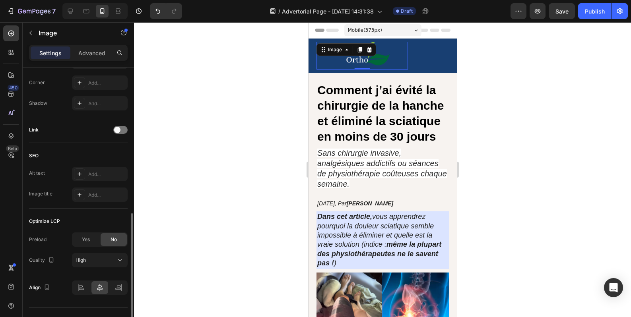
scroll to position [348, 0]
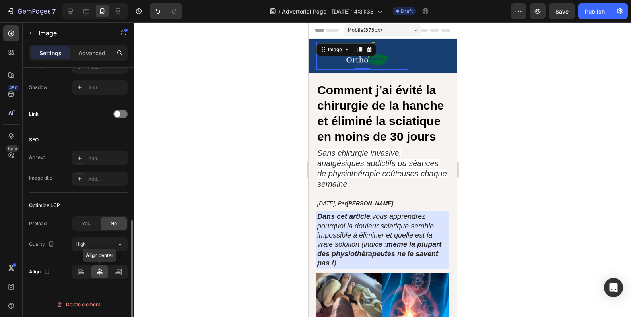
click at [105, 277] on div at bounding box center [99, 272] width 17 height 13
click at [83, 274] on icon at bounding box center [82, 273] width 6 height 2
click at [98, 274] on icon at bounding box center [100, 272] width 8 height 8
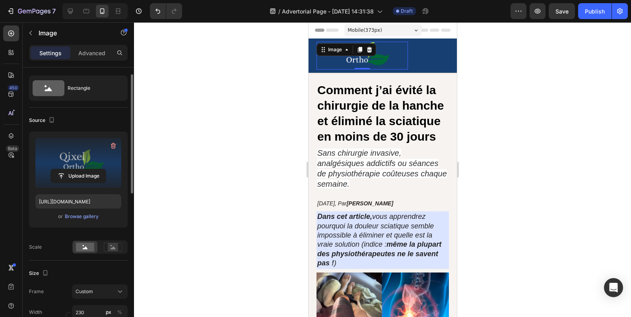
scroll to position [0, 0]
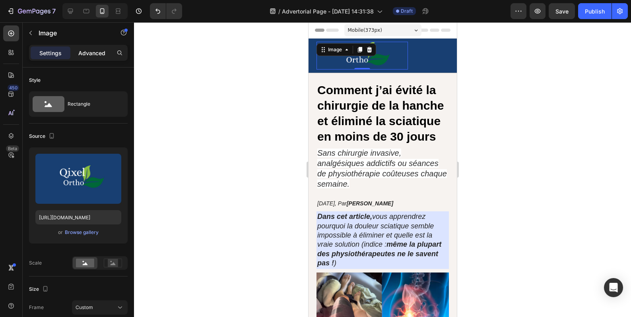
click at [88, 53] on p "Advanced" at bounding box center [91, 53] width 27 height 8
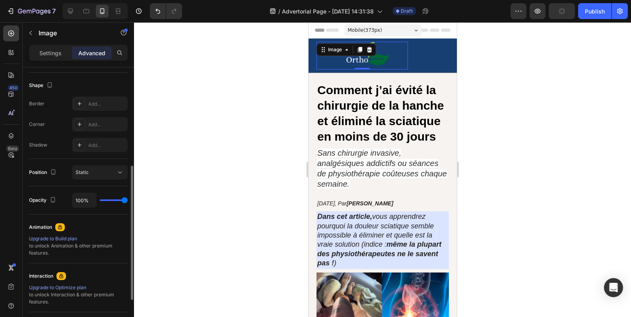
scroll to position [133, 0]
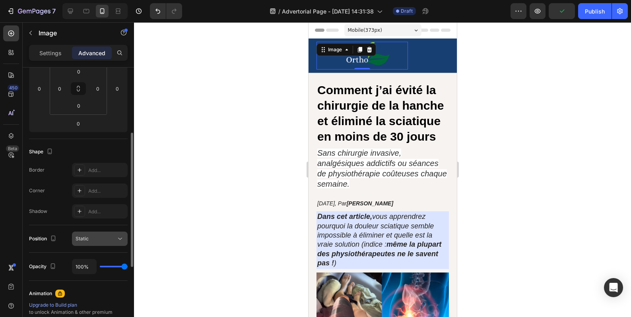
click at [121, 238] on icon at bounding box center [120, 239] width 8 height 8
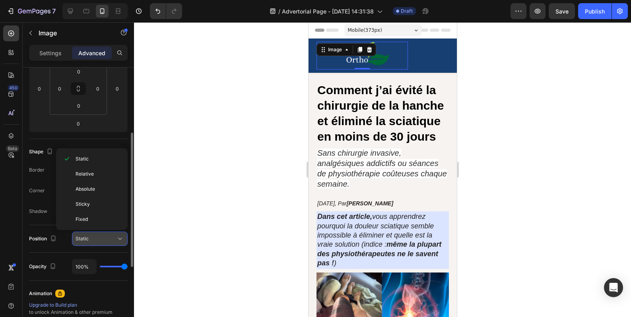
click at [121, 237] on icon at bounding box center [120, 239] width 8 height 8
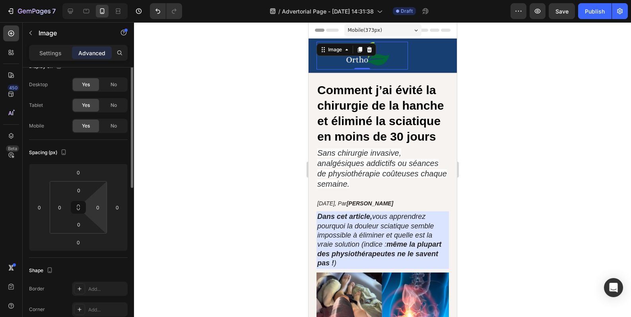
scroll to position [0, 0]
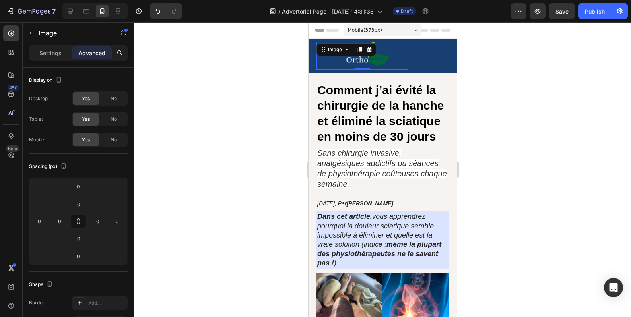
click at [491, 75] on div at bounding box center [382, 169] width 497 height 295
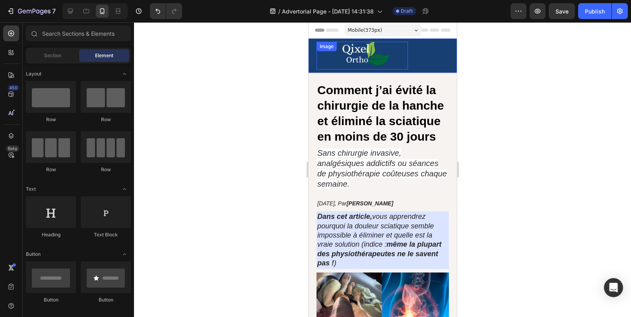
click at [379, 60] on img at bounding box center [361, 56] width 91 height 28
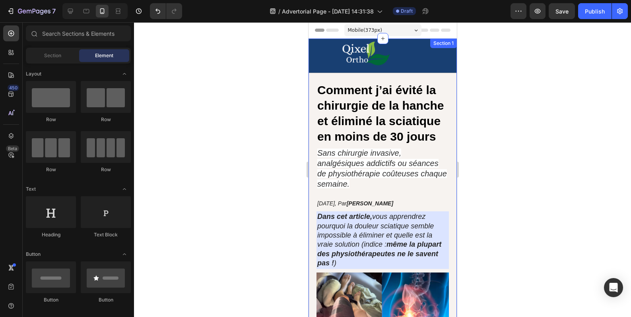
click at [396, 114] on h1 "Comment j’ai évité la chirurgie de la hanche et éliminé la sciatique en moins d…" at bounding box center [382, 114] width 132 height 64
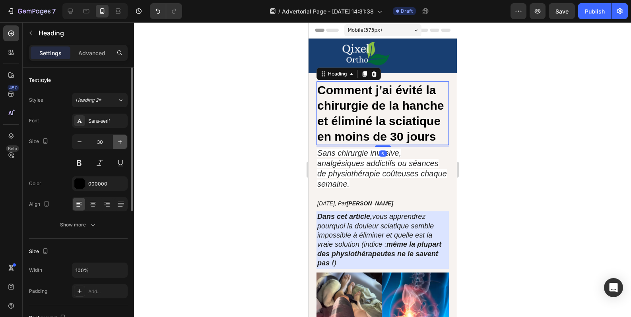
click at [118, 139] on icon "button" at bounding box center [120, 142] width 8 height 8
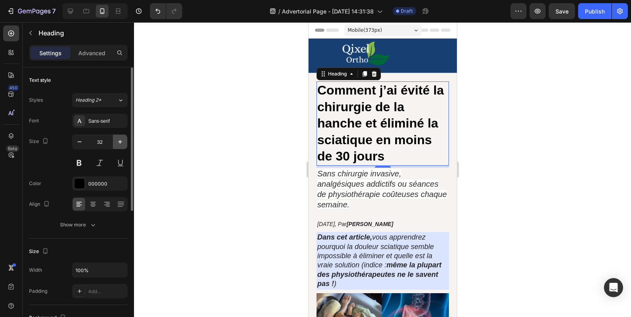
click at [118, 139] on icon "button" at bounding box center [120, 142] width 8 height 8
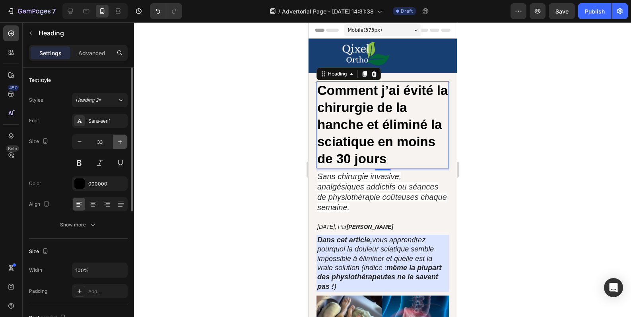
click at [118, 139] on icon "button" at bounding box center [120, 142] width 8 height 8
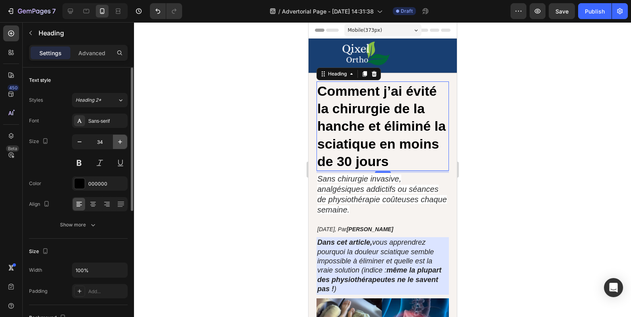
click at [118, 139] on icon "button" at bounding box center [120, 142] width 8 height 8
type input "35"
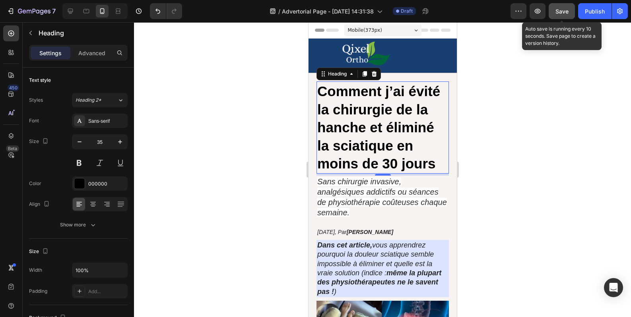
click at [563, 15] on div "Save" at bounding box center [562, 11] width 13 height 8
click at [544, 13] on button "button" at bounding box center [538, 11] width 16 height 16
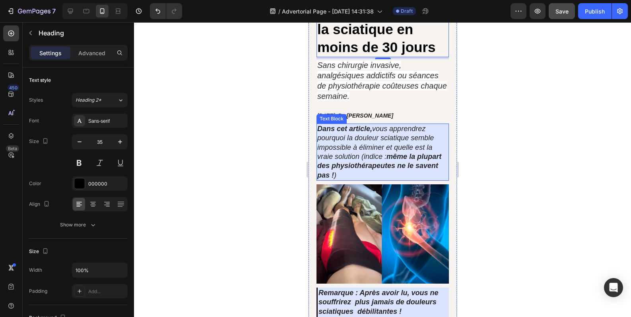
scroll to position [199, 0]
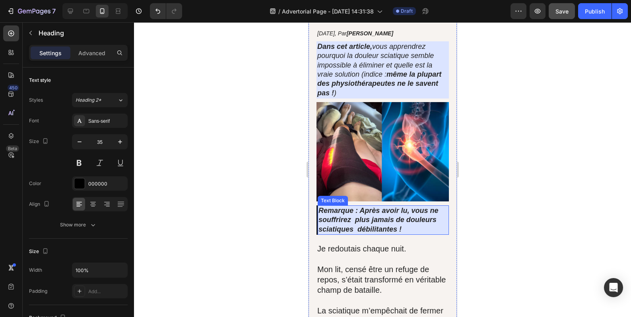
click at [318, 214] on strong "Remarque : Après avoir lu, vous ne souffrirez plus jamais de douleurs sciatique…" at bounding box center [378, 220] width 120 height 27
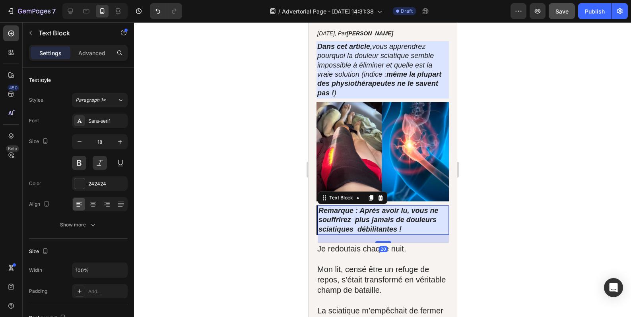
click at [319, 215] on strong "Remarque : Après avoir lu, vous ne souffrirez plus jamais de douleurs sciatique…" at bounding box center [378, 220] width 120 height 27
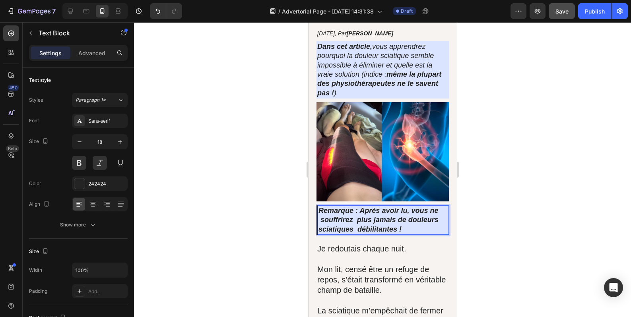
click at [321, 227] on strong "Remarque : Après avoir lu, vous ne souffrirez plus jamais de douleurs sciatique…" at bounding box center [378, 220] width 120 height 27
click at [320, 227] on strong "Remarque : Après avoir lu, vous ne souffrirez plus jamais de douleurs sciatique…" at bounding box center [378, 220] width 120 height 27
click at [562, 15] on div "Save" at bounding box center [562, 11] width 13 height 8
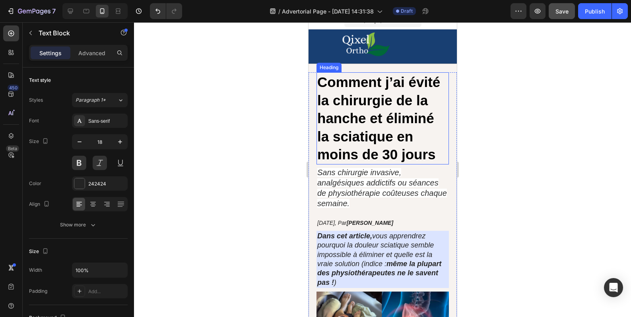
scroll to position [0, 0]
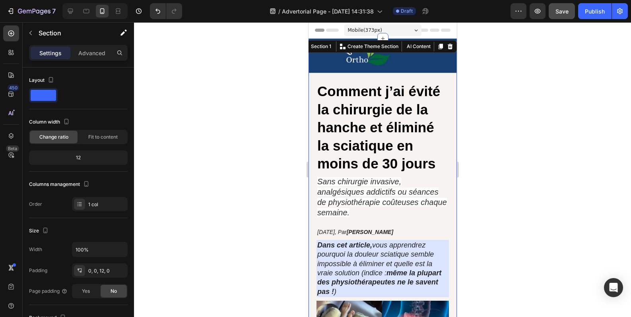
scroll to position [192, 0]
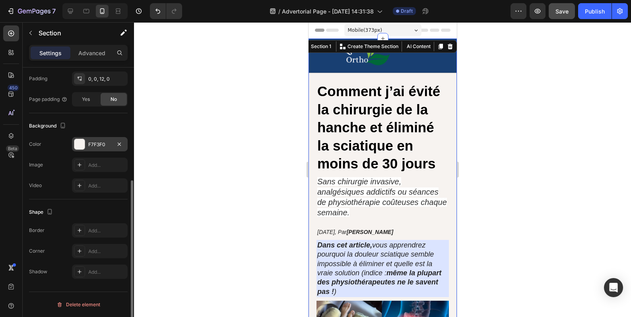
click at [81, 148] on div at bounding box center [79, 144] width 10 height 10
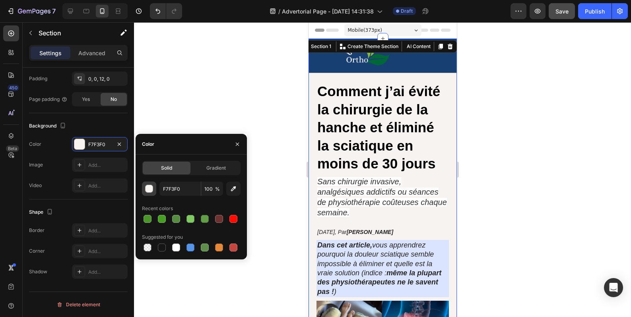
click at [150, 190] on div "button" at bounding box center [150, 189] width 8 height 8
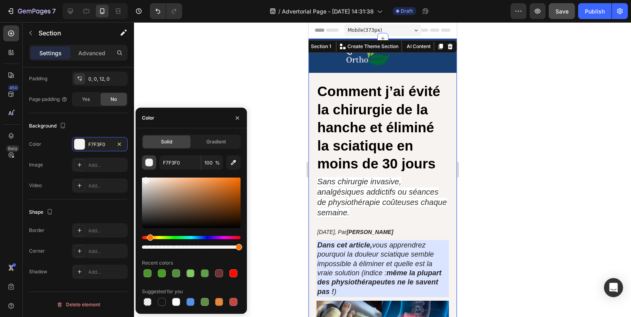
click at [148, 164] on div "button" at bounding box center [150, 163] width 8 height 8
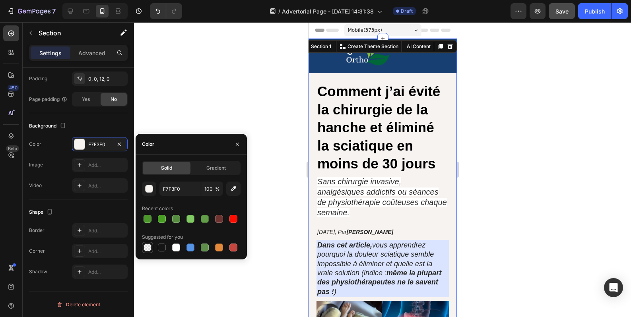
click at [148, 250] on div at bounding box center [148, 248] width 8 height 8
type input "000000"
type input "0"
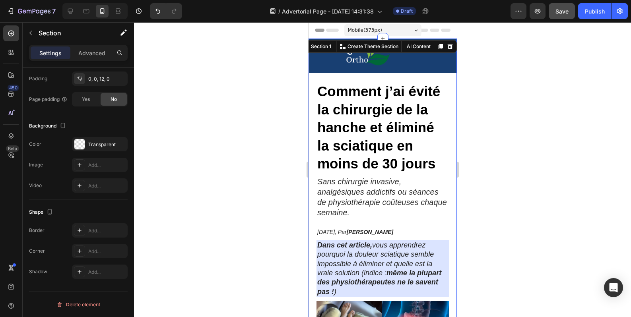
click at [471, 171] on div at bounding box center [382, 169] width 497 height 295
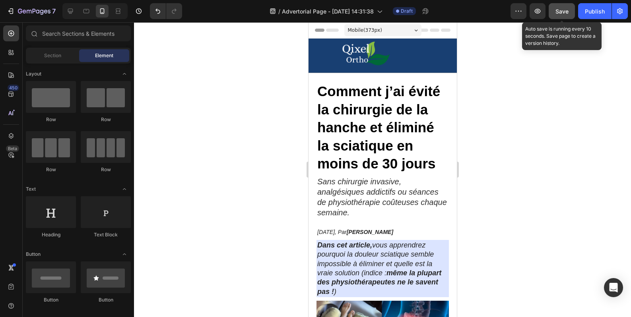
click at [558, 14] on span "Save" at bounding box center [562, 11] width 13 height 7
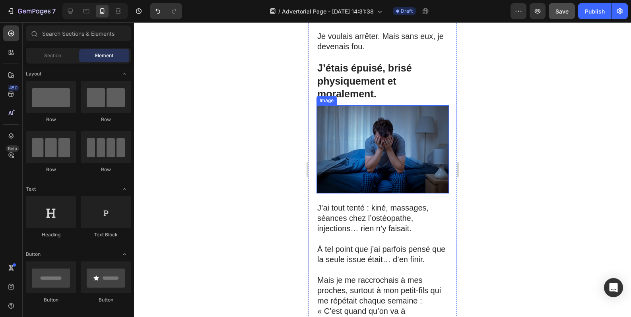
scroll to position [597, 0]
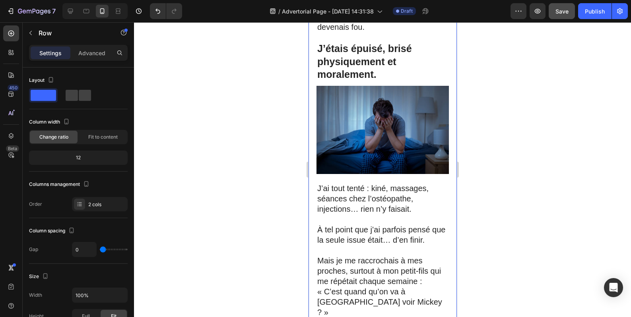
click at [313, 171] on div "Comment j’ai évité la chirurgie de la hanche et éliminé la sciatique en moins d…" at bounding box center [382, 131] width 148 height 1293
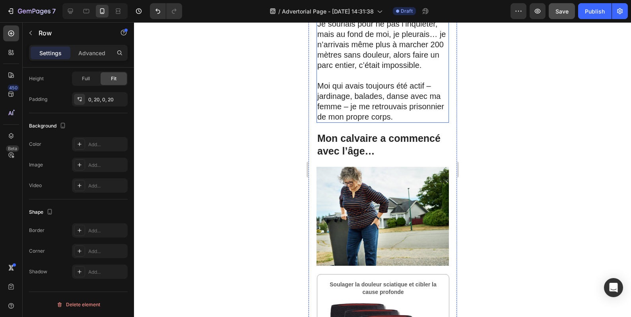
scroll to position [928, 0]
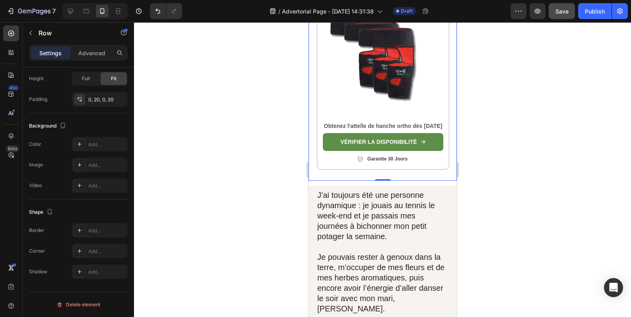
scroll to position [1260, 0]
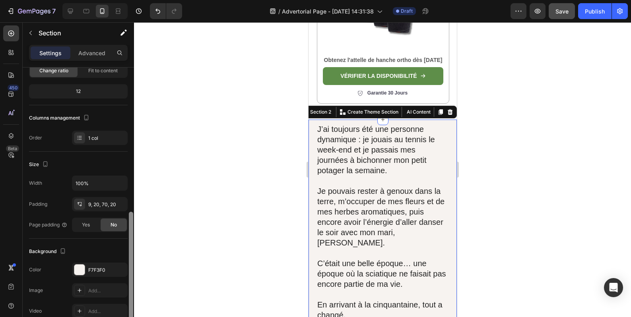
scroll to position [133, 0]
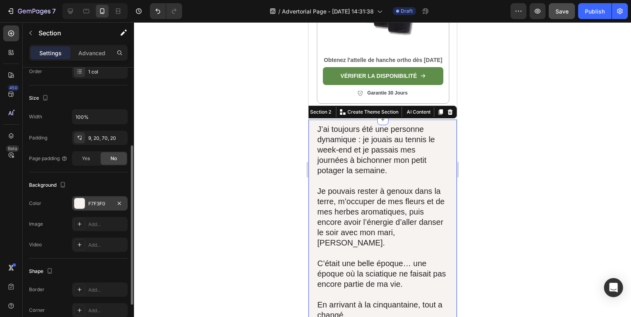
drag, startPoint x: 80, startPoint y: 204, endPoint x: 83, endPoint y: 202, distance: 4.2
click at [80, 204] on div at bounding box center [79, 203] width 10 height 10
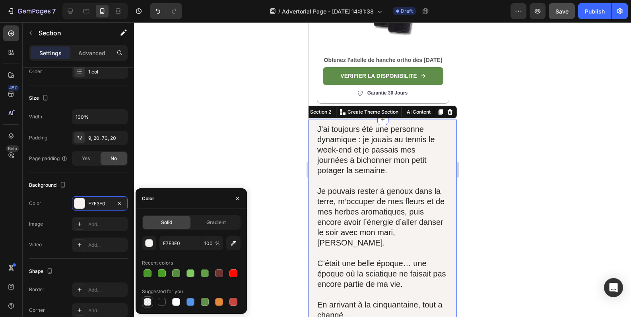
click at [148, 303] on div at bounding box center [148, 302] width 8 height 8
type input "000000"
type input "0"
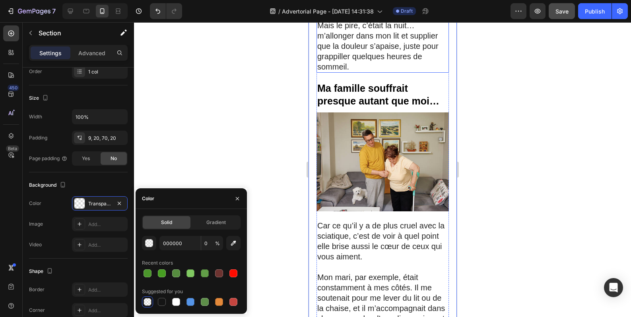
scroll to position [1723, 0]
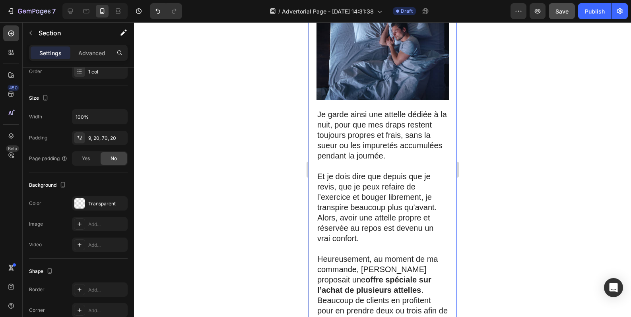
click at [314, 235] on div "J’ai toujours été une personne dynamique : je jouais au tennis le week-end et j…" at bounding box center [382, 48] width 148 height 6640
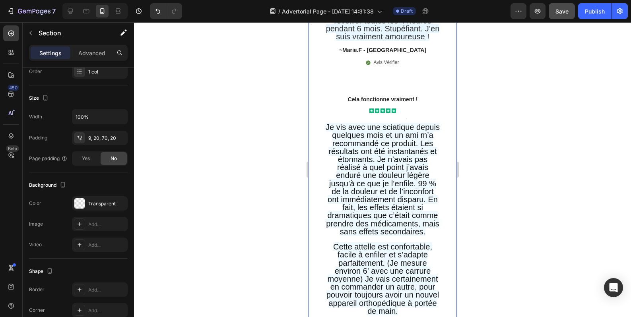
scroll to position [7328, 0]
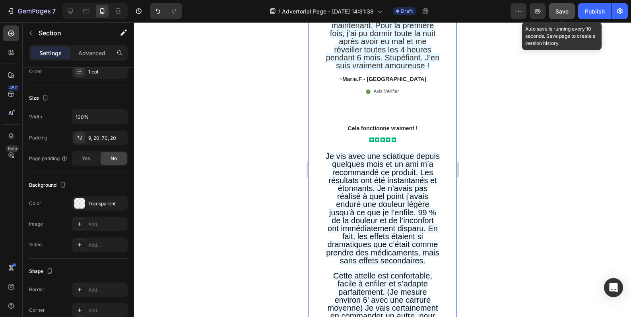
click at [561, 13] on span "Save" at bounding box center [562, 11] width 13 height 7
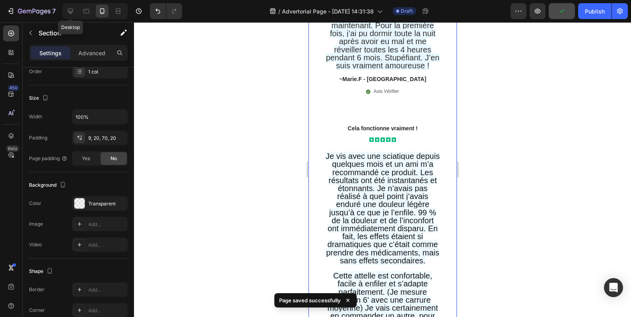
click at [70, 11] on icon at bounding box center [70, 11] width 8 height 8
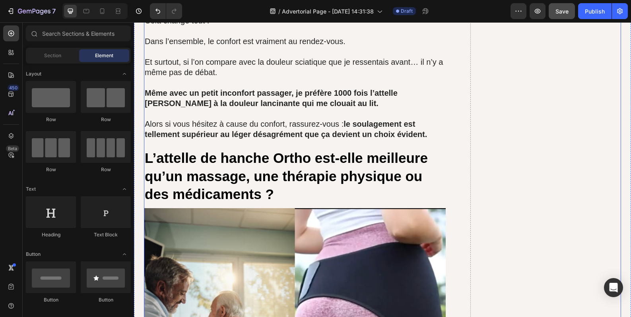
scroll to position [5067, 0]
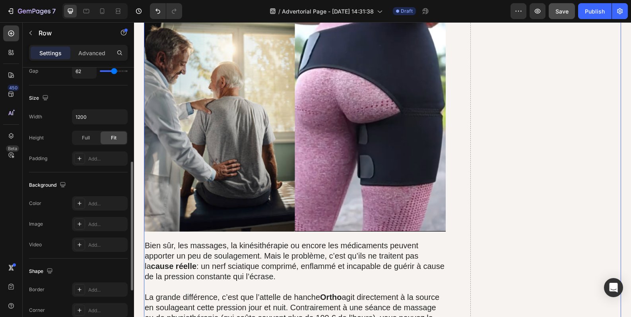
scroll to position [266, 0]
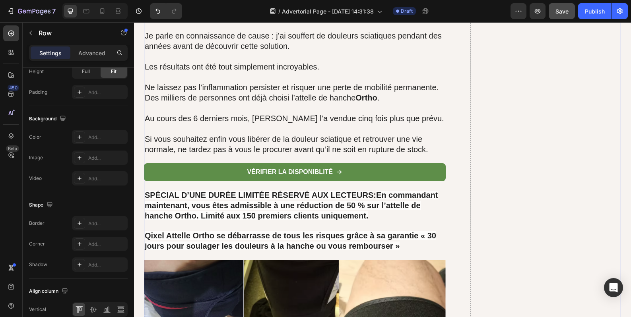
drag, startPoint x: 458, startPoint y: 187, endPoint x: 442, endPoint y: 188, distance: 16.7
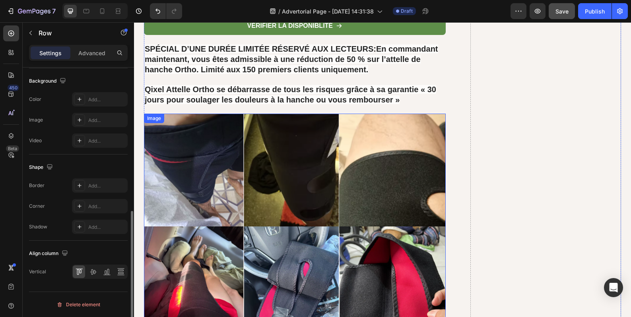
scroll to position [6128, 0]
